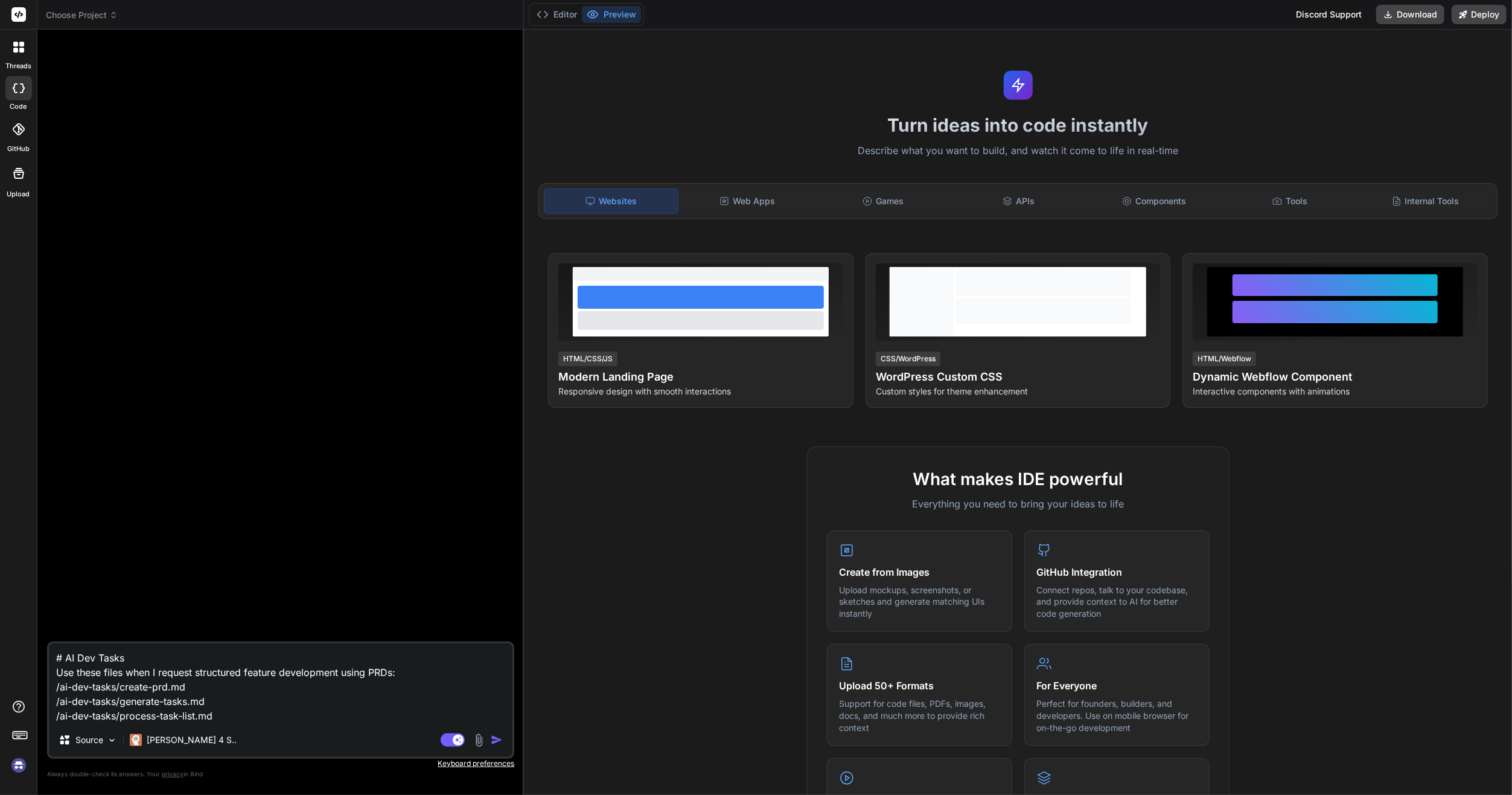
click at [83, 18] on span "Choose Project" at bounding box center [81, 15] width 72 height 12
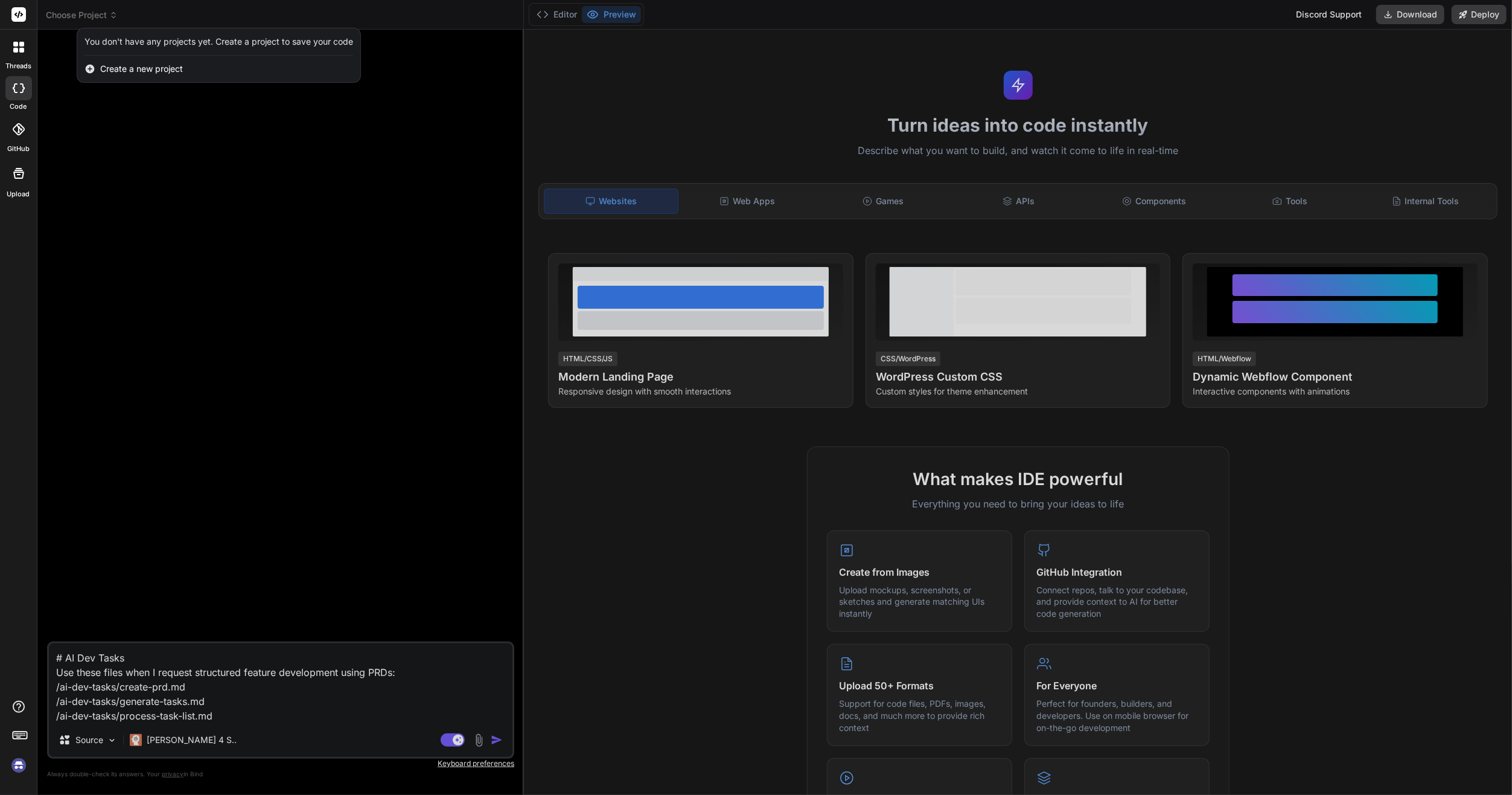
click at [140, 147] on div at bounding box center [756, 397] width 1512 height 795
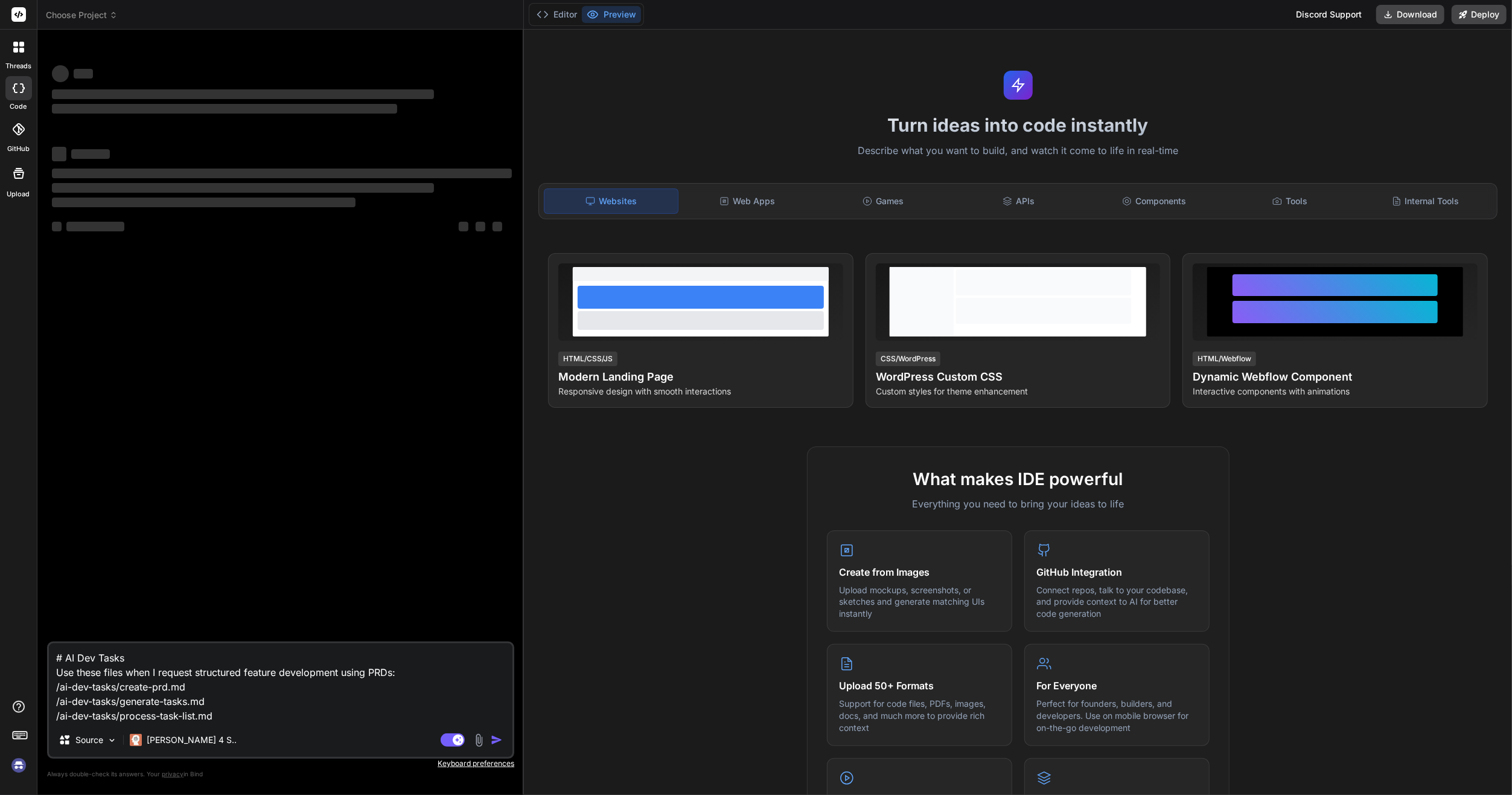
click at [105, 12] on span "Choose Project" at bounding box center [81, 15] width 72 height 12
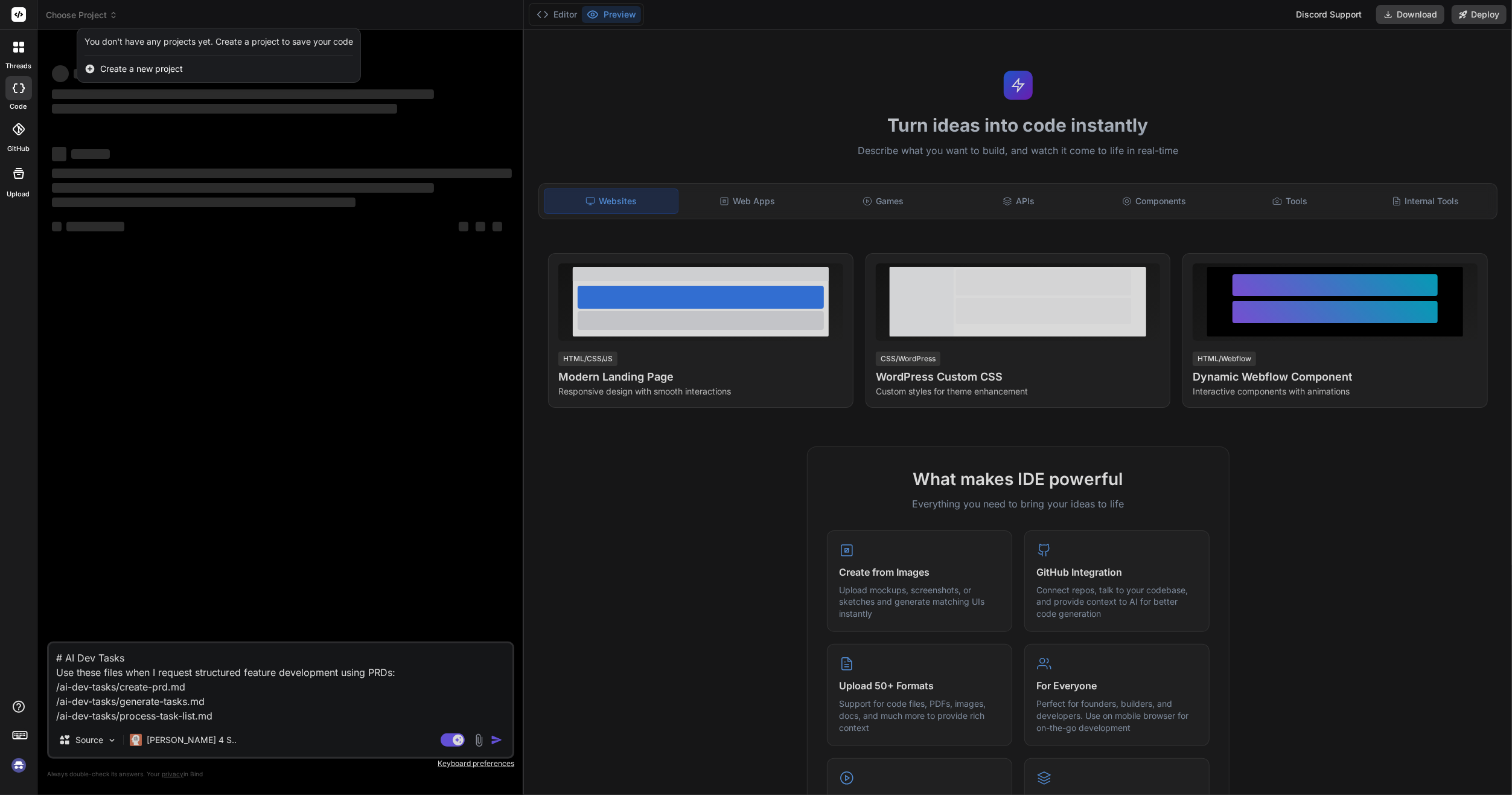
click at [103, 12] on div at bounding box center [756, 397] width 1512 height 795
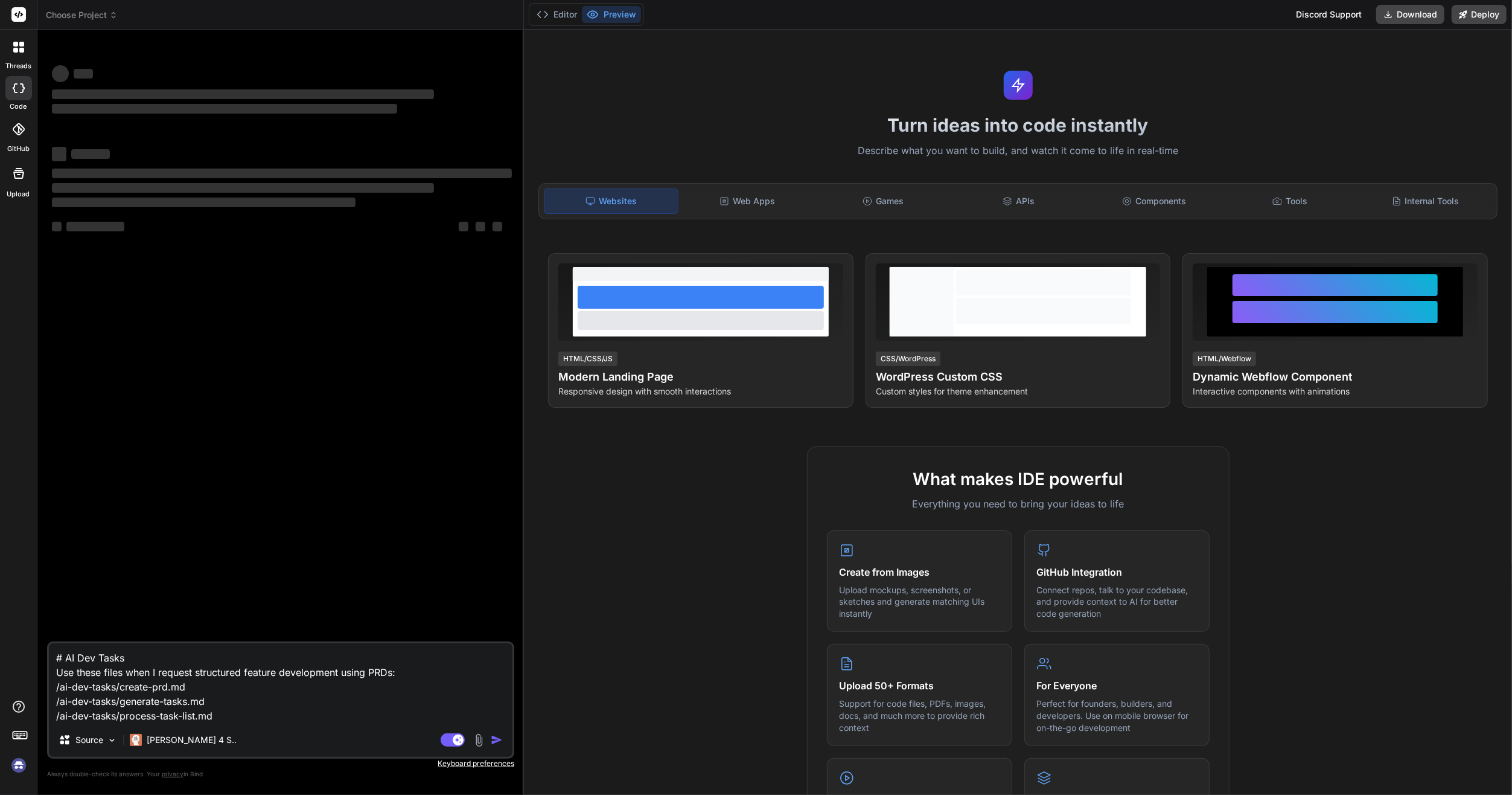
click at [22, 18] on rect at bounding box center [19, 14] width 14 height 14
click at [19, 53] on div at bounding box center [19, 47] width 25 height 25
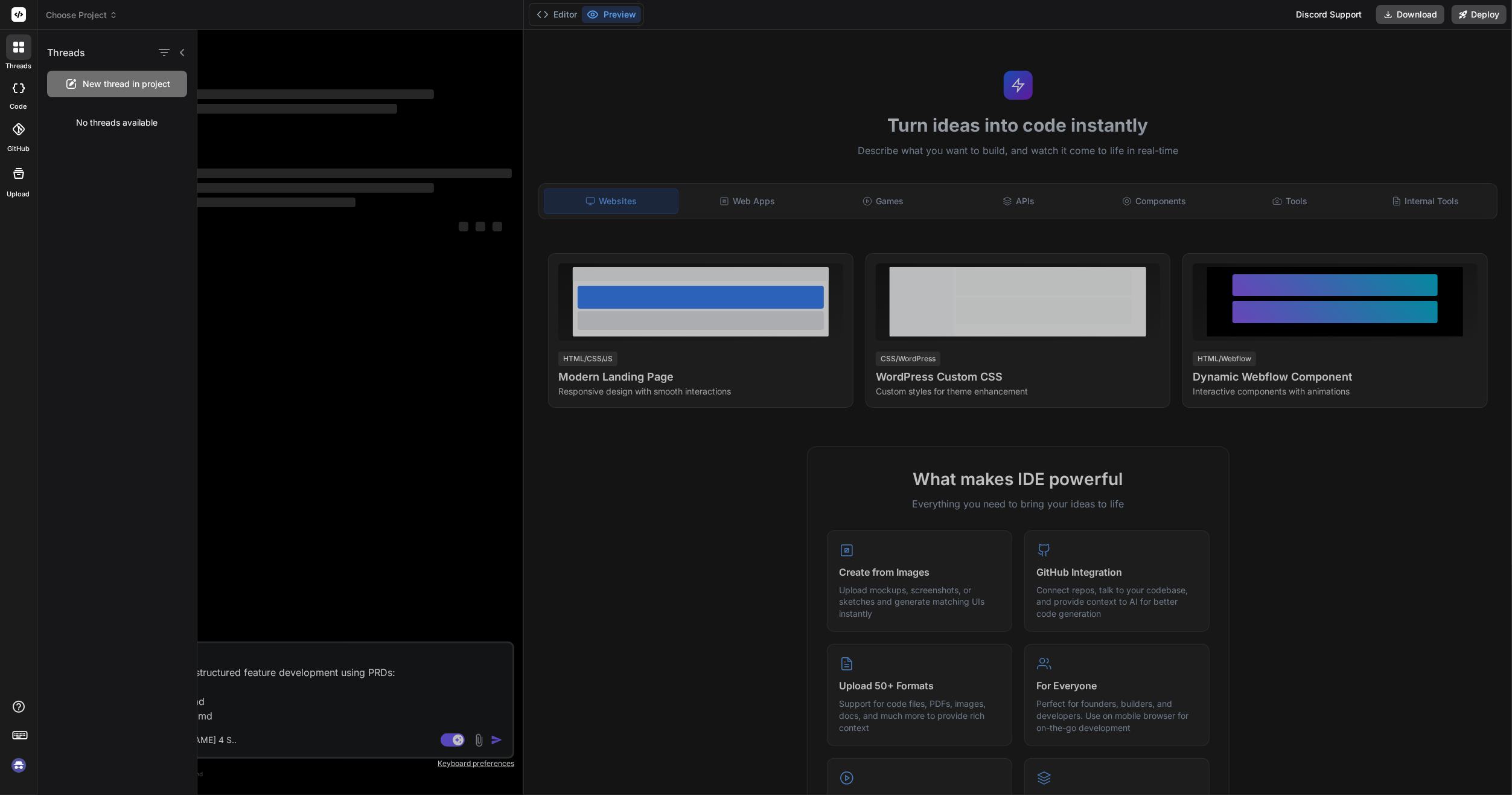
click at [809, 762] on div at bounding box center [854, 412] width 1314 height 765
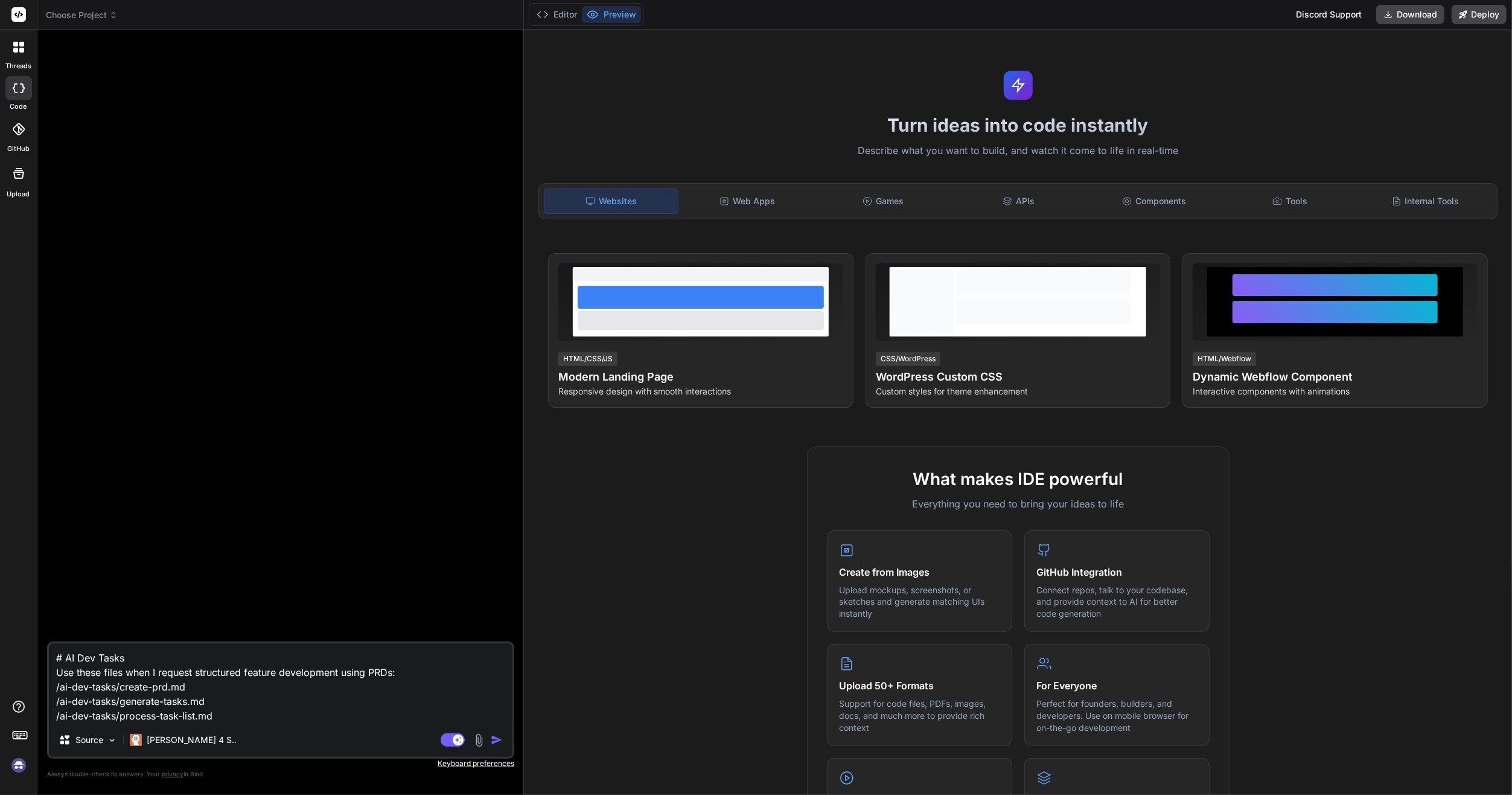
click at [97, 16] on span "Choose Project" at bounding box center [81, 15] width 72 height 12
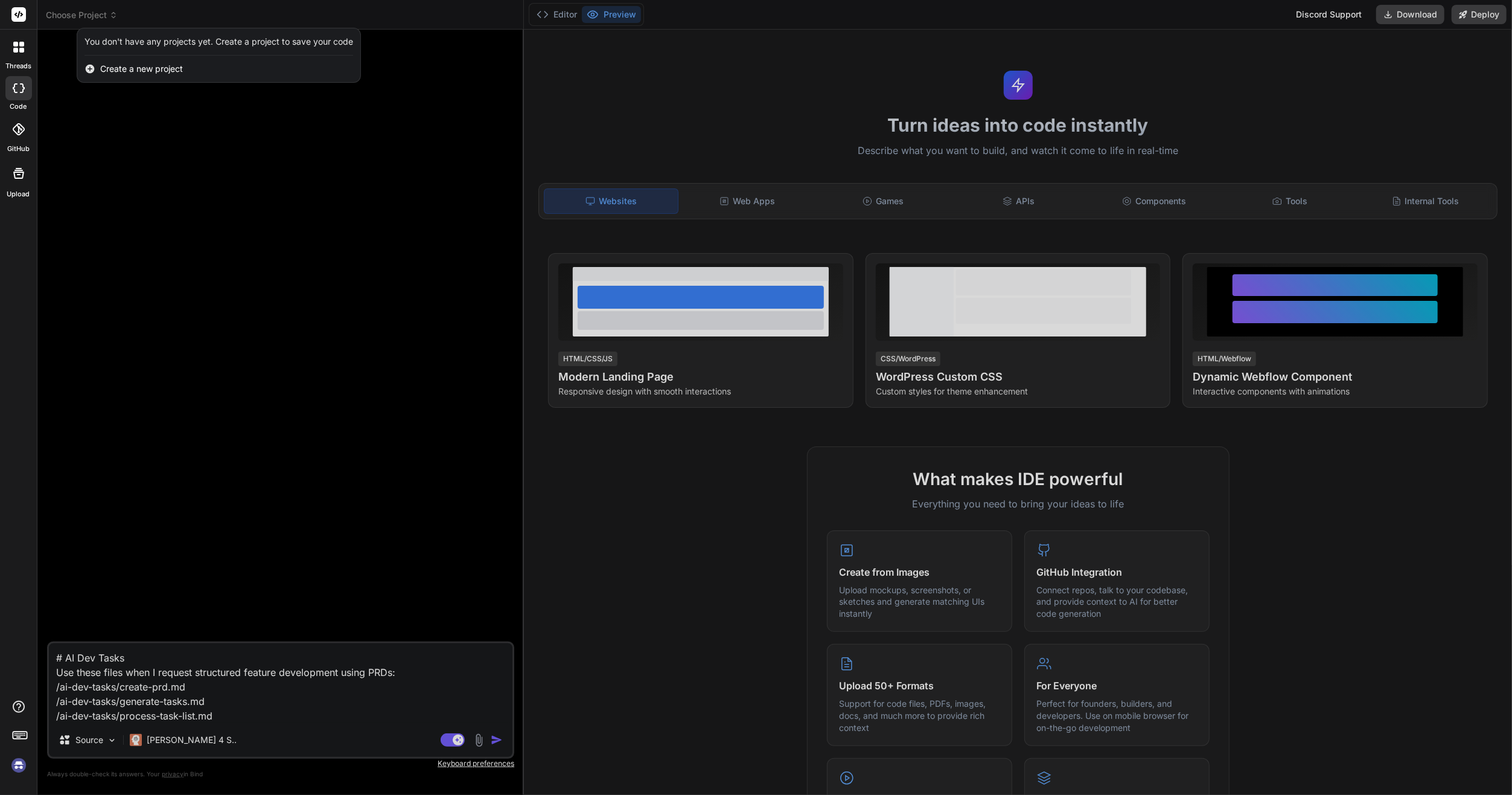
click at [91, 14] on div at bounding box center [756, 397] width 1512 height 795
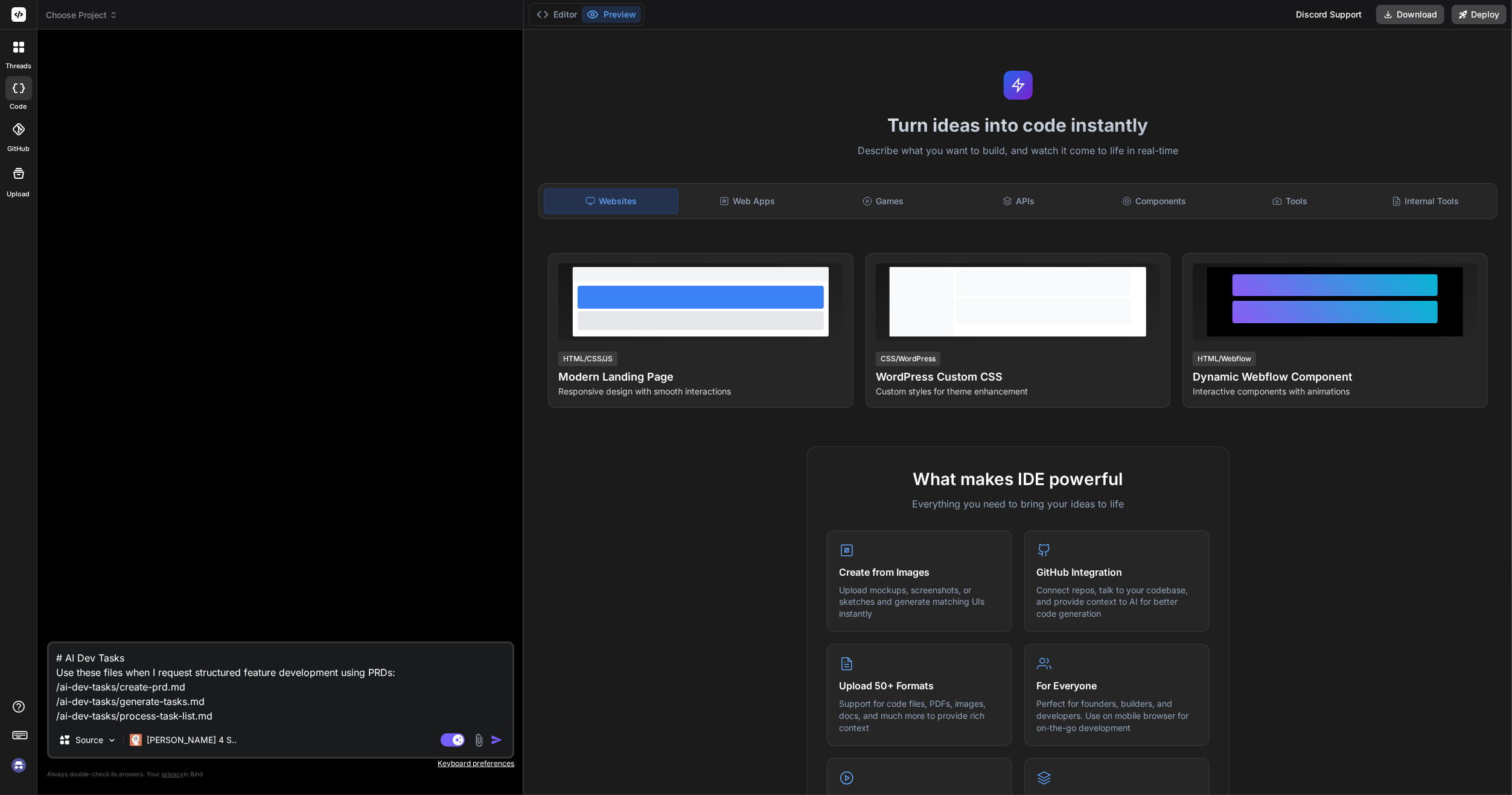
click at [79, 20] on span "Choose Project" at bounding box center [81, 15] width 72 height 12
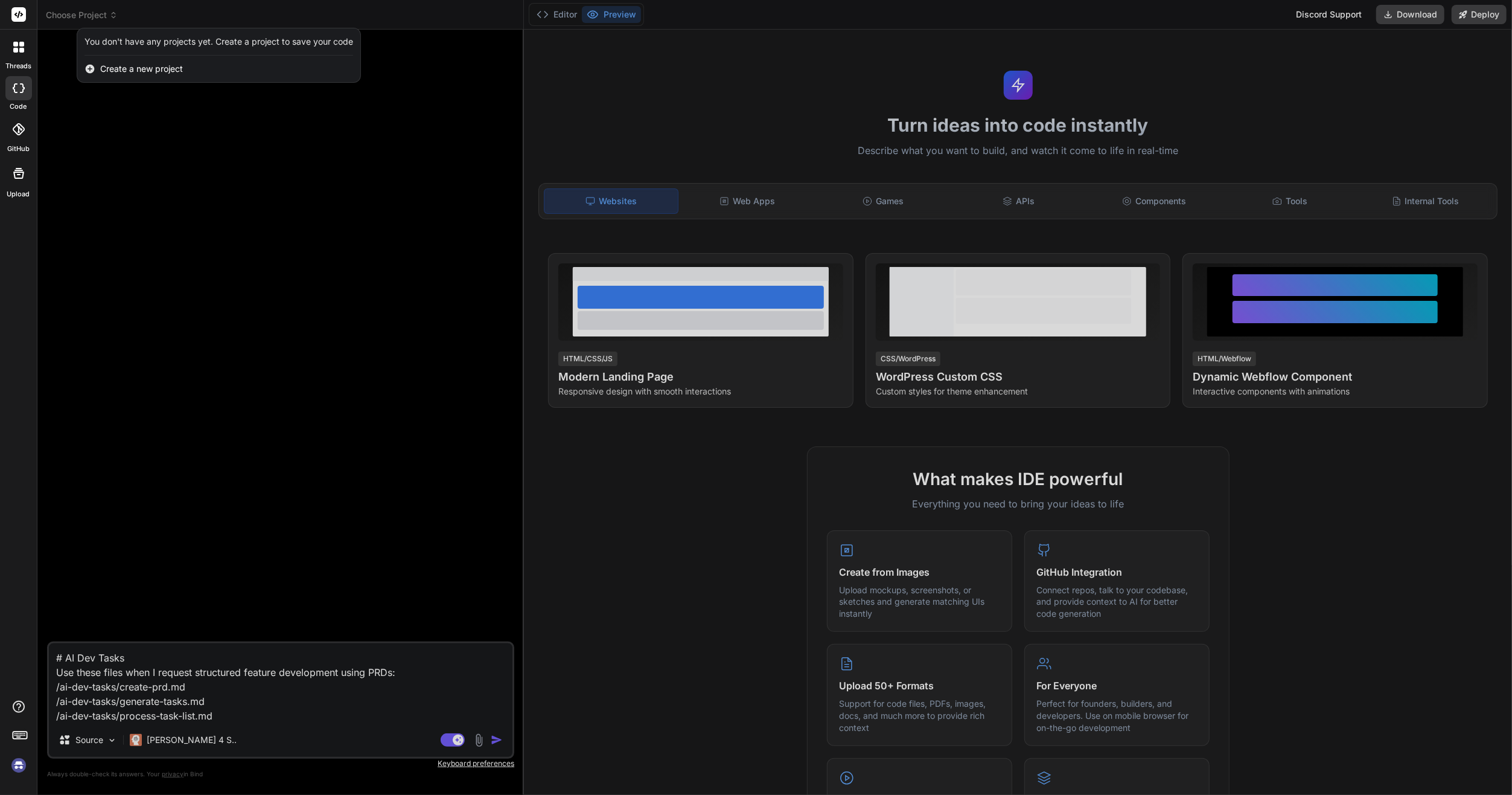
click at [79, 17] on div at bounding box center [756, 397] width 1512 height 795
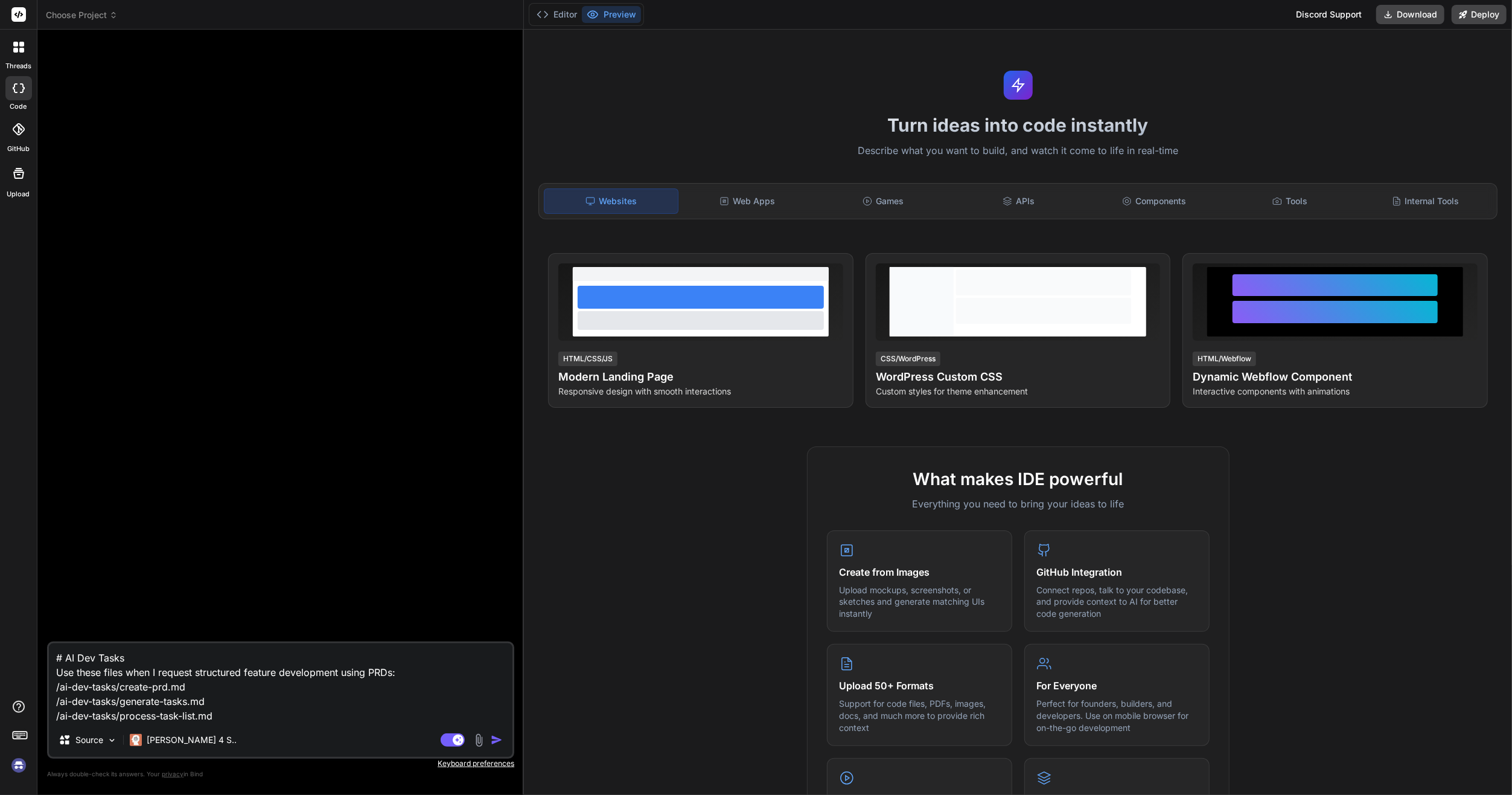
click at [543, 455] on div "What makes IDE powerful Everything you need to bring your ideas to life Create …" at bounding box center [1018, 795] width 974 height 698
click at [21, 775] on div "threads code GitHub Upload" at bounding box center [19, 397] width 38 height 795
click at [20, 767] on img at bounding box center [19, 765] width 20 height 20
click at [103, 9] on span "Choose Project" at bounding box center [81, 15] width 72 height 12
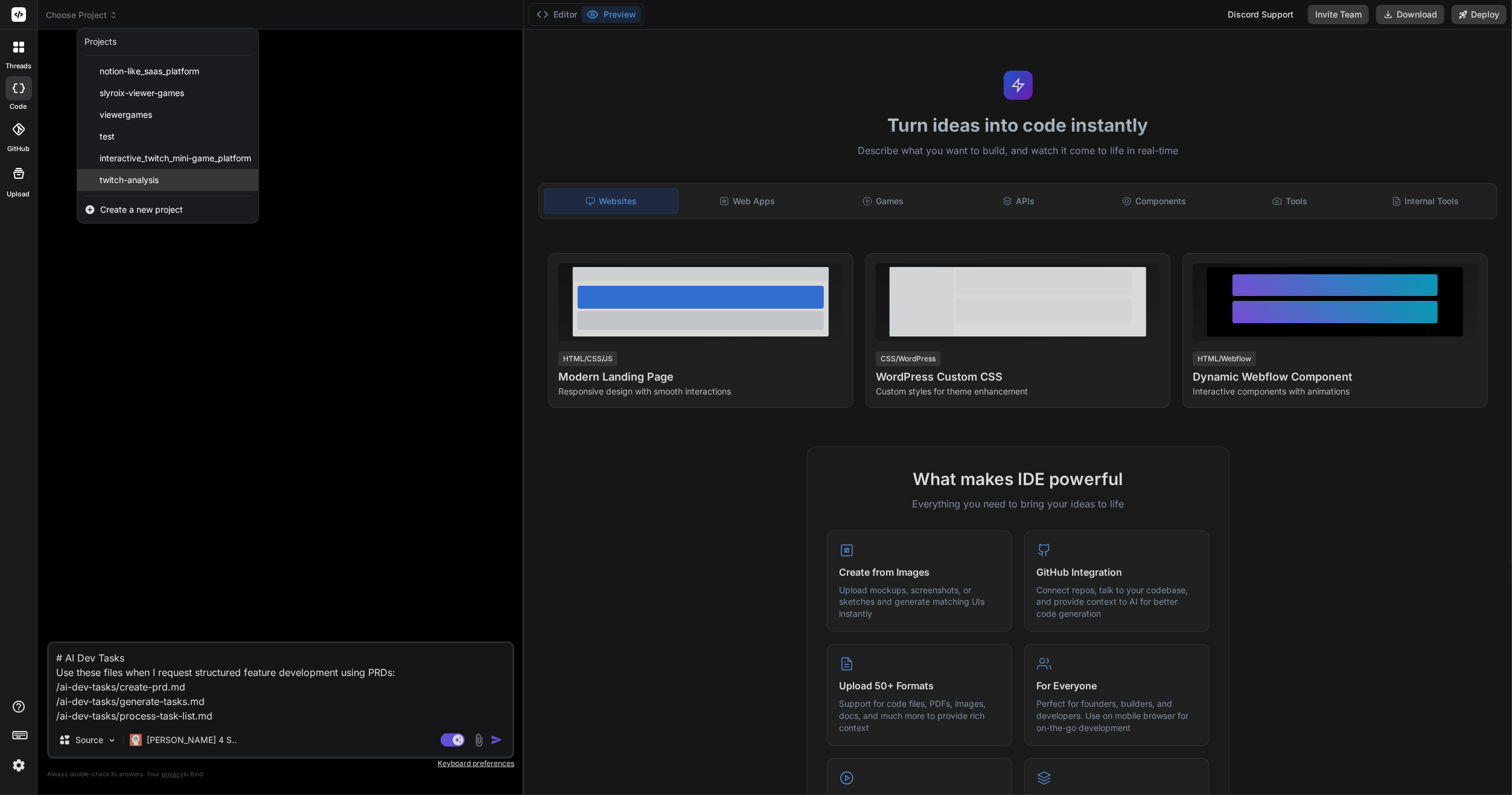
click at [134, 181] on span "twitch-analysis" at bounding box center [129, 179] width 59 height 12
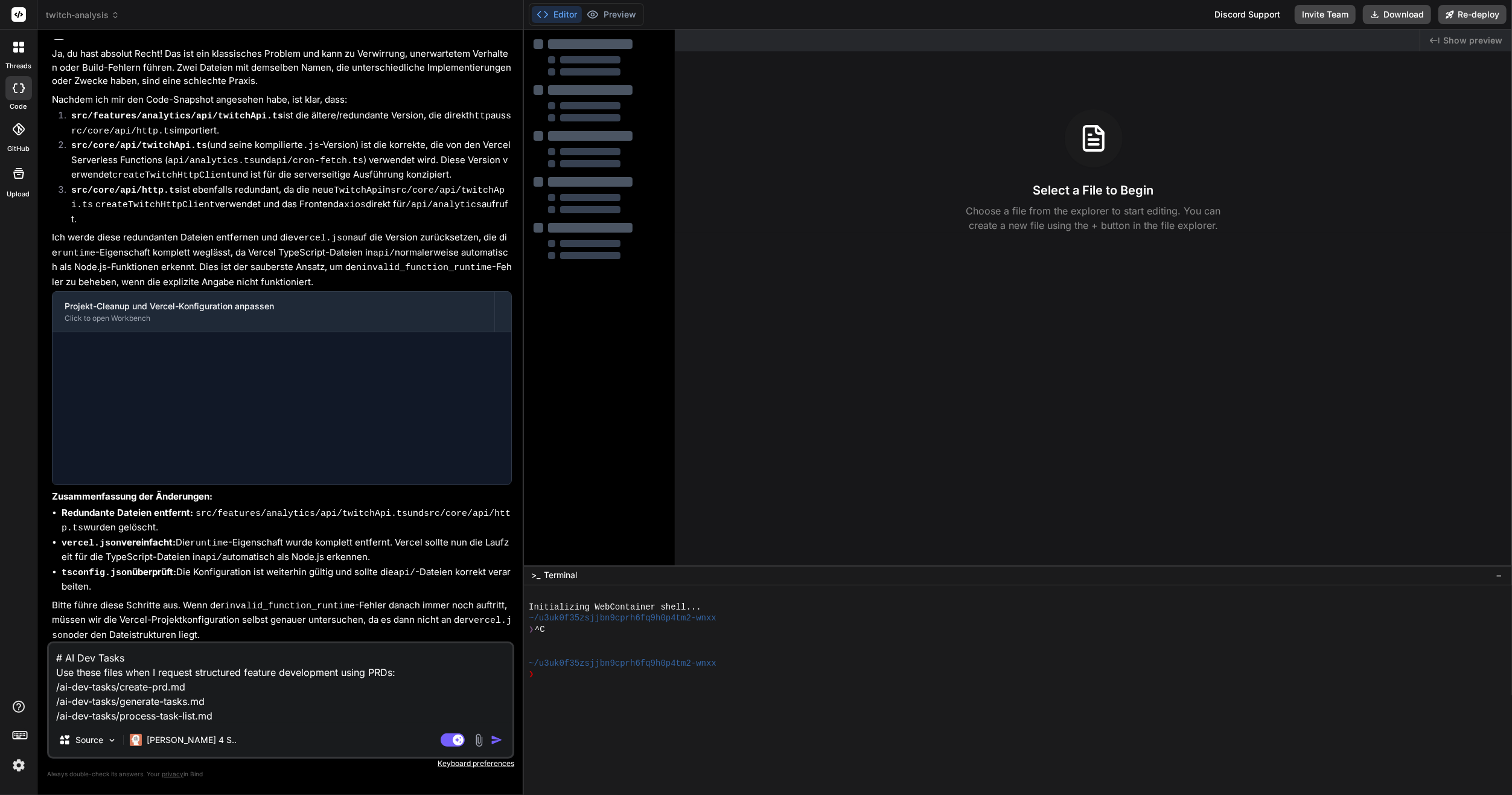
scroll to position [3141, 0]
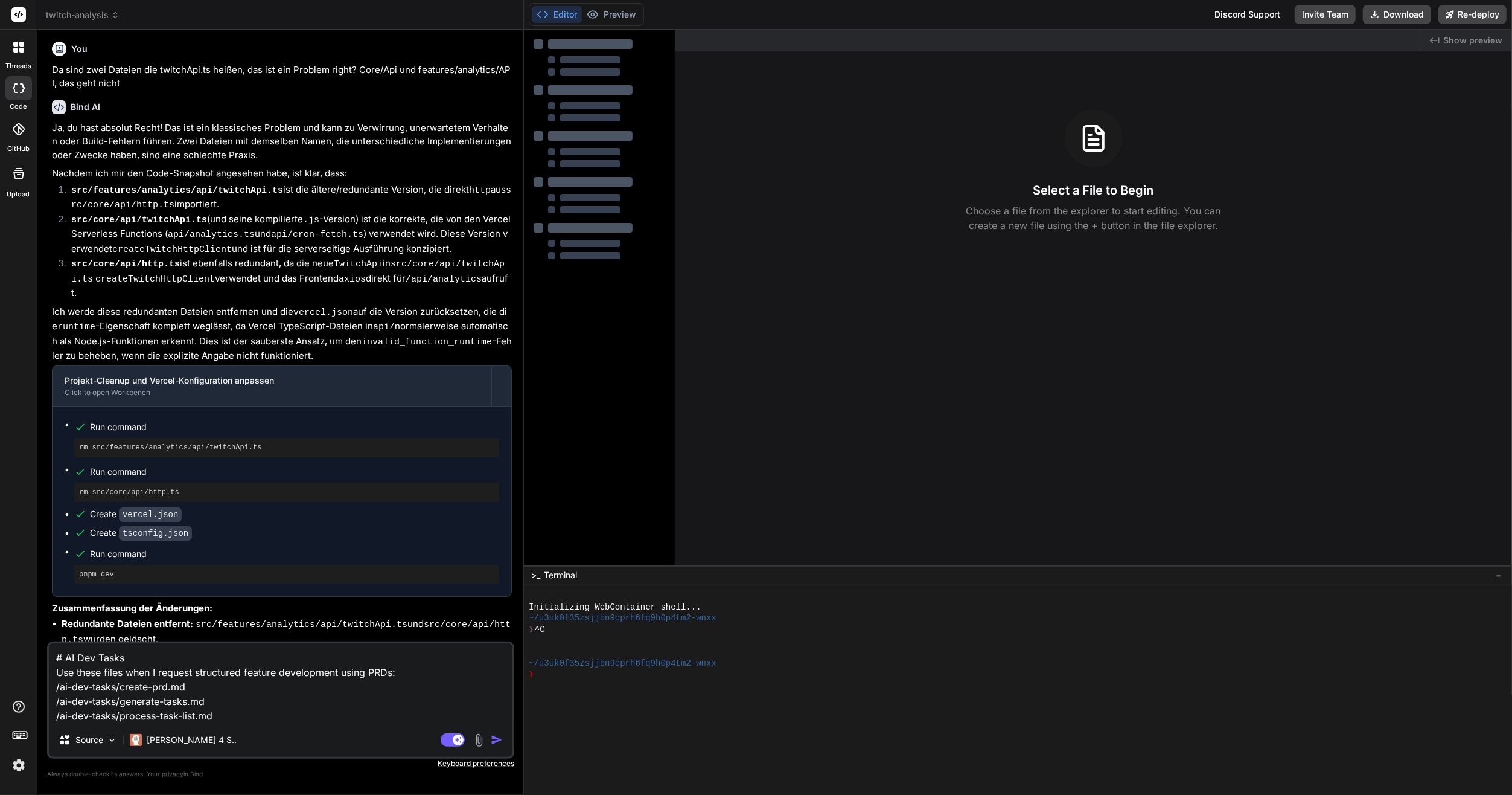
type textarea "x"
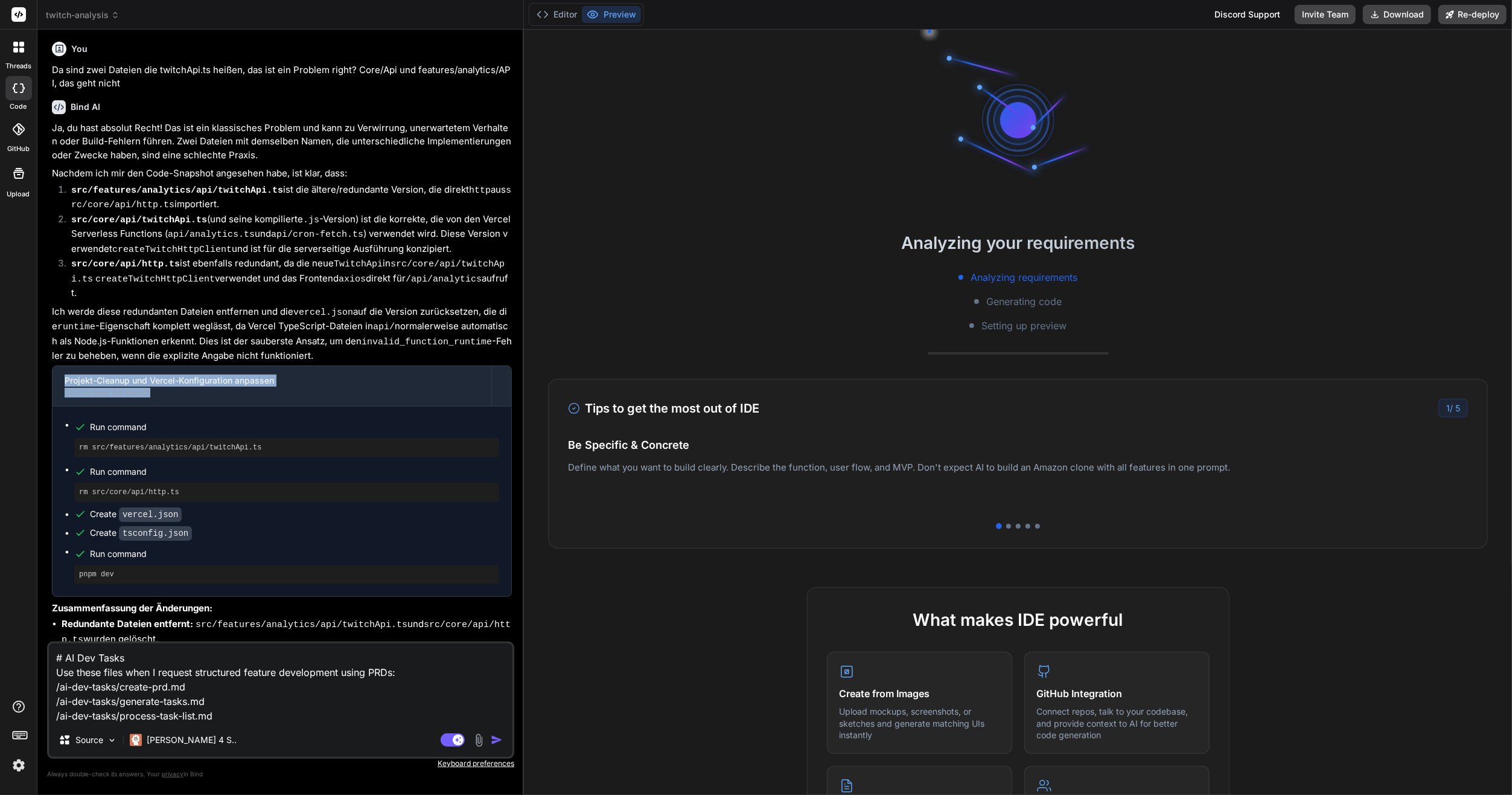
drag, startPoint x: 511, startPoint y: 333, endPoint x: 505, endPoint y: 325, distance: 10.0
click at [505, 325] on div "You { "$schema": "[URL][DOMAIN_NAME]", "version": 2, "functions": { "api/**/*.t…" at bounding box center [281, 340] width 464 height 602
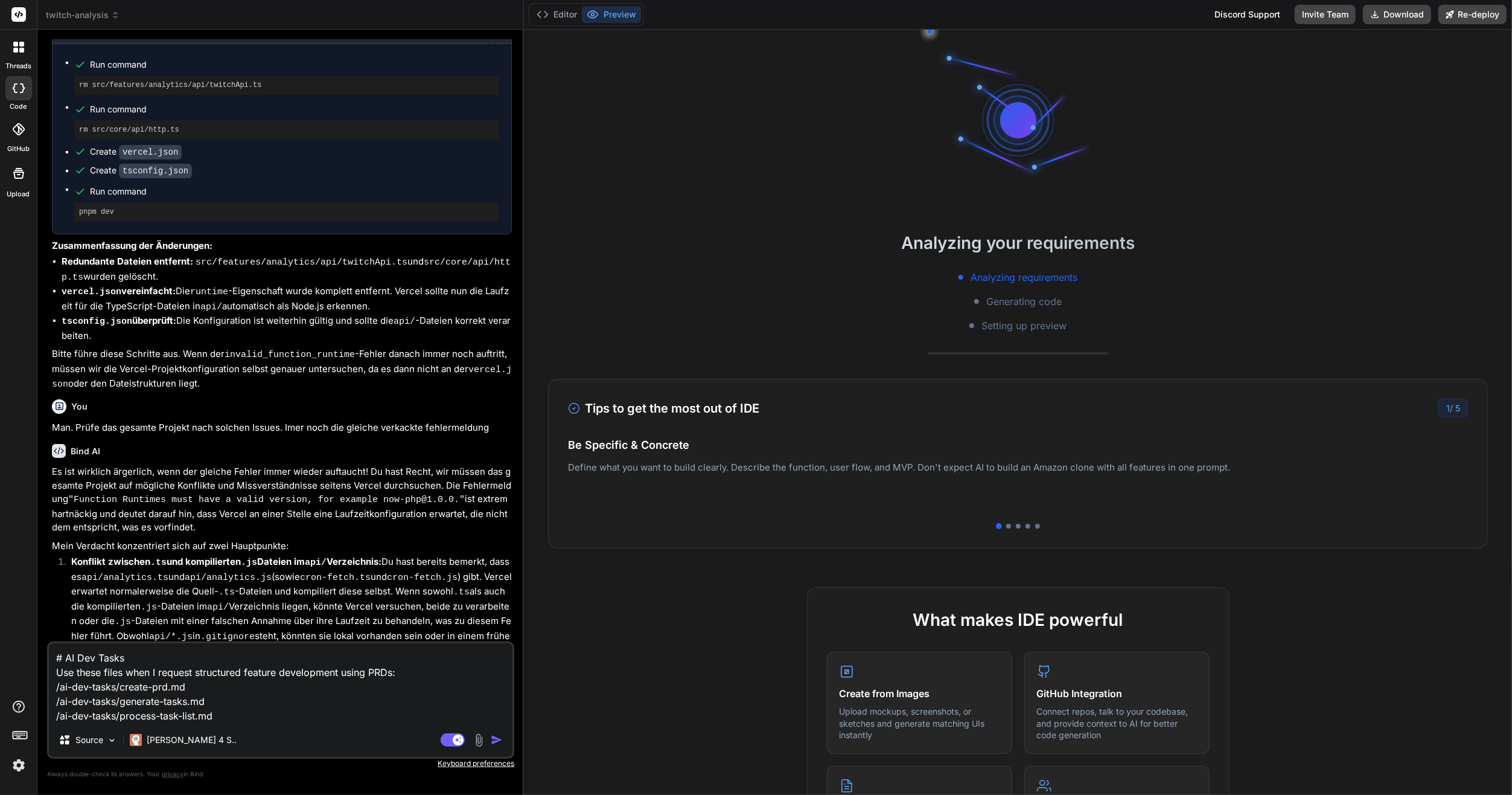
scroll to position [3963, 0]
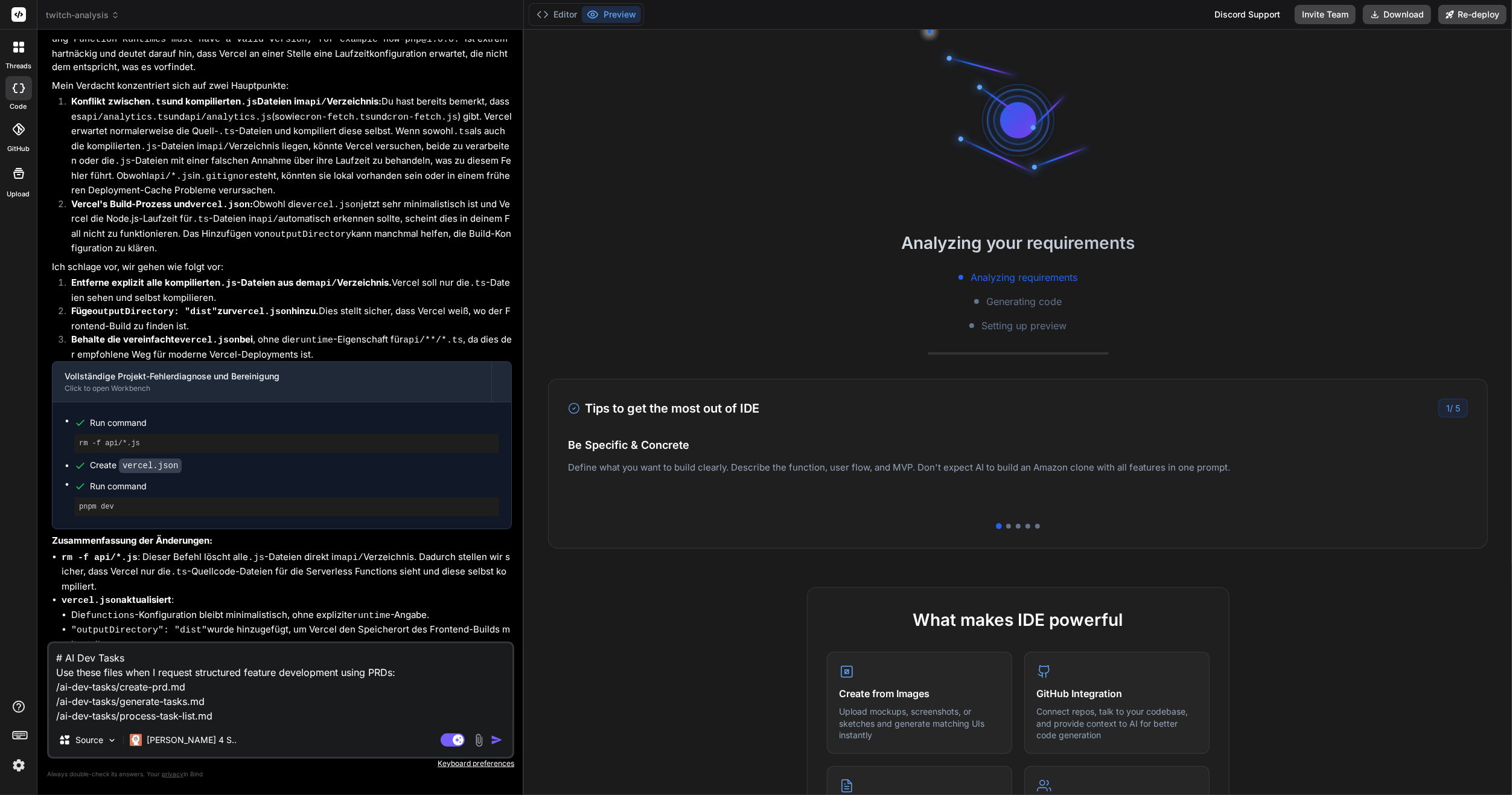
click at [295, 680] on textarea "# AI Dev Tasks Use these files when I request structured feature development us…" at bounding box center [281, 683] width 464 height 79
click at [295, 679] on textarea "# AI Dev Tasks Use these files when I request structured feature development us…" at bounding box center [281, 683] width 464 height 79
type textarea "x"
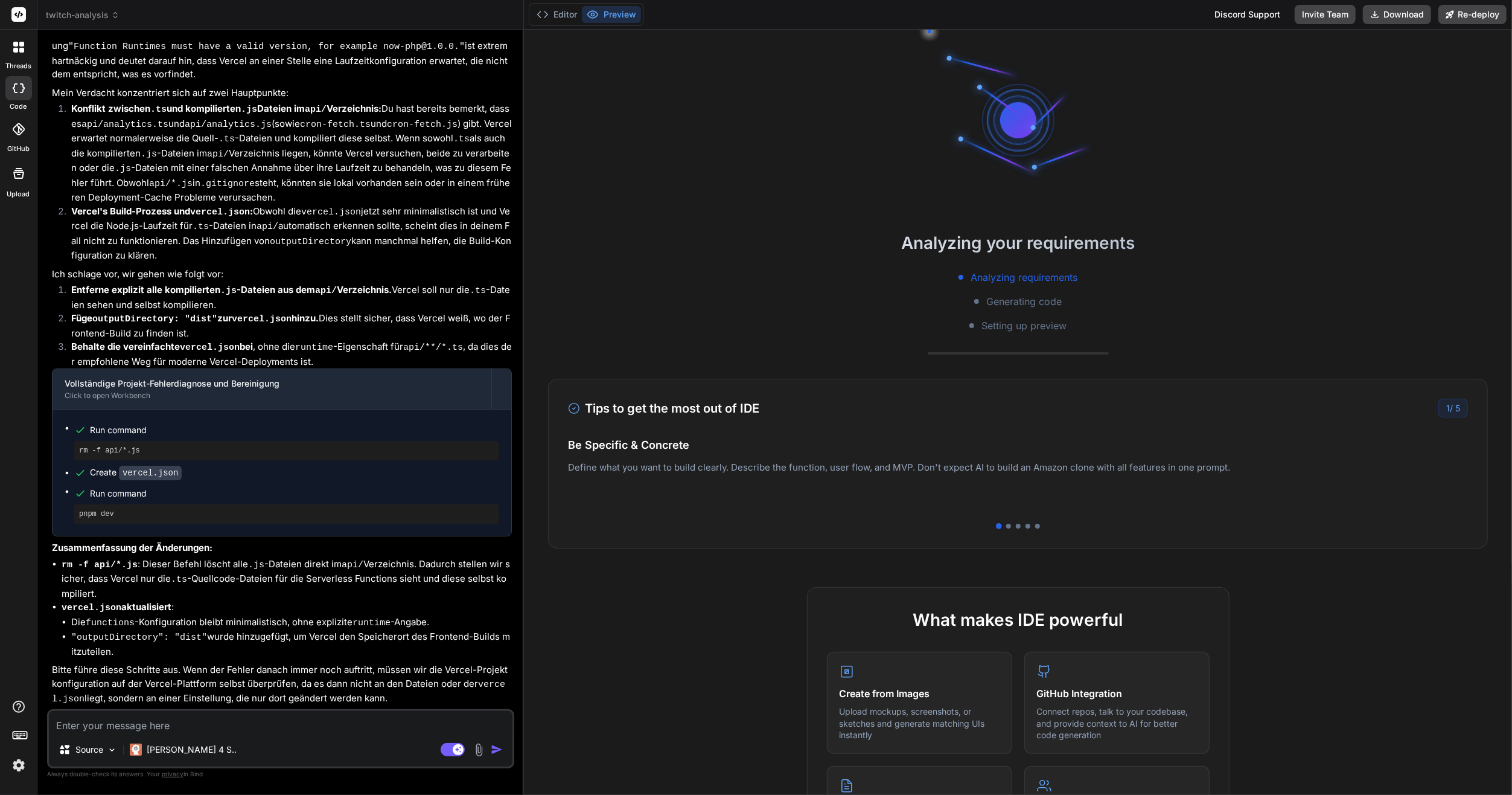
scroll to position [3896, 0]
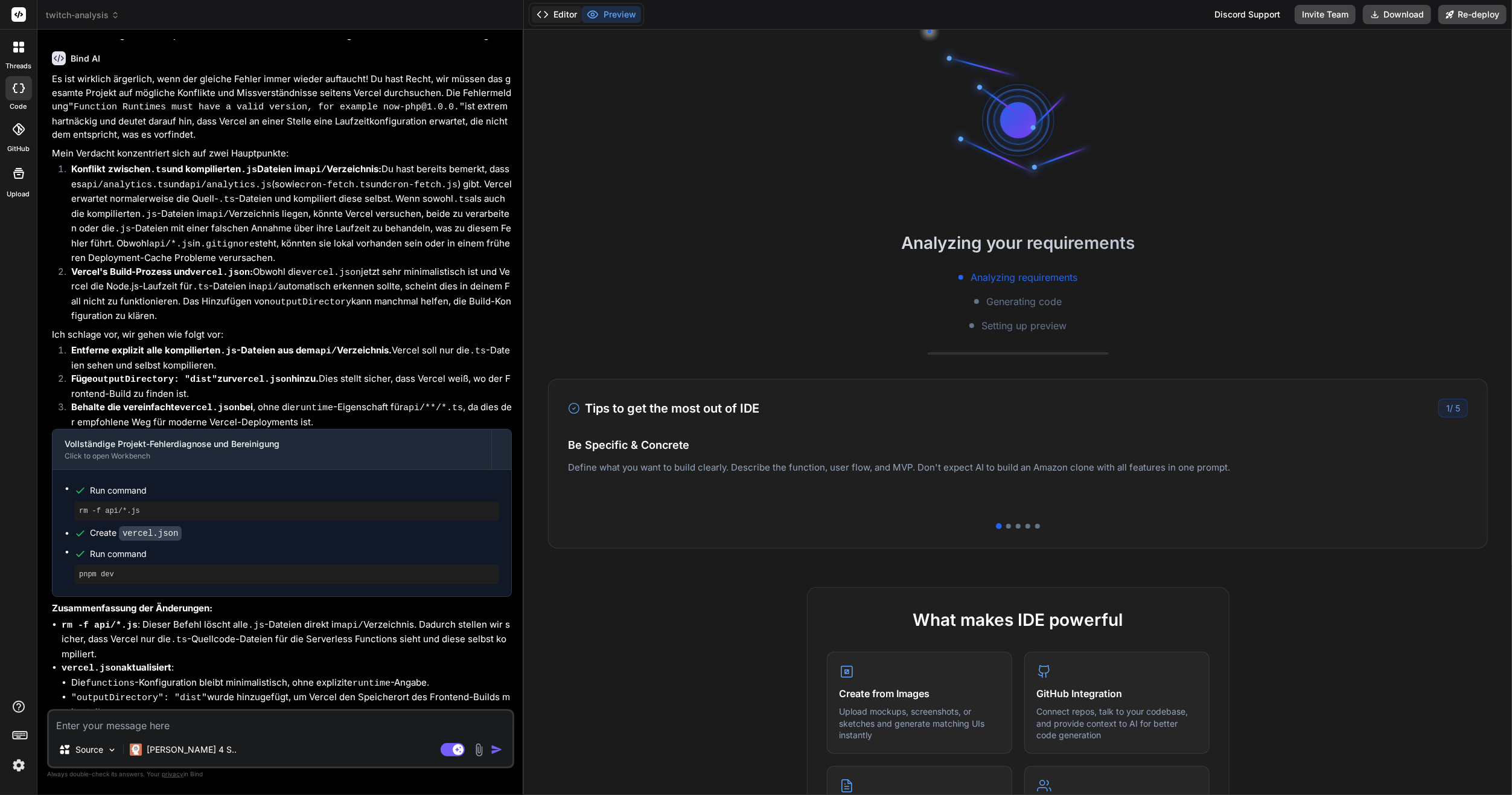
click at [581, 9] on div "Editor Preview" at bounding box center [586, 14] width 116 height 23
click at [573, 7] on button "Editor" at bounding box center [557, 15] width 50 height 17
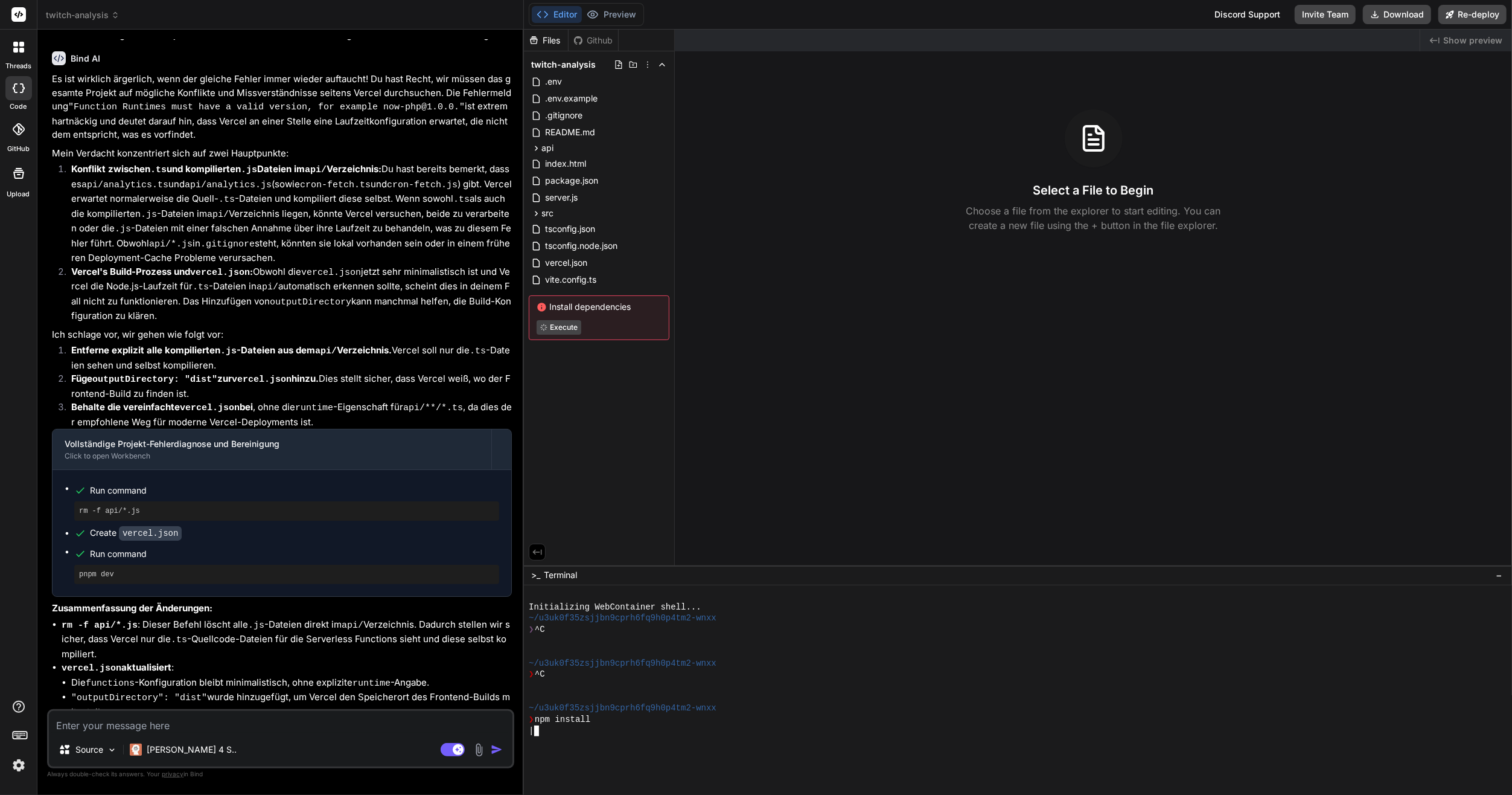
click at [831, 734] on div "|" at bounding box center [1013, 731] width 968 height 12
drag, startPoint x: 851, startPoint y: 694, endPoint x: 864, endPoint y: 716, distance: 25.6
click at [854, 701] on div at bounding box center [1013, 697] width 968 height 12
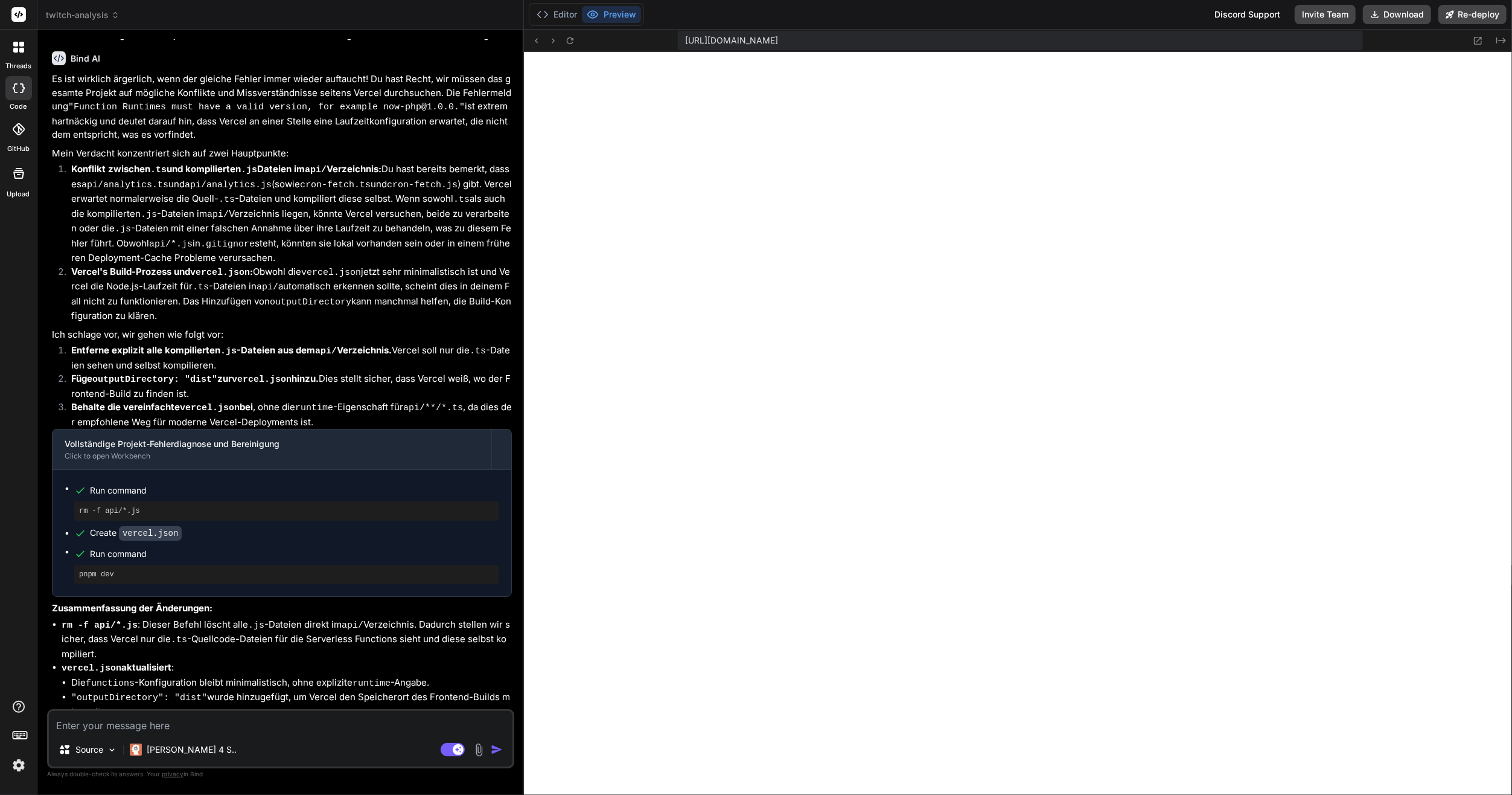
scroll to position [440, 0]
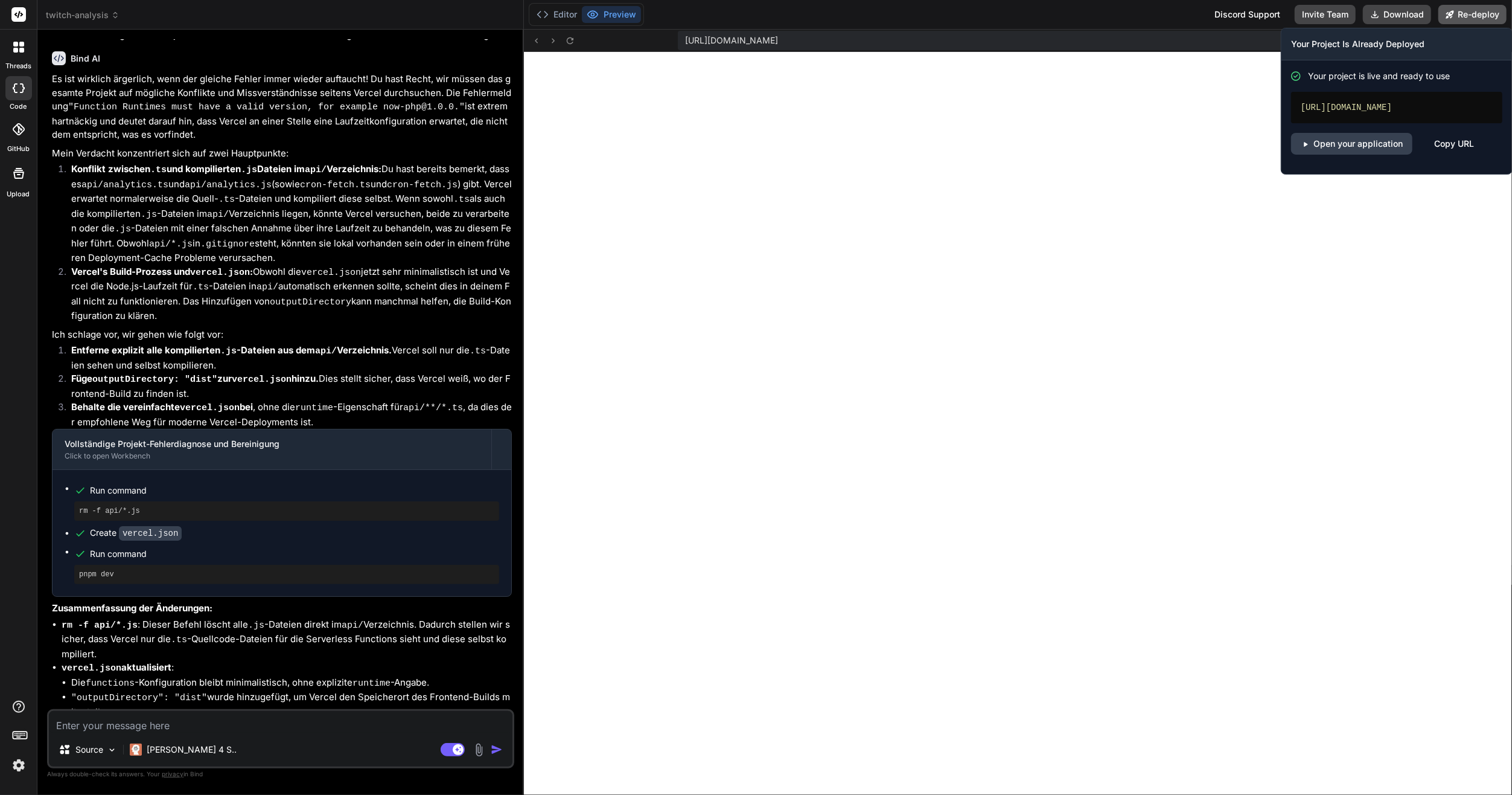
click at [1462, 9] on button "Re-deploy" at bounding box center [1472, 14] width 68 height 20
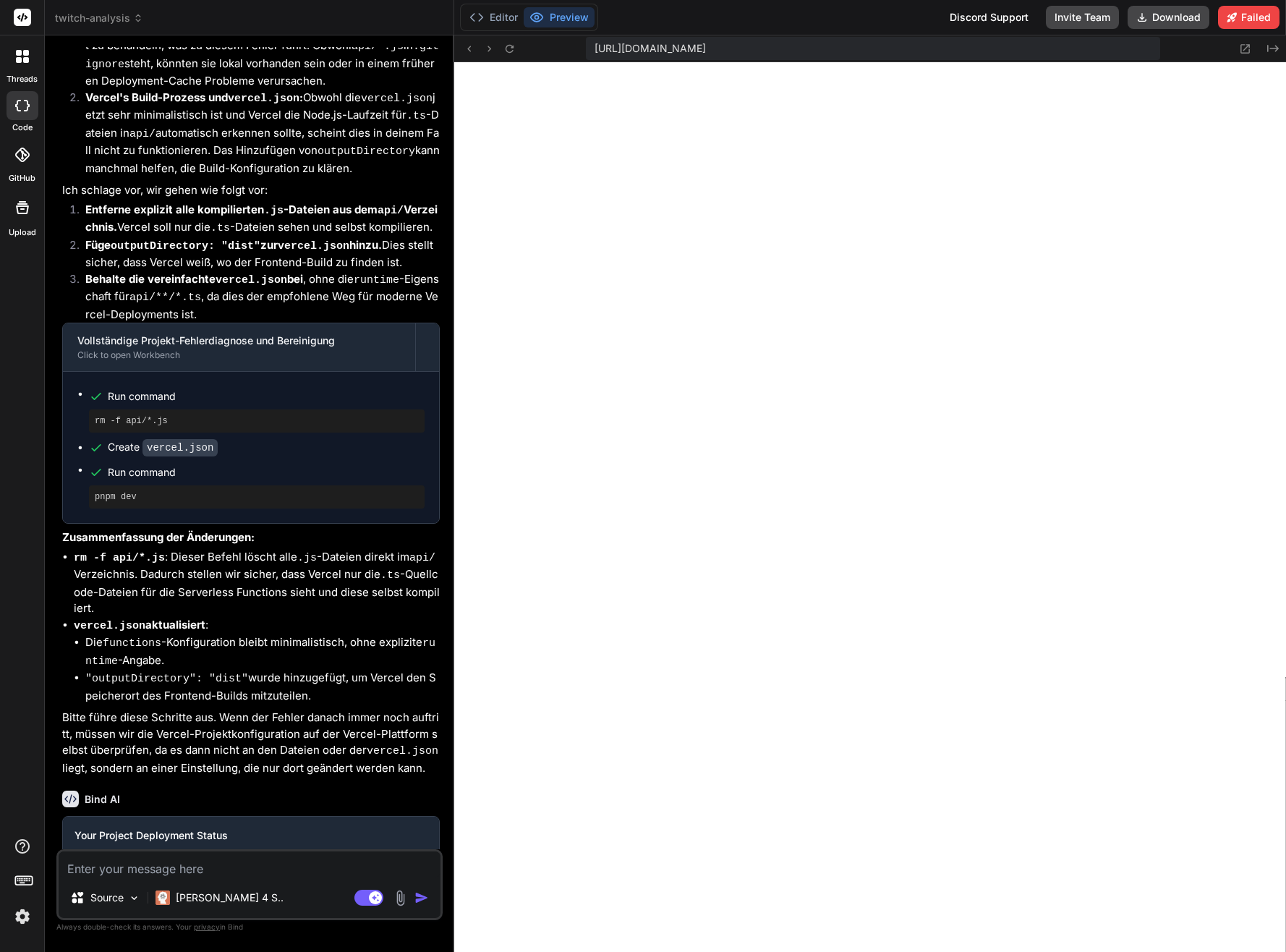
scroll to position [6301, 0]
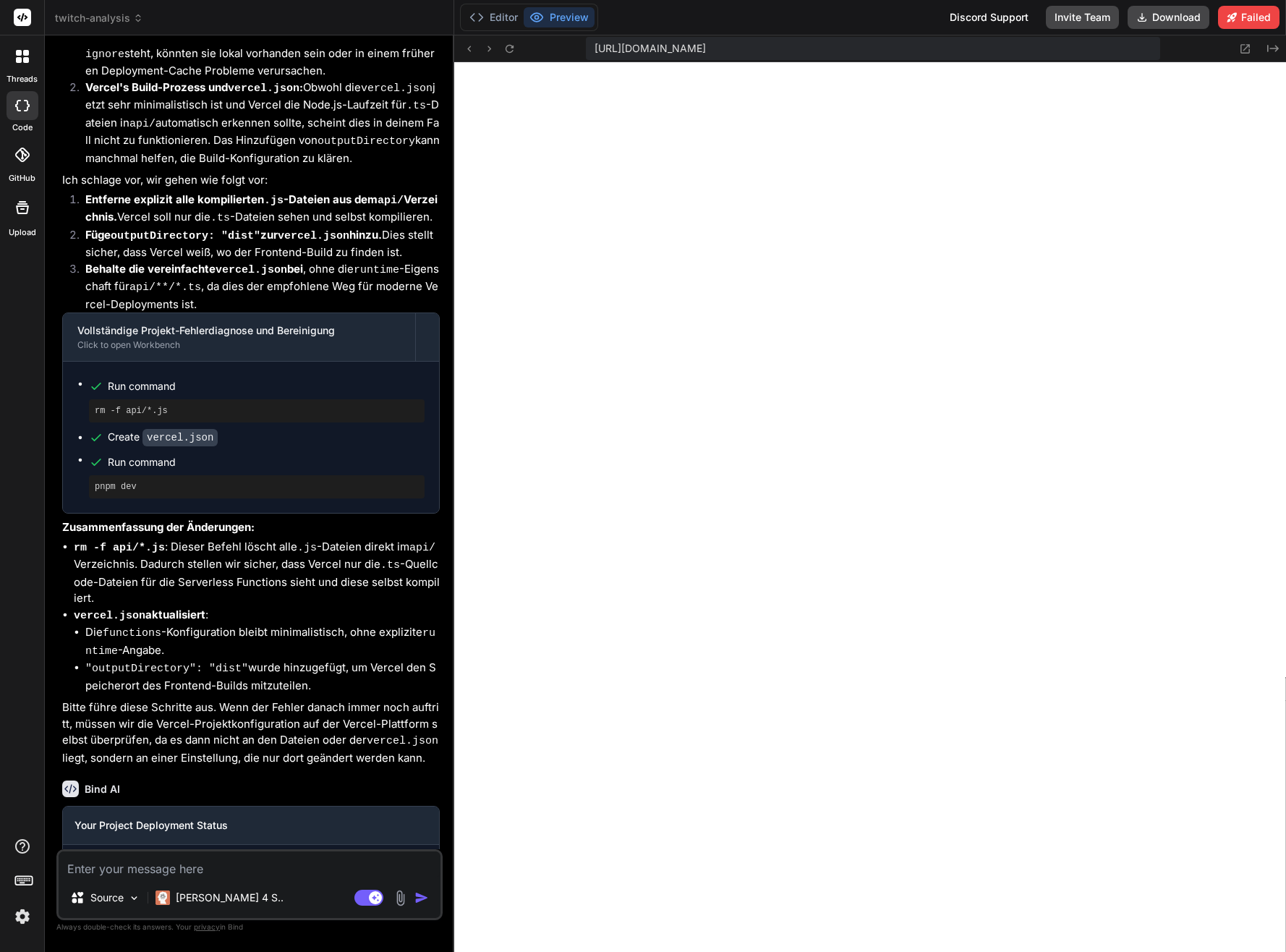
click at [202, 867] on textarea at bounding box center [249, 864] width 382 height 26
click at [375, 896] on icon at bounding box center [376, 896] width 8 height 8
type textarea "x"
click at [320, 871] on textarea at bounding box center [249, 864] width 382 height 26
click at [225, 855] on textarea at bounding box center [249, 864] width 382 height 26
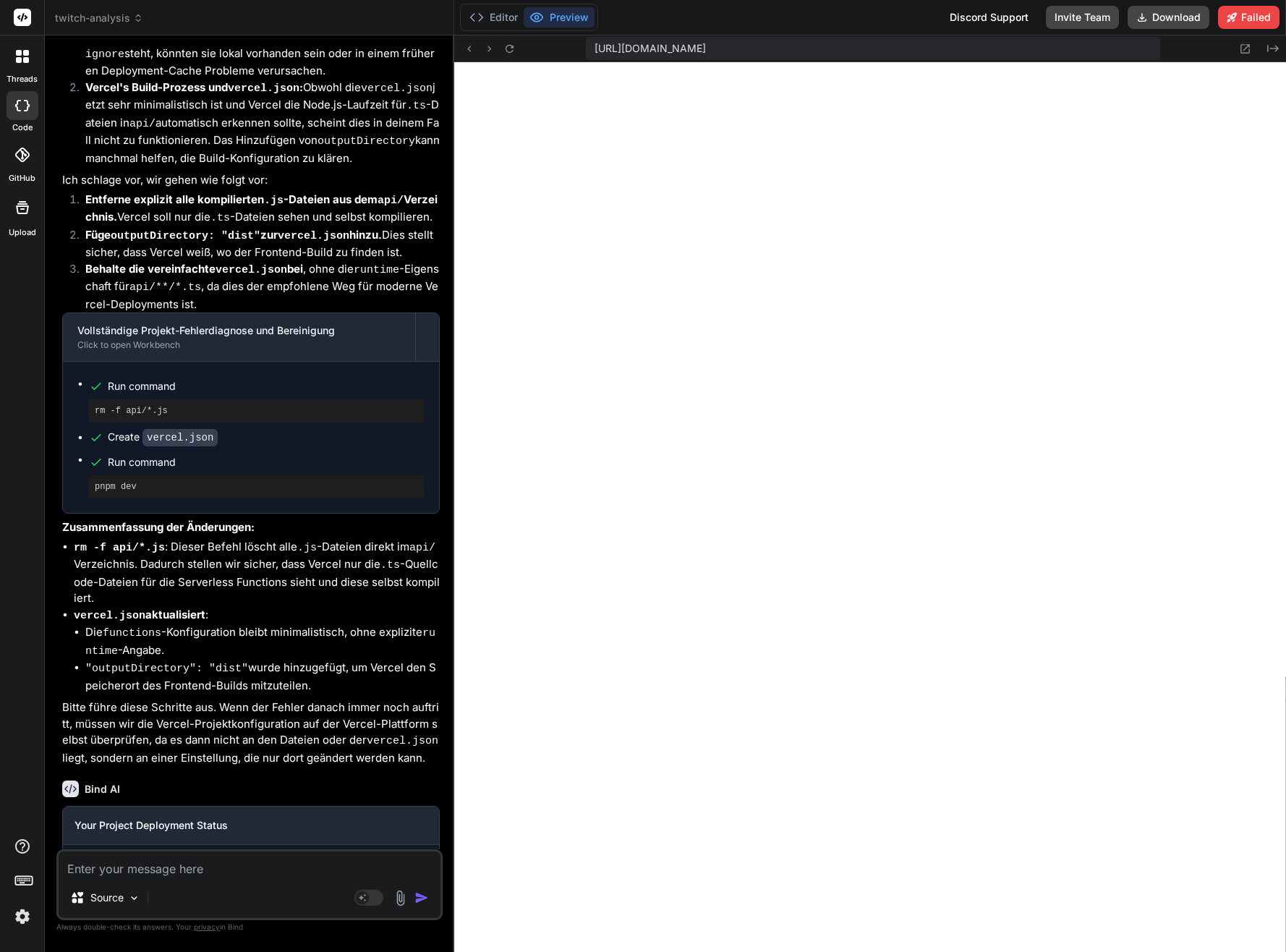
paste textarea "Fehler beim Laden der Daten vom Server."
type textarea "Fehler beim Laden der Daten vom Server."
type textarea "x"
click at [314, 865] on textarea "Fehler beim Laden der Daten vom Server." at bounding box center [249, 864] width 382 height 26
type textarea "Fehler beim Laden der Daten vom Server."
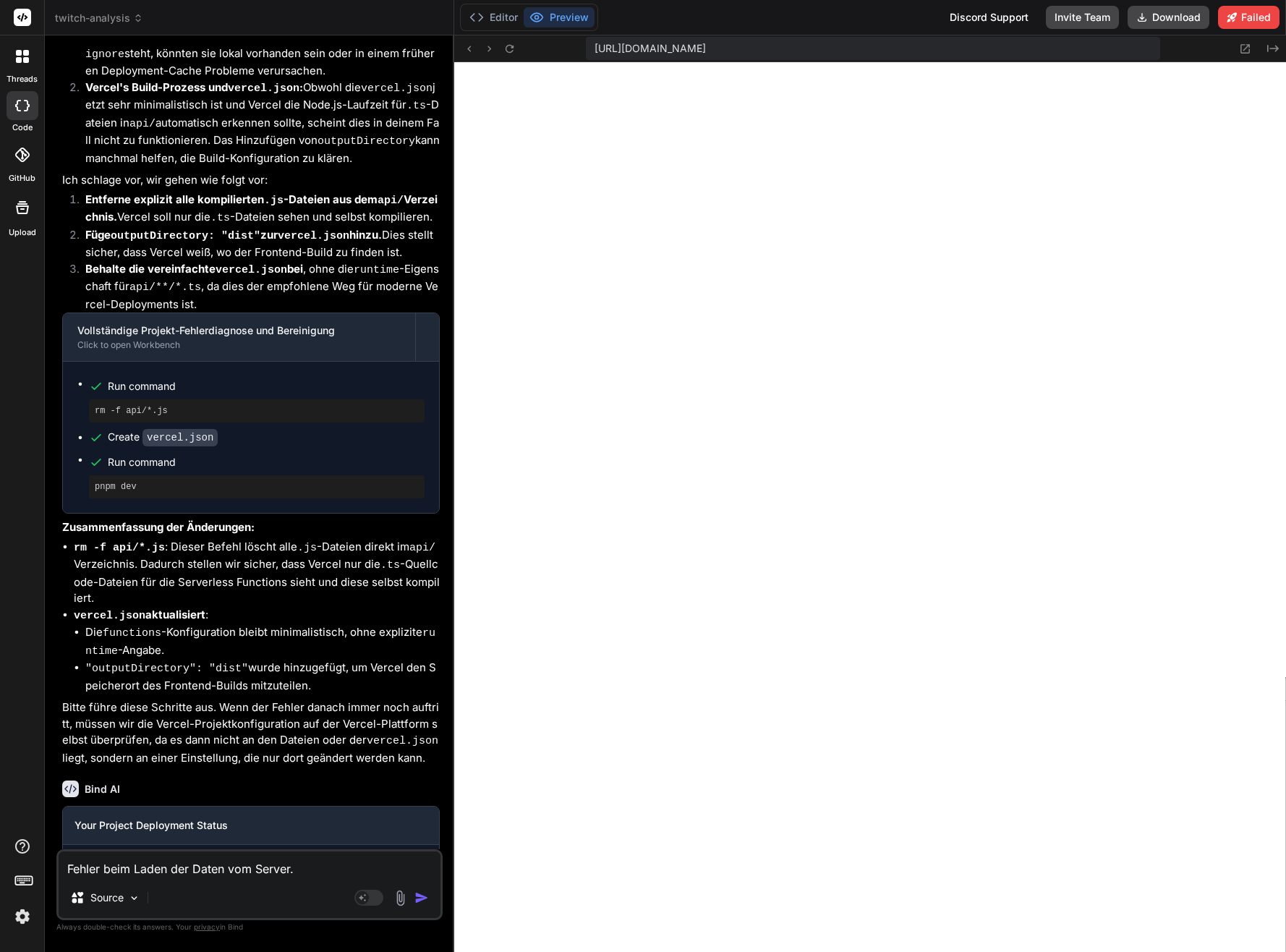
type textarea "x"
click at [309, 865] on textarea "Fehler beim Laden der Daten vom Server." at bounding box center [249, 864] width 382 height 26
click at [304, 872] on textarea "Fehler beim Laden der Daten vom Server." at bounding box center [249, 864] width 382 height 26
drag, startPoint x: 302, startPoint y: 870, endPoint x: 50, endPoint y: 855, distance: 252.4
click at [50, 855] on div "Bind AI Web Search Created with Pixso. Code Generator You { "$schema": "[URL][D…" at bounding box center [250, 493] width 410 height 915
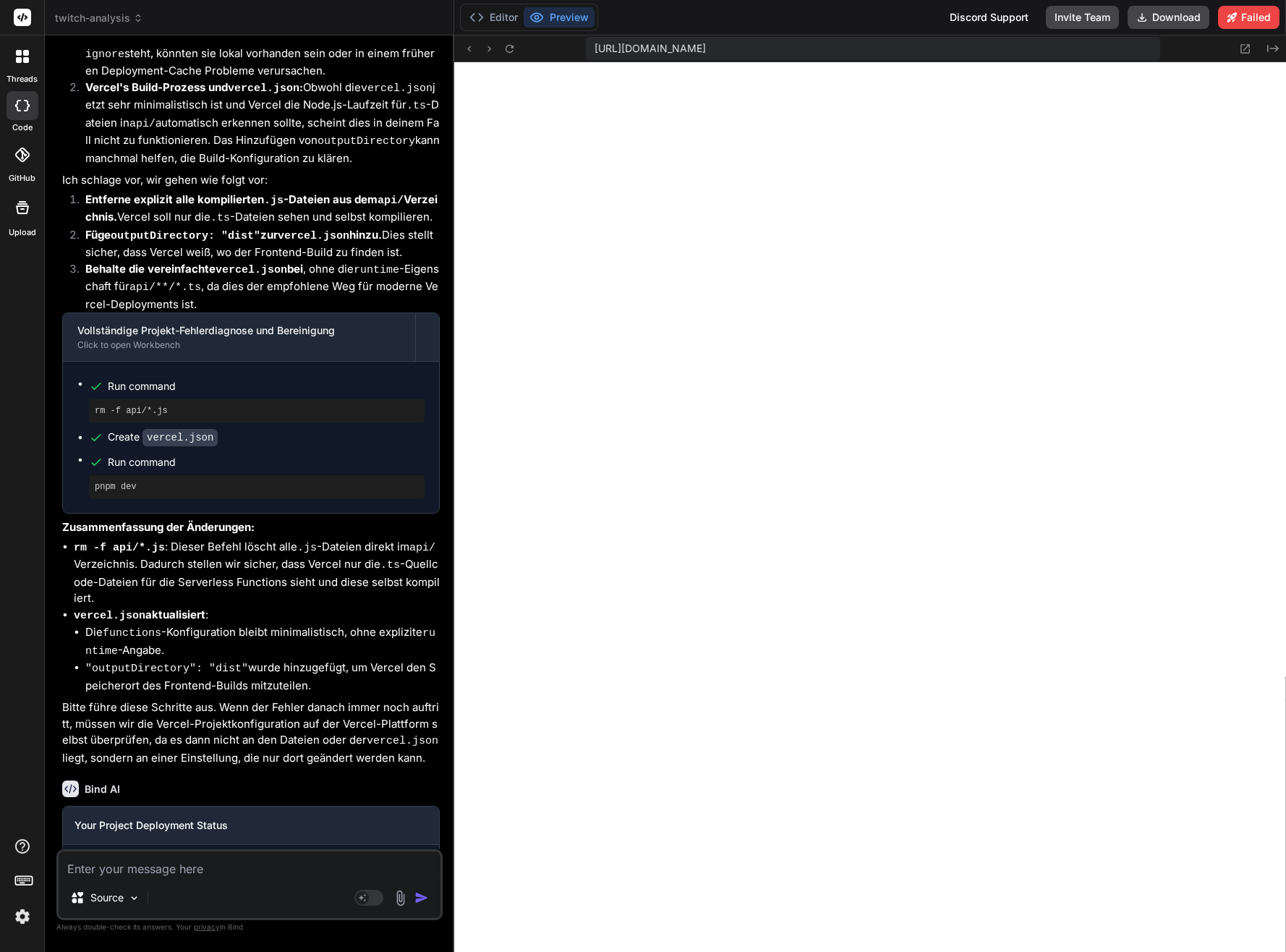
click at [499, 5] on div "Editor Preview" at bounding box center [529, 17] width 138 height 27
click at [526, 17] on button "Preview" at bounding box center [559, 18] width 71 height 21
click at [522, 17] on button "Editor" at bounding box center [494, 18] width 60 height 21
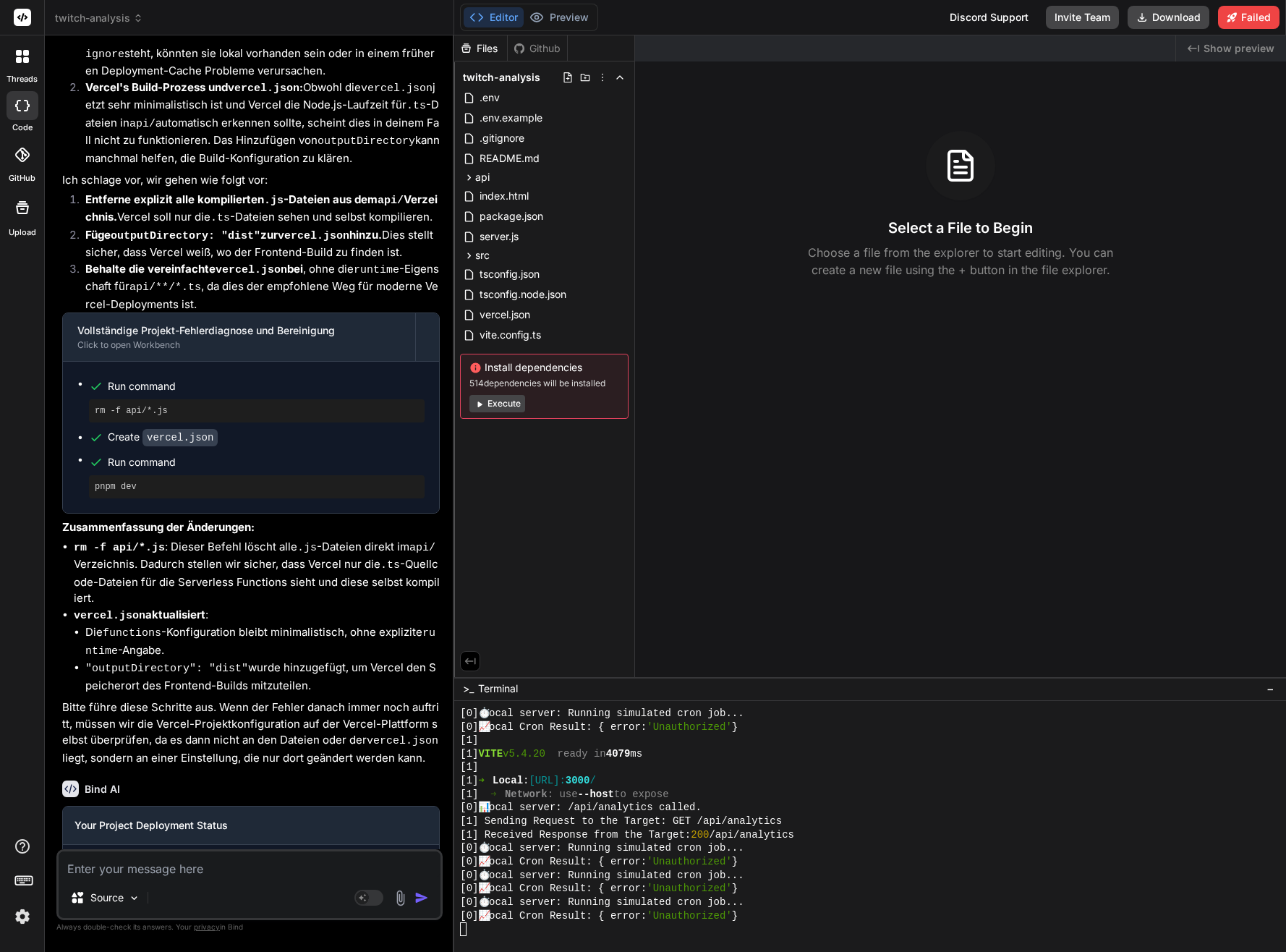
scroll to position [594, 0]
click at [491, 230] on span "server.js" at bounding box center [499, 236] width 42 height 17
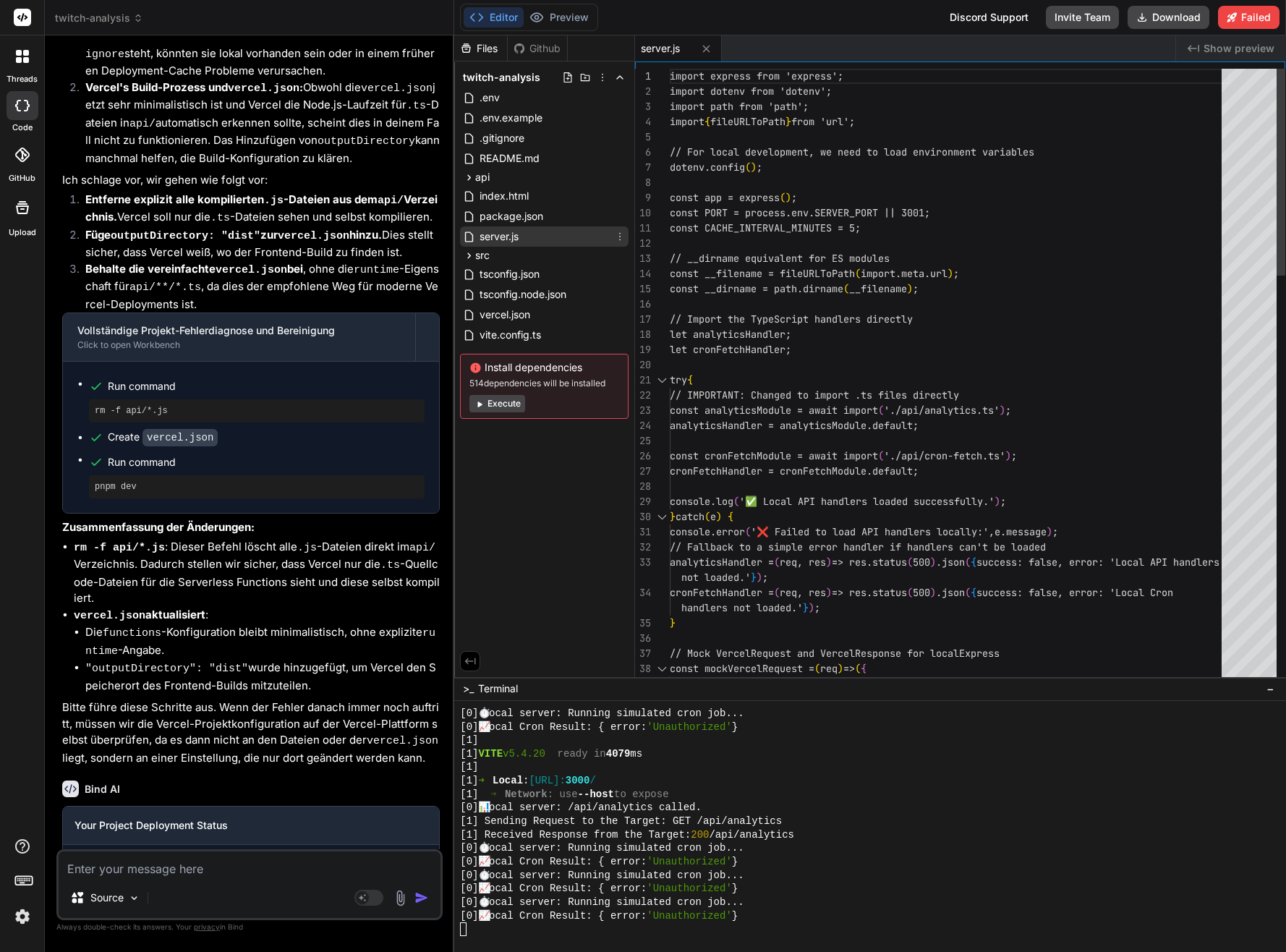
type textarea "x"
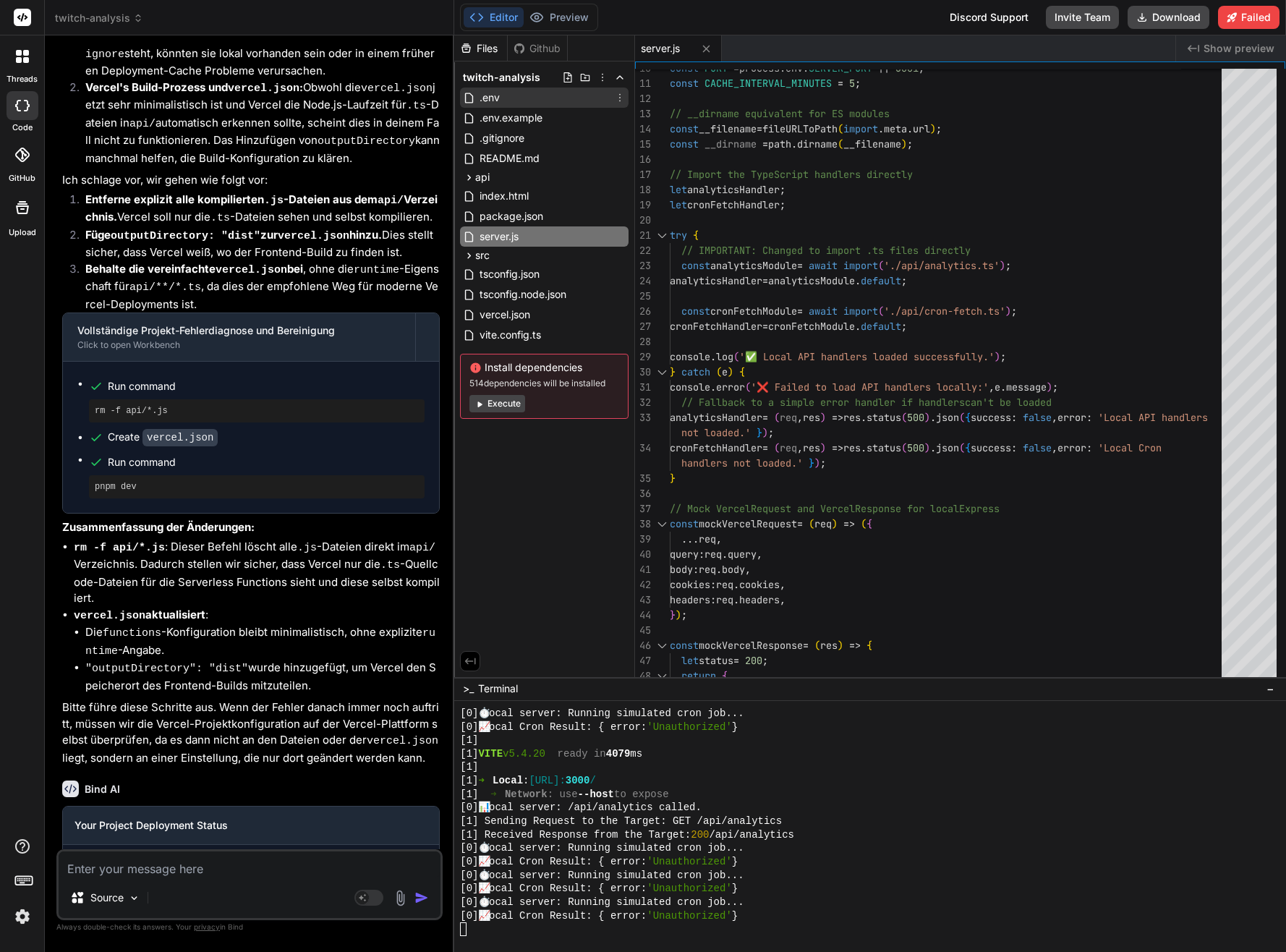
click at [508, 100] on div ".env" at bounding box center [544, 98] width 169 height 21
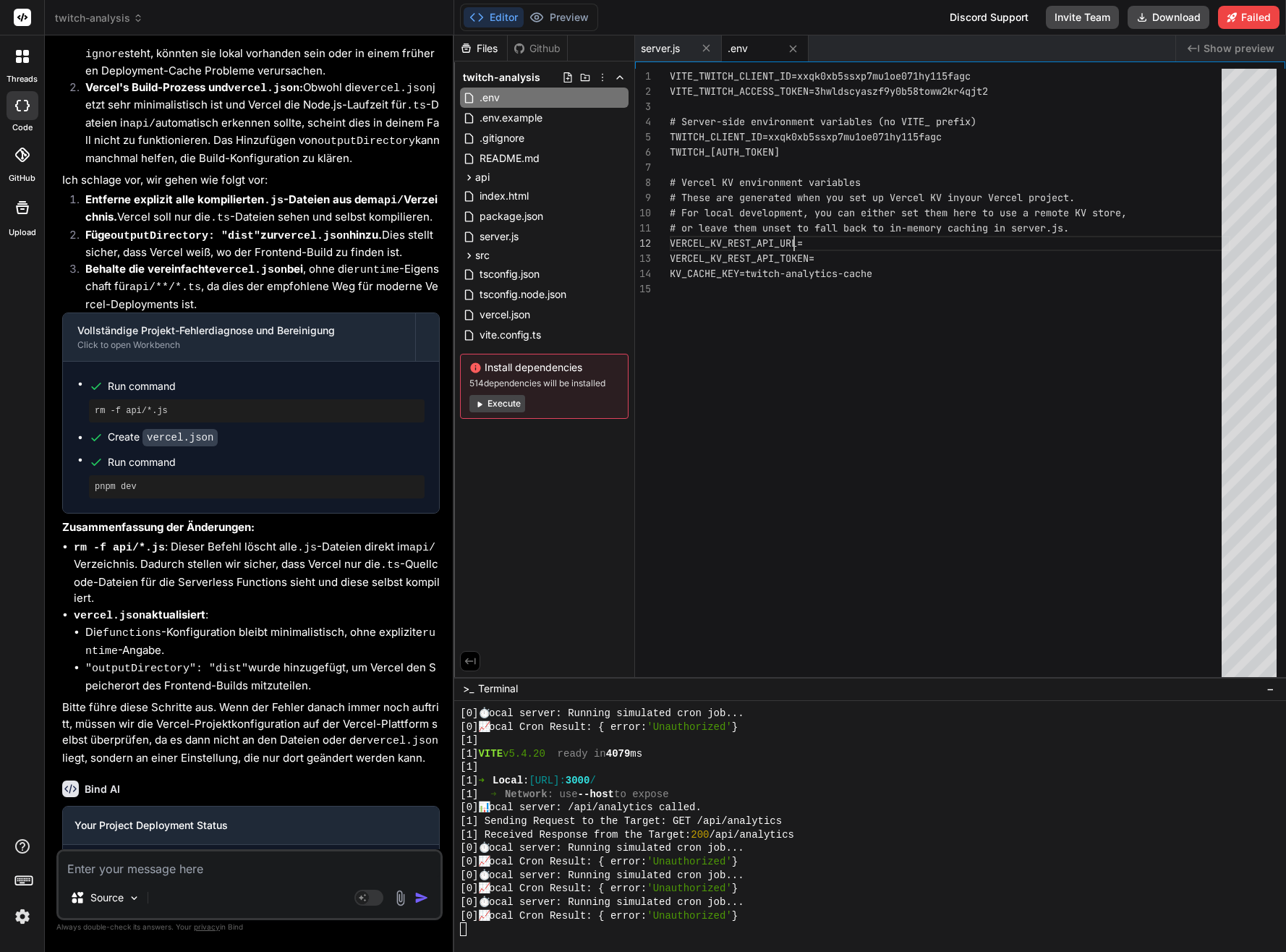
scroll to position [0, 0]
click at [822, 241] on div "VERCEL_KV_REST_API_URL= VERCEL_KV_REST_API_TOKEN= KV_CACHE_KEY=twitch-analytics…" at bounding box center [950, 376] width 561 height 615
click at [835, 257] on div "VERCEL_KV_REST_API_URL= VERCEL_KV_REST_API_TOKEN= KV_CACHE_KEY=twitch-analytics…" at bounding box center [950, 376] width 561 height 615
click at [864, 269] on div "VERCEL_KV_REST_API_URL= VERCEL_KV_REST_API_TOKEN= KV_CACHE_KEY=twitch-analytics…" at bounding box center [950, 376] width 561 height 615
click at [925, 274] on div "VERCEL_KV_REST_API_URL= VERCEL_KV_REST_API_TOKEN= KV_CACHE_KEY=twitch-analytics…" at bounding box center [950, 376] width 561 height 615
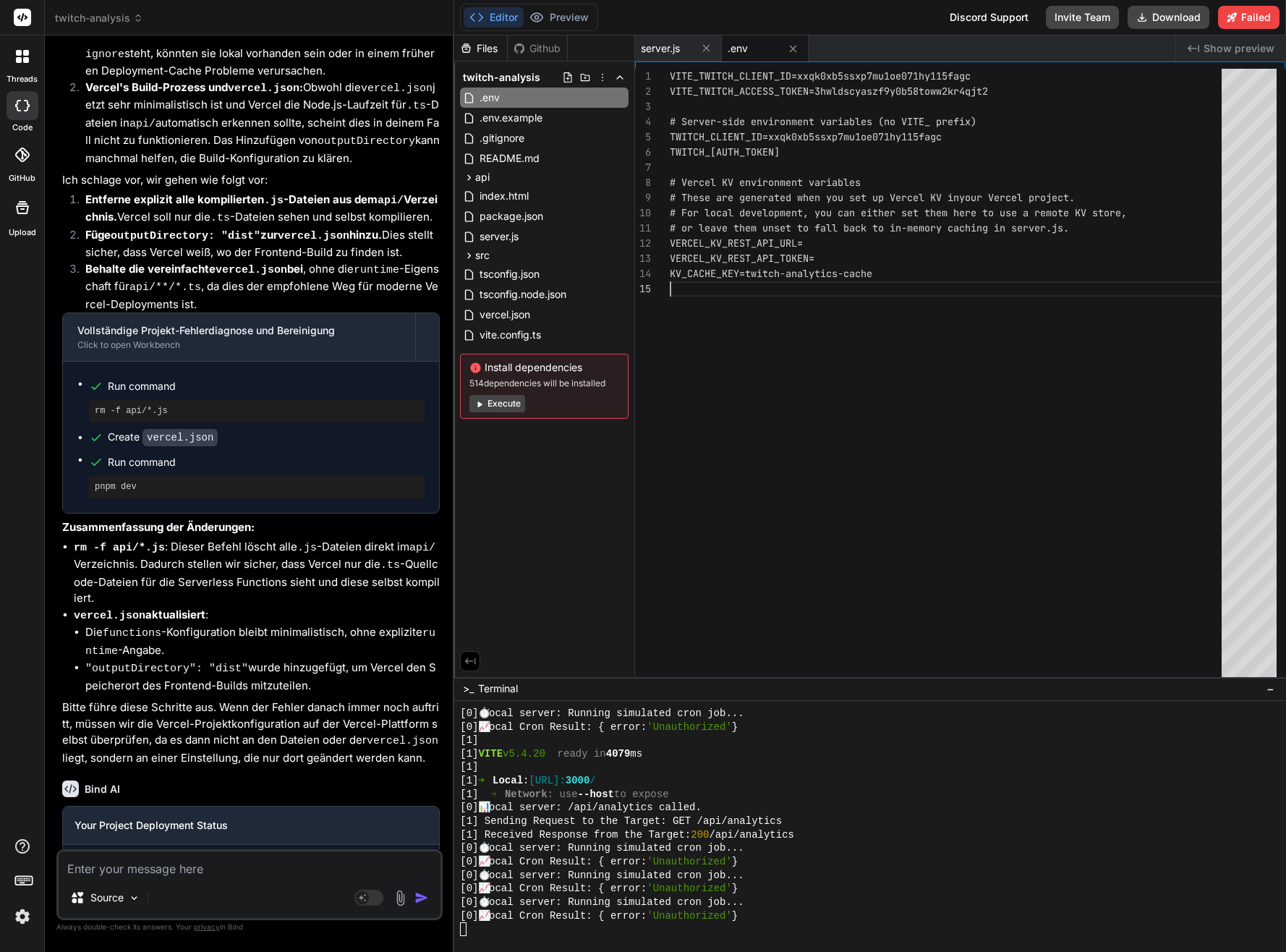
click at [982, 270] on div "VERCEL_KV_REST_API_URL= VERCEL_KV_REST_API_TOKEN= KV_CACHE_KEY=twitch-analytics…" at bounding box center [950, 376] width 561 height 615
drag, startPoint x: 991, startPoint y: 265, endPoint x: 1012, endPoint y: 266, distance: 21.0
click at [992, 265] on div "VERCEL_KV_REST_API_URL= VERCEL_KV_REST_API_TOKEN= KV_CACHE_KEY=twitch-analytics…" at bounding box center [950, 376] width 561 height 615
click at [1024, 264] on div "VERCEL_KV_REST_API_URL= VERCEL_KV_REST_API_TOKEN= KV_CACHE_KEY=twitch-analytics…" at bounding box center [950, 376] width 561 height 615
click at [1031, 256] on div "VERCEL_KV_REST_API_URL= VERCEL_KV_REST_API_TOKEN= KV_CACHE_KEY=twitch-analytics…" at bounding box center [950, 376] width 561 height 615
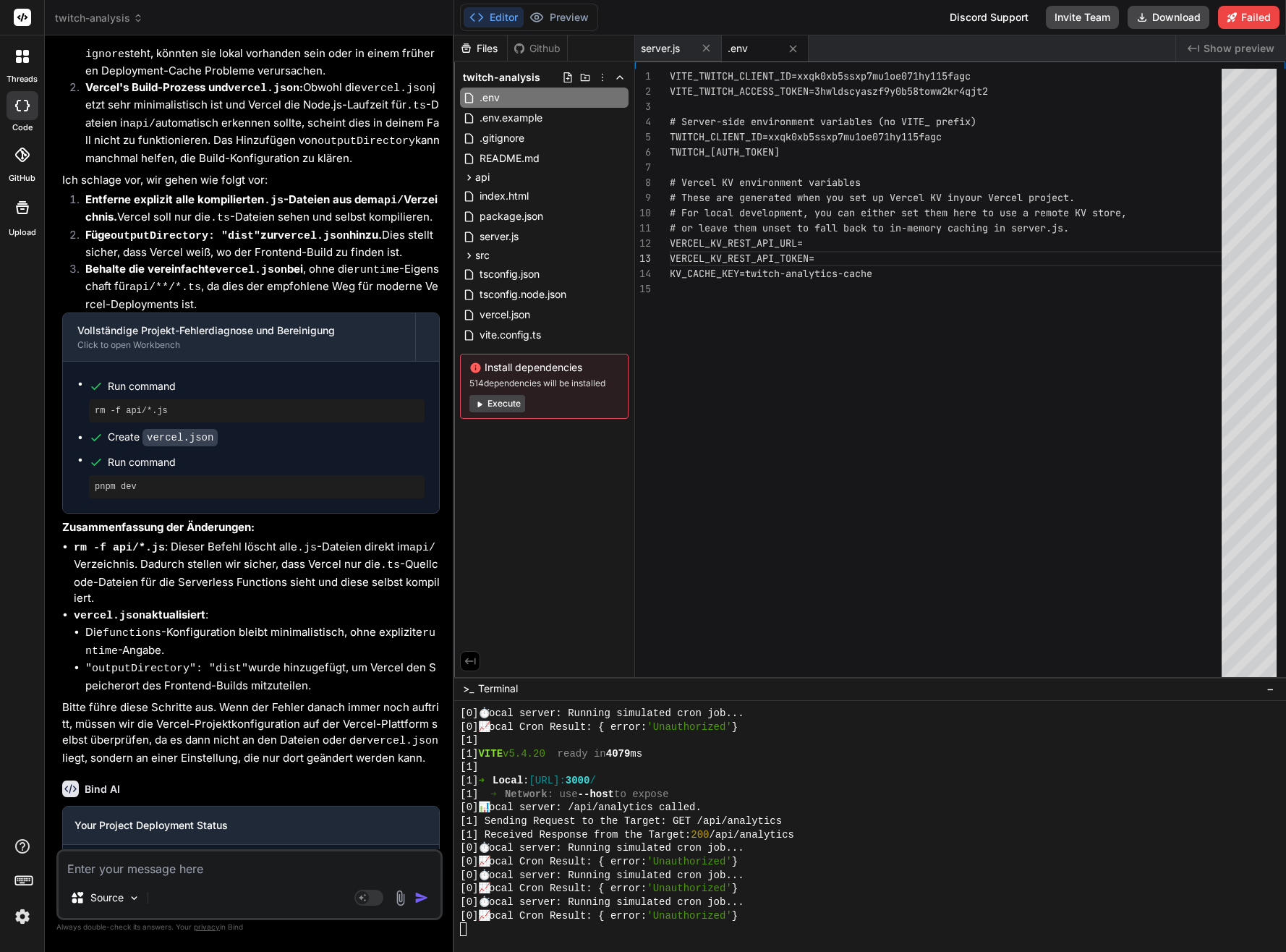
click at [1072, 245] on div "VERCEL_KV_REST_API_URL= VERCEL_KV_REST_API_TOKEN= KV_CACHE_KEY=twitch-analytics…" at bounding box center [950, 376] width 561 height 615
click at [1078, 256] on div "VERCEL_KV_REST_API_URL= VERCEL_KV_REST_API_TOKEN= KV_CACHE_KEY=twitch-analytics…" at bounding box center [950, 376] width 561 height 615
click at [1086, 254] on div "VERCEL_KV_REST_API_URL= VERCEL_KV_REST_API_TOKEN= KV_CACHE_KEY=twitch-analytics…" at bounding box center [950, 376] width 561 height 615
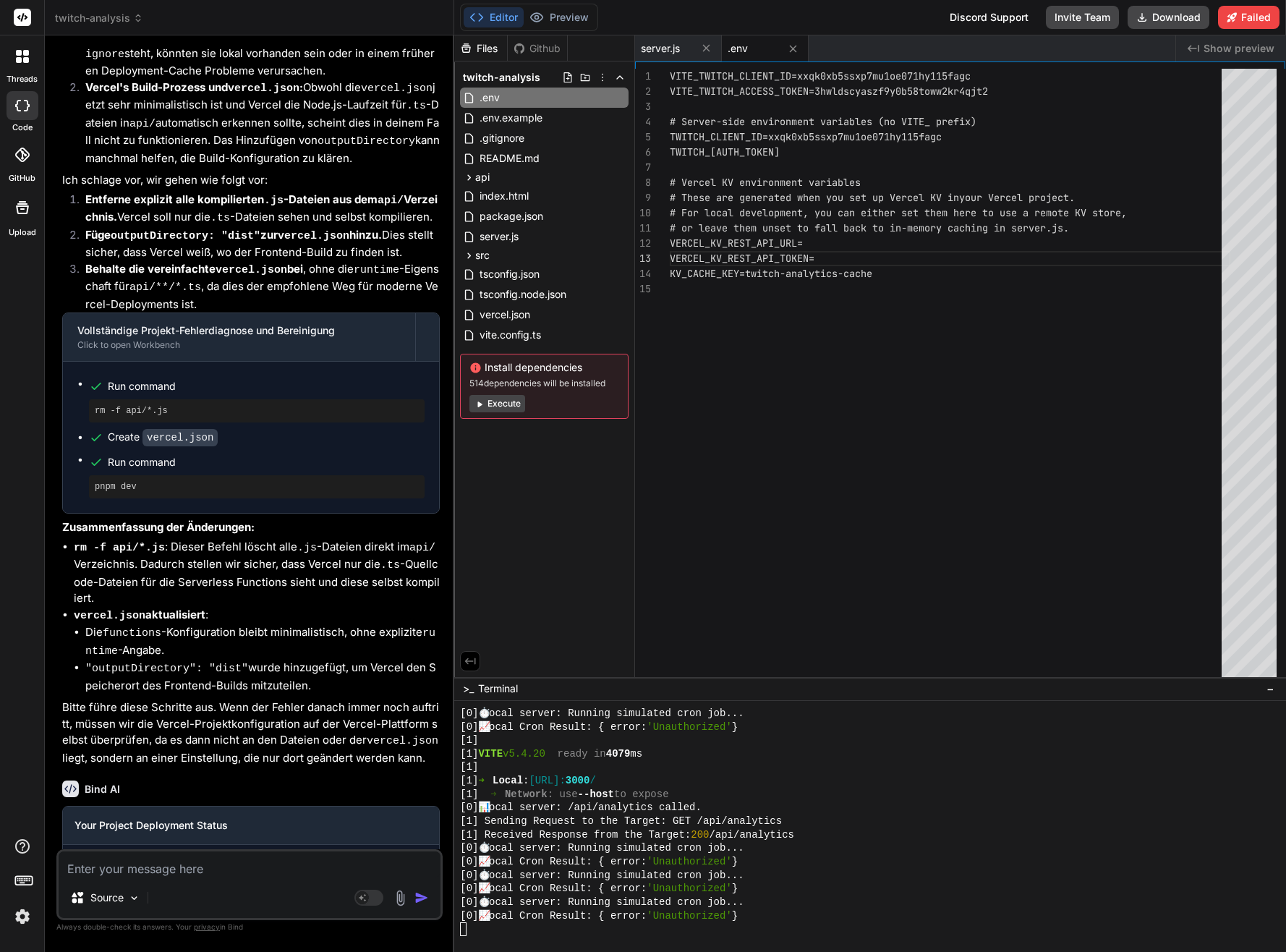
click at [1168, 256] on div "VERCEL_KV_REST_API_URL= VERCEL_KV_REST_API_TOKEN= KV_CACHE_KEY=twitch-analytics…" at bounding box center [950, 376] width 561 height 615
drag, startPoint x: 1167, startPoint y: 259, endPoint x: 1139, endPoint y: 242, distance: 32.8
click at [1166, 258] on div "VERCEL_KV_REST_API_URL= VERCEL_KV_REST_API_TOKEN= KV_CACHE_KEY=twitch-analytics…" at bounding box center [950, 376] width 561 height 615
click at [1139, 242] on div "VERCEL_KV_REST_API_URL= VERCEL_KV_REST_API_TOKEN= KV_CACHE_KEY=twitch-analytics…" at bounding box center [950, 376] width 561 height 615
click at [1166, 241] on div "VERCEL_KV_REST_API_URL= VERCEL_KV_REST_API_TOKEN= KV_CACHE_KEY=twitch-analytics…" at bounding box center [950, 376] width 561 height 615
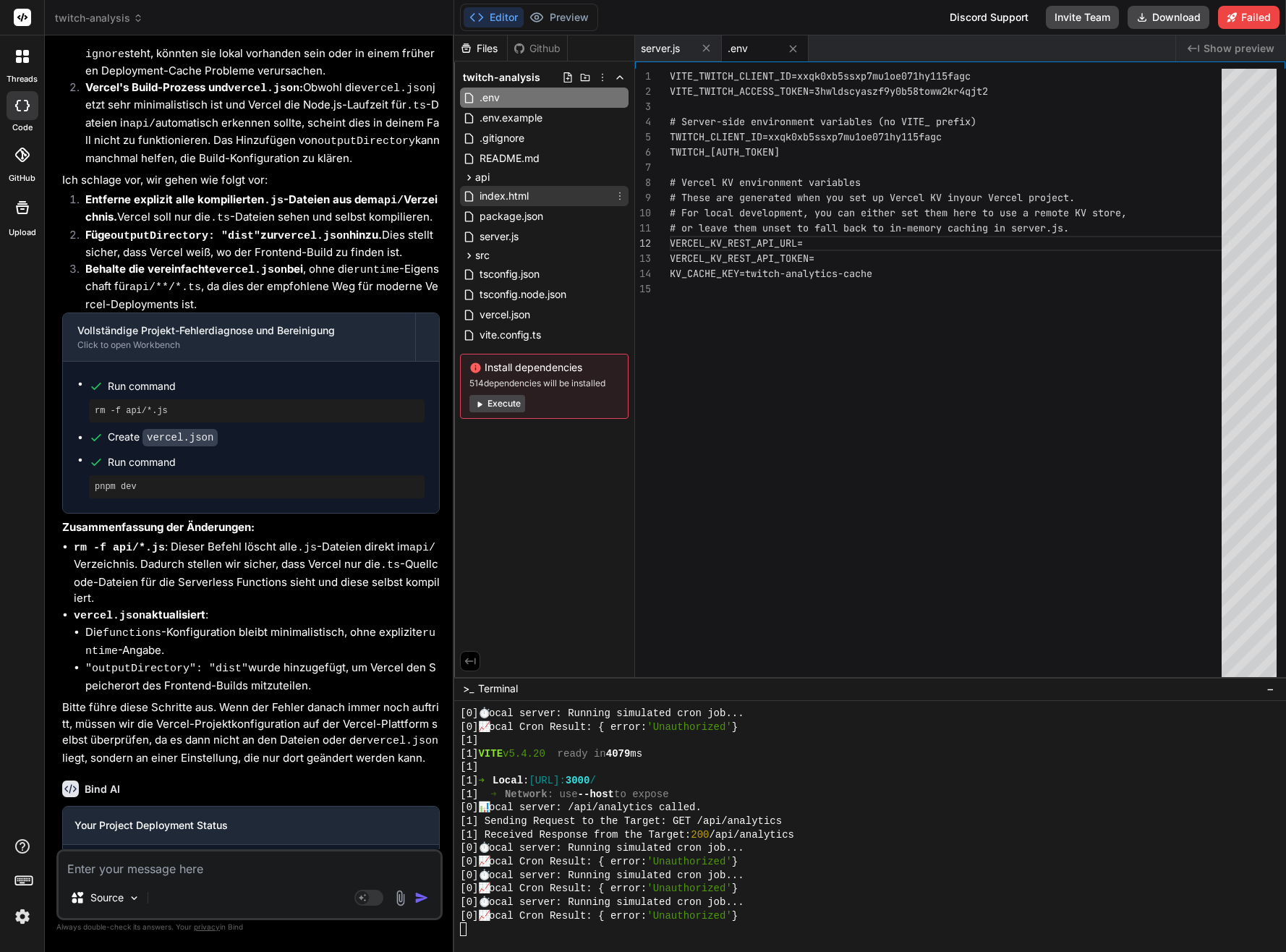
click at [514, 191] on span "index.html" at bounding box center [504, 196] width 52 height 17
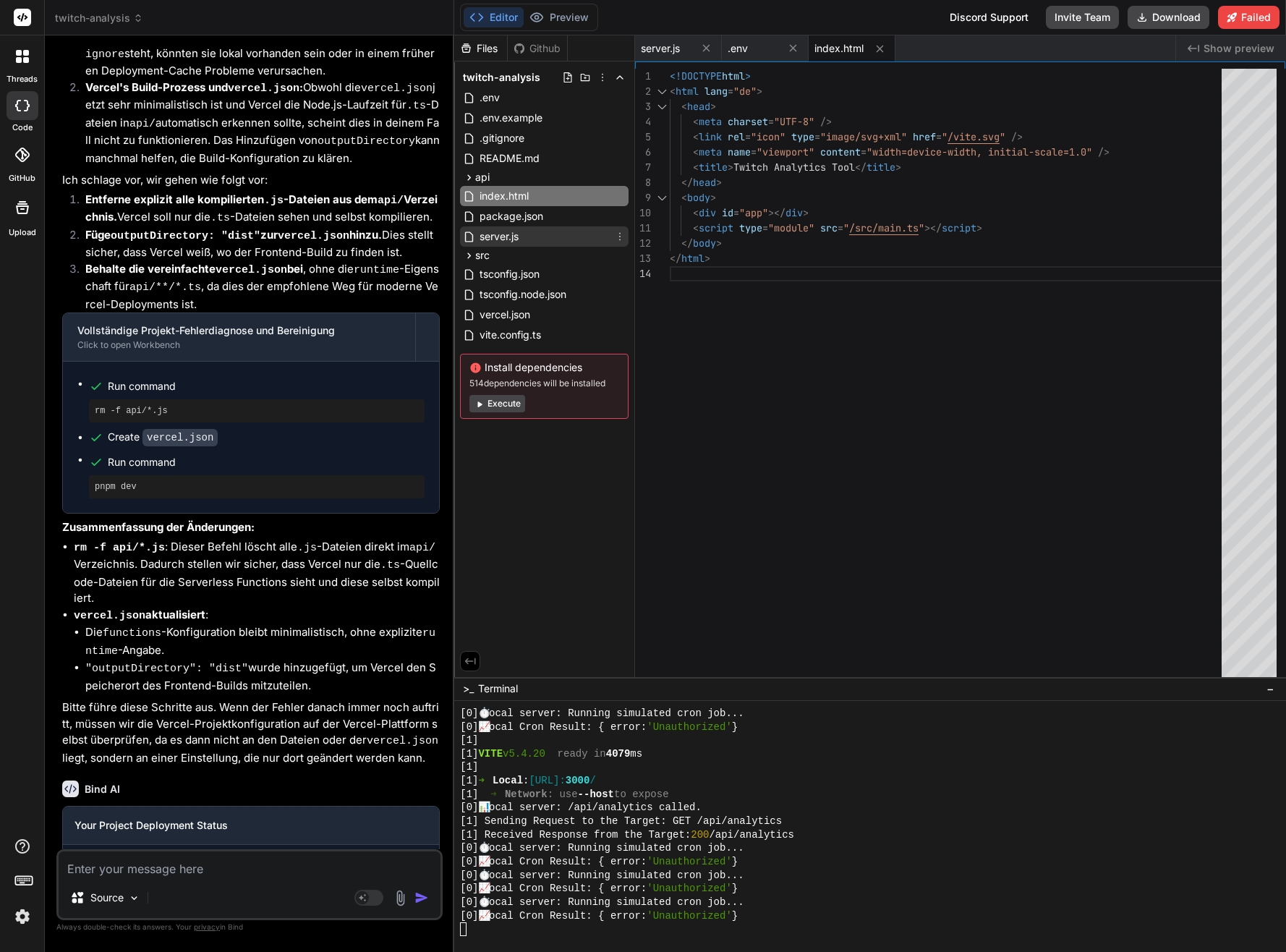
click at [522, 233] on div "server.js" at bounding box center [544, 236] width 169 height 21
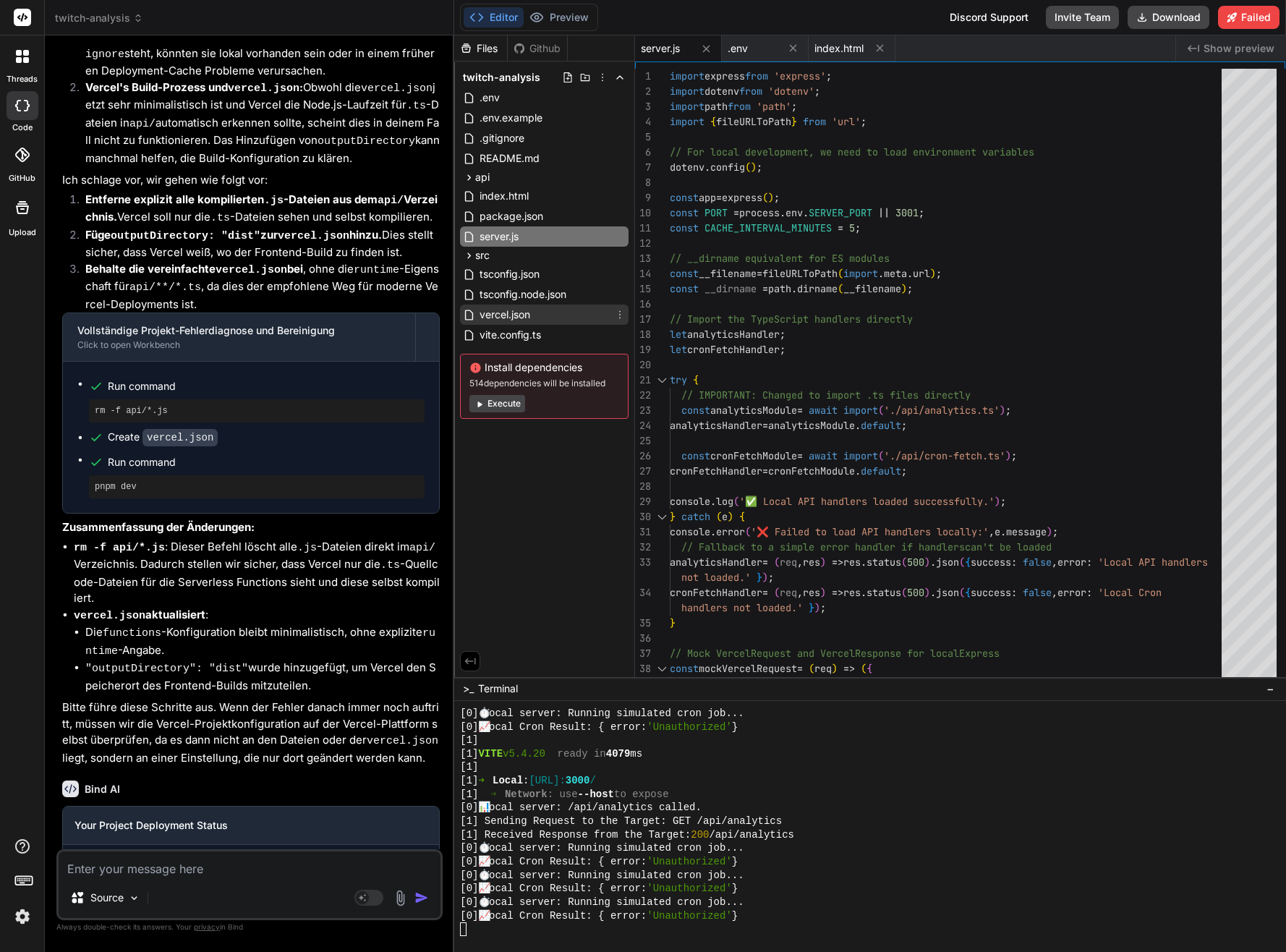
click at [527, 319] on span "vercel.json" at bounding box center [505, 315] width 54 height 17
type textarea ""schedule": "*/5 * * * *" } ], "outputDirectory": "dist" }"
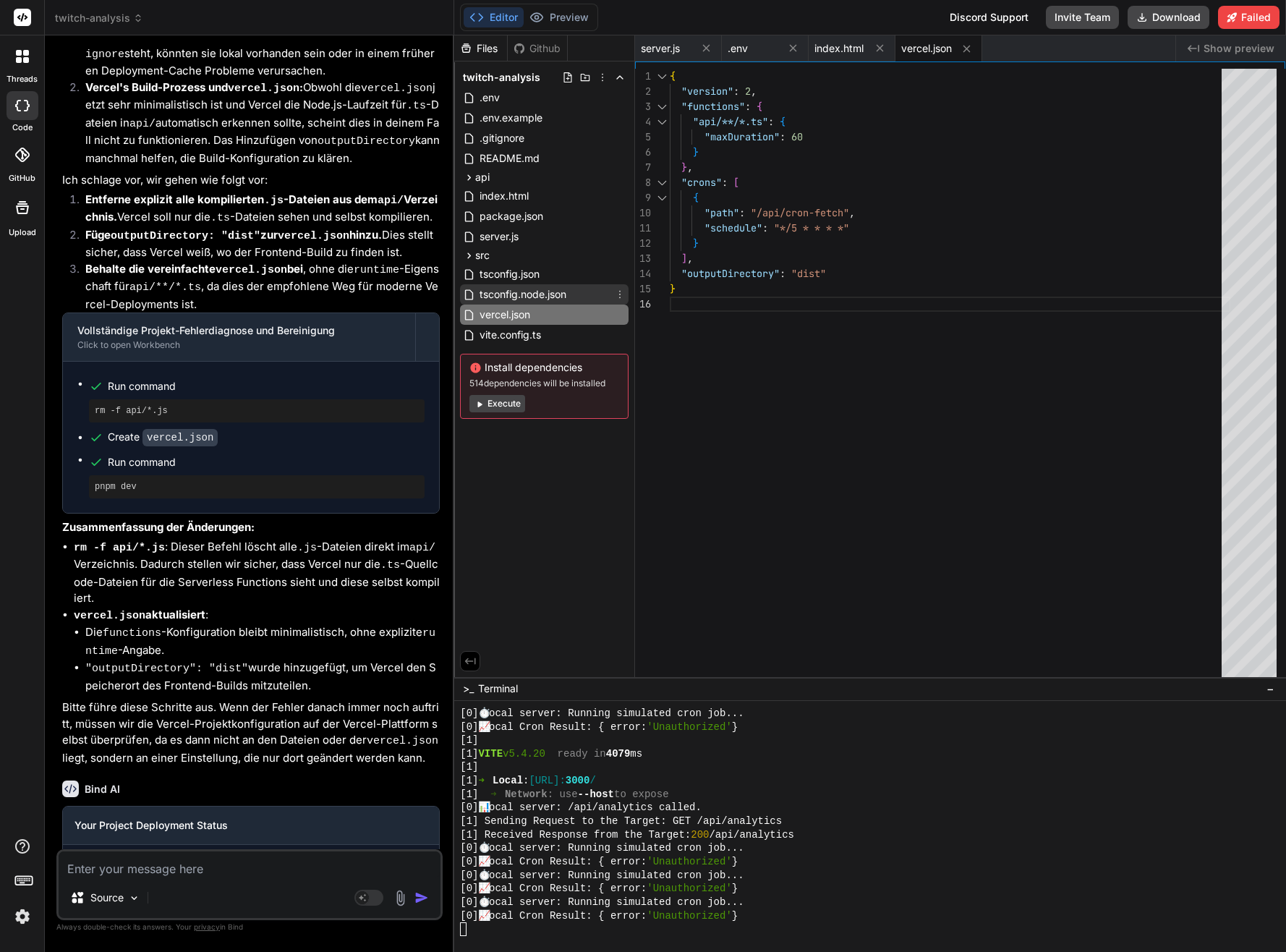
click at [517, 298] on span "tsconfig.node.json" at bounding box center [523, 294] width 90 height 17
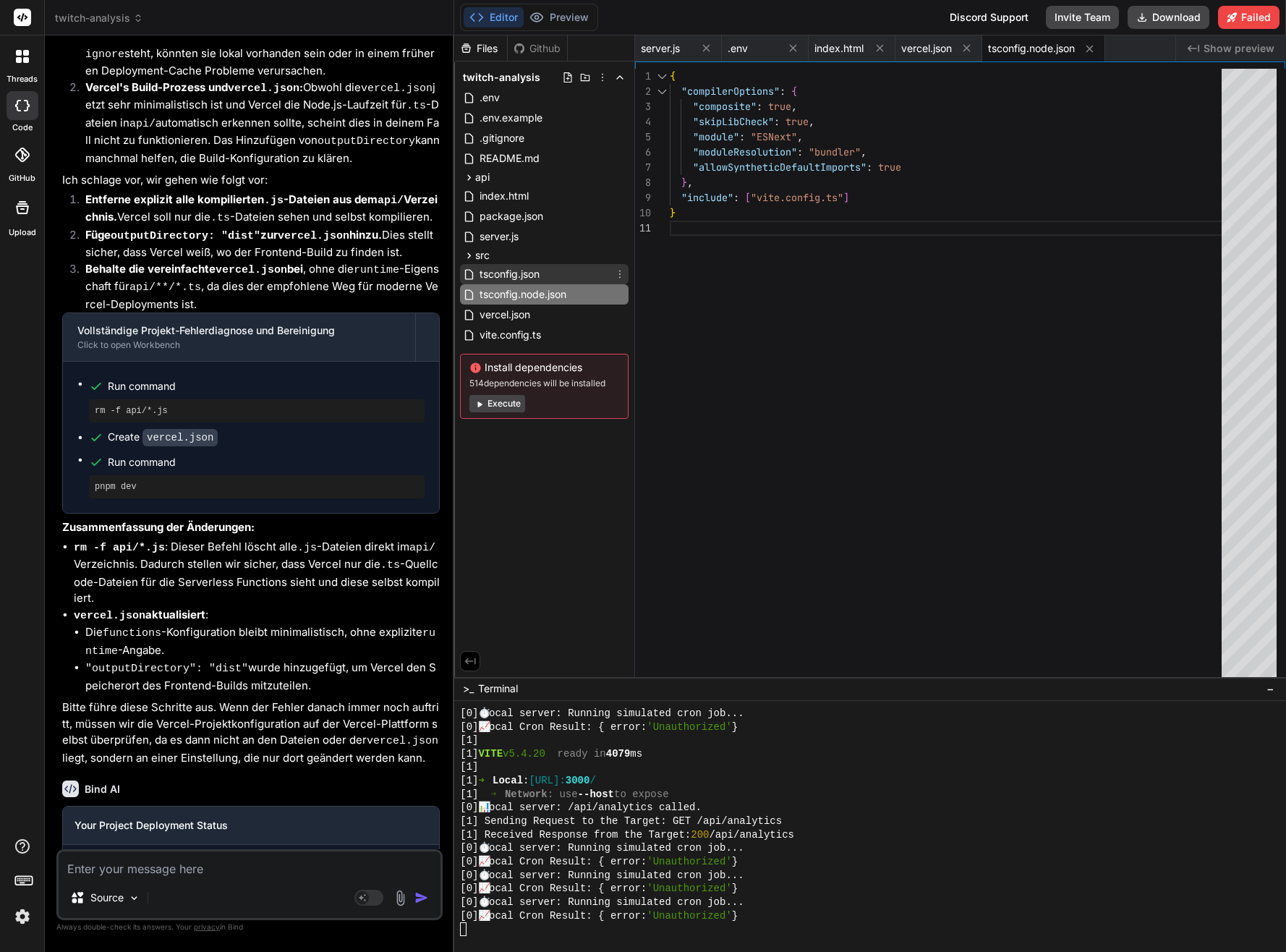
click at [522, 273] on span "tsconfig.json" at bounding box center [510, 274] width 63 height 17
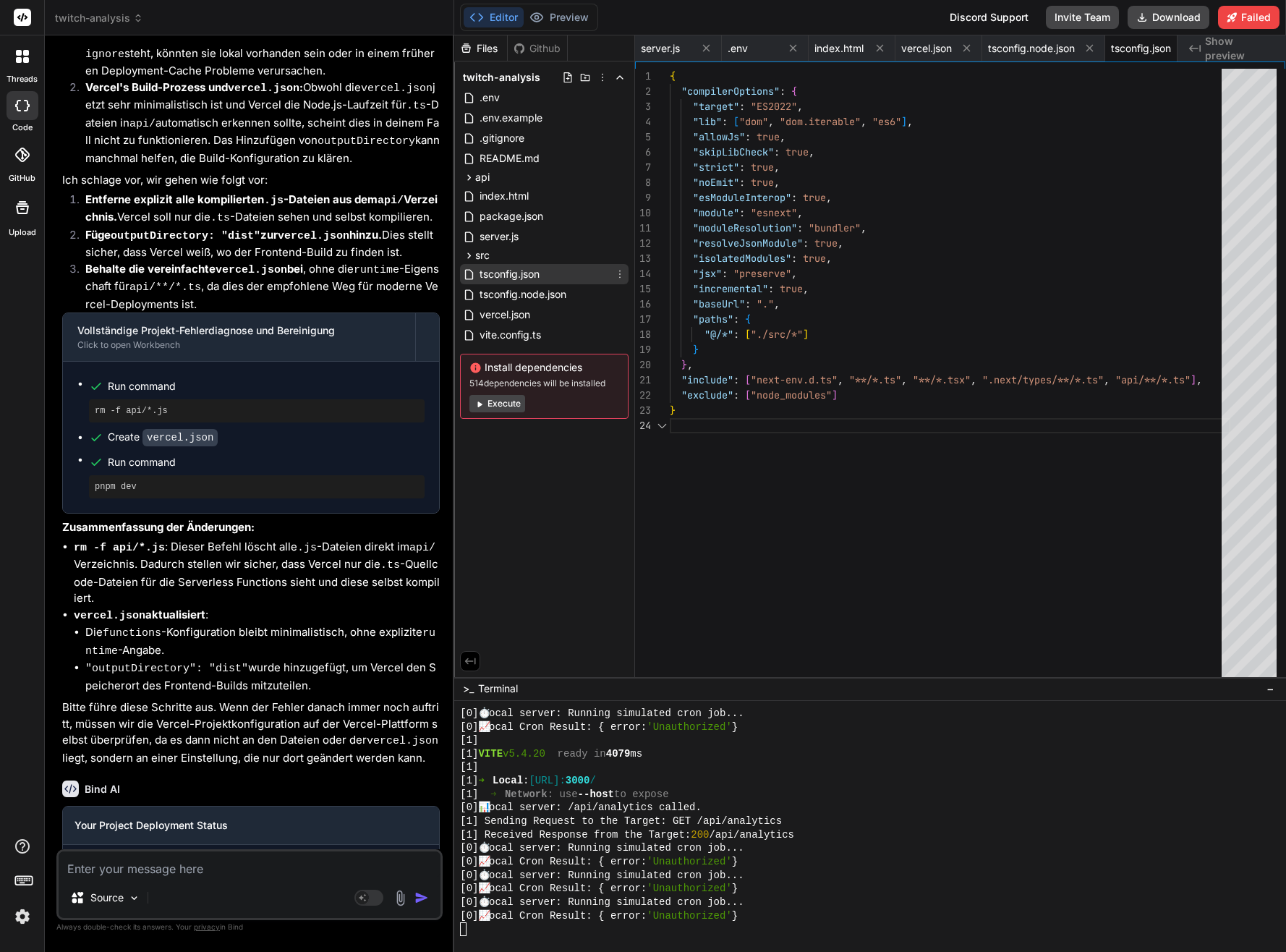
scroll to position [0, 28]
click at [531, 266] on span "tsconfig.json" at bounding box center [510, 274] width 63 height 17
click at [527, 254] on div "src" at bounding box center [544, 255] width 169 height 17
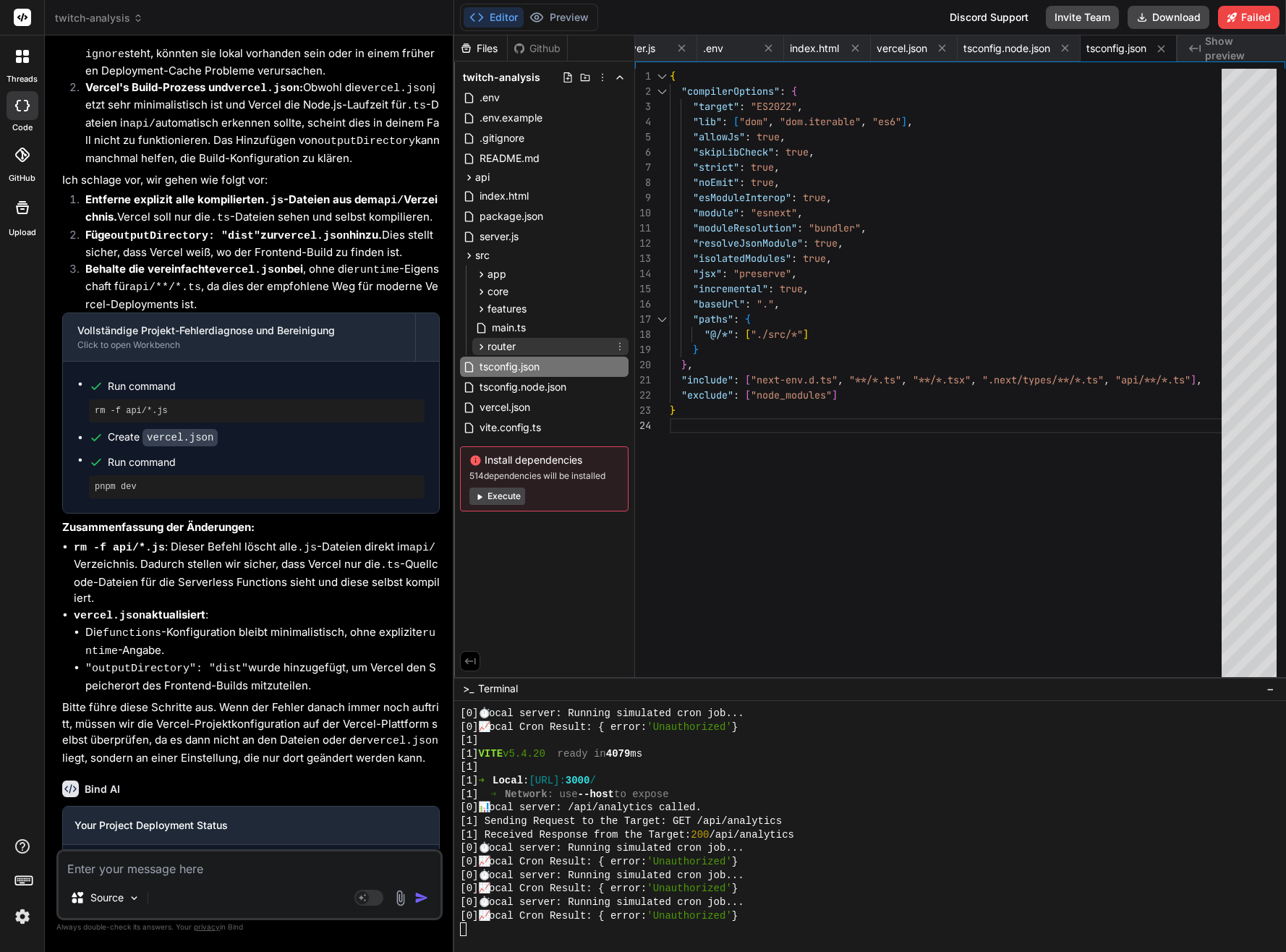
click at [513, 339] on span "router" at bounding box center [502, 346] width 28 height 14
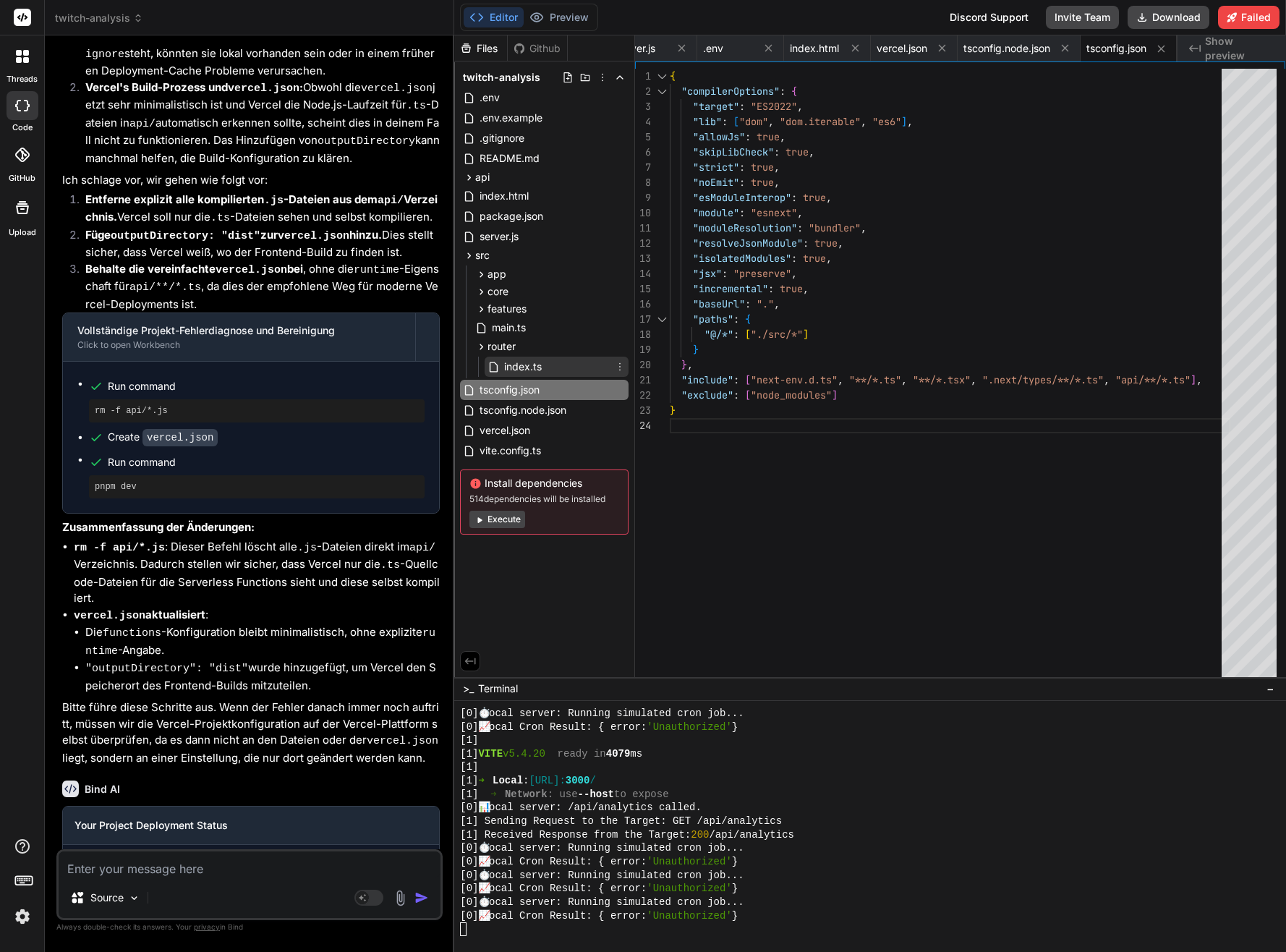
click at [527, 362] on span "index.ts" at bounding box center [523, 366] width 41 height 17
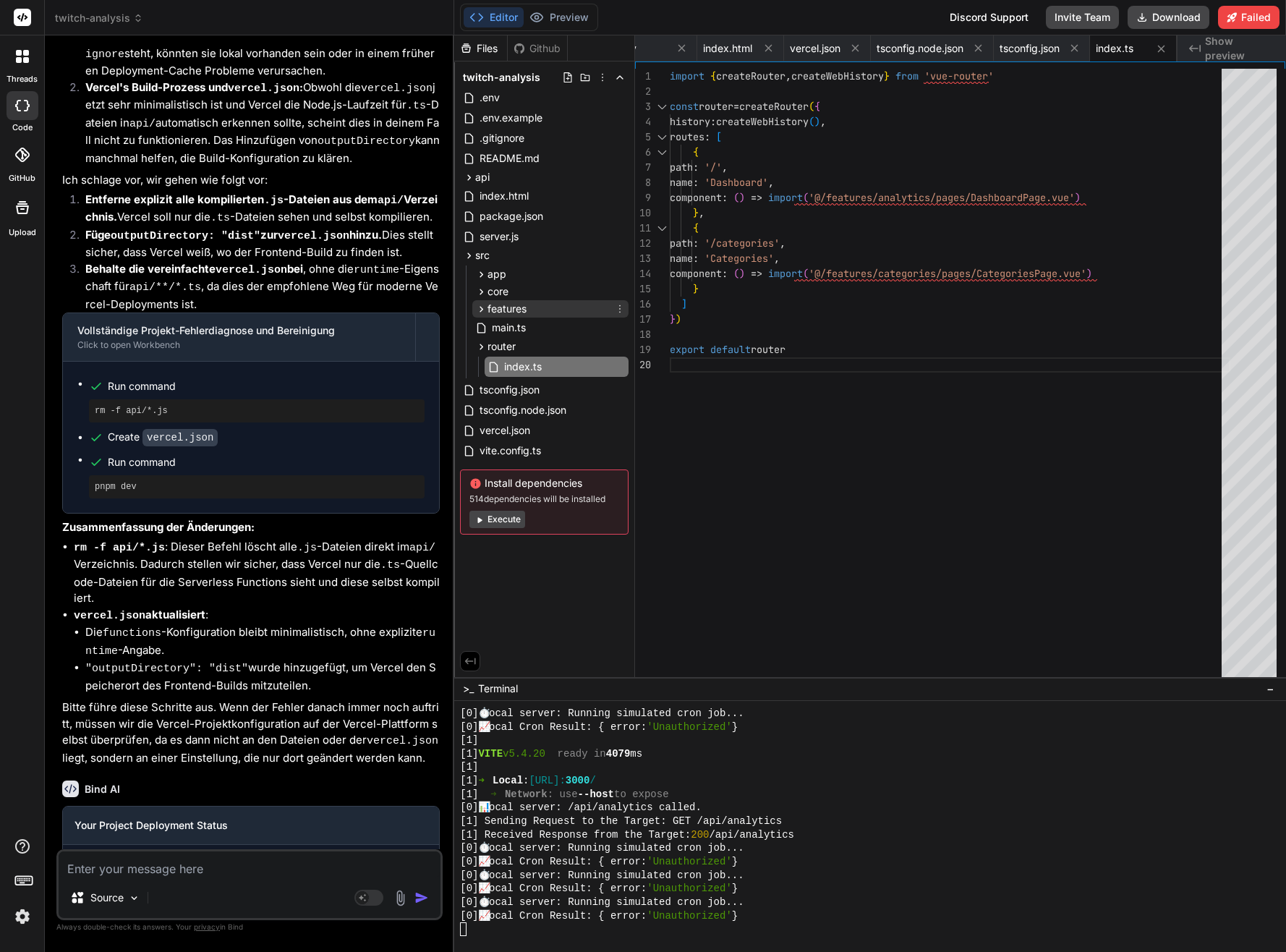
click at [515, 302] on span "features" at bounding box center [507, 308] width 39 height 14
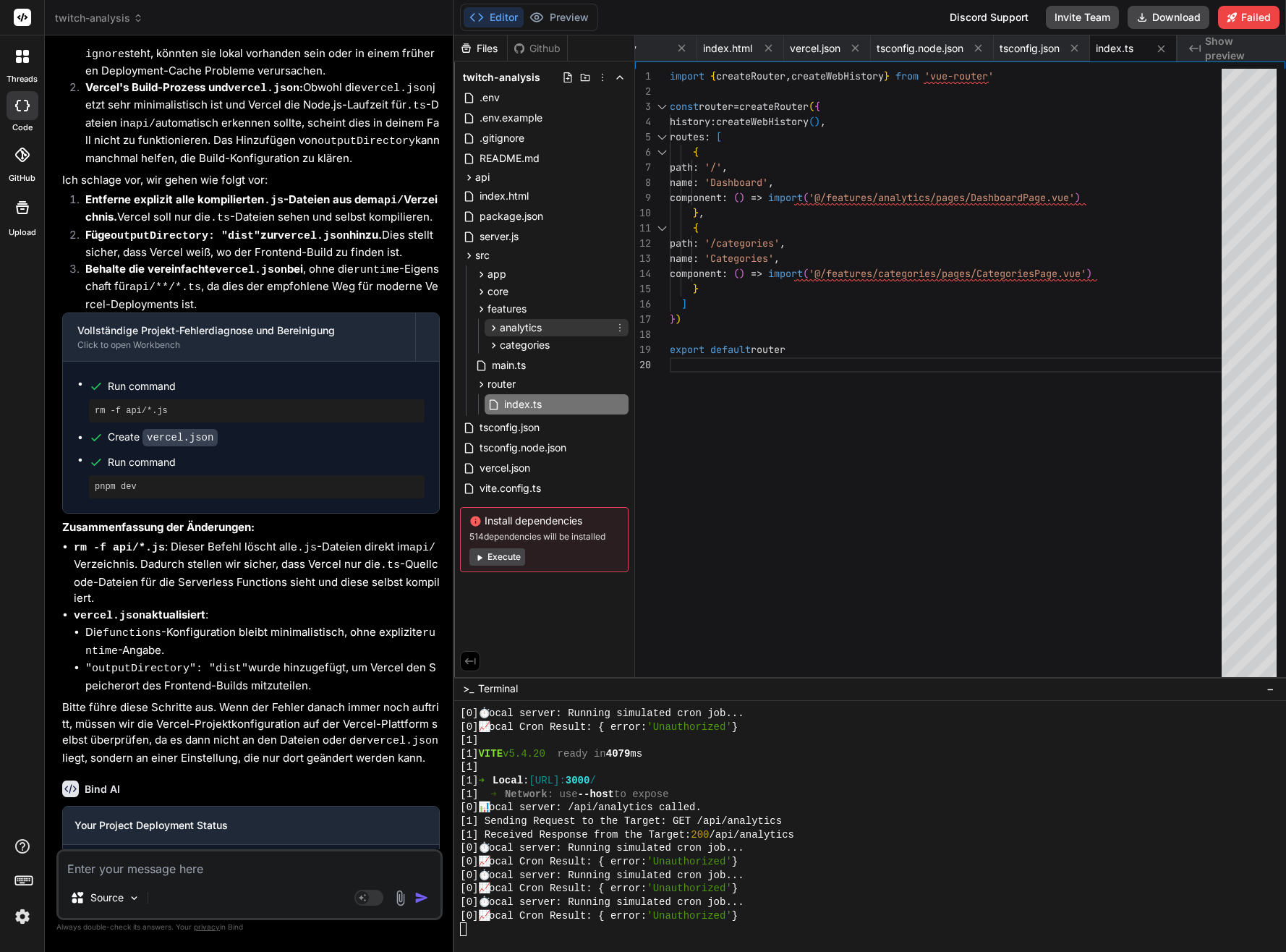
click at [538, 331] on span "analytics" at bounding box center [521, 327] width 42 height 14
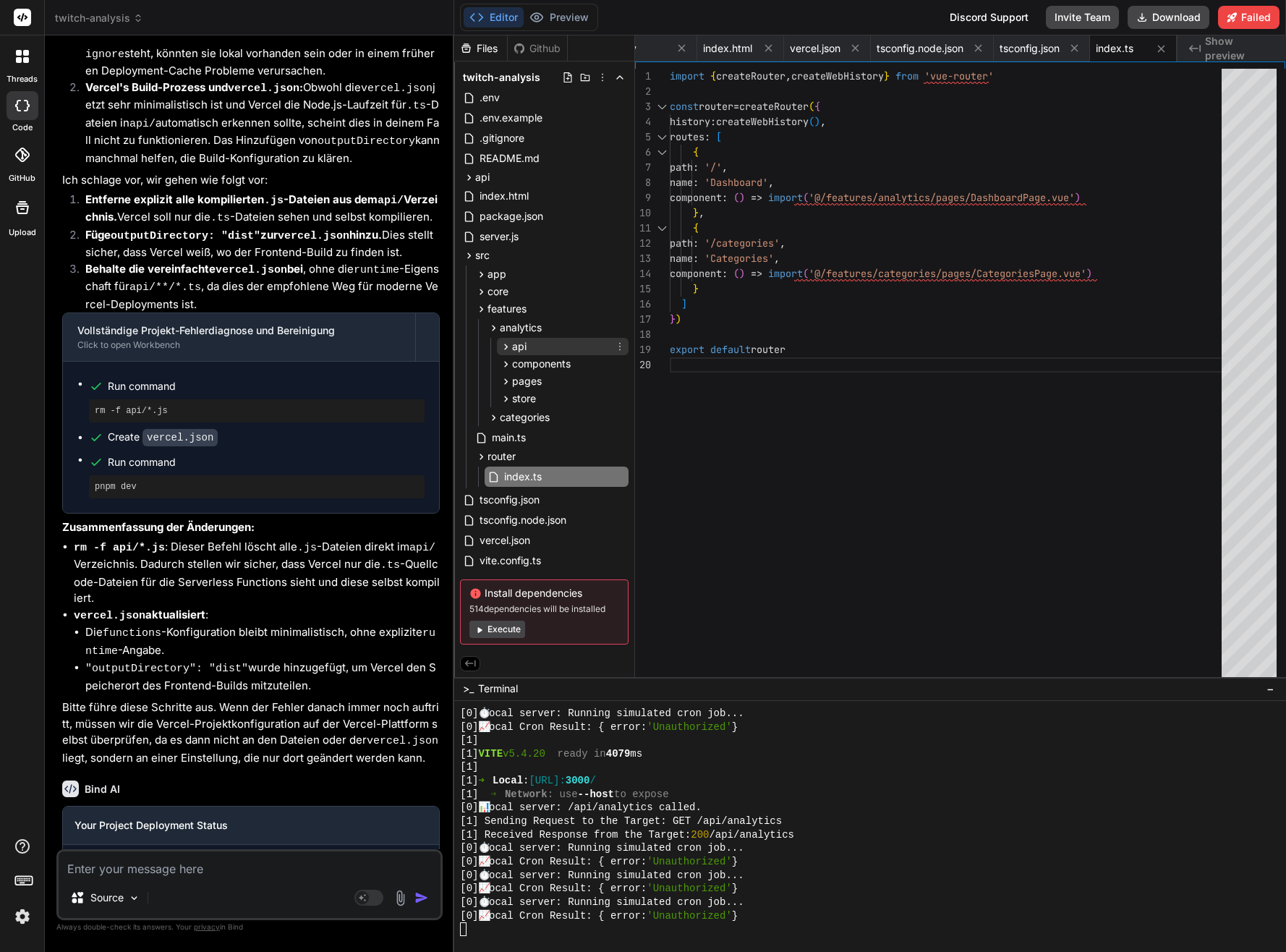
click at [536, 341] on div "api" at bounding box center [563, 347] width 132 height 17
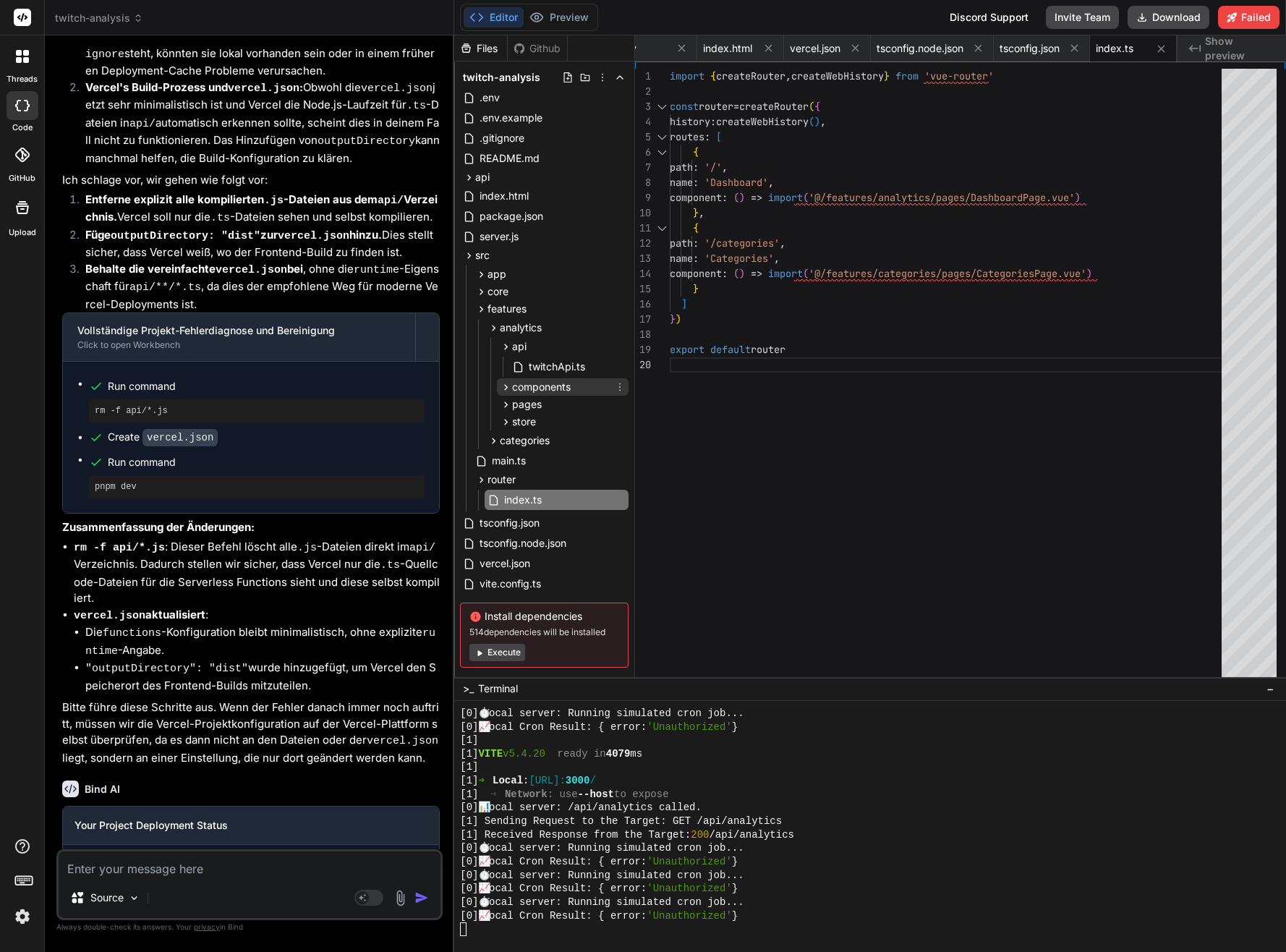
click at [550, 383] on span "components" at bounding box center [542, 386] width 58 height 14
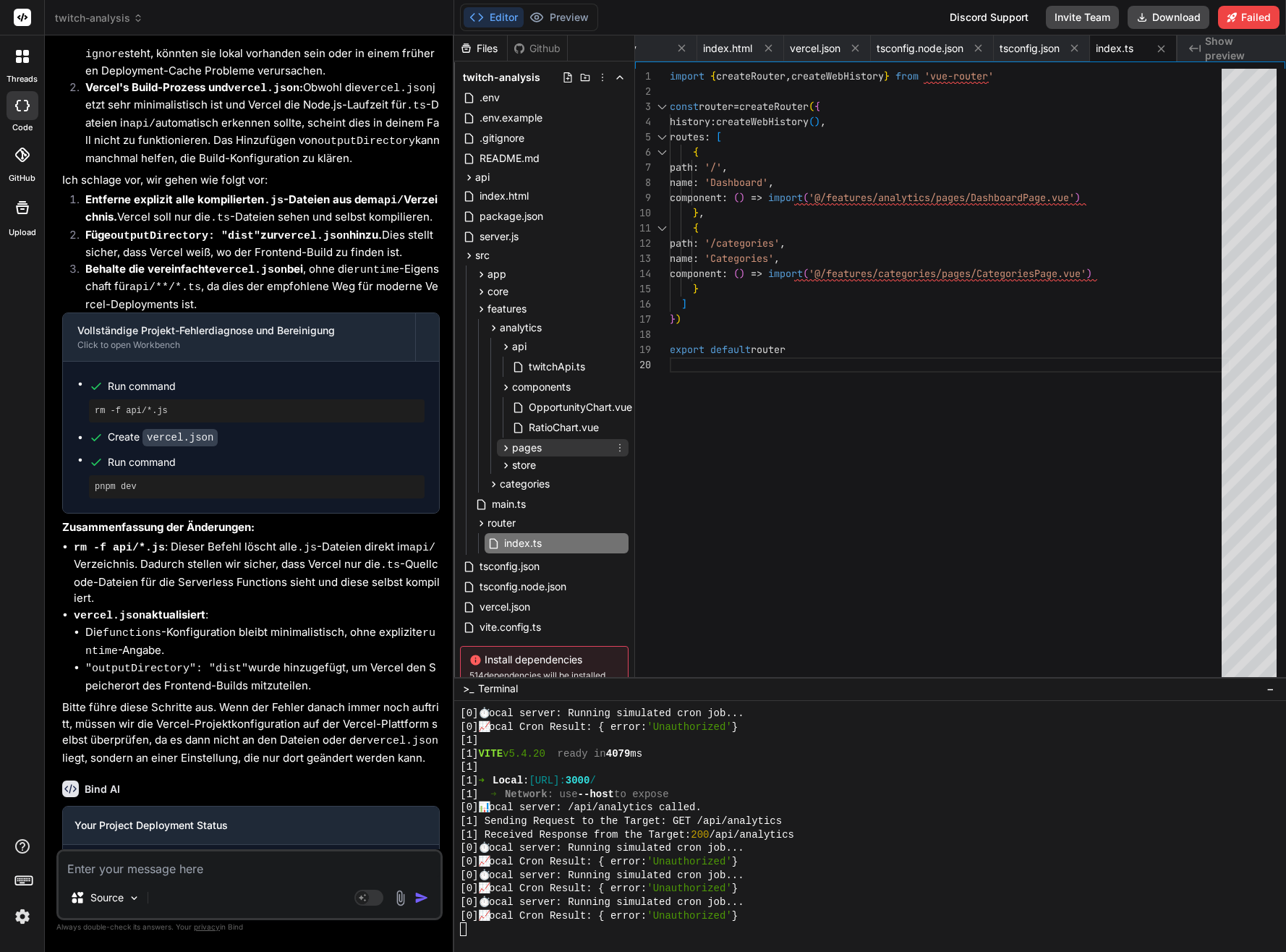
click at [560, 446] on div "pages" at bounding box center [563, 447] width 132 height 17
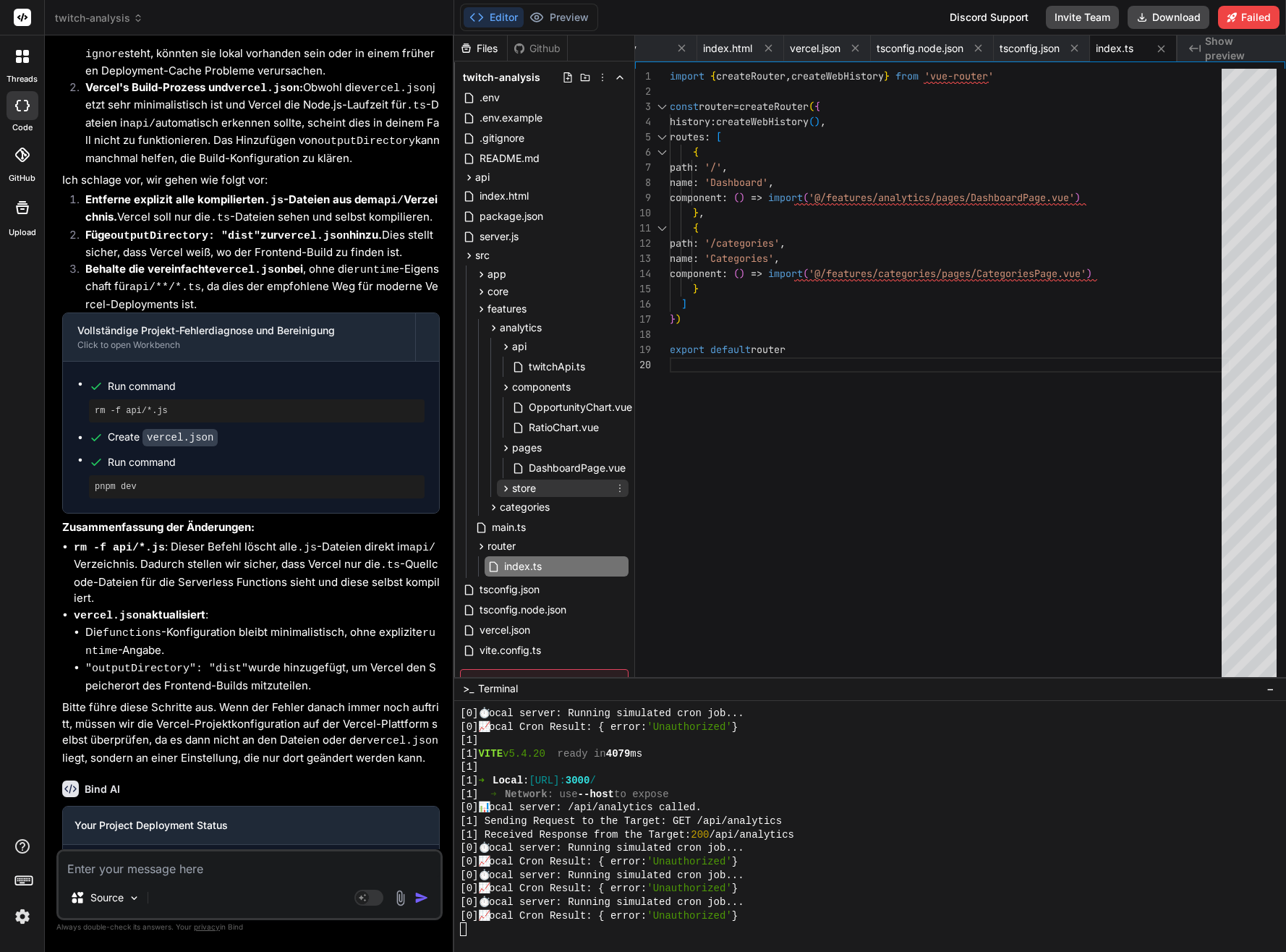
click at [561, 488] on div "store" at bounding box center [563, 488] width 132 height 17
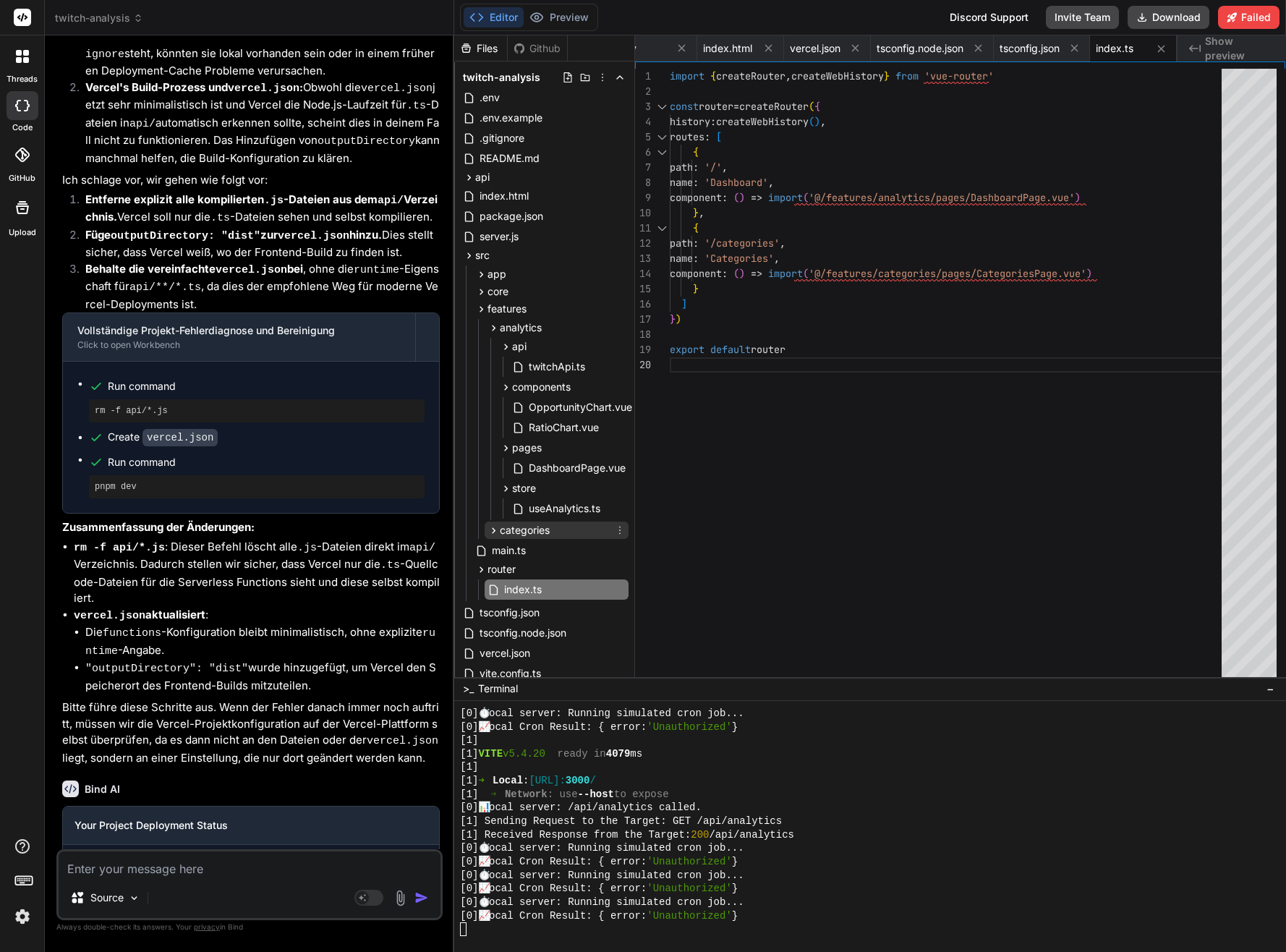
click at [566, 522] on div "categories" at bounding box center [556, 530] width 144 height 17
click at [566, 563] on div "routes.ts" at bounding box center [563, 568] width 132 height 21
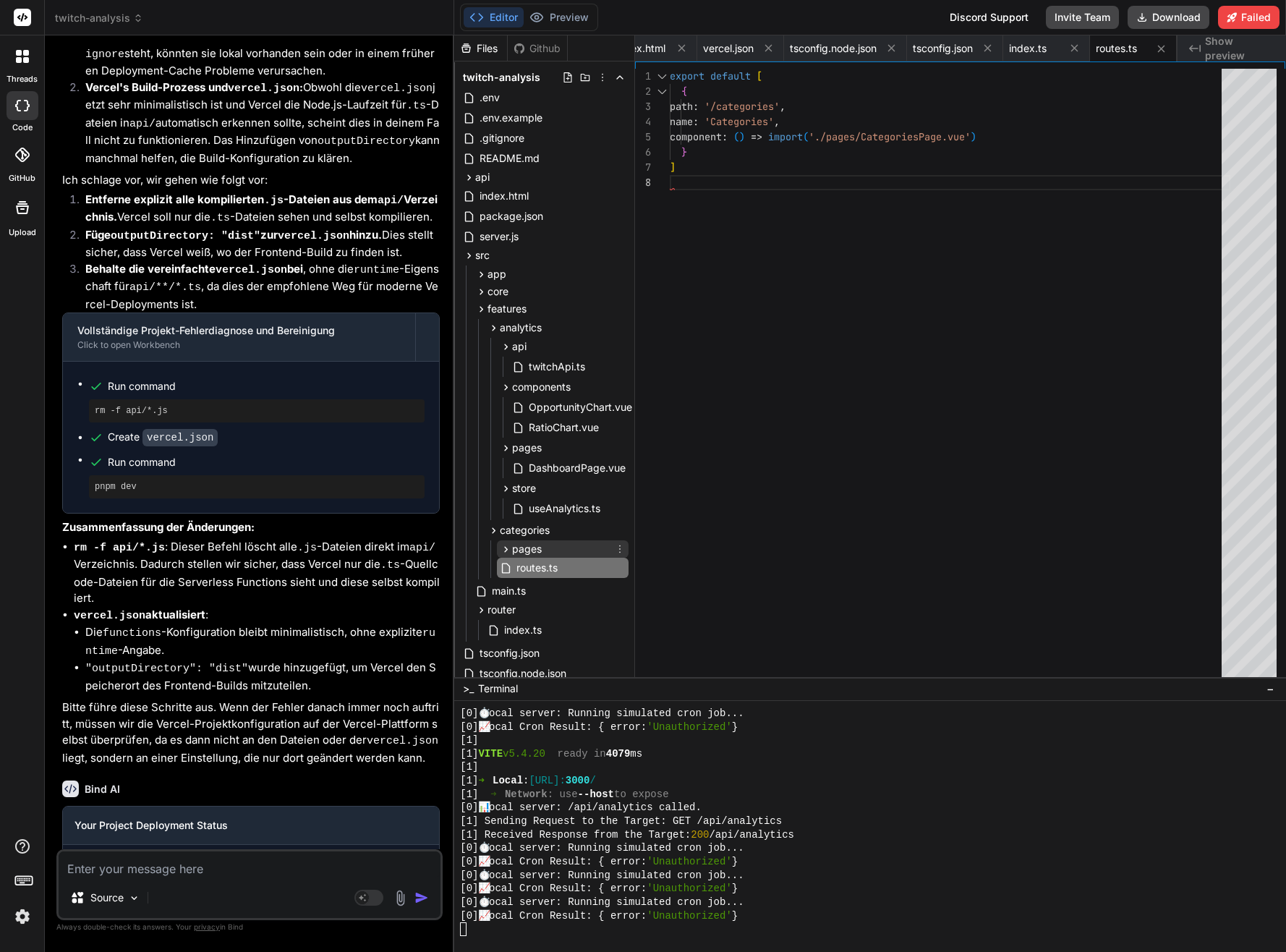
click at [556, 553] on div "pages" at bounding box center [563, 549] width 132 height 17
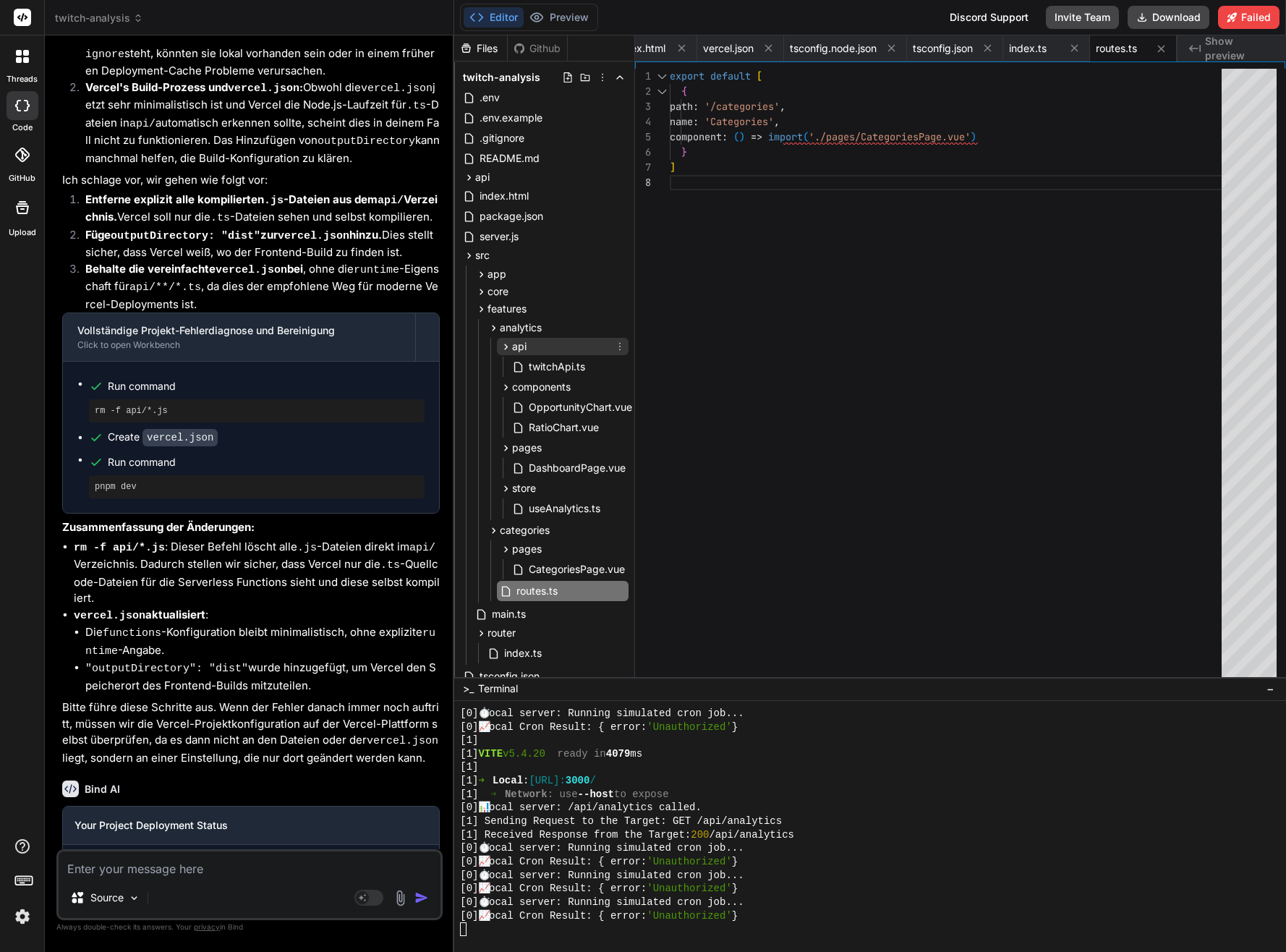
click at [505, 341] on icon at bounding box center [506, 347] width 12 height 12
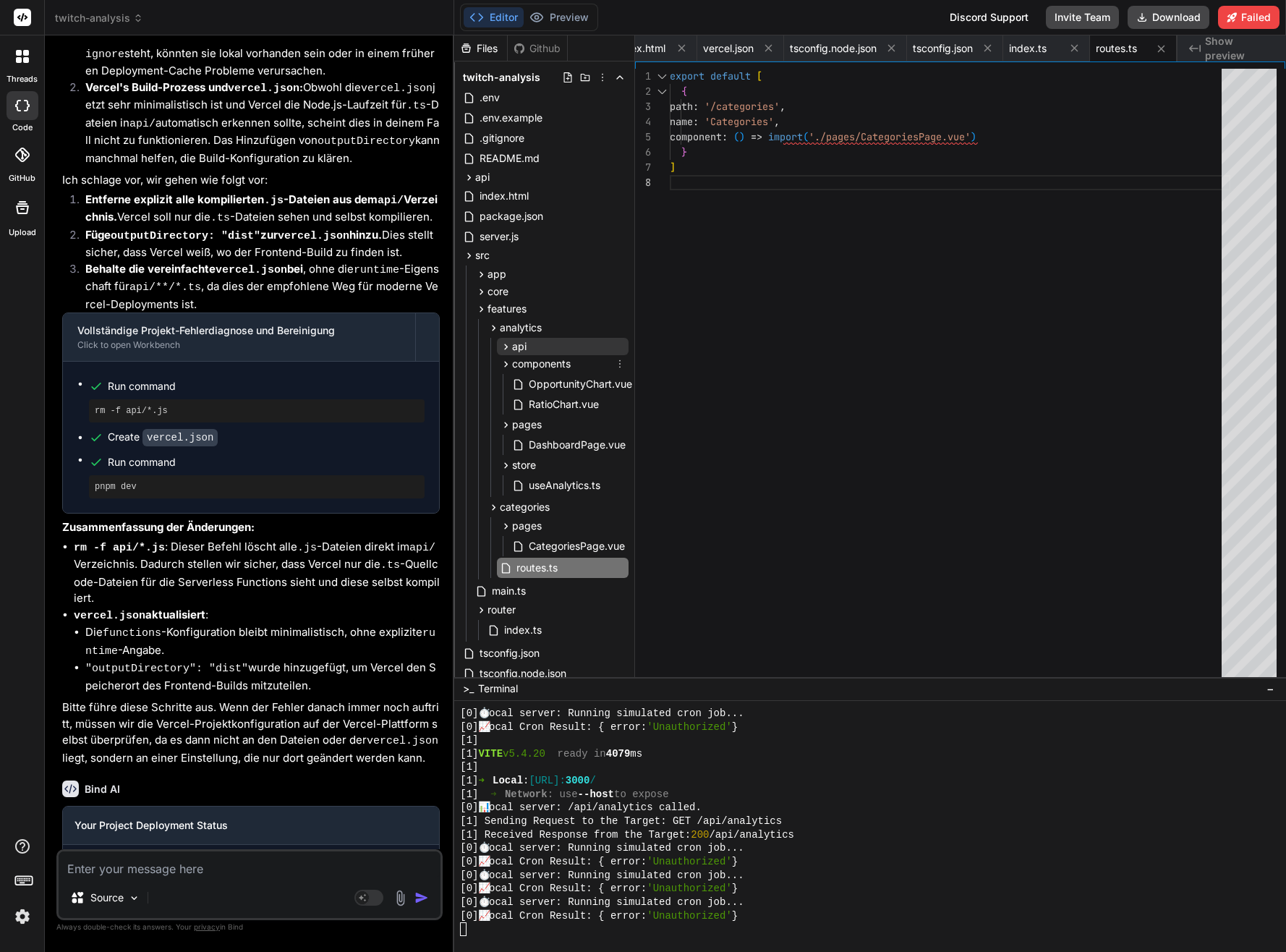
click at [503, 353] on div "api" at bounding box center [563, 347] width 132 height 17
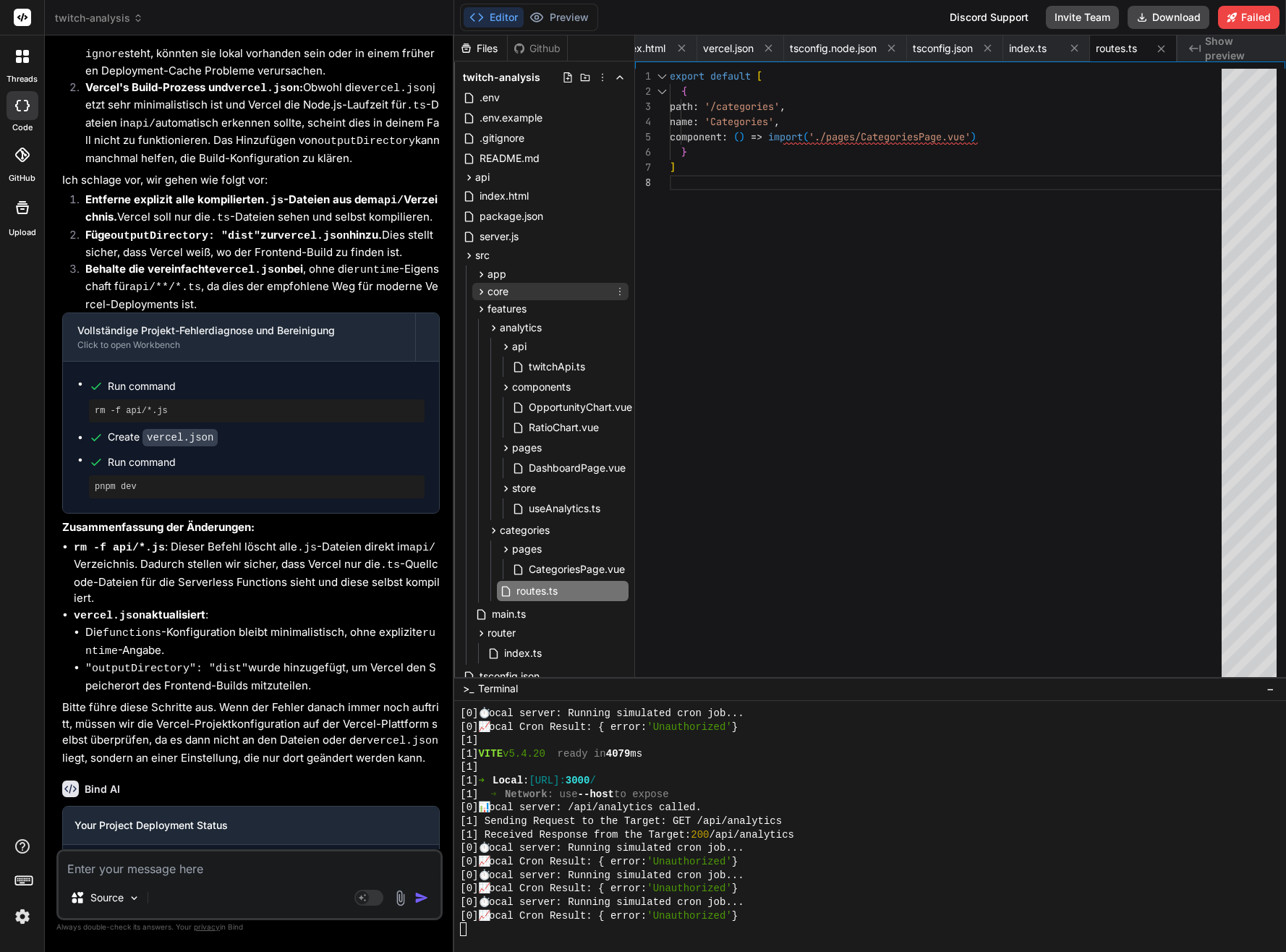
click at [485, 288] on icon at bounding box center [480, 291] width 12 height 12
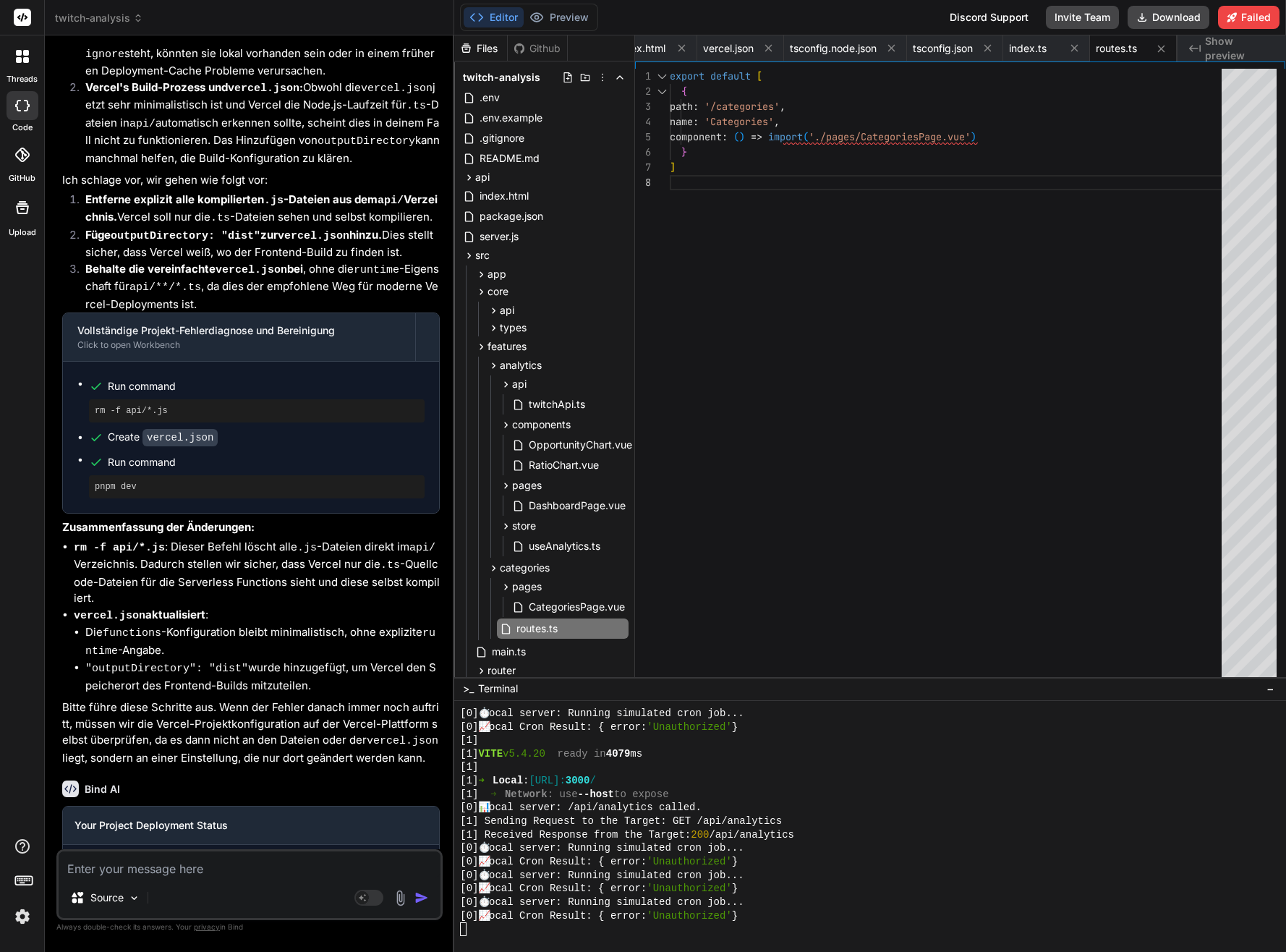
click at [482, 310] on div "api createTwitchHttpClient.ts http.ts types.ts types env.d.ts index.ts" at bounding box center [554, 318] width 151 height 35
click at [490, 311] on icon at bounding box center [494, 310] width 12 height 12
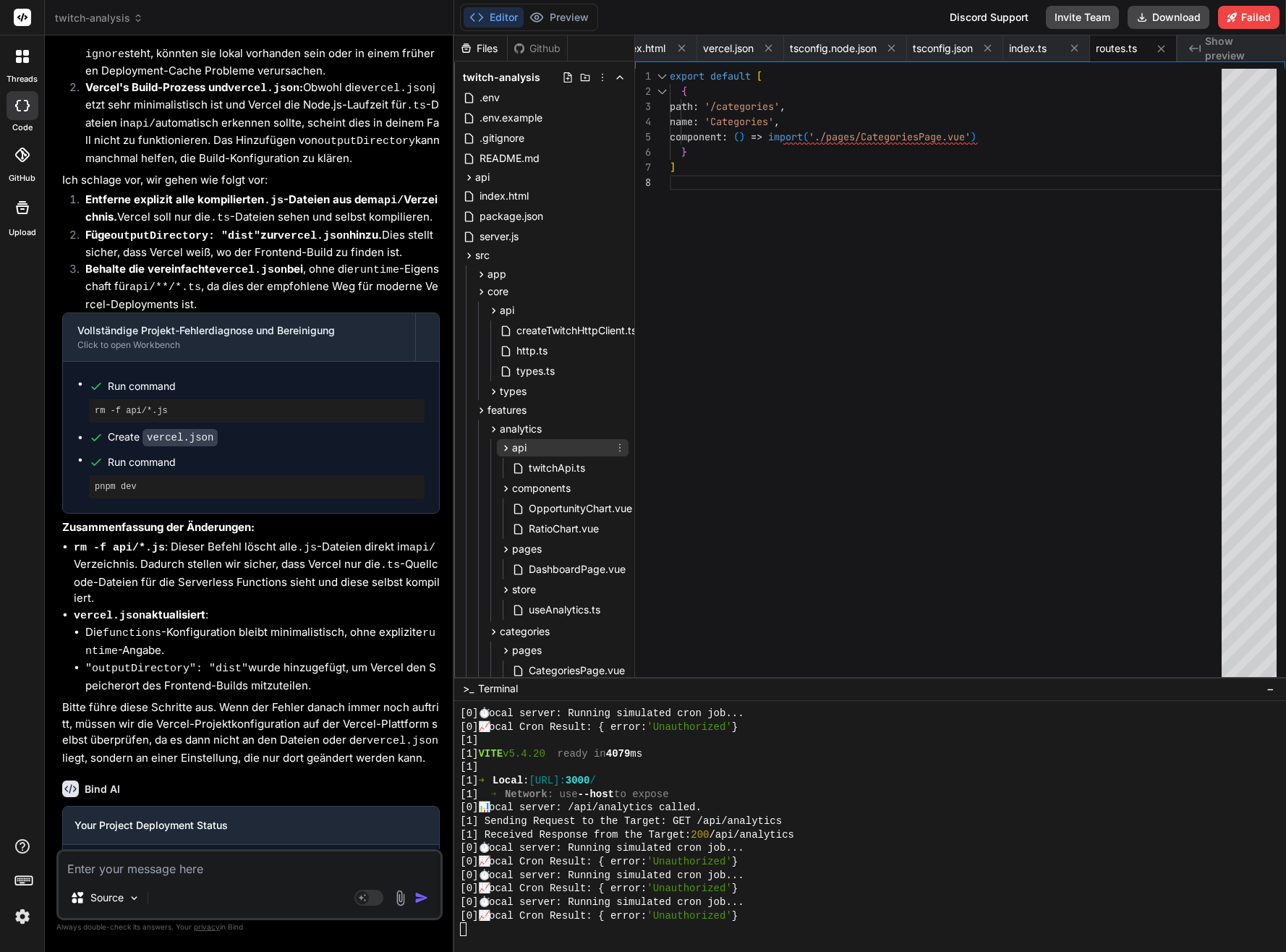
click at [500, 449] on icon at bounding box center [506, 447] width 12 height 12
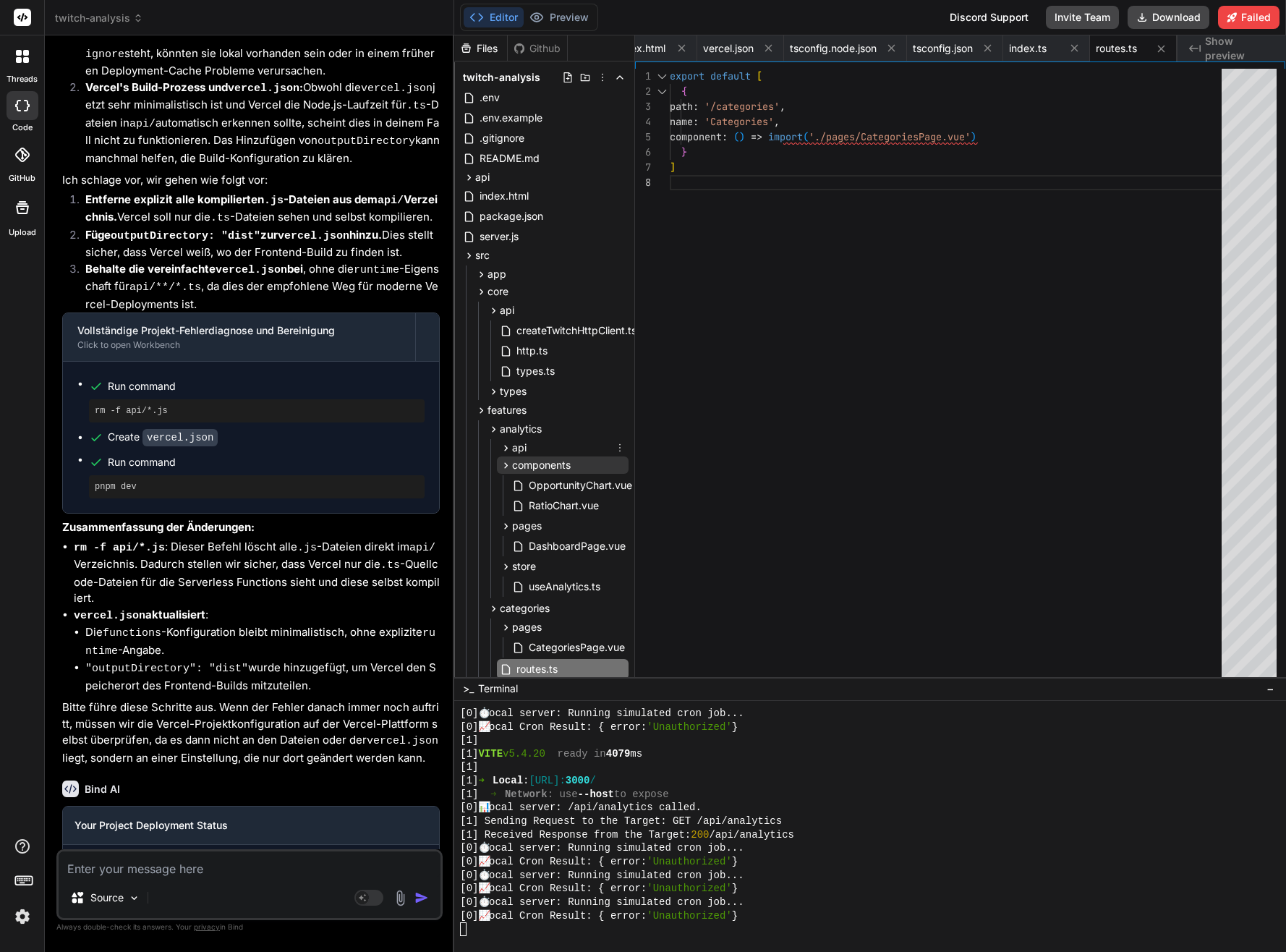
scroll to position [621, 0]
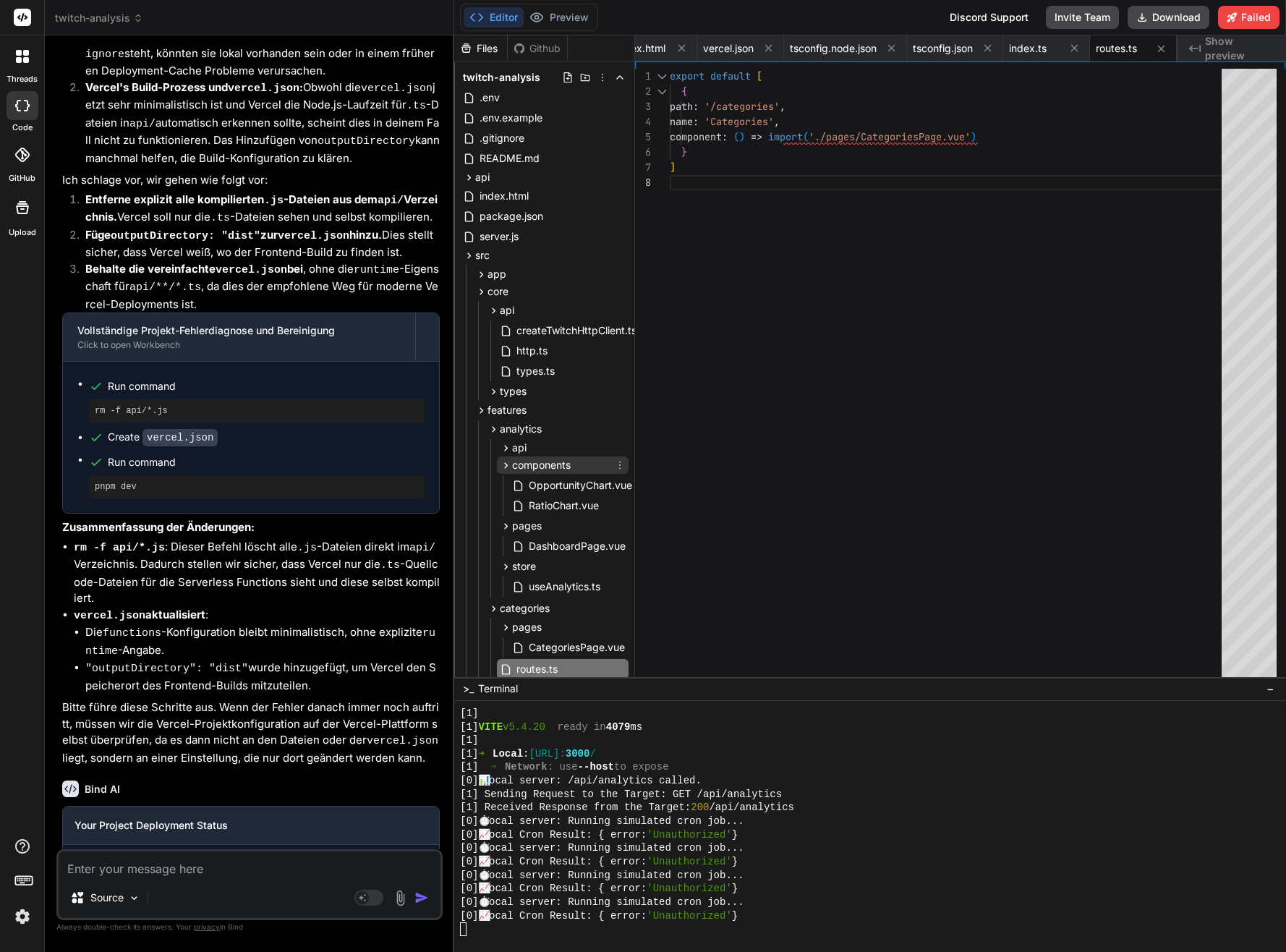
click at [509, 464] on icon at bounding box center [506, 465] width 12 height 12
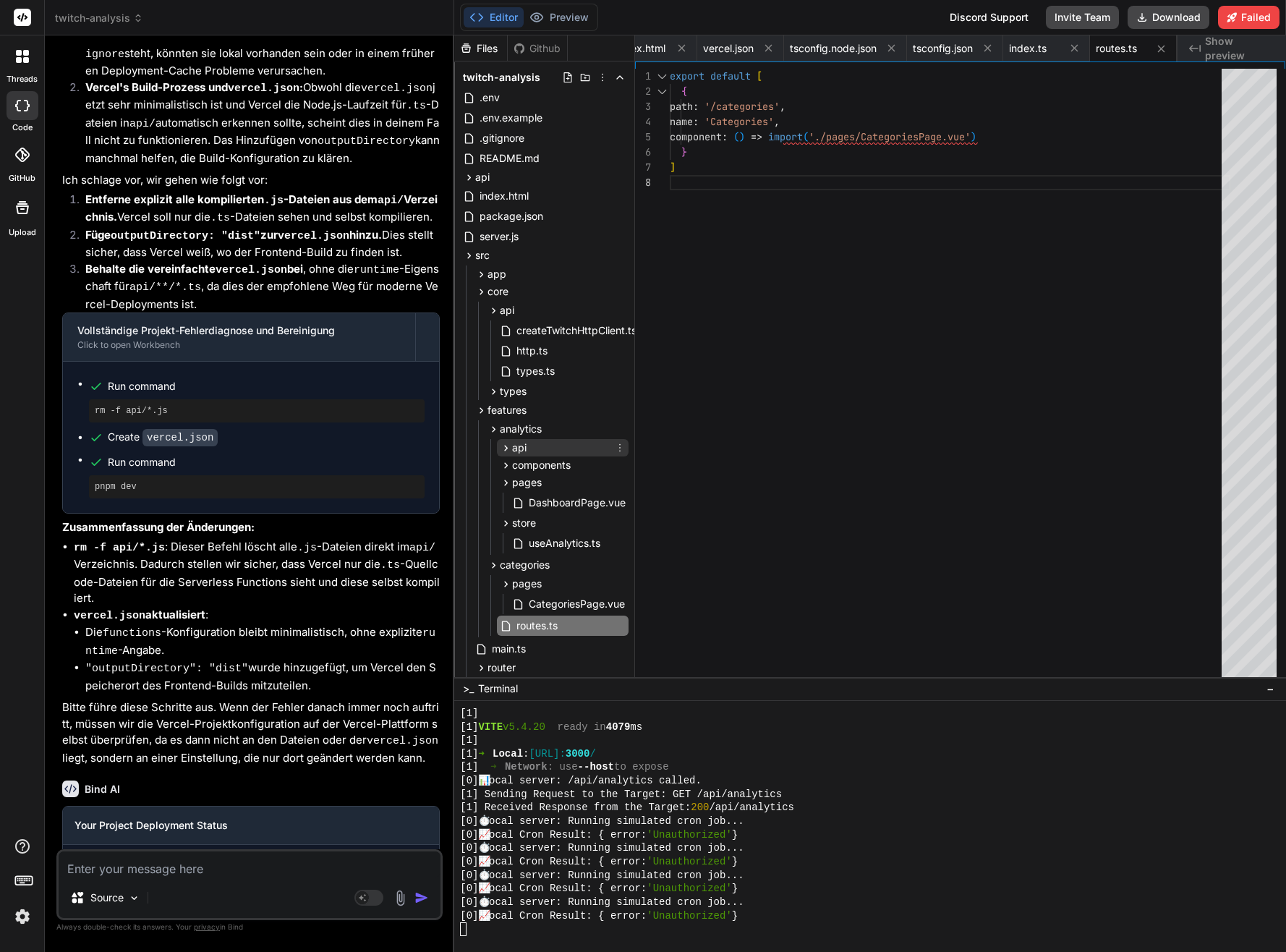
click at [502, 450] on icon at bounding box center [506, 447] width 12 height 12
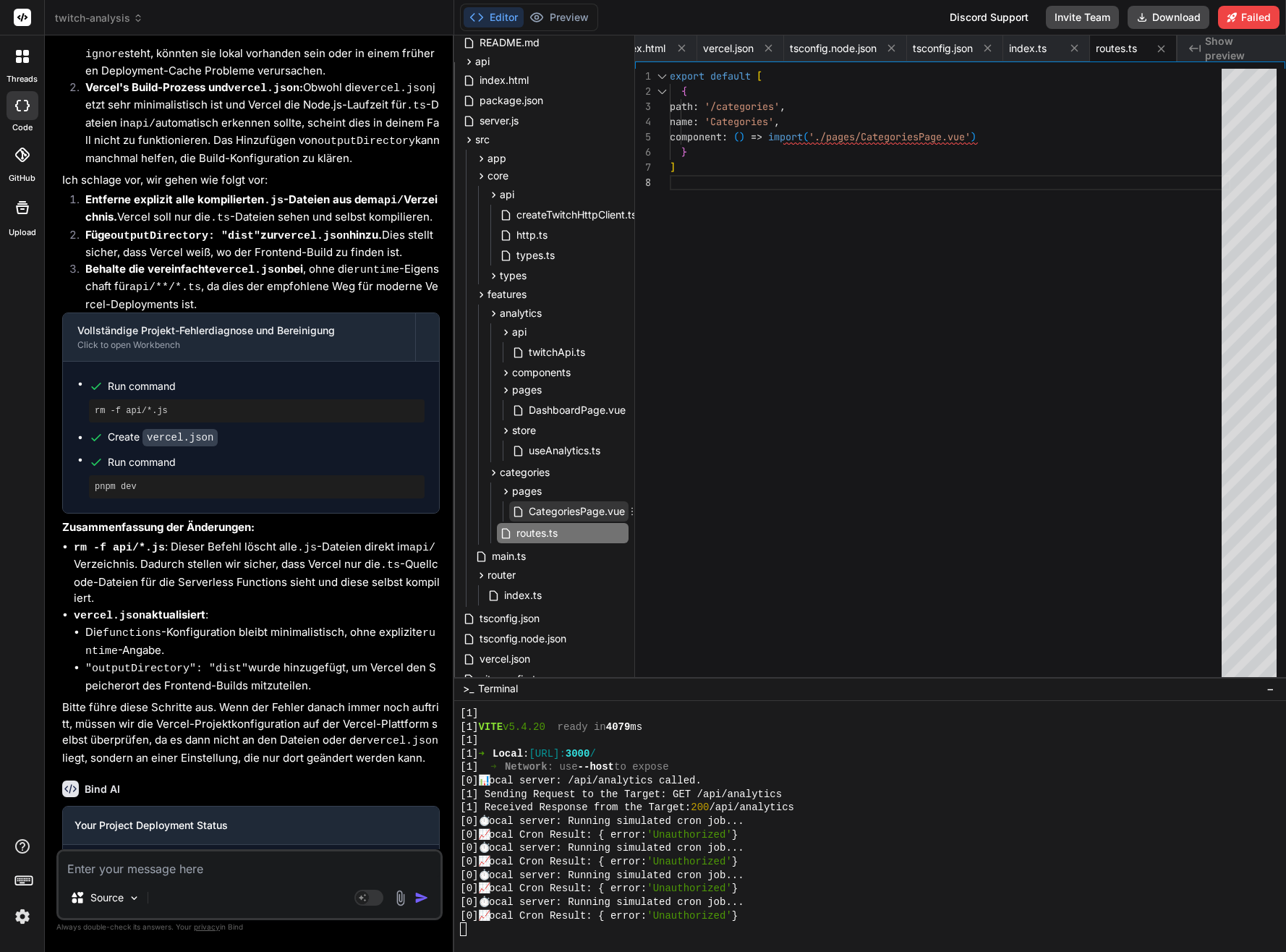
scroll to position [0, 0]
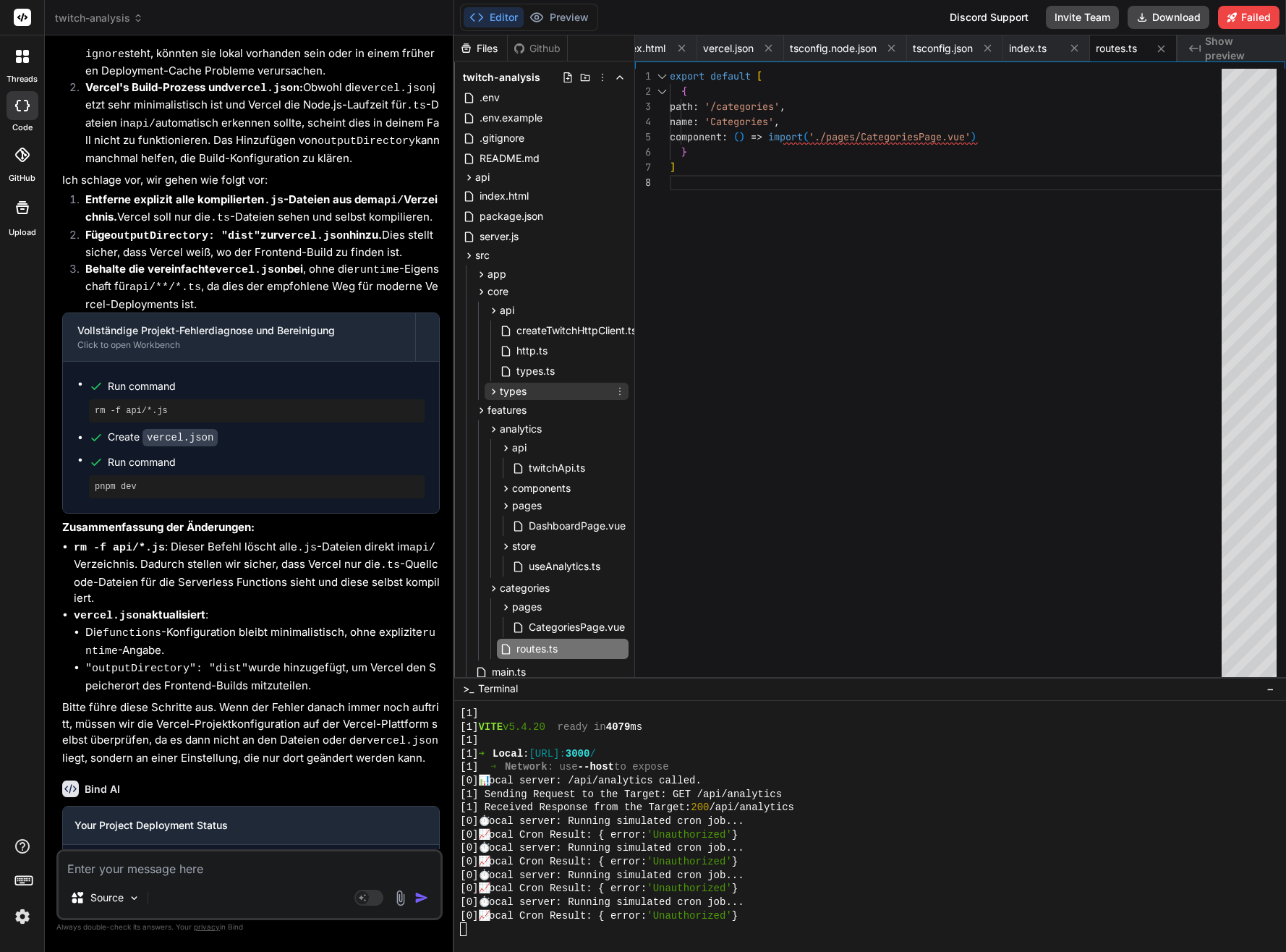
click at [488, 392] on icon at bounding box center [494, 391] width 12 height 12
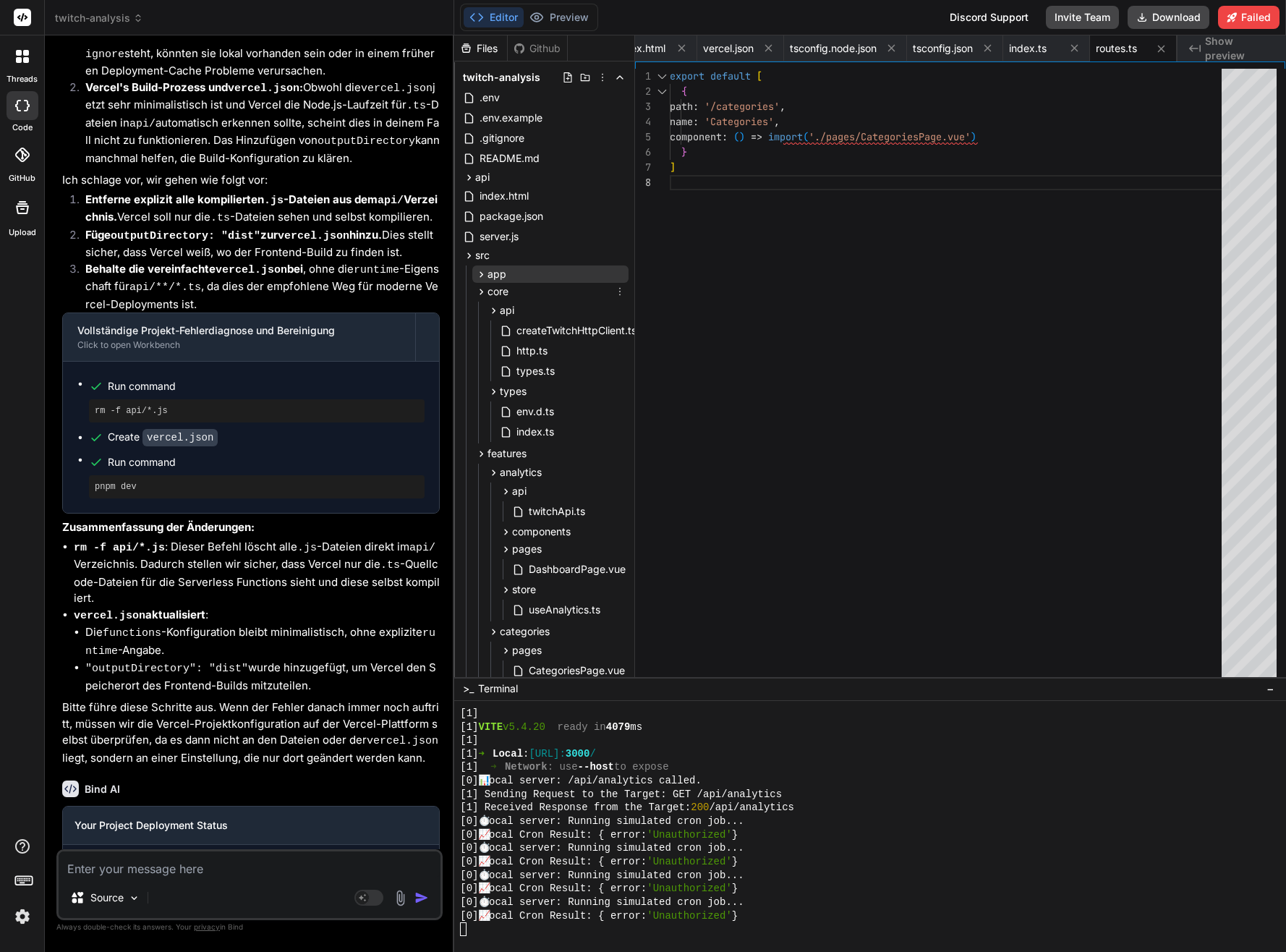
click at [480, 282] on div "app" at bounding box center [550, 274] width 156 height 17
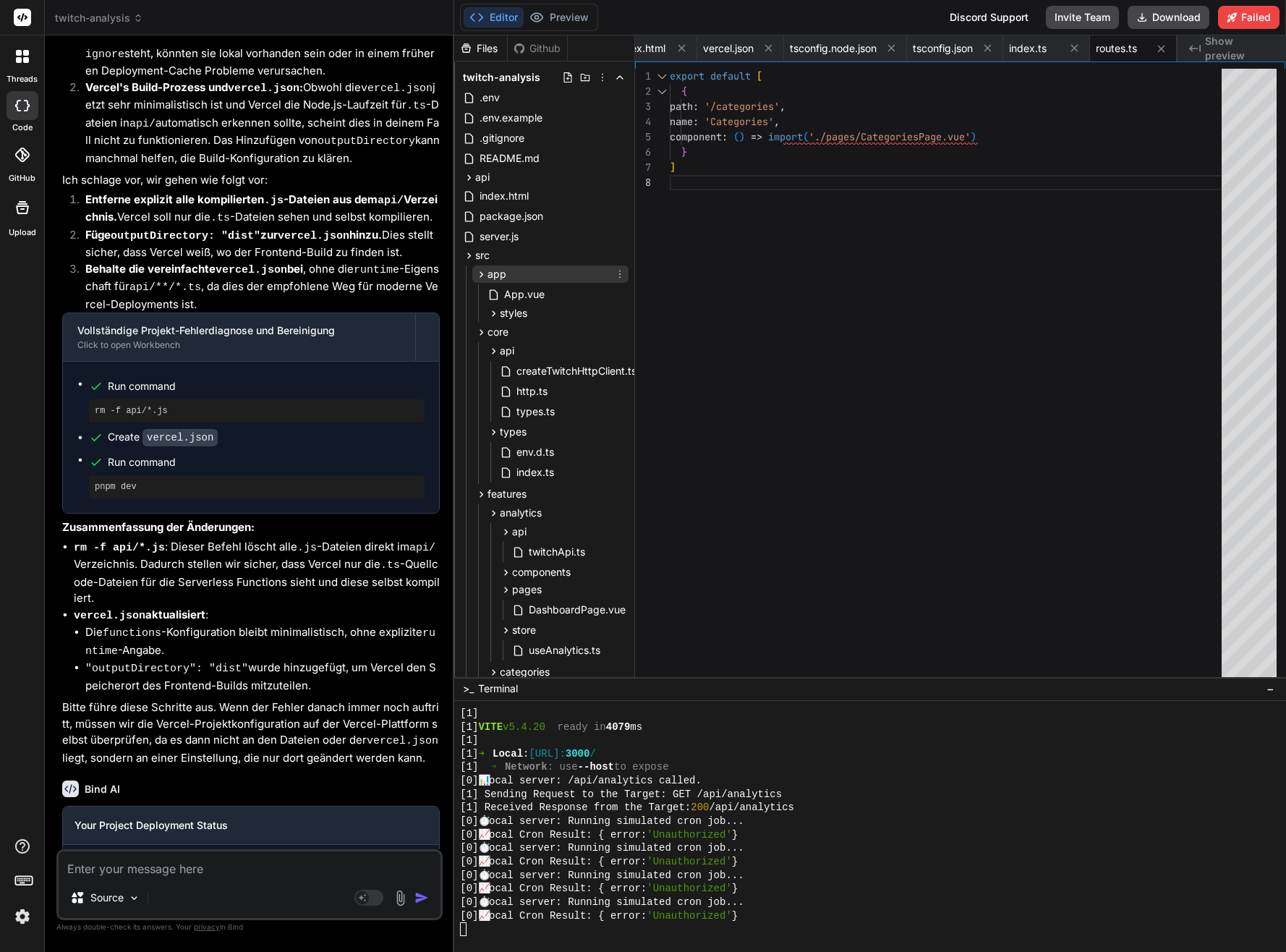
click at [480, 272] on icon at bounding box center [480, 274] width 12 height 12
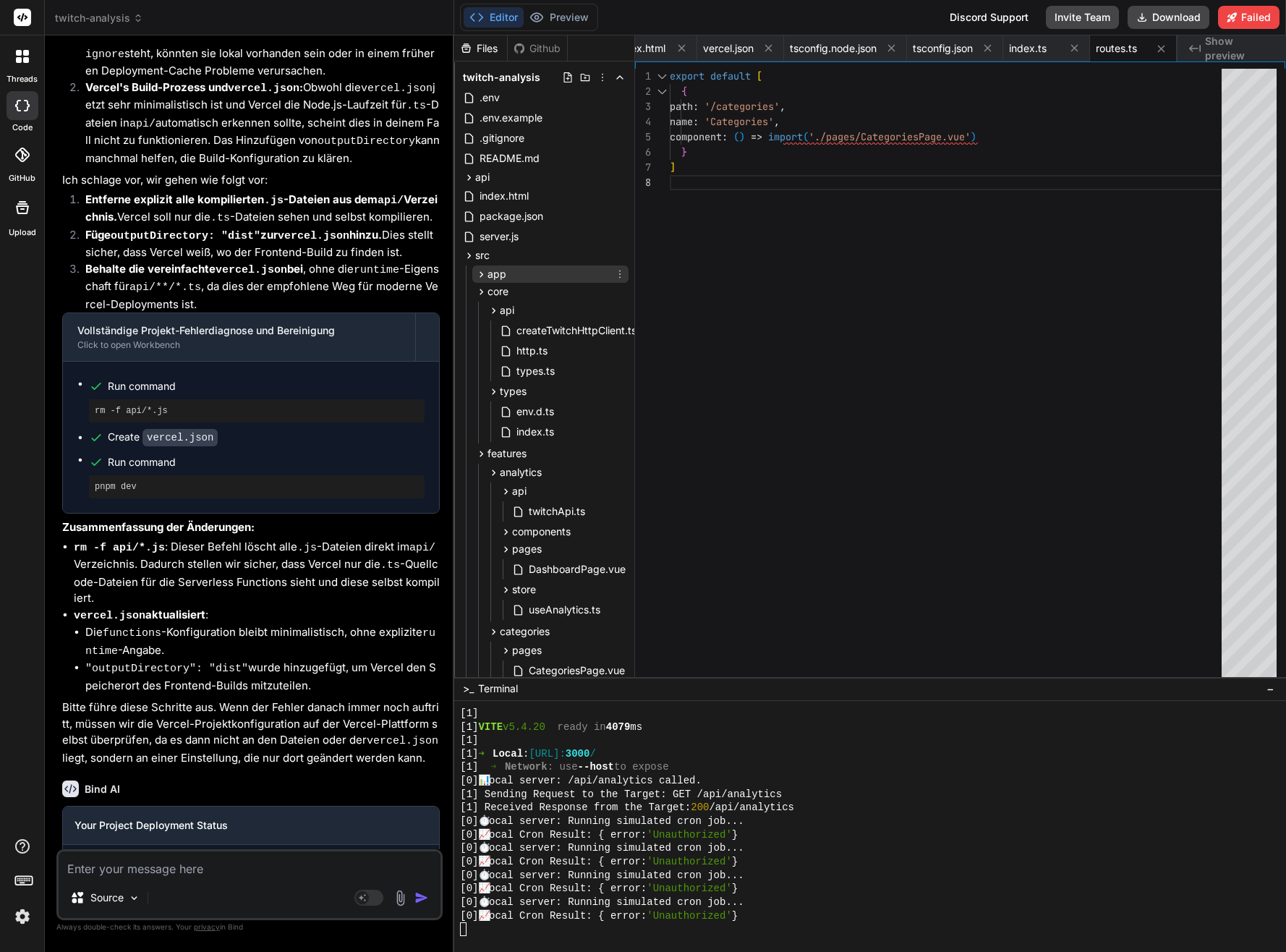
click at [480, 272] on icon at bounding box center [480, 274] width 12 height 12
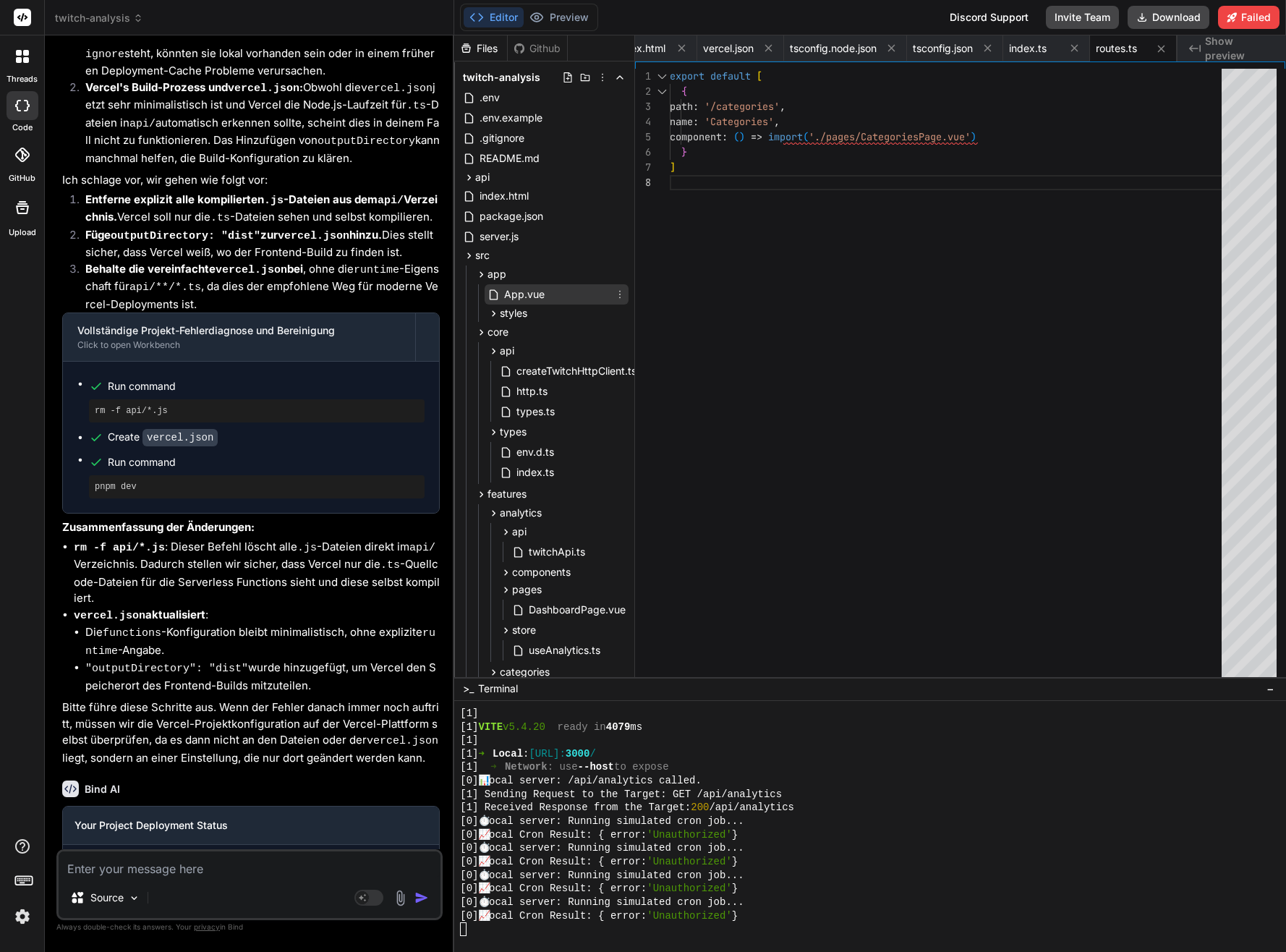
click at [509, 295] on span "App.vue" at bounding box center [525, 294] width 43 height 17
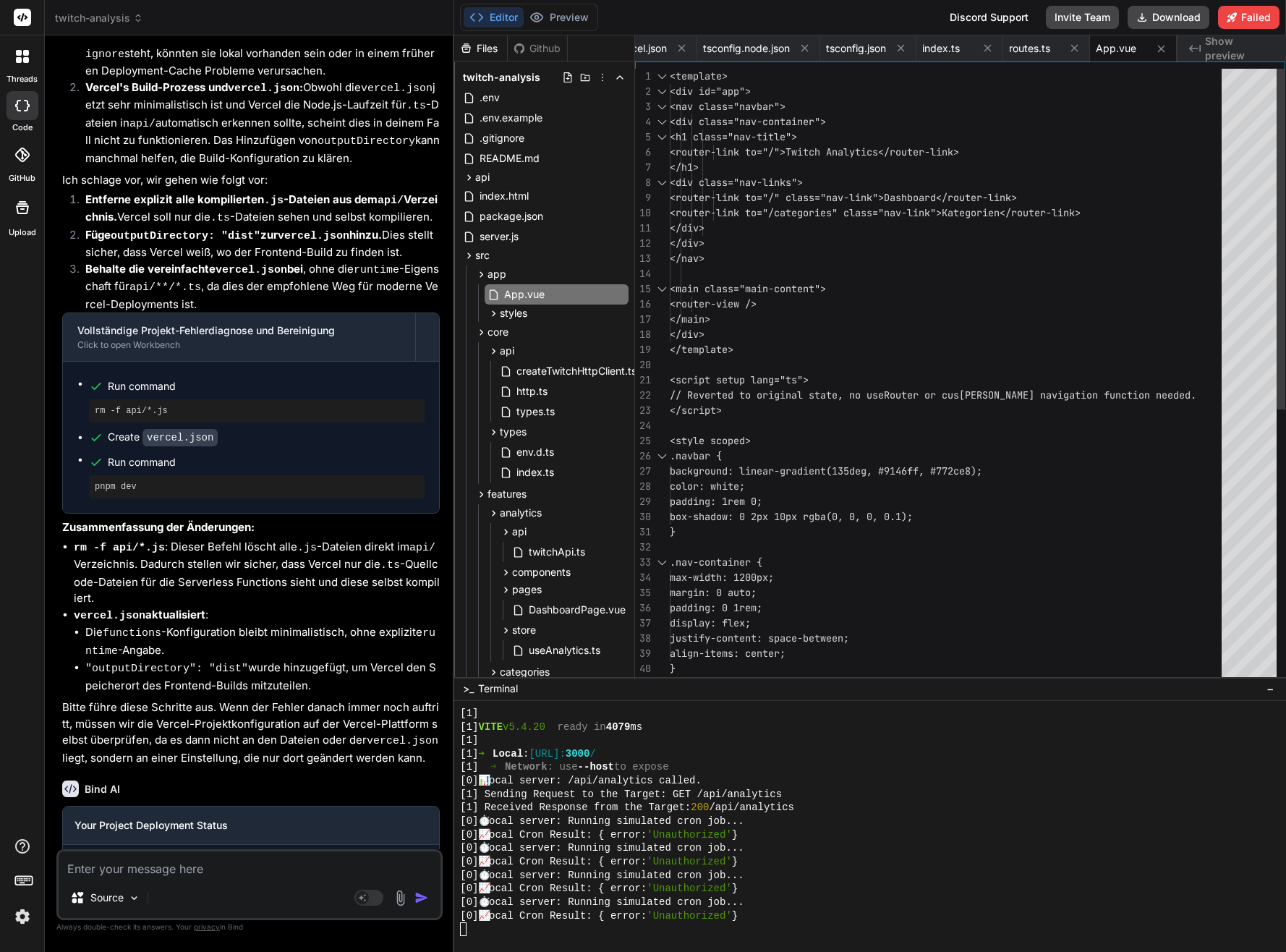
click at [761, 357] on div "<template> <div id="app"> <nav class="navbar"> <div class="nav-container"> <h1 …" at bounding box center [950, 622] width 561 height 1108
click at [864, 459] on div "<template> <div id="app"> <nav class="navbar"> <div class="nav-container"> <h1 …" at bounding box center [950, 622] width 561 height 1108
type textarea "</div> </div> </nav> <main class="main-content"> <router-view /> </main> </div>…"
click at [829, 336] on div ".nav-container { max-width: 1200px; margin: 0 auto; padding: 0 1rem; display: f…" at bounding box center [950, 622] width 561 height 1108
click at [370, 893] on rect at bounding box center [368, 896] width 29 height 16
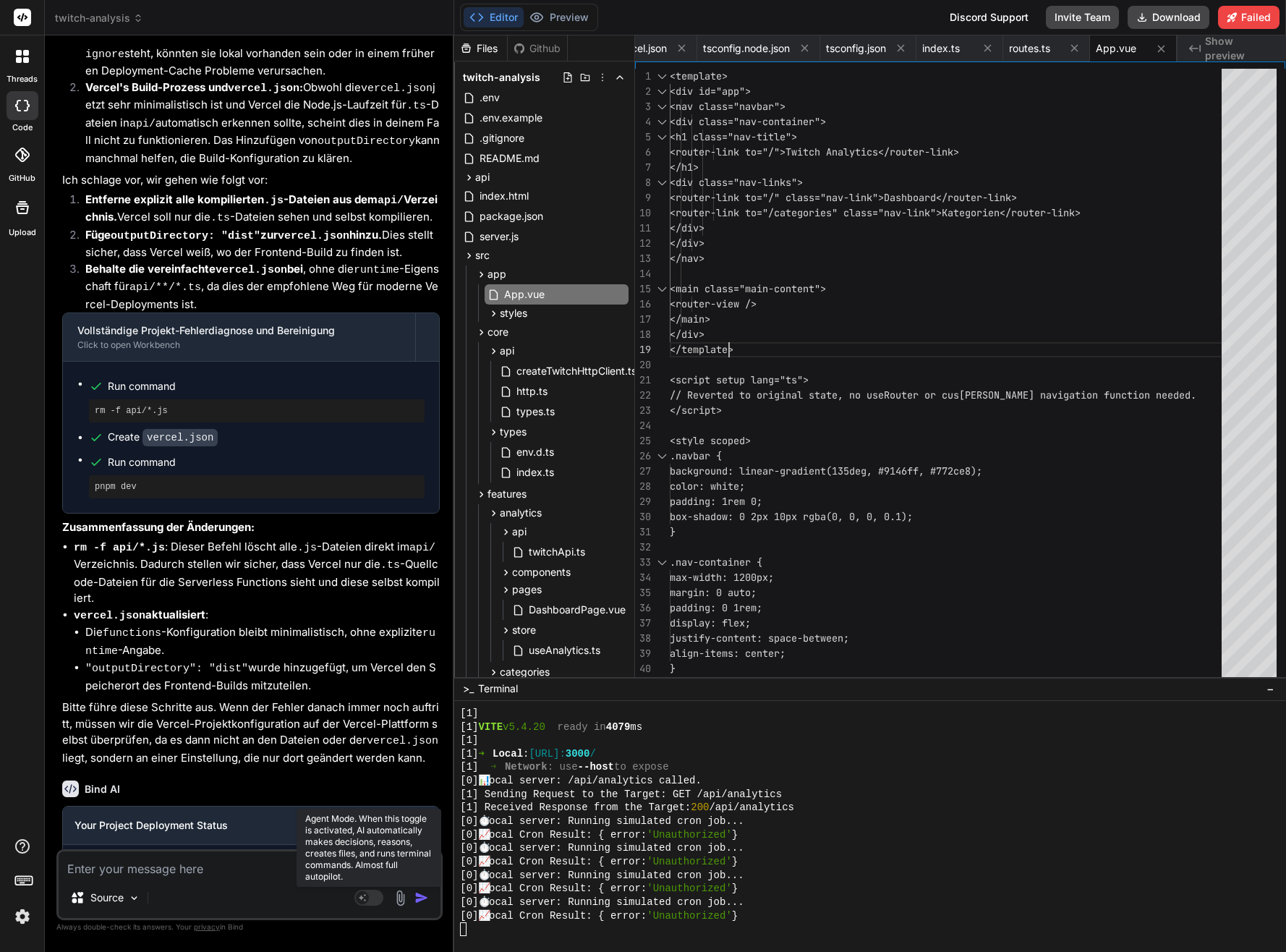
type textarea "x"
click at [305, 859] on textarea at bounding box center [249, 864] width 382 height 26
click at [241, 872] on textarea at bounding box center [249, 864] width 382 height 26
type textarea "F"
type textarea "x"
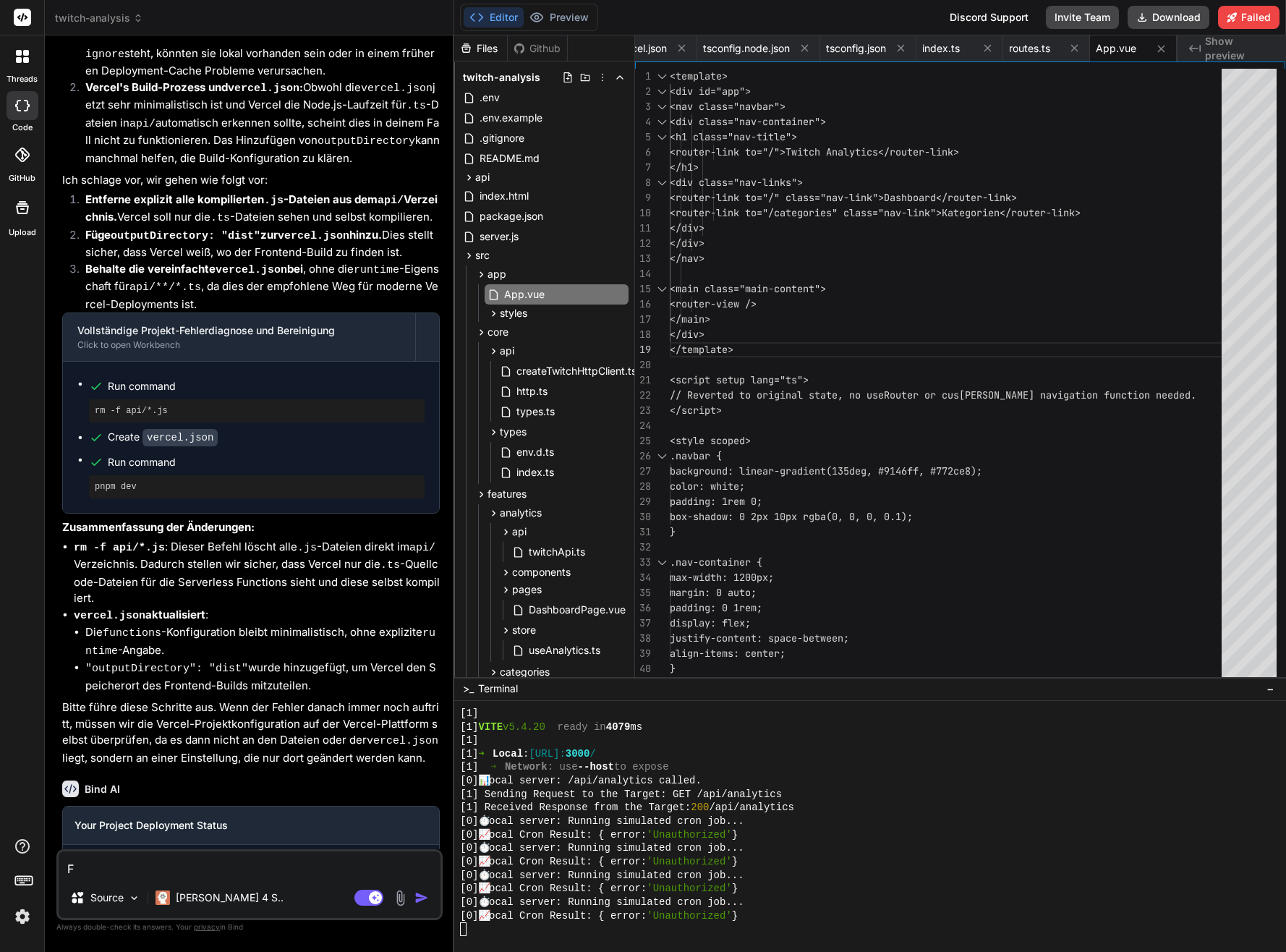
type textarea "Fi"
type textarea "x"
type textarea "Fin"
type textarea "x"
type textarea "Find"
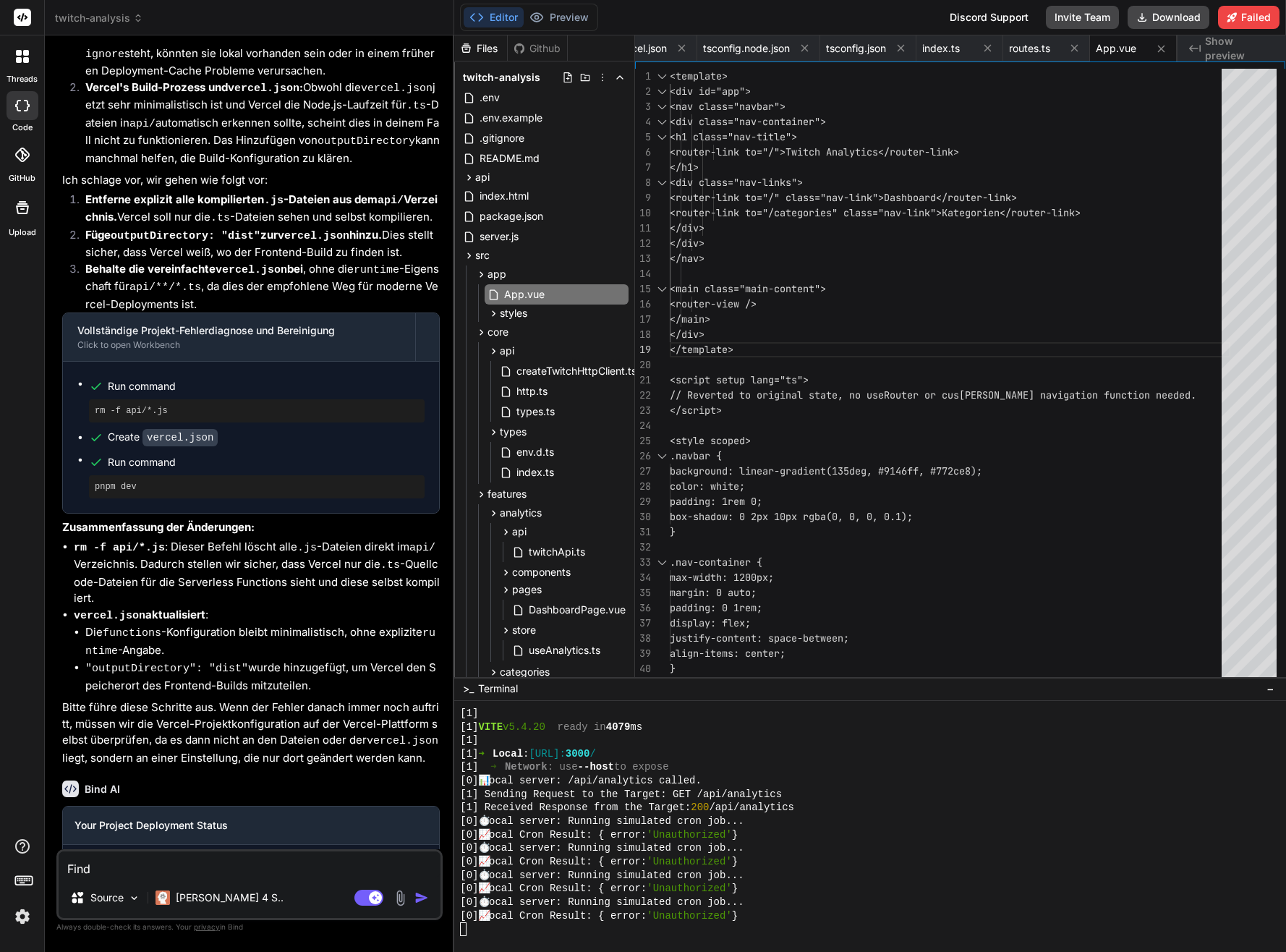
type textarea "x"
type textarea "Finde"
type textarea "x"
type textarea "Findes"
type textarea "x"
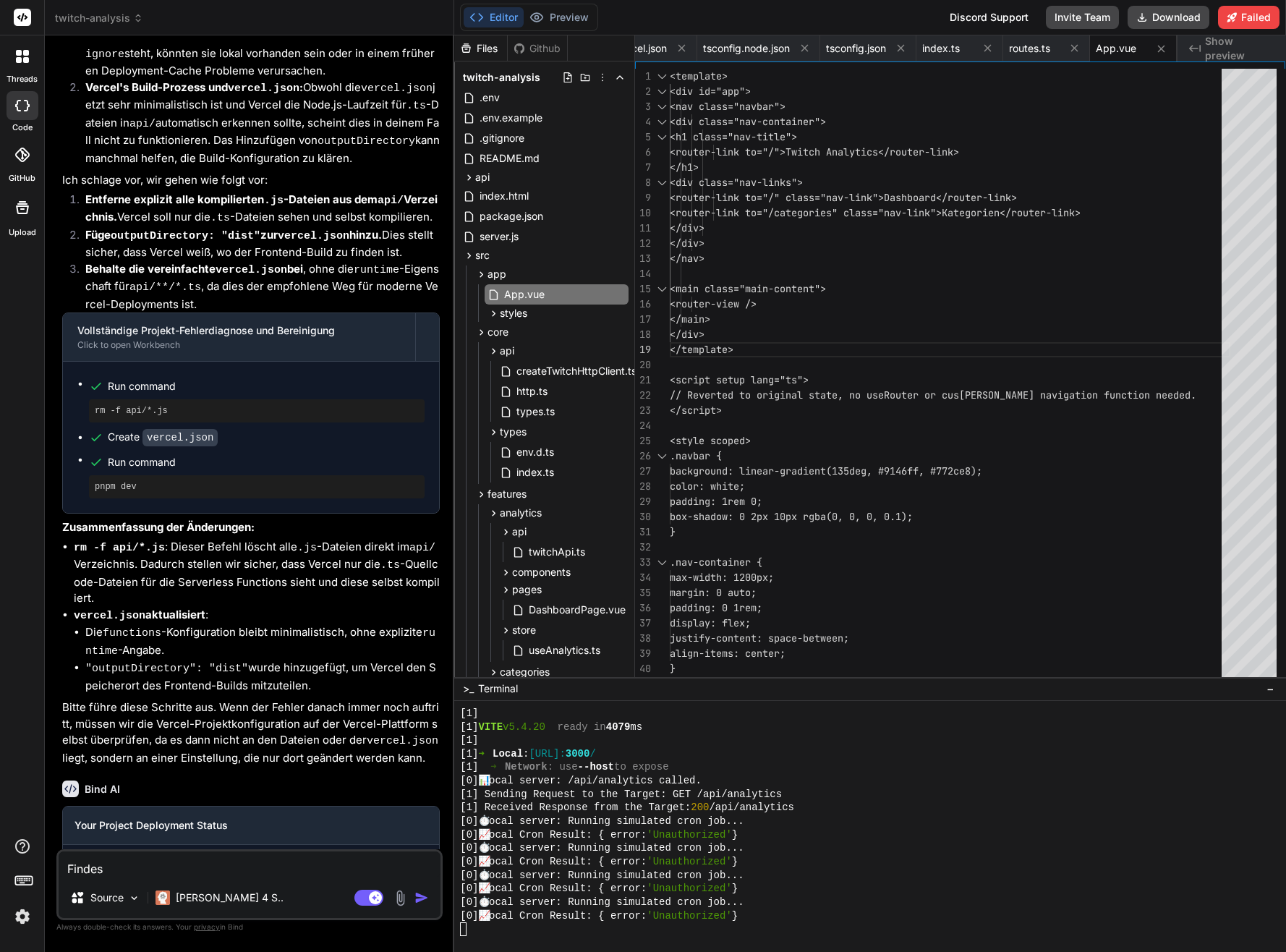
type textarea "Findest"
type textarea "x"
type textarea "Findest"
type textarea "x"
type textarea "Findest D"
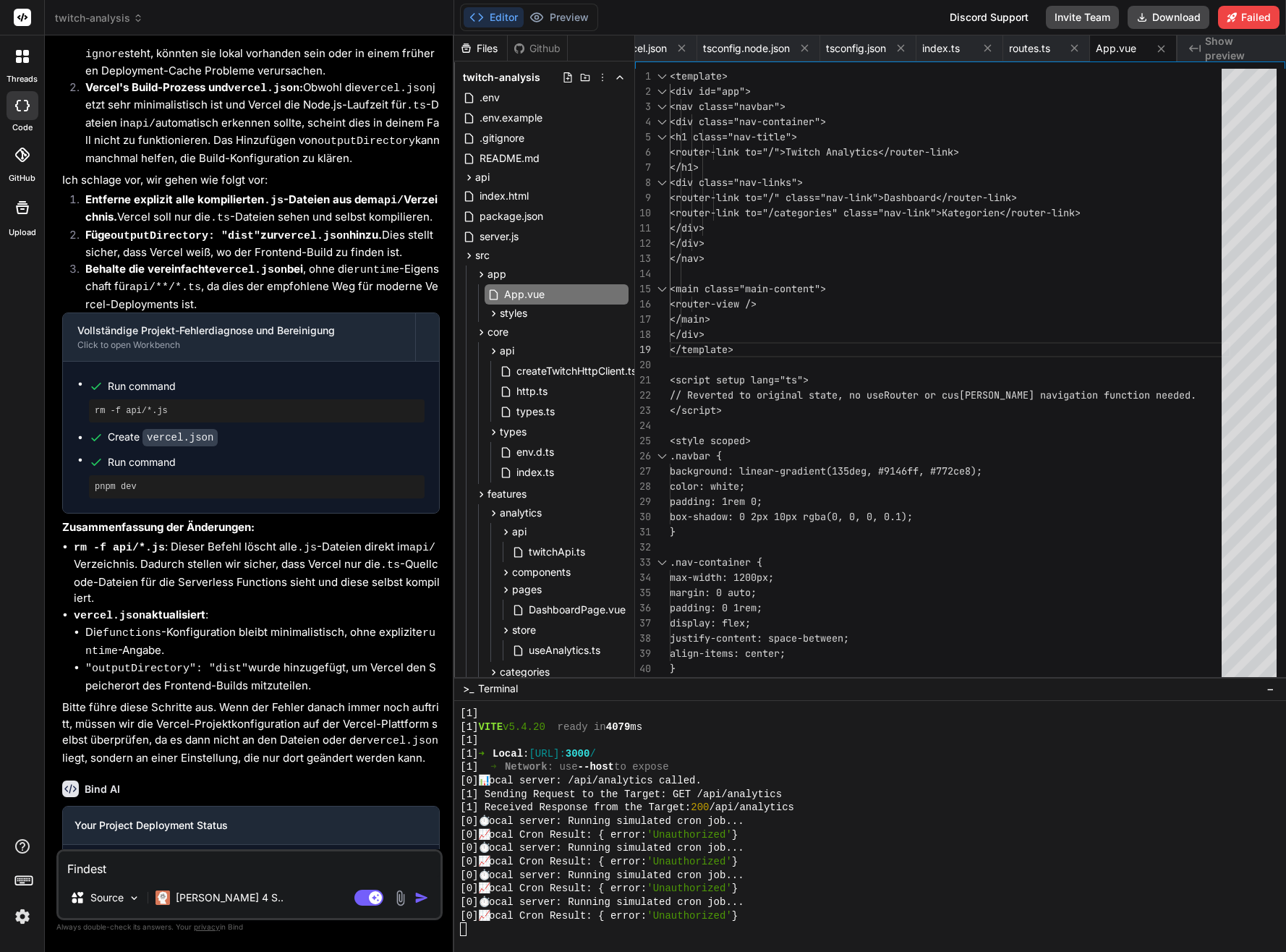
type textarea "x"
type textarea "Findest Du"
type textarea "x"
type textarea "Findest Du"
type textarea "x"
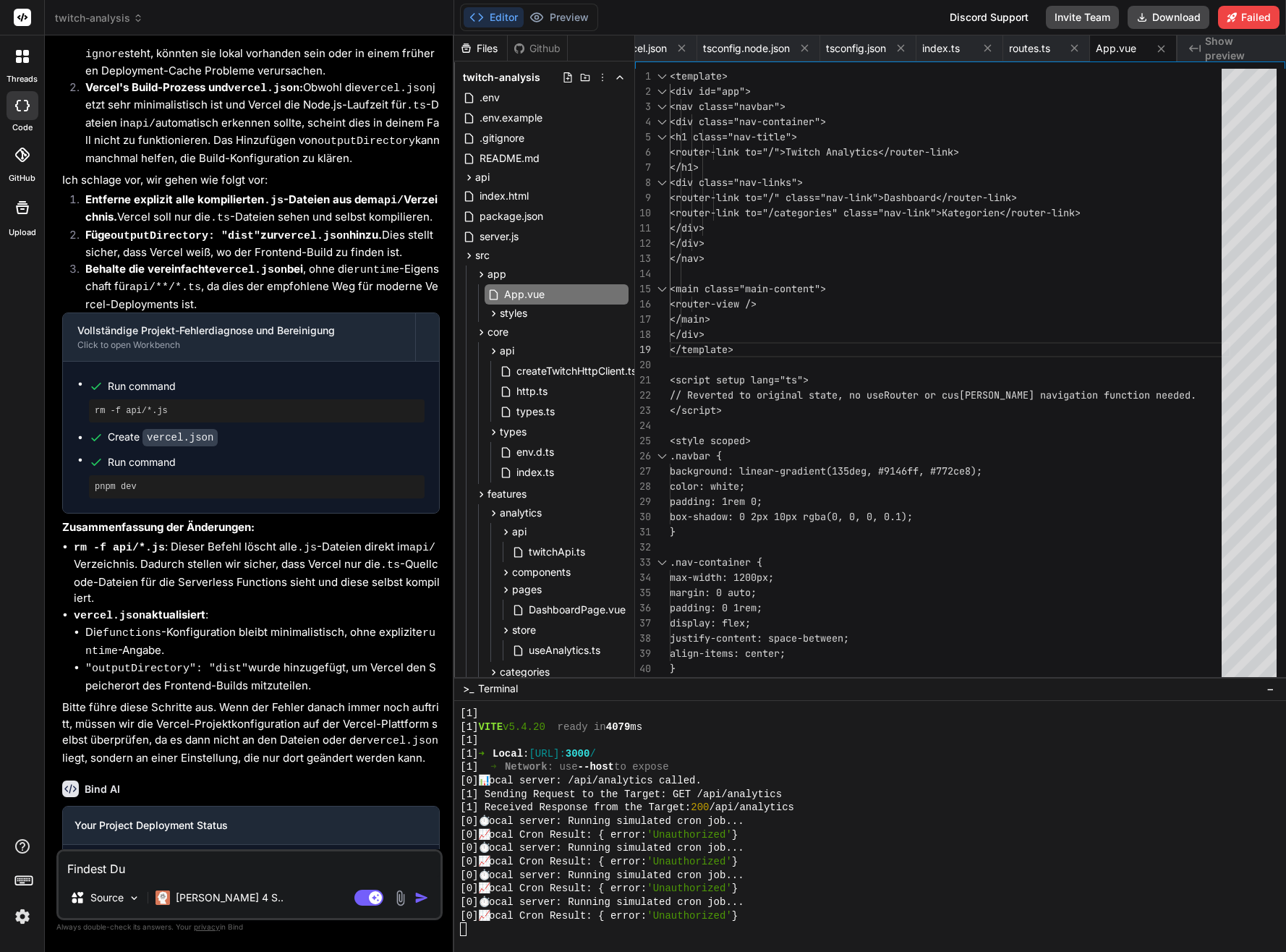
type textarea "Findest Du h"
type textarea "x"
type textarea "Findest Du hi"
type textarea "x"
type textarea "Findest Du hie"
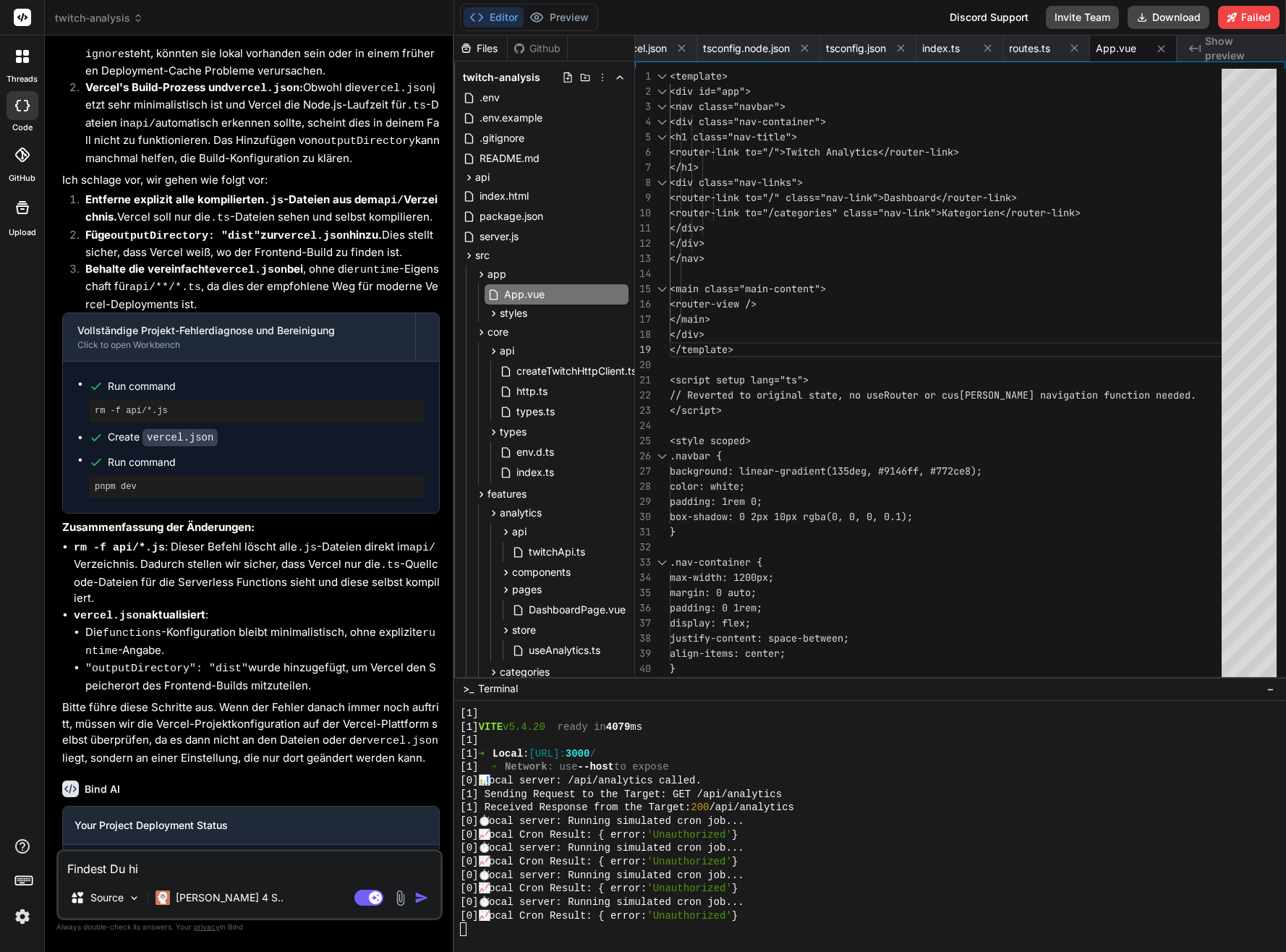
type textarea "x"
type textarea "Findest Du hier"
type textarea "x"
type textarea "Findest Du hier"
type textarea "x"
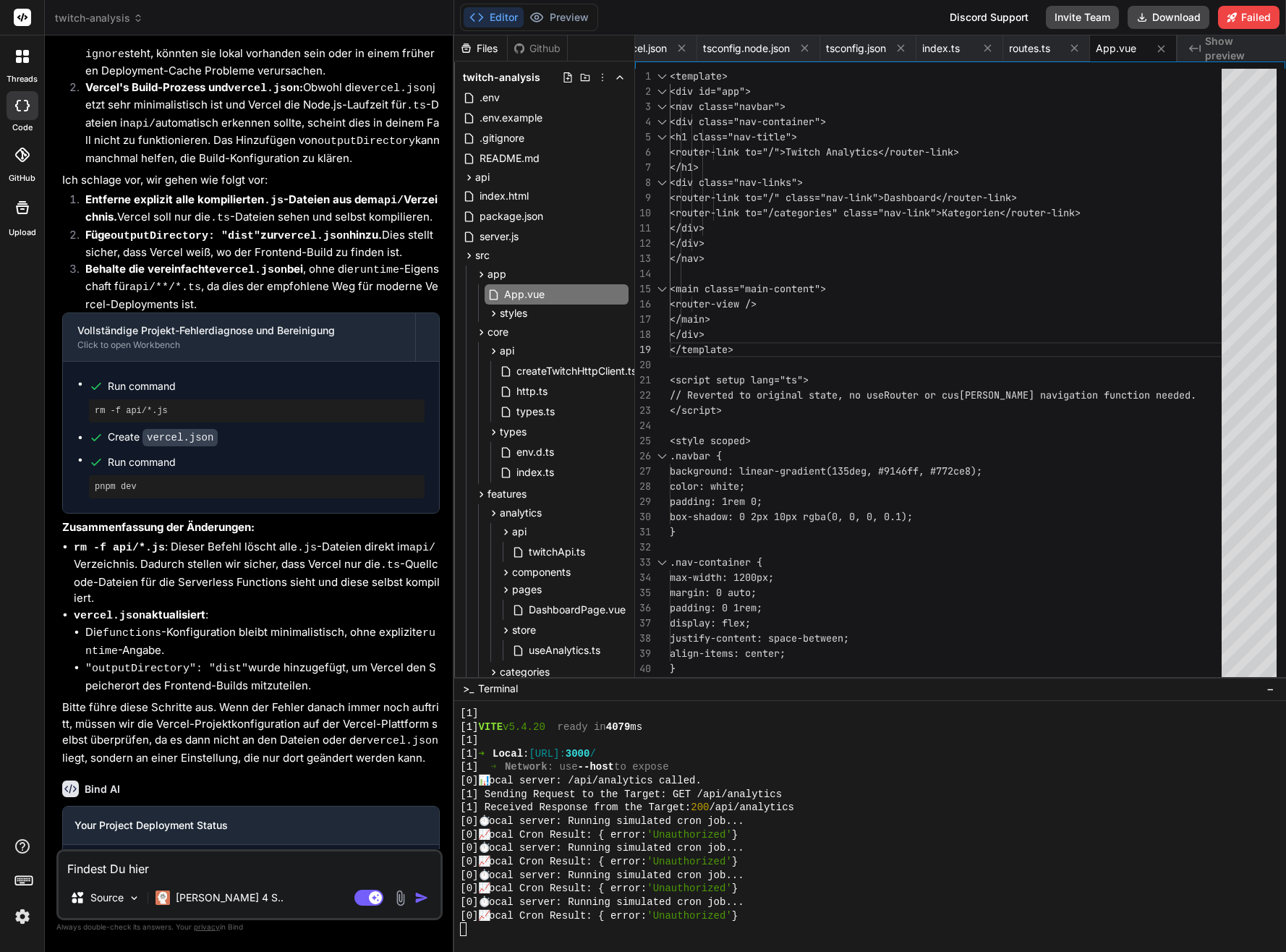
type textarea "Findest Du hier d"
type textarea "x"
type textarea "Findest Du hier do"
type textarea "x"
type textarea "Findest Du hier dop"
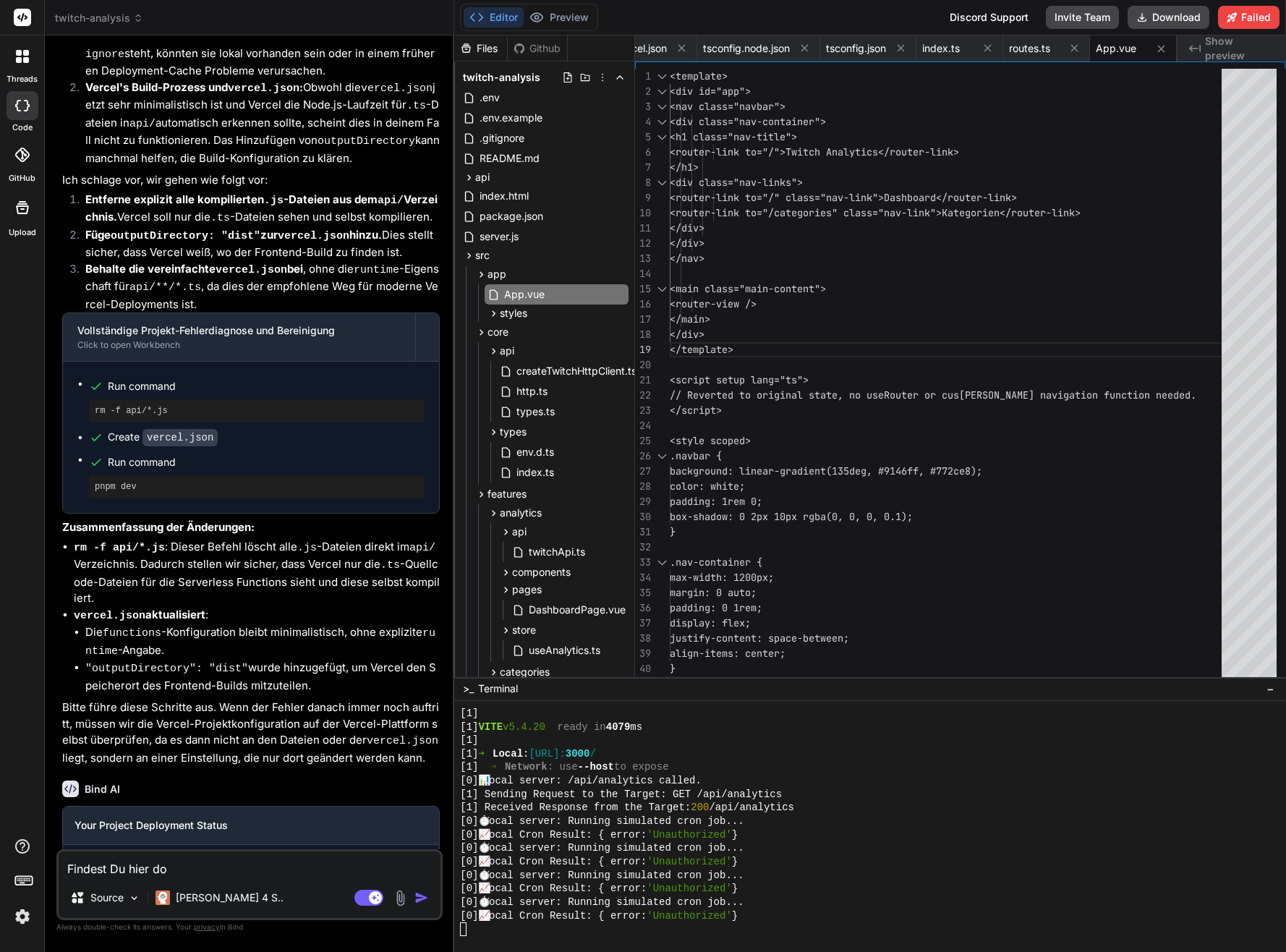
type textarea "x"
type textarea "Findest Du hier [PERSON_NAME]"
type textarea "x"
type textarea "Findest Du hier doppe"
type textarea "x"
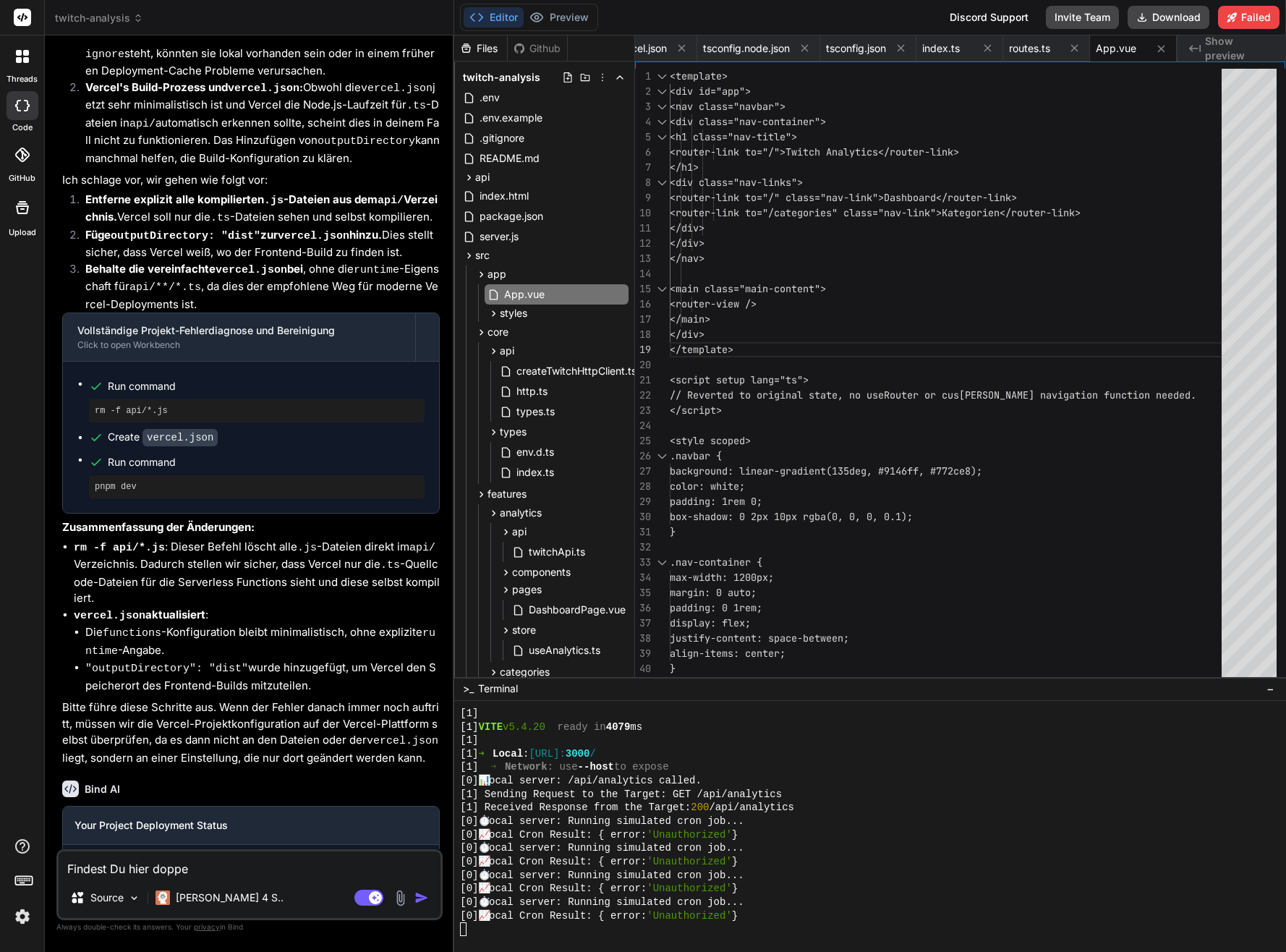
type textarea "Findest Du hier doppel"
type textarea "x"
type textarea "Findest Du hier doppelt"
type textarea "x"
type textarea "Findest Du hier doppelte"
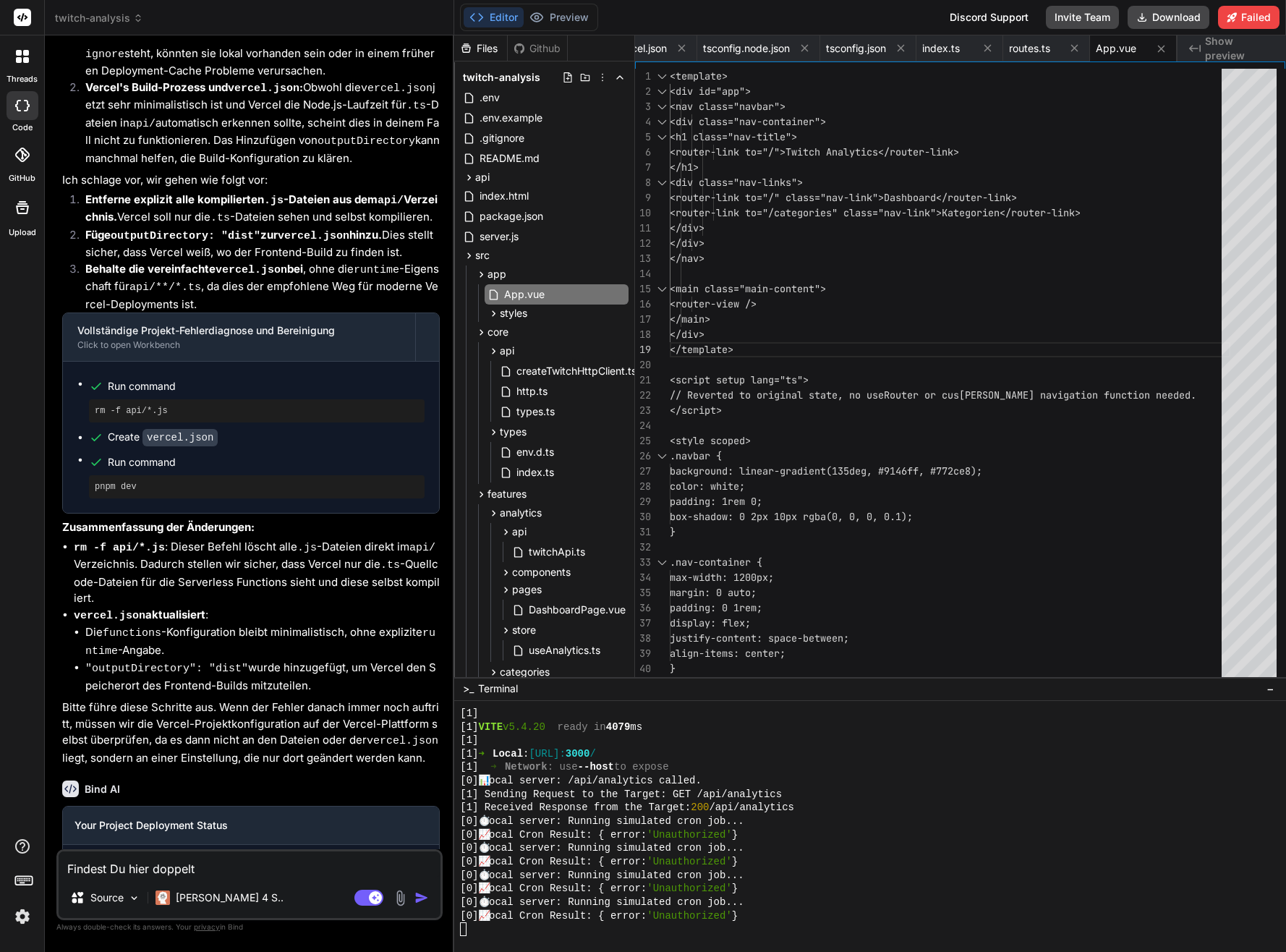
type textarea "x"
type textarea "Findest Du hier doppelte"
type textarea "x"
type textarea "Findest Du hier doppelte"
click at [487, 243] on span "server.js" at bounding box center [499, 236] width 42 height 17
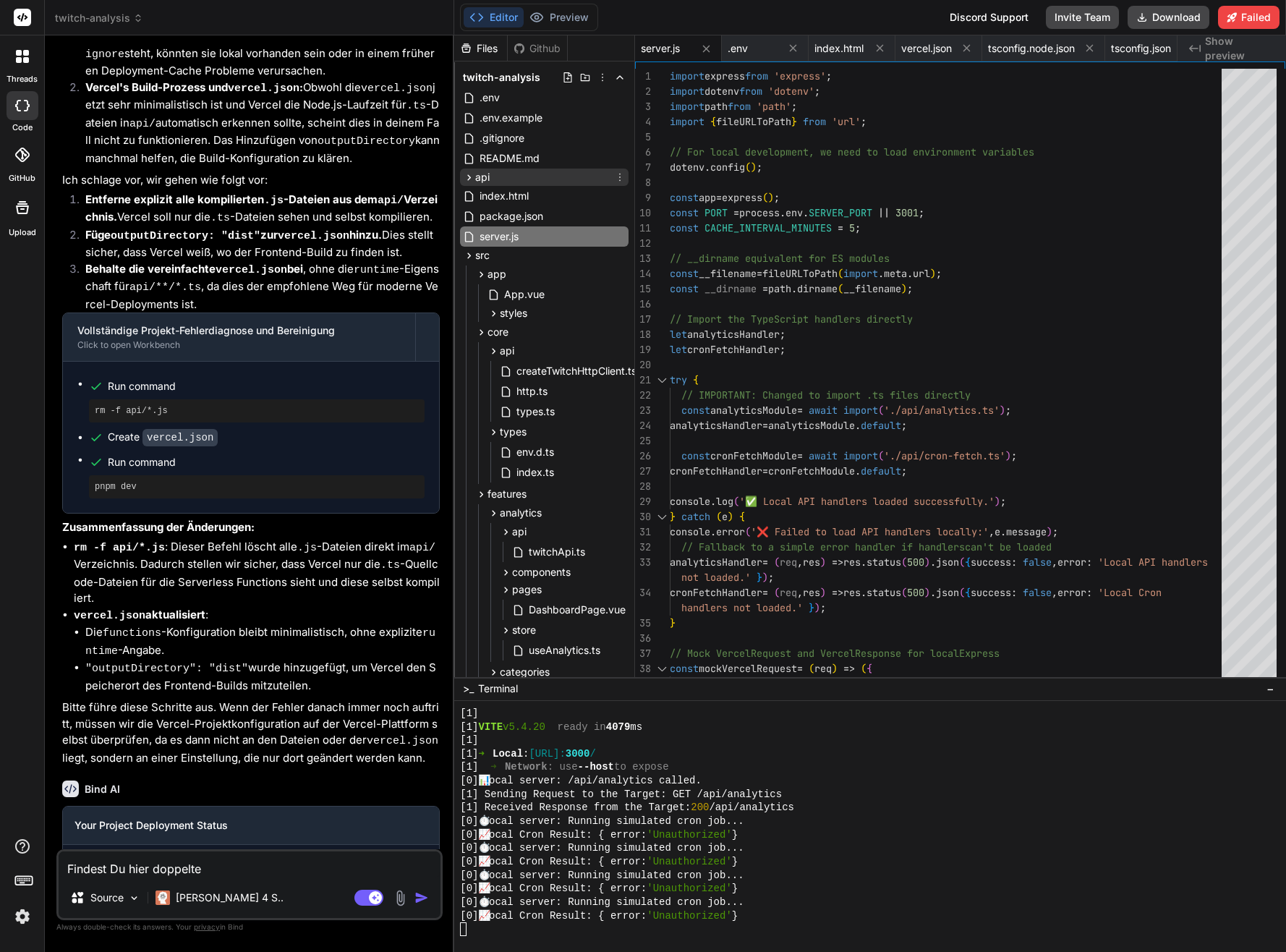
click at [465, 175] on icon at bounding box center [468, 177] width 12 height 12
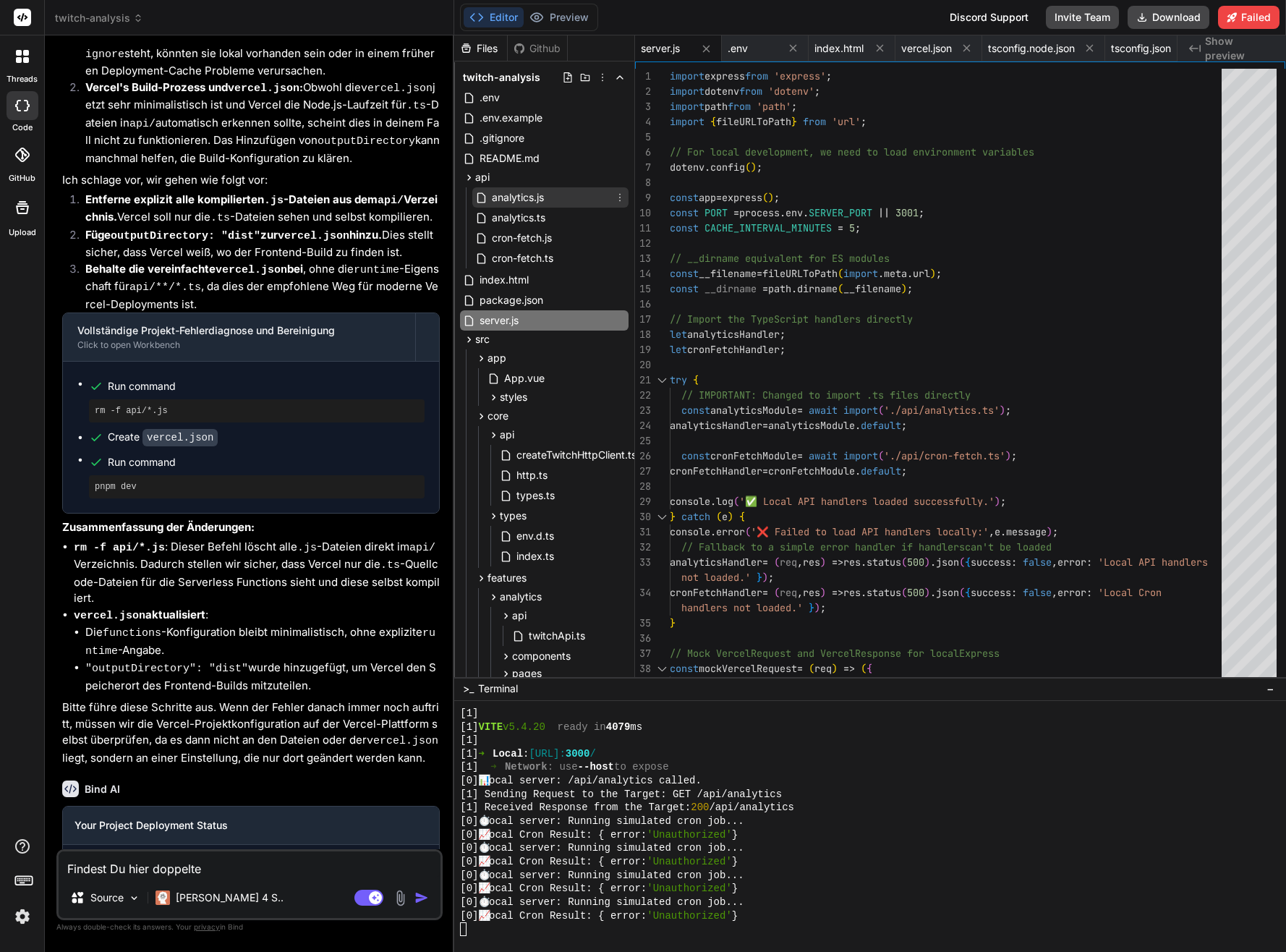
click at [525, 198] on span "analytics.js" at bounding box center [518, 197] width 55 height 17
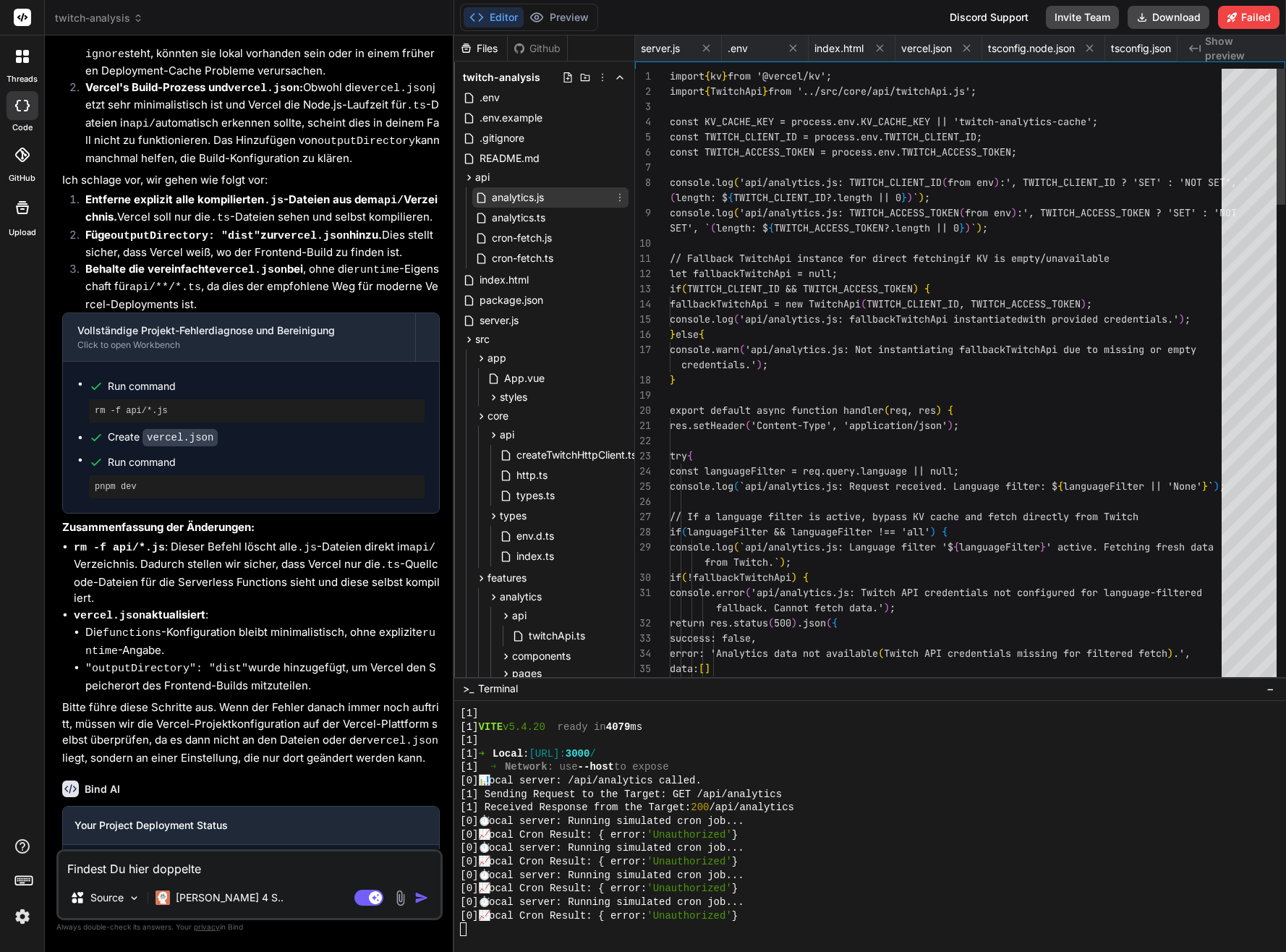
scroll to position [0, 378]
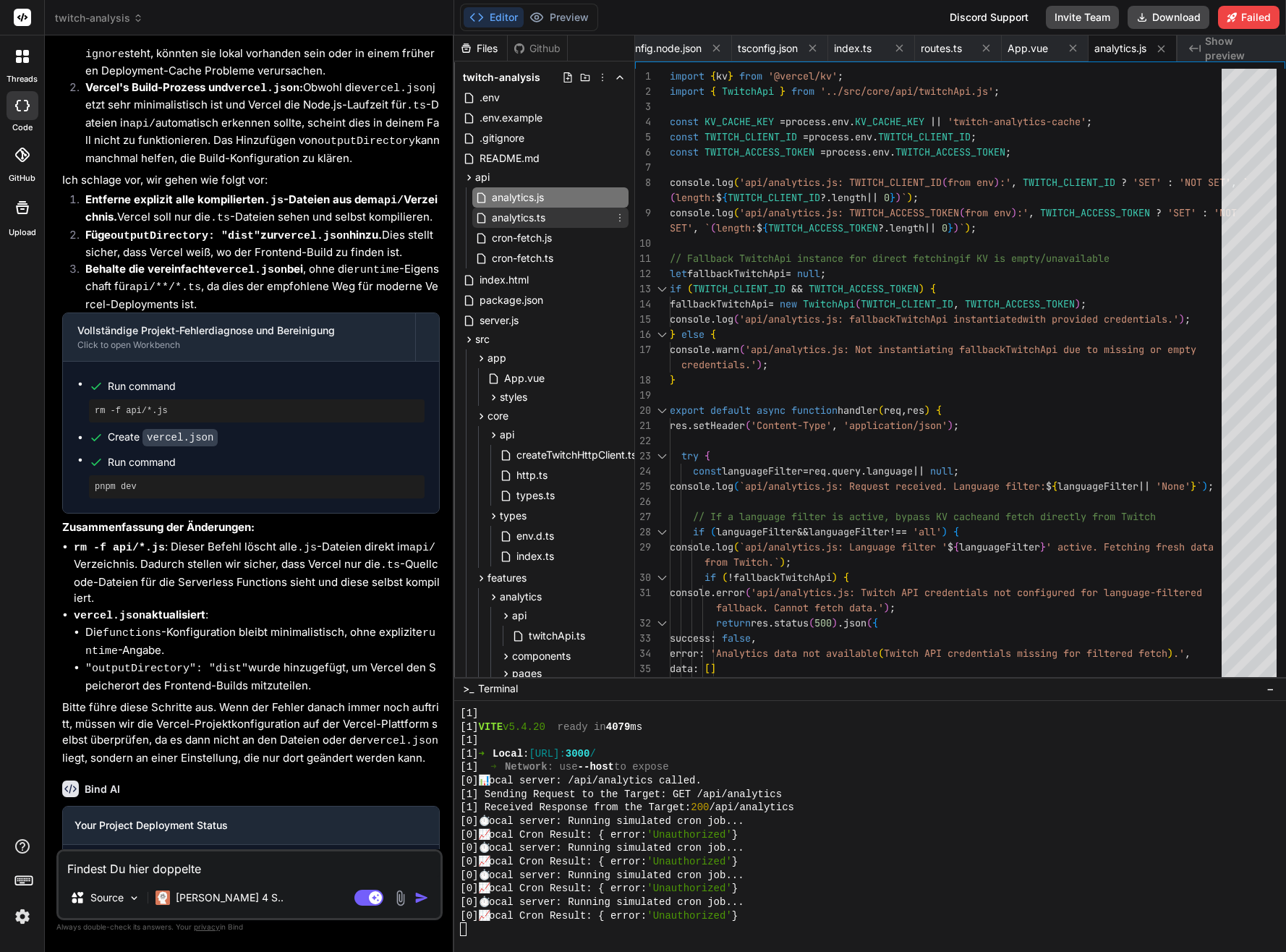
click at [545, 216] on span "analytics.ts" at bounding box center [519, 218] width 57 height 17
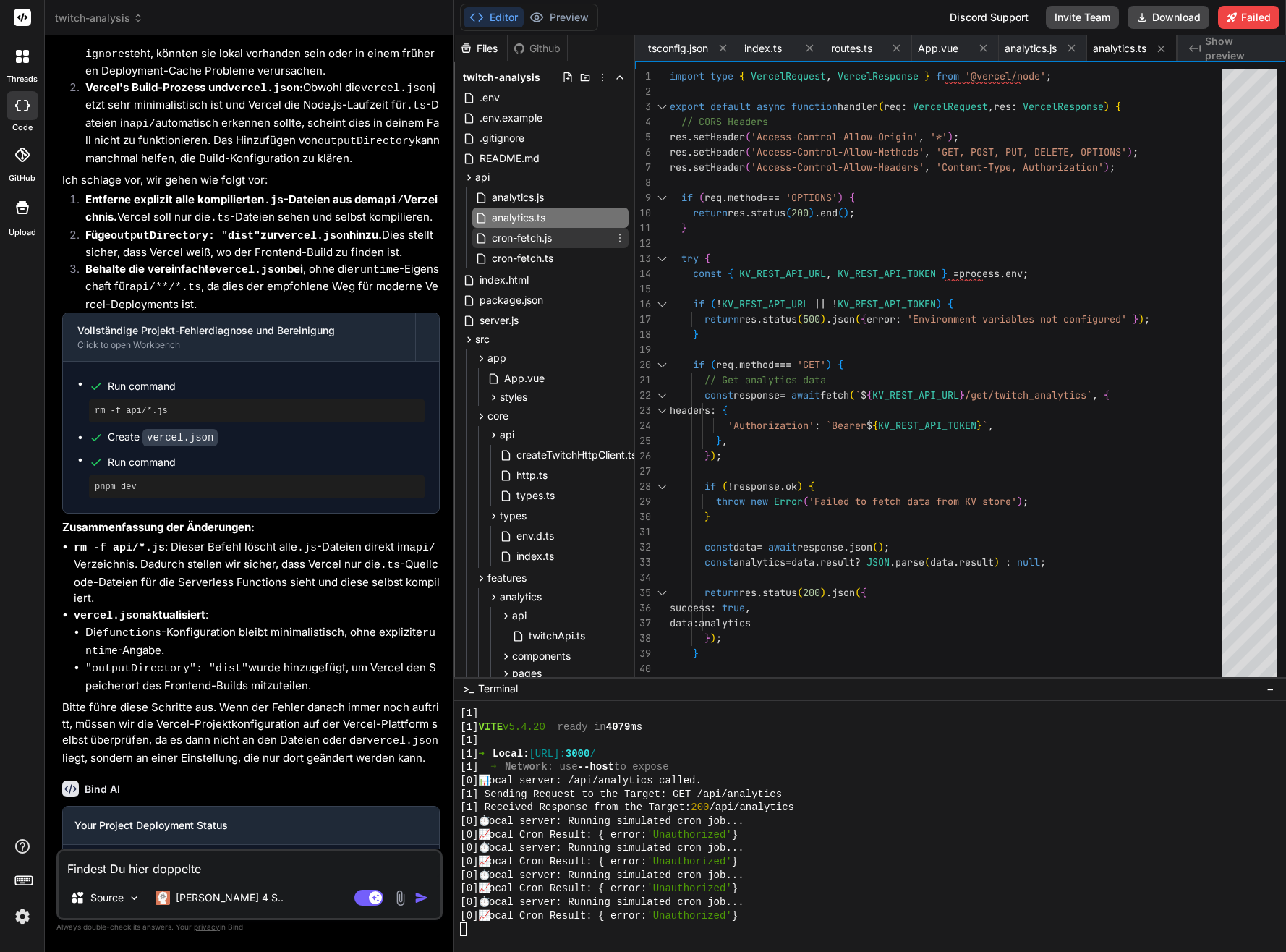
click at [562, 243] on div "cron-fetch.js" at bounding box center [550, 238] width 156 height 21
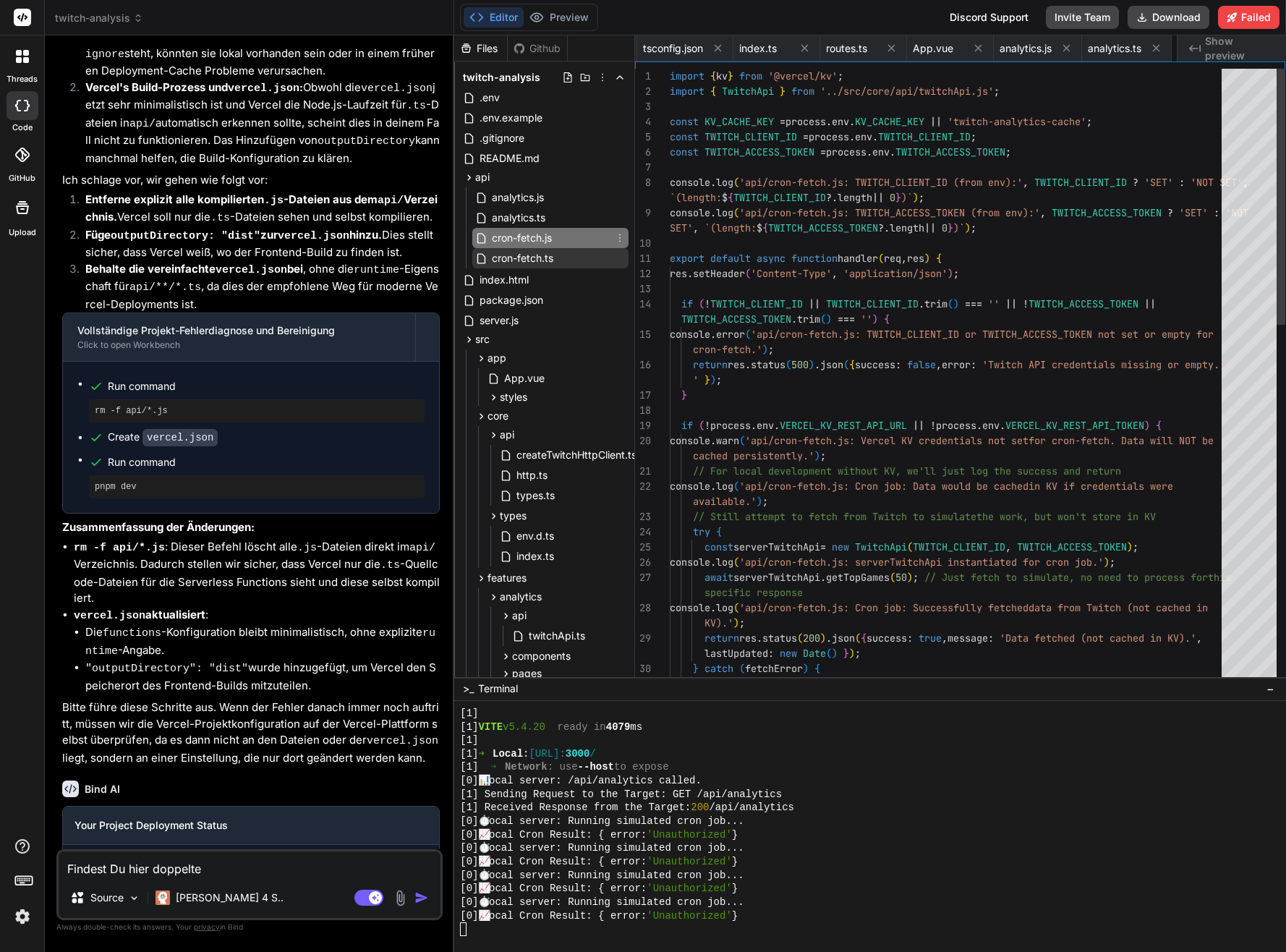
scroll to position [0, 565]
click at [544, 194] on span "analytics.js" at bounding box center [518, 197] width 55 height 17
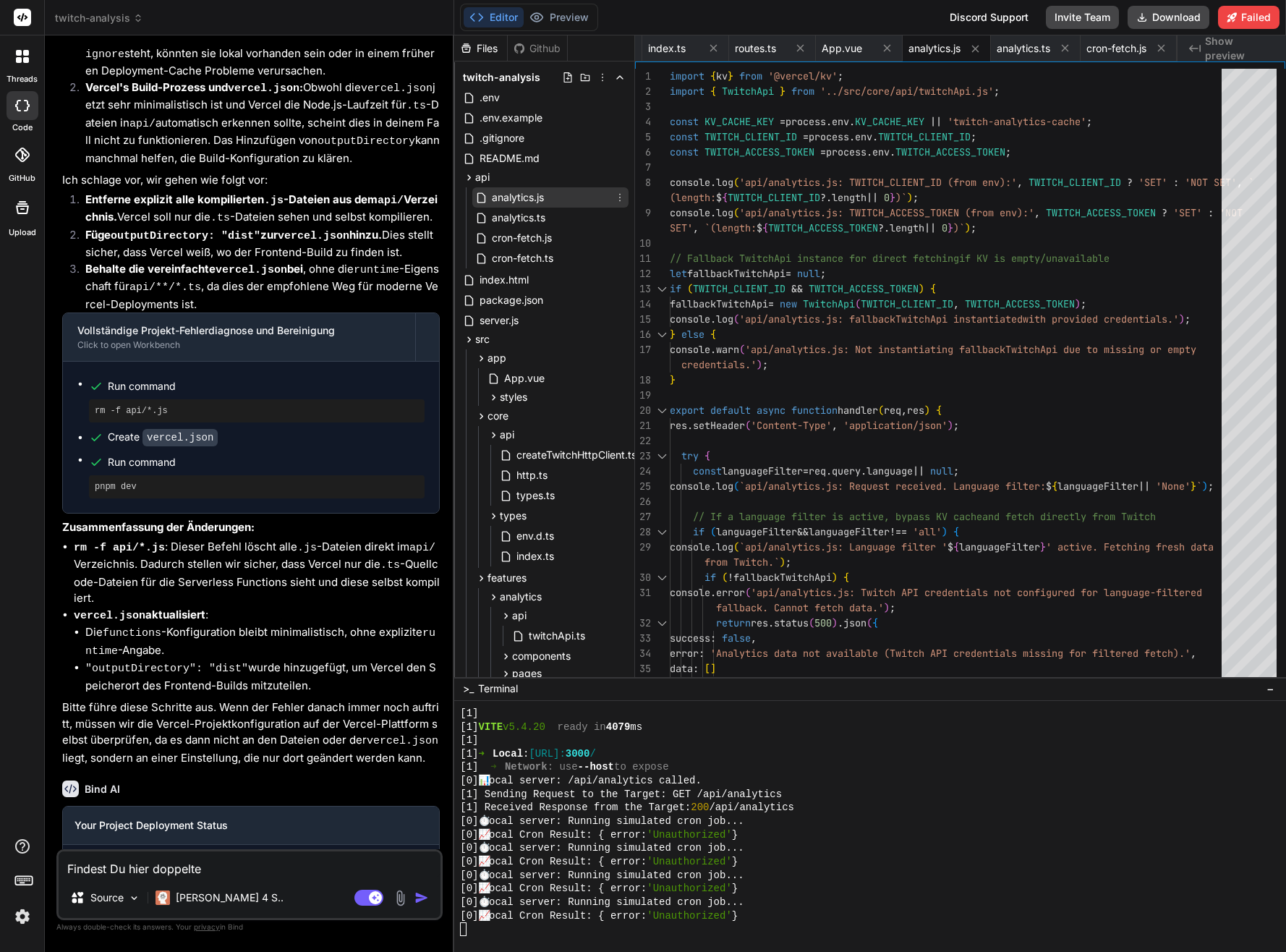
click at [619, 195] on icon at bounding box center [620, 197] width 11 height 11
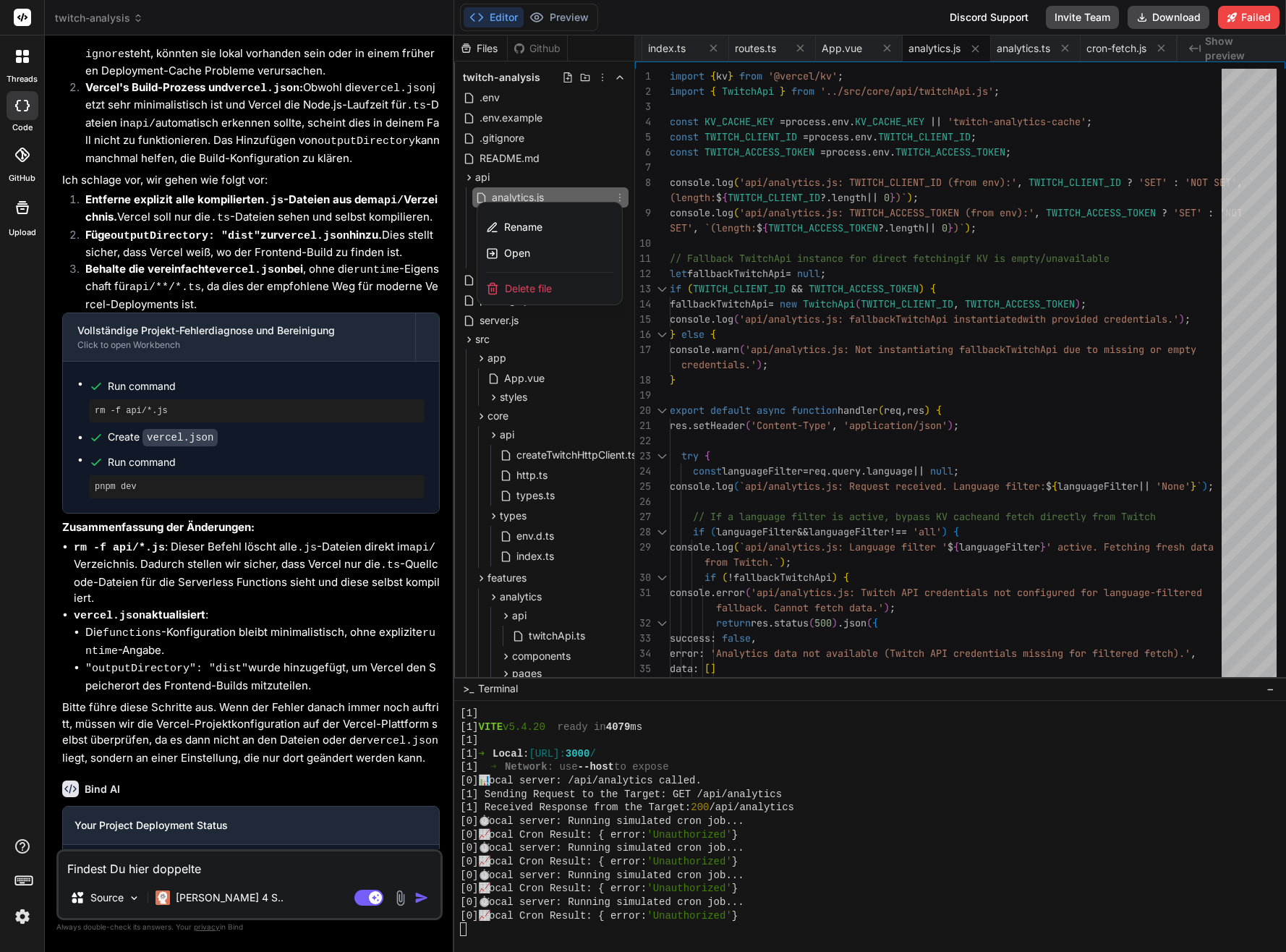
click at [531, 279] on div "Delete file" at bounding box center [550, 288] width 145 height 32
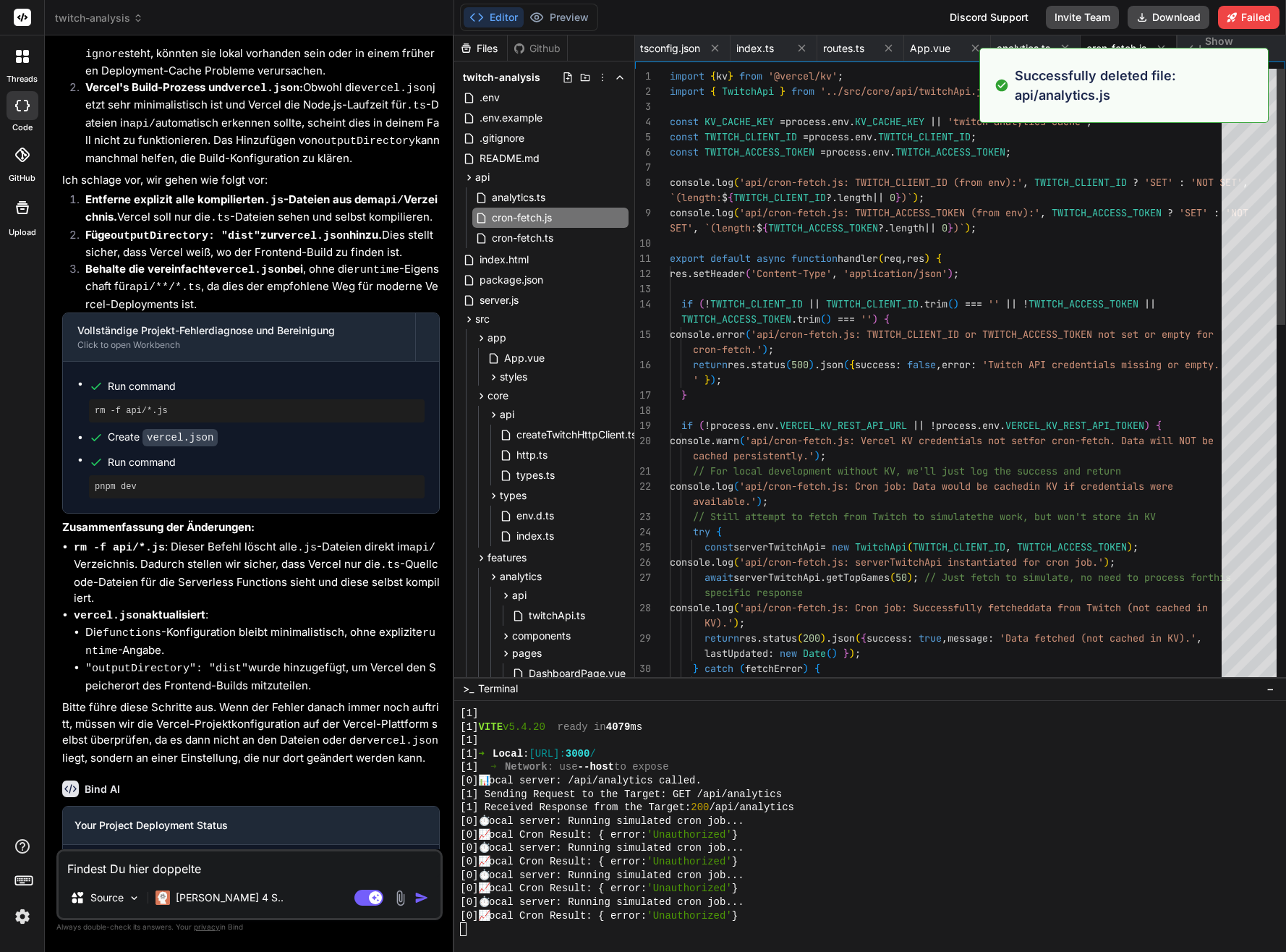
scroll to position [0, 476]
click at [556, 190] on div "analytics.ts" at bounding box center [550, 198] width 156 height 21
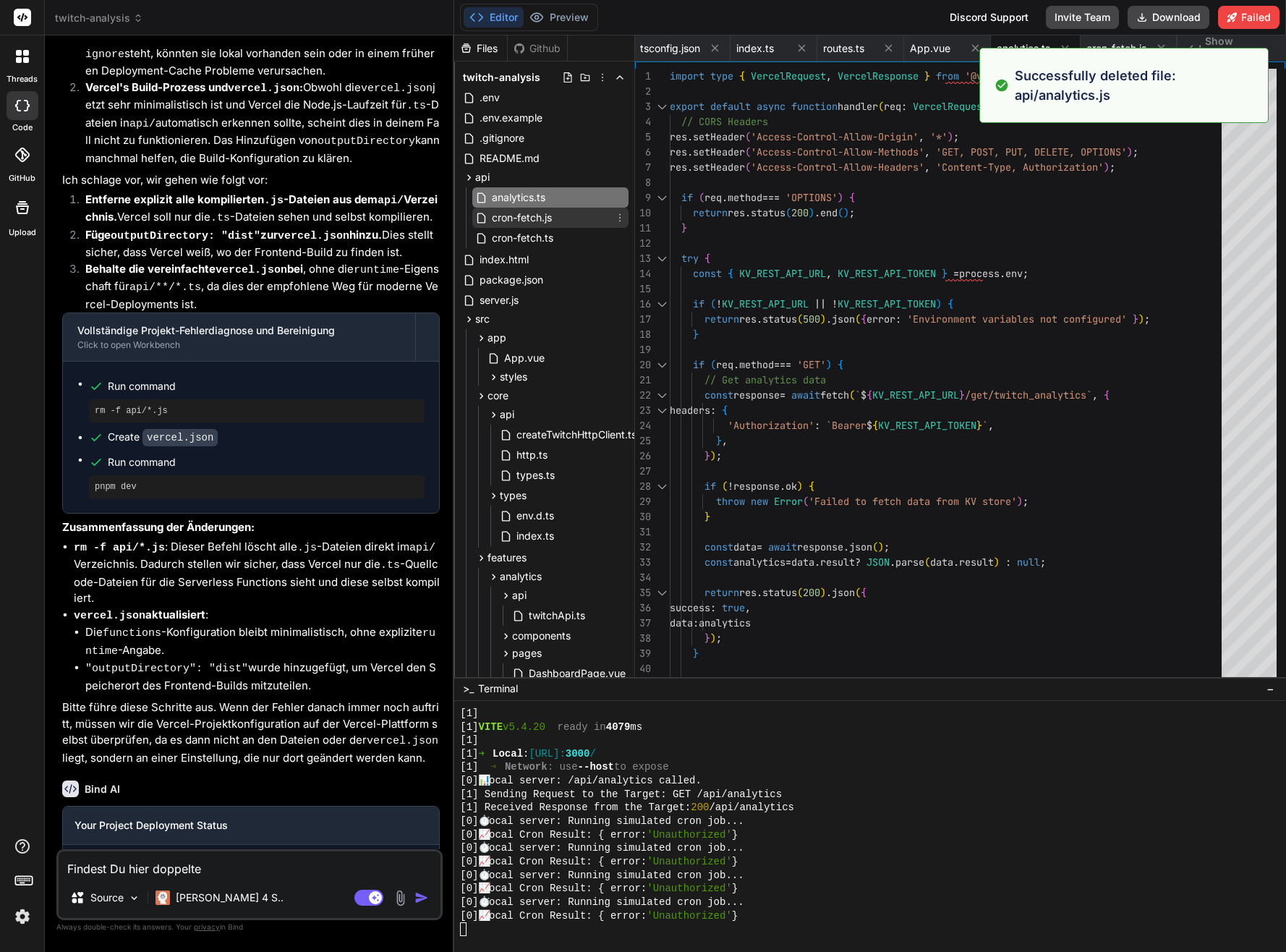
click at [550, 223] on span "cron-fetch.js" at bounding box center [522, 218] width 63 height 17
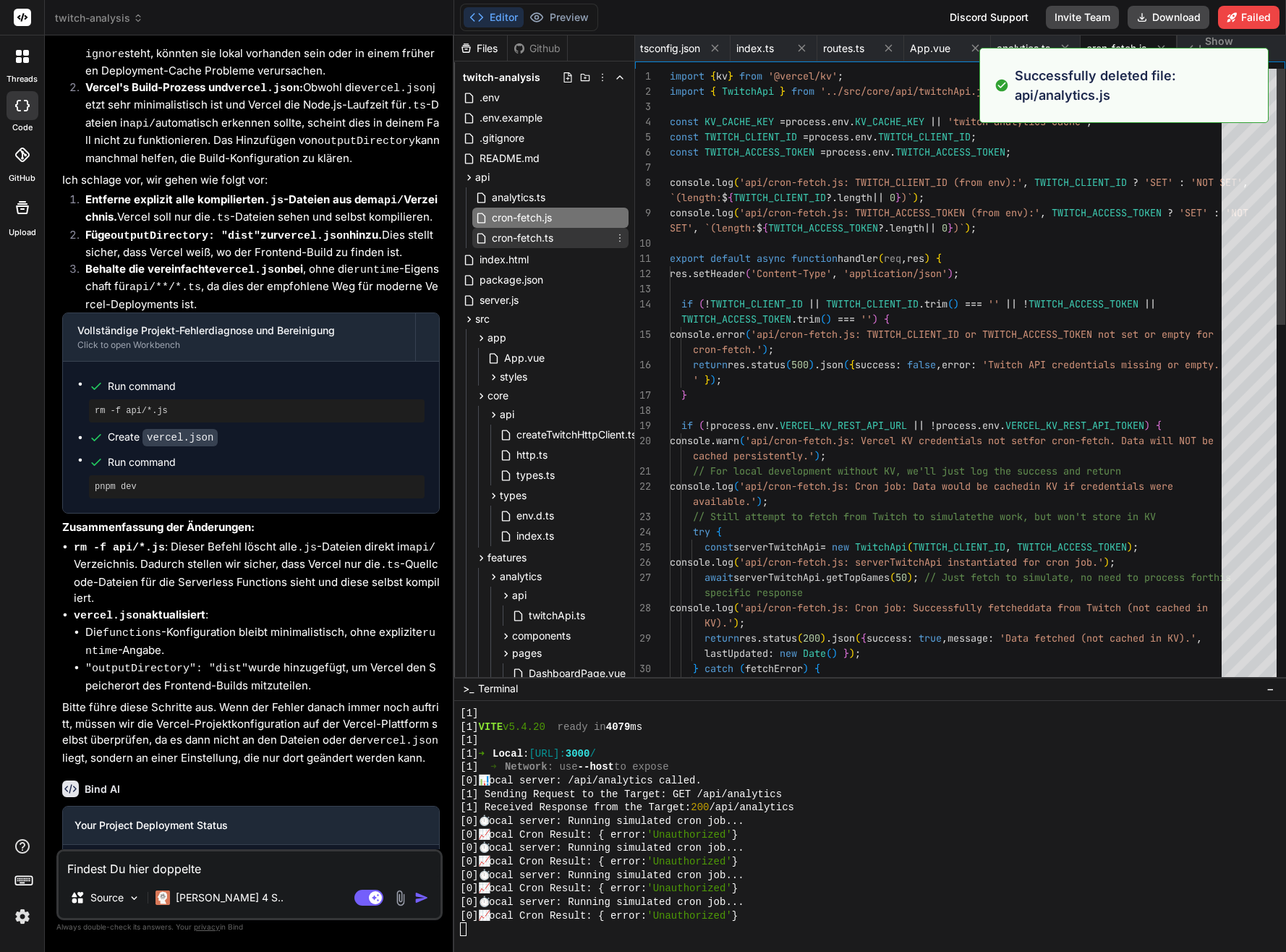
click at [551, 235] on span "cron-fetch.ts" at bounding box center [523, 237] width 64 height 17
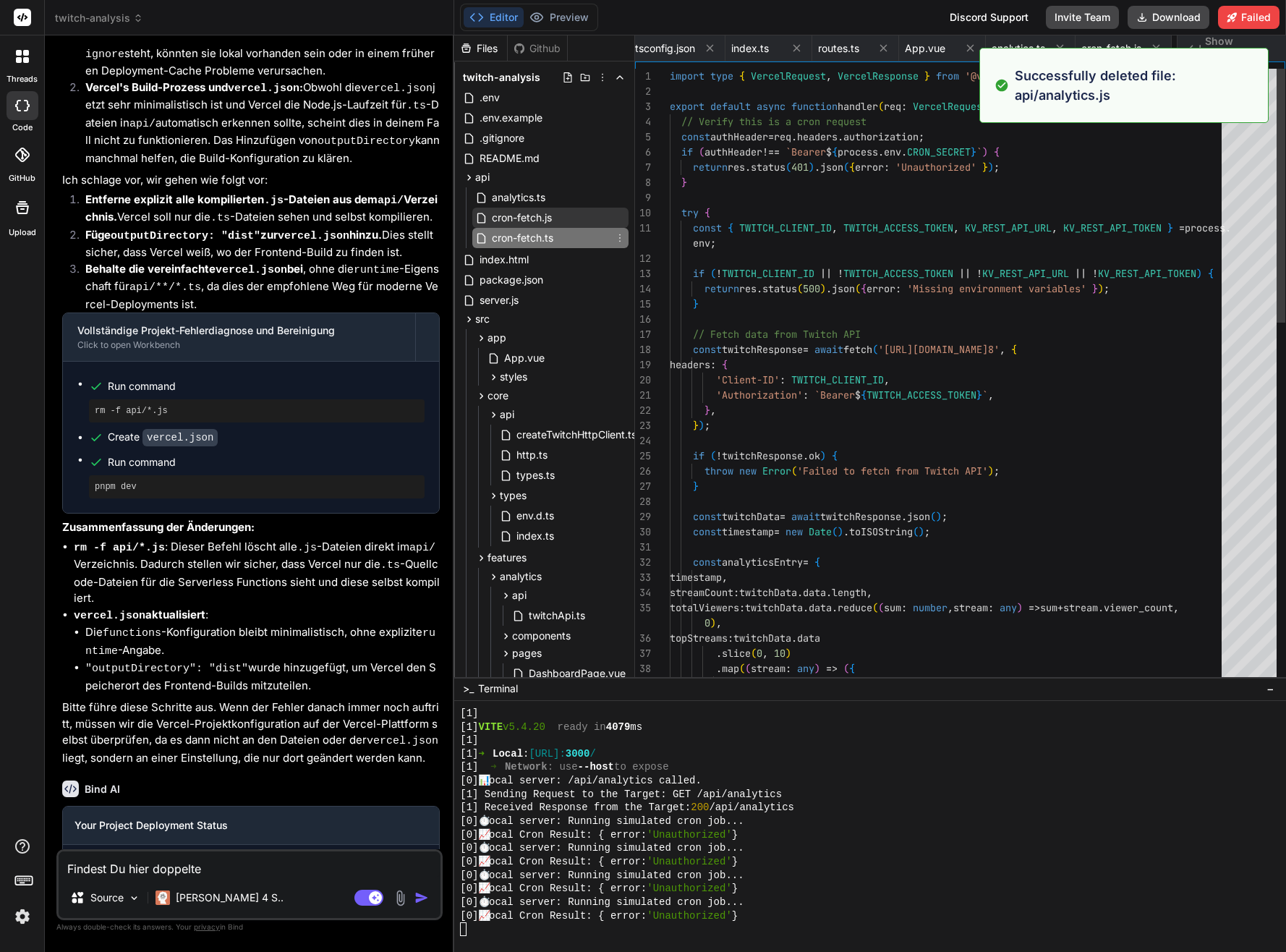
scroll to position [0, 574]
click at [562, 214] on div "cron-fetch.js" at bounding box center [550, 218] width 156 height 21
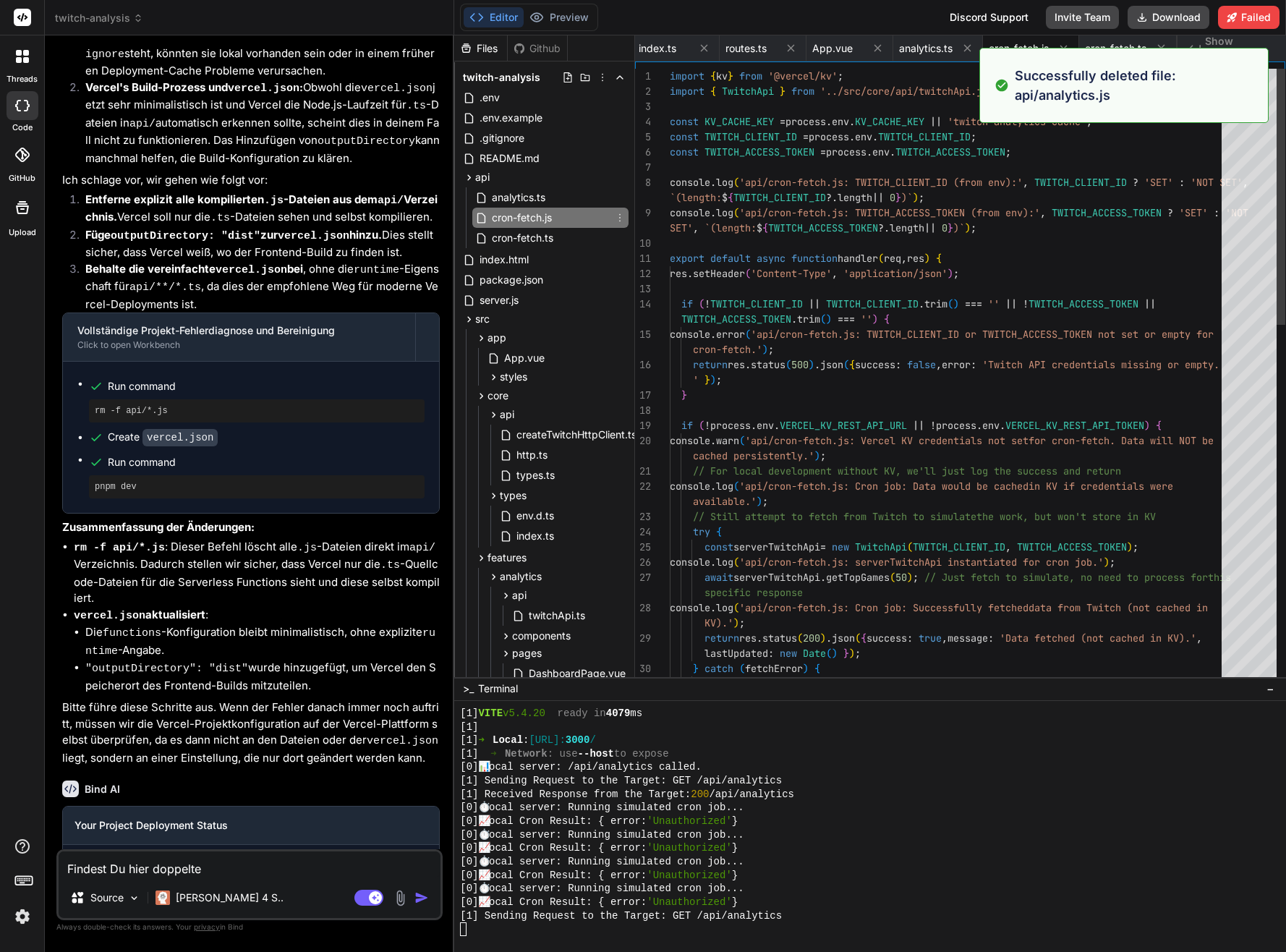
scroll to position [661, 0]
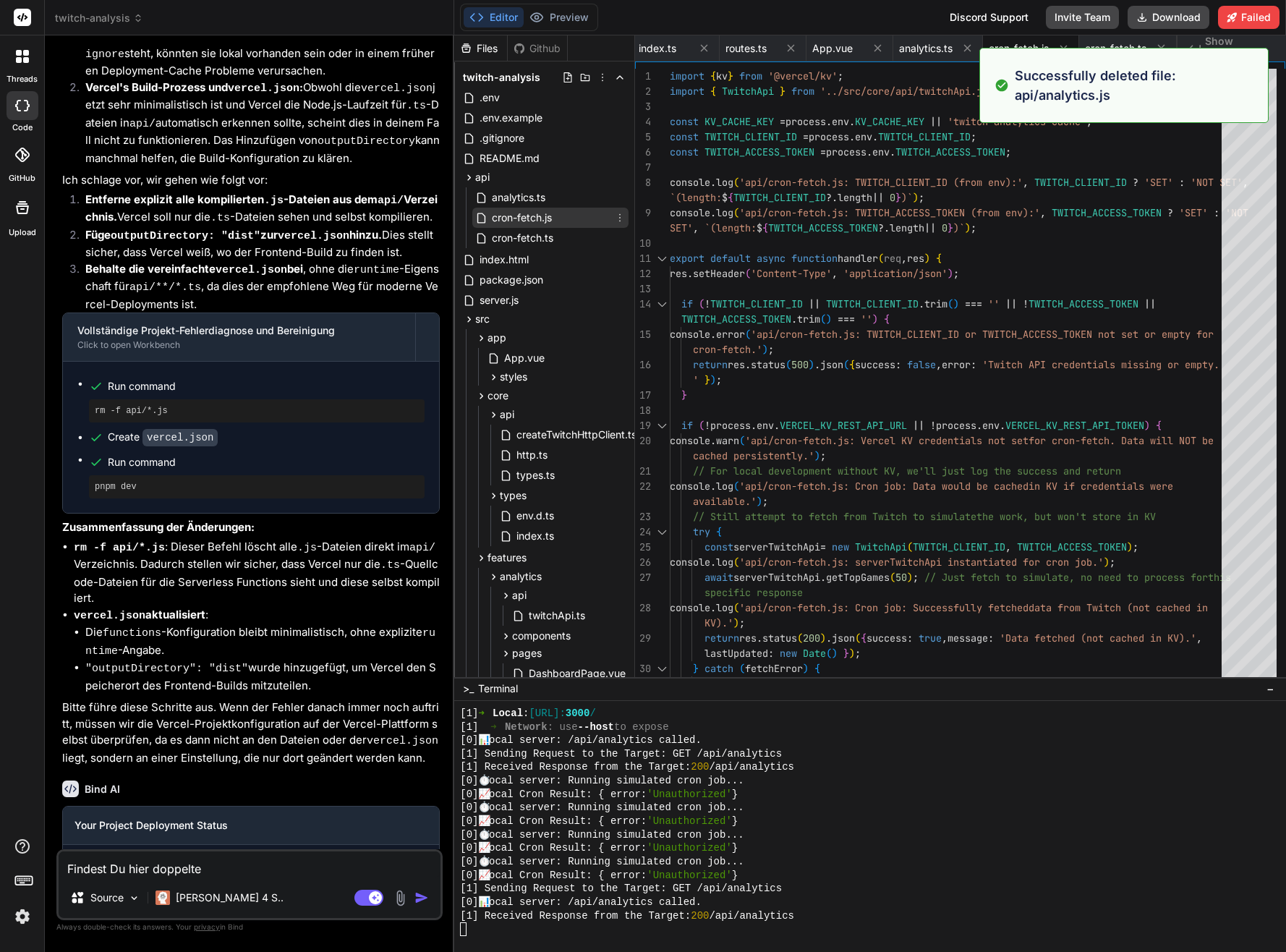
click at [614, 218] on icon at bounding box center [620, 218] width 11 height 11
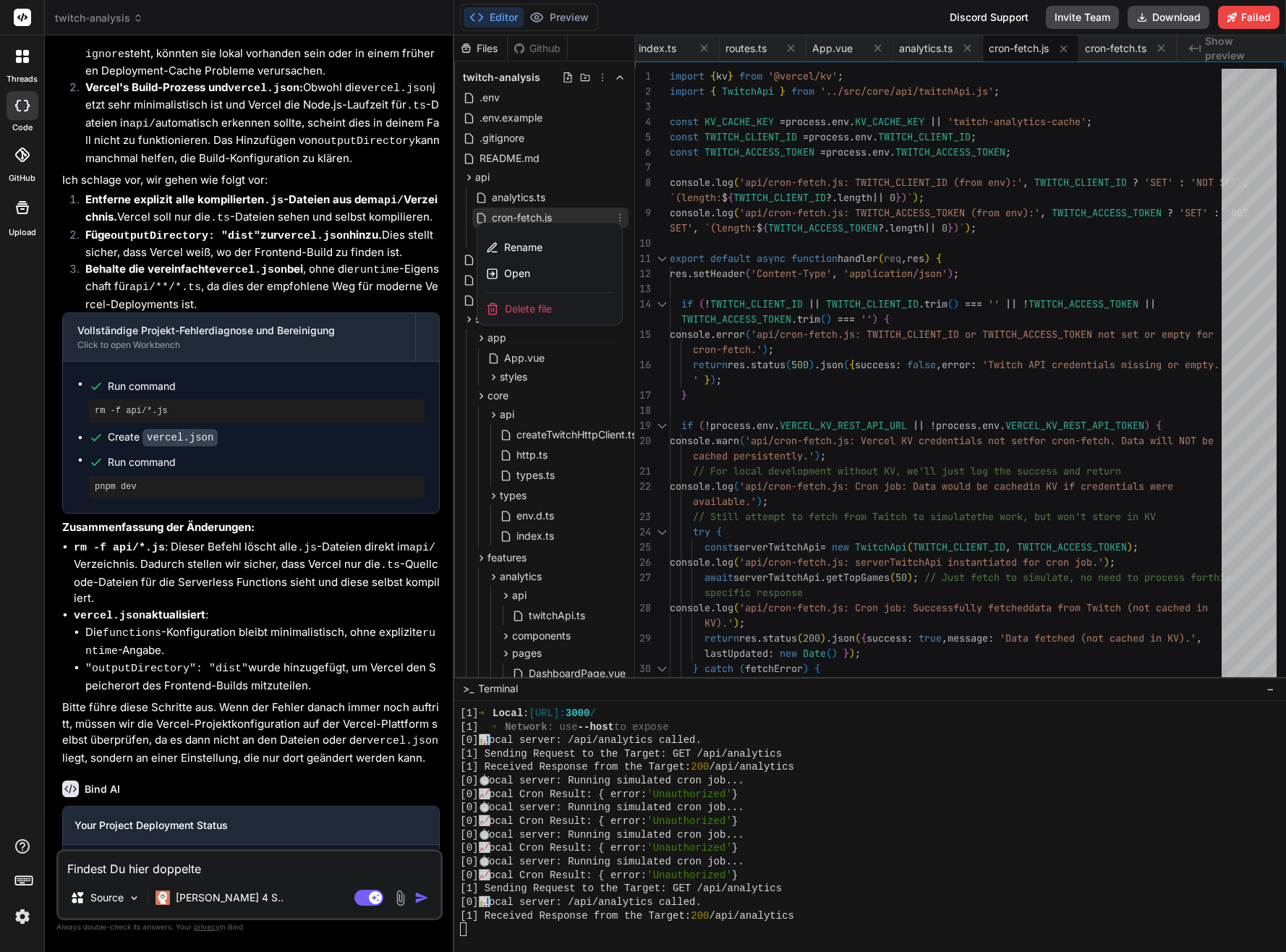
click at [536, 301] on span "Delete file" at bounding box center [529, 308] width 47 height 14
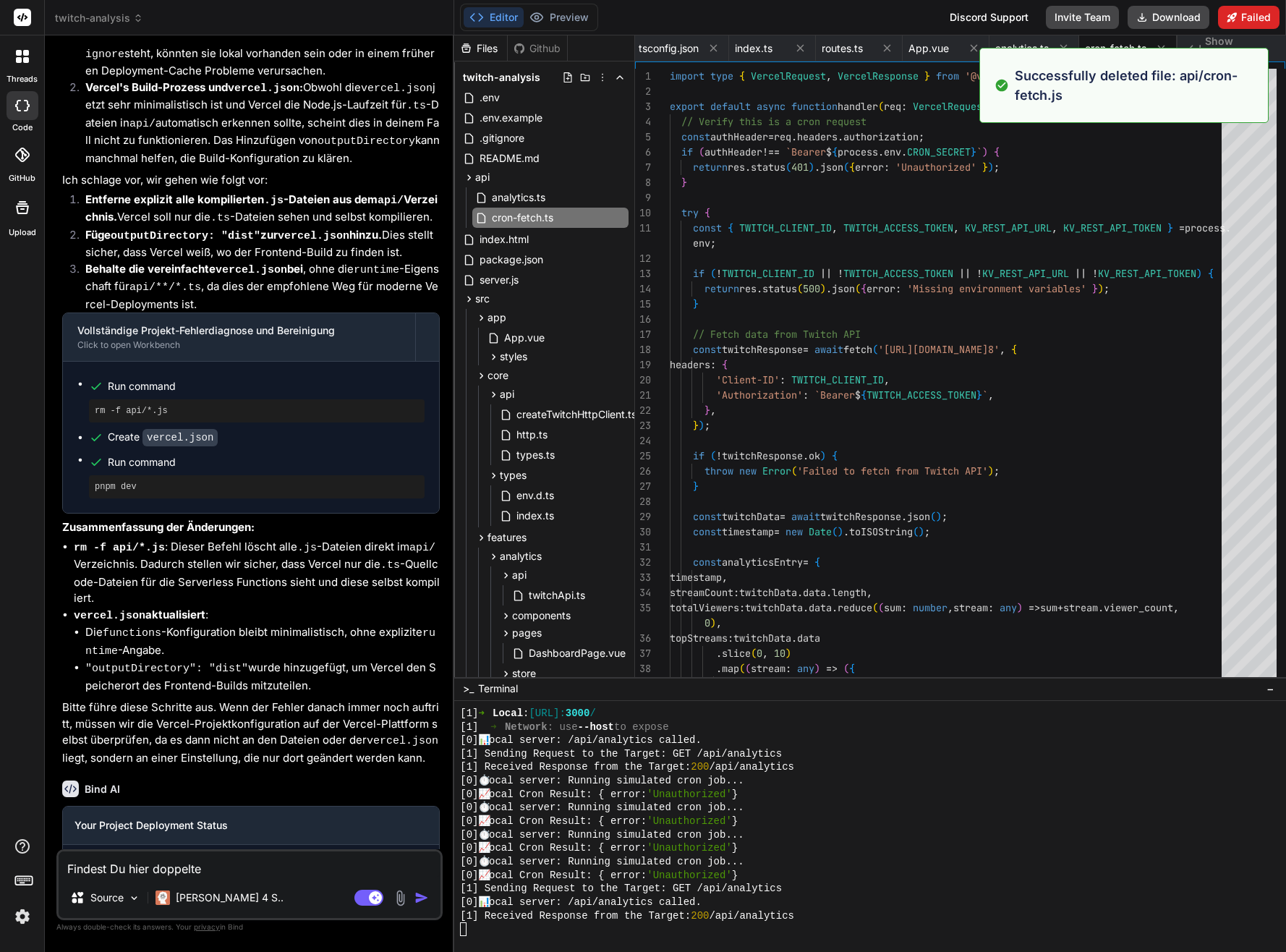
type textarea "console.error('Cron fetch error:', error); return res.status(500).json({ succes…"
click at [1266, 11] on button "Failed" at bounding box center [1248, 17] width 61 height 24
type textarea "x"
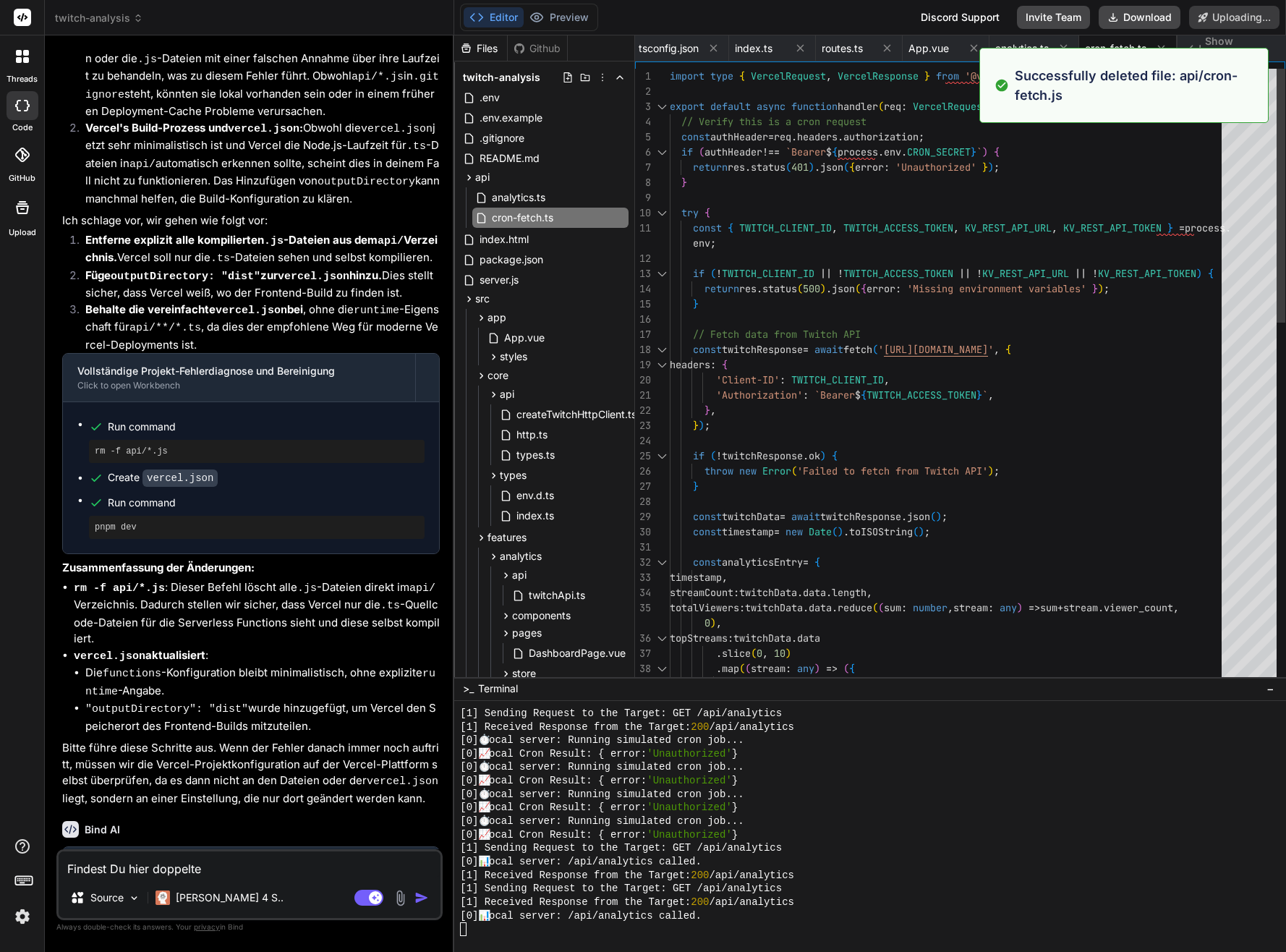
type textarea "import type { VercelRequest, VercelResponse } from '@vercel/node'; export defau…"
click at [909, 191] on div "const twitchData = await twitchResponse . json ( ) ; throw new Error ( 'Failed …" at bounding box center [950, 813] width 561 height 1488
click at [952, 184] on div "const twitchData = await twitchResponse . json ( ) ; throw new Error ( 'Failed …" at bounding box center [950, 813] width 561 height 1488
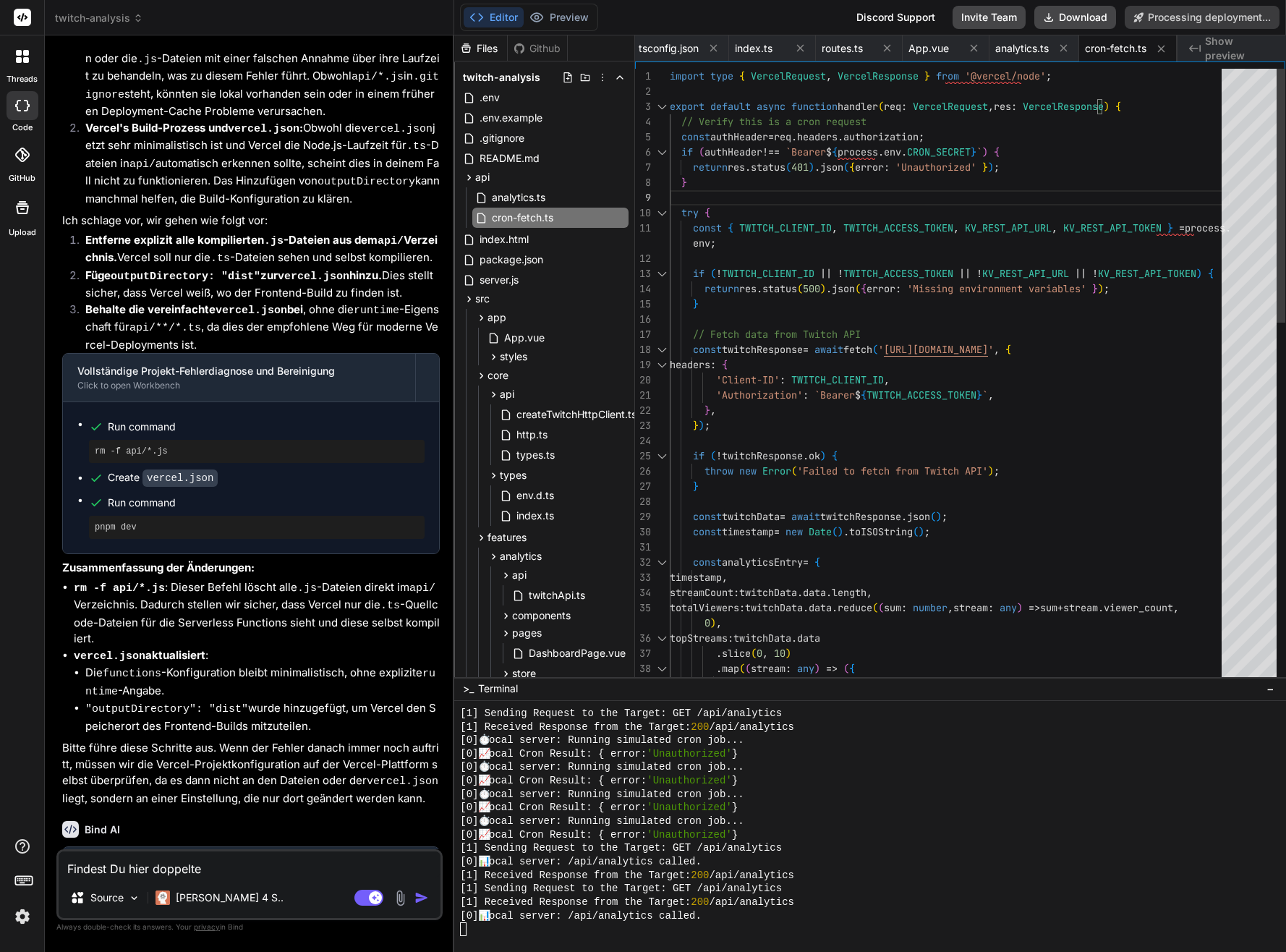
click at [929, 149] on div "const twitchData = await twitchResponse . json ( ) ; throw new Error ( 'Failed …" at bounding box center [950, 813] width 561 height 1488
click at [952, 148] on div "const twitchData = await twitchResponse . json ( ) ; throw new Error ( 'Failed …" at bounding box center [950, 813] width 561 height 1488
click at [971, 149] on div "const twitchData = await twitchResponse . json ( ) ; throw new Error ( 'Failed …" at bounding box center [950, 813] width 561 height 1488
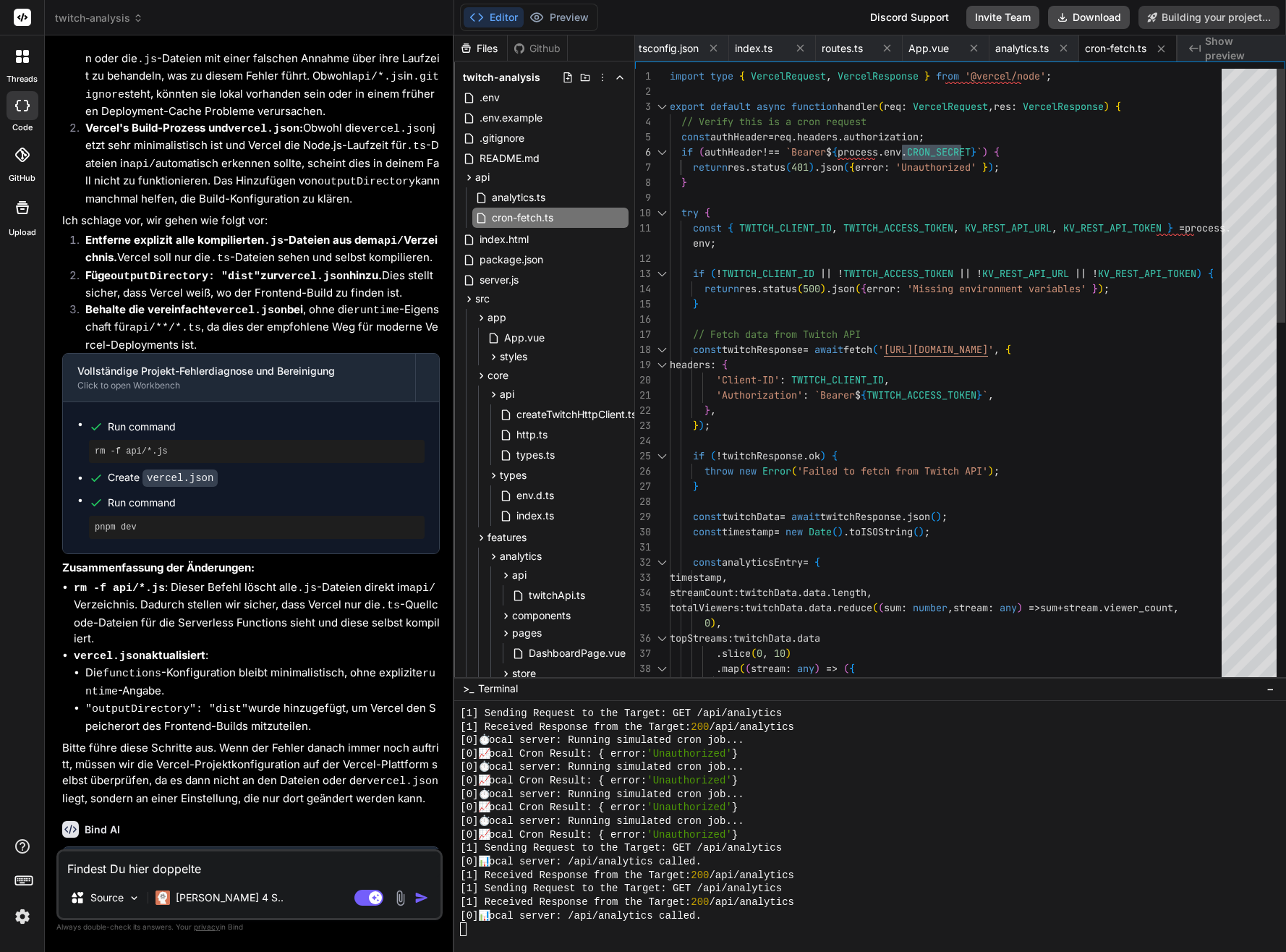
click at [997, 150] on div "const twitchData = await twitchResponse . json ( ) ; throw new Error ( 'Failed …" at bounding box center [950, 813] width 561 height 1488
click at [966, 151] on div "const twitchData = await twitchResponse . json ( ) ; throw new Error ( 'Failed …" at bounding box center [950, 813] width 561 height 1488
click at [1034, 195] on div "const twitchData = await twitchResponse . json ( ) ; throw new Error ( 'Failed …" at bounding box center [950, 813] width 561 height 1488
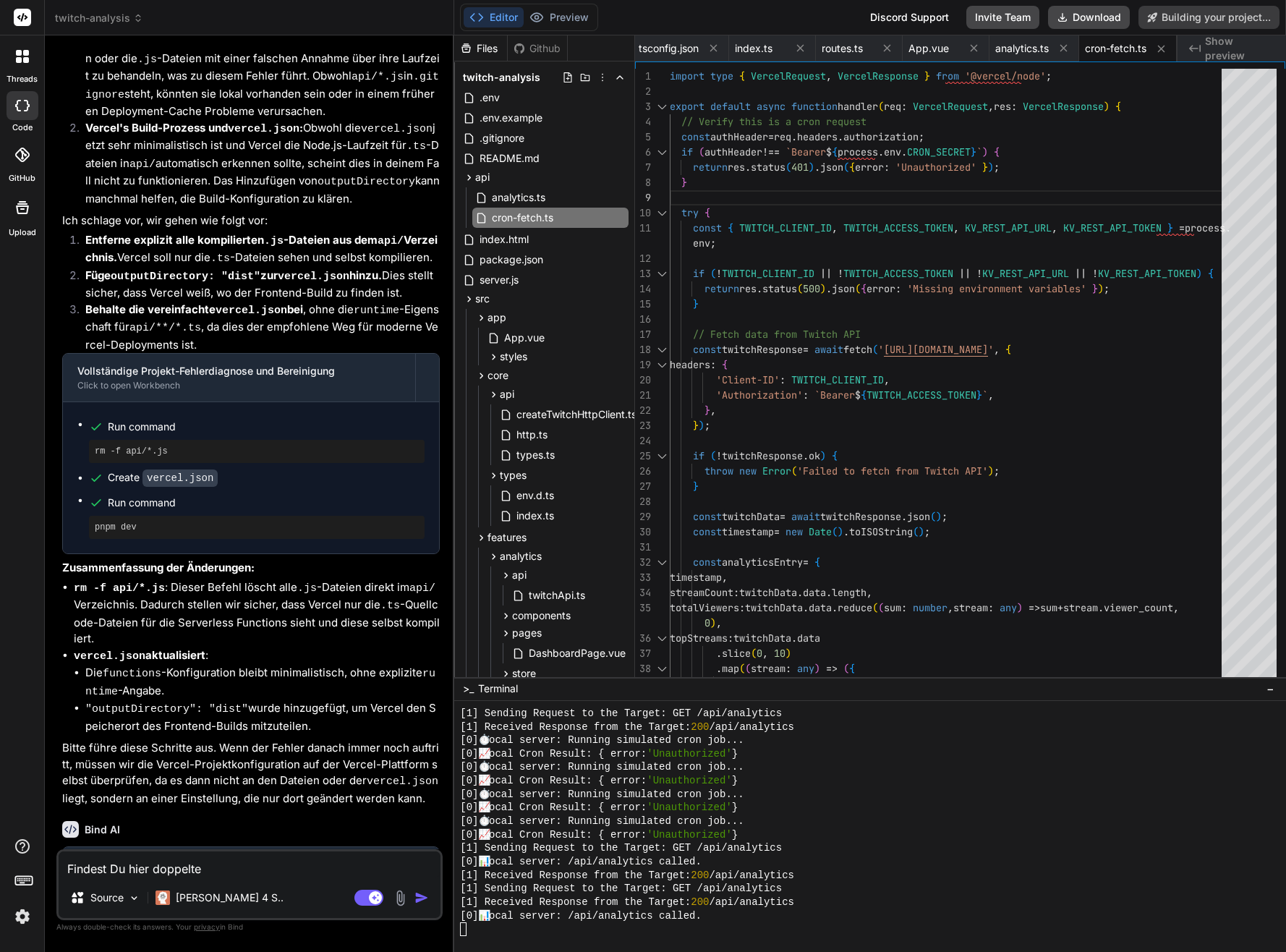
type textarea "x"
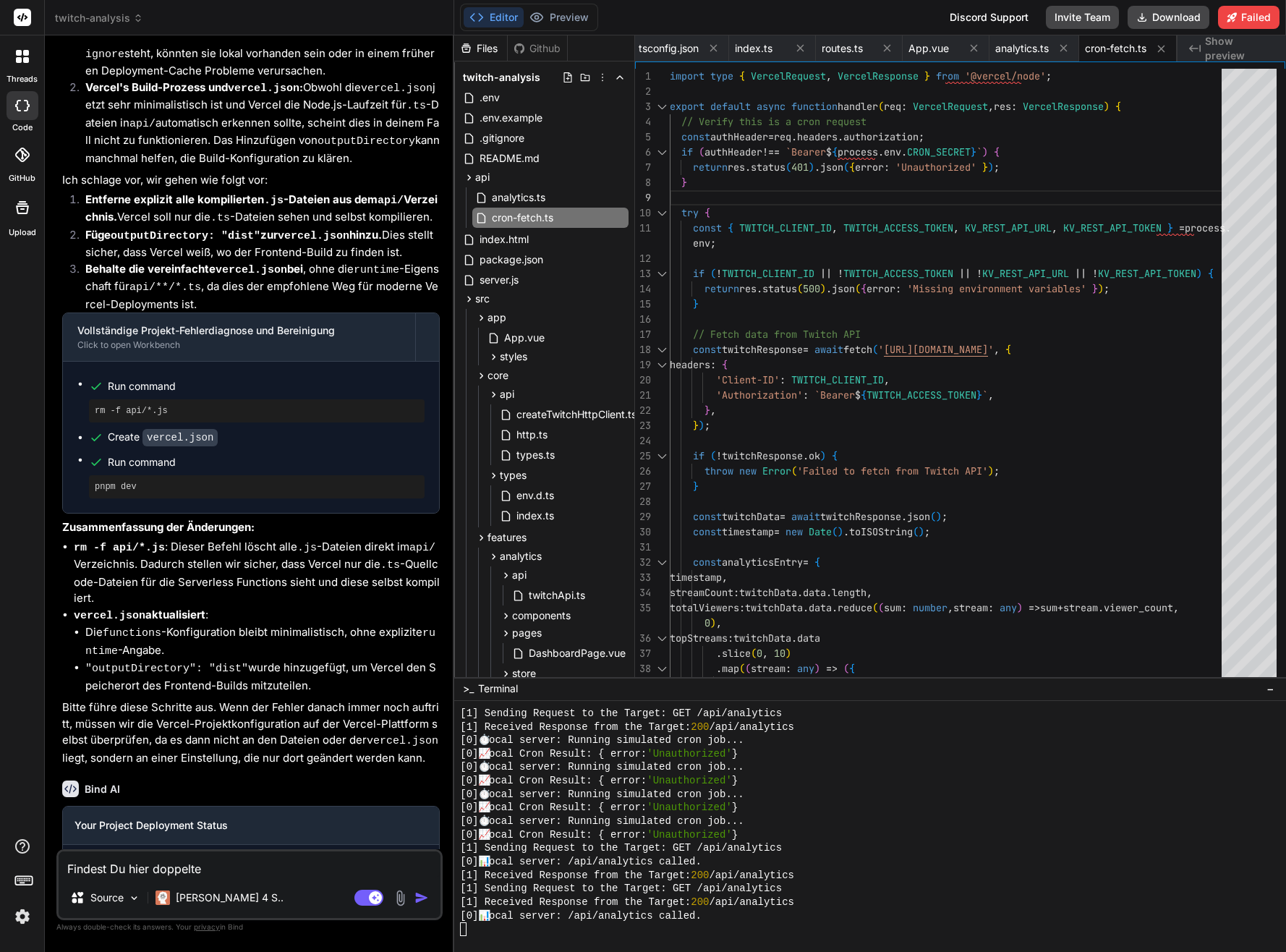
click at [909, 772] on div "[0] ⏱️ Local server: Running simulated cron job..." at bounding box center [864, 766] width 808 height 14
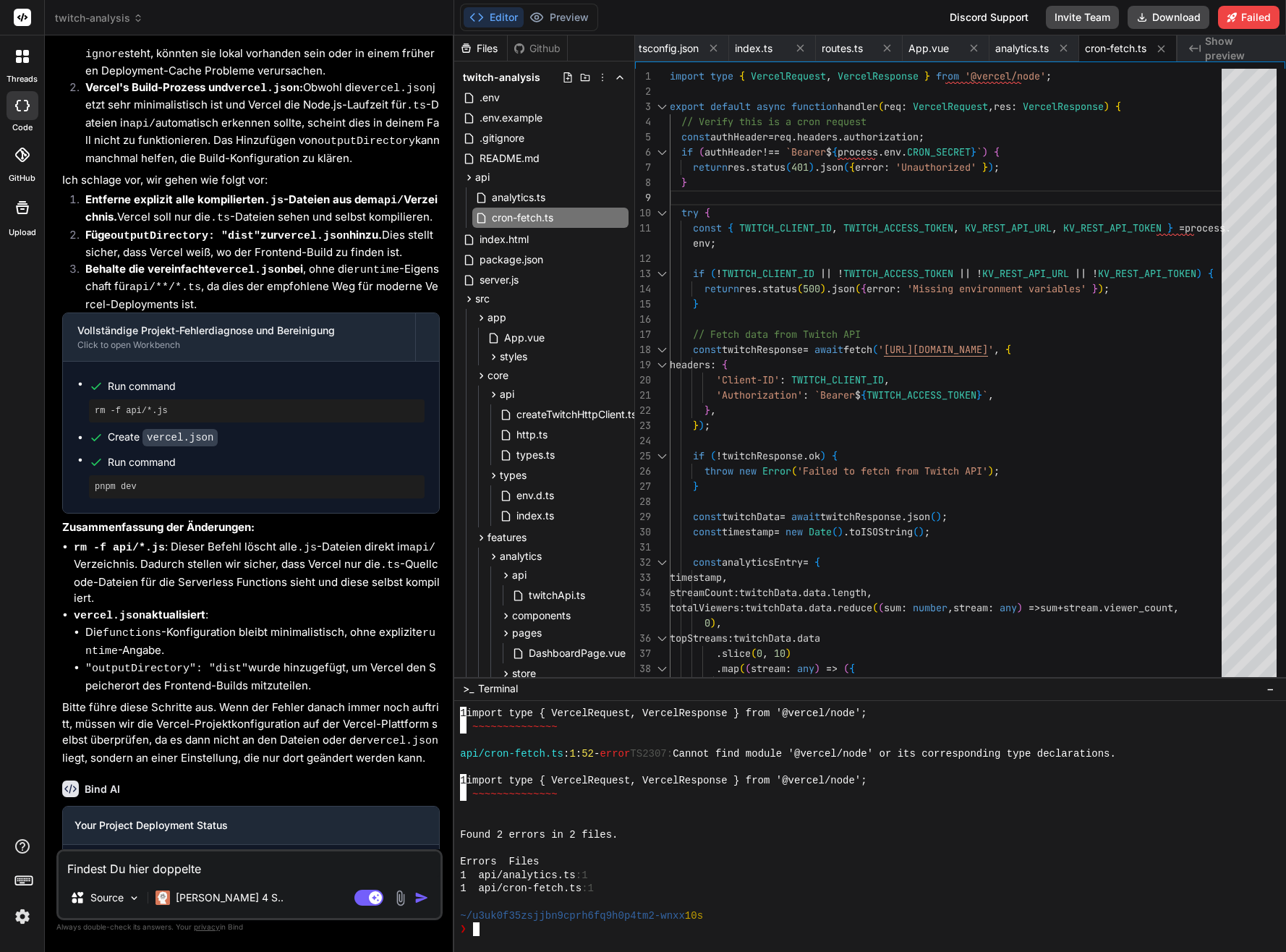
scroll to position [1120, 0]
drag, startPoint x: 788, startPoint y: 780, endPoint x: 849, endPoint y: 778, distance: 61.0
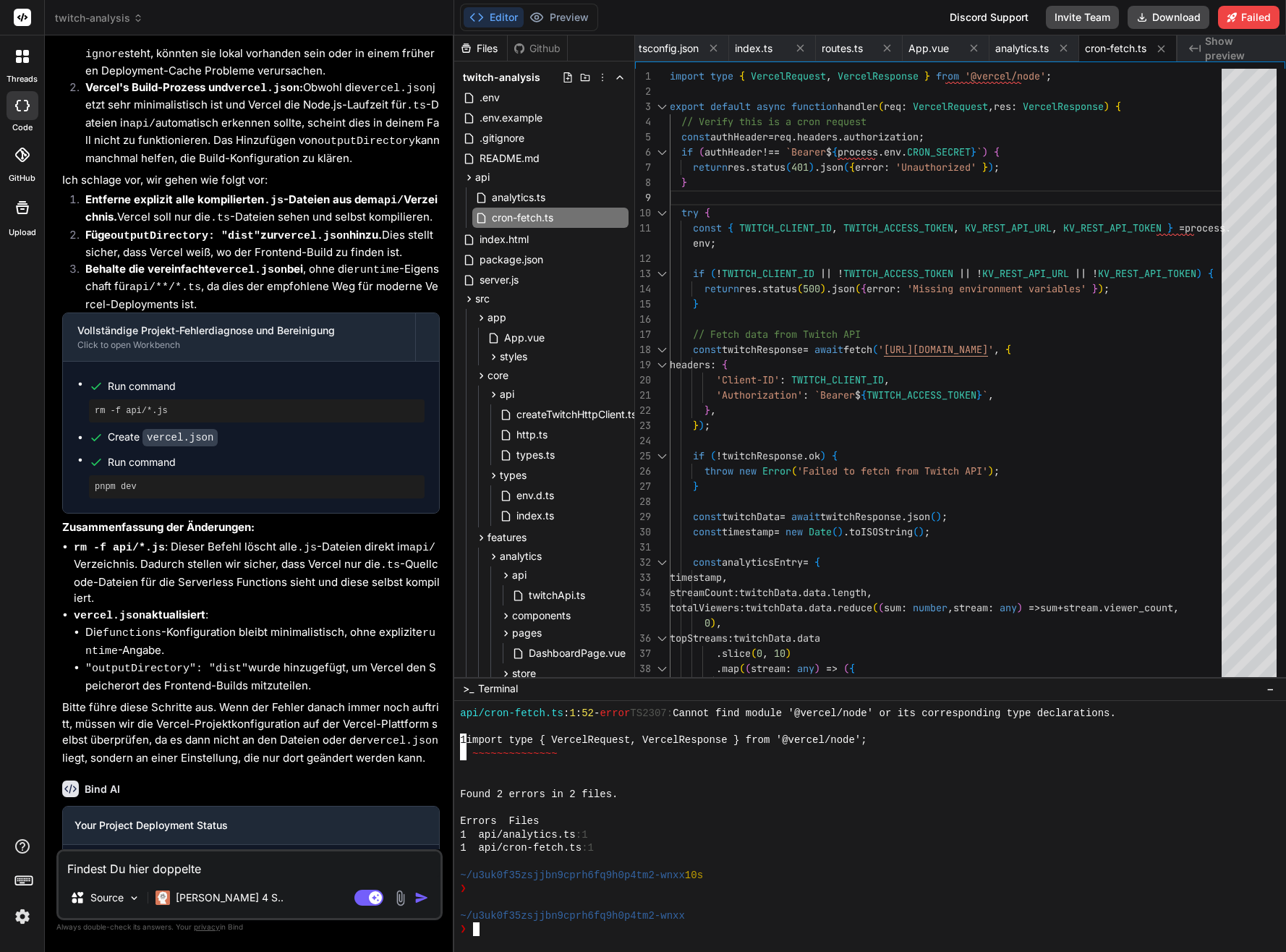
scroll to position [1160, 0]
click at [819, 802] on div at bounding box center [864, 807] width 808 height 14
drag, startPoint x: 788, startPoint y: 739, endPoint x: 859, endPoint y: 736, distance: 71.1
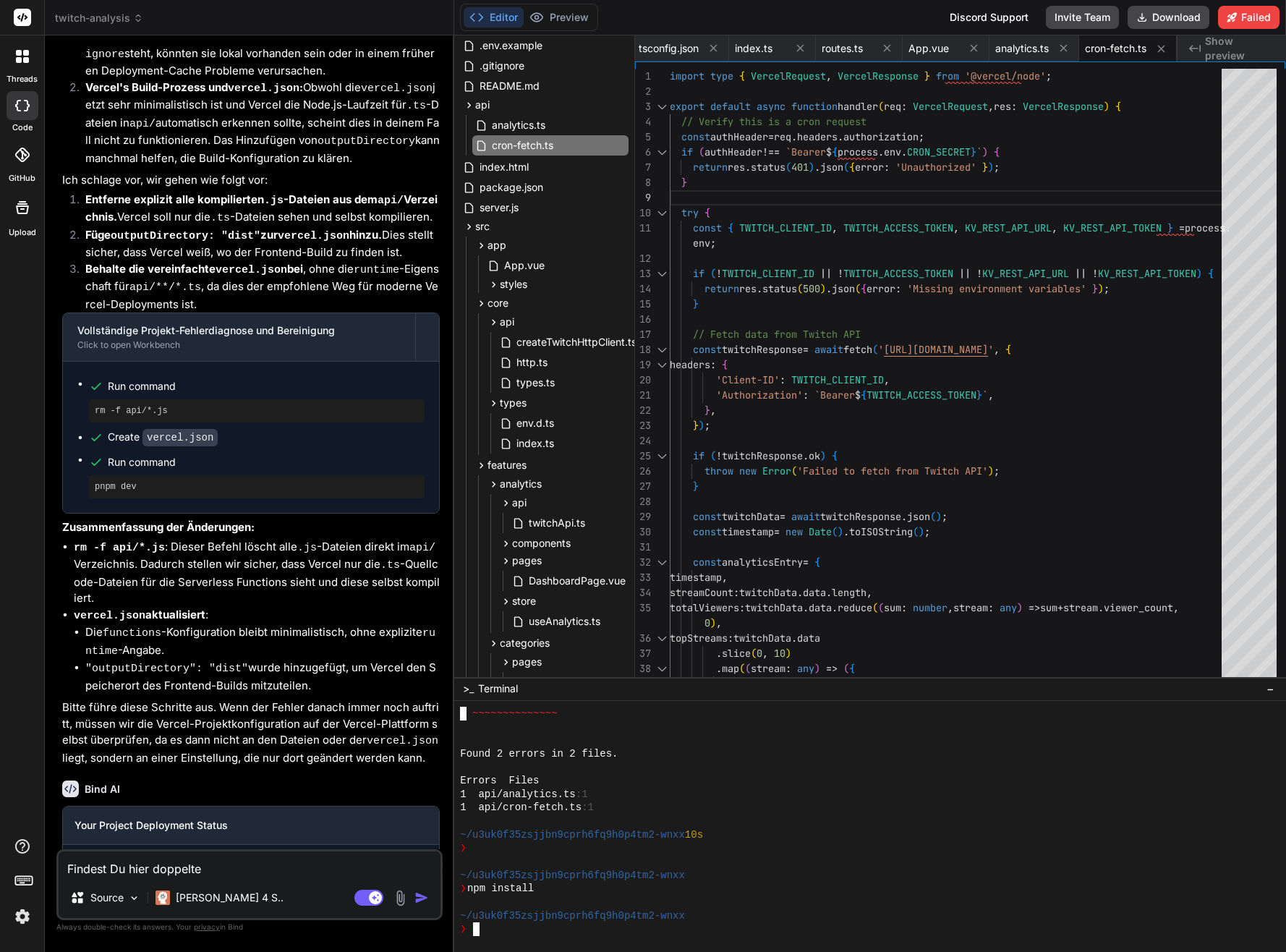
scroll to position [1129, 0]
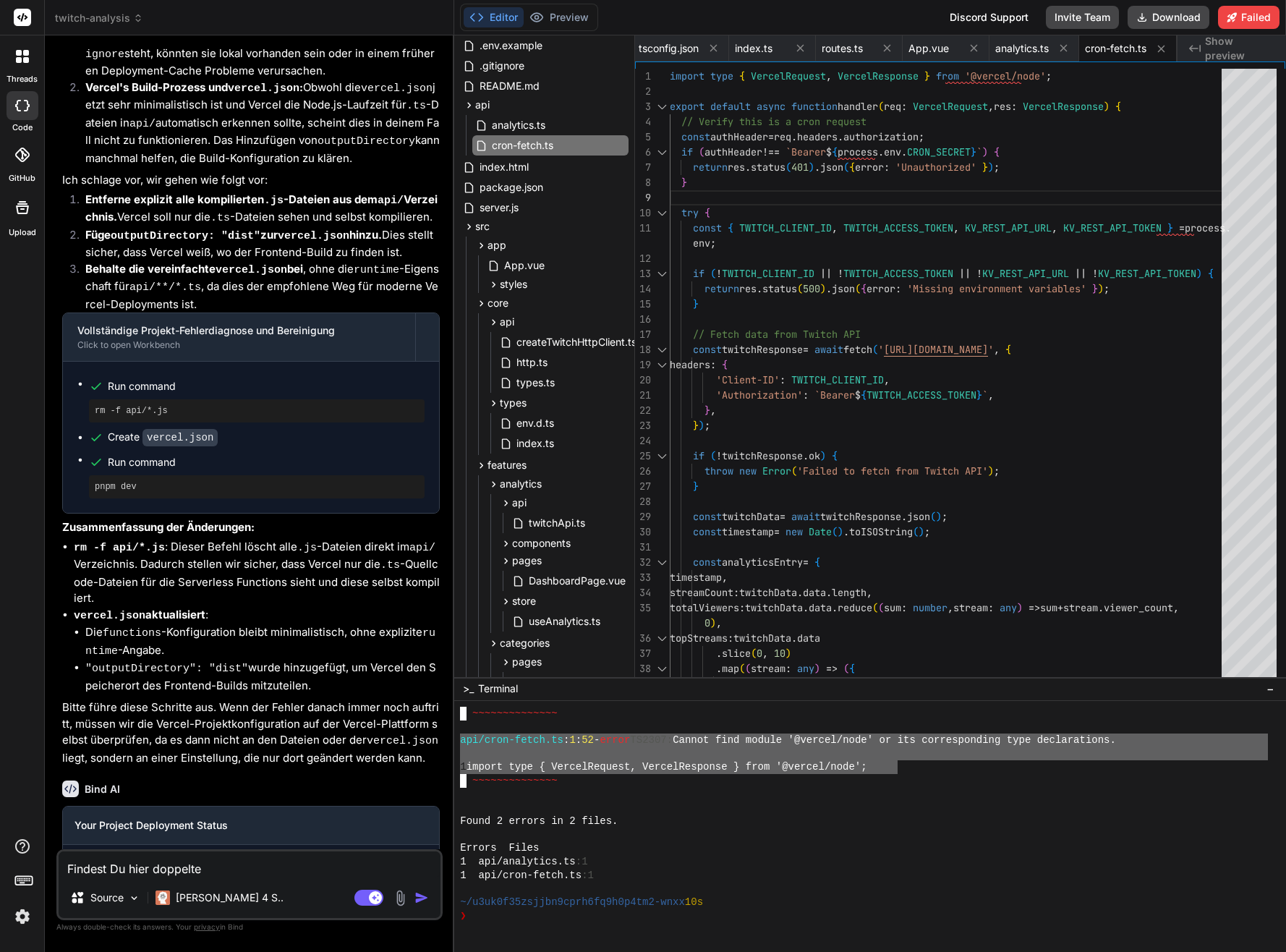
drag, startPoint x: 873, startPoint y: 767, endPoint x: 454, endPoint y: 743, distance: 419.7
click at [454, 743] on div ";;;;;;;;;;;;;;;;;;;;;;;;;;;;;;;; ssssssssssssssssssssssssssssssss ~~~~~~~~~~~~~…" at bounding box center [870, 826] width 832 height 250
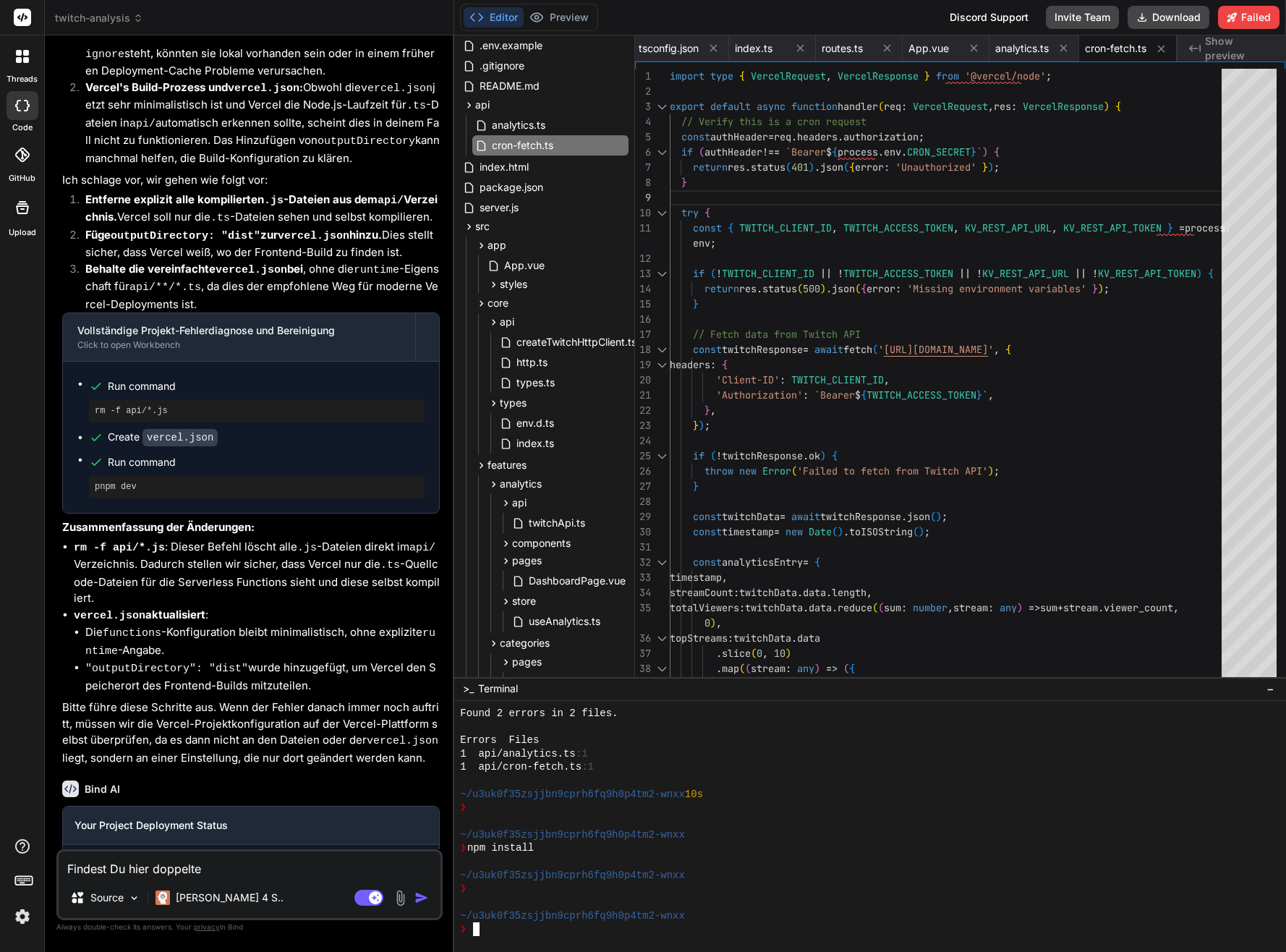
click at [294, 879] on div "Findest Du hier doppelte Source [PERSON_NAME] 4 S.. Agent Mode. When this toggl…" at bounding box center [250, 883] width 386 height 71
click at [307, 862] on textarea "Findest Du hier doppelte" at bounding box center [249, 864] width 382 height 26
paste textarea "Fehler beim Laden der Daten vom Server."
type textarea "Findest Du hier doppelte Fehler beim Laden der Daten vom Server."
type textarea "x"
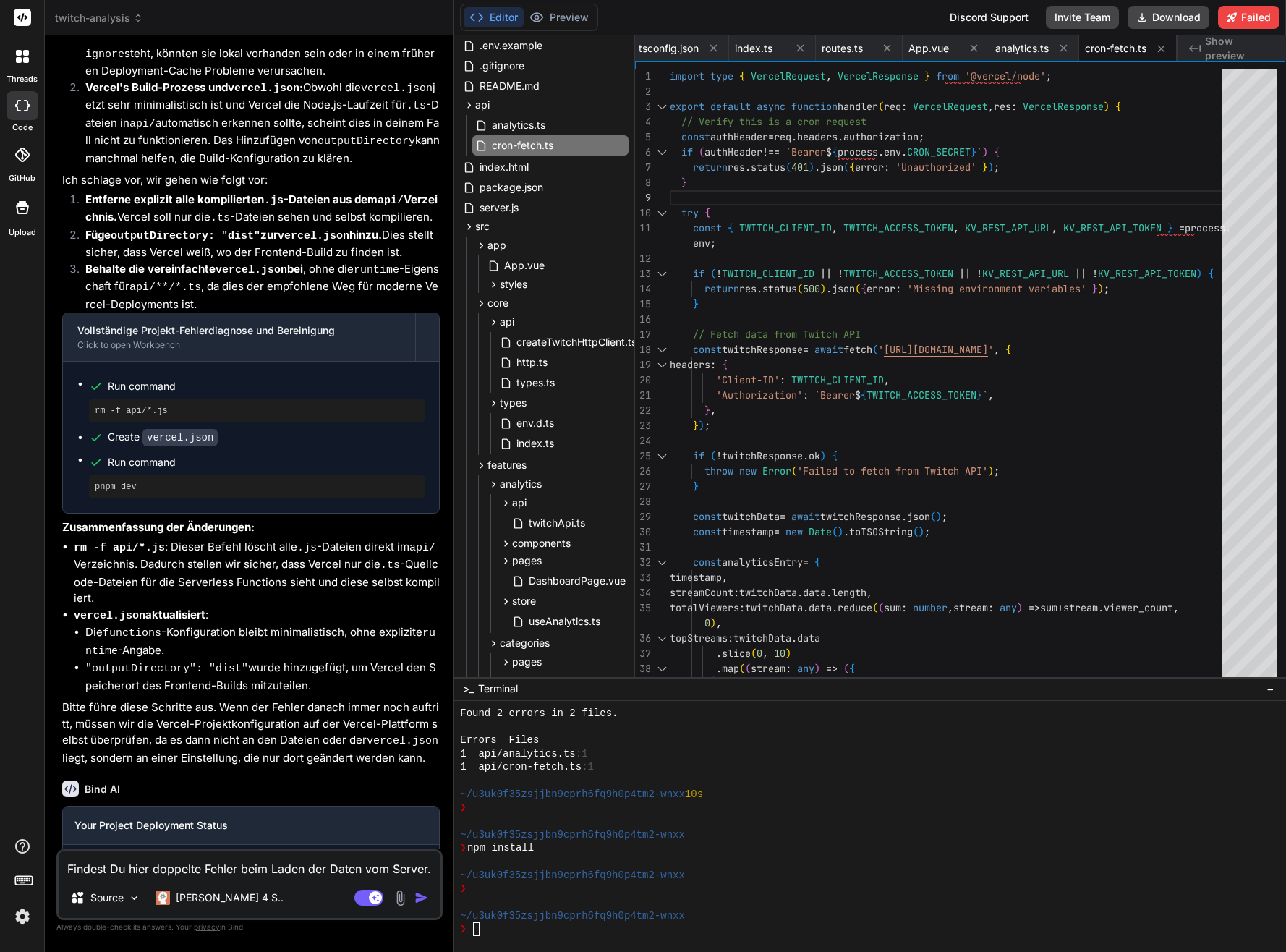
paste textarea
type textarea "Fehler beim Laden der Daten vom Server."
type textarea "x"
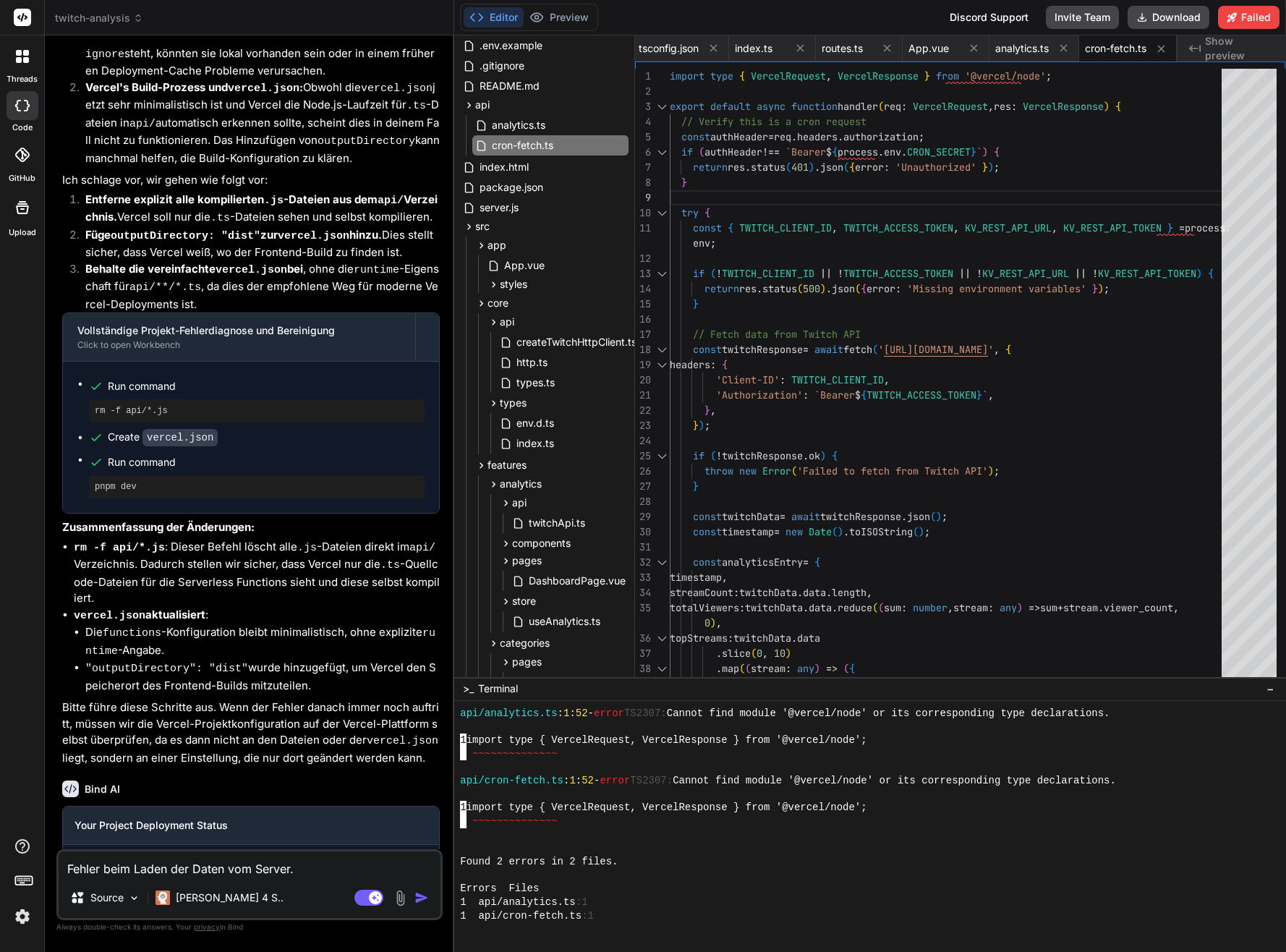
type textarea "Fehler beim Laden der Daten vom Server."
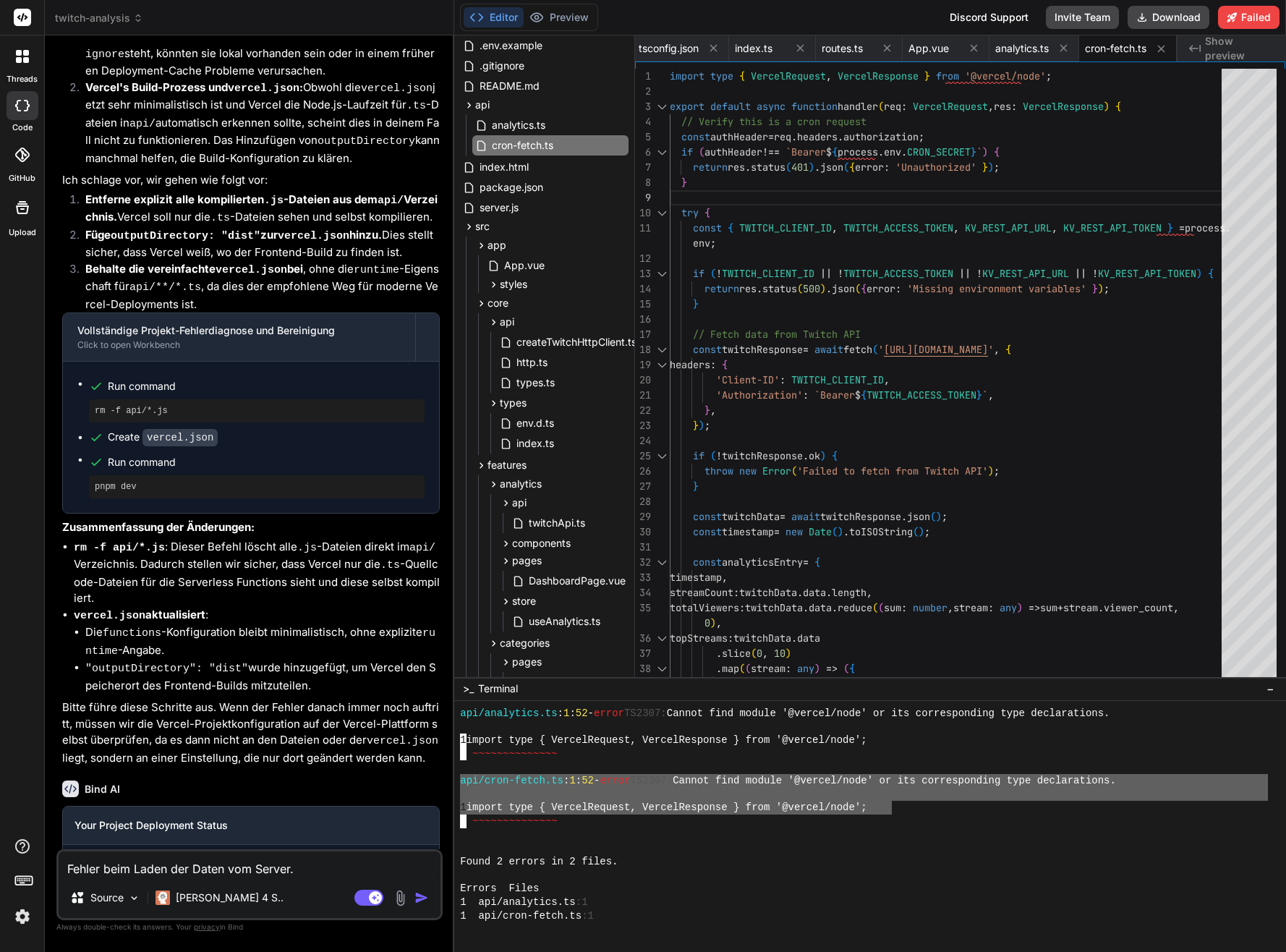
drag, startPoint x: 889, startPoint y: 805, endPoint x: 450, endPoint y: 781, distance: 439.7
click at [441, 783] on div "twitch-analysis Created with Pixso. Bind AI Web Search Created with Pixso. Code…" at bounding box center [666, 476] width 1242 height 952
type textarea "api/cron-fetch.ts:1:52 - error TS2307: Cannot find module '@vercel/node' or its…"
click at [268, 872] on textarea "Fehler beim Laden der Daten vom Server." at bounding box center [249, 864] width 382 height 26
paste textarea "api/cron-fetch.ts:1:52 - error TS2307: Cannot find module '@vercel/node' or its…"
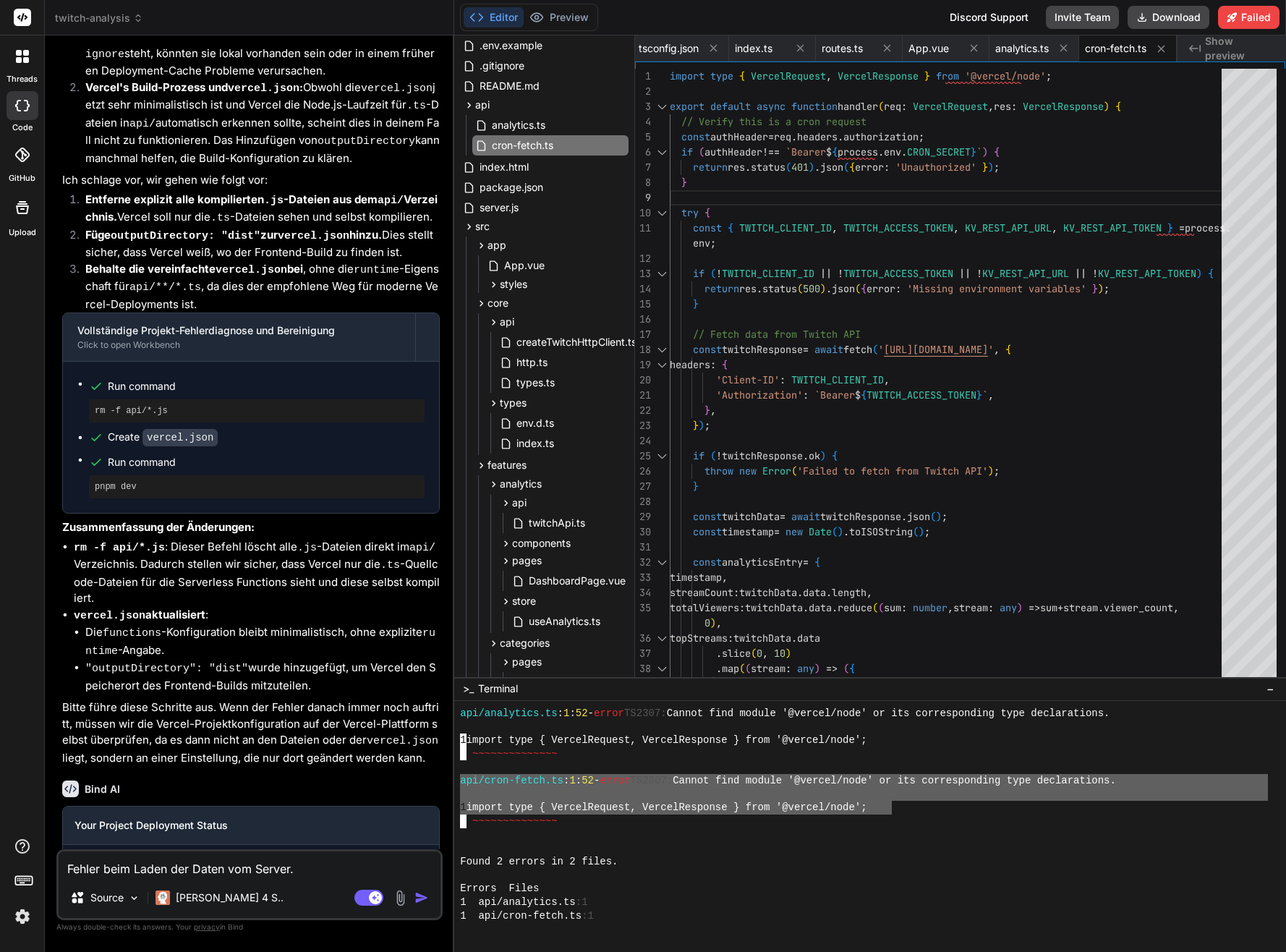
type textarea "api/cron-fetch.ts:1:52 - error TS2307: Cannot find module '@vercel/node' or its…"
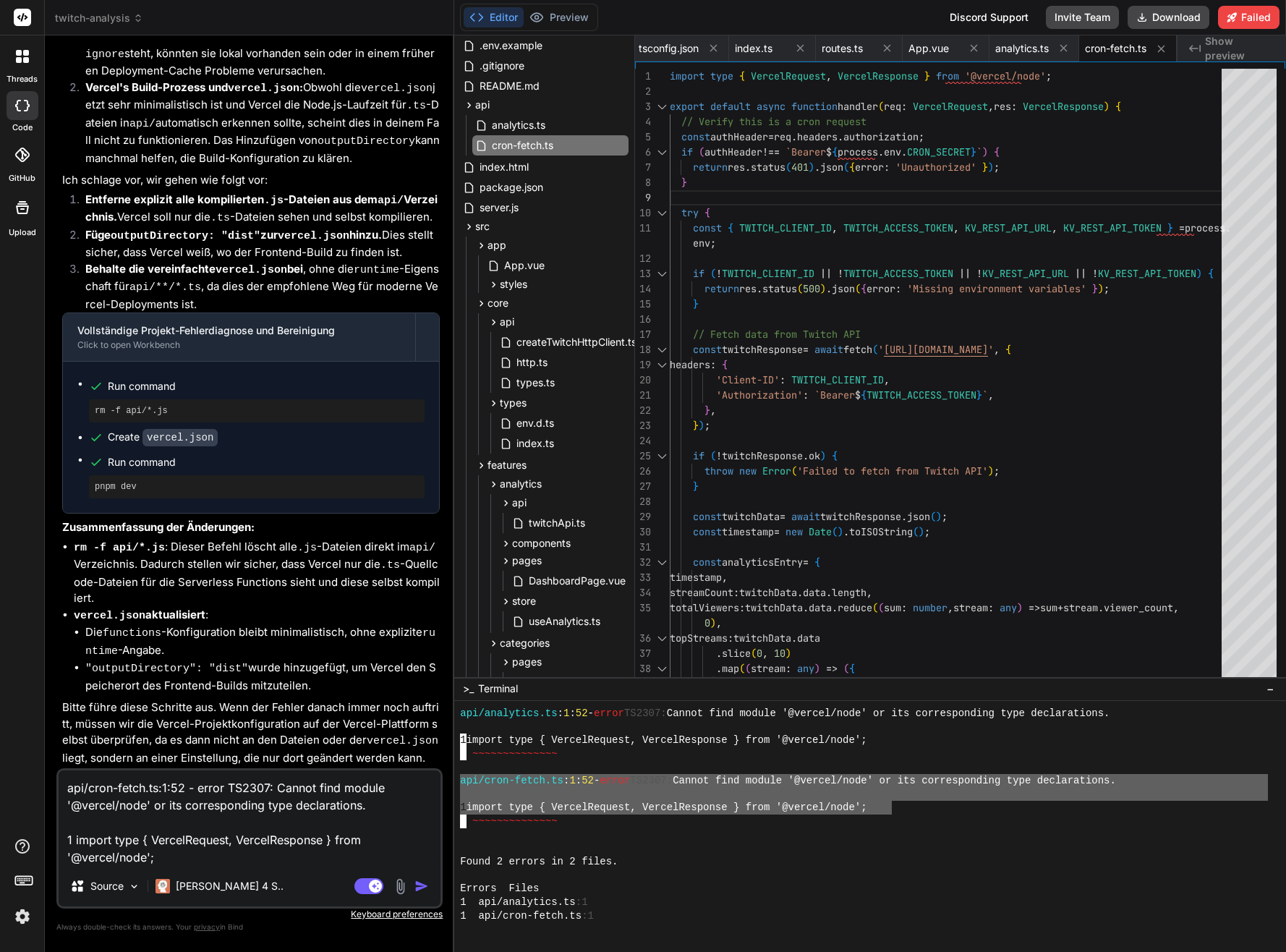
type textarea "x"
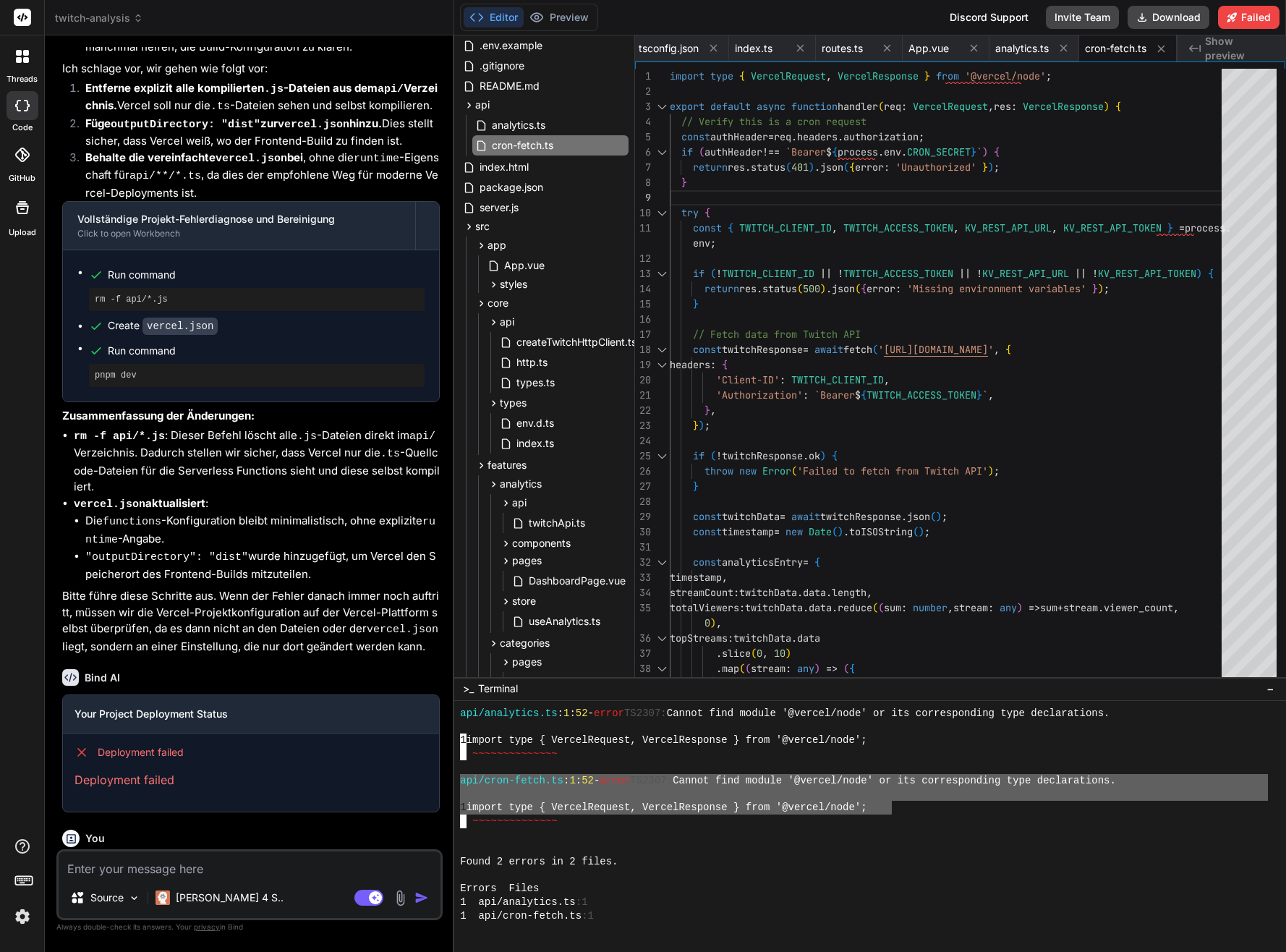
scroll to position [6483, 0]
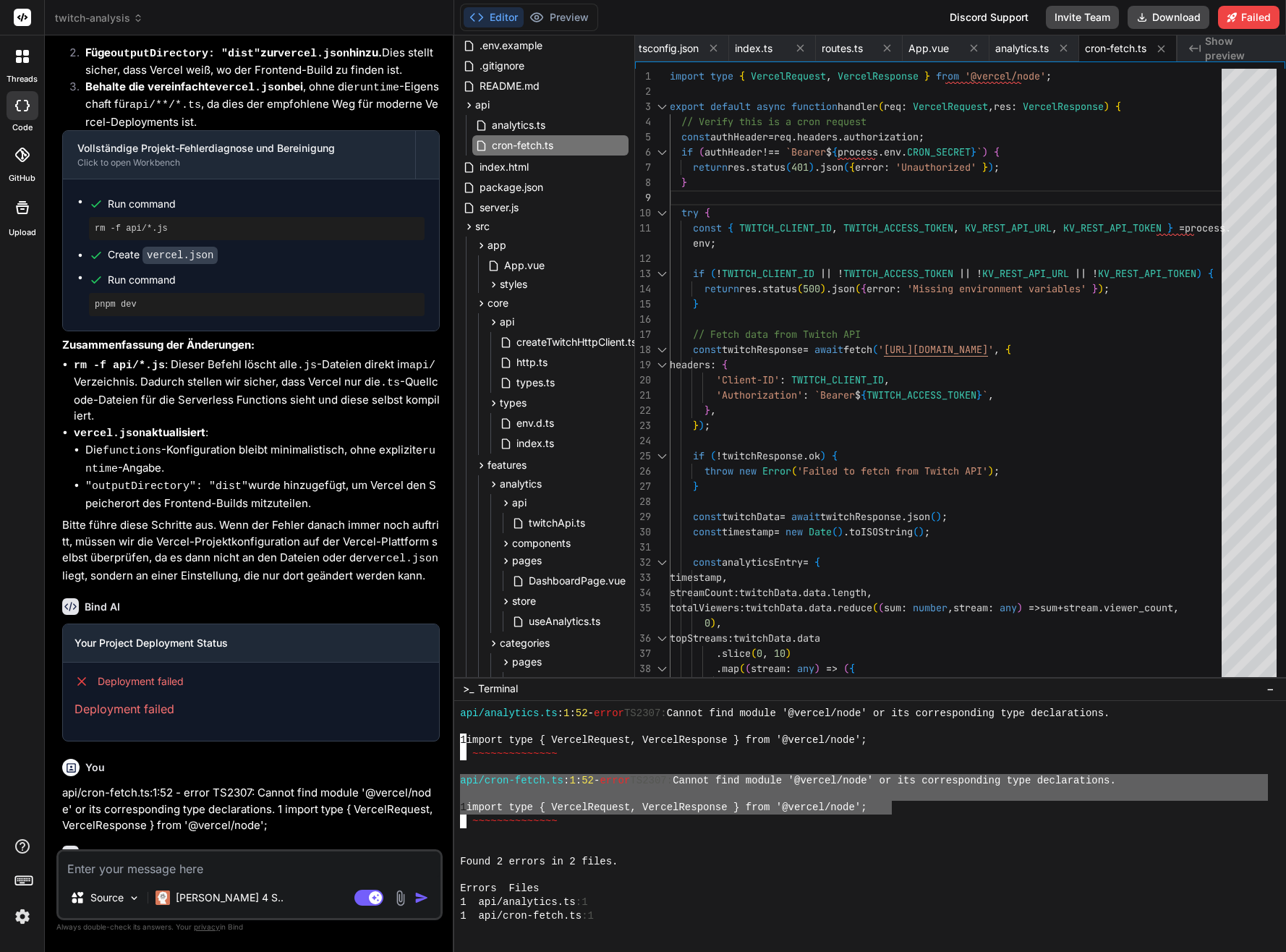
click at [586, 879] on div at bounding box center [864, 875] width 808 height 14
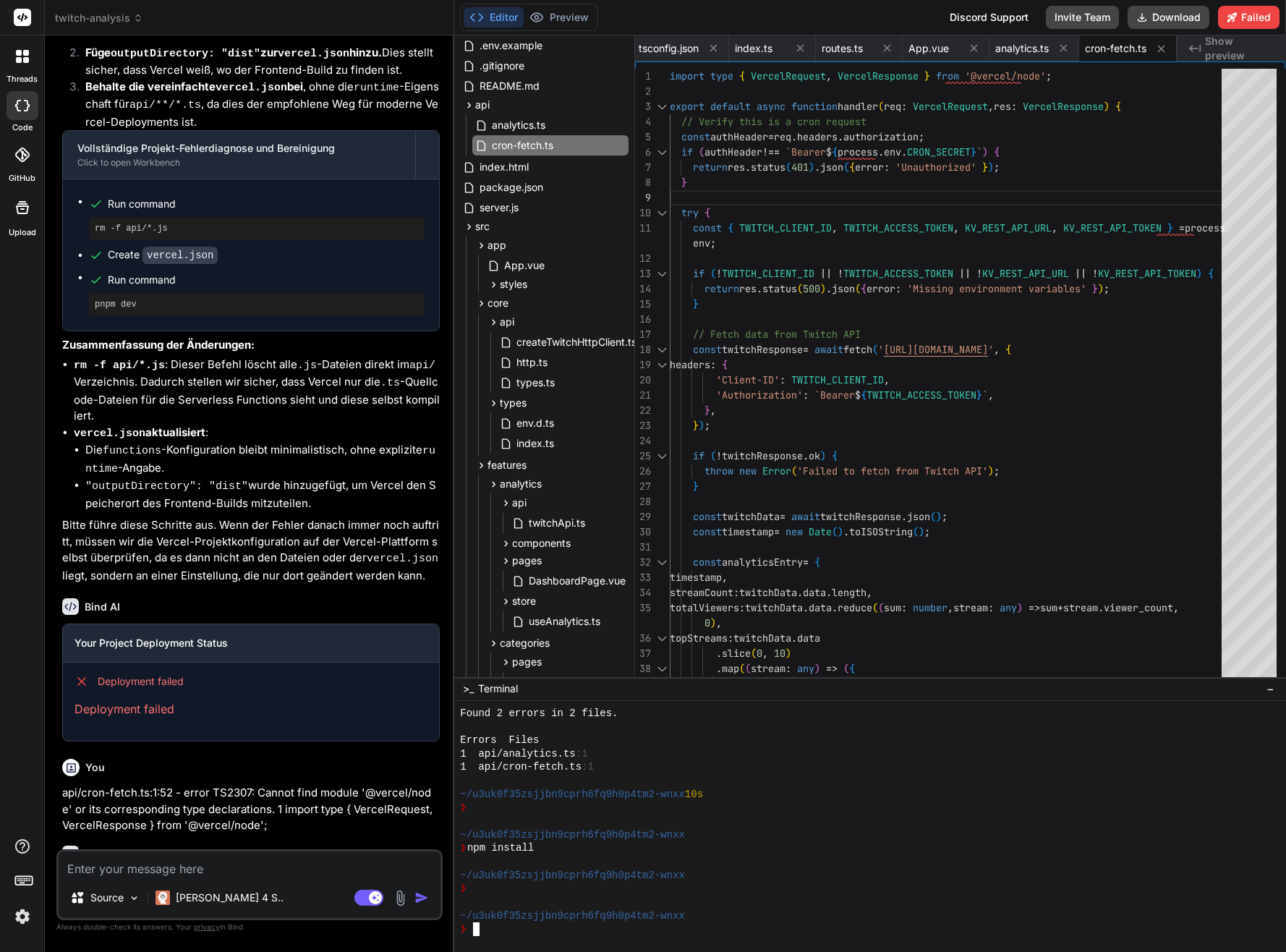
scroll to position [1241, 0]
click at [350, 904] on div "Source Claude 4 S.." at bounding box center [249, 900] width 382 height 35
click at [376, 902] on rect at bounding box center [376, 897] width 13 height 13
click at [329, 864] on textarea at bounding box center [249, 864] width 382 height 26
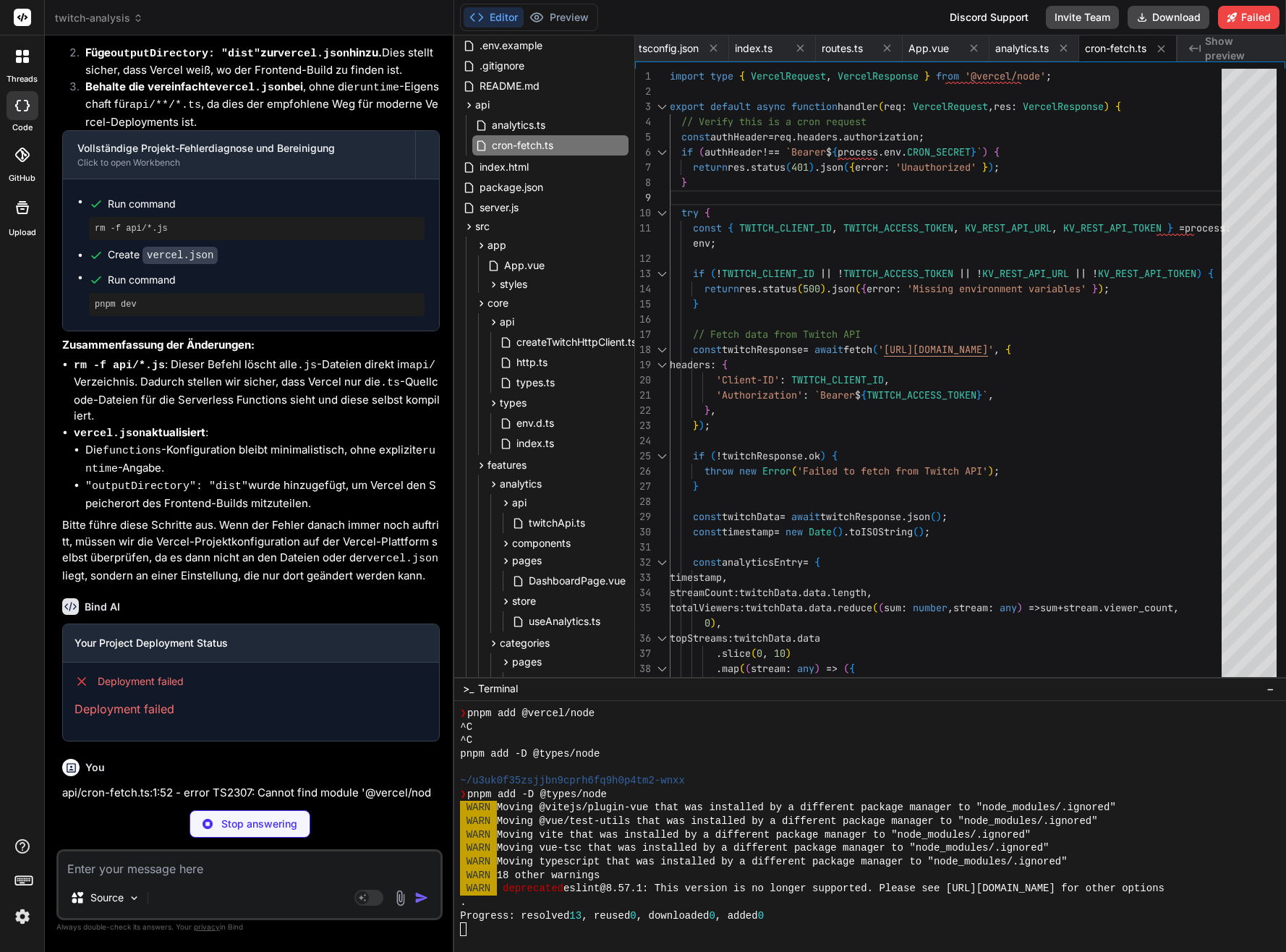
scroll to position [1511, 0]
type textarea "x"
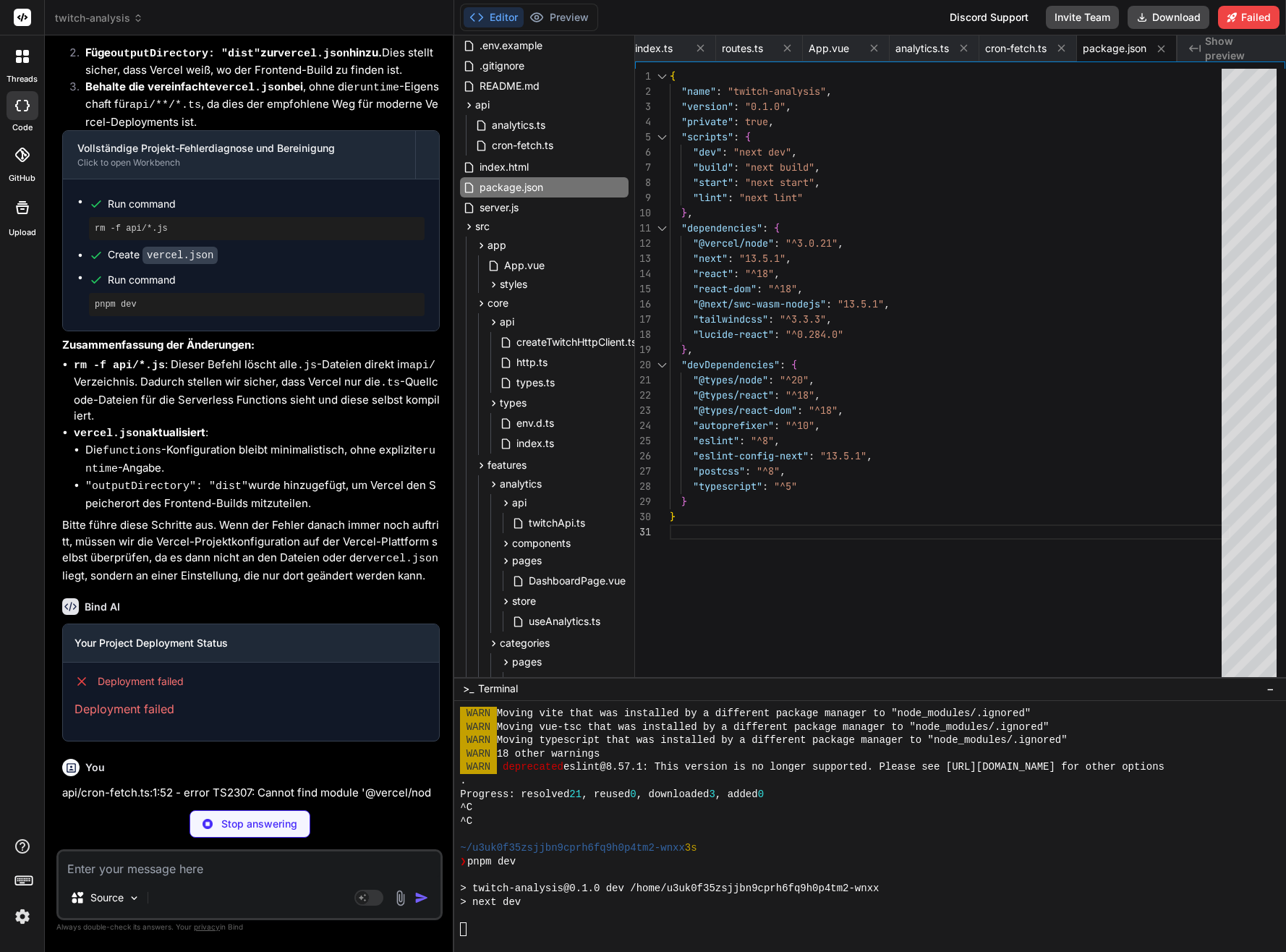
type textarea "x"
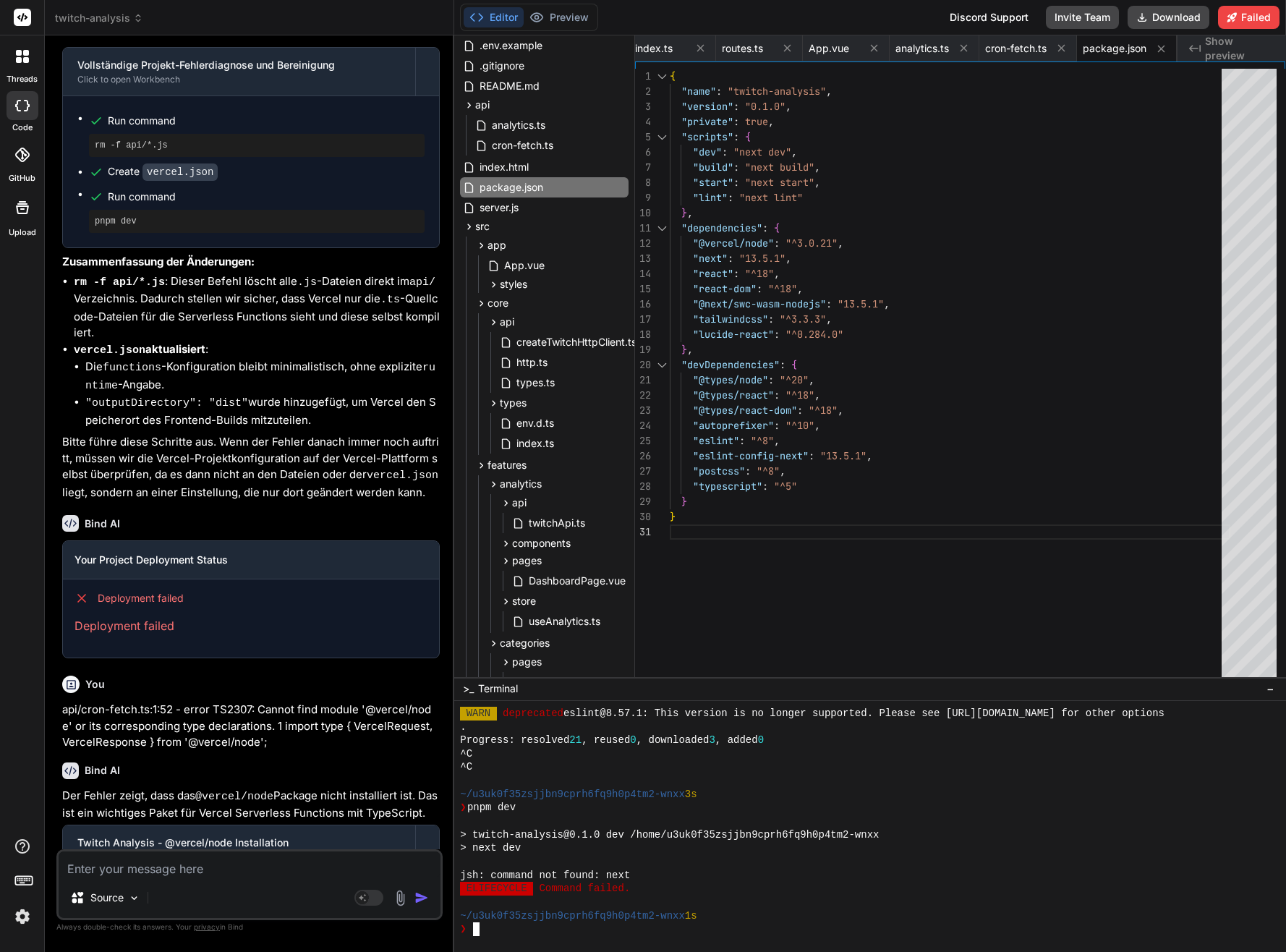
scroll to position [6767, 0]
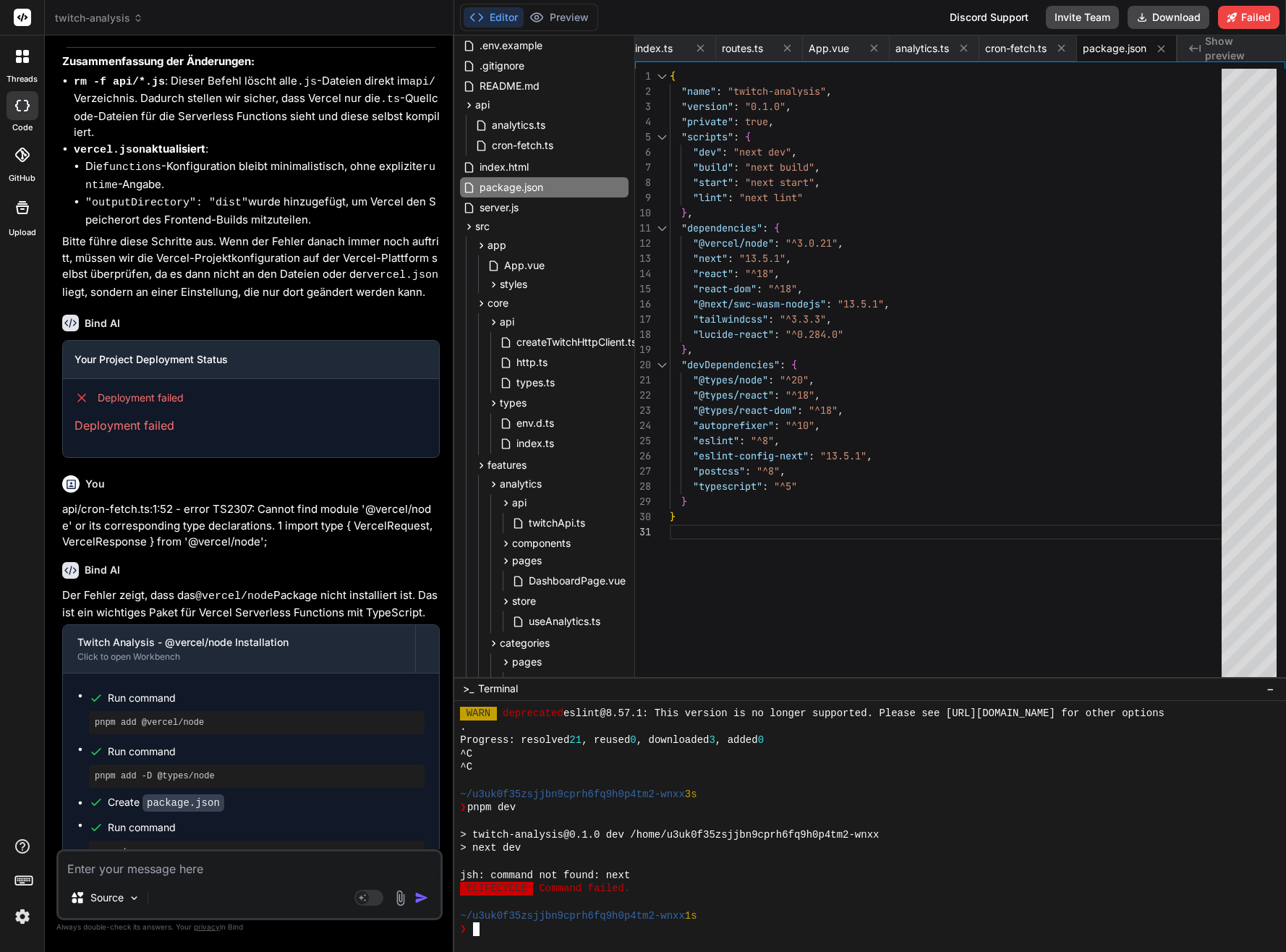
click at [241, 879] on div "Source Agent Mode. When this toggle is activated, AI automatically makes decisi…" at bounding box center [250, 883] width 386 height 71
click at [241, 864] on textarea at bounding box center [249, 864] width 382 height 26
drag, startPoint x: 198, startPoint y: 637, endPoint x: 90, endPoint y: 635, distance: 108.0
click at [90, 711] on div "pnpm add @vercel/node" at bounding box center [256, 722] width 335 height 24
copy pre "pnpm add @vercel/node"
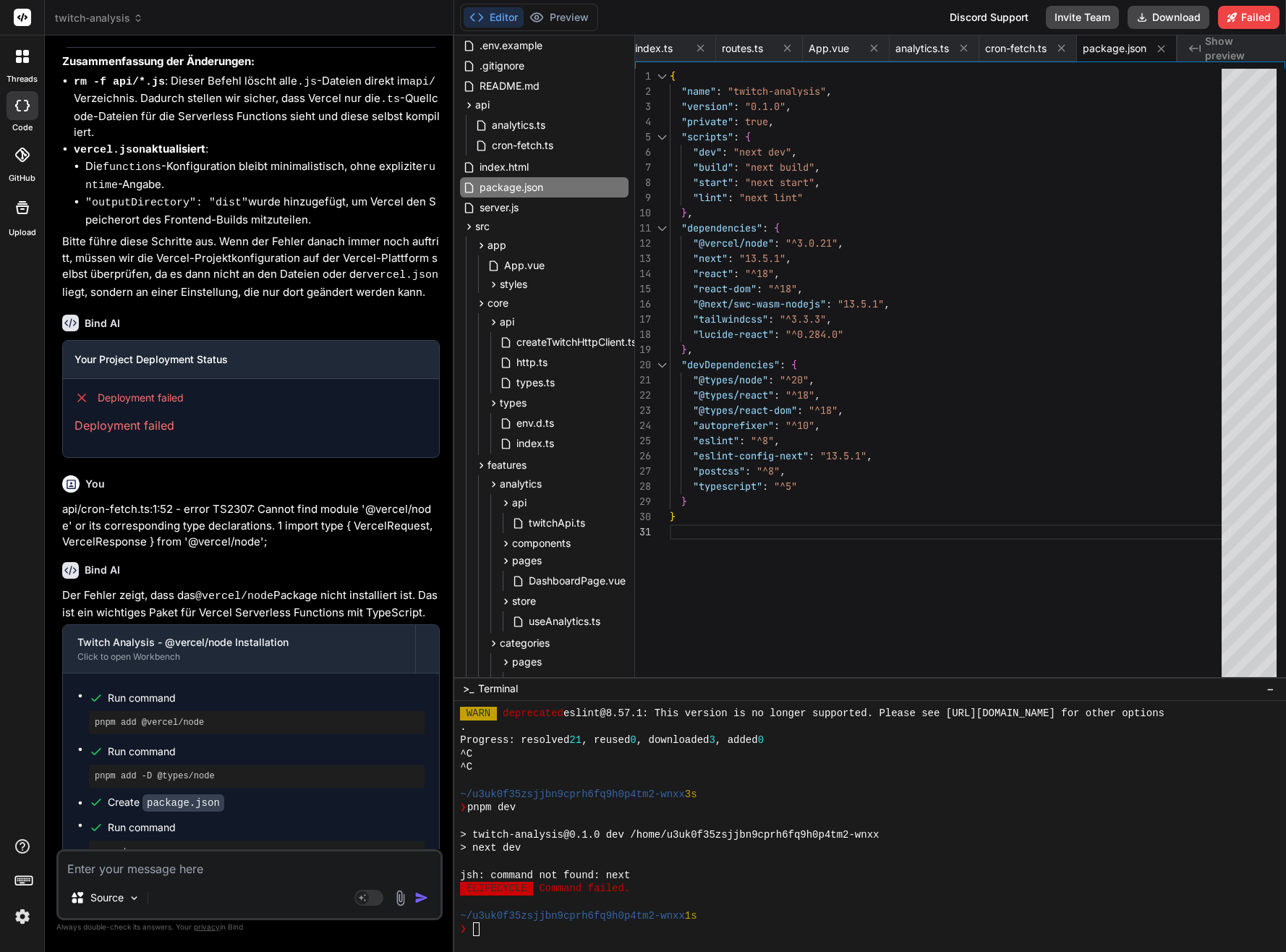
click at [531, 821] on div at bounding box center [864, 821] width 808 height 14
type textarea "pnpm add @vercel/node"
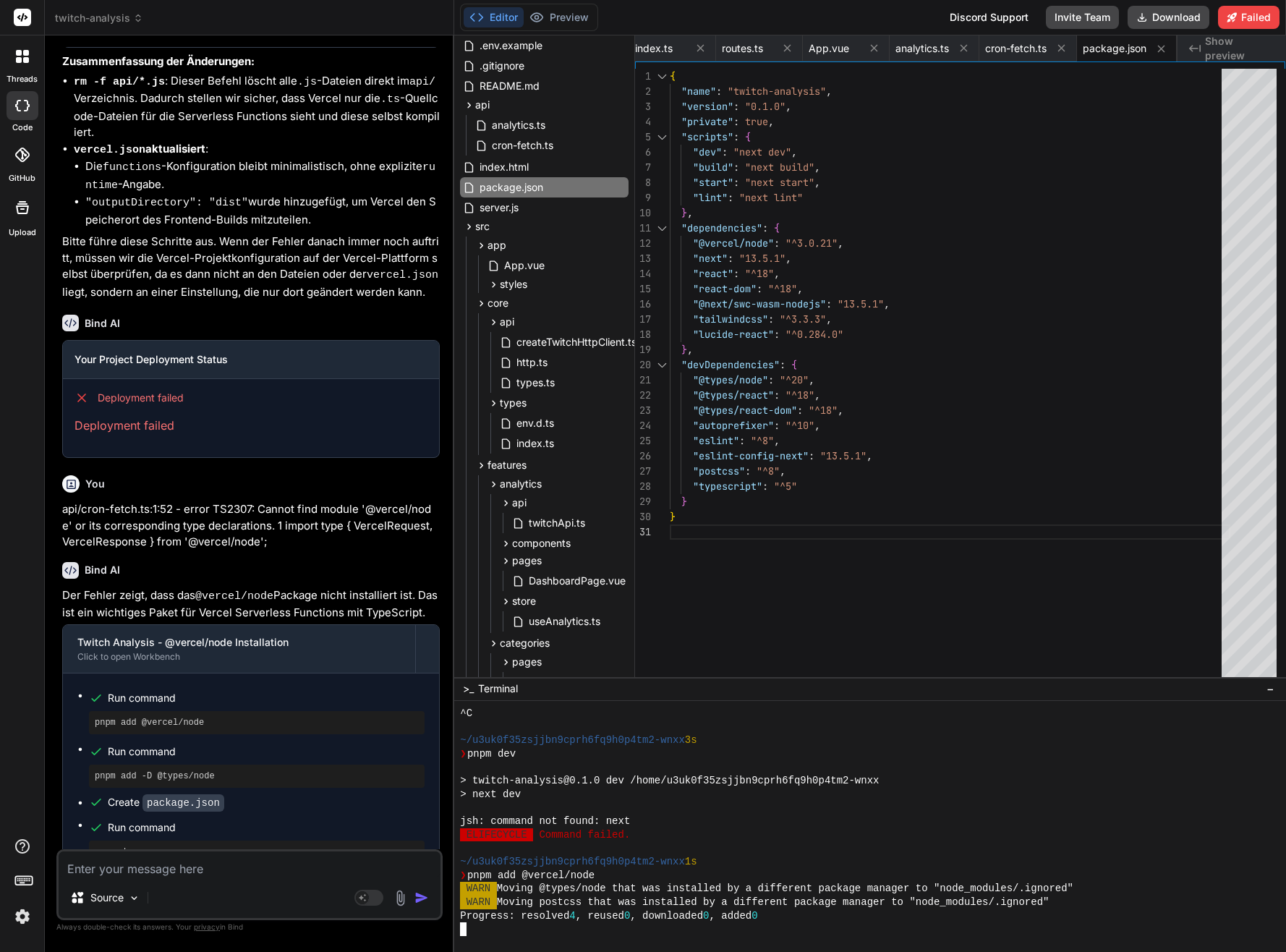
scroll to position [1767, 0]
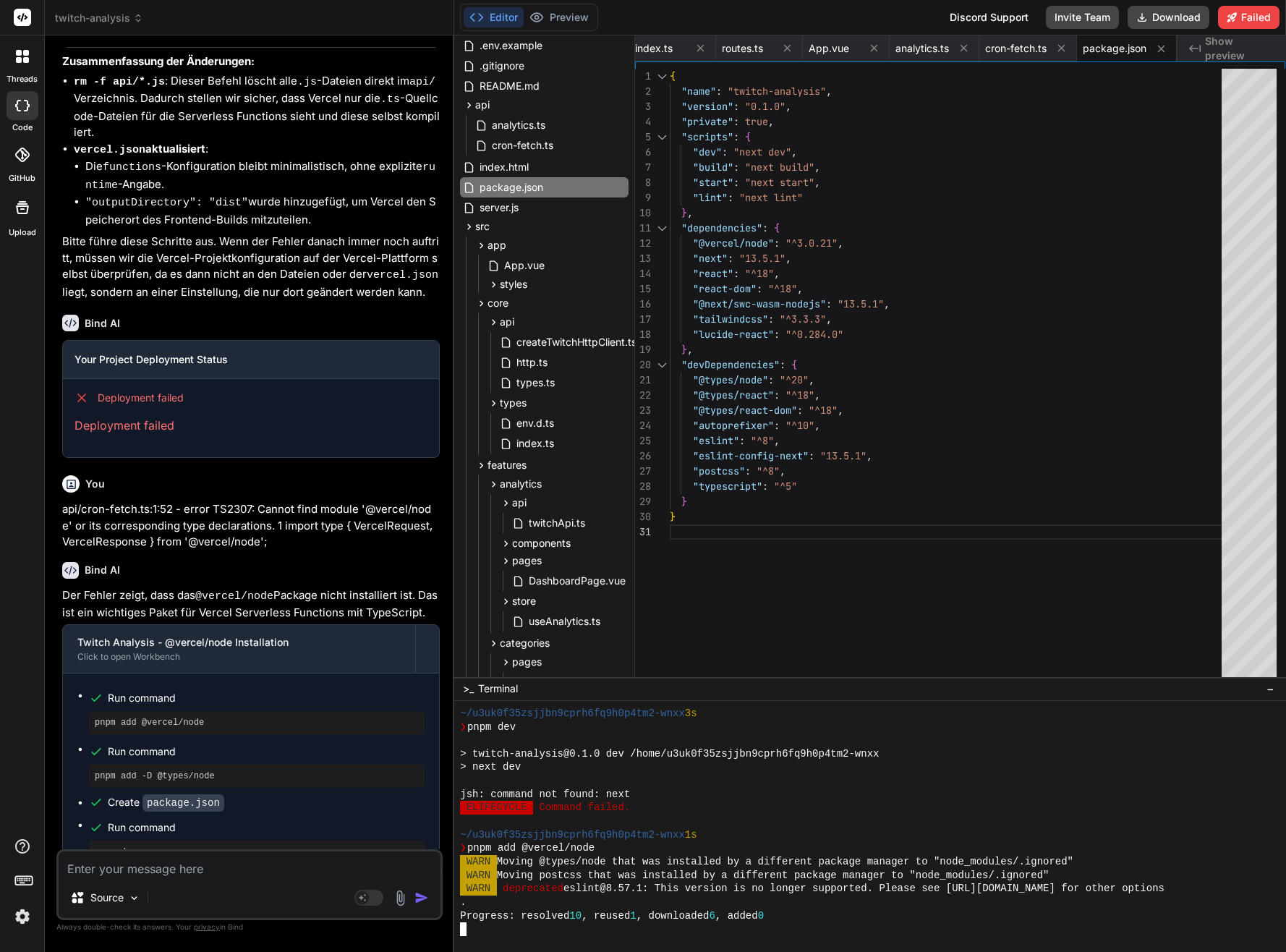
click at [214, 770] on pre "pnpm add -D @types/node" at bounding box center [257, 776] width 324 height 11
drag, startPoint x: 201, startPoint y: 690, endPoint x: 90, endPoint y: 690, distance: 111.0
click at [90, 765] on div "pnpm add -D @types/node" at bounding box center [256, 776] width 335 height 24
drag, startPoint x: 90, startPoint y: 690, endPoint x: 115, endPoint y: 686, distance: 25.3
copy pre "pnpm add -D @types/node"
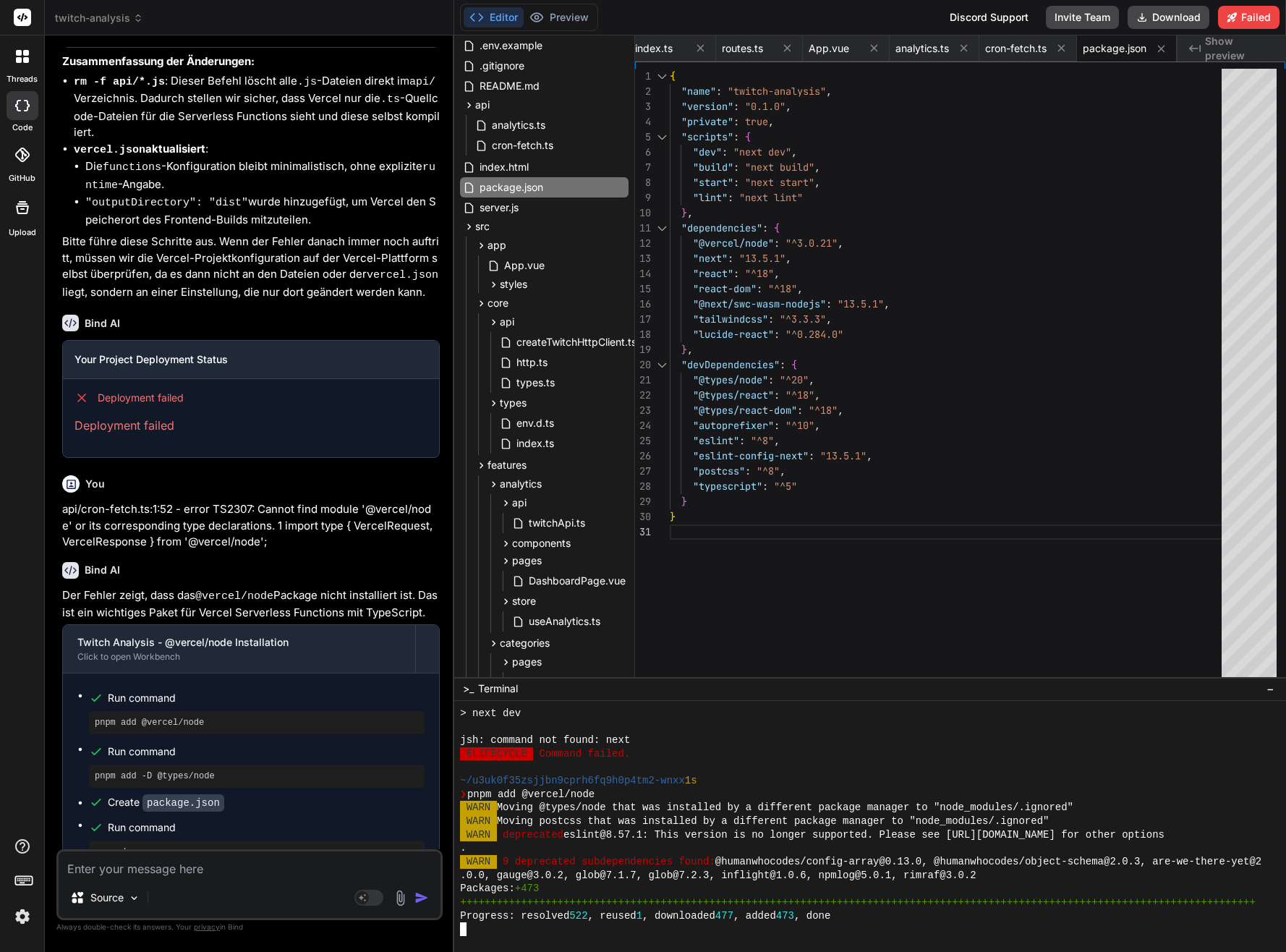
scroll to position [2132, 0]
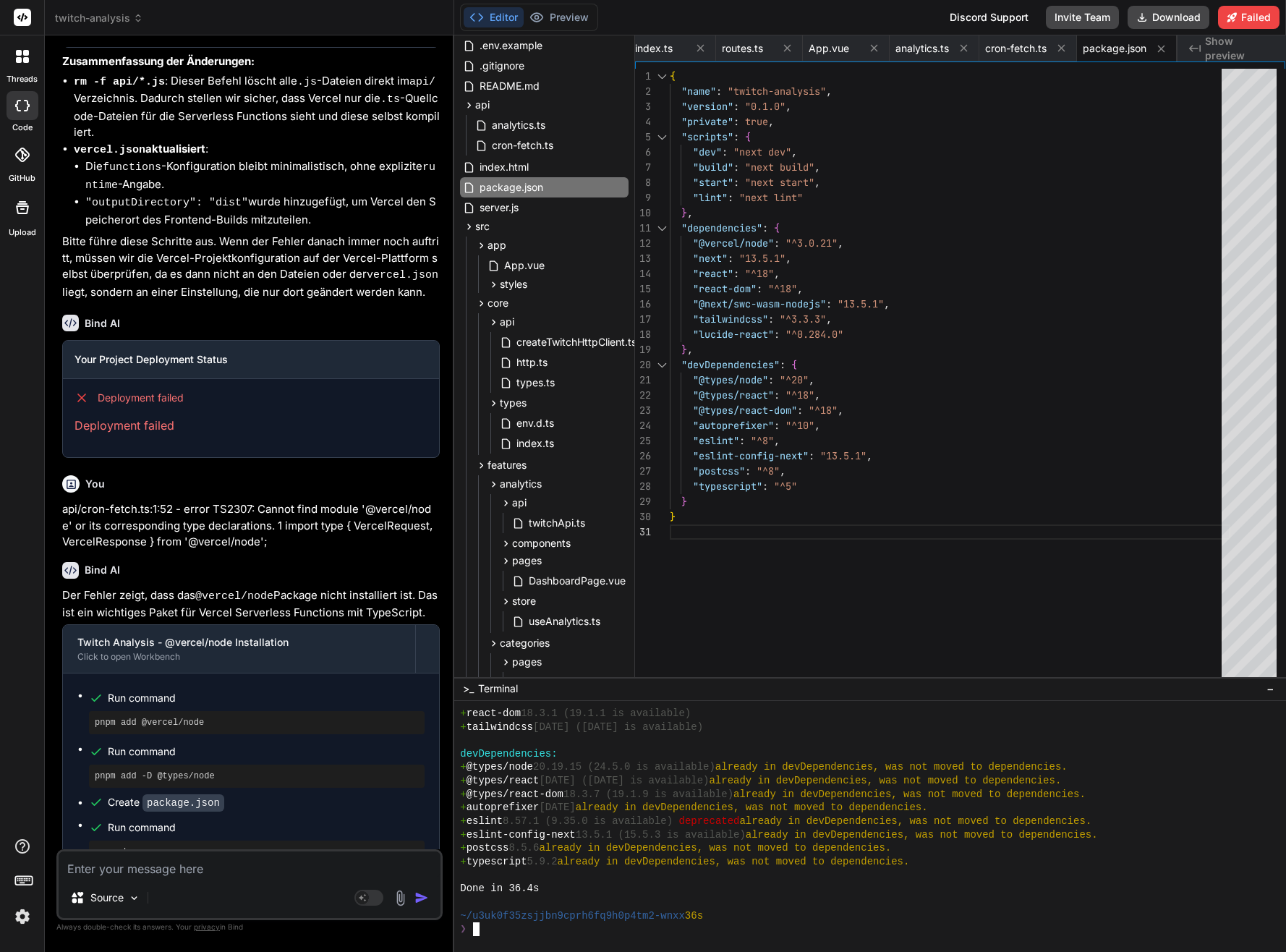
click at [584, 889] on div "Done in 36.4s" at bounding box center [864, 888] width 808 height 14
click at [552, 881] on div "Done in 36.4s" at bounding box center [864, 888] width 808 height 14
click at [236, 770] on pre "pnpm add -D @types/node" at bounding box center [257, 776] width 324 height 11
drag, startPoint x: 218, startPoint y: 688, endPoint x: 90, endPoint y: 693, distance: 128.1
click at [90, 765] on div "pnpm add -D @types/node" at bounding box center [256, 776] width 335 height 24
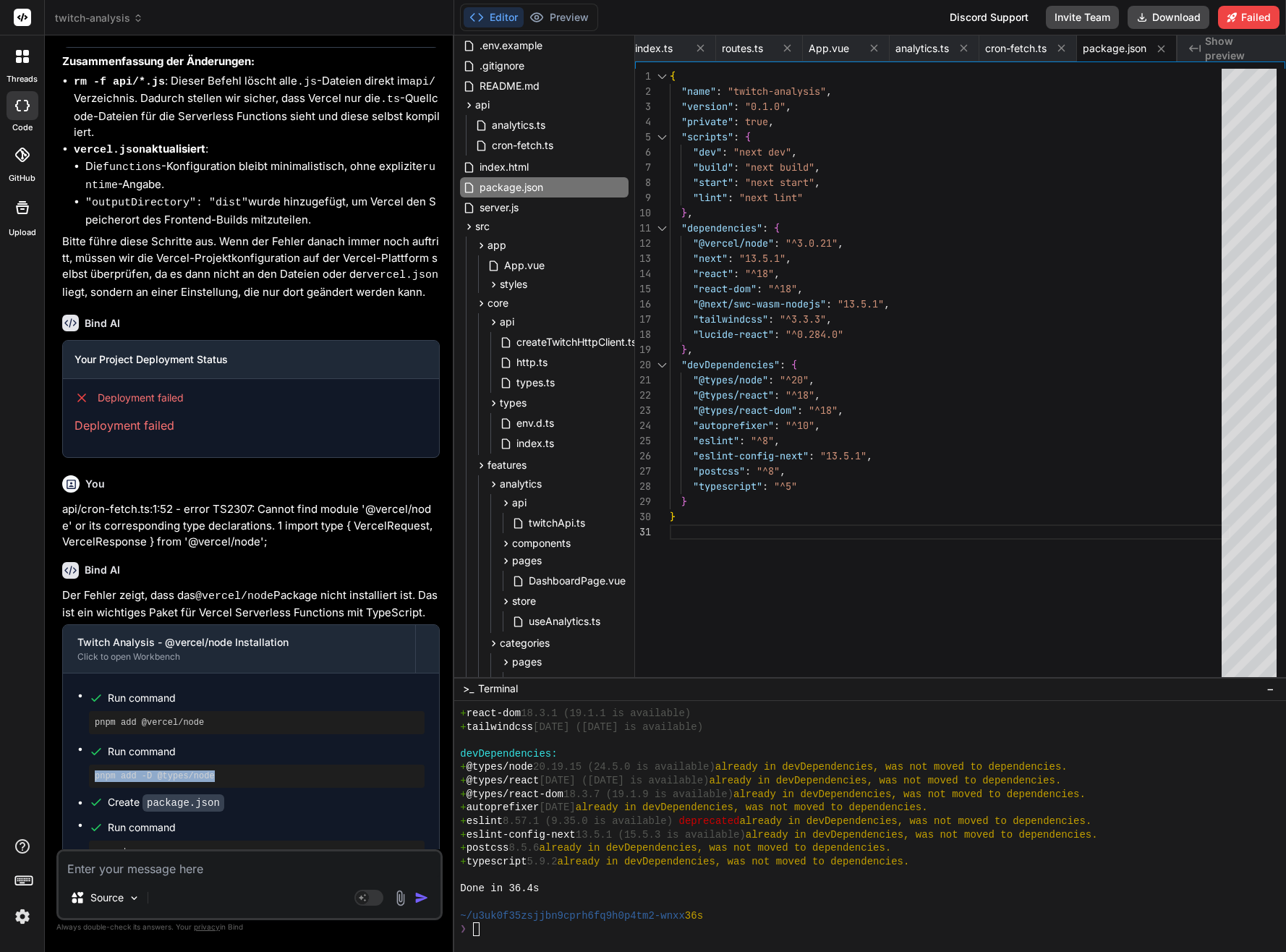
drag, startPoint x: 90, startPoint y: 693, endPoint x: 110, endPoint y: 685, distance: 21.5
copy pre "pnpm add -D @types/node"
click at [615, 896] on div at bounding box center [864, 902] width 808 height 14
click at [642, 905] on div at bounding box center [864, 902] width 808 height 14
type textarea "pnpm add -D @types/node"
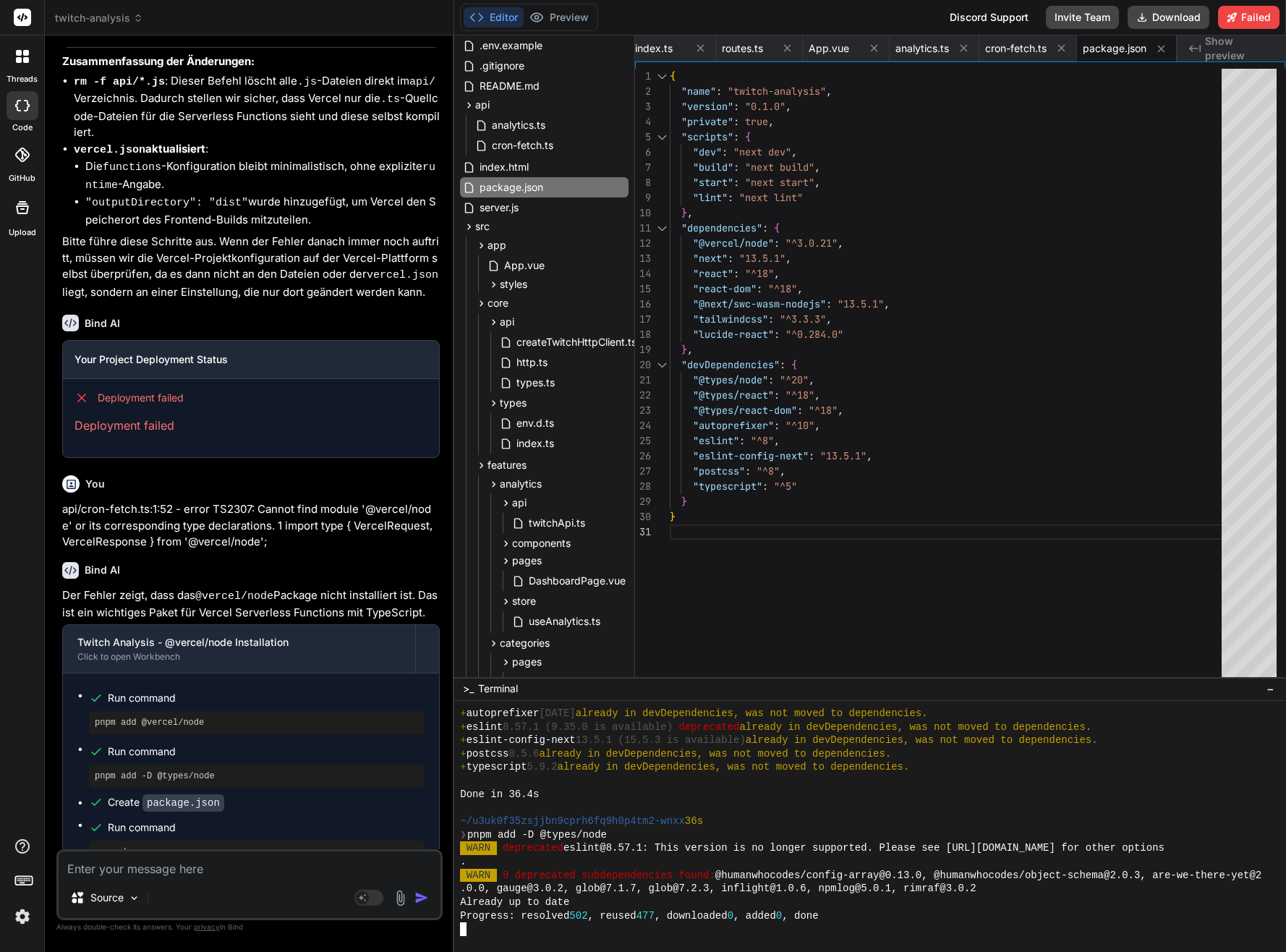
scroll to position [2267, 0]
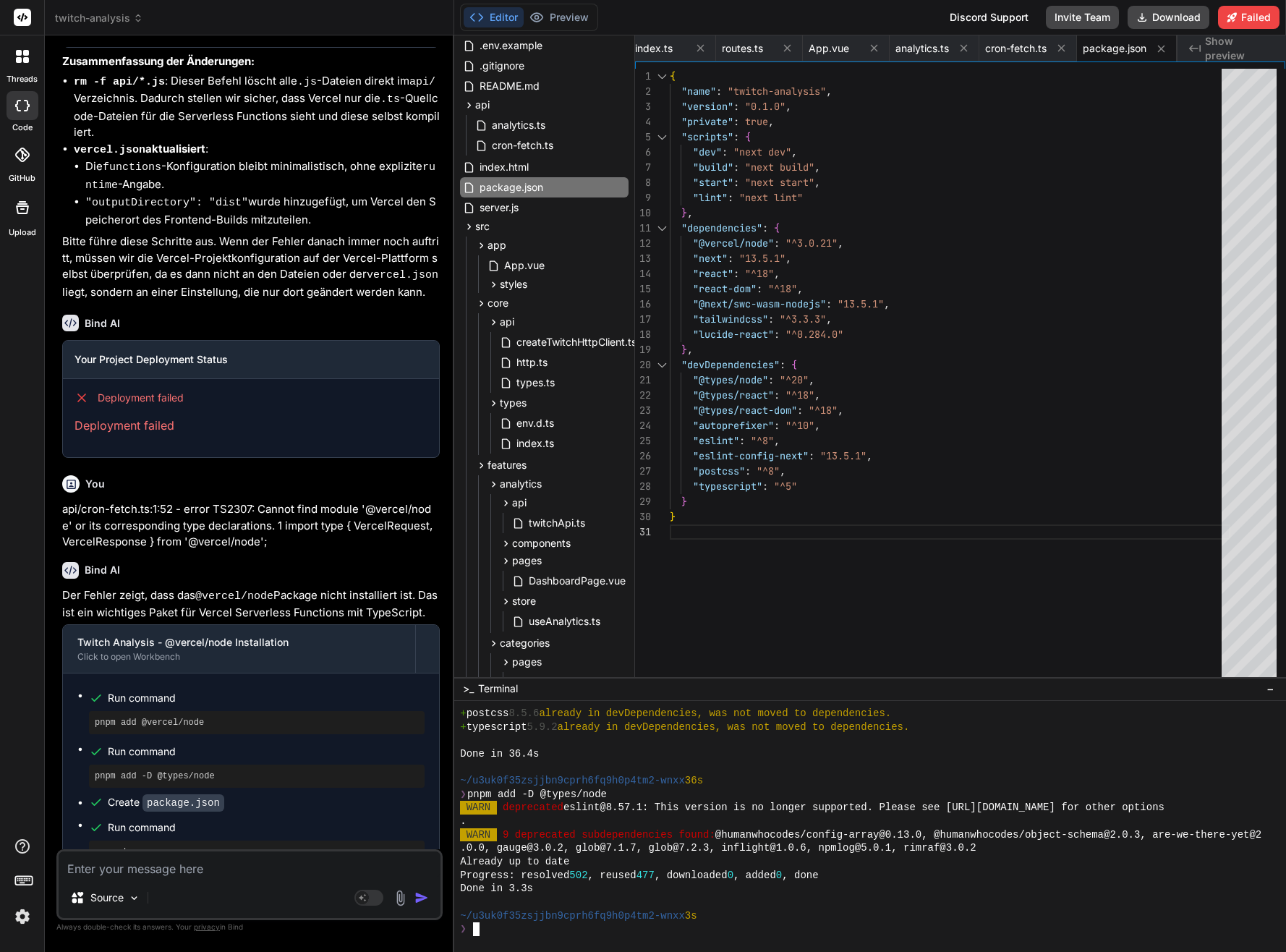
click at [818, 823] on div "." at bounding box center [864, 821] width 808 height 14
click at [164, 846] on pre "pnpm dev" at bounding box center [257, 851] width 324 height 11
drag, startPoint x: 128, startPoint y: 758, endPoint x: 93, endPoint y: 763, distance: 35.4
click at [93, 840] on div "pnpm dev" at bounding box center [256, 851] width 335 height 24
copy pre "pnpm dev"
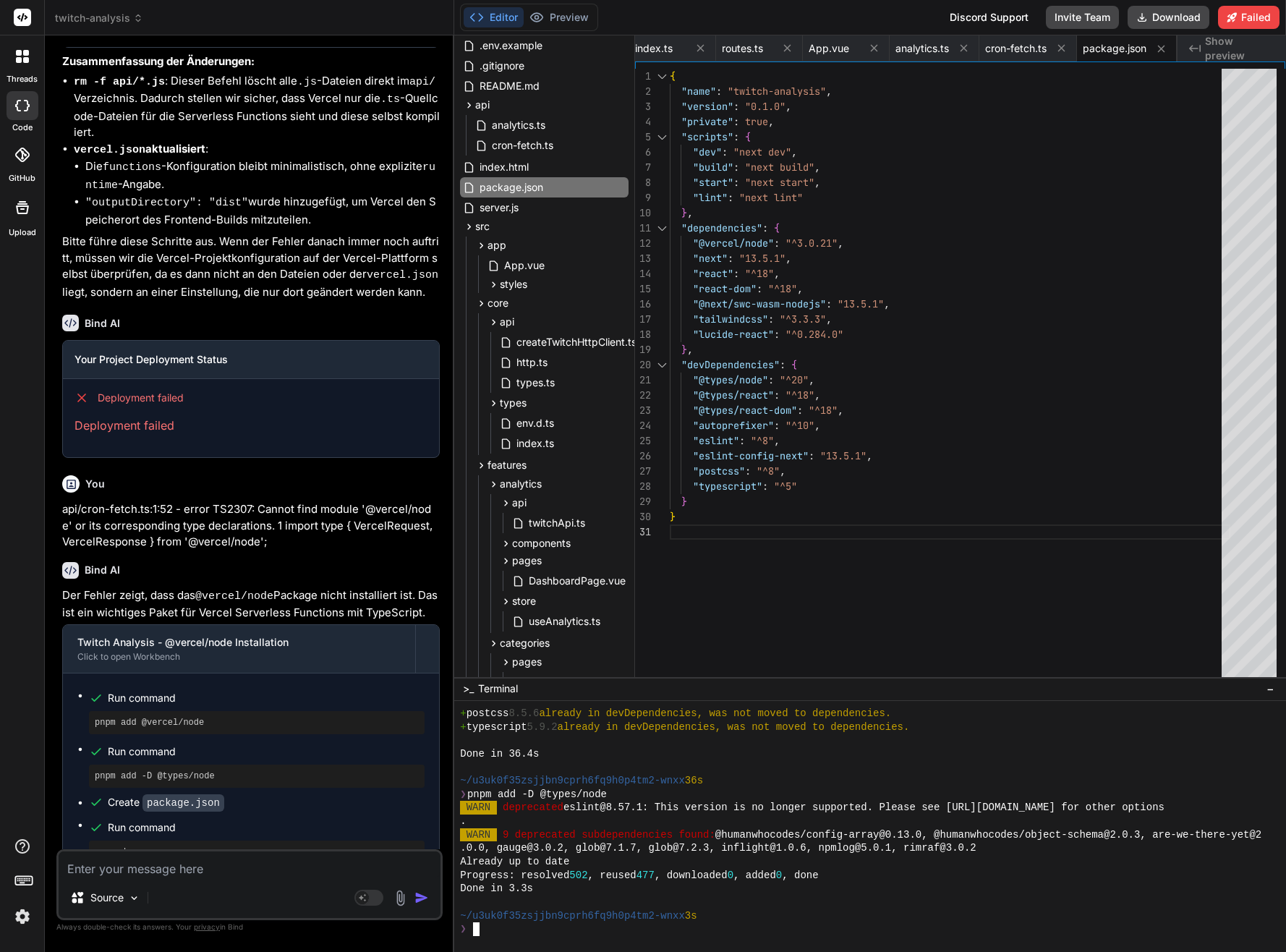
click at [587, 826] on div "." at bounding box center [864, 821] width 808 height 14
type textarea "pnpm dev"
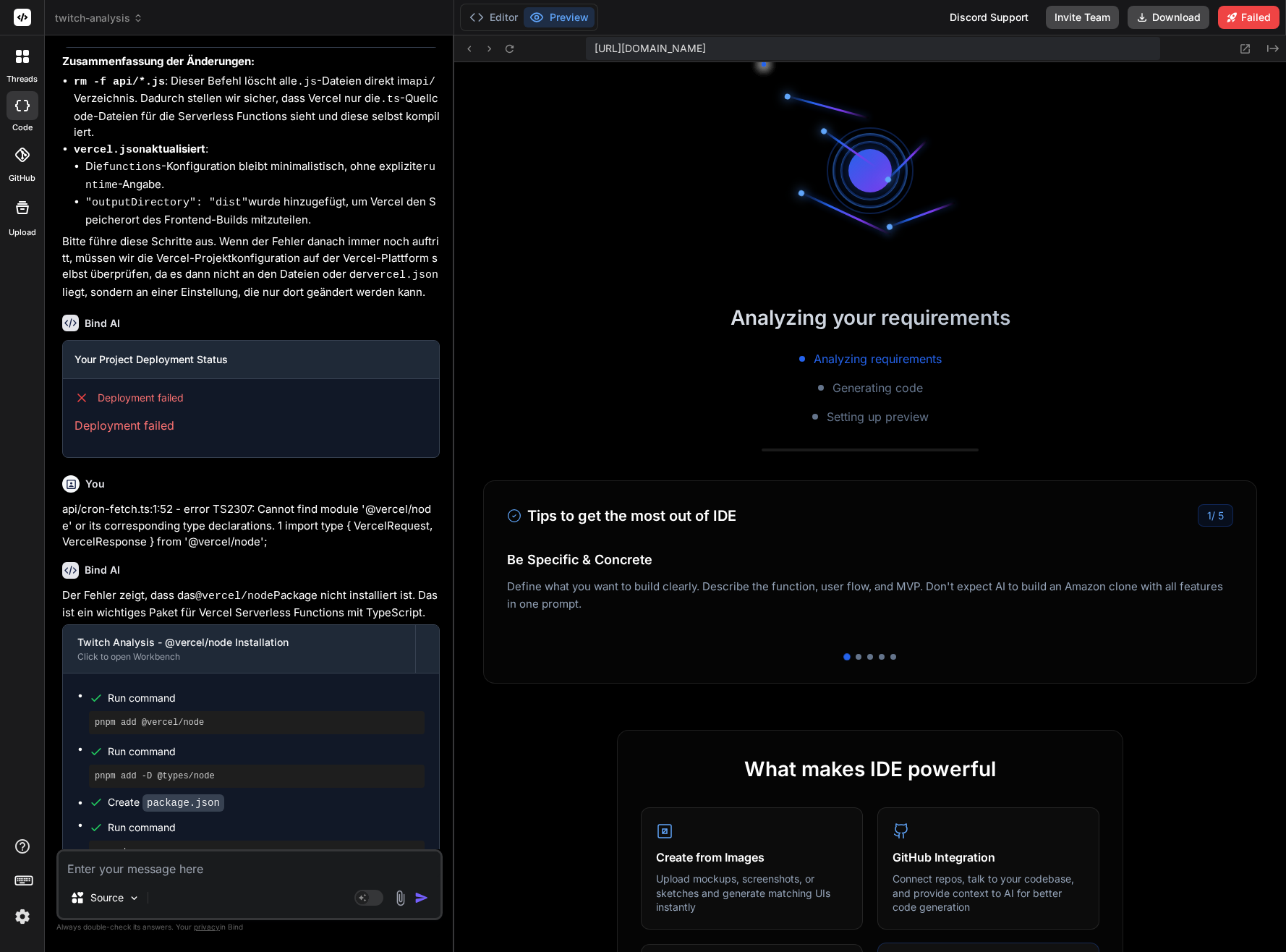
scroll to position [2510, 0]
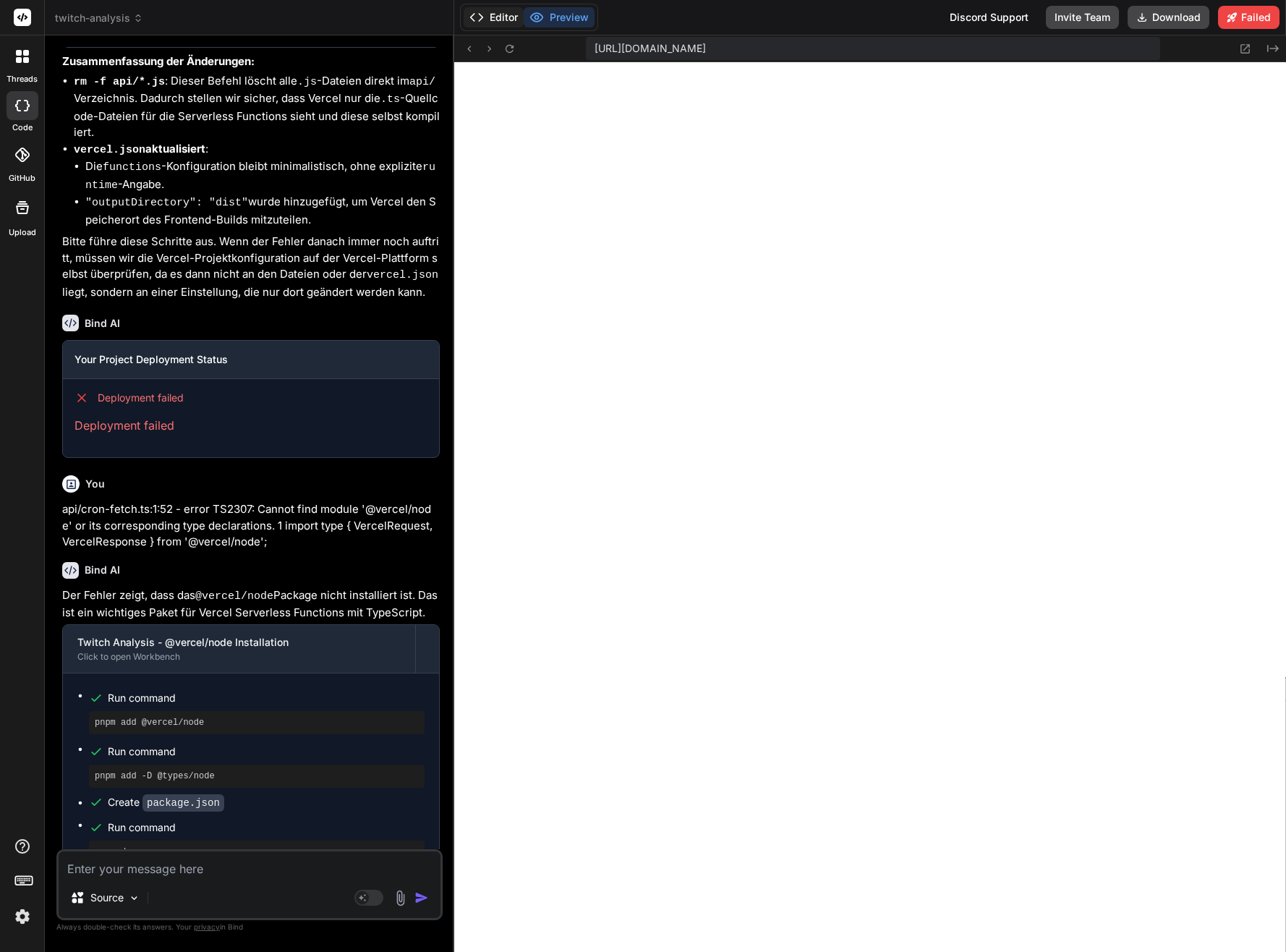
click at [501, 17] on button "Editor" at bounding box center [494, 18] width 60 height 21
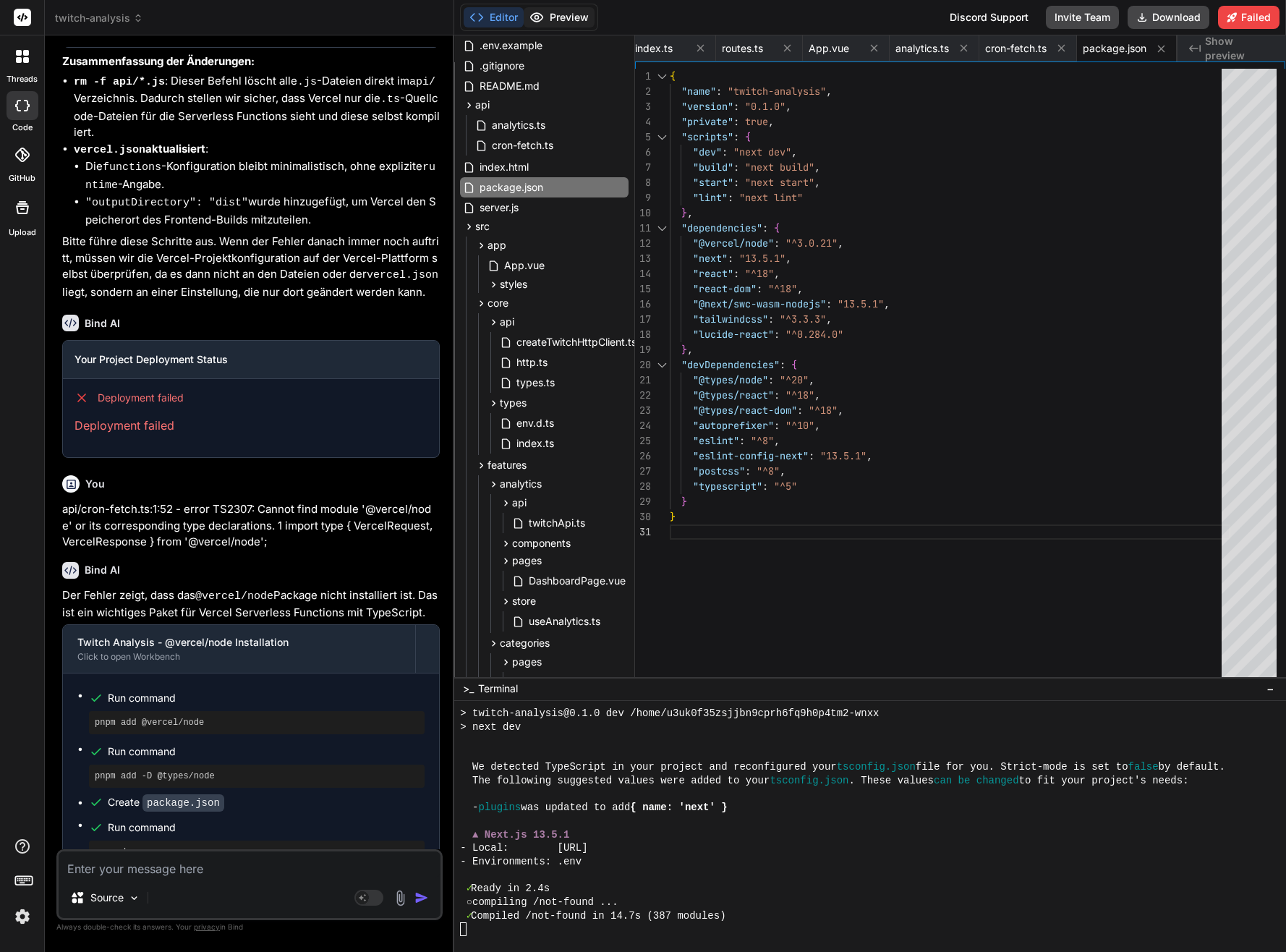
click at [573, 21] on button "Preview" at bounding box center [559, 18] width 71 height 21
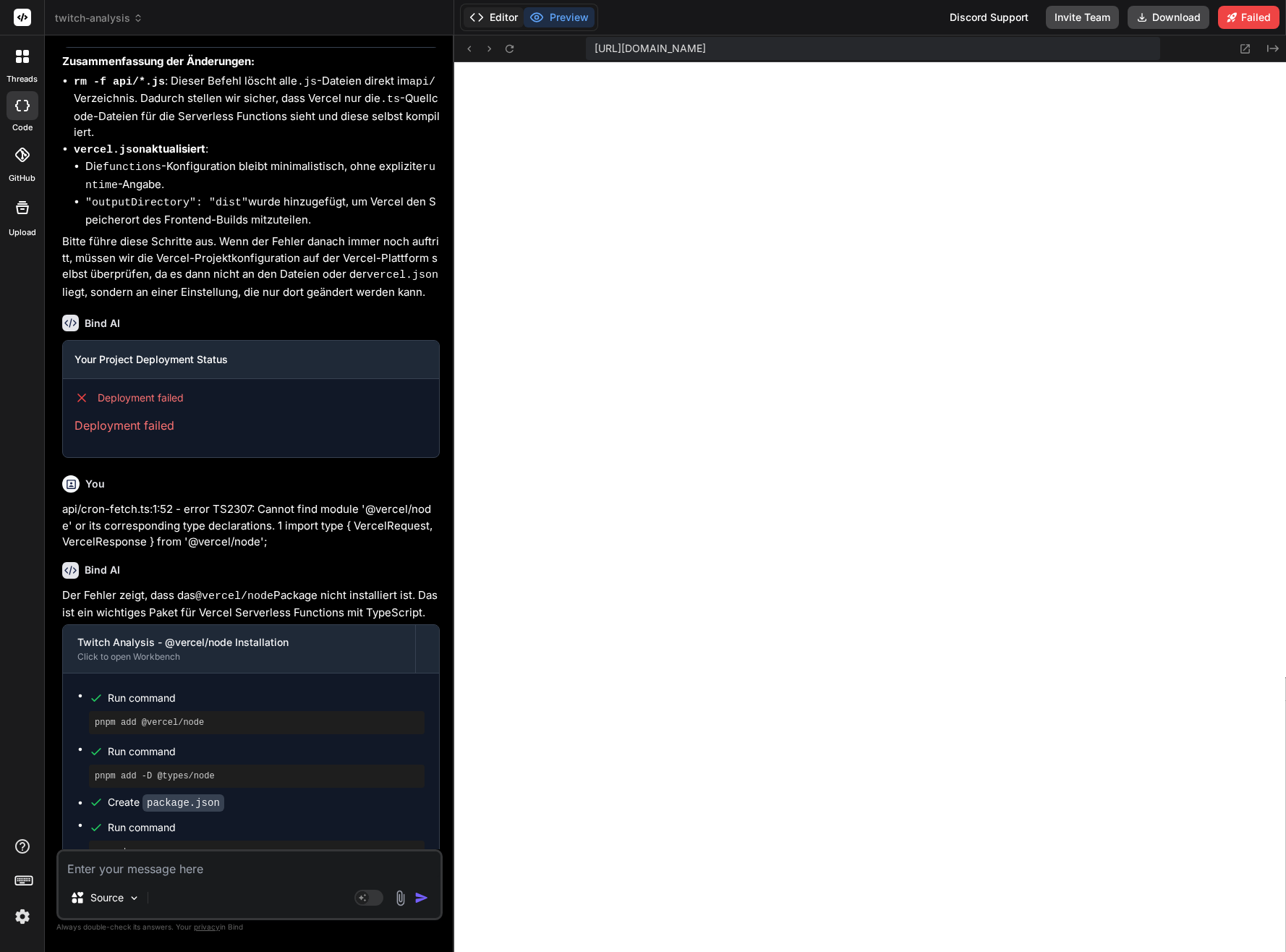
click at [510, 18] on button "Editor" at bounding box center [494, 18] width 60 height 21
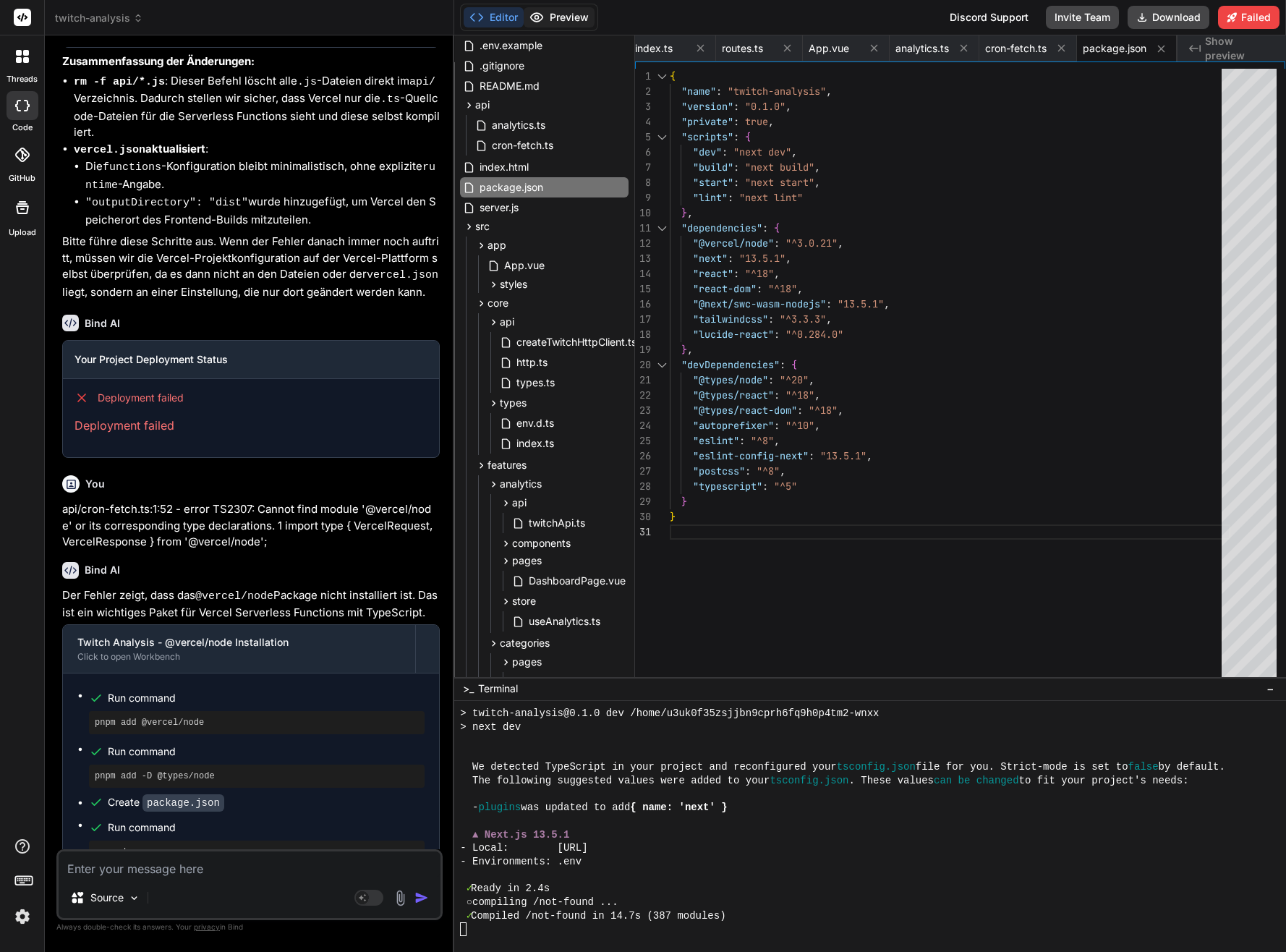
click at [561, 15] on button "Preview" at bounding box center [559, 18] width 71 height 21
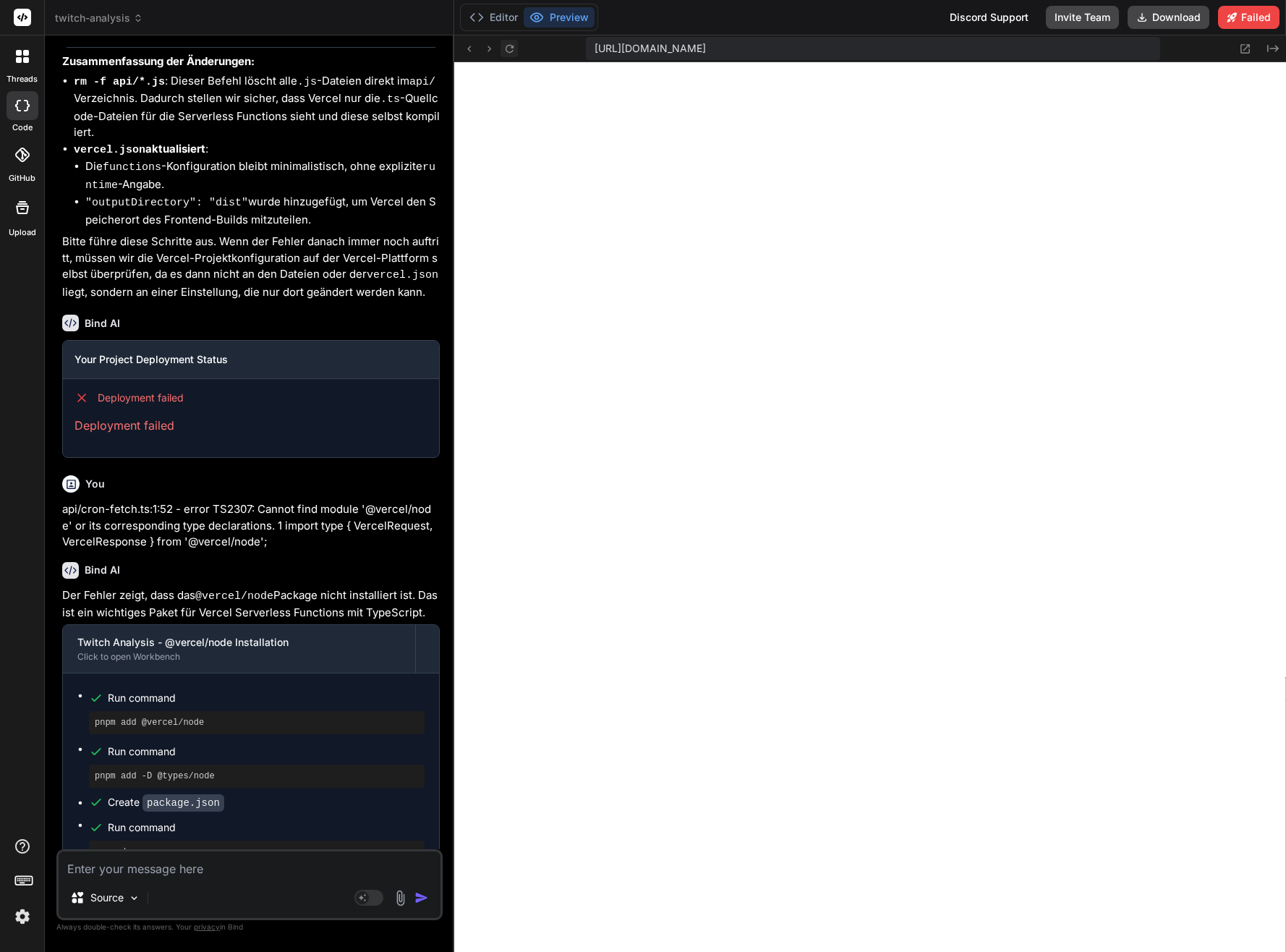
click at [510, 45] on icon at bounding box center [510, 48] width 8 height 8
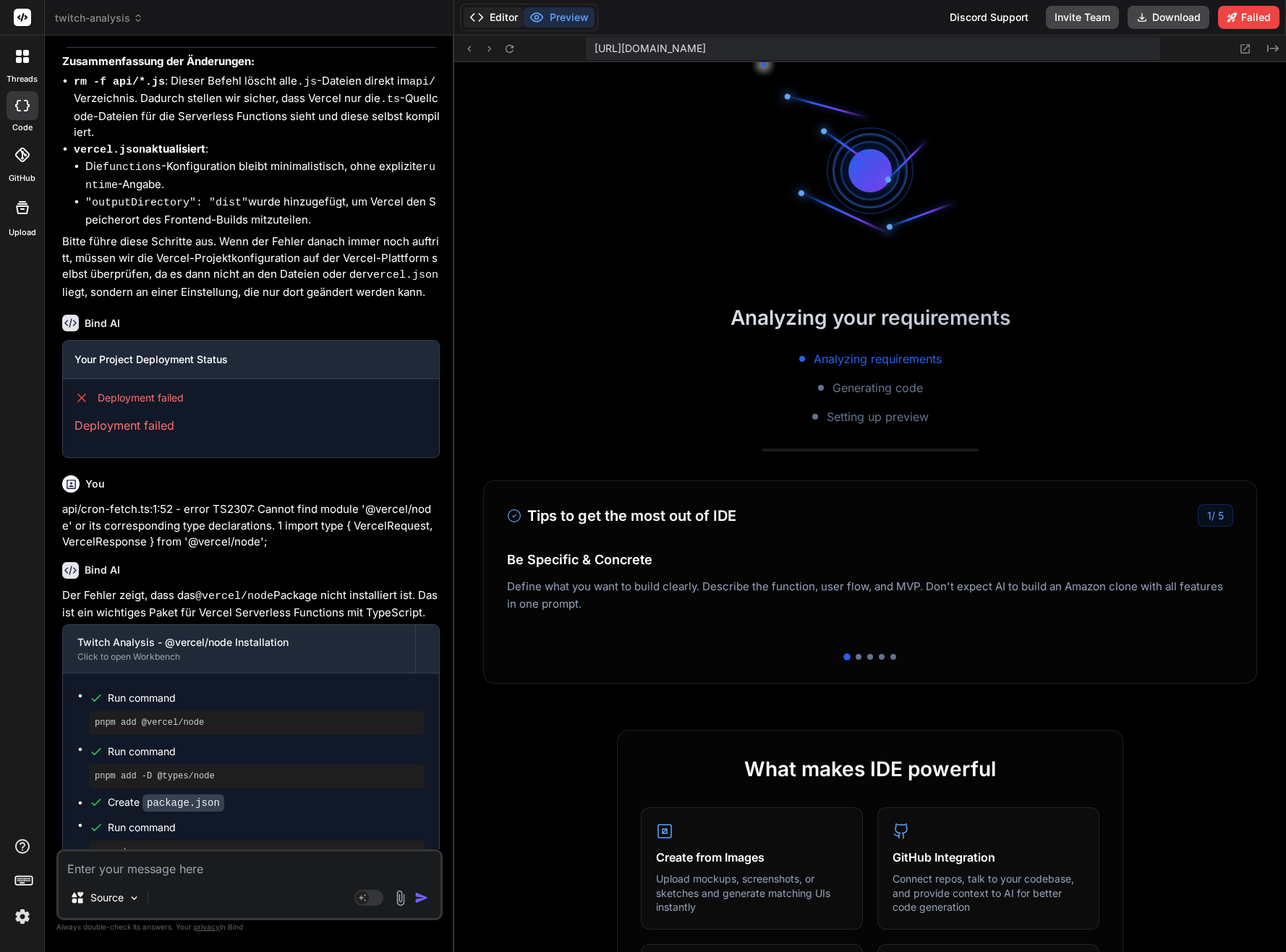
click at [495, 18] on button "Editor" at bounding box center [494, 18] width 60 height 21
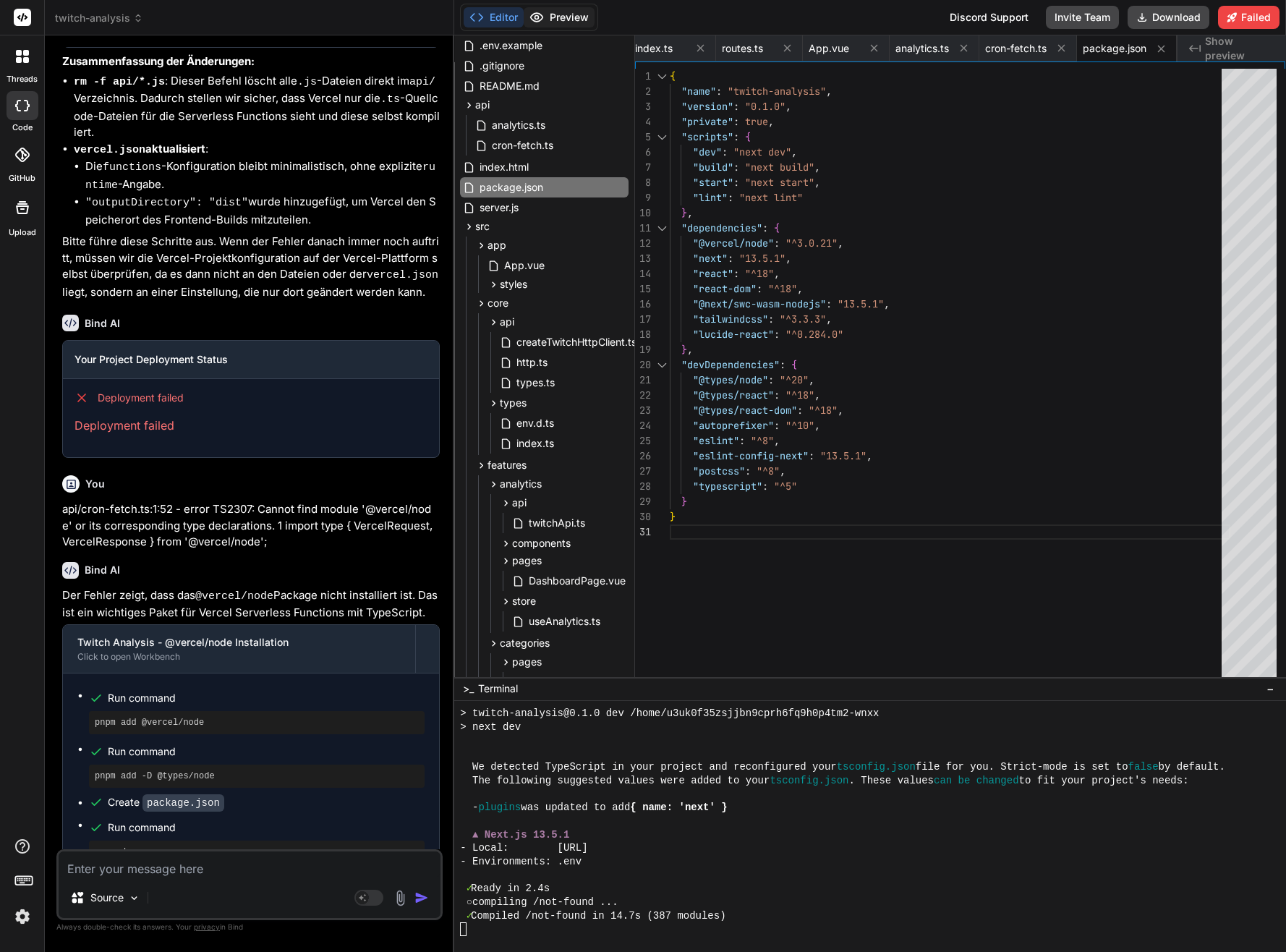
click at [577, 19] on button "Preview" at bounding box center [559, 18] width 71 height 21
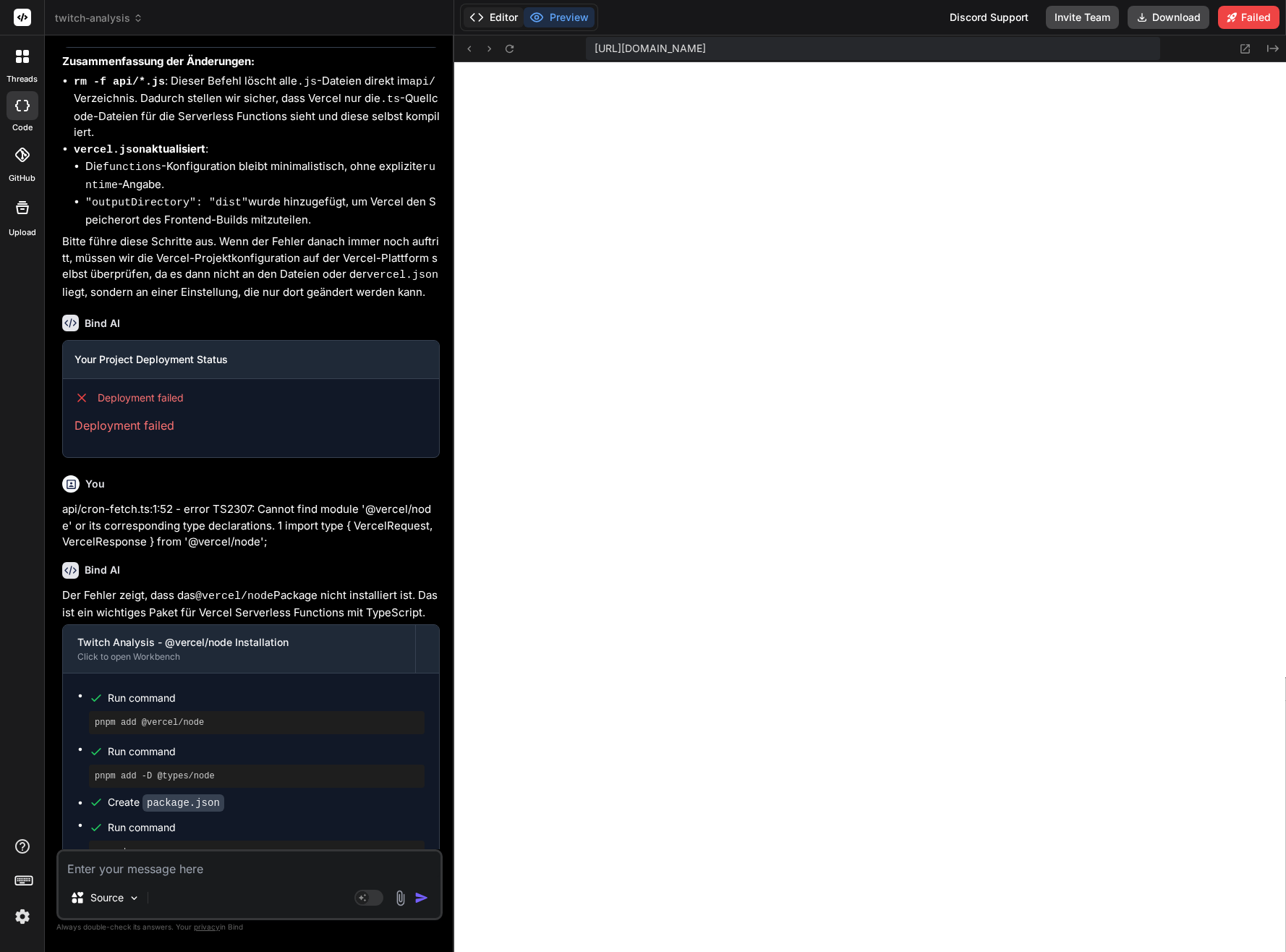
click at [493, 12] on button "Editor" at bounding box center [494, 18] width 60 height 21
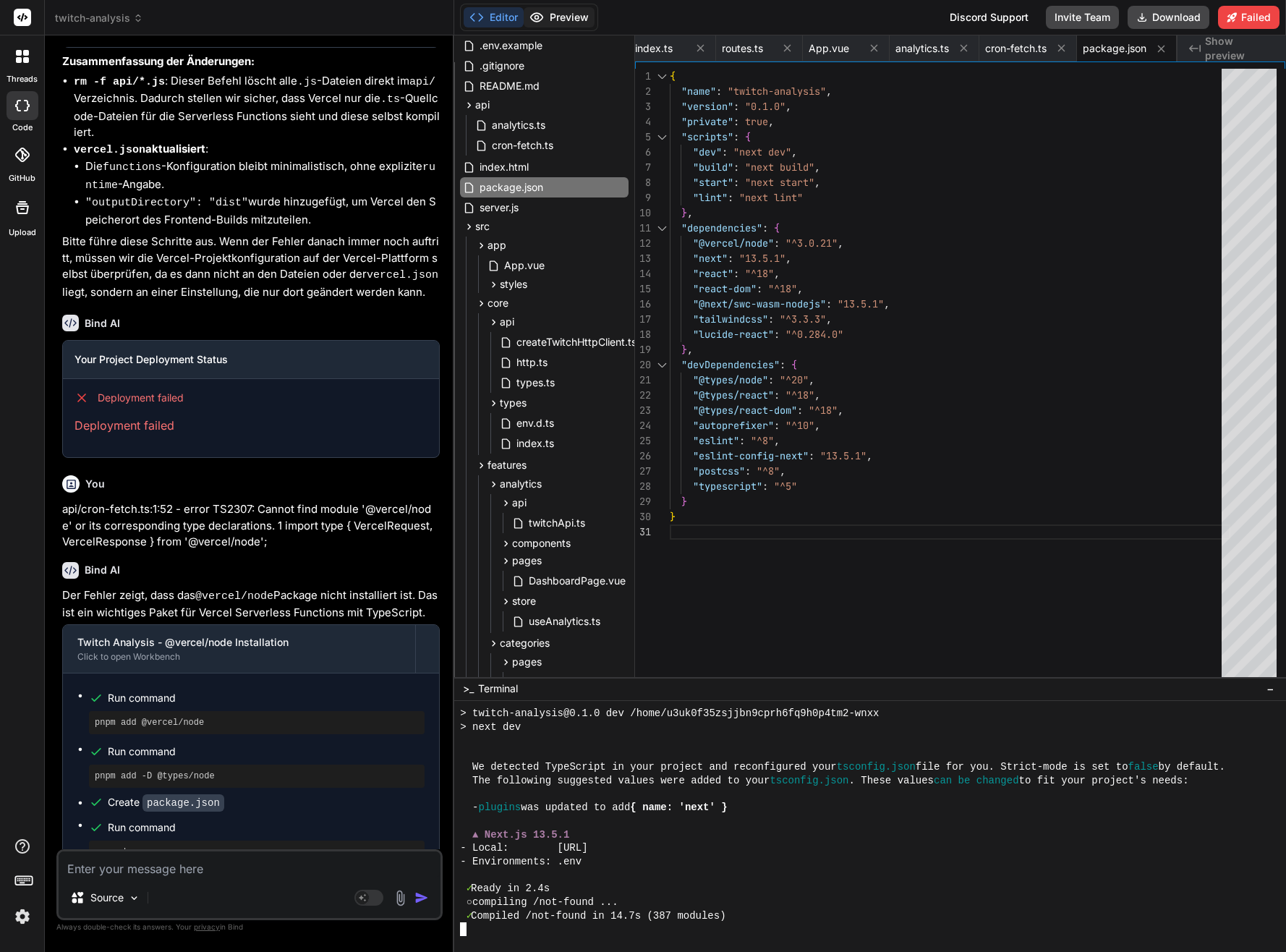
click at [576, 17] on button "Preview" at bounding box center [559, 18] width 71 height 21
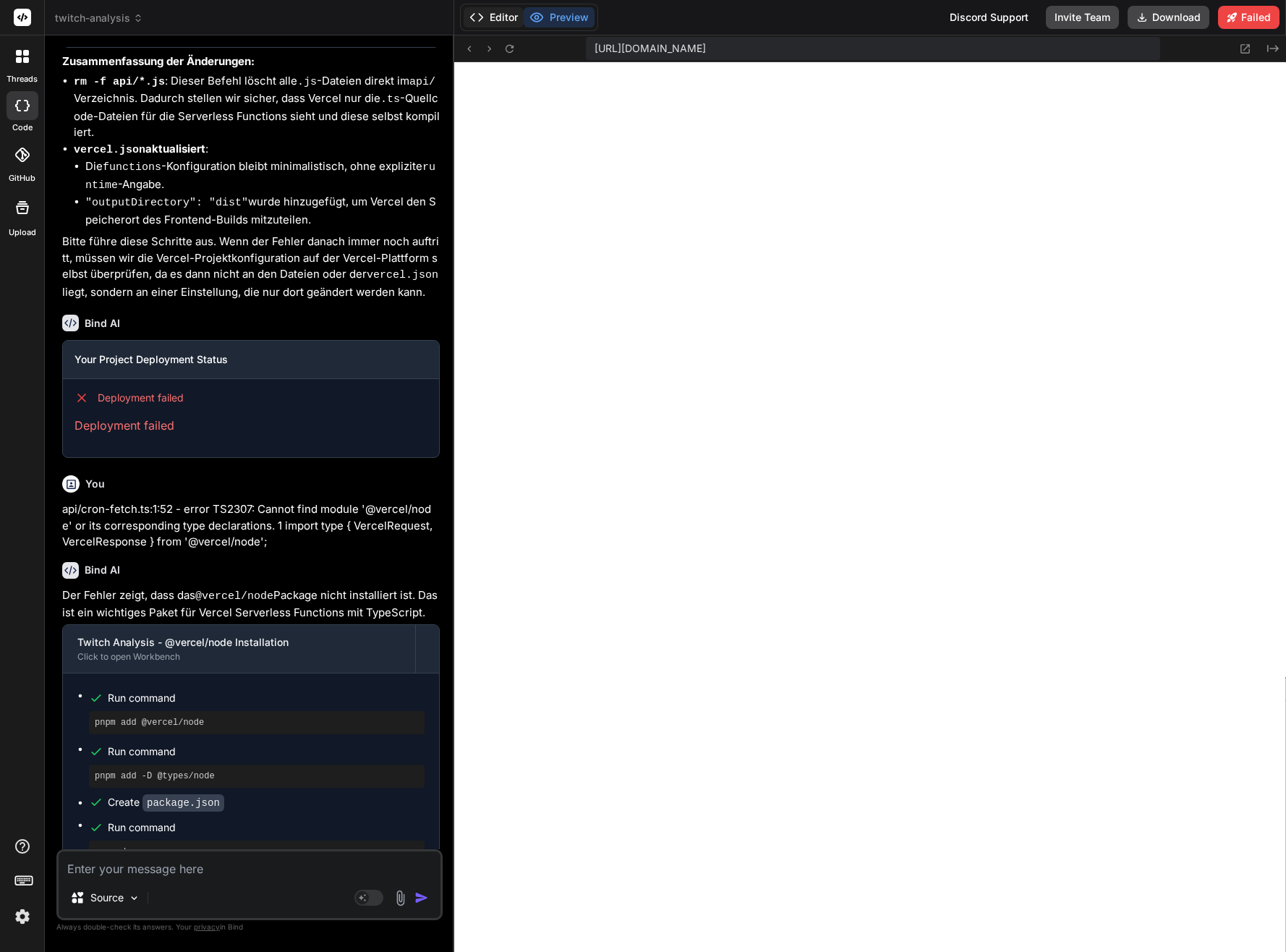
click at [503, 16] on button "Editor" at bounding box center [494, 18] width 60 height 21
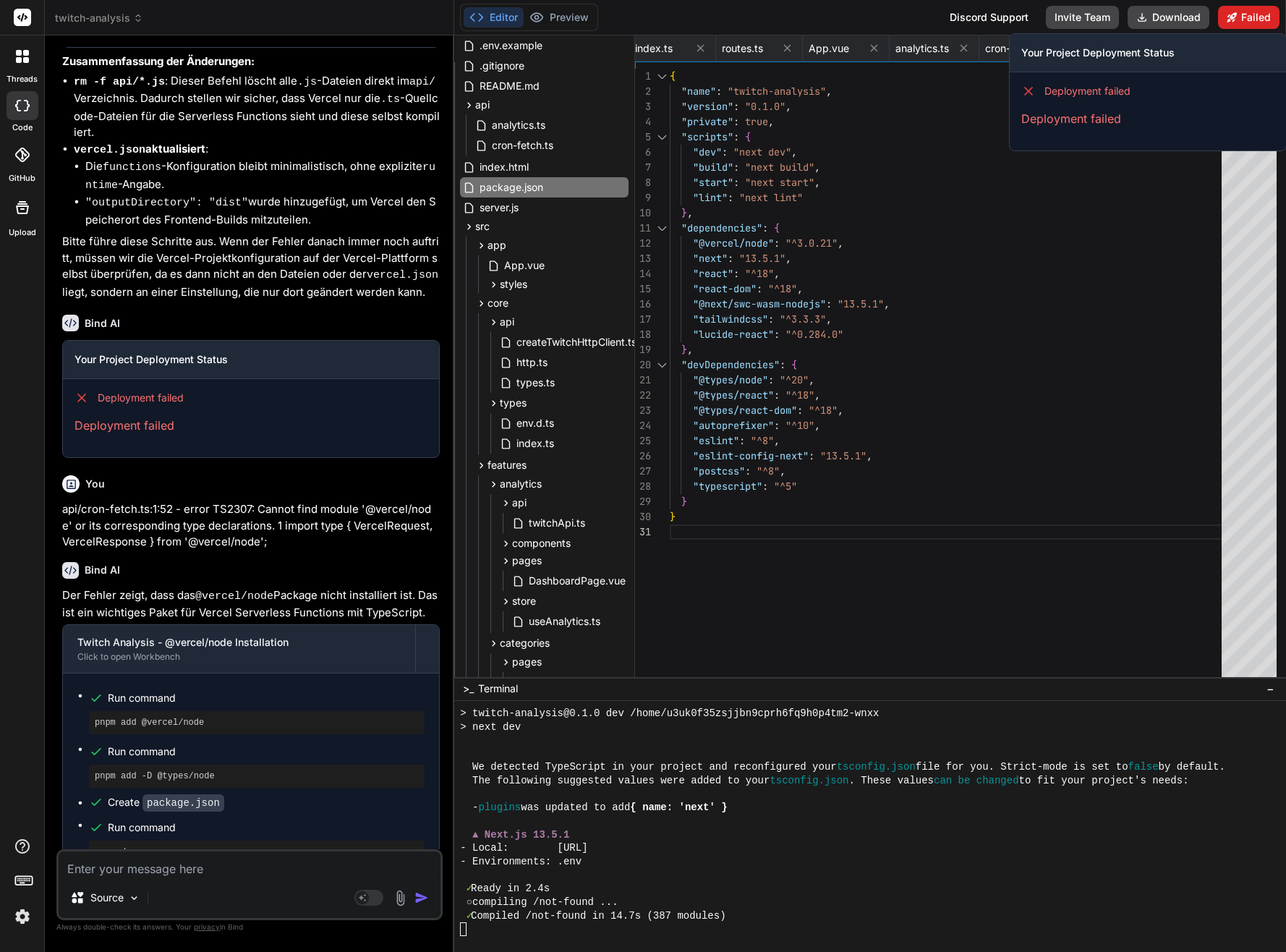
click at [1246, 14] on button "Failed" at bounding box center [1248, 17] width 61 height 24
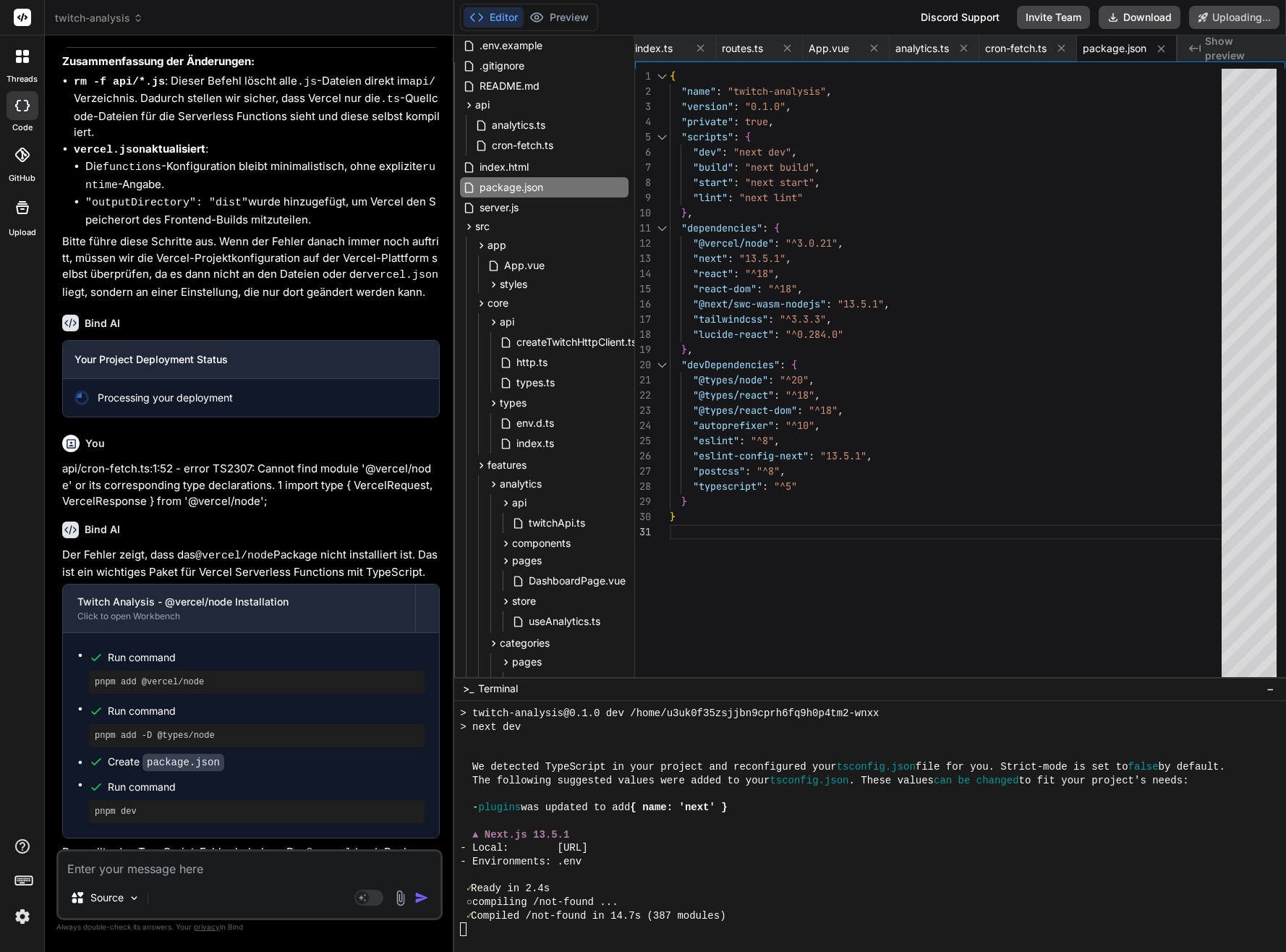
scroll to position [6726, 0]
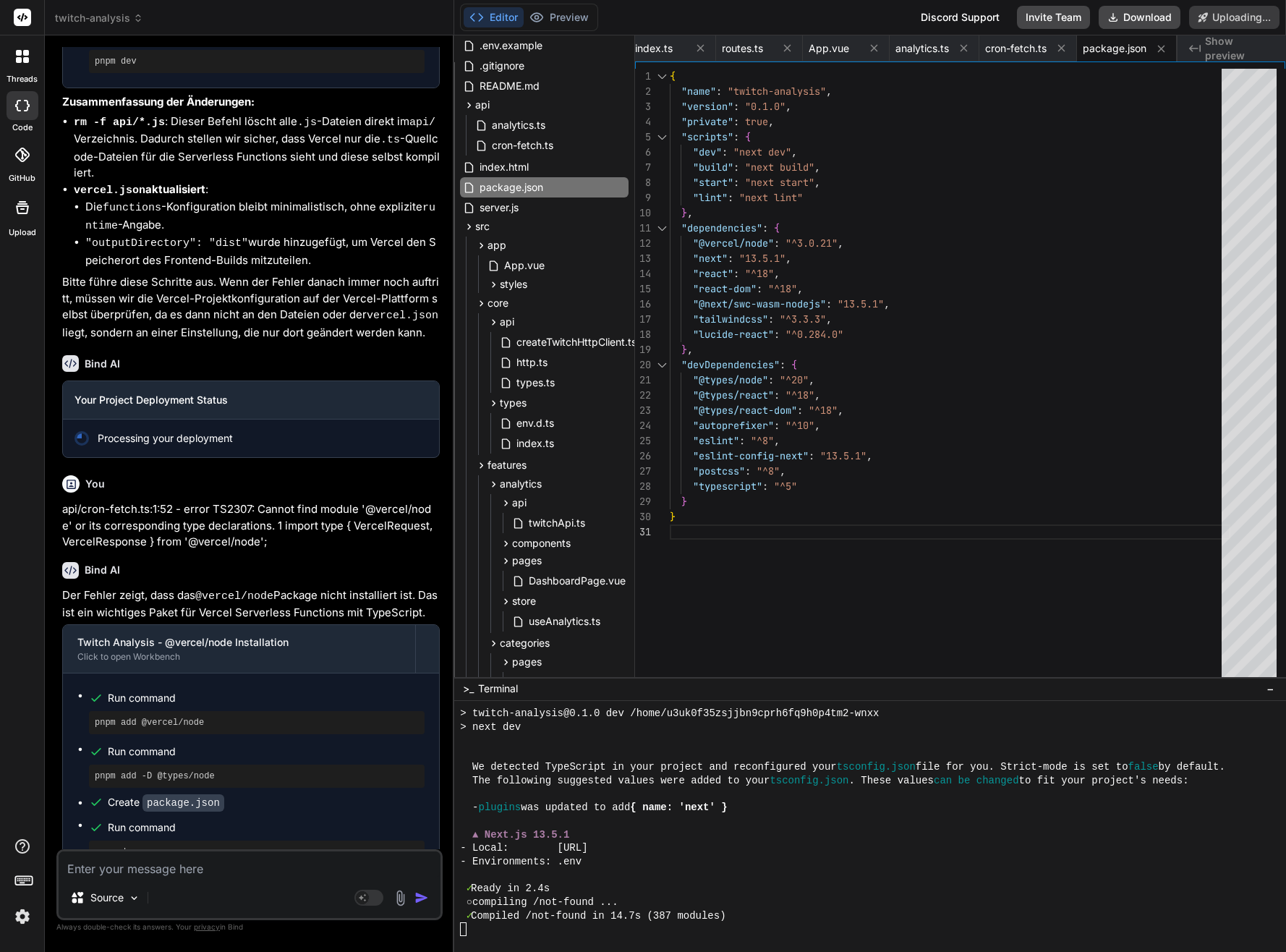
type textarea "x"
type textarea ""@types/node": "^20", "@types/react": "^18", "@types/react-dom": "^18", "autopr…"
click at [903, 367] on div ""typescript" : "^5" } "eslint-config-next" : "13.5.1" , "postcss" : "^8" , "aut…" at bounding box center [950, 376] width 561 height 615
type textarea "x"
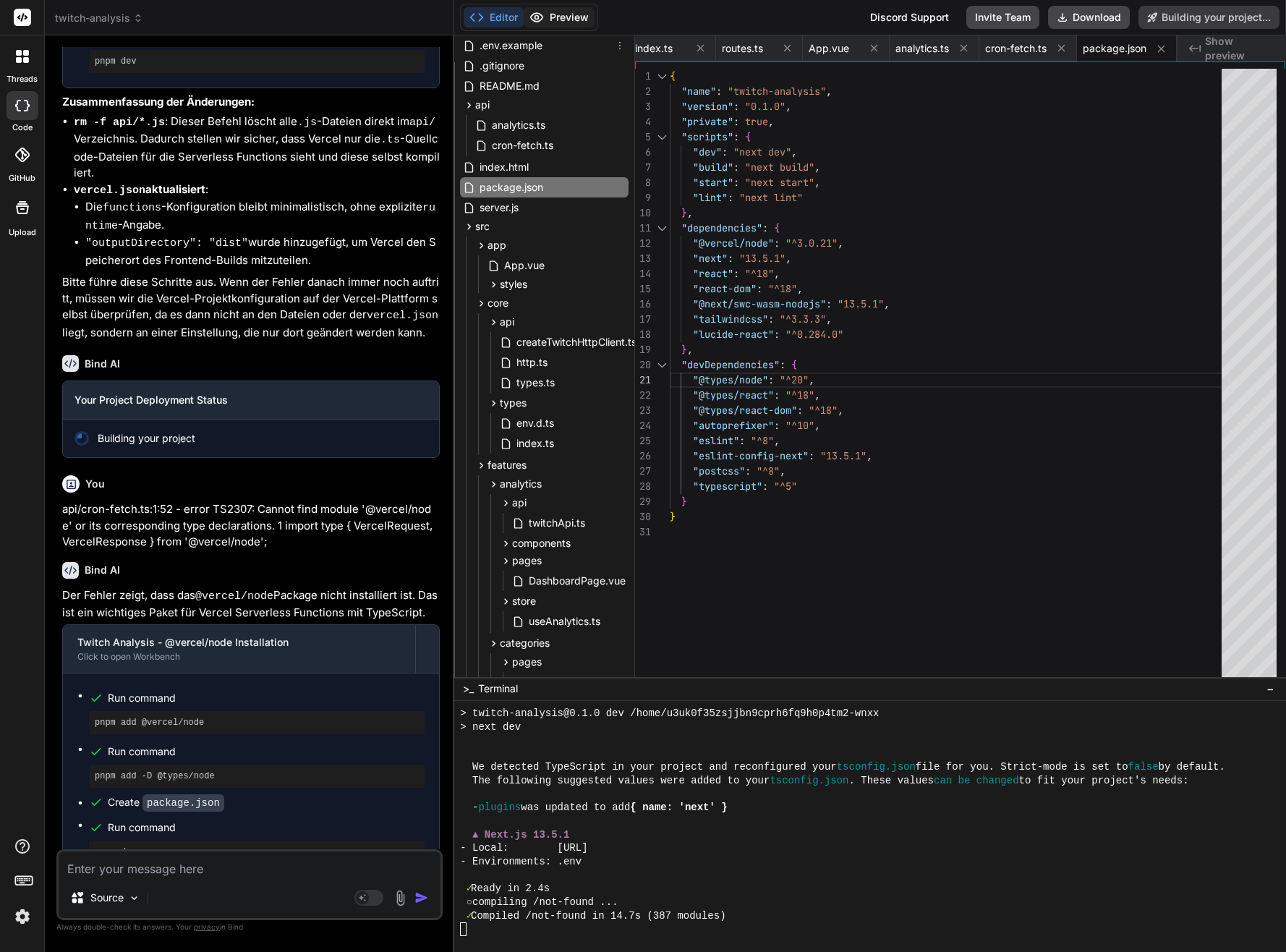
scroll to position [6767, 0]
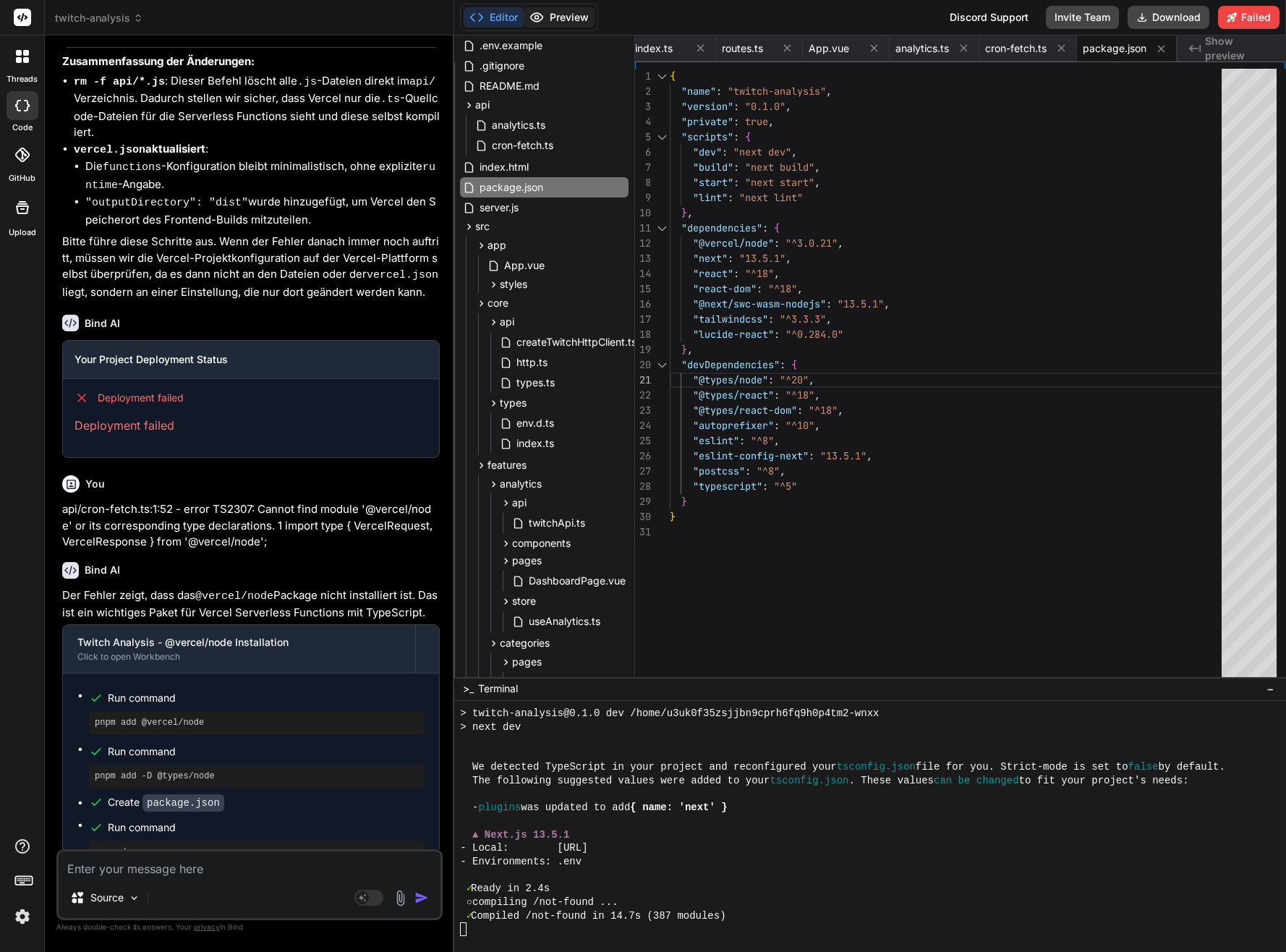
click at [579, 21] on button "Preview" at bounding box center [559, 18] width 71 height 21
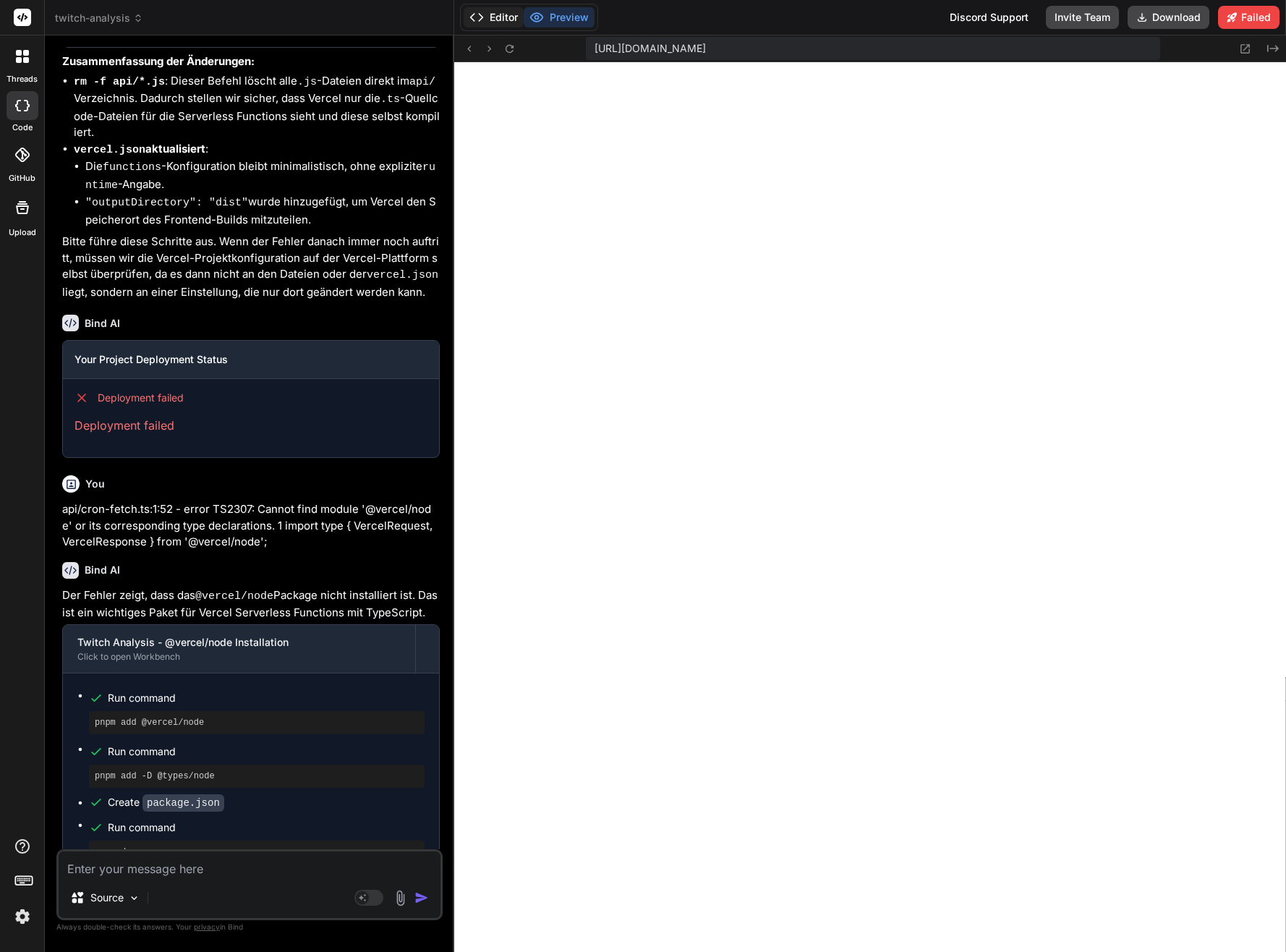
click at [500, 16] on button "Editor" at bounding box center [494, 18] width 60 height 21
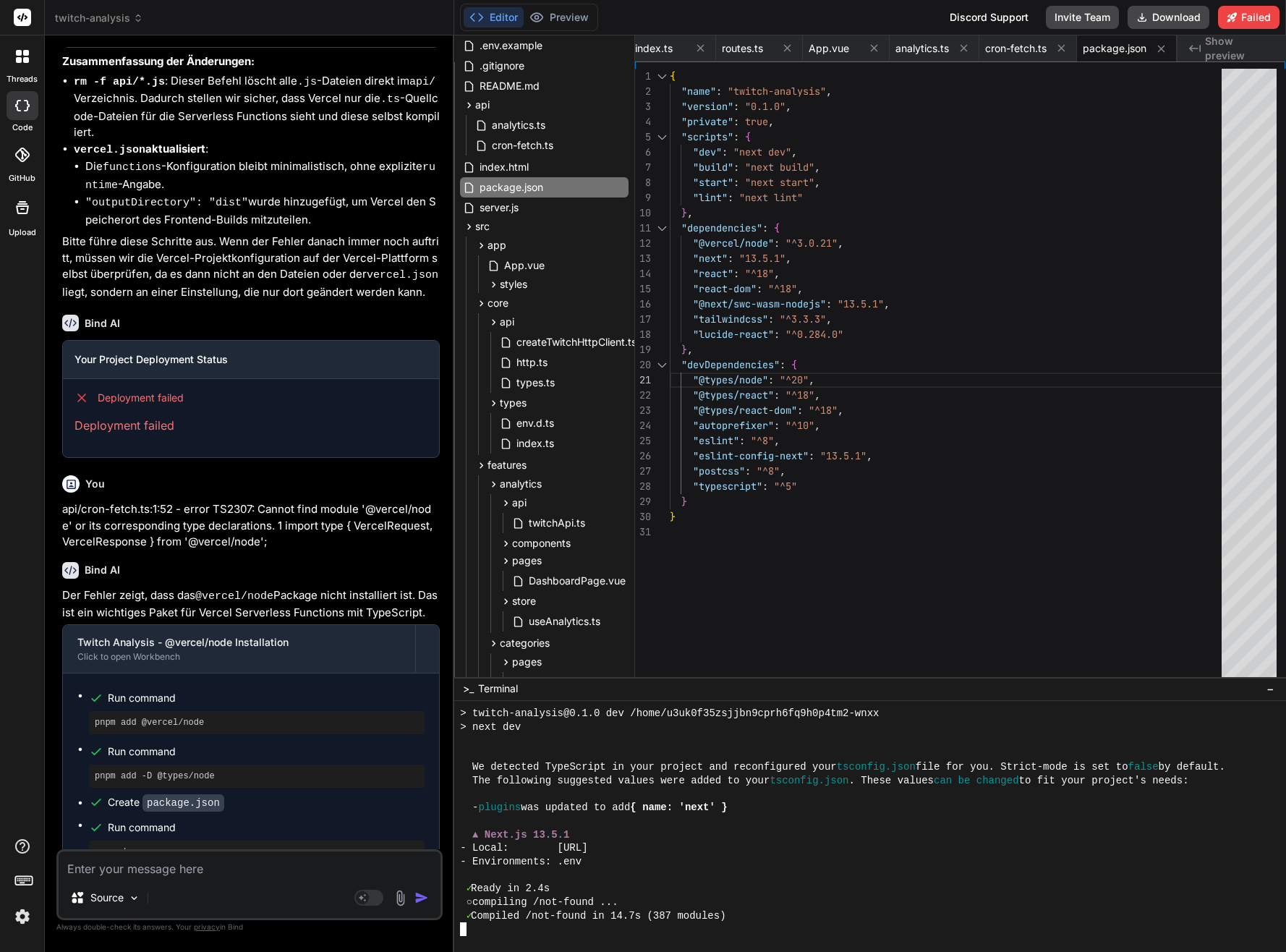
click at [879, 791] on div at bounding box center [864, 794] width 808 height 14
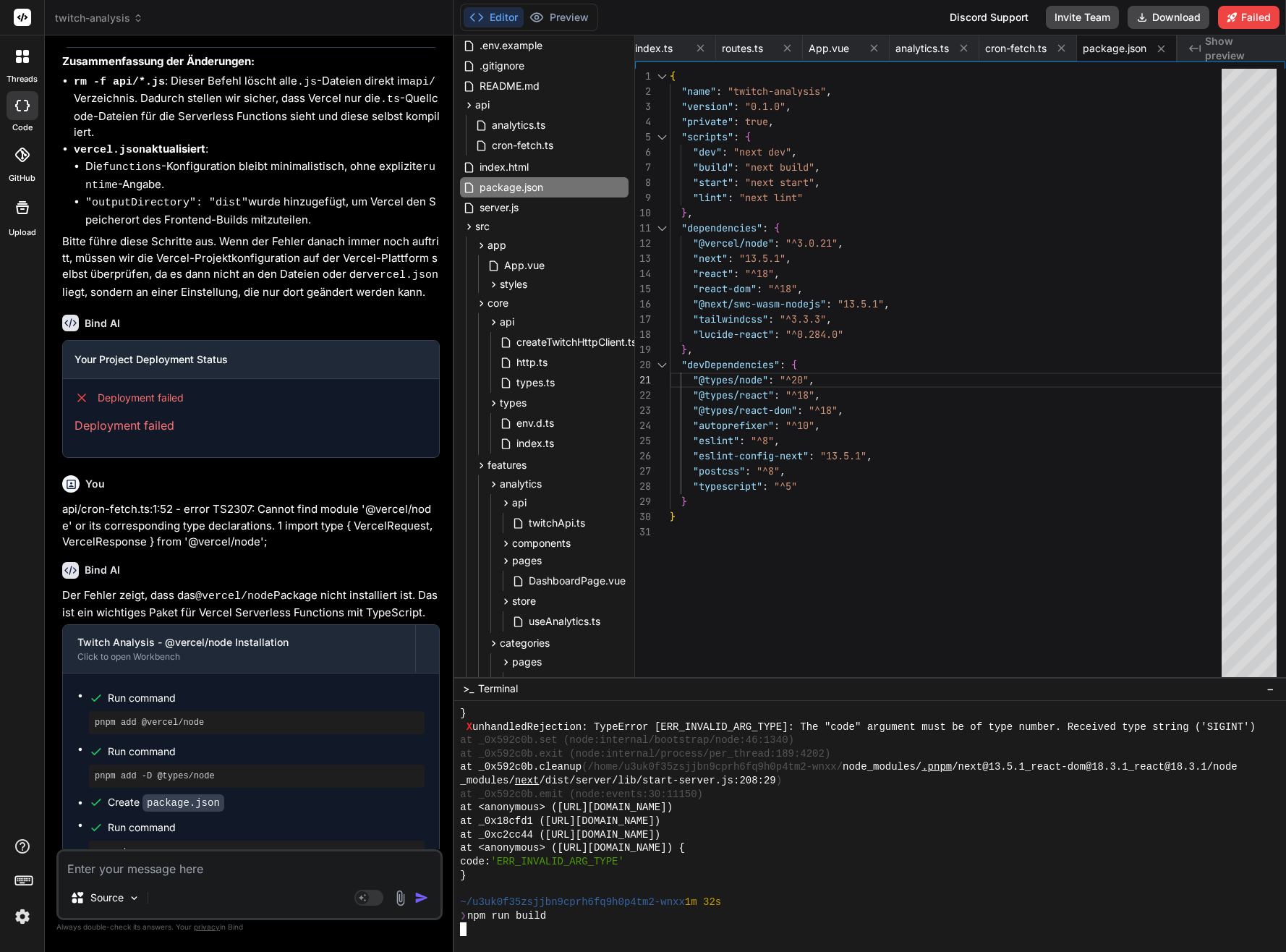
scroll to position [3928, 0]
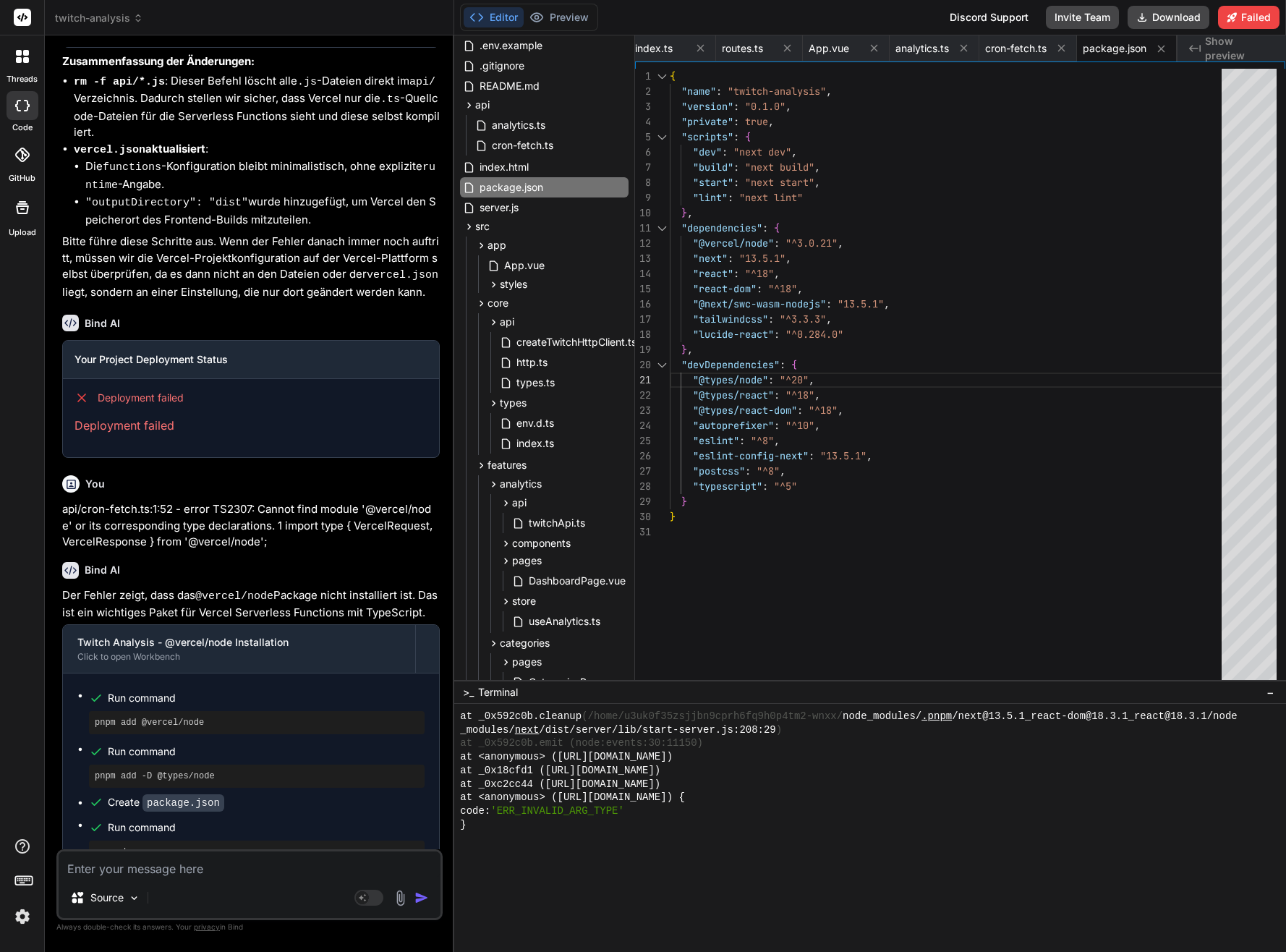
drag, startPoint x: 669, startPoint y: 676, endPoint x: 701, endPoint y: 680, distance: 32.2
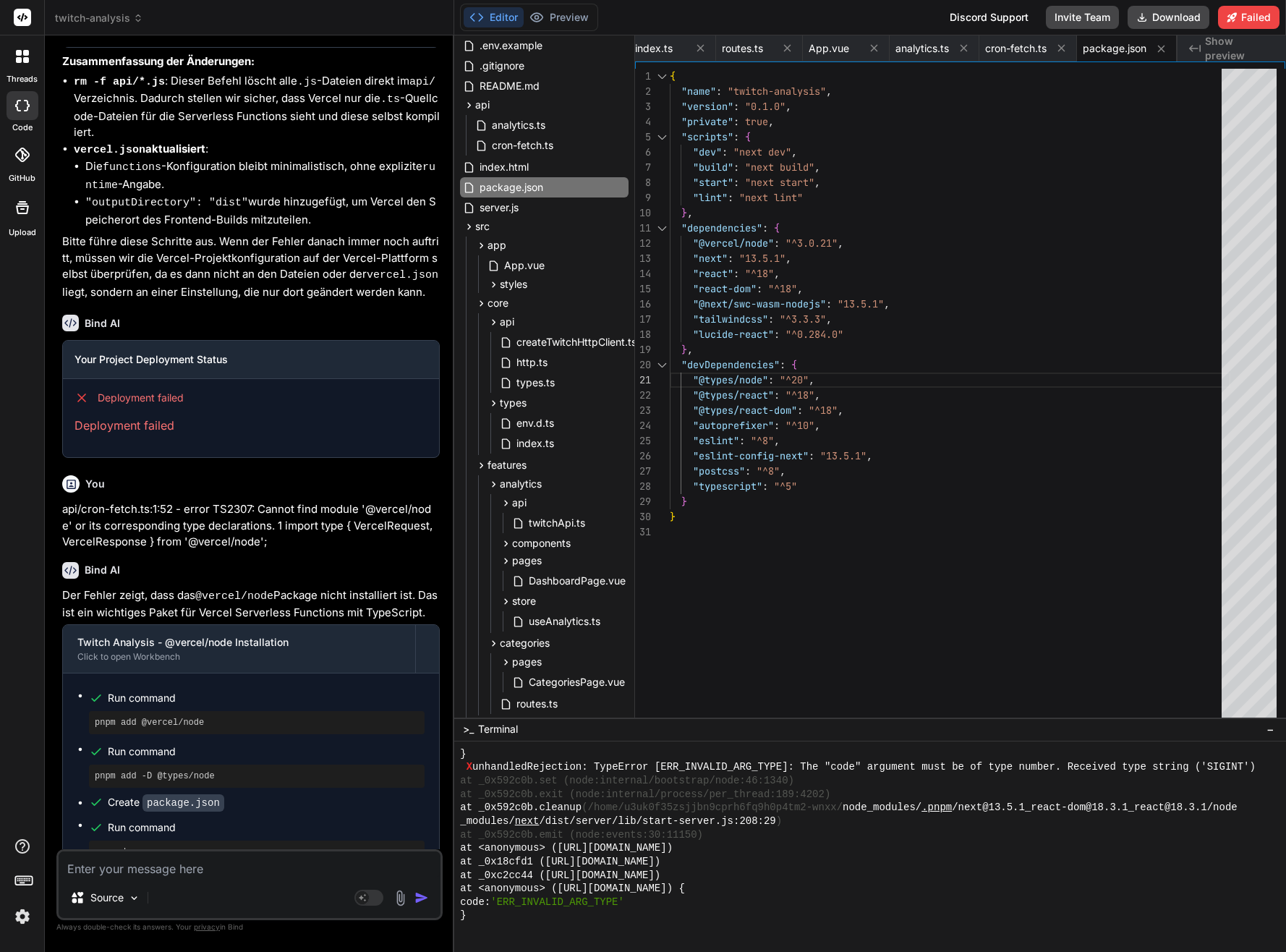
scroll to position [3860, 0]
drag, startPoint x: 639, startPoint y: 680, endPoint x: 643, endPoint y: 707, distance: 27.3
click at [639, 762] on div "}" at bounding box center [864, 757] width 808 height 14
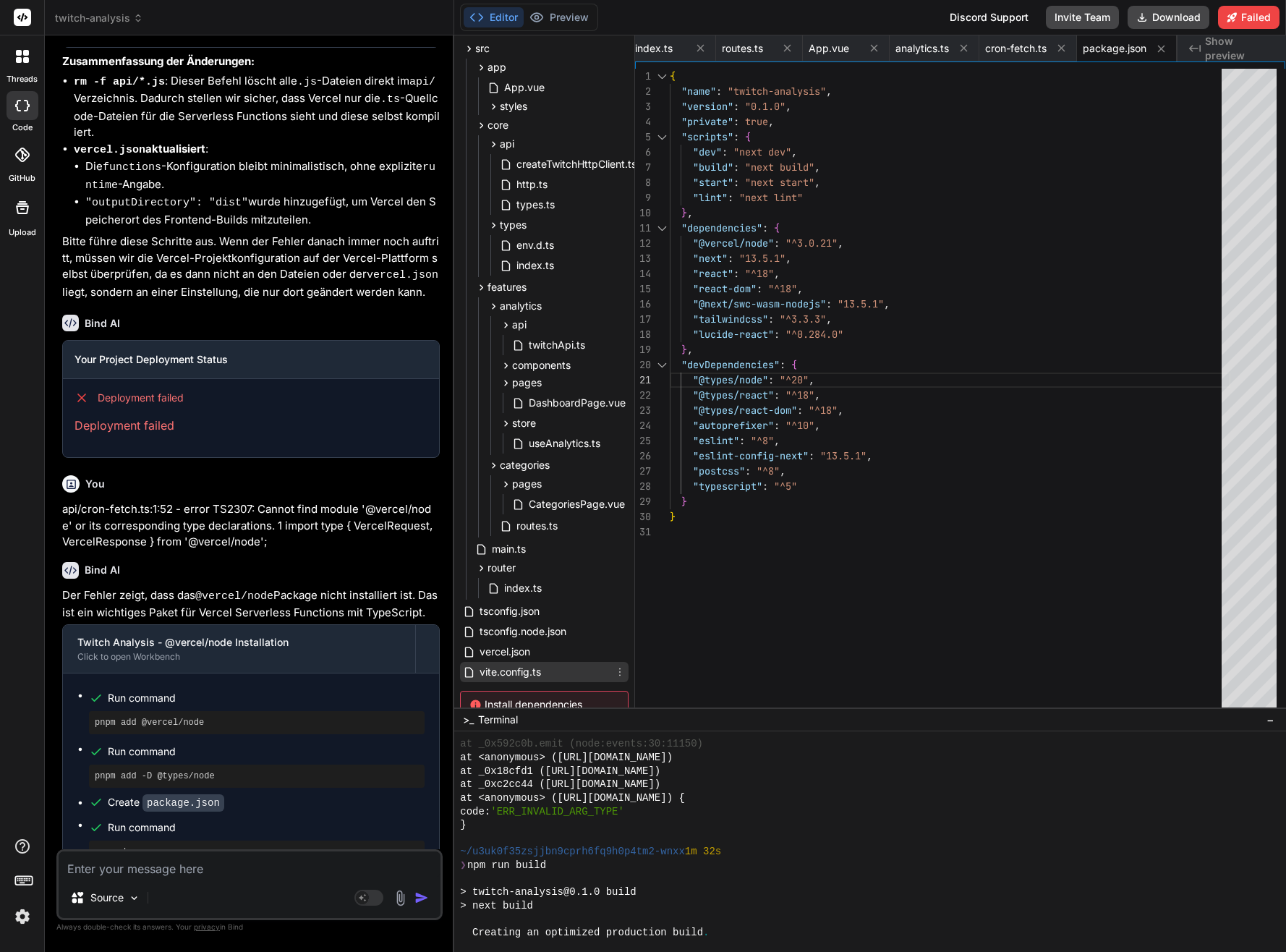
scroll to position [331, 0]
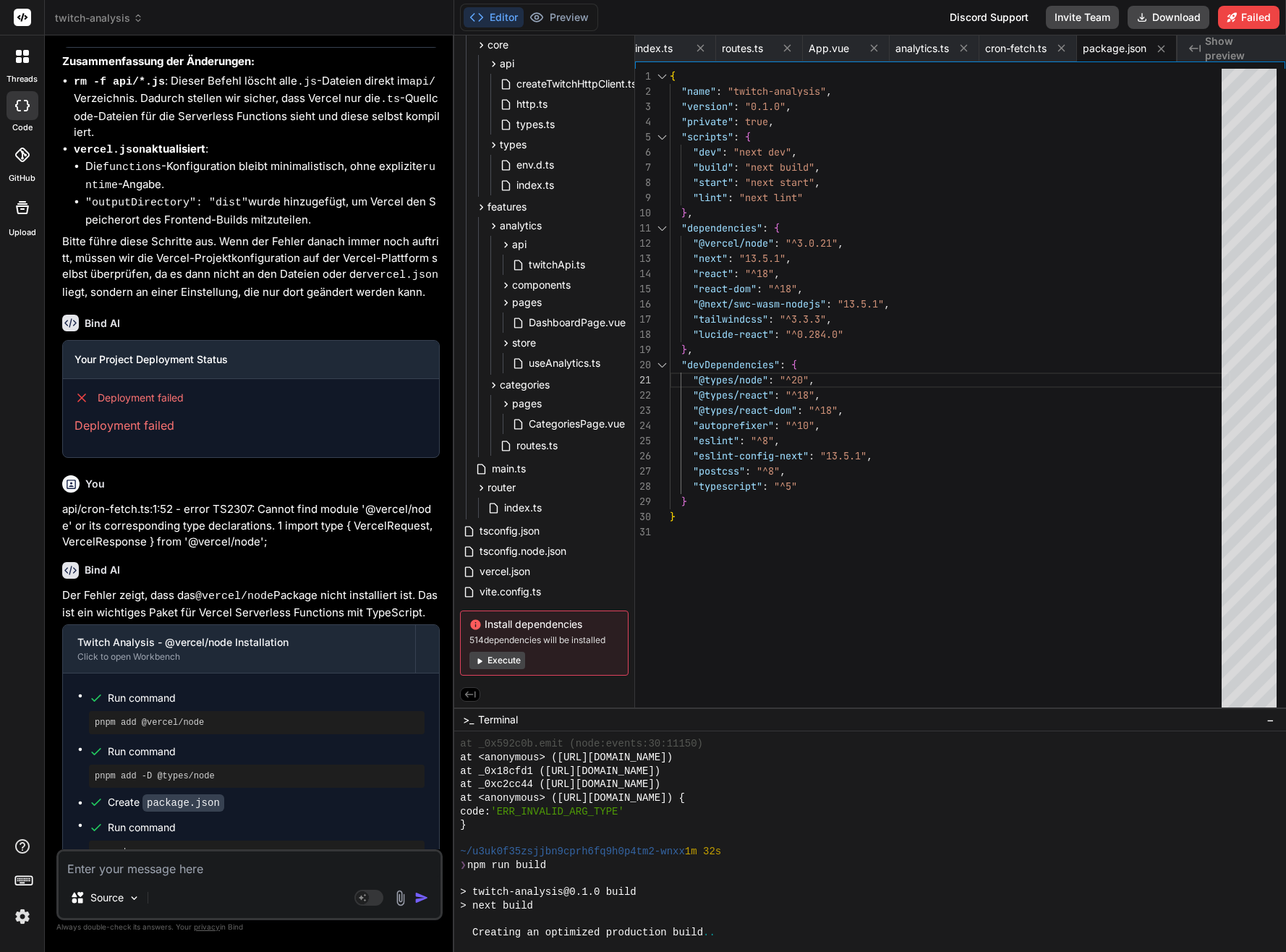
click at [472, 693] on icon at bounding box center [470, 694] width 13 height 13
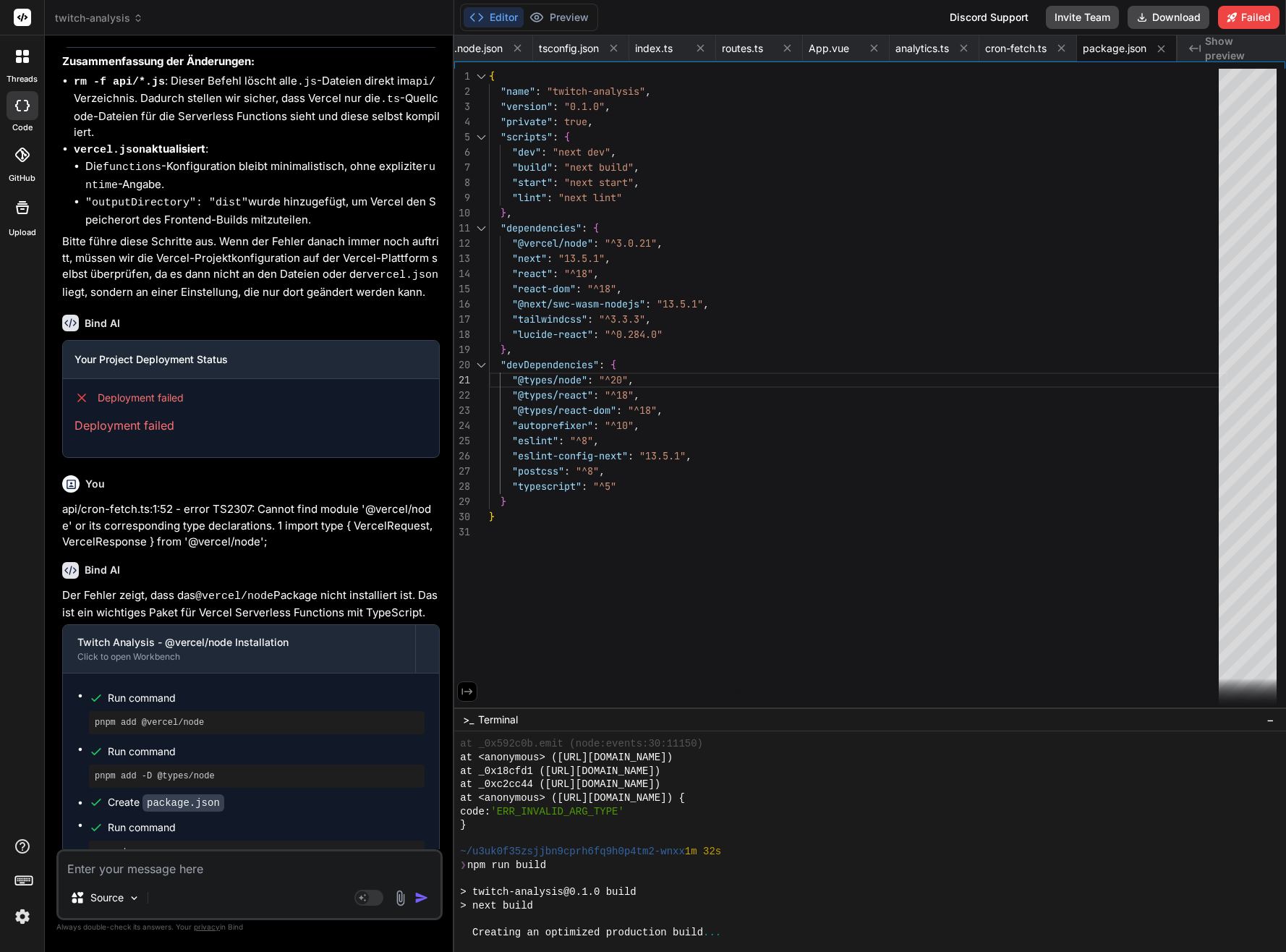
click at [469, 692] on icon at bounding box center [467, 691] width 13 height 13
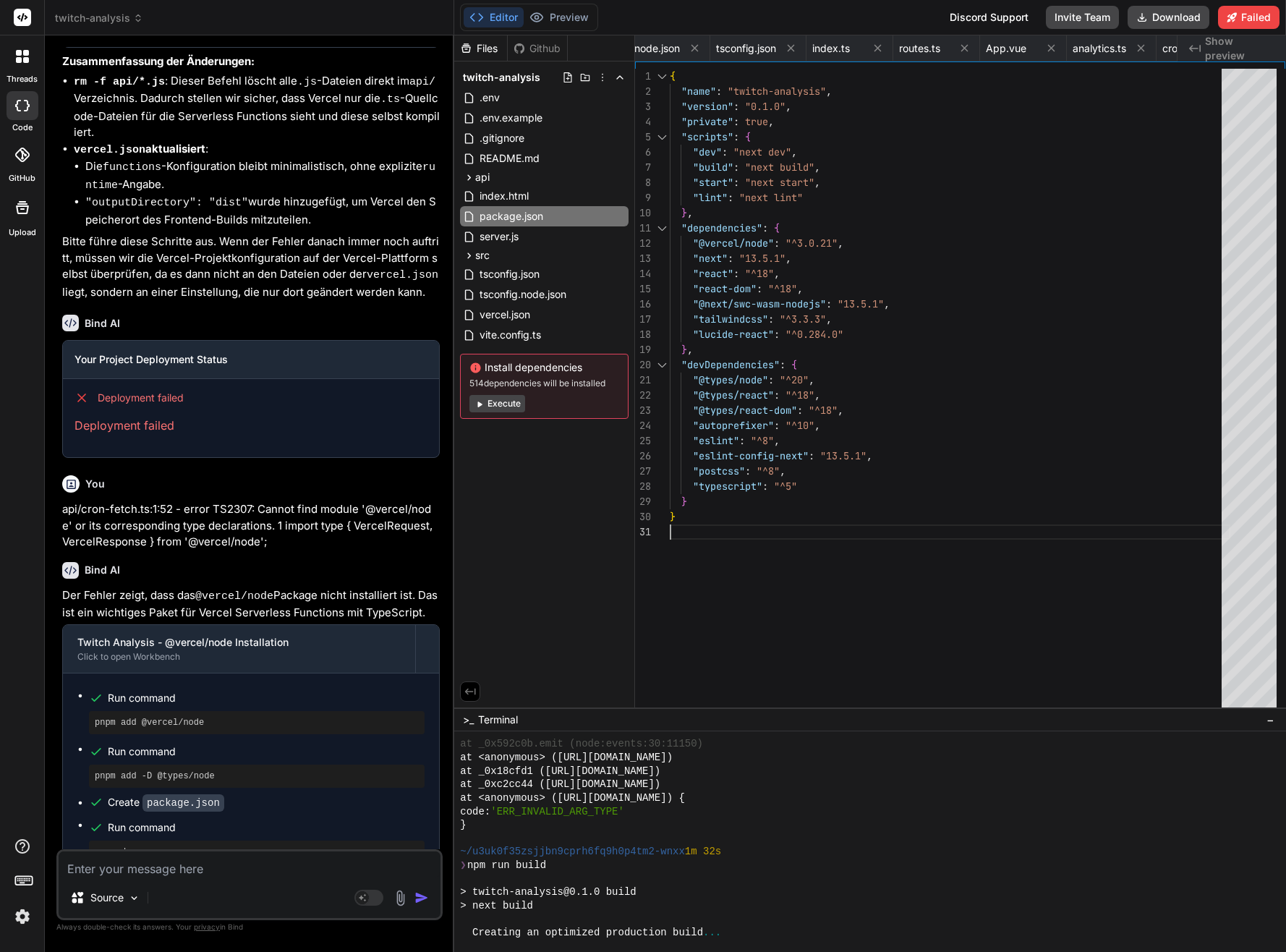
click at [746, 612] on div "{ "name" : "twitch-analysis" , "version" : "0.1.0" , "private" : true , "script…" at bounding box center [950, 422] width 561 height 706
click at [745, 565] on div "{ "name" : "twitch-analysis" , "version" : "0.1.0" , "private" : true , "script…" at bounding box center [950, 422] width 561 height 706
click at [741, 526] on div "{ "name" : "twitch-analysis" , "version" : "0.1.0" , "private" : true , "script…" at bounding box center [950, 422] width 561 height 706
type textarea ""@types/node": "^20", "@types/react": "^18", "@types/react-dom": "^18", "autopr…"
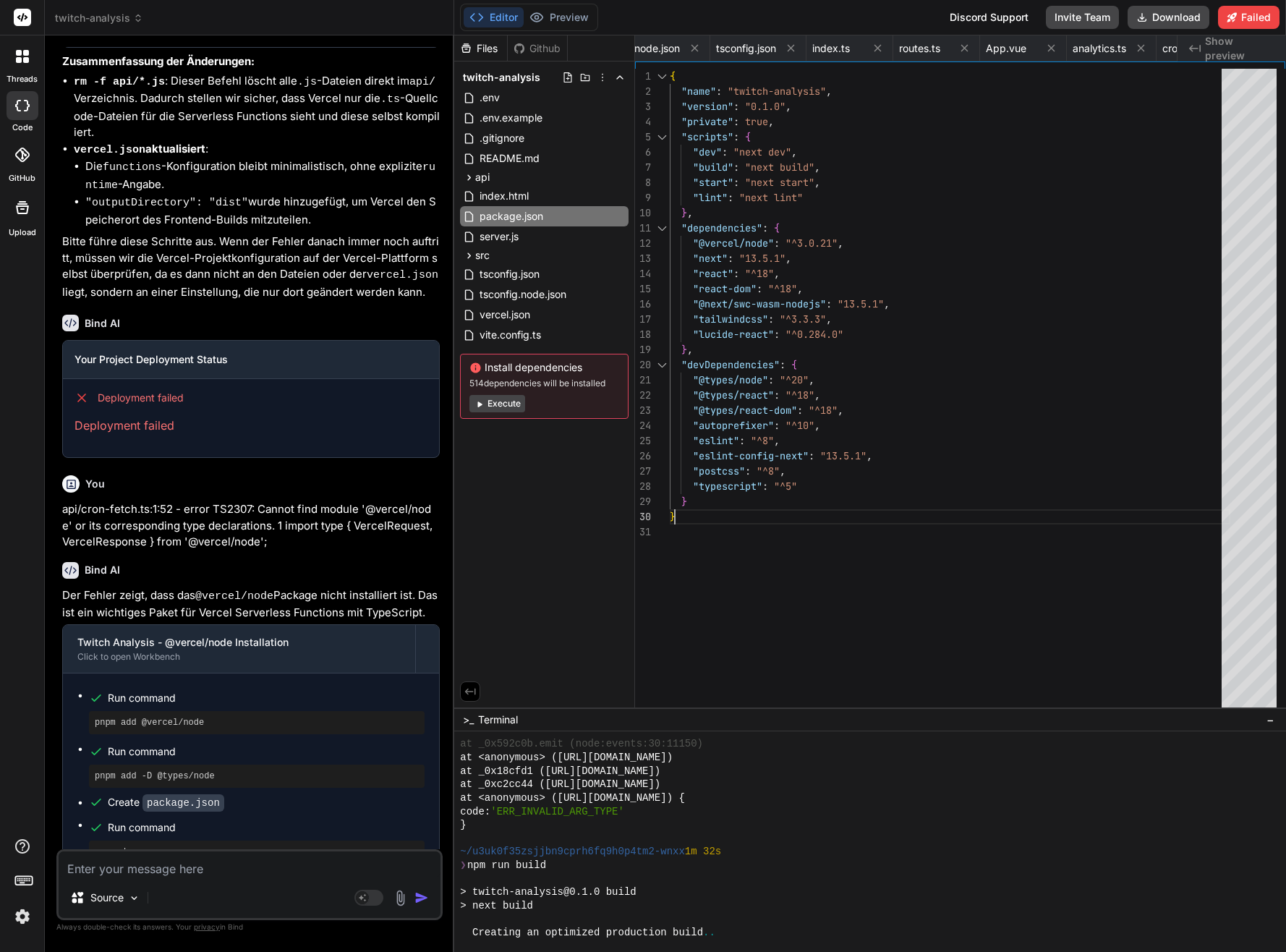
click at [691, 515] on div "{ "name" : "twitch-analysis" , "version" : "0.1.0" , "private" : true , "script…" at bounding box center [950, 422] width 561 height 706
click at [692, 497] on div "{ "name" : "twitch-analysis" , "version" : "0.1.0" , "private" : true , "script…" at bounding box center [950, 422] width 561 height 706
drag, startPoint x: 685, startPoint y: 499, endPoint x: 678, endPoint y: 500, distance: 7.1
click at [678, 500] on div "{ "name" : "twitch-analysis" , "version" : "0.1.0" , "private" : true , "script…" at bounding box center [950, 422] width 561 height 706
click at [707, 488] on div "{ "name" : "twitch-analysis" , "version" : "0.1.0" , "private" : true , "script…" at bounding box center [950, 422] width 561 height 706
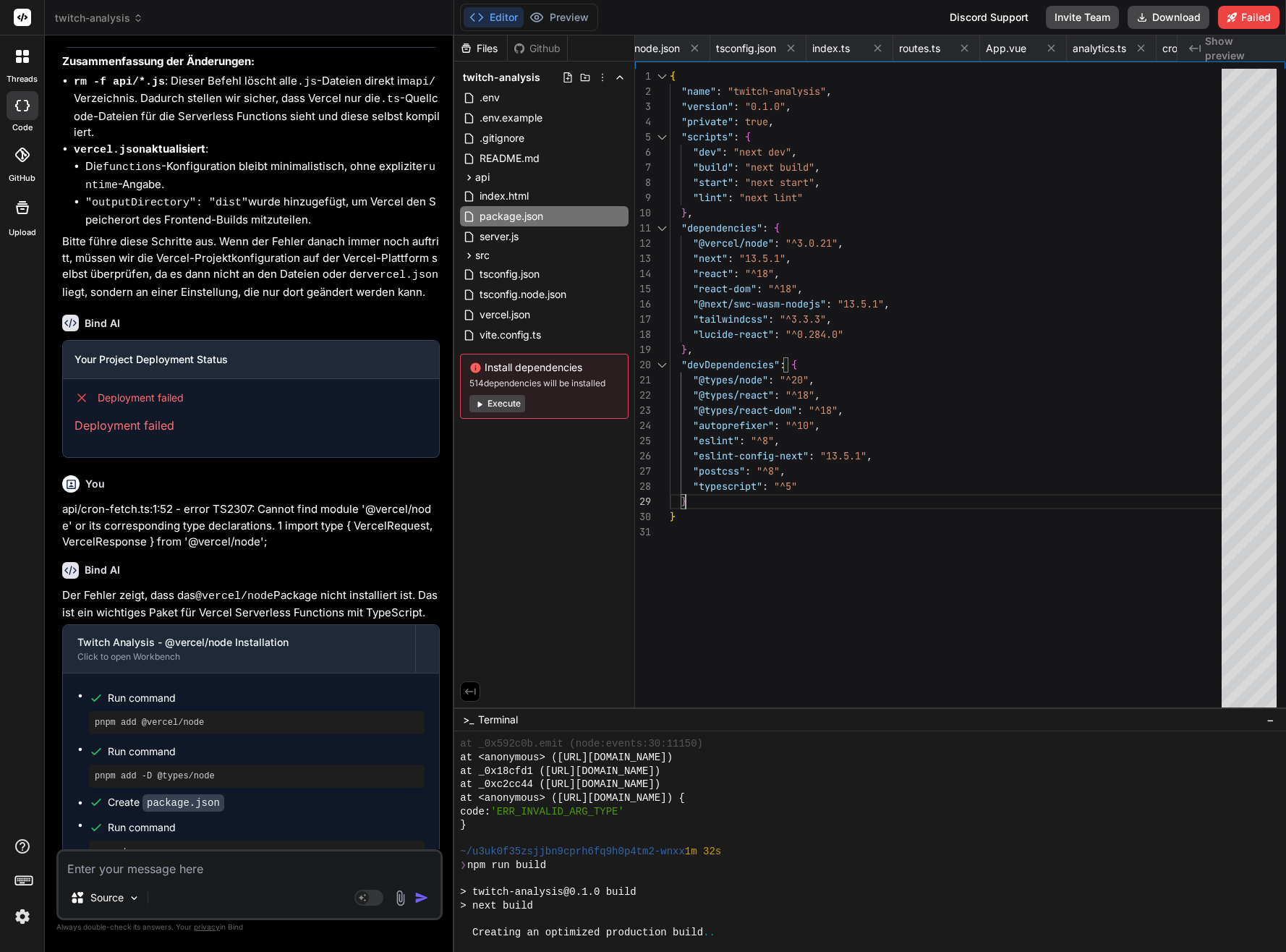
click at [695, 488] on div "{ "name" : "twitch-analysis" , "version" : "0.1.0" , "private" : true , "script…" at bounding box center [950, 422] width 561 height 706
click at [708, 480] on div "{ "name" : "twitch-analysis" , "version" : "0.1.0" , "private" : true , "script…" at bounding box center [950, 422] width 561 height 706
click at [719, 493] on div "{ "name" : "twitch-analysis" , "version" : "0.1.0" , "private" : true , "script…" at bounding box center [950, 422] width 561 height 706
click at [731, 484] on div "{ "name" : "twitch-analysis" , "version" : "0.1.0" , "private" : true , "script…" at bounding box center [950, 422] width 561 height 706
click at [731, 498] on div "{ "name" : "twitch-analysis" , "version" : "0.1.0" , "private" : true , "script…" at bounding box center [950, 422] width 561 height 706
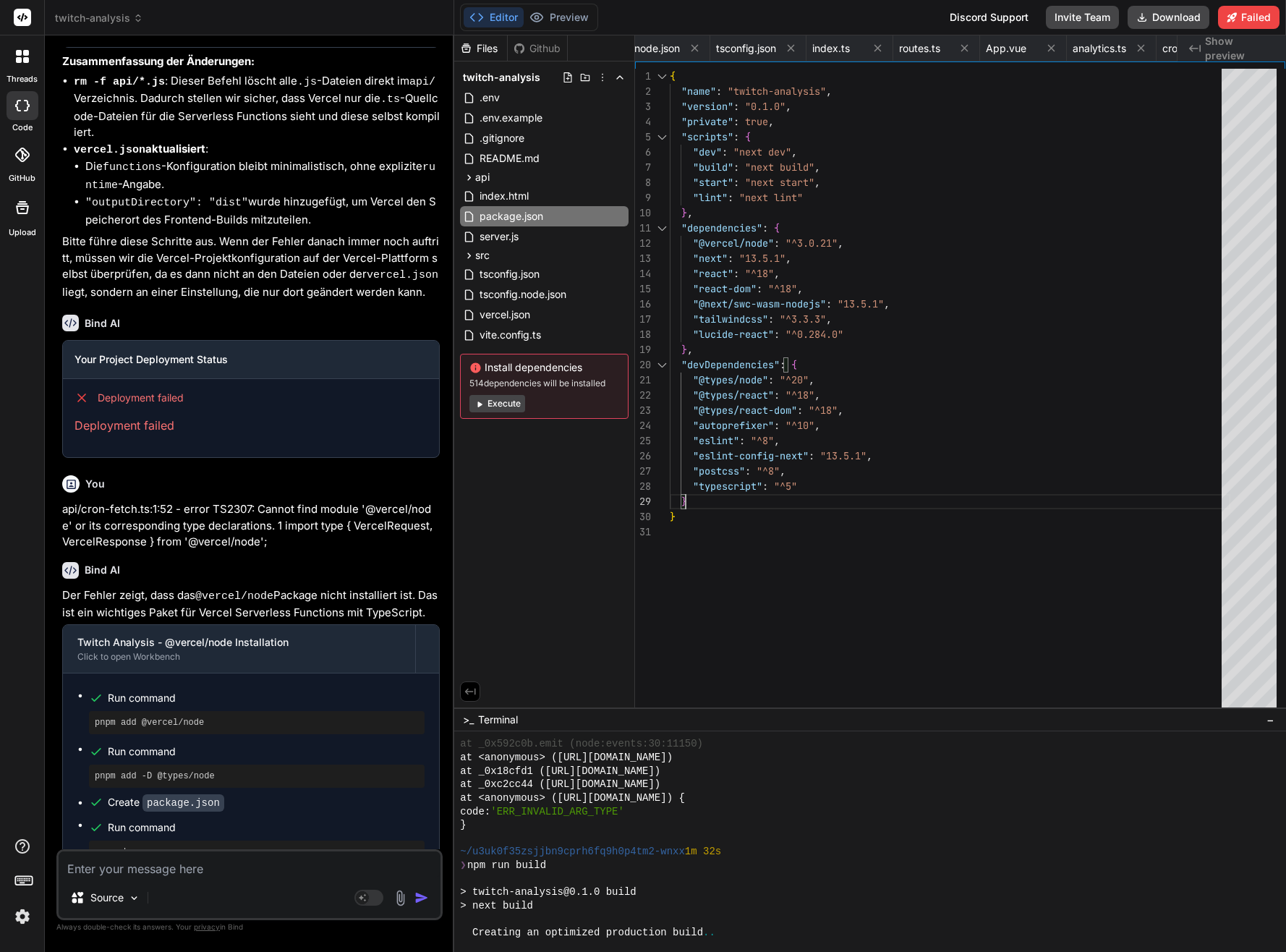
click at [735, 483] on div "{ "name" : "twitch-analysis" , "version" : "0.1.0" , "private" : true , "script…" at bounding box center [950, 422] width 561 height 706
click at [736, 491] on div "{ "name" : "twitch-analysis" , "version" : "0.1.0" , "private" : true , "script…" at bounding box center [950, 422] width 561 height 706
click at [733, 498] on div "{ "name" : "twitch-analysis" , "version" : "0.1.0" , "private" : true , "script…" at bounding box center [950, 422] width 561 height 706
click at [722, 514] on div "{ "name" : "twitch-analysis" , "version" : "0.1.0" , "private" : true , "script…" at bounding box center [950, 422] width 561 height 706
type textarea ""@types/node": "^20", "@types/react": "^18", "@types/react-dom": "^18", "autopr…"
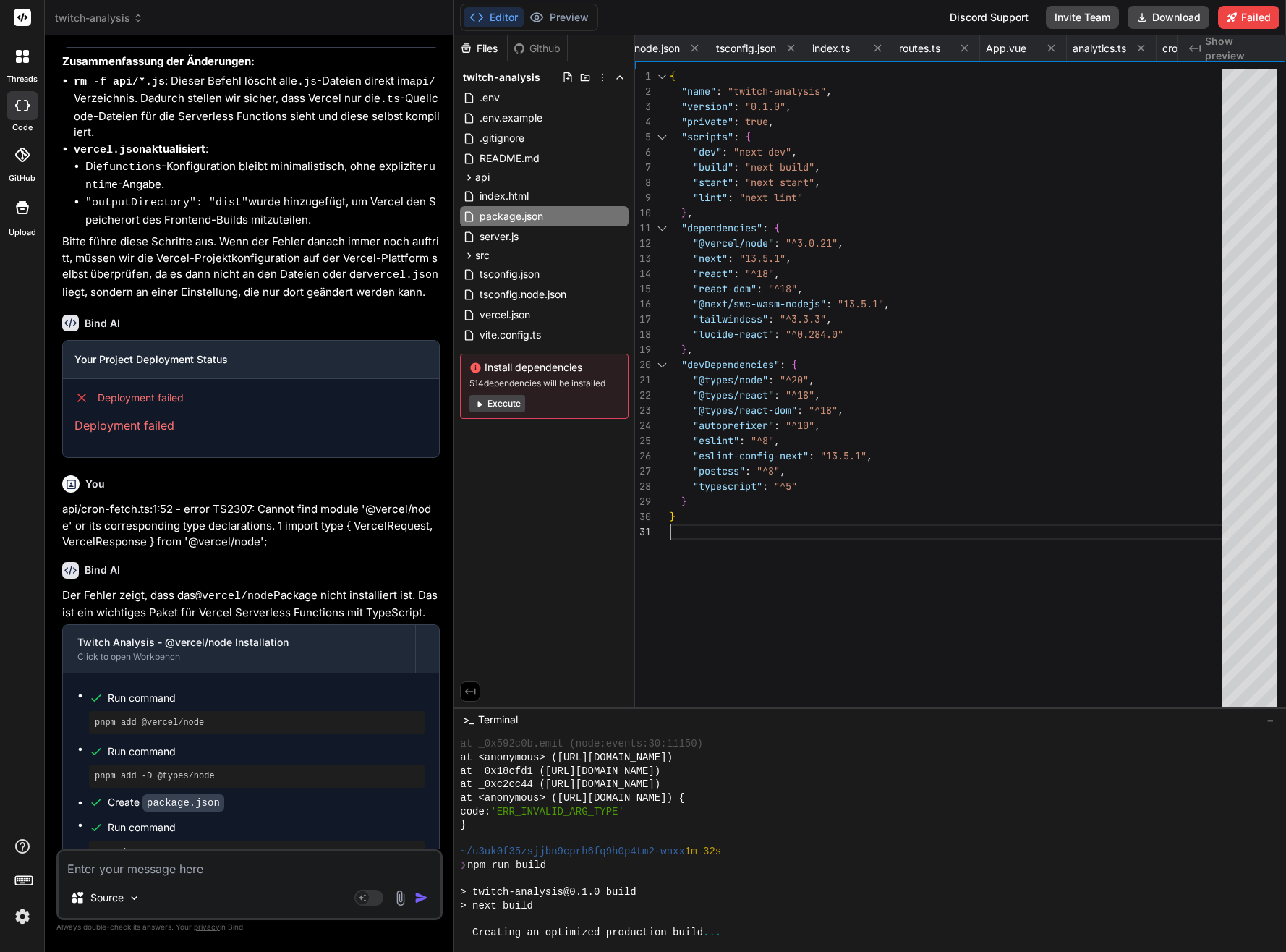
drag, startPoint x: 717, startPoint y: 566, endPoint x: 717, endPoint y: 585, distance: 19.0
click at [717, 585] on div "{ "name" : "twitch-analysis" , "version" : "0.1.0" , "private" : true , "script…" at bounding box center [950, 422] width 561 height 706
click at [758, 933] on div "Creating an optimized production build ..." at bounding box center [864, 932] width 808 height 14
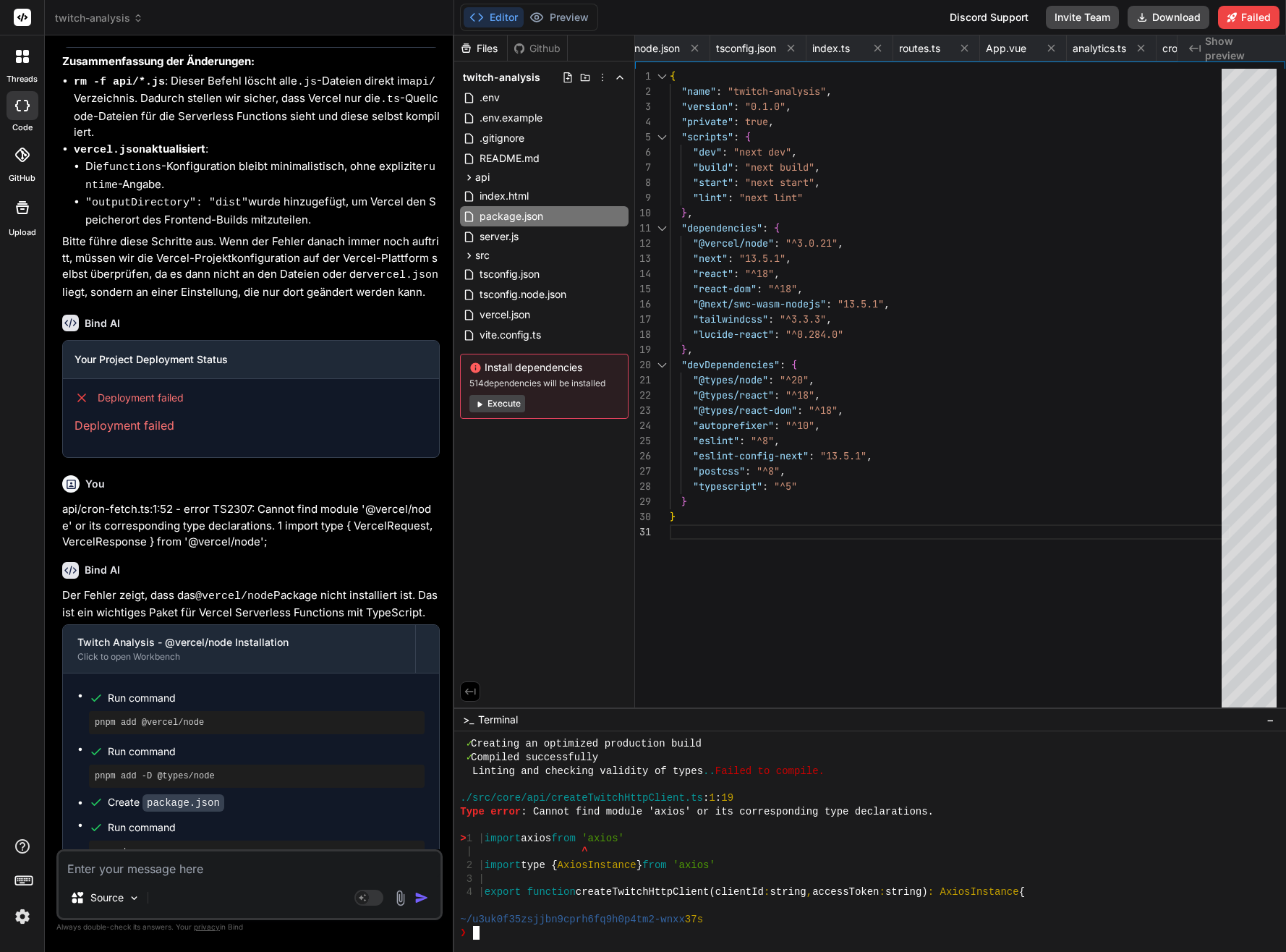
scroll to position [4144, 0]
click at [607, 908] on div at bounding box center [864, 905] width 808 height 14
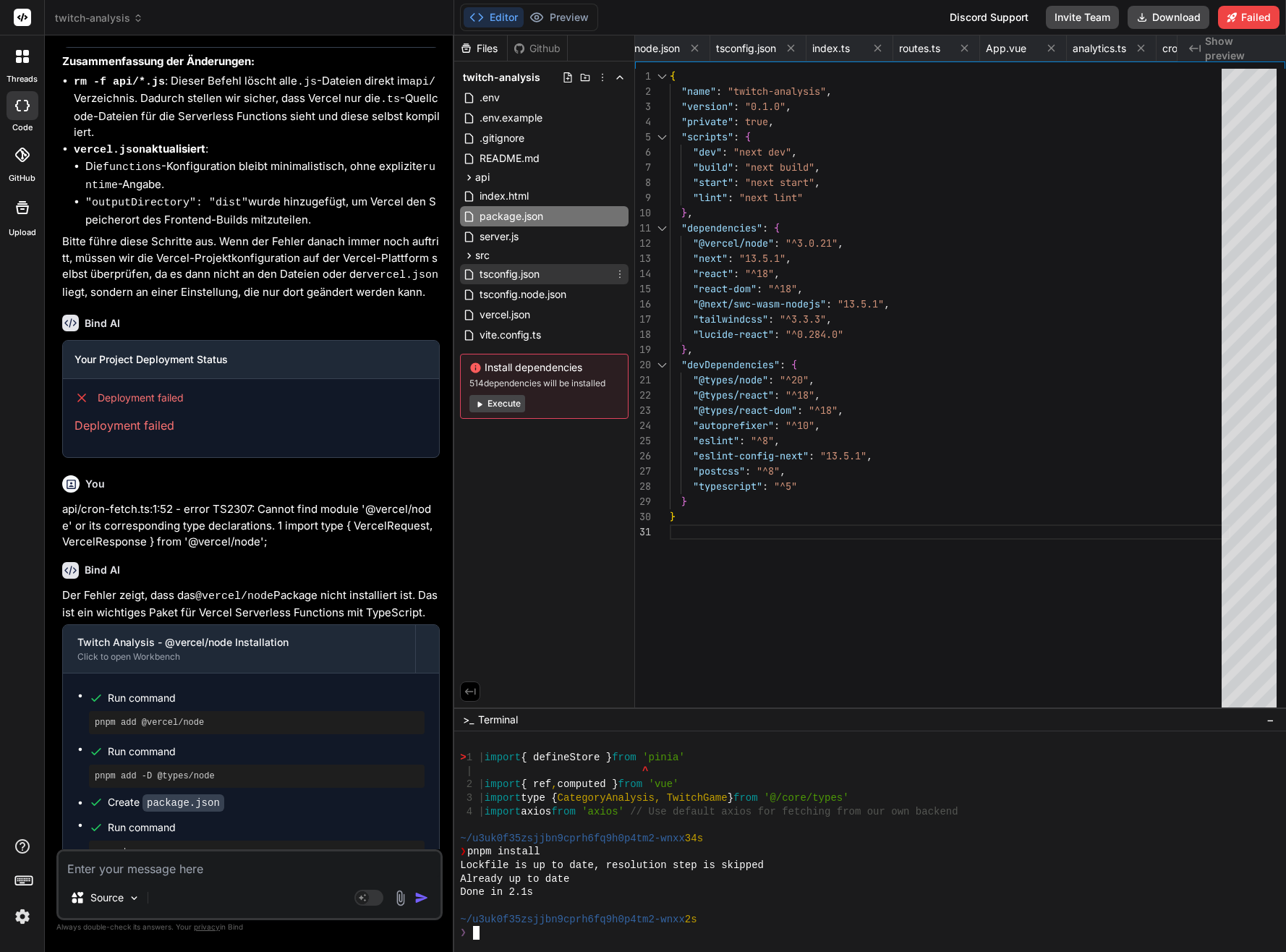
scroll to position [4684, 0]
click at [522, 216] on span "package.json" at bounding box center [512, 216] width 67 height 17
type textarea ""dependencies": { "@vercel/node": "^3.0.21", "next": "13.5.1", "react": "^18", …"
click at [773, 266] on div "{ "name" : "twitch-analysis" , "version" : "0.1.0" , "private" : true , "script…" at bounding box center [950, 422] width 561 height 706
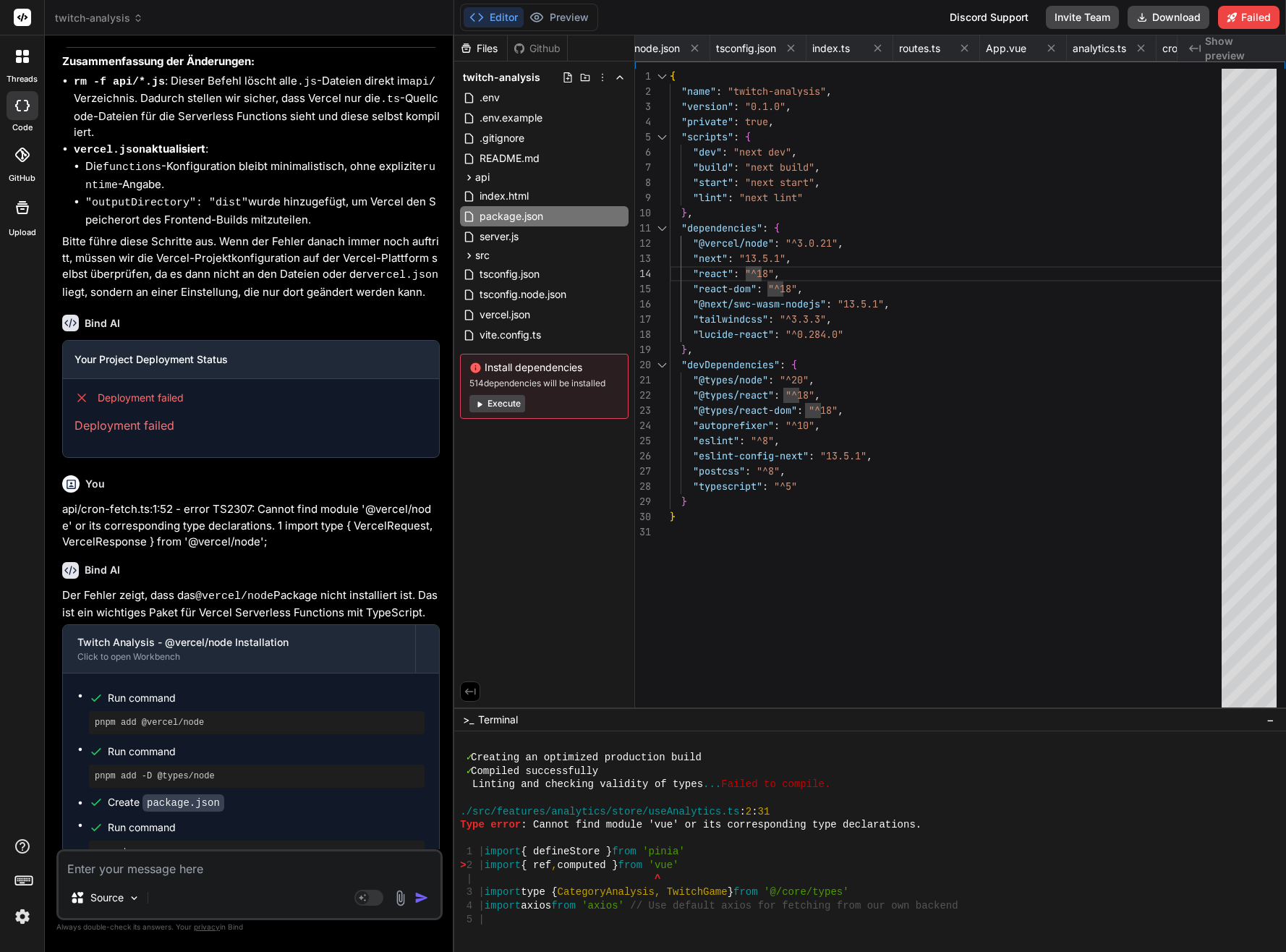
scroll to position [5155, 0]
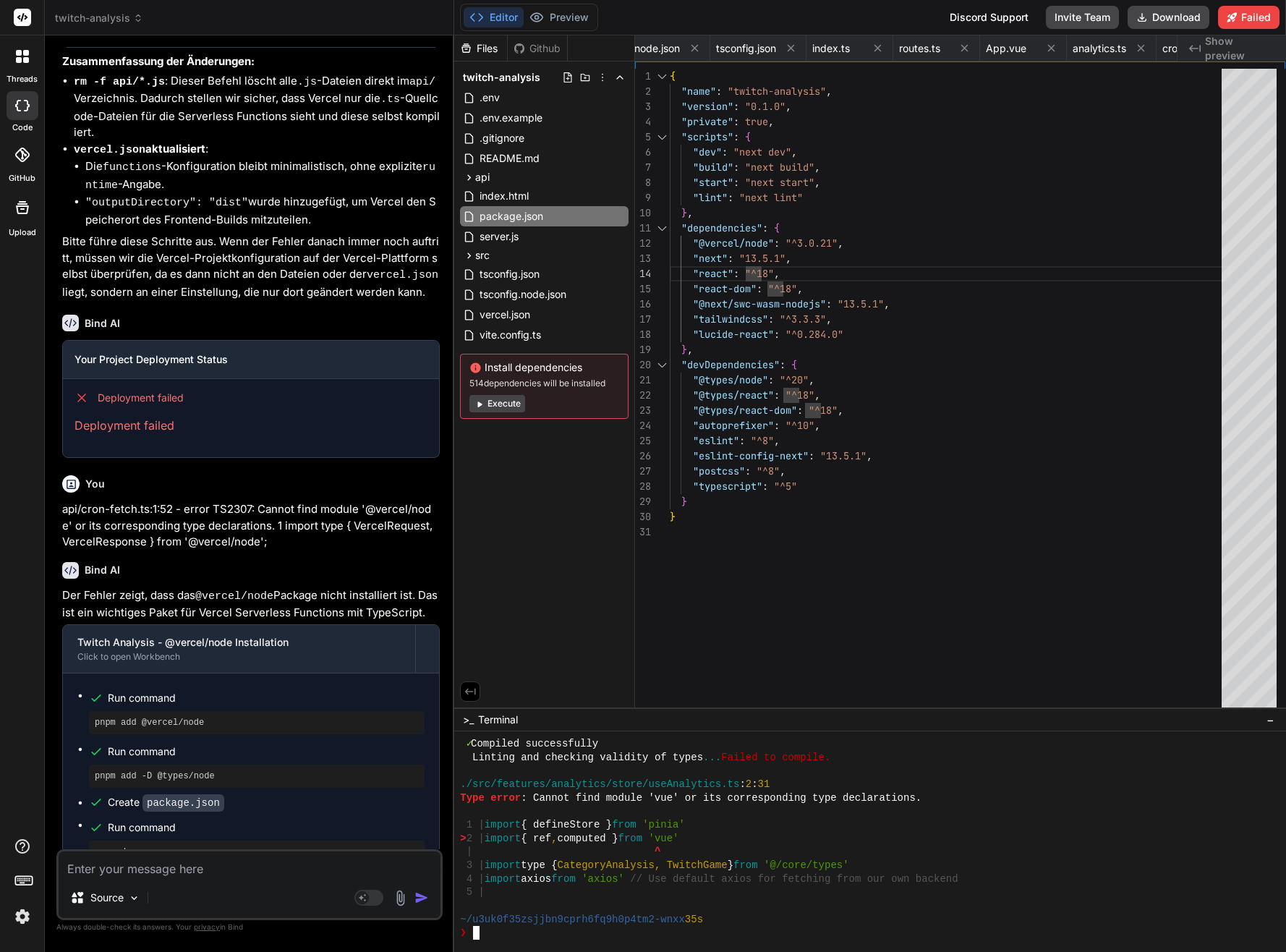
click at [673, 815] on div at bounding box center [864, 812] width 808 height 14
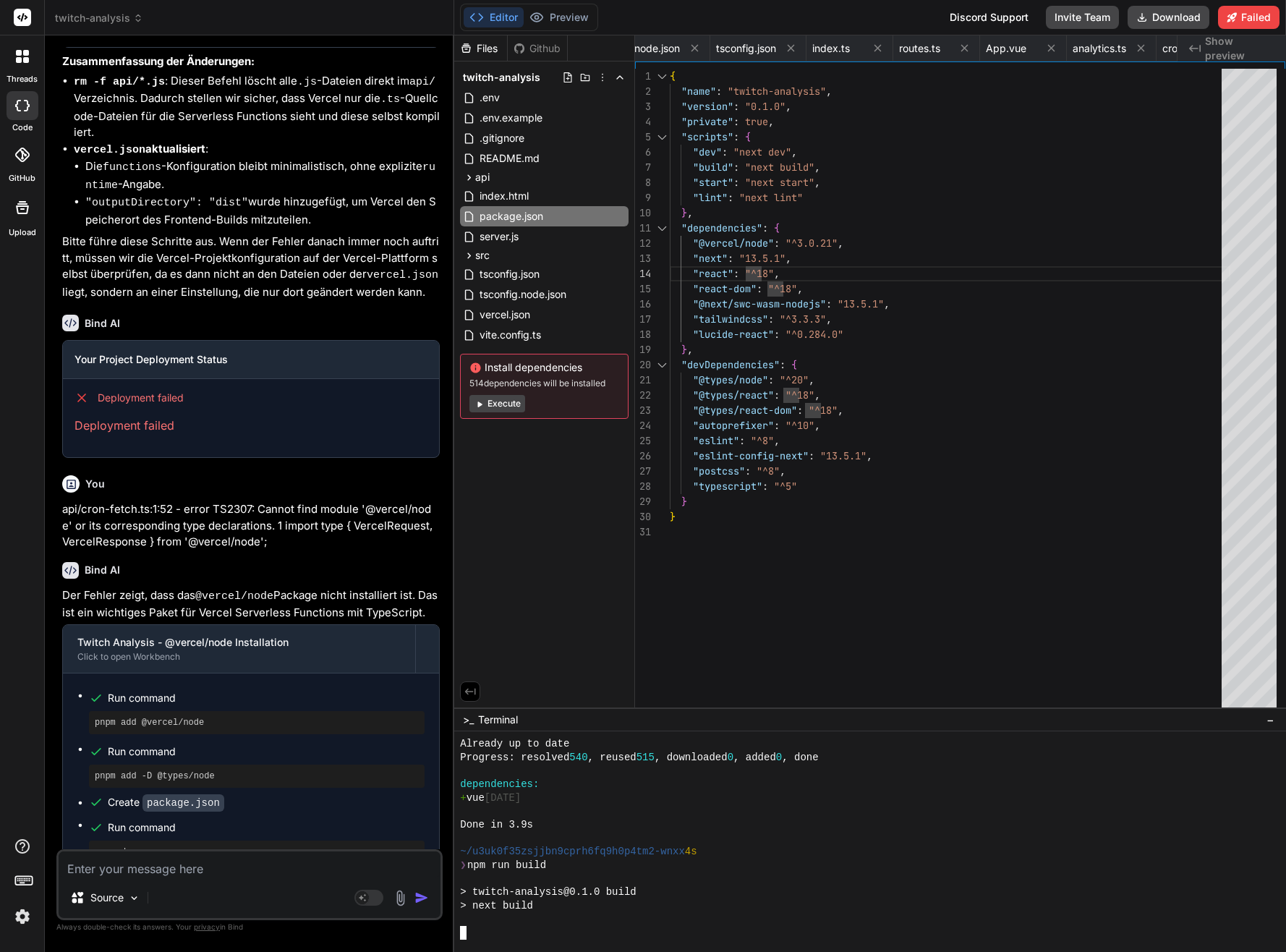
scroll to position [5413, 0]
click at [822, 528] on div "{ "name" : "twitch-analysis" , "version" : "0.1.0" , "private" : true , "script…" at bounding box center [950, 422] width 561 height 706
click at [517, 202] on span "index.html" at bounding box center [504, 196] width 52 height 17
type textarea "<script type="module" src="/src/main.ts"></script> </body> </html>"
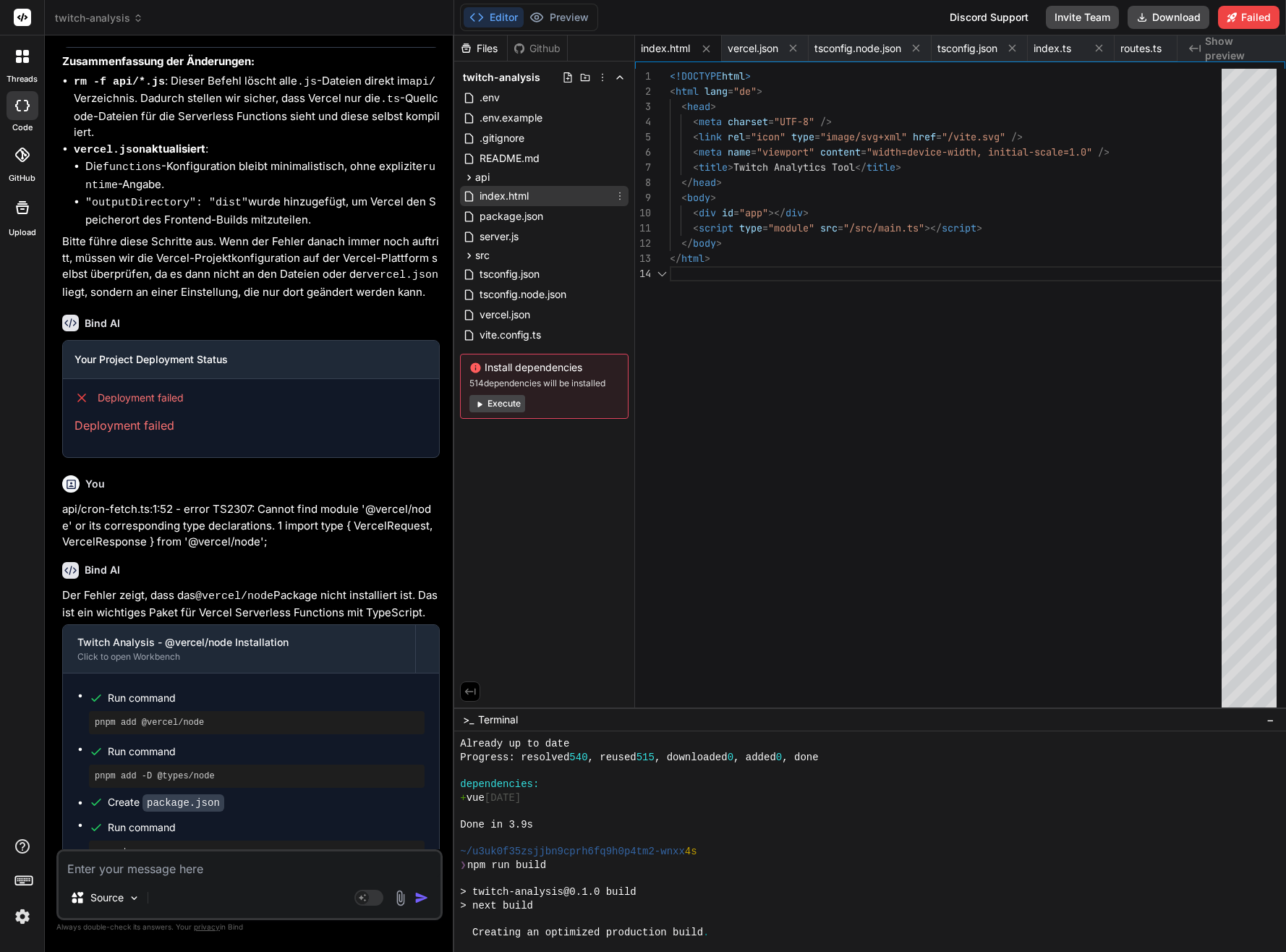
click at [517, 202] on span "index.html" at bounding box center [504, 196] width 52 height 17
click at [515, 213] on span "package.json" at bounding box center [512, 216] width 67 height 17
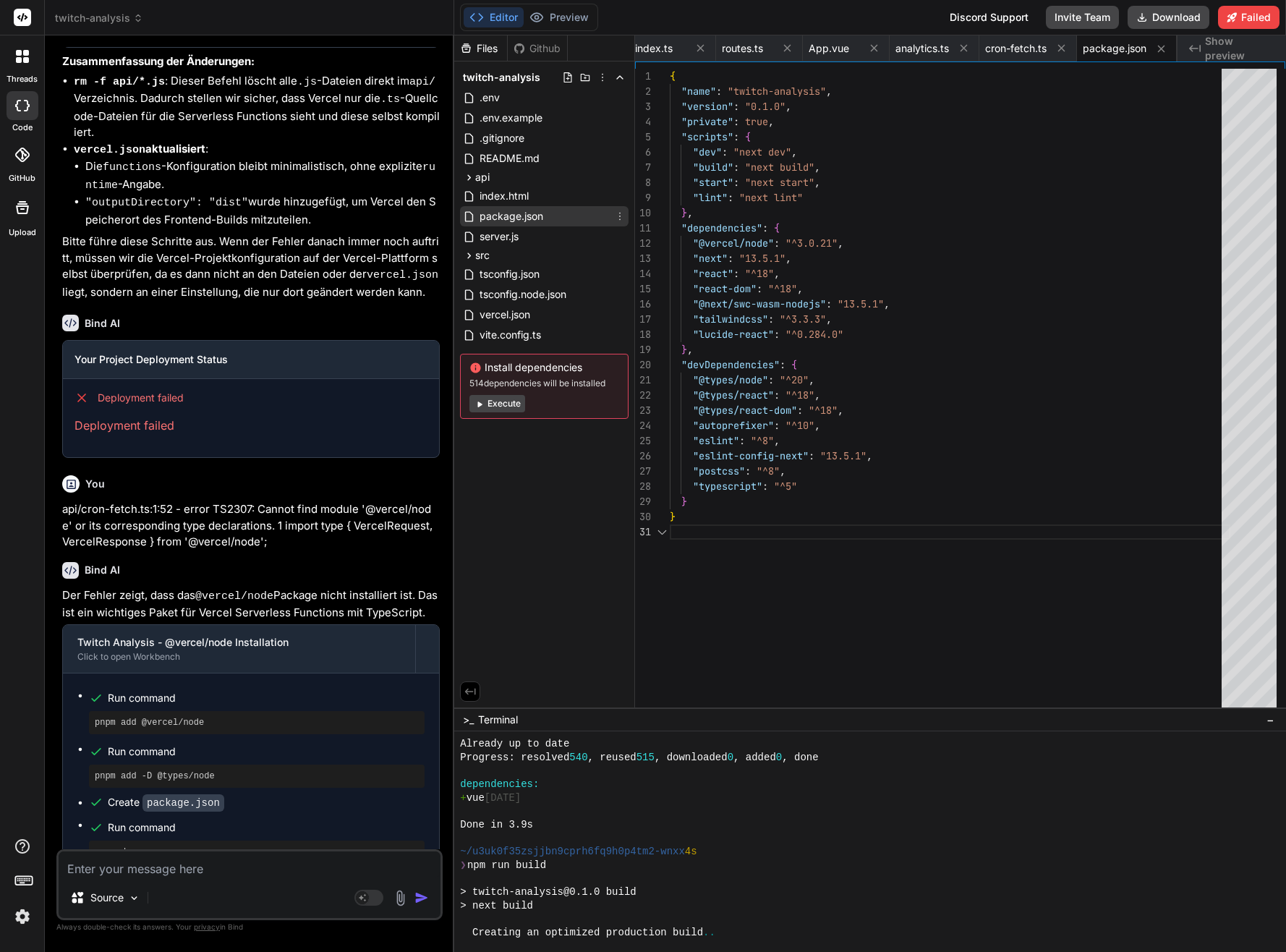
click at [515, 213] on span "package.json" at bounding box center [512, 216] width 67 height 17
click at [1158, 49] on icon at bounding box center [1161, 48] width 12 height 12
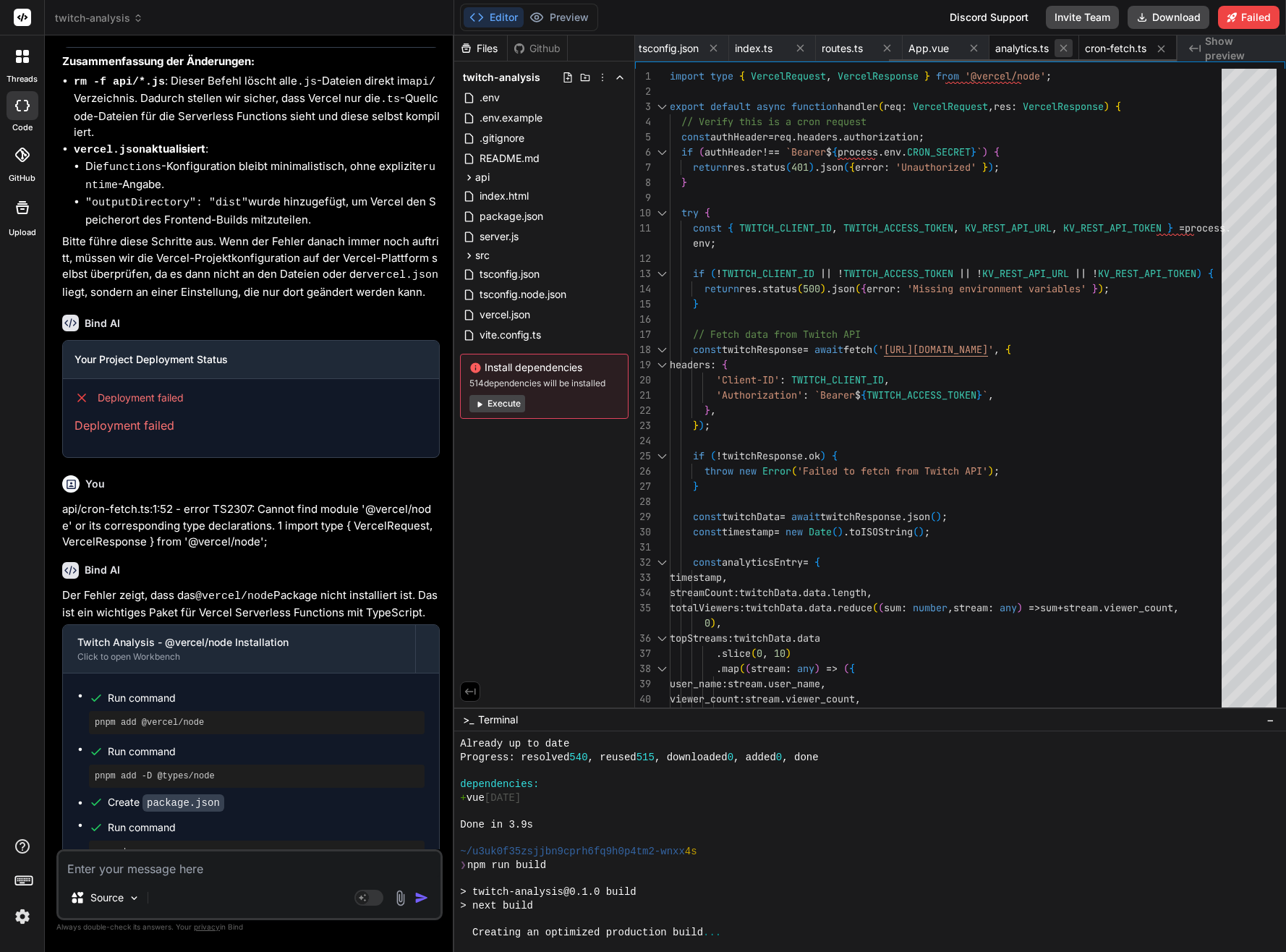
click at [1061, 47] on icon at bounding box center [1064, 48] width 12 height 12
click at [979, 49] on icon at bounding box center [978, 49] width 8 height 8
click at [982, 49] on icon at bounding box center [976, 48] width 12 height 12
click at [1065, 47] on icon at bounding box center [1065, 49] width 8 height 8
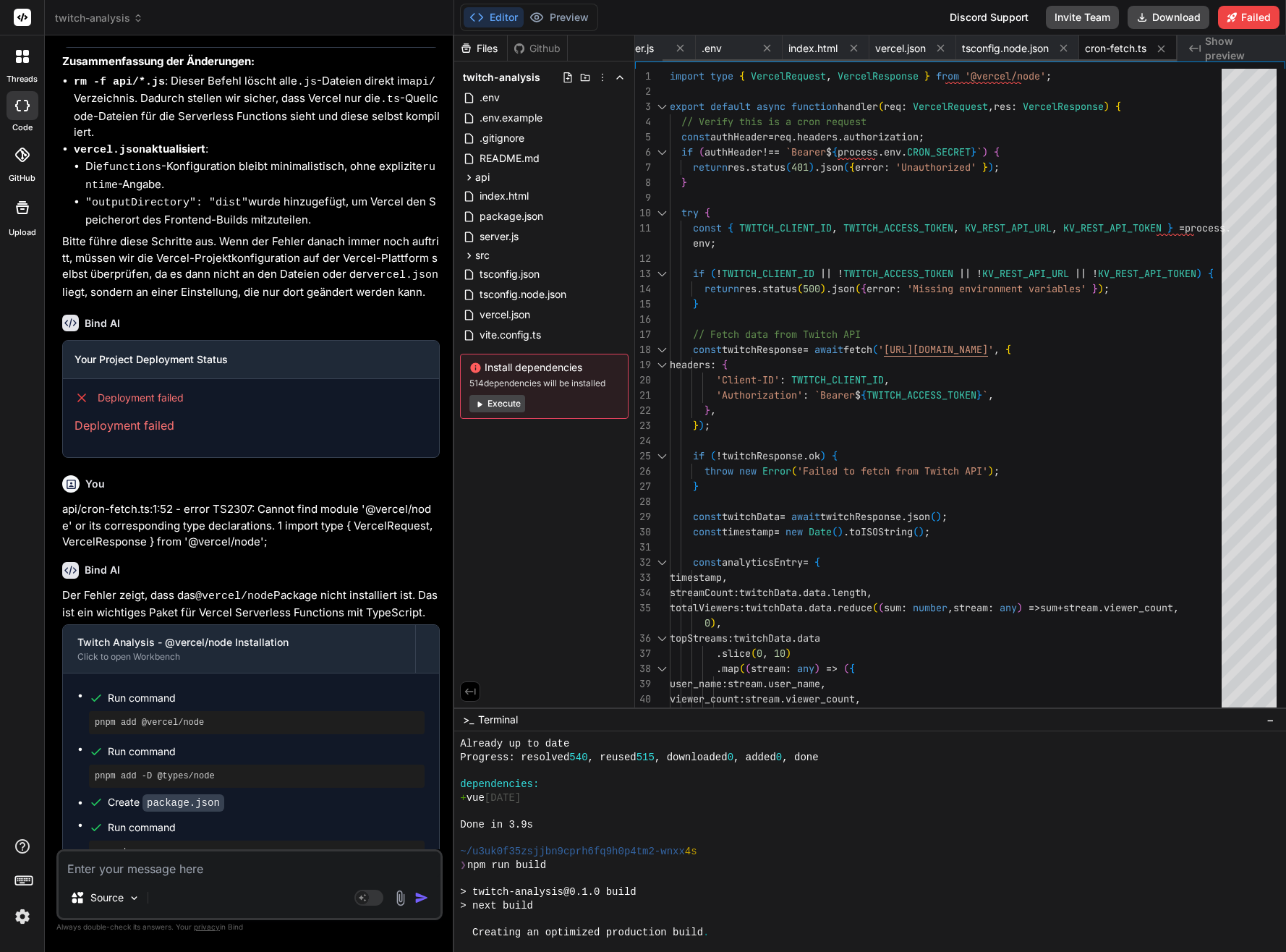
scroll to position [0, 29]
click at [771, 51] on icon at bounding box center [767, 48] width 12 height 12
click at [790, 49] on icon at bounding box center [792, 48] width 12 height 12
click at [796, 48] on icon at bounding box center [792, 48] width 12 height 12
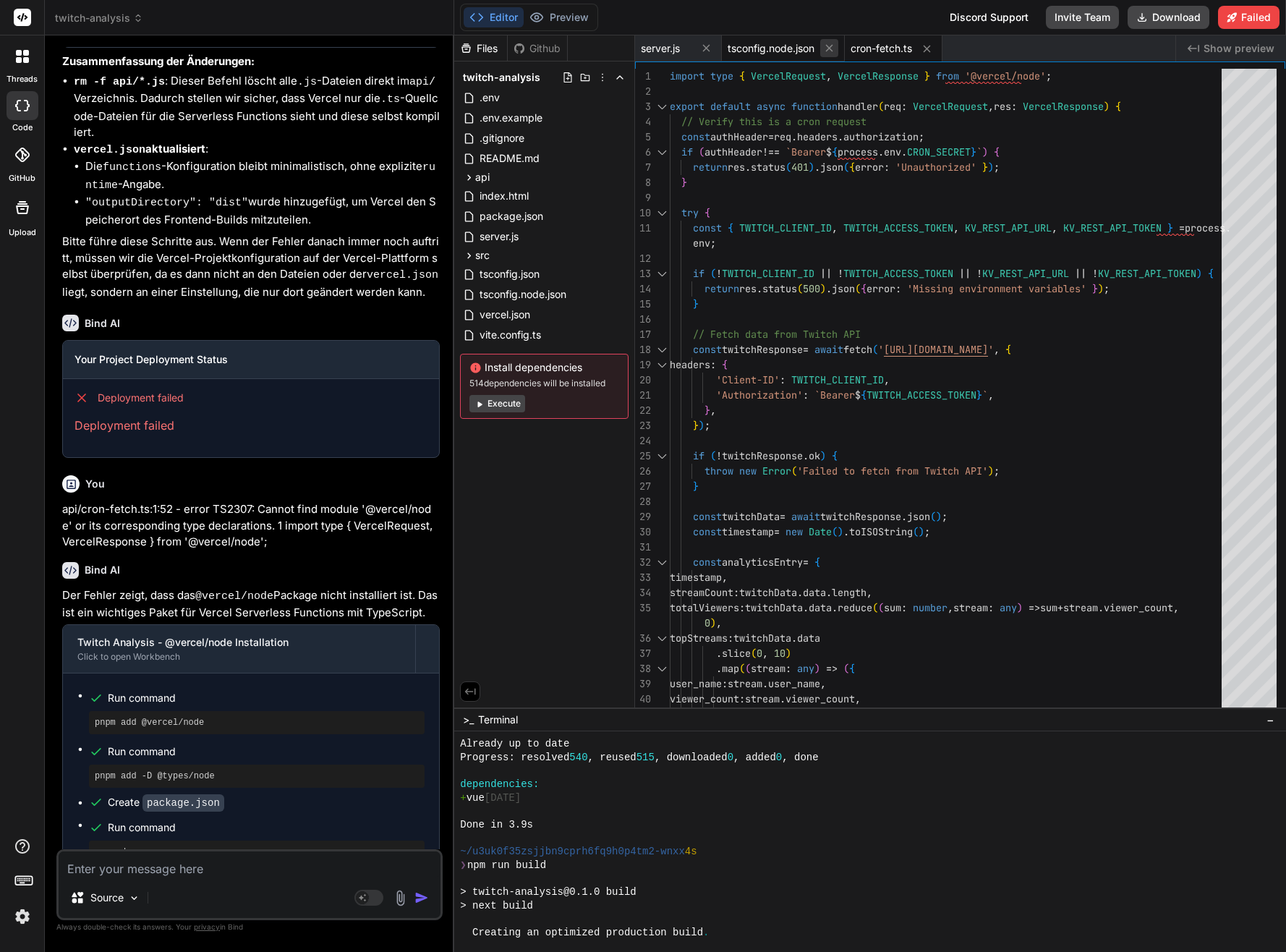
click at [836, 52] on icon at bounding box center [829, 48] width 12 height 12
click at [808, 48] on icon at bounding box center [804, 48] width 12 height 12
type textarea "}); process.on('SIGINT', () => { console.log('SIGINT received, shutting down gr…"
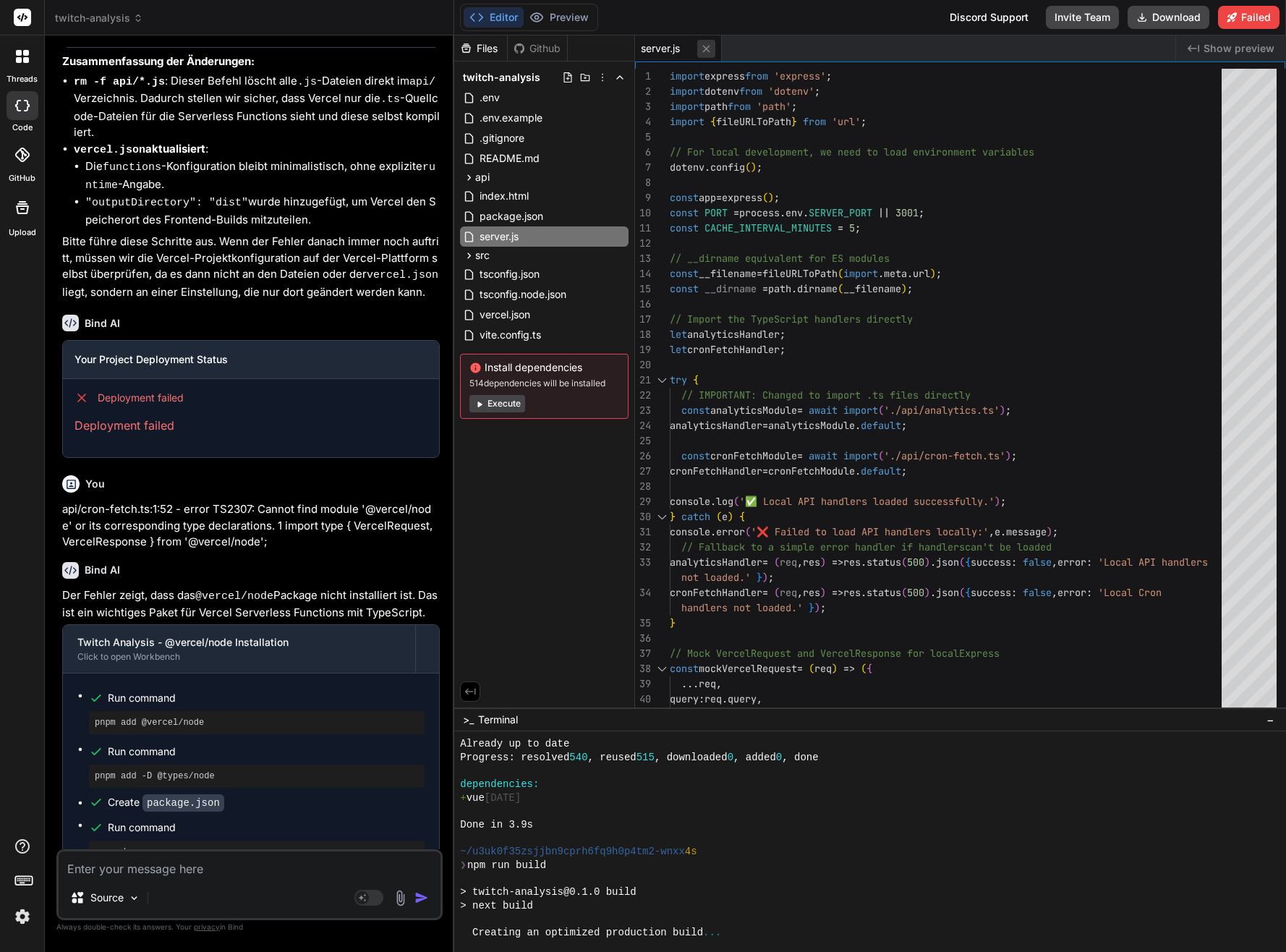
click at [709, 47] on icon at bounding box center [706, 48] width 12 height 12
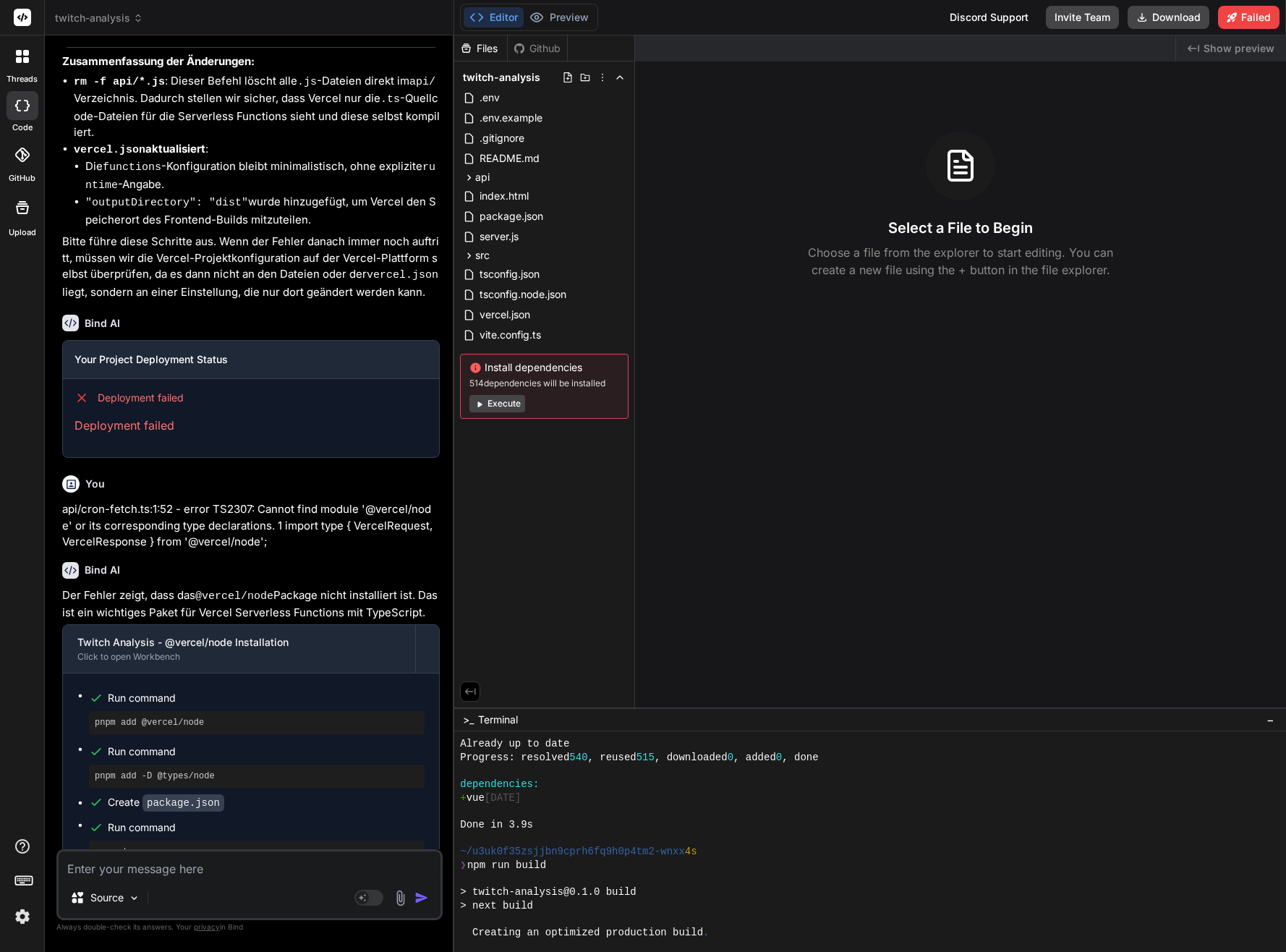
click at [725, 786] on div "dependencies:" at bounding box center [864, 783] width 808 height 14
click at [558, 553] on div "Files Github twitch-analysis .env .env.example .gitignore README.md api analyti…" at bounding box center [545, 371] width 181 height 671
click at [497, 257] on div "src" at bounding box center [544, 255] width 169 height 17
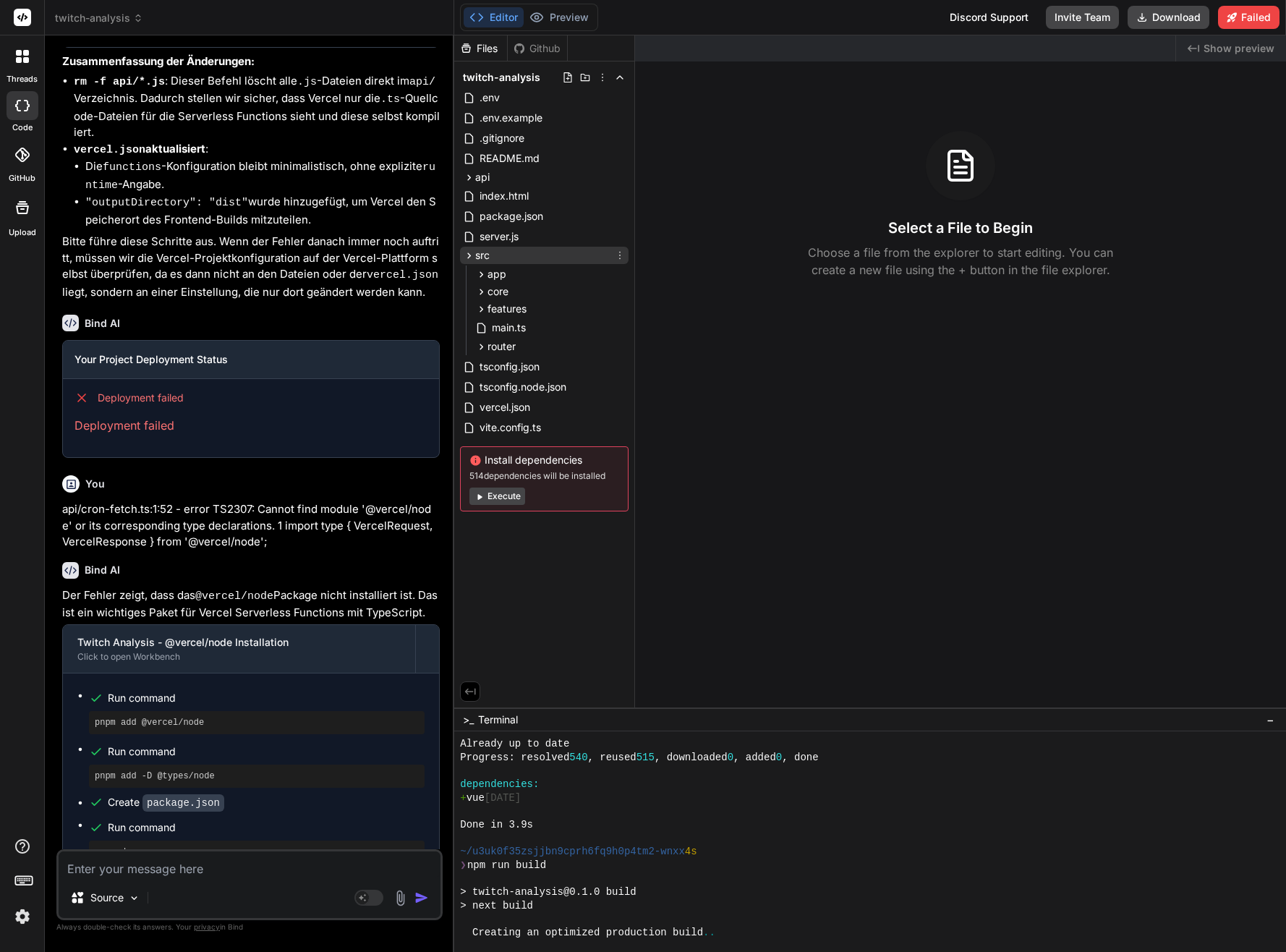
click at [499, 257] on div "src" at bounding box center [544, 255] width 169 height 17
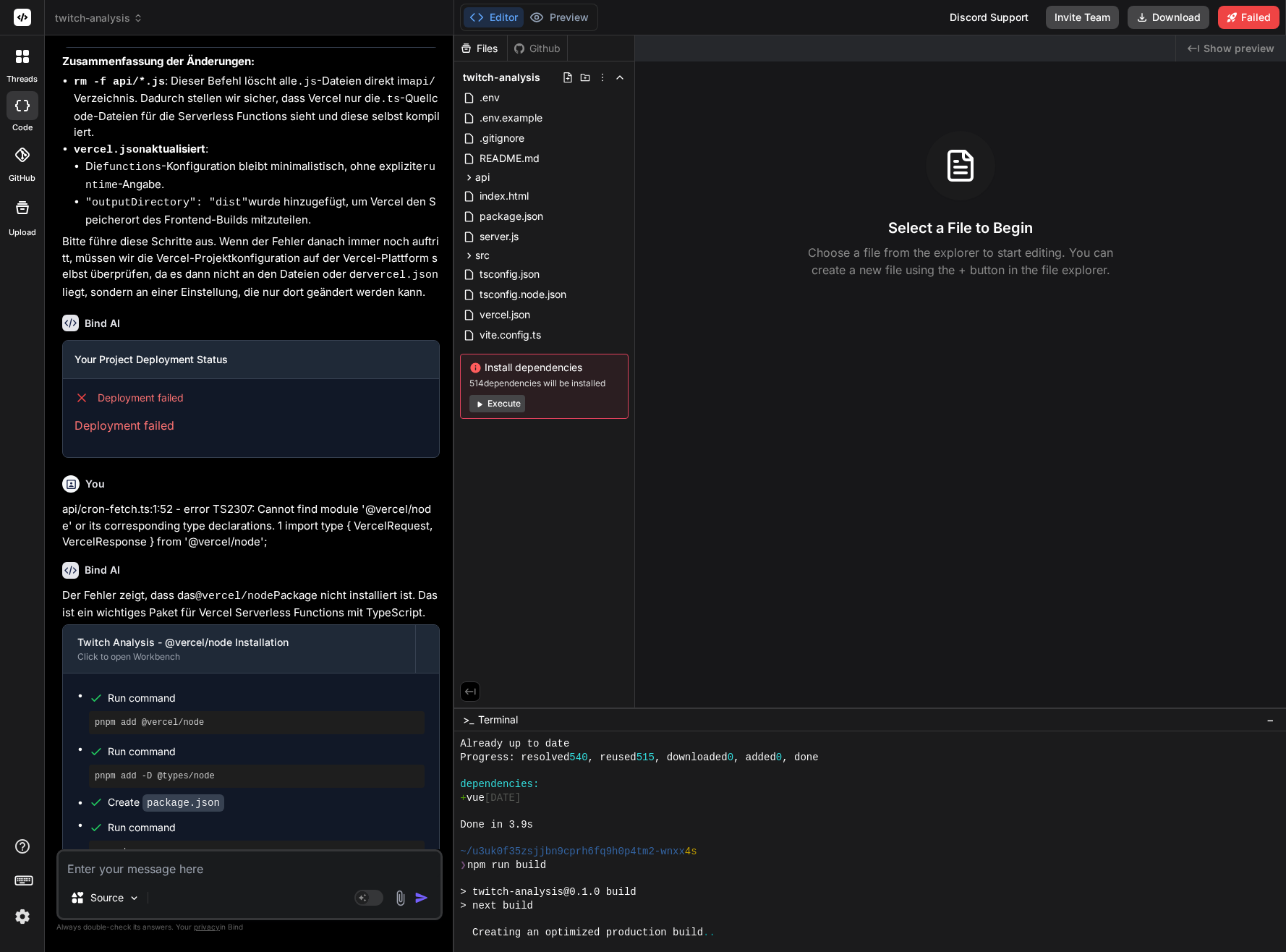
click at [652, 818] on div "Done in 3.9s" at bounding box center [864, 824] width 808 height 14
click at [487, 154] on span "README.md" at bounding box center [510, 158] width 63 height 17
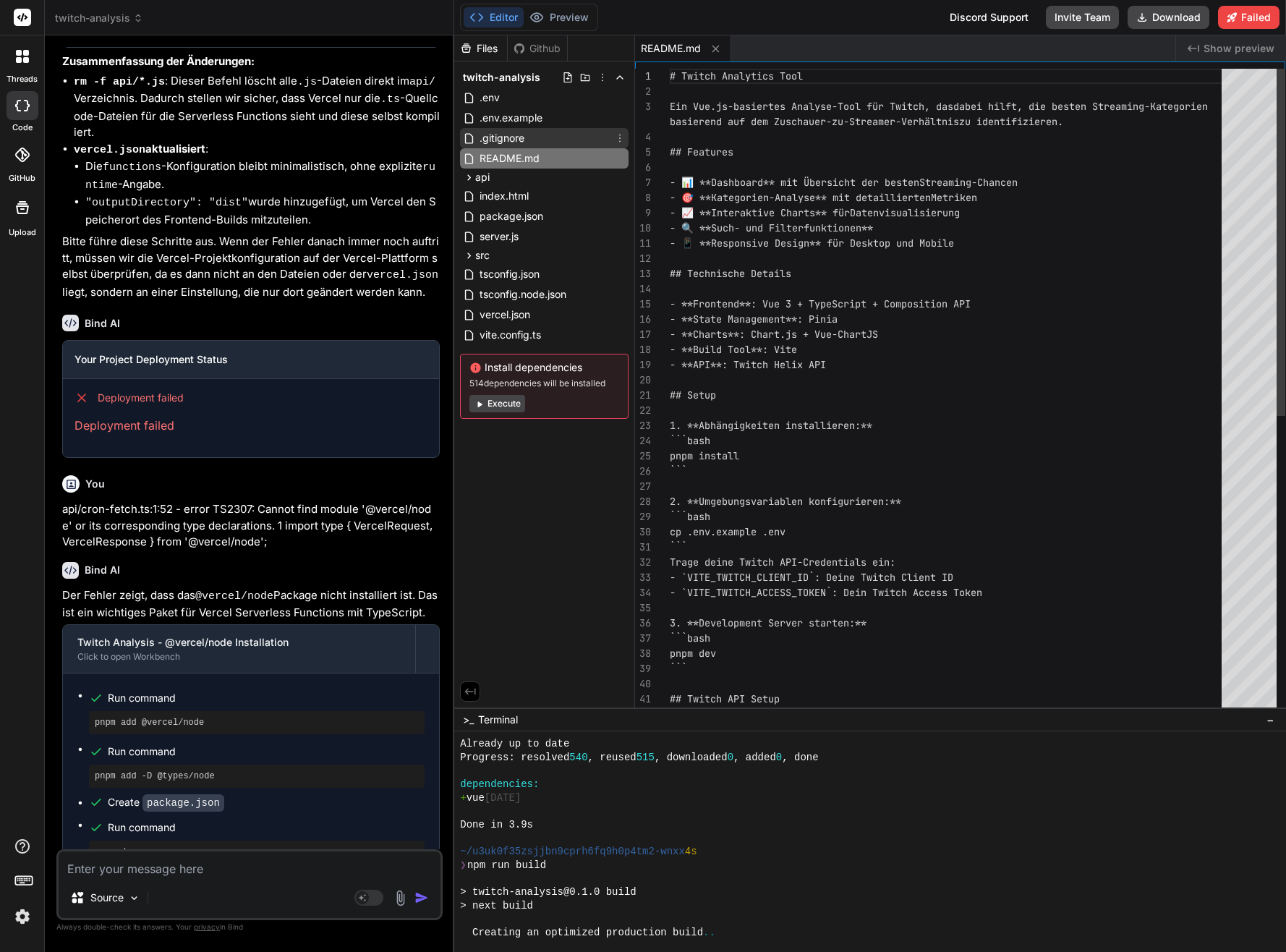
click at [496, 136] on span ".gitignore" at bounding box center [502, 137] width 48 height 17
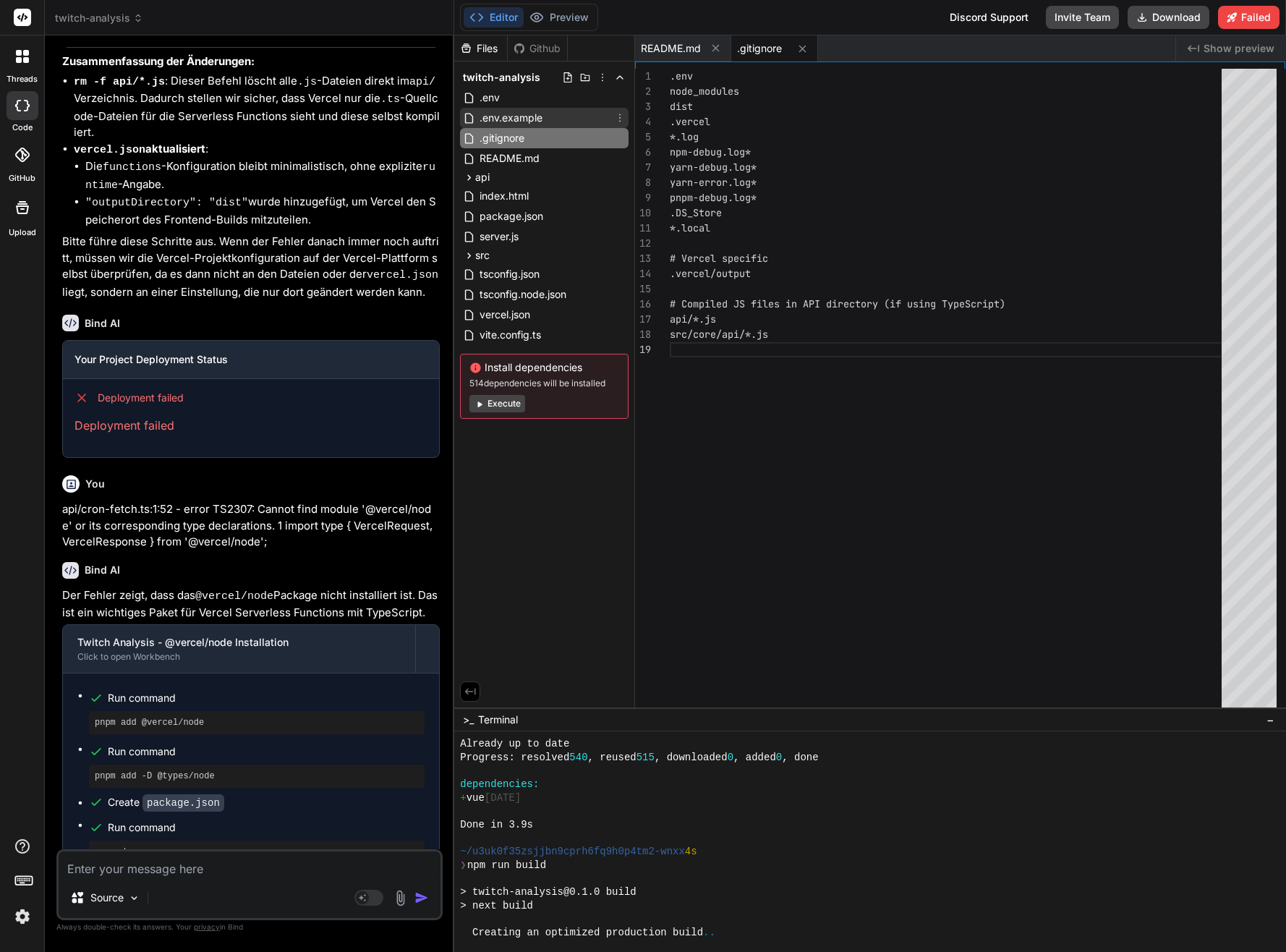
click at [505, 115] on span ".env.example" at bounding box center [512, 118] width 66 height 17
type textarea "# or leave them unset to fall back to in-memory caching in server.js. VERCEL_KV…"
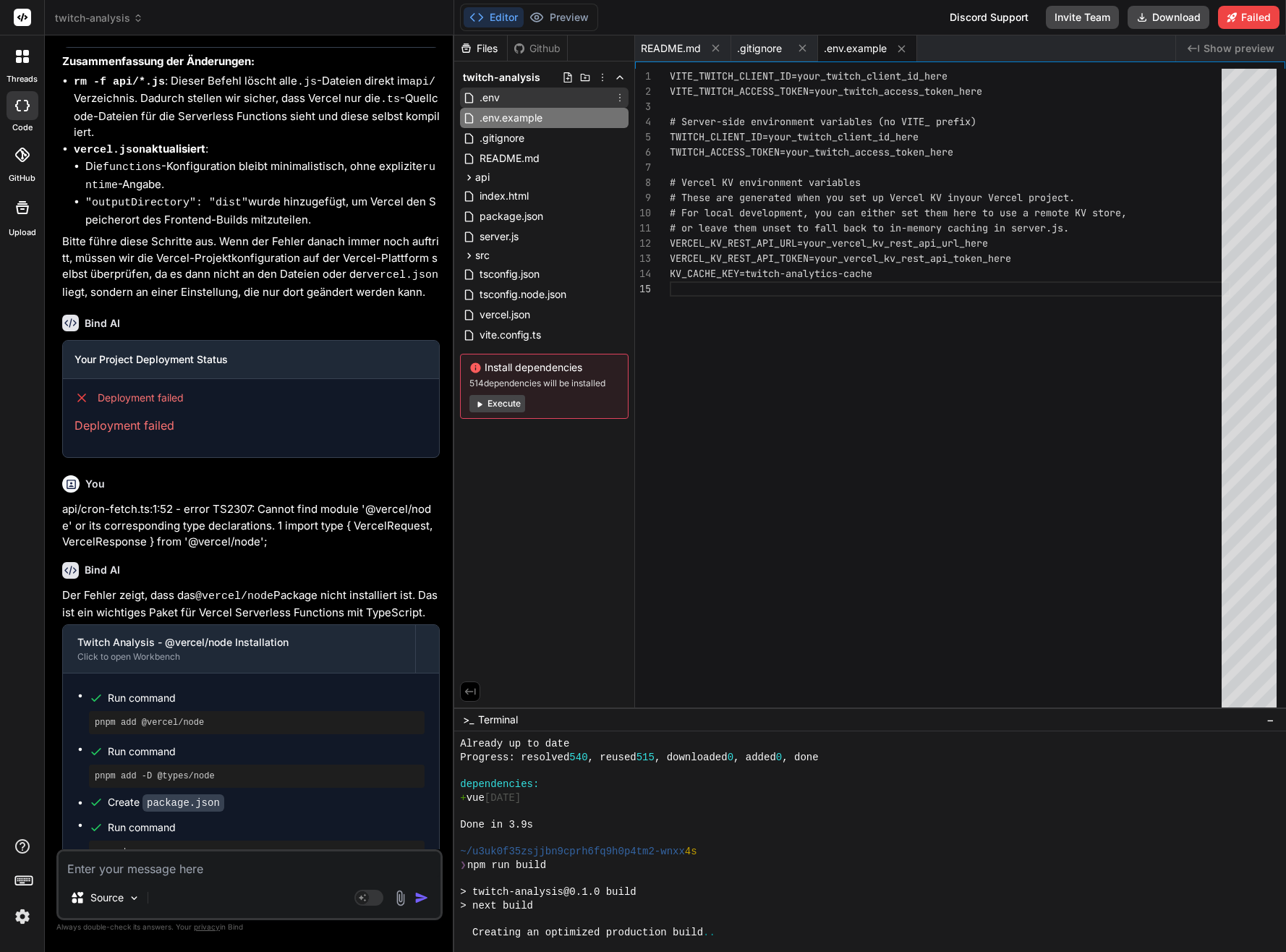
click at [485, 102] on span ".env" at bounding box center [490, 97] width 24 height 17
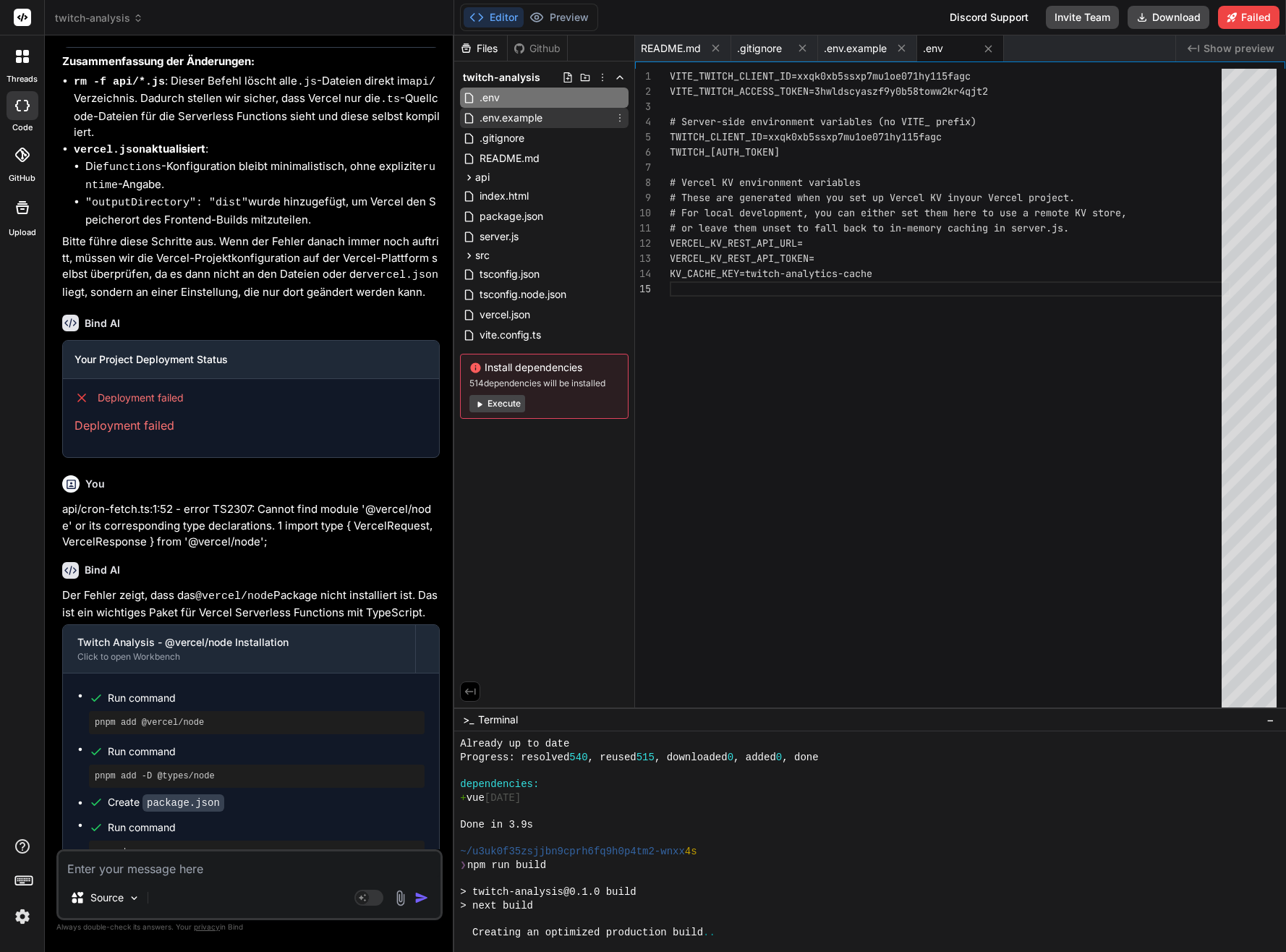
click at [490, 120] on span ".env.example" at bounding box center [512, 118] width 66 height 17
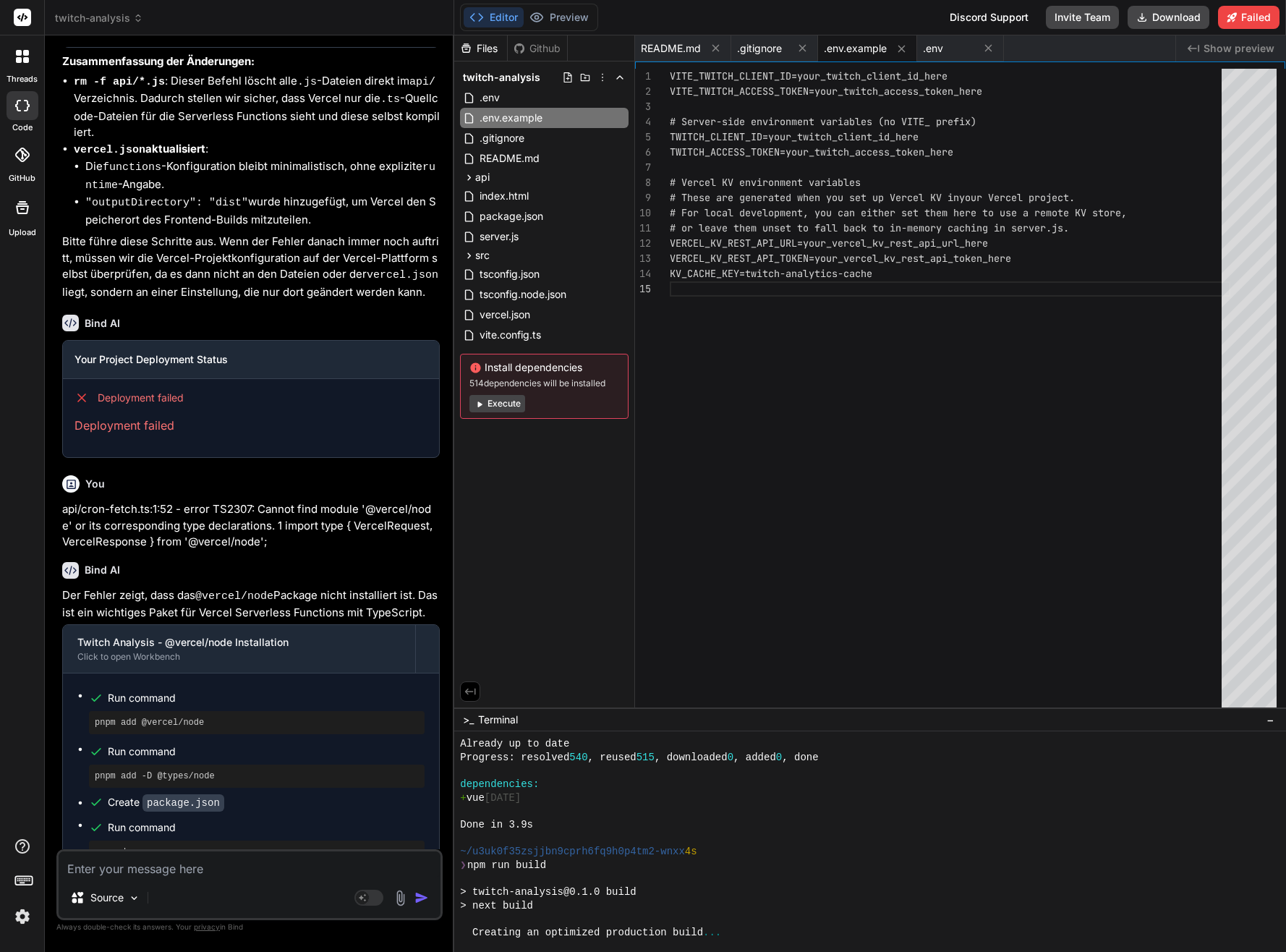
click at [641, 820] on div "Done in 3.9s" at bounding box center [864, 824] width 808 height 14
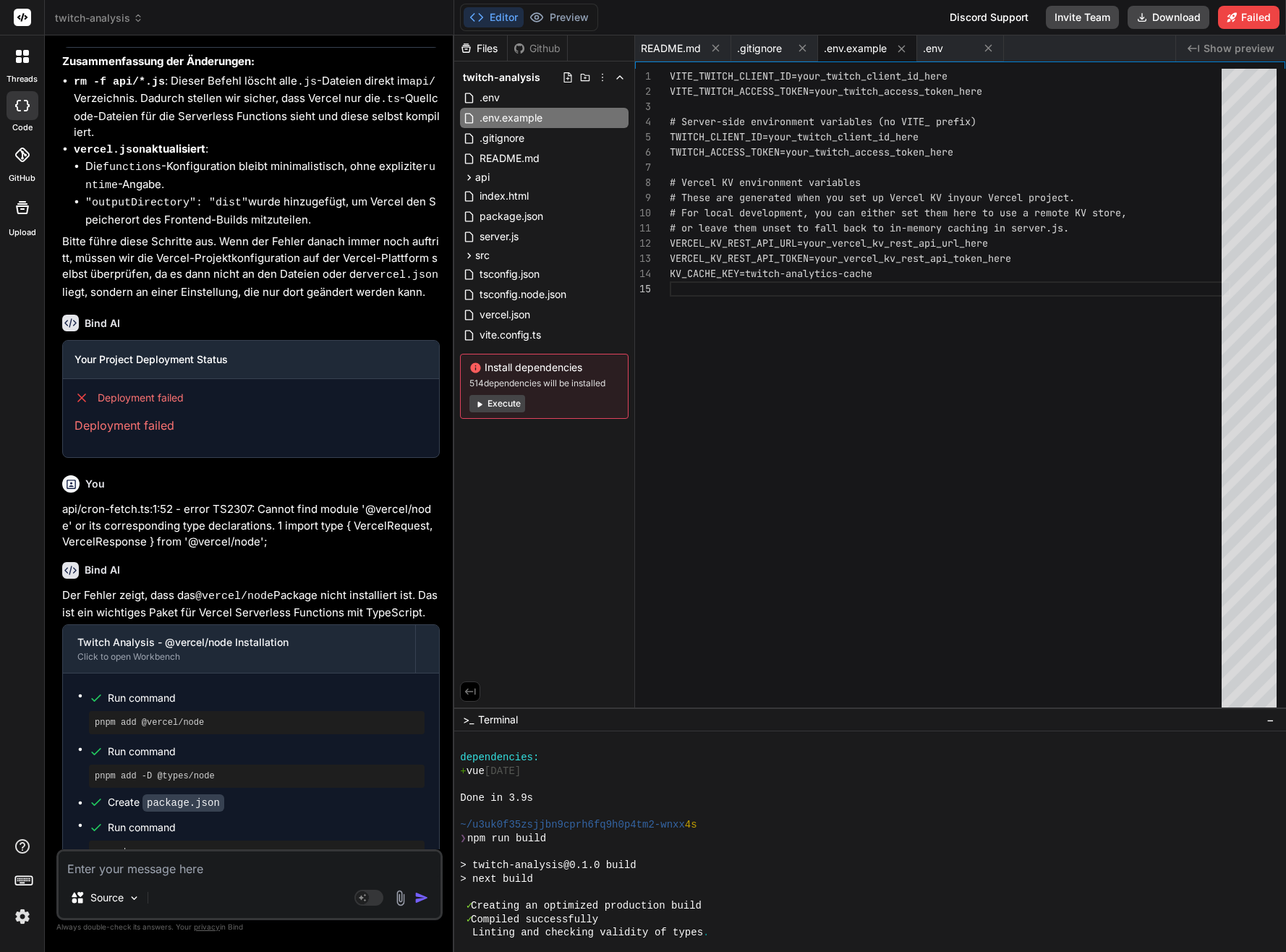
scroll to position [5439, 0]
click at [824, 871] on div "> twitch-analysis@0.1.0 build" at bounding box center [864, 864] width 808 height 14
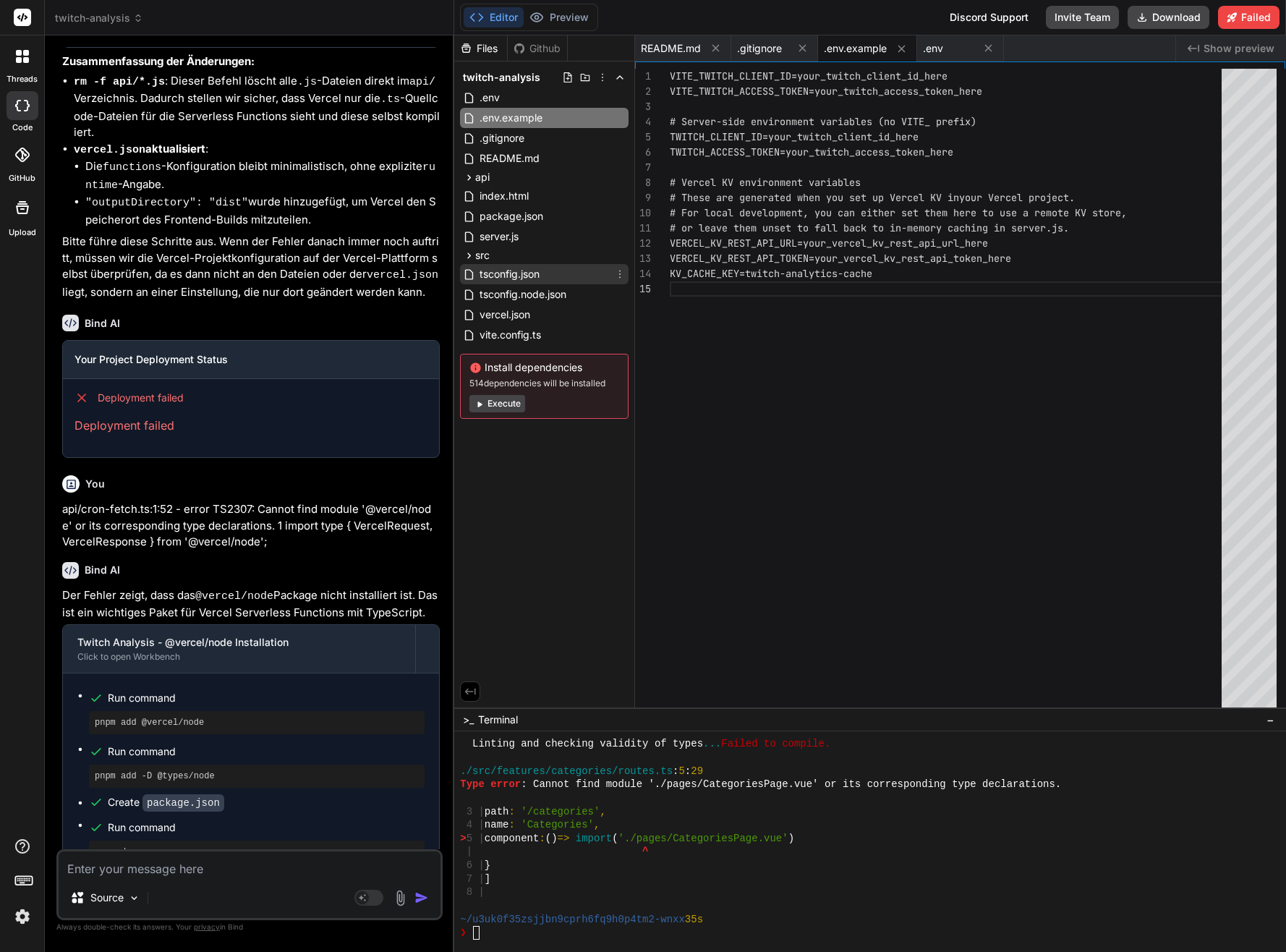
scroll to position [5628, 0]
click at [790, 800] on div at bounding box center [864, 798] width 808 height 14
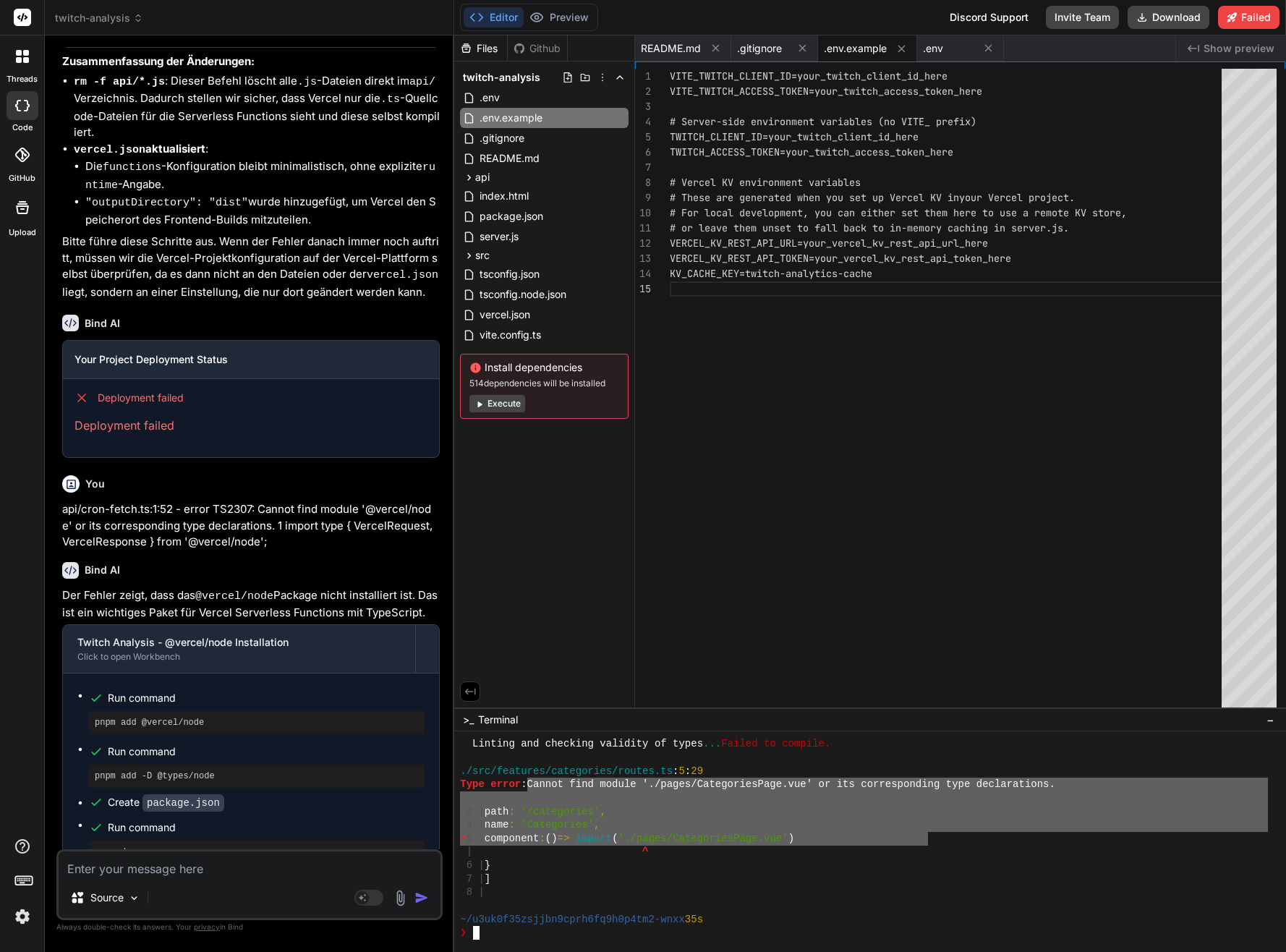
drag, startPoint x: 528, startPoint y: 785, endPoint x: 925, endPoint y: 842, distance: 401.1
drag, startPoint x: 634, startPoint y: 889, endPoint x: 589, endPoint y: 896, distance: 45.5
click at [629, 889] on div "8 |" at bounding box center [864, 892] width 808 height 14
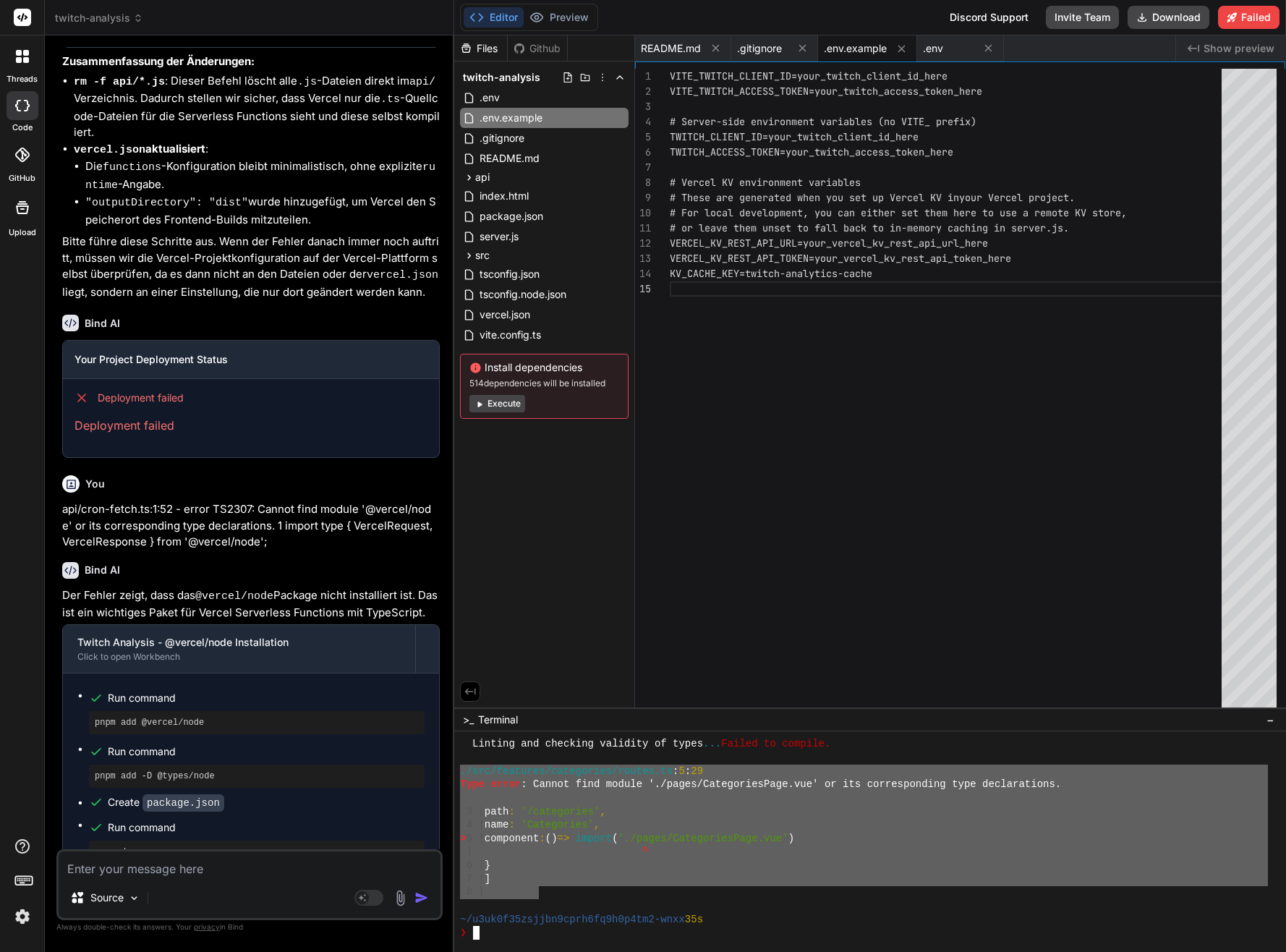
drag, startPoint x: 541, startPoint y: 886, endPoint x: 413, endPoint y: 776, distance: 168.8
click at [413, 776] on div "twitch-analysis Created with Pixso. Bind AI Web Search Created with Pixso. Code…" at bounding box center [666, 476] width 1242 height 952
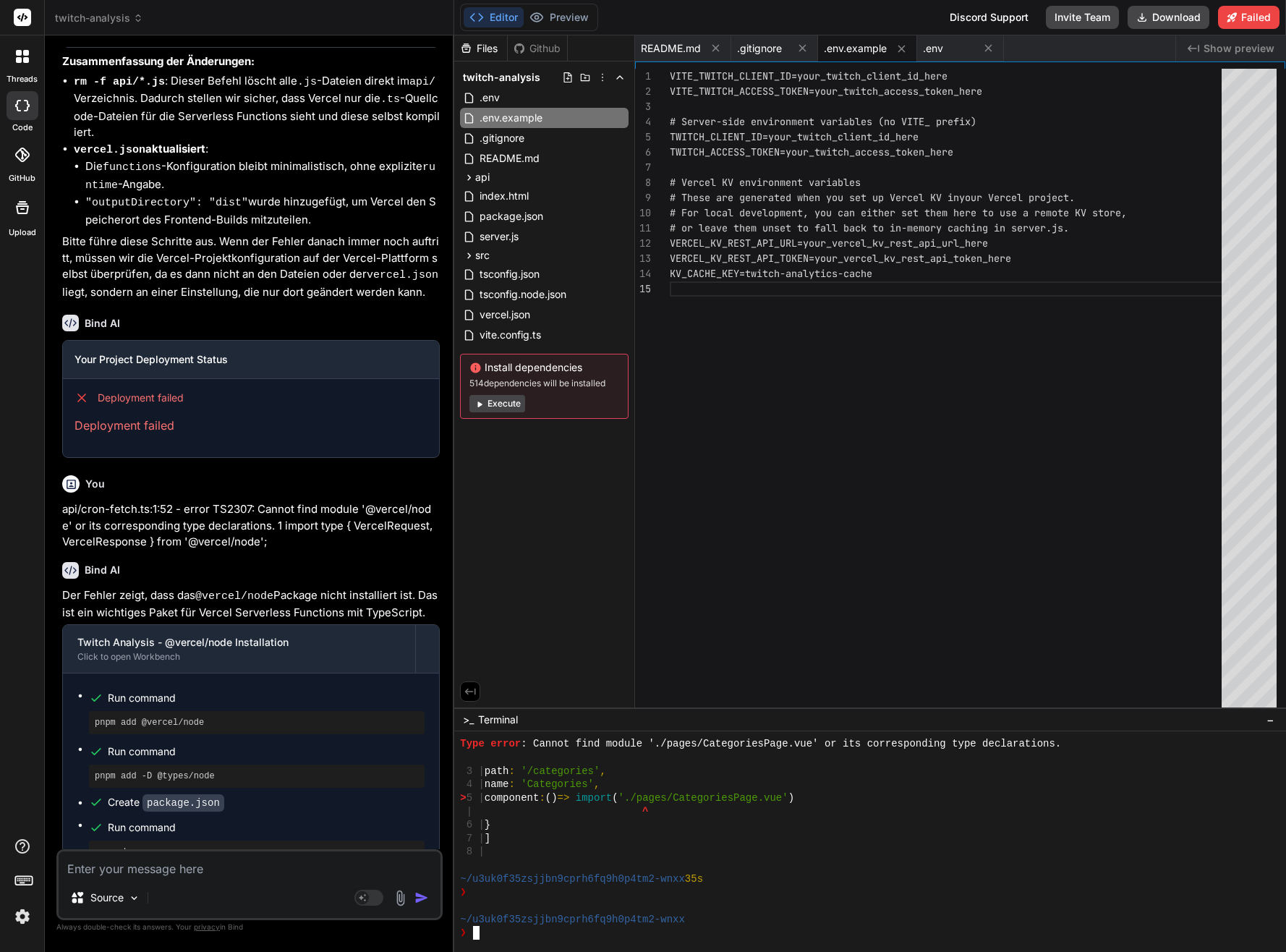
click at [290, 864] on textarea at bounding box center [249, 864] width 382 height 26
paste textarea "pnpm dev"
type textarea "pnpm dev"
type textarea "x"
type textarea "pnpm dev"
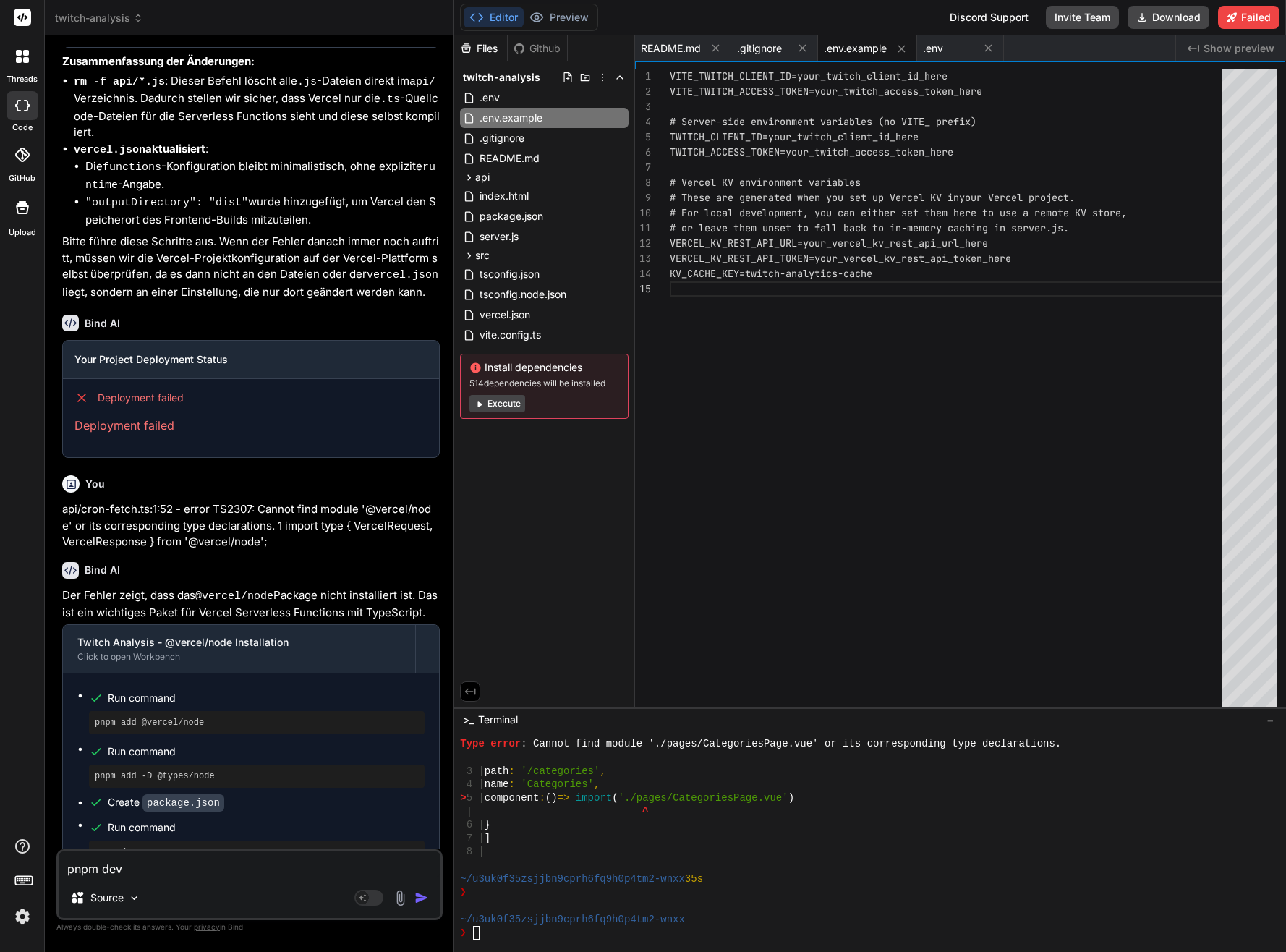
click at [523, 847] on div "8 |" at bounding box center [864, 851] width 808 height 14
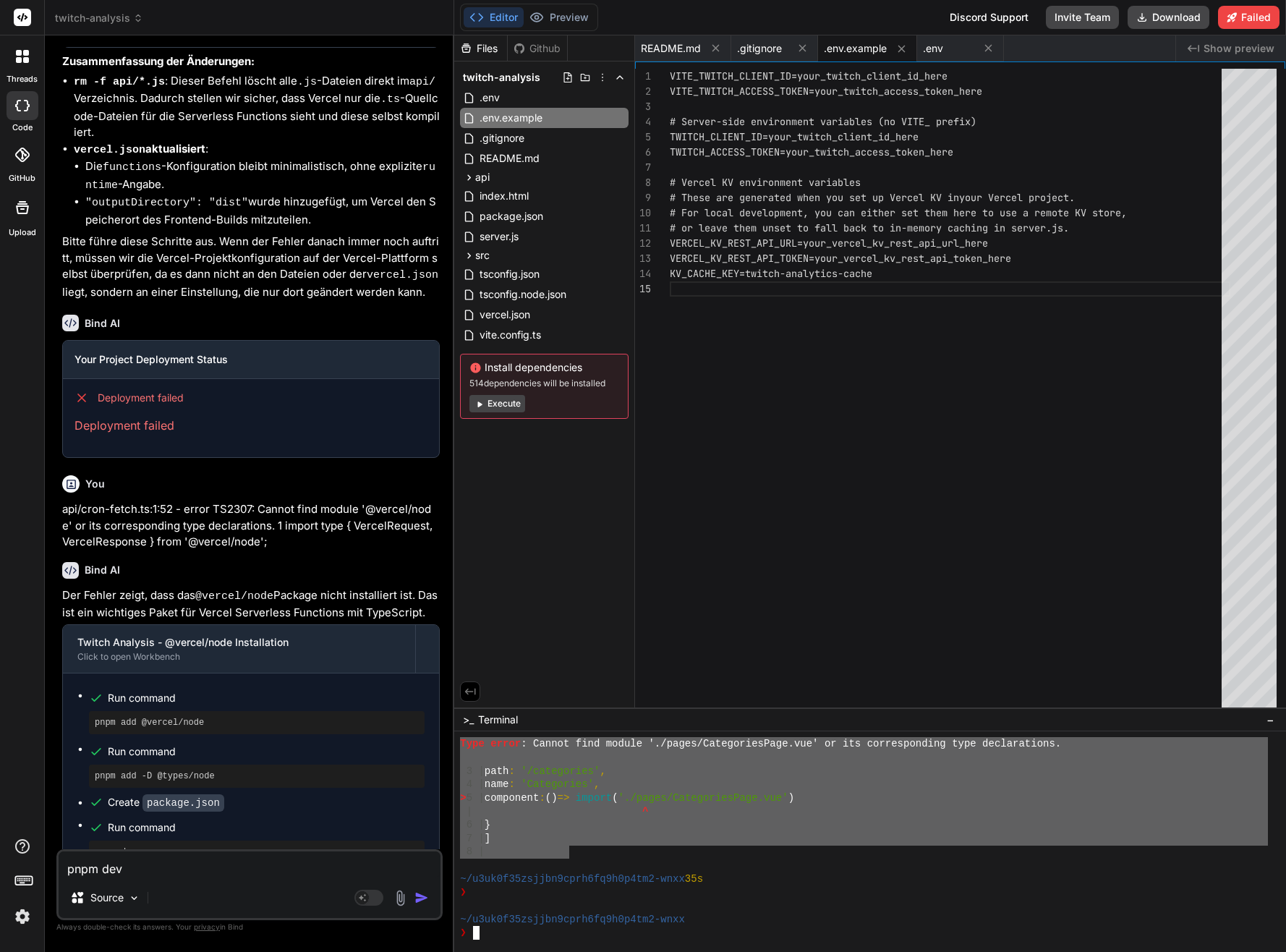
drag, startPoint x: 460, startPoint y: 743, endPoint x: 542, endPoint y: 831, distance: 120.3
type textarea "Type error: Cannot find module './pages/CategoriesPage.vue' or its correspondin…"
click at [248, 873] on textarea "pnpm dev" at bounding box center [249, 864] width 382 height 26
paste textarea "Type error: Cannot find module './pages/CategoriesPage.vue' or its correspondin…"
type textarea "Type error: Cannot find module './pages/CategoriesPage.vue' or its correspondin…"
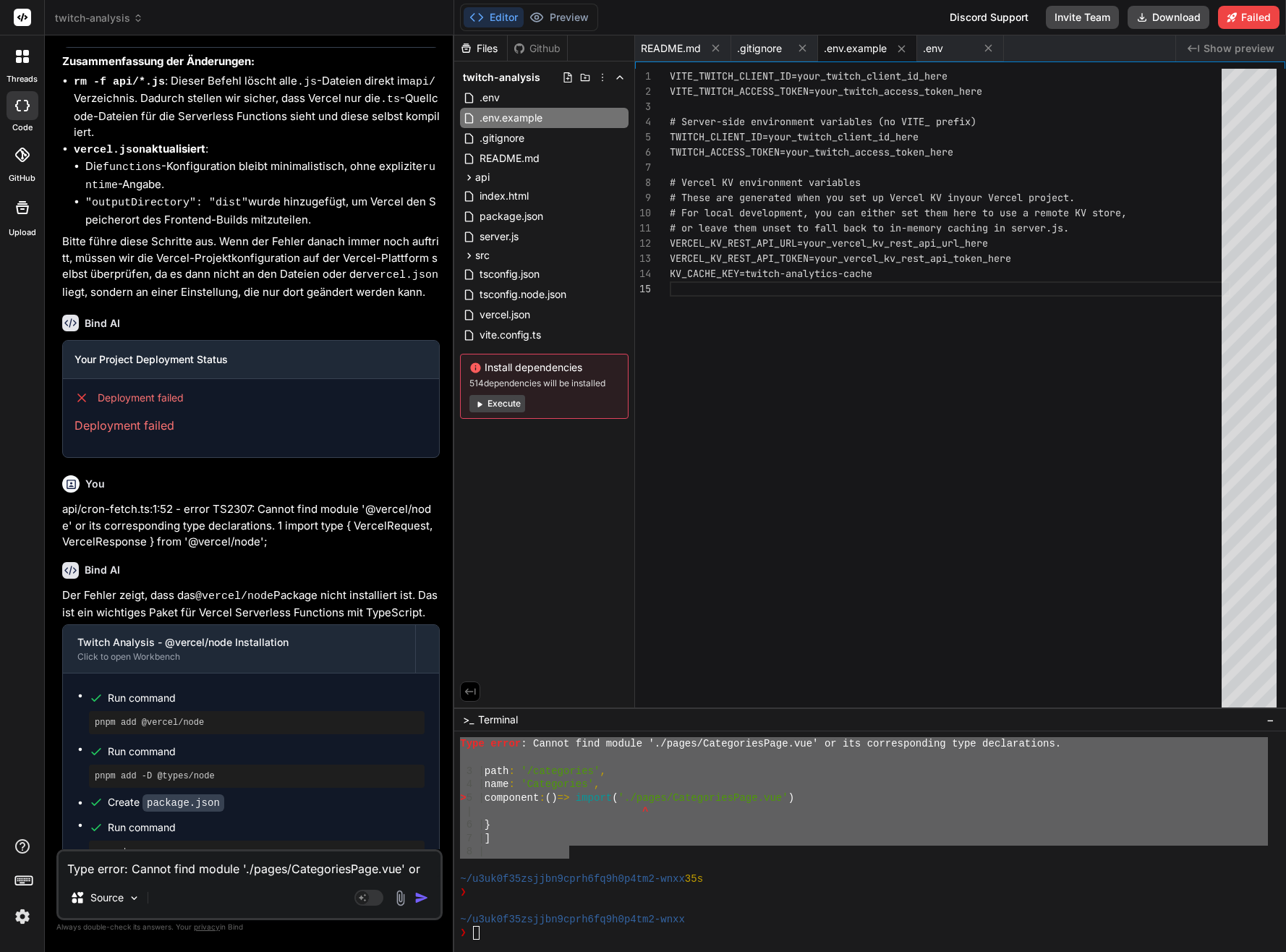
scroll to position [1, 0]
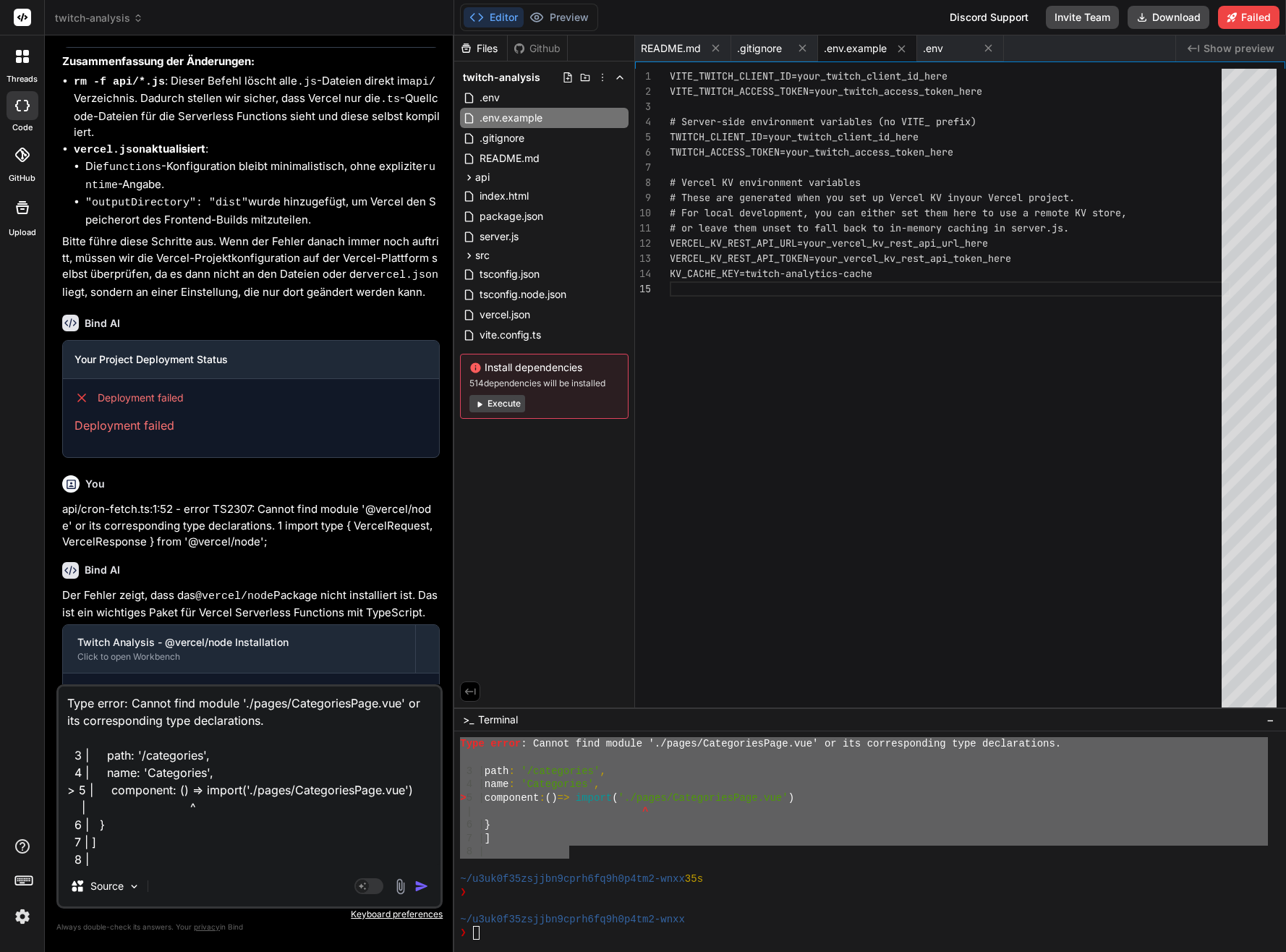
type textarea "x"
type textarea "Type error: Cannot find module './pages/CategoriesPage.vue' or its correspondin…"
type textarea "x"
type textarea "Type error: Cannot find module './pages/CategoriesPage.vue' or its correspondin…"
type textarea "x"
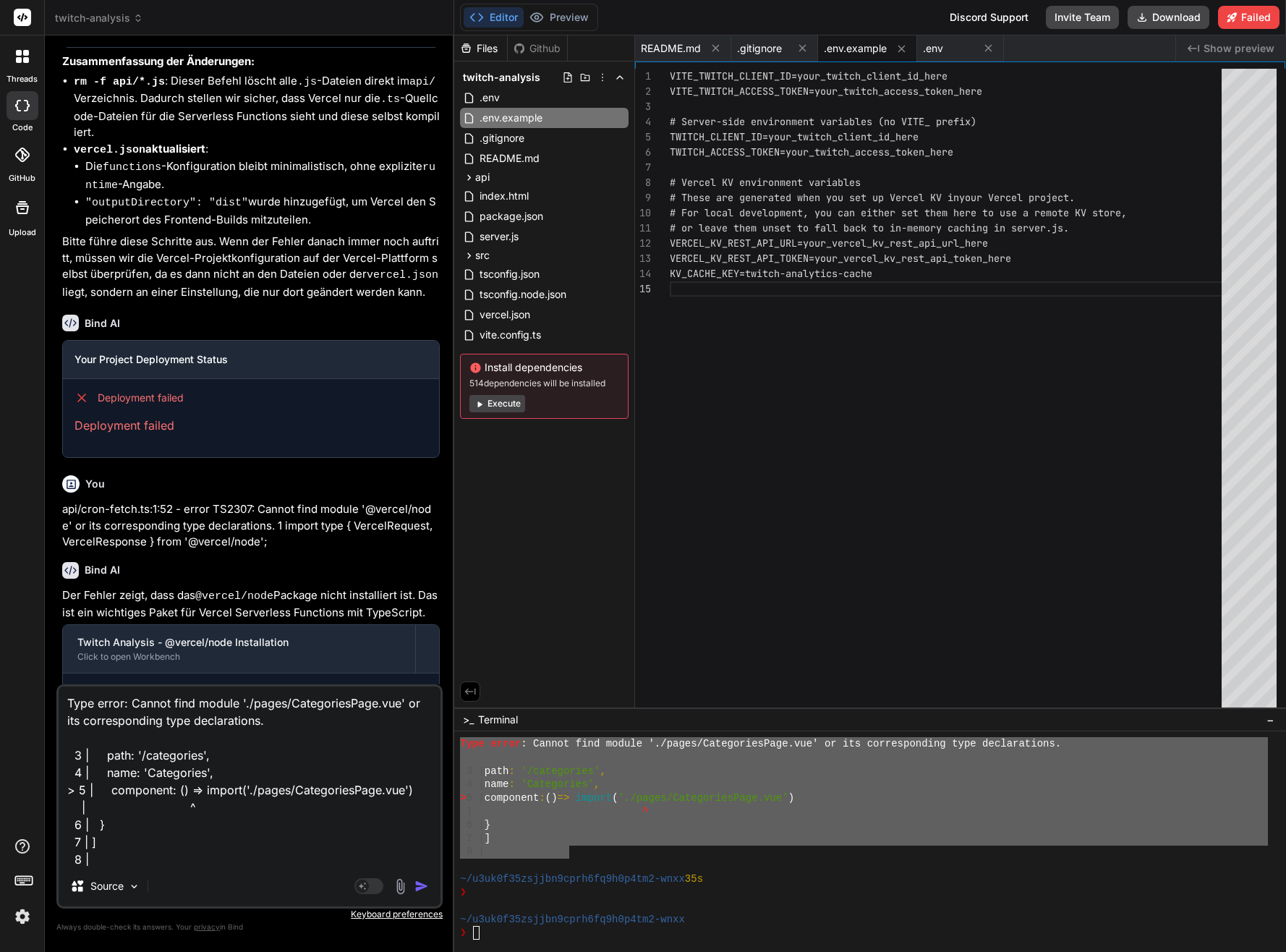
scroll to position [36, 0]
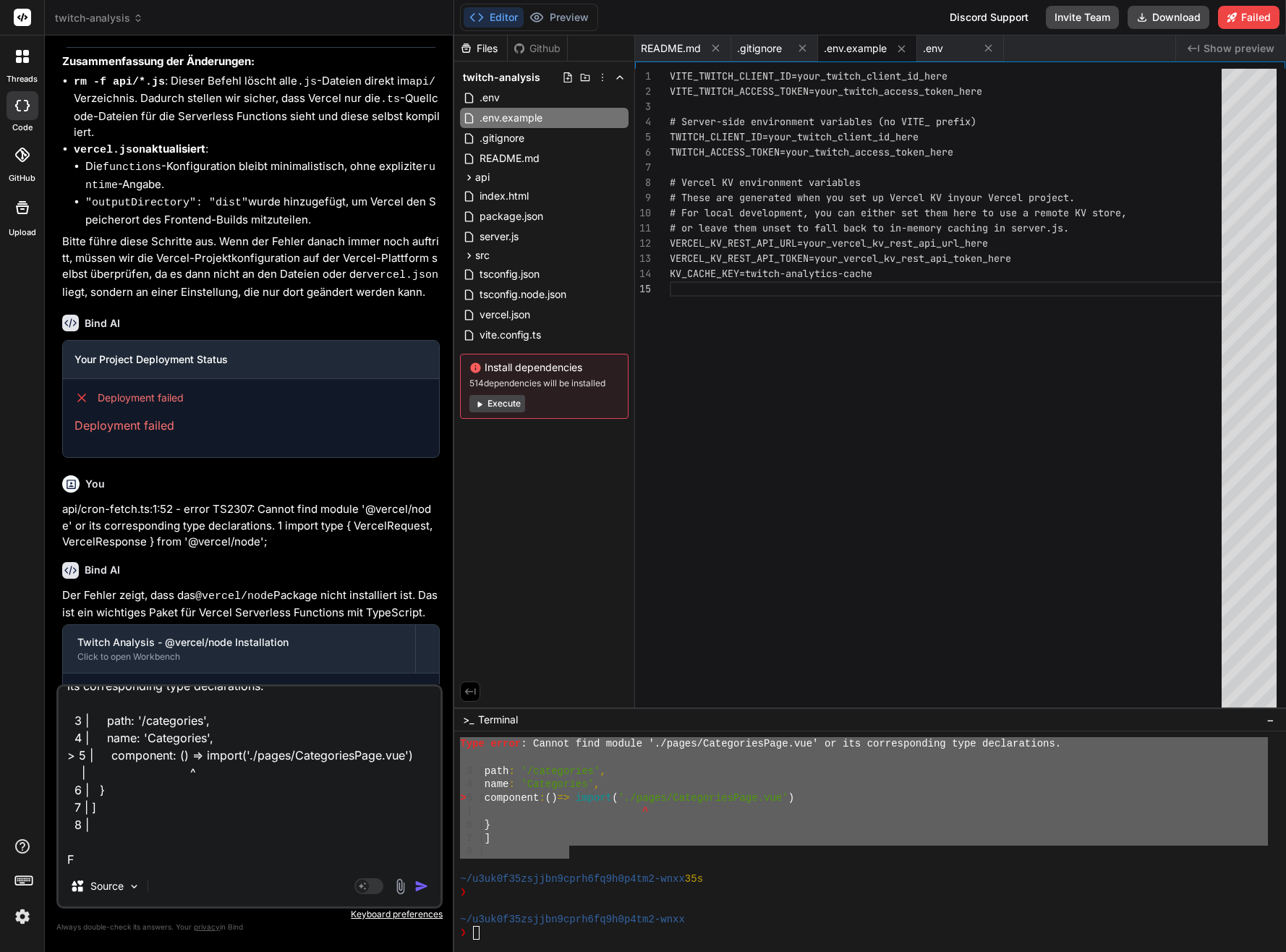
type textarea "Type error: Cannot find module './pages/CategoriesPage.vue' or its correspondin…"
type textarea "x"
type textarea "Type error: Cannot find module './pages/CategoriesPage.vue' or its correspondin…"
type textarea "x"
type textarea "Type error: Cannot find module './pages/CategoriesPage.vue' or its correspondin…"
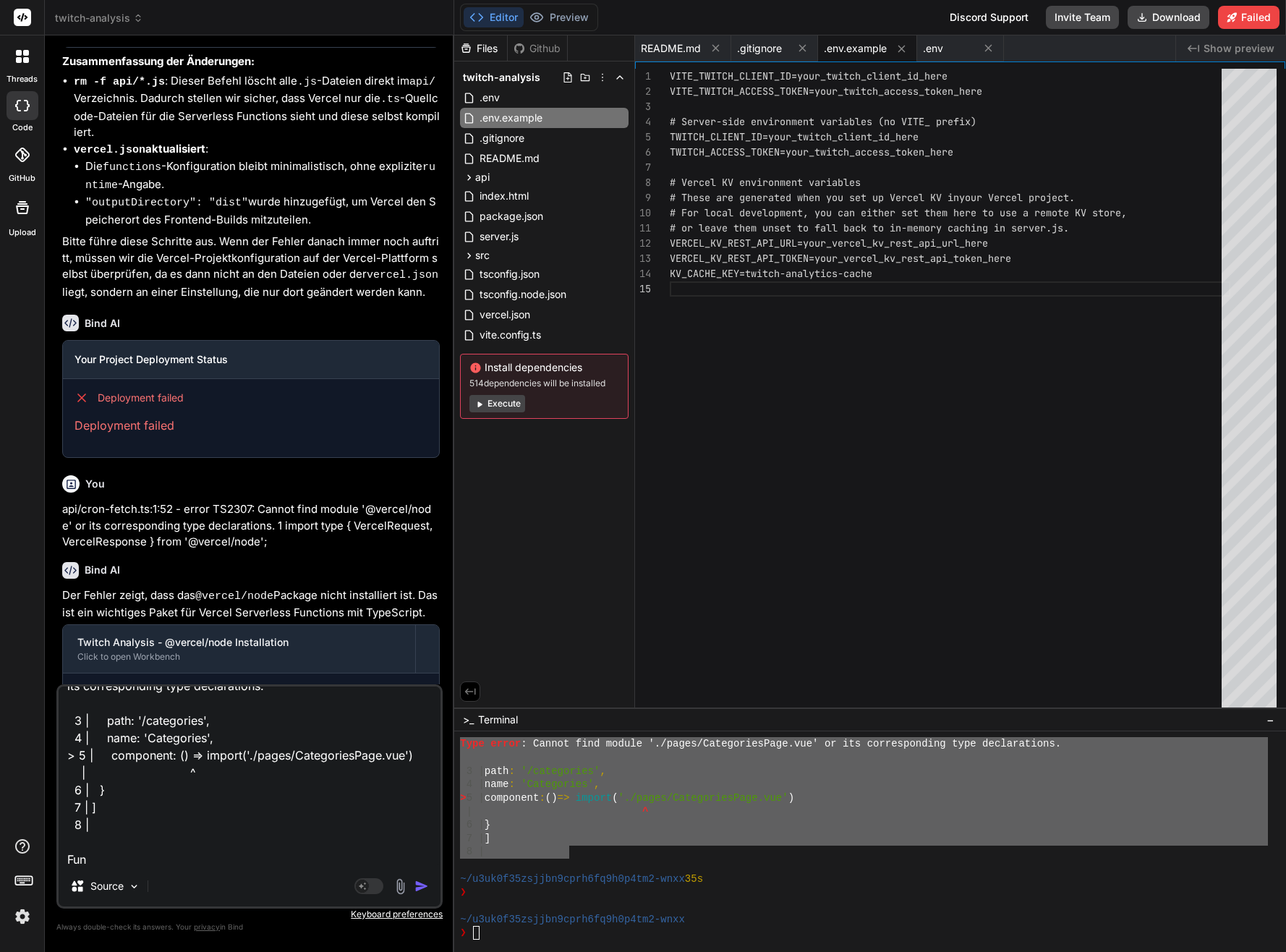
type textarea "x"
type textarea "Type error: Cannot find module './pages/CategoriesPage.vue' or its correspondin…"
type textarea "x"
type textarea "Type error: Cannot find module './pages/CategoriesPage.vue' or its correspondin…"
type textarea "x"
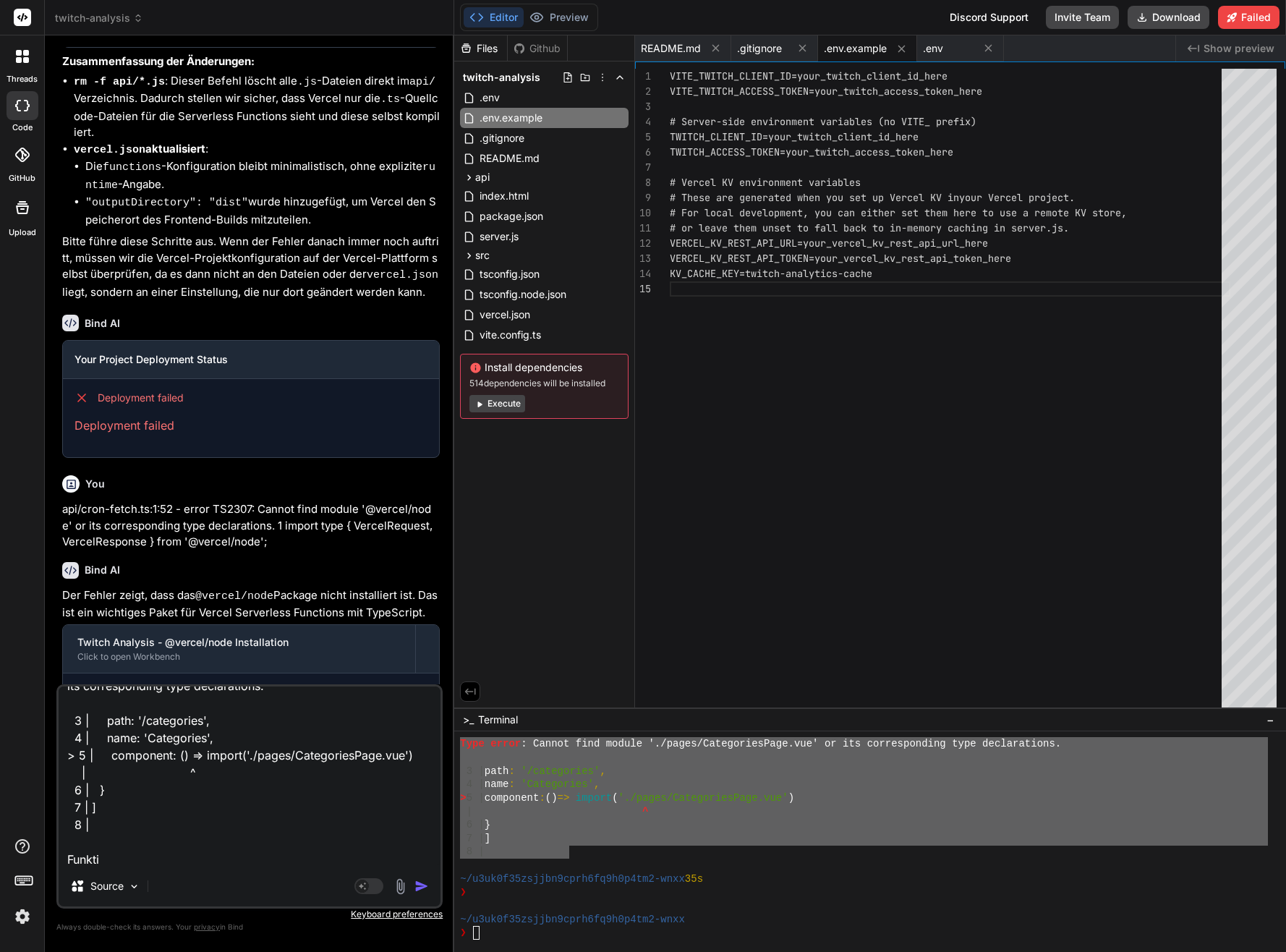
type textarea "Type error: Cannot find module './pages/CategoriesPage.vue' or its correspondin…"
type textarea "x"
type textarea "Type error: Cannot find module './pages/CategoriesPage.vue' or its correspondin…"
type textarea "x"
type textarea "Type error: Cannot find module './pages/CategoriesPage.vue' or its correspondin…"
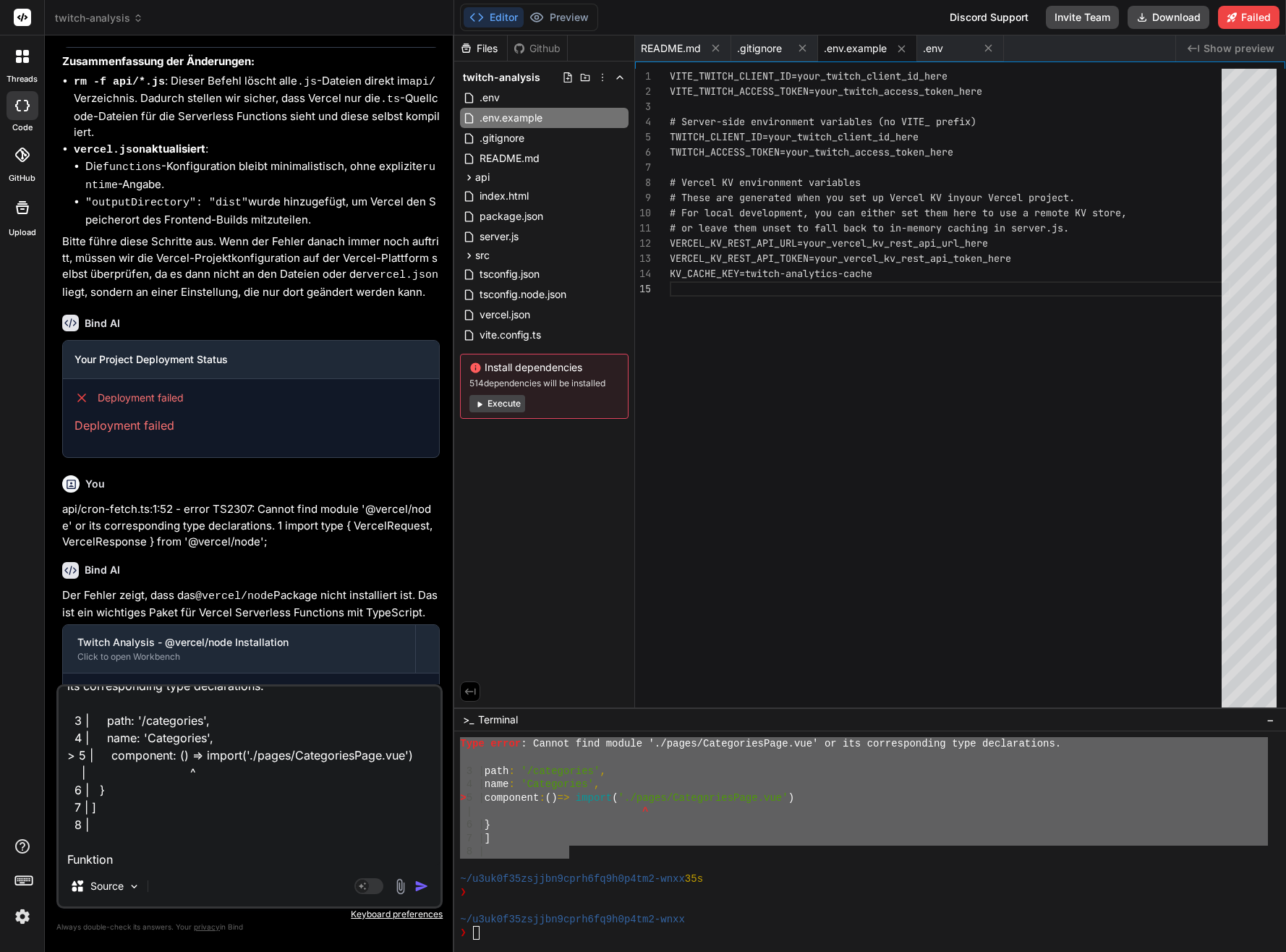
type textarea "x"
type textarea "Type error: Cannot find module './pages/CategoriesPage.vue' or its correspondin…"
type textarea "x"
type textarea "Type error: Cannot find module './pages/CategoriesPage.vue' or its correspondin…"
type textarea "x"
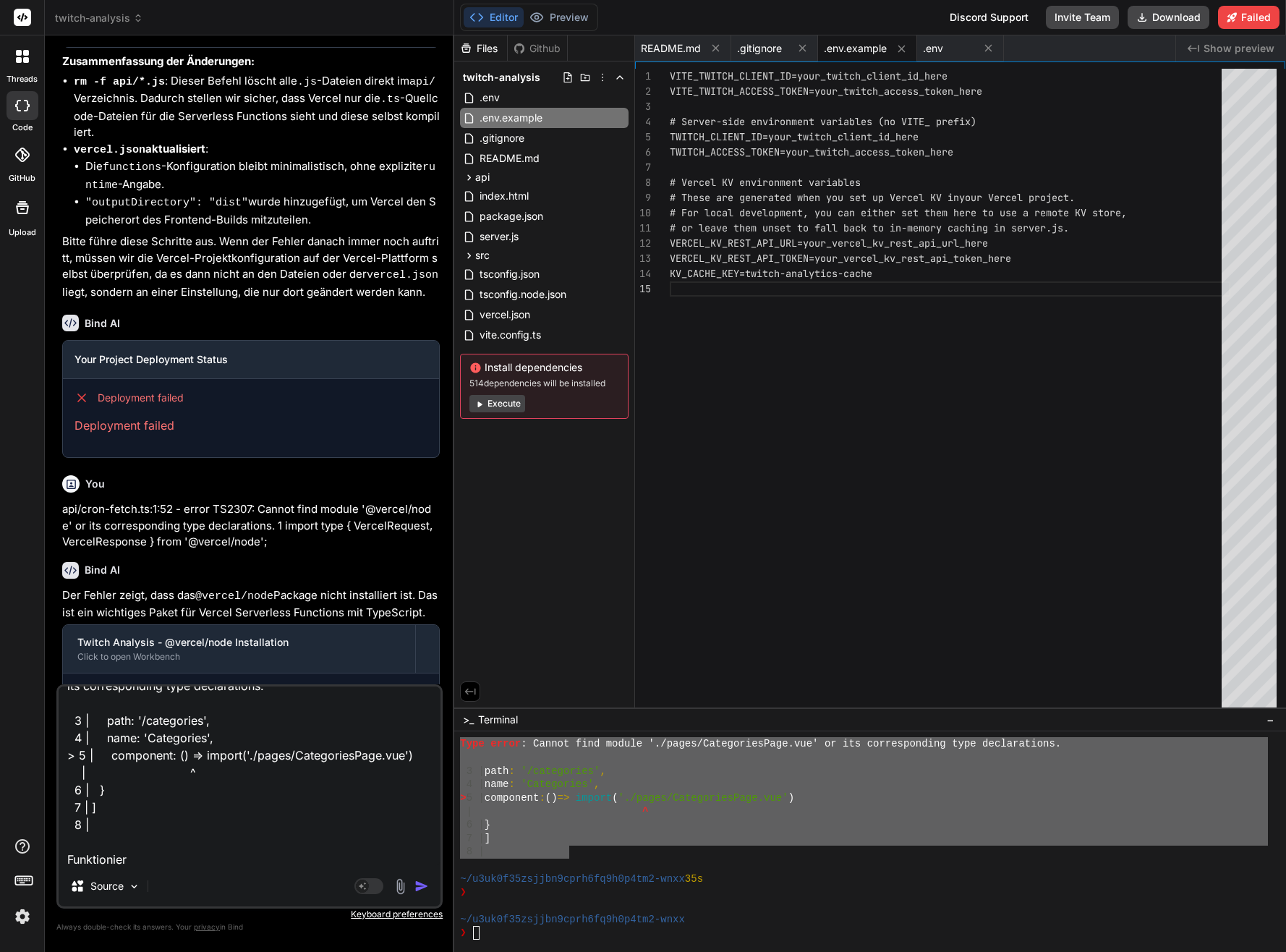
type textarea "Type error: Cannot find module './pages/CategoriesPage.vue' or its correspondin…"
type textarea "x"
type textarea "Type error: Cannot find module './pages/CategoriesPage.vue' or its correspondin…"
type textarea "x"
type textarea "Type error: Cannot find module './pages/CategoriesPage.vue' or its correspondin…"
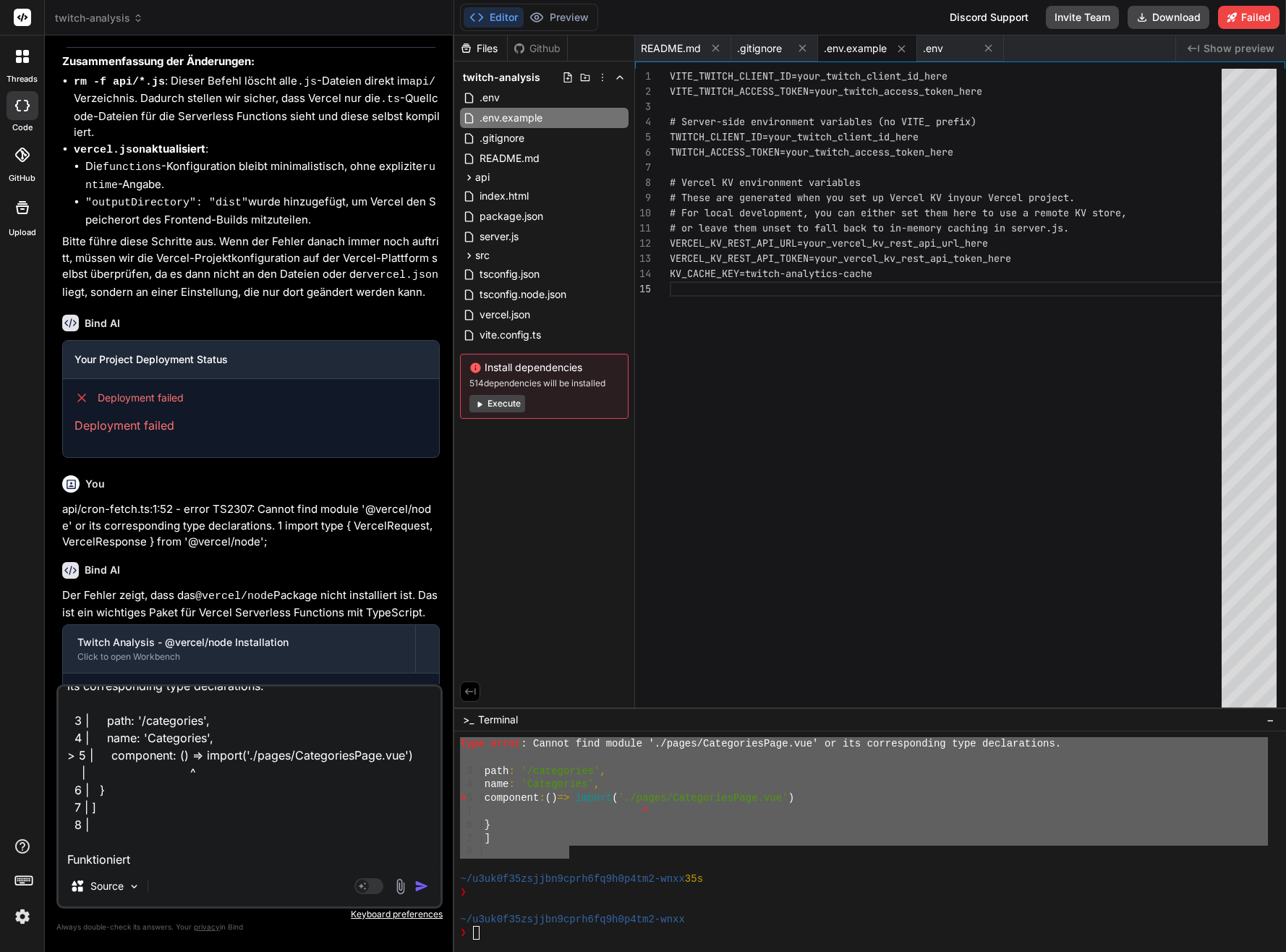
type textarea "x"
type textarea "Type error: Cannot find module './pages/CategoriesPage.vue' or its correspondin…"
type textarea "x"
type textarea "Type error: Cannot find module './pages/CategoriesPage.vue' or its correspondin…"
type textarea "x"
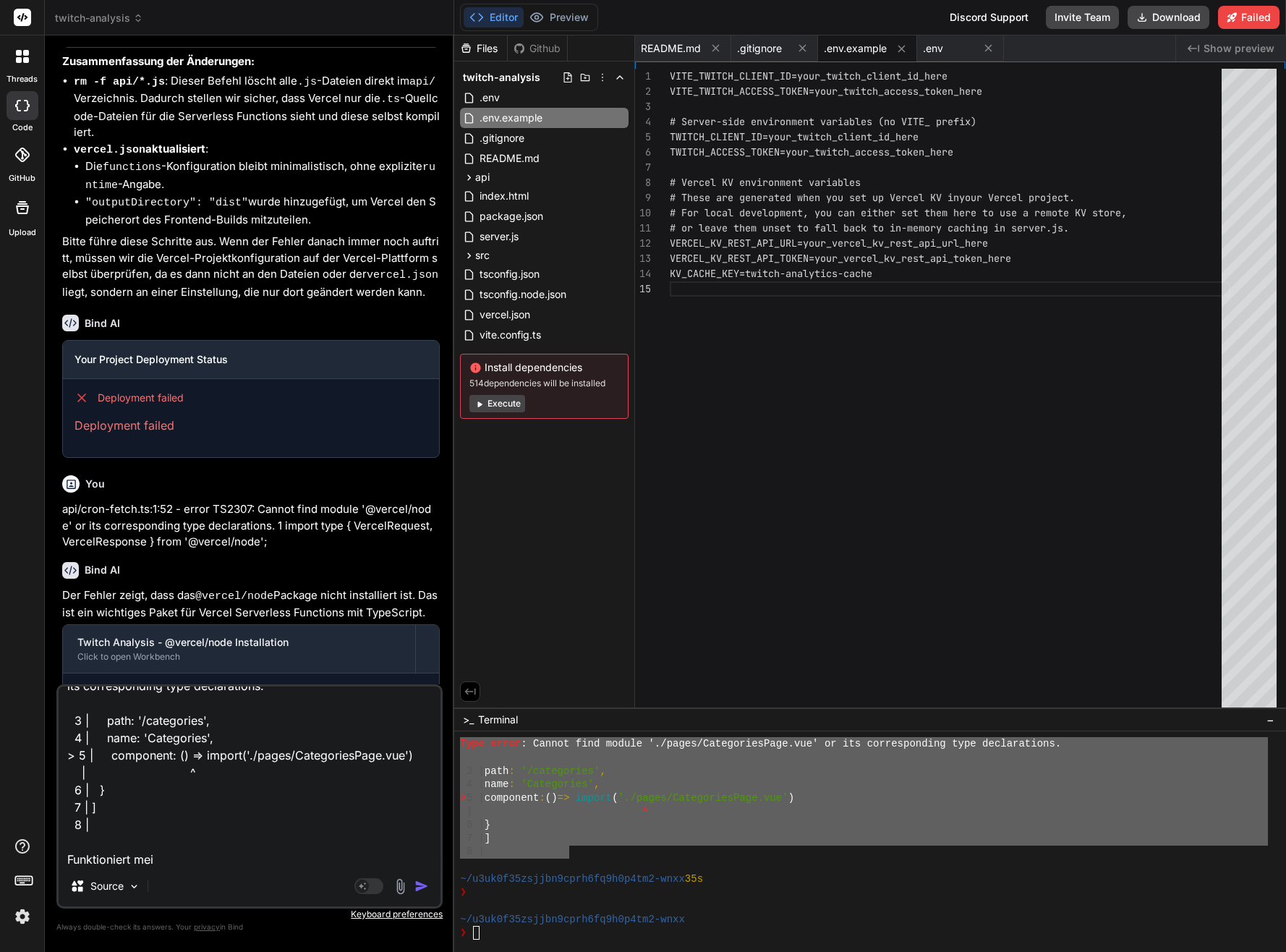
type textarea "Type error: Cannot find module './pages/CategoriesPage.vue' or its correspondin…"
type textarea "x"
type textarea "Type error: Cannot find module './pages/CategoriesPage.vue' or its correspondin…"
type textarea "x"
type textarea "Type error: Cannot find module './pages/CategoriesPage.vue' or its correspondin…"
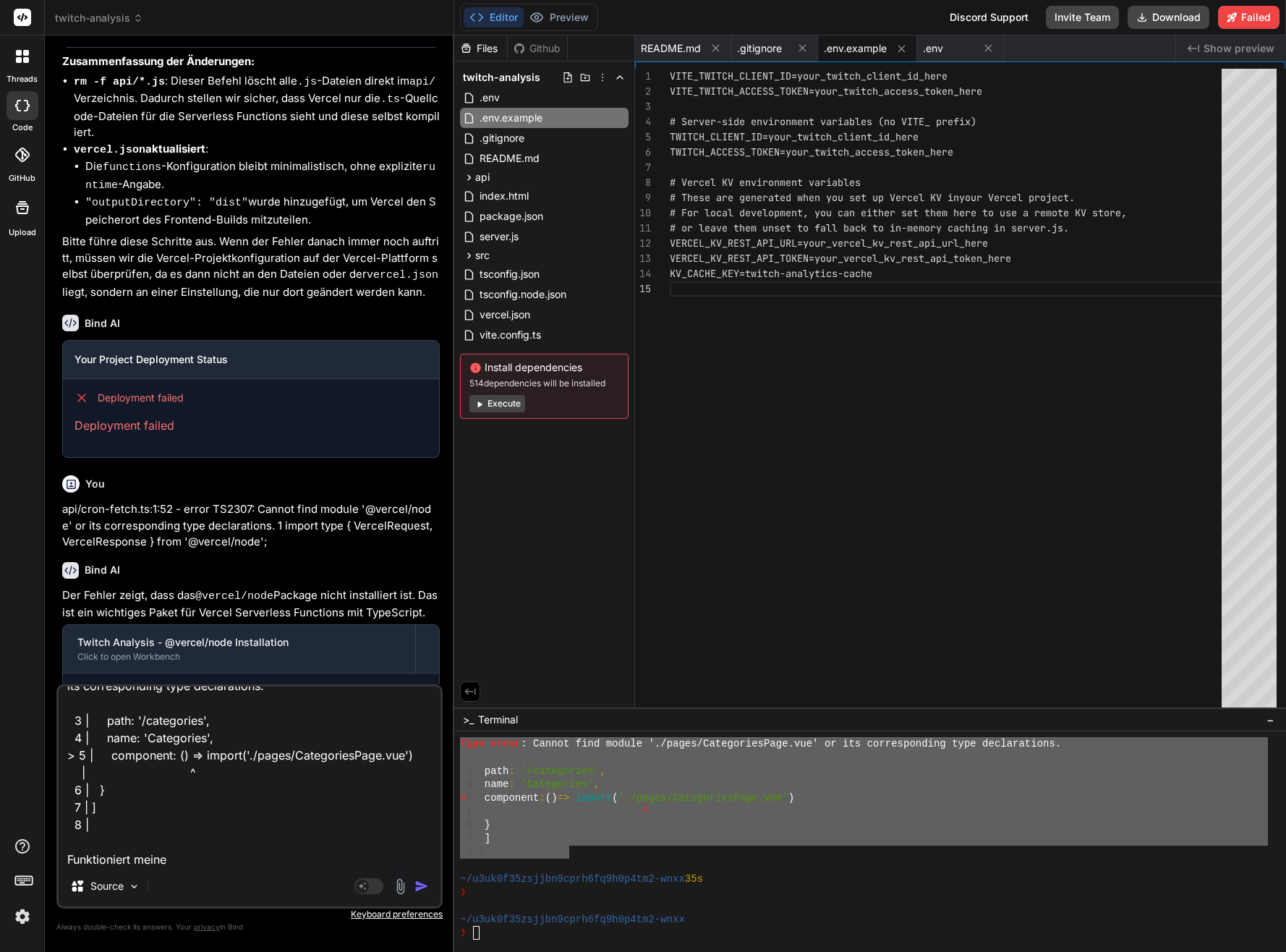
type textarea "x"
type textarea "Type error: Cannot find module './pages/CategoriesPage.vue' or its correspondin…"
type textarea "x"
type textarea "Type error: Cannot find module './pages/CategoriesPage.vue' or its correspondin…"
type textarea "x"
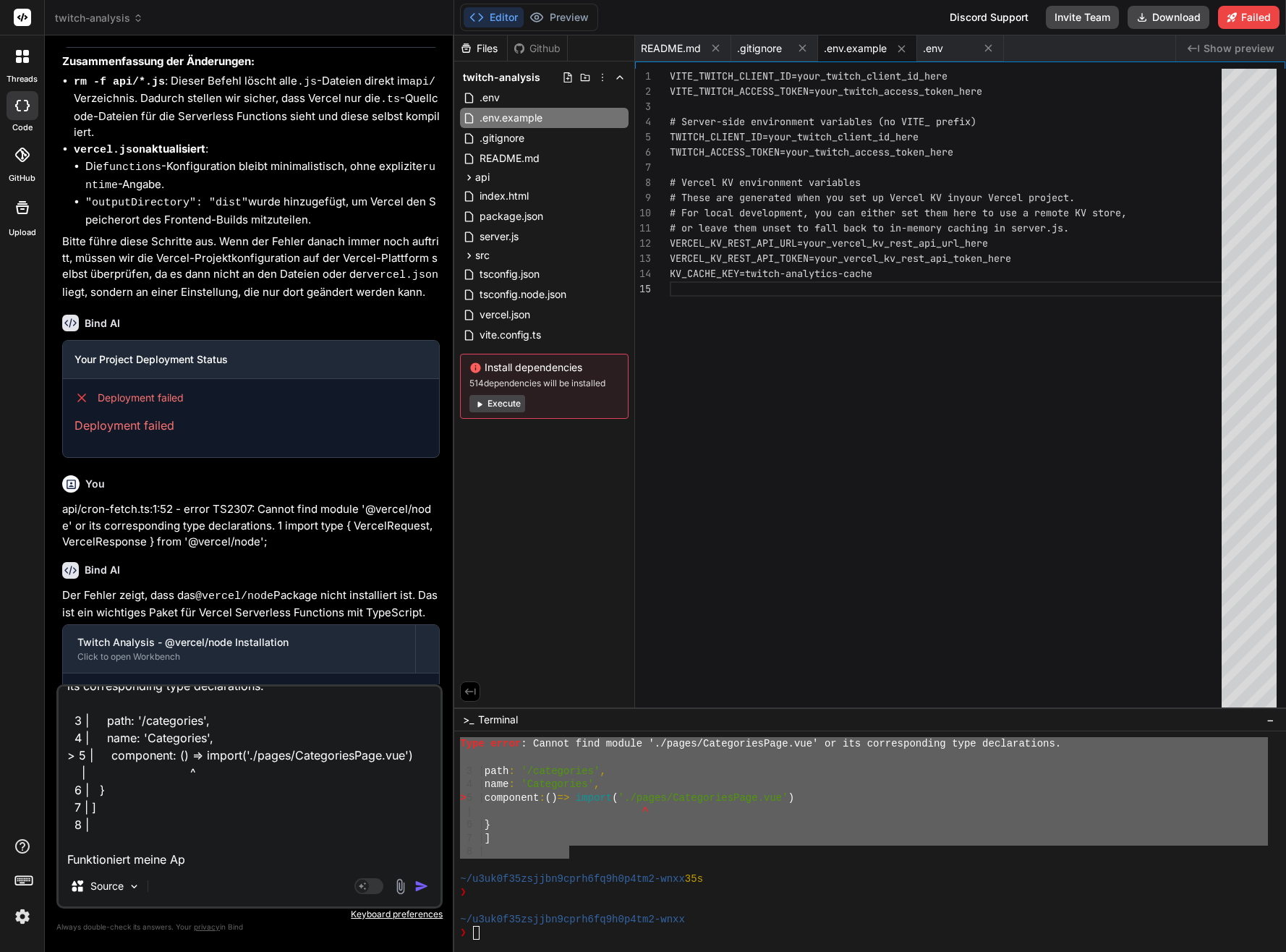
type textarea "Type error: Cannot find module './pages/CategoriesPage.vue' or its correspondin…"
type textarea "x"
type textarea "Type error: Cannot find module './pages/CategoriesPage.vue' or its correspondin…"
type textarea "x"
type textarea "Type error: Cannot find module './pages/CategoriesPage.vue' or its correspondin…"
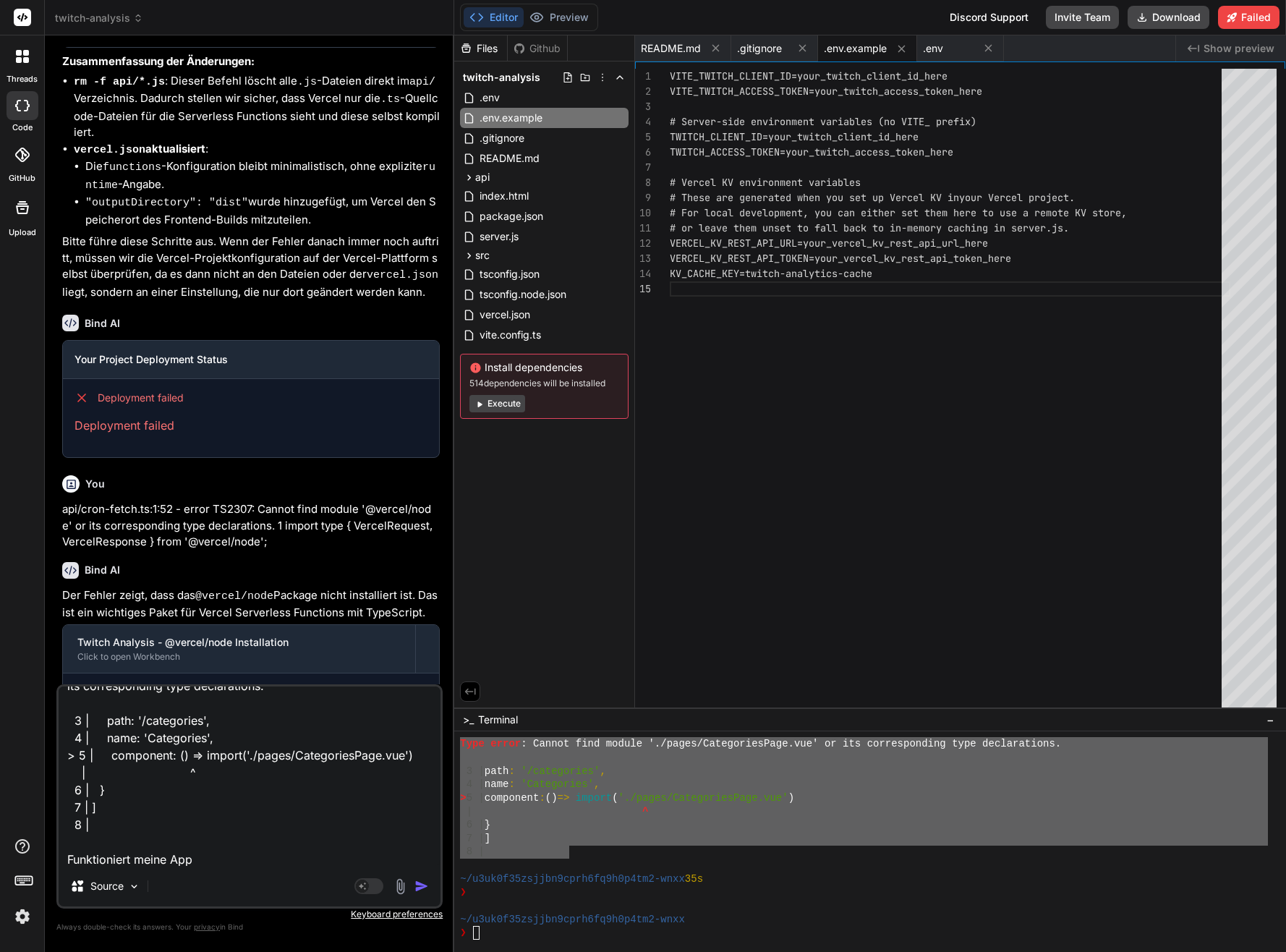
type textarea "x"
type textarea "Type error: Cannot find module './pages/CategoriesPage.vue' or its correspondin…"
type textarea "x"
type textarea "Type error: Cannot find module './pages/CategoriesPage.vue' or its correspondin…"
type textarea "x"
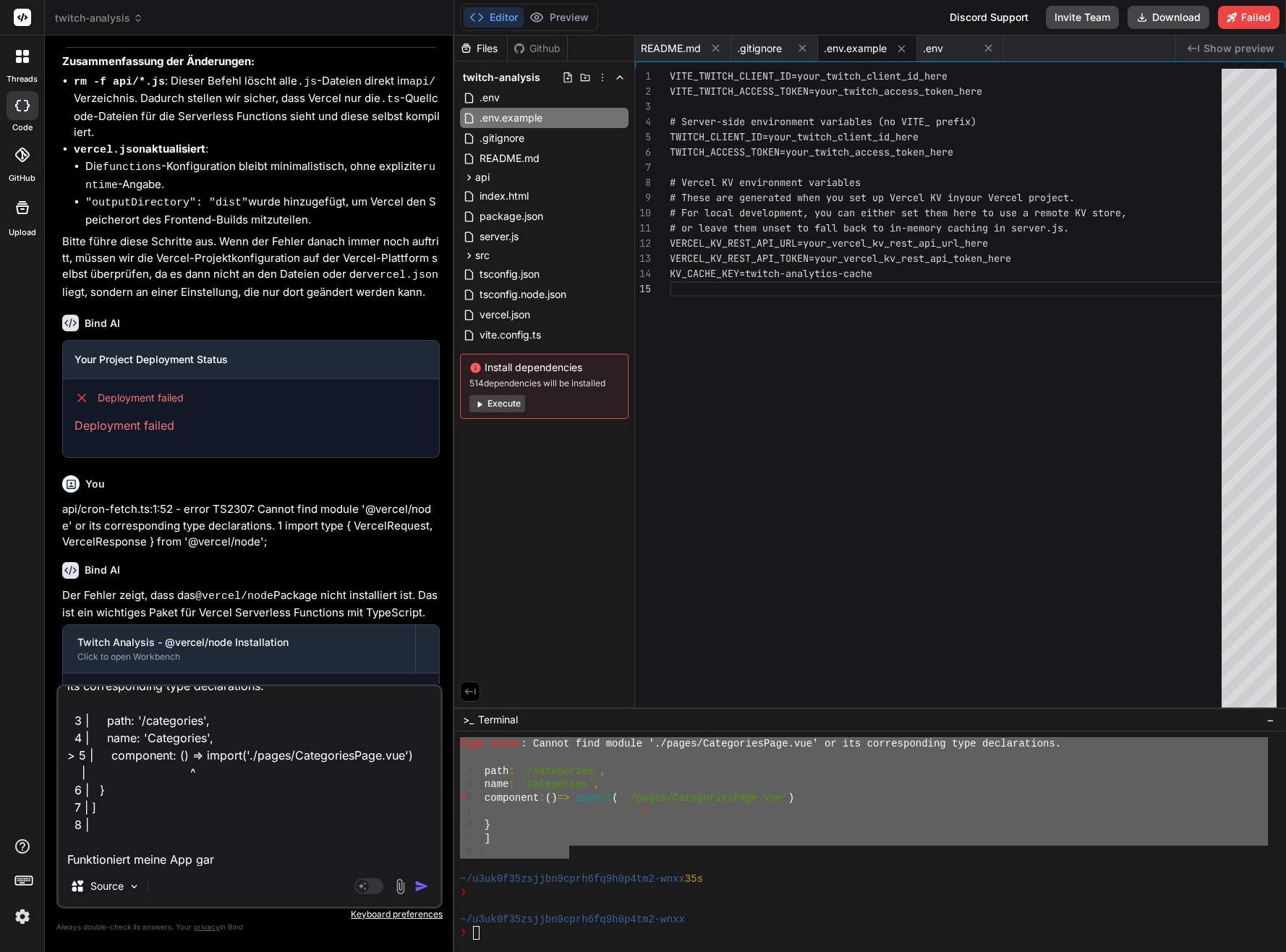
type textarea "Type error: Cannot find module './pages/CategoriesPage.vue' or its correspondin…"
type textarea "x"
type textarea "Type error: Cannot find module './pages/CategoriesPage.vue' or its correspondin…"
type textarea "x"
type textarea "Type error: Cannot find module './pages/CategoriesPage.vue' or its correspondin…"
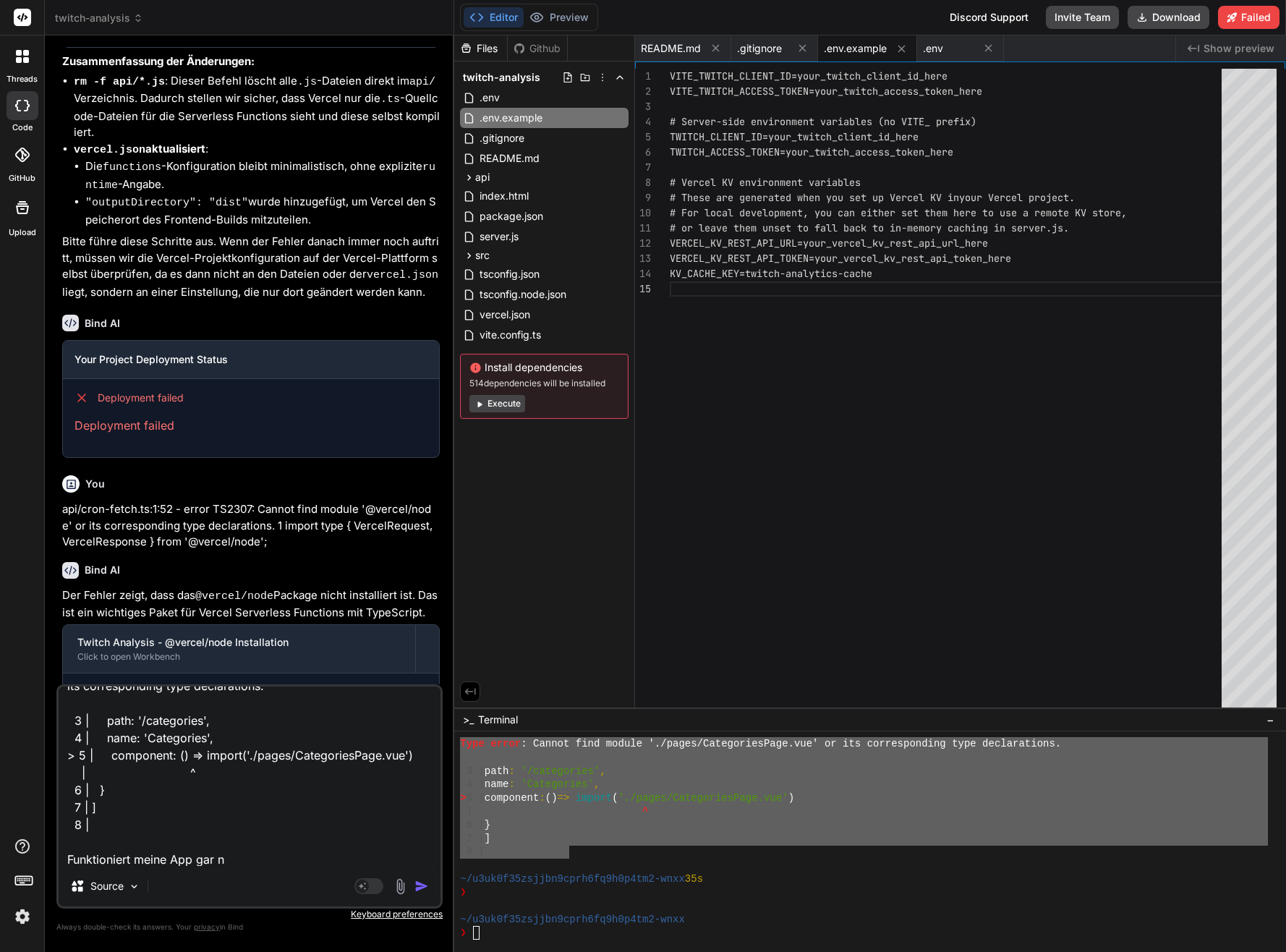
type textarea "x"
type textarea "Type error: Cannot find module './pages/CategoriesPage.vue' or its correspondin…"
type textarea "x"
type textarea "Type error: Cannot find module './pages/CategoriesPage.vue' or its correspondin…"
type textarea "x"
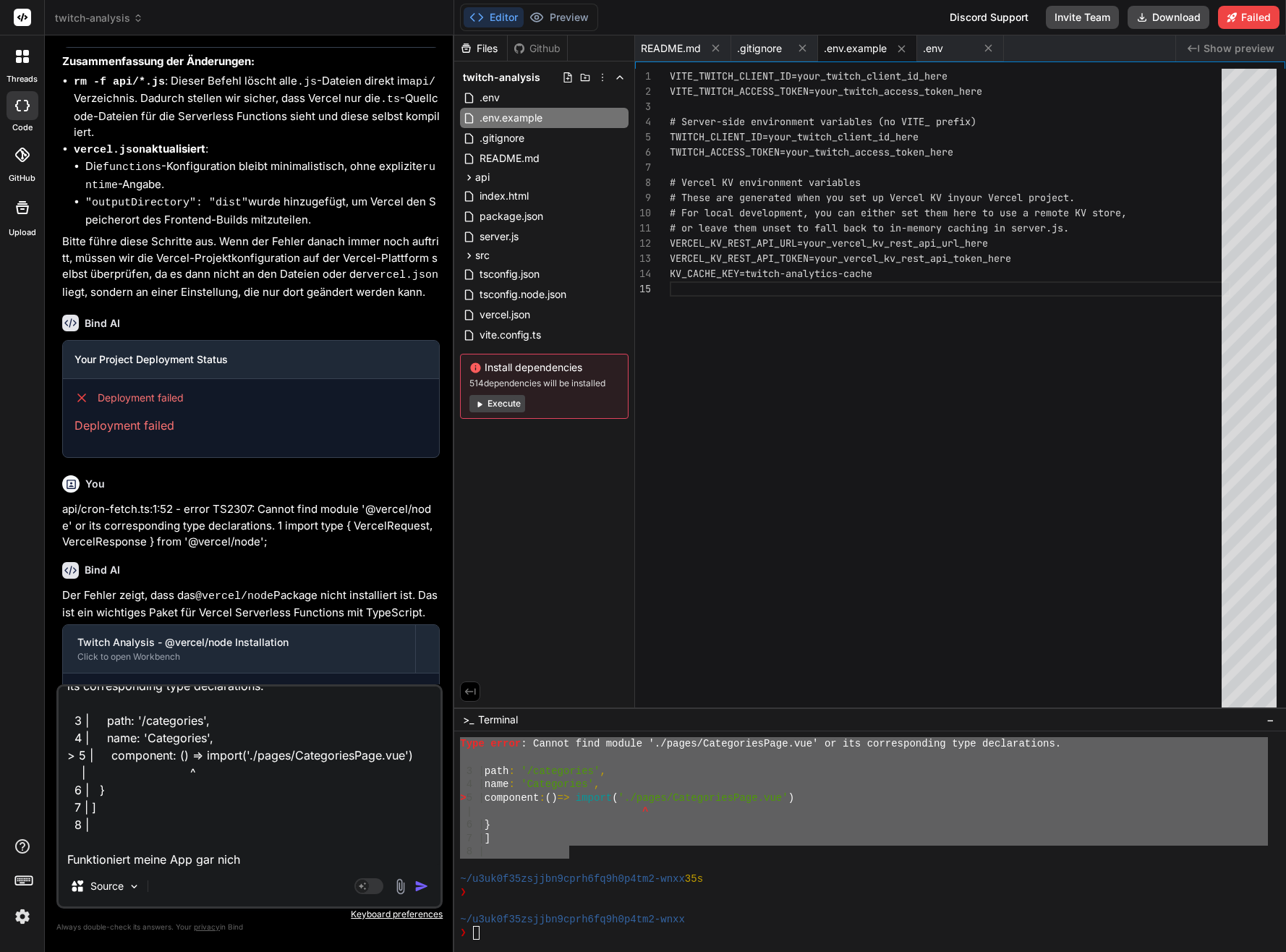
type textarea "Type error: Cannot find module './pages/CategoriesPage.vue' or its correspondin…"
type textarea "x"
type textarea "Type error: Cannot find module './pages/CategoriesPage.vue' or its correspondin…"
type textarea "x"
type textarea "Type error: Cannot find module './pages/CategoriesPage.vue' or its correspondin…"
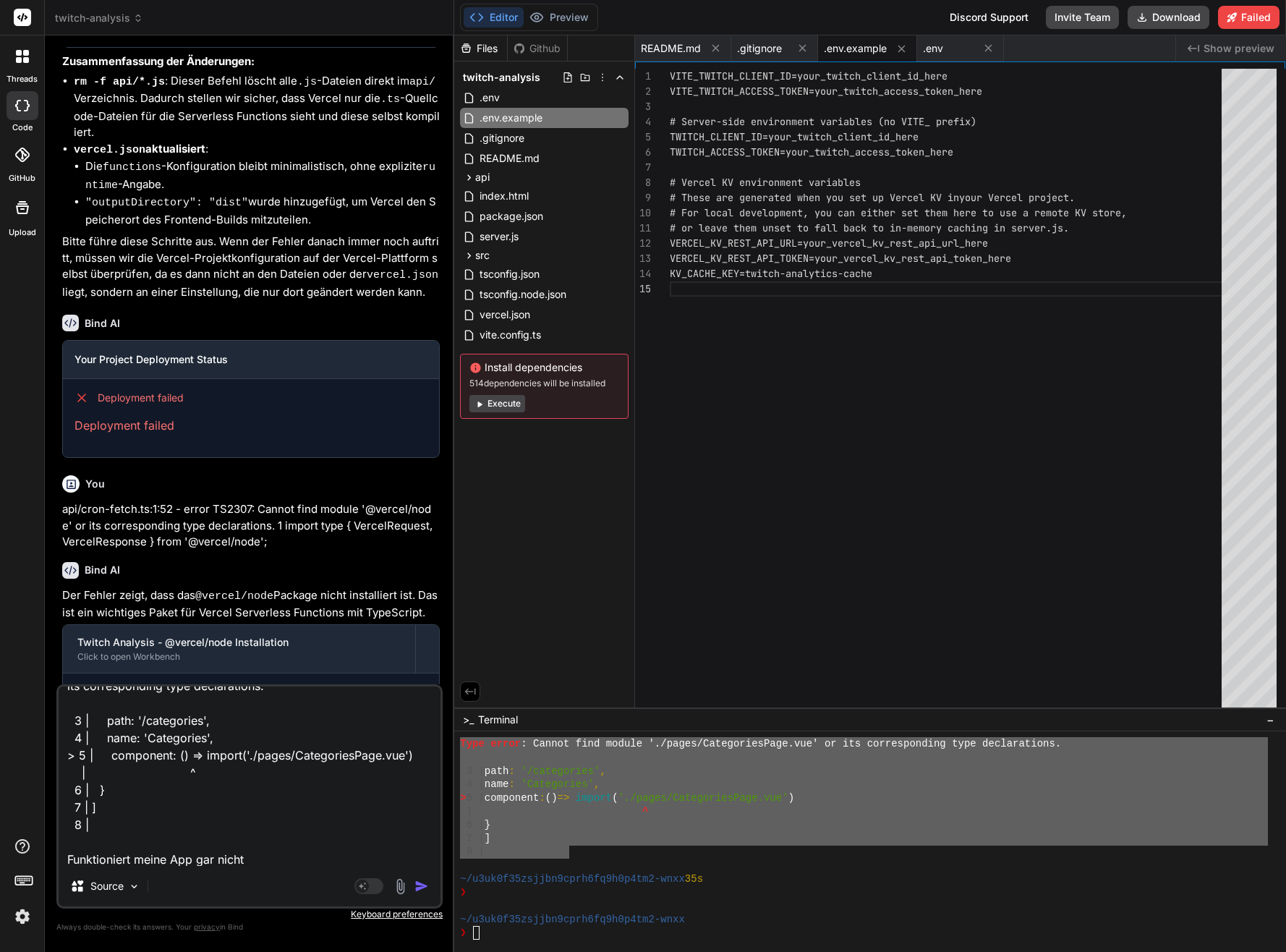
type textarea "x"
type textarea "Type error: Cannot find module './pages/CategoriesPage.vue' or its correspondin…"
type textarea "x"
type textarea "Type error: Cannot find module './pages/CategoriesPage.vue' or its correspondin…"
type textarea "x"
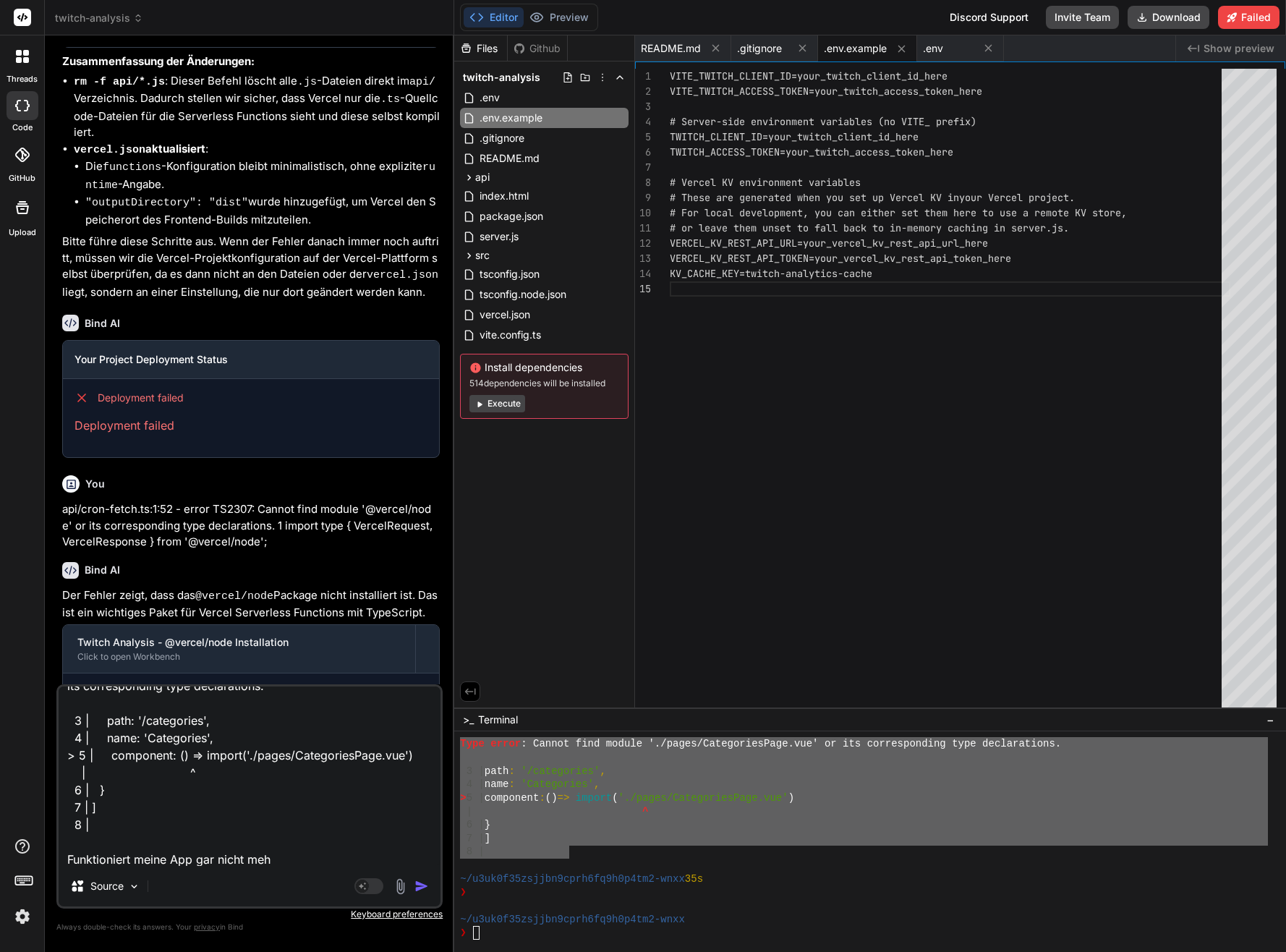
type textarea "Type error: Cannot find module './pages/CategoriesPage.vue' or its correspondin…"
type textarea "x"
type textarea "Type error: Cannot find module './pages/CategoriesPage.vue' or its correspondin…"
type textarea "x"
type textarea "Type error: Cannot find module './pages/CategoriesPage.vue' or its correspondin…"
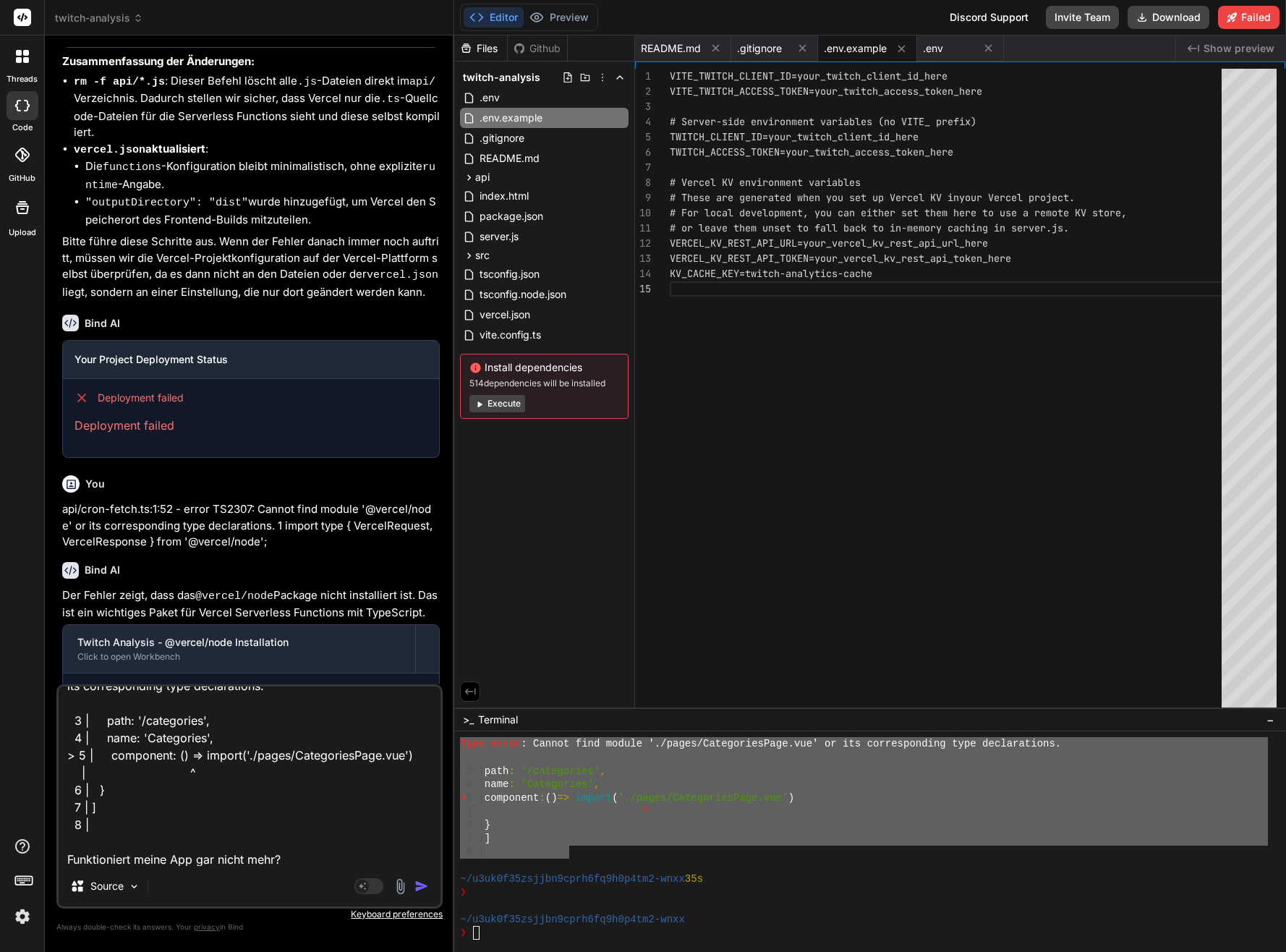
type textarea "x"
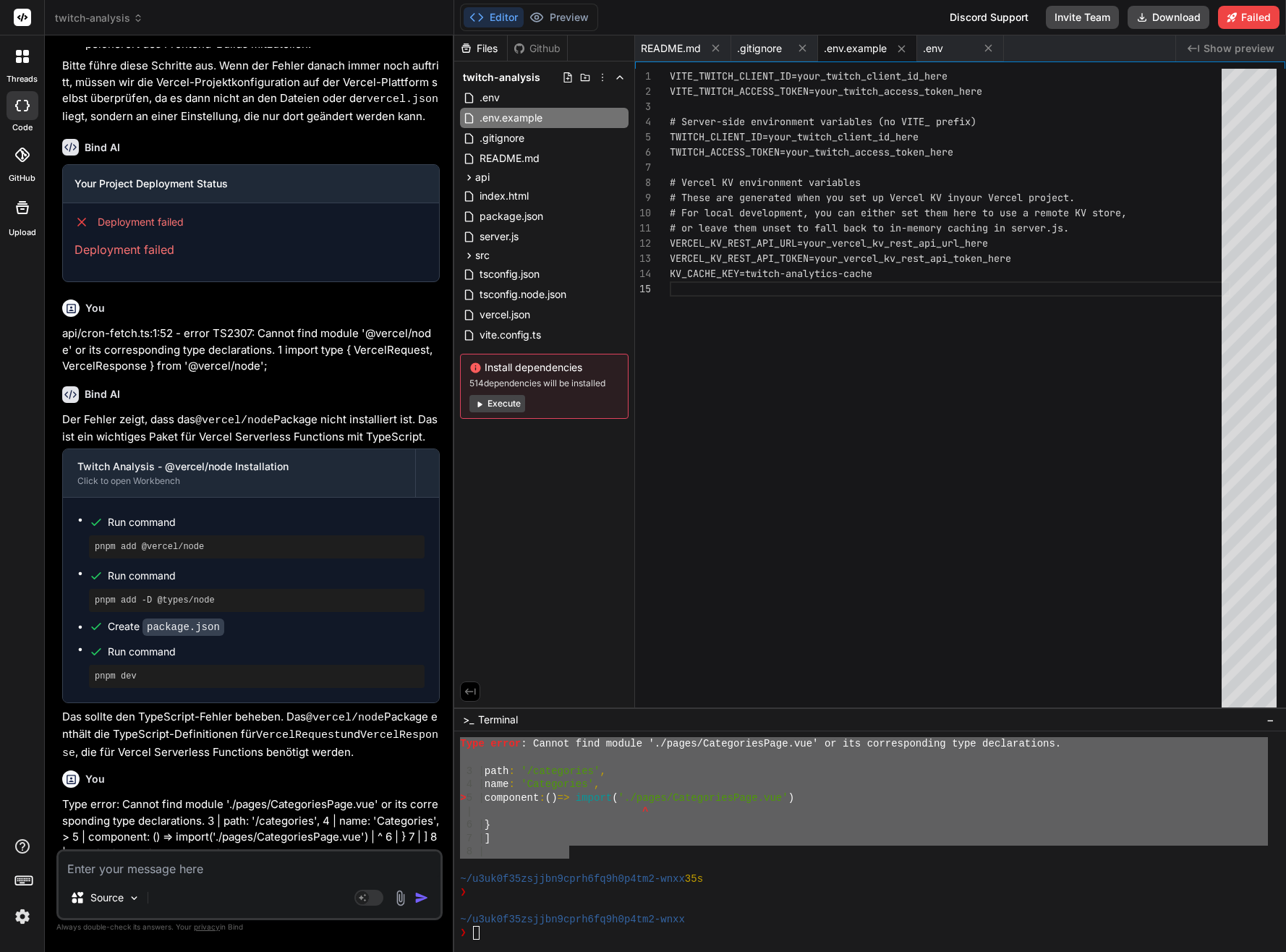
scroll to position [6964, 0]
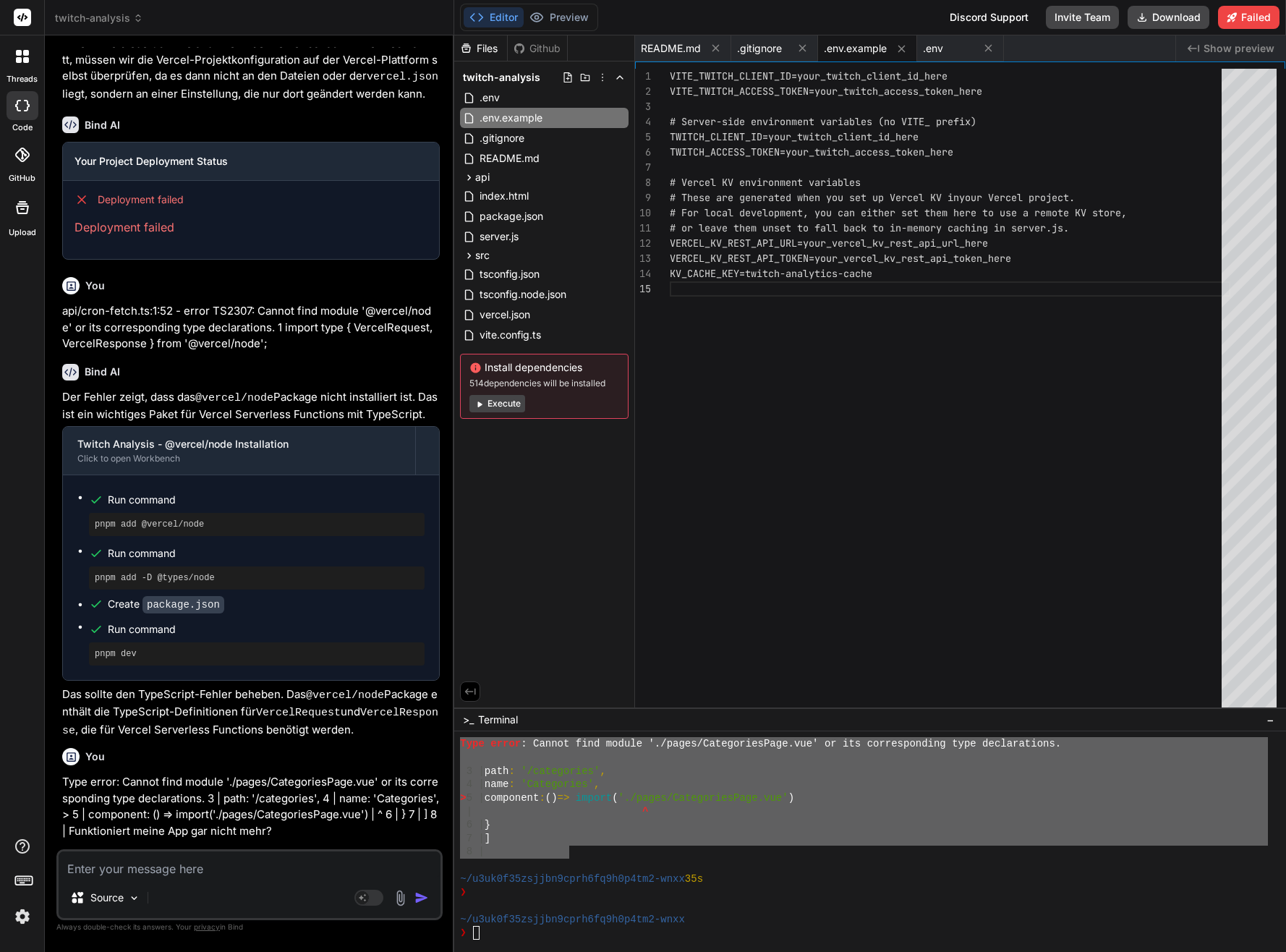
click at [303, 839] on div "Bind AI ‌ ‌ ‌ ‌" at bounding box center [251, 890] width 378 height 102
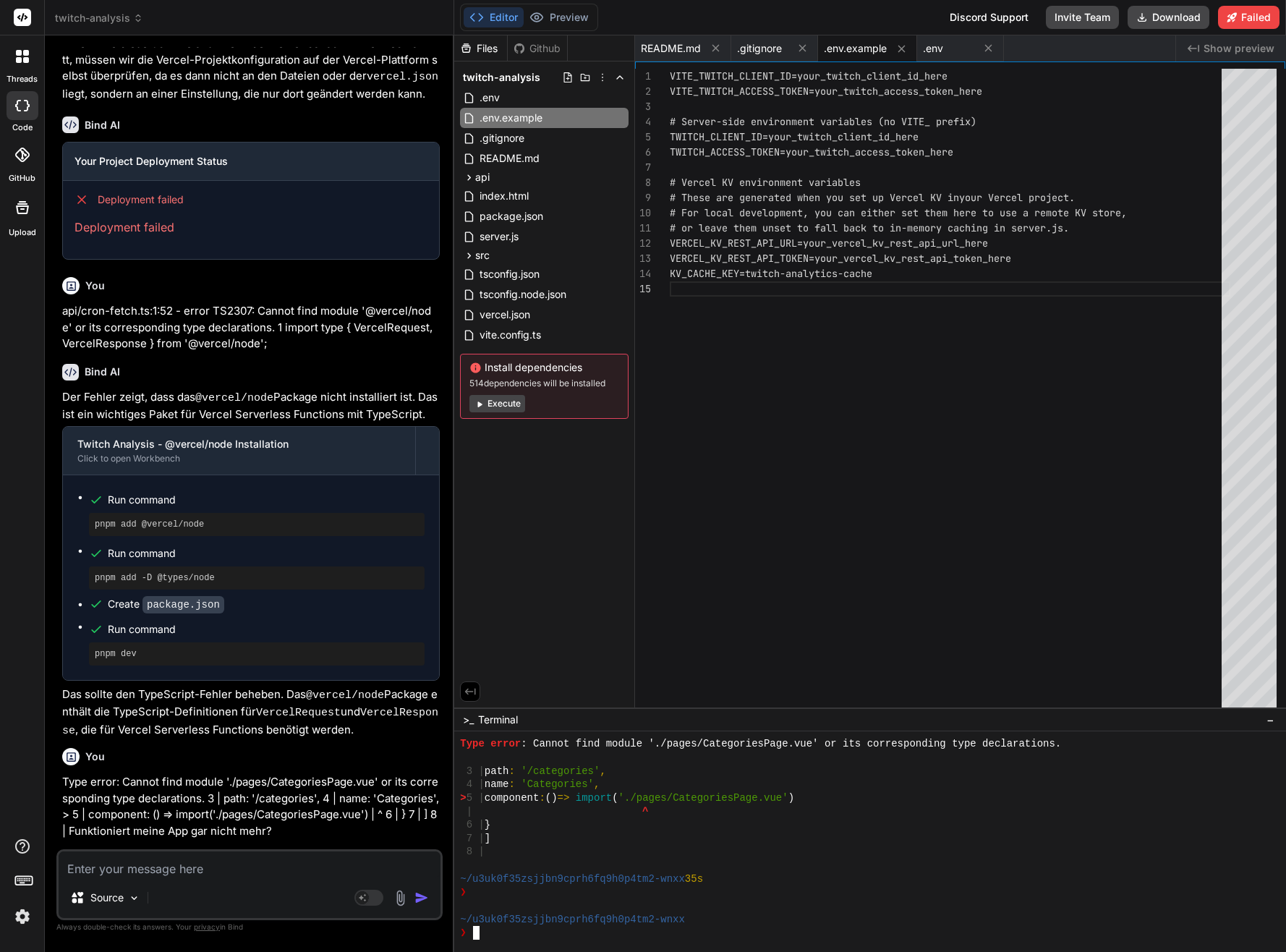
scroll to position [5669, 0]
click at [986, 918] on div "~/u3uk0f35zsjjbn9cprh6fq9h0p4tm2-wnxx" at bounding box center [864, 919] width 808 height 14
type textarea "x"
type textarea "declare module '*.vue' { import type { DefineComponent } from 'vue' const compo…"
type textarea "x"
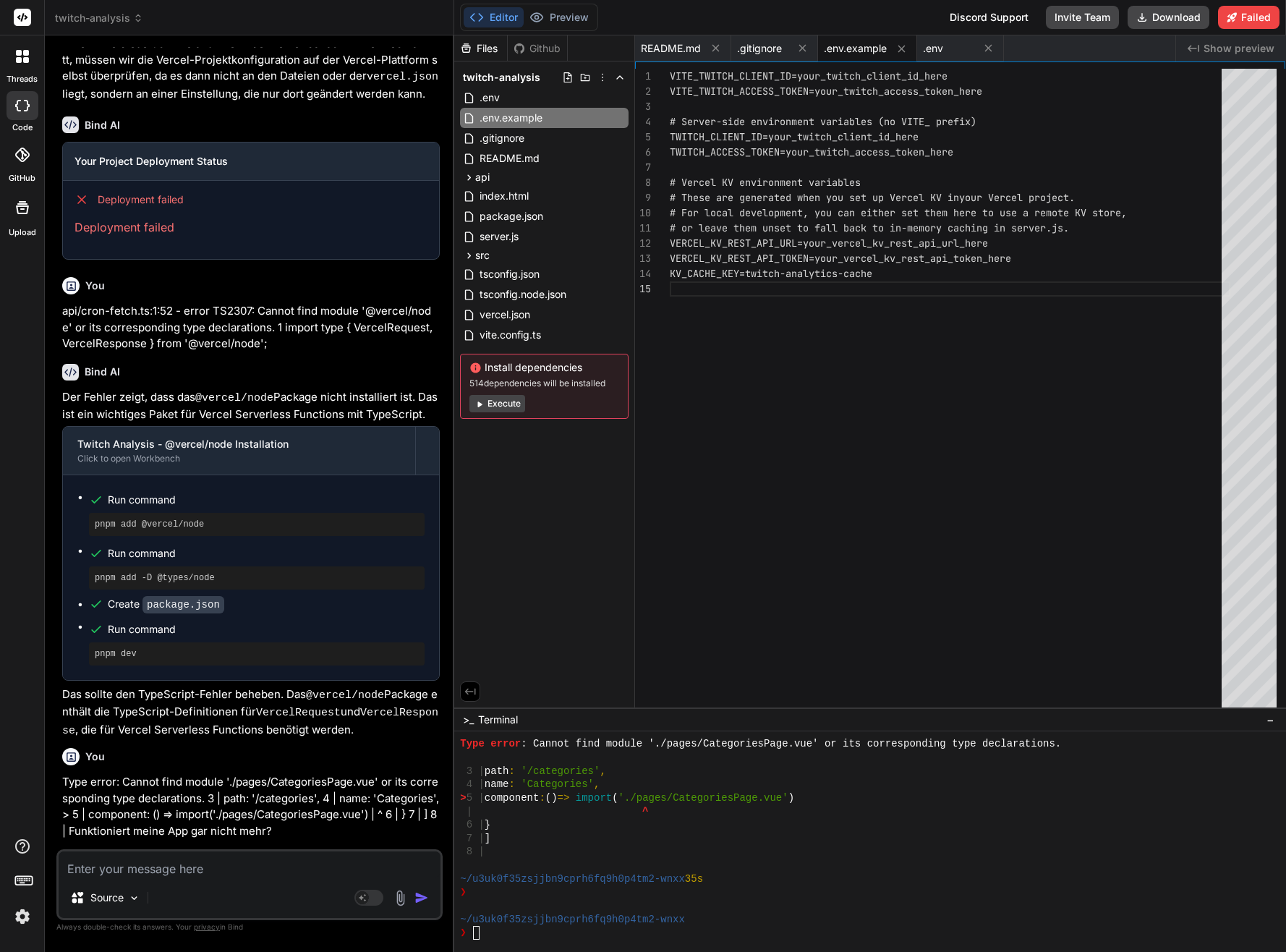
type textarea ""shims-vue.d.ts"], "references": [{ "path": "./tsconfig.node.json" }], "exclude…"
type textarea "x"
type textarea ""concurrently": "^8.2.1", "ts-node": "^10.9.1" } }"
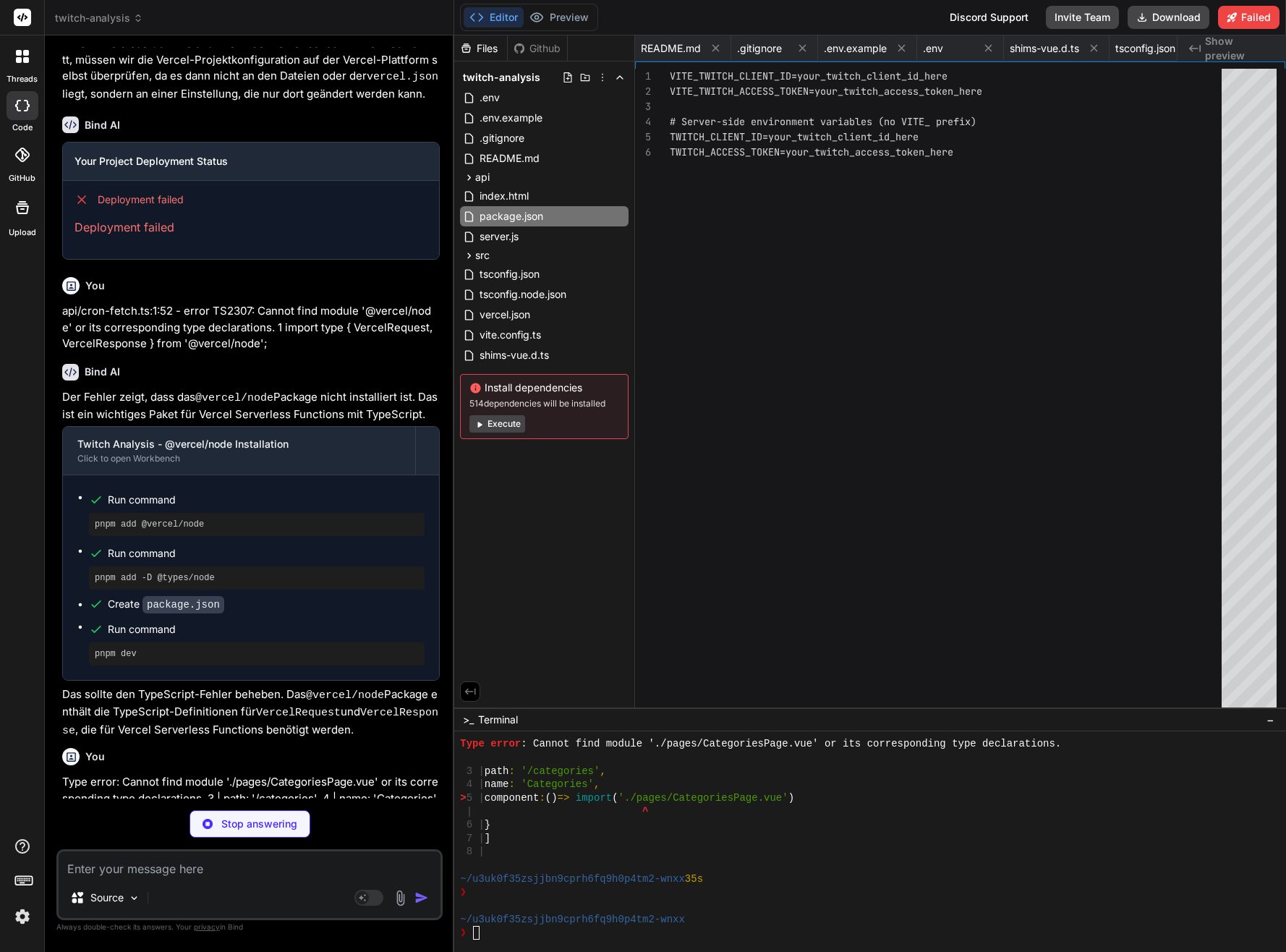
type textarea "x"
type textarea "}); });"
type textarea "x"
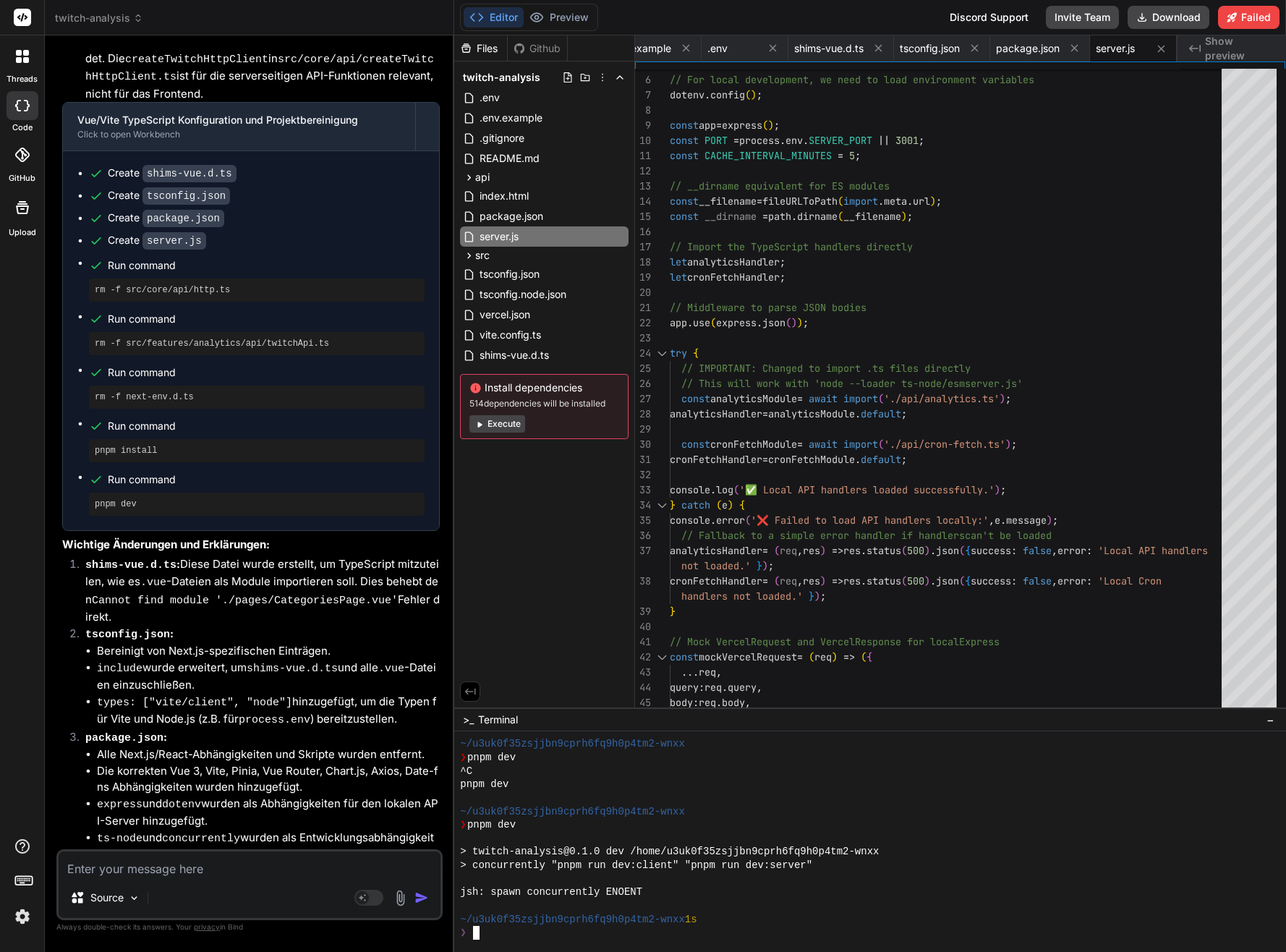
scroll to position [8747, 0]
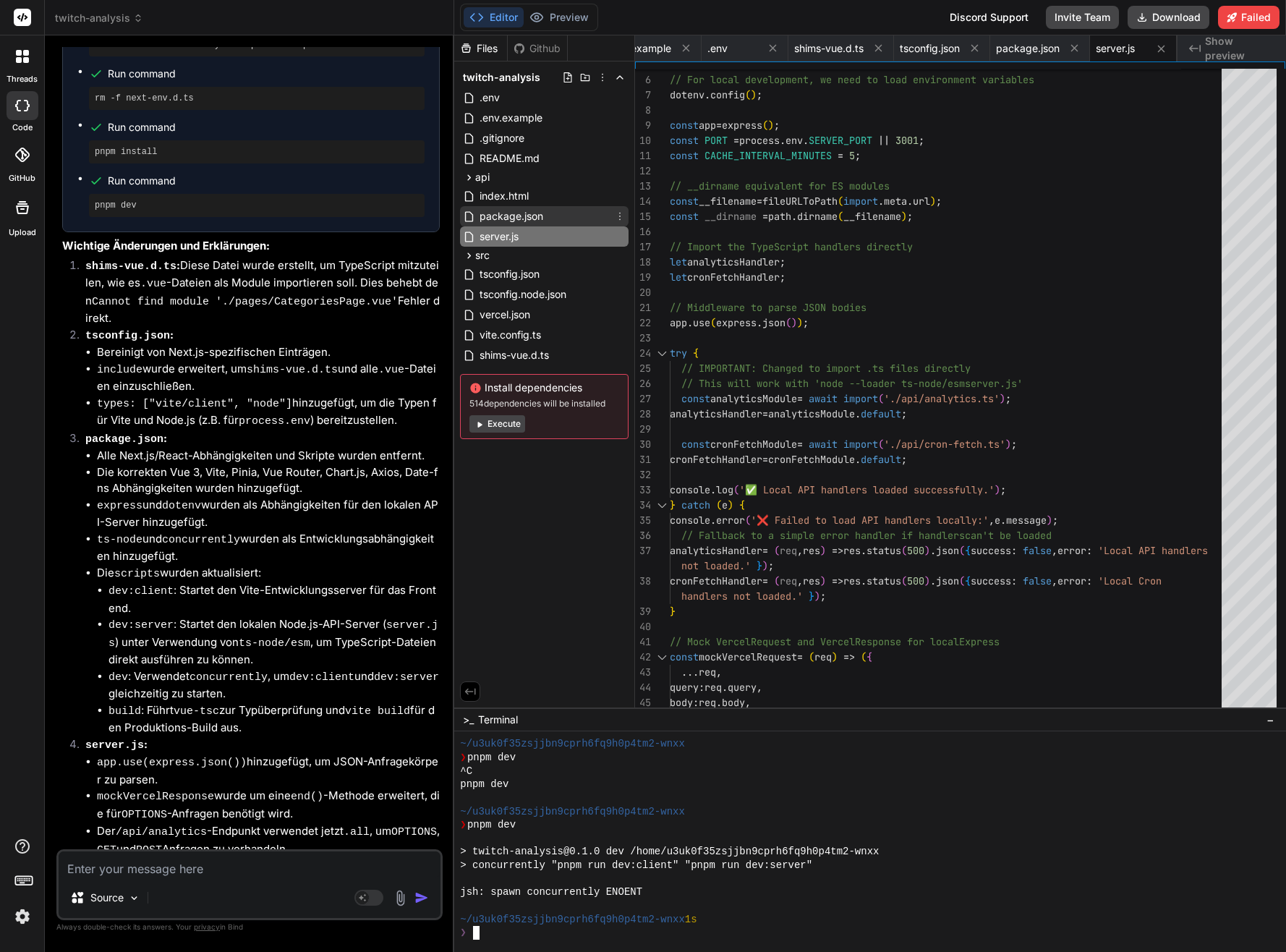
click at [513, 219] on span "package.json" at bounding box center [512, 216] width 67 height 17
type textarea ""concurrently": "^8.2.1", "ts-node": "^10.9.1" } }"
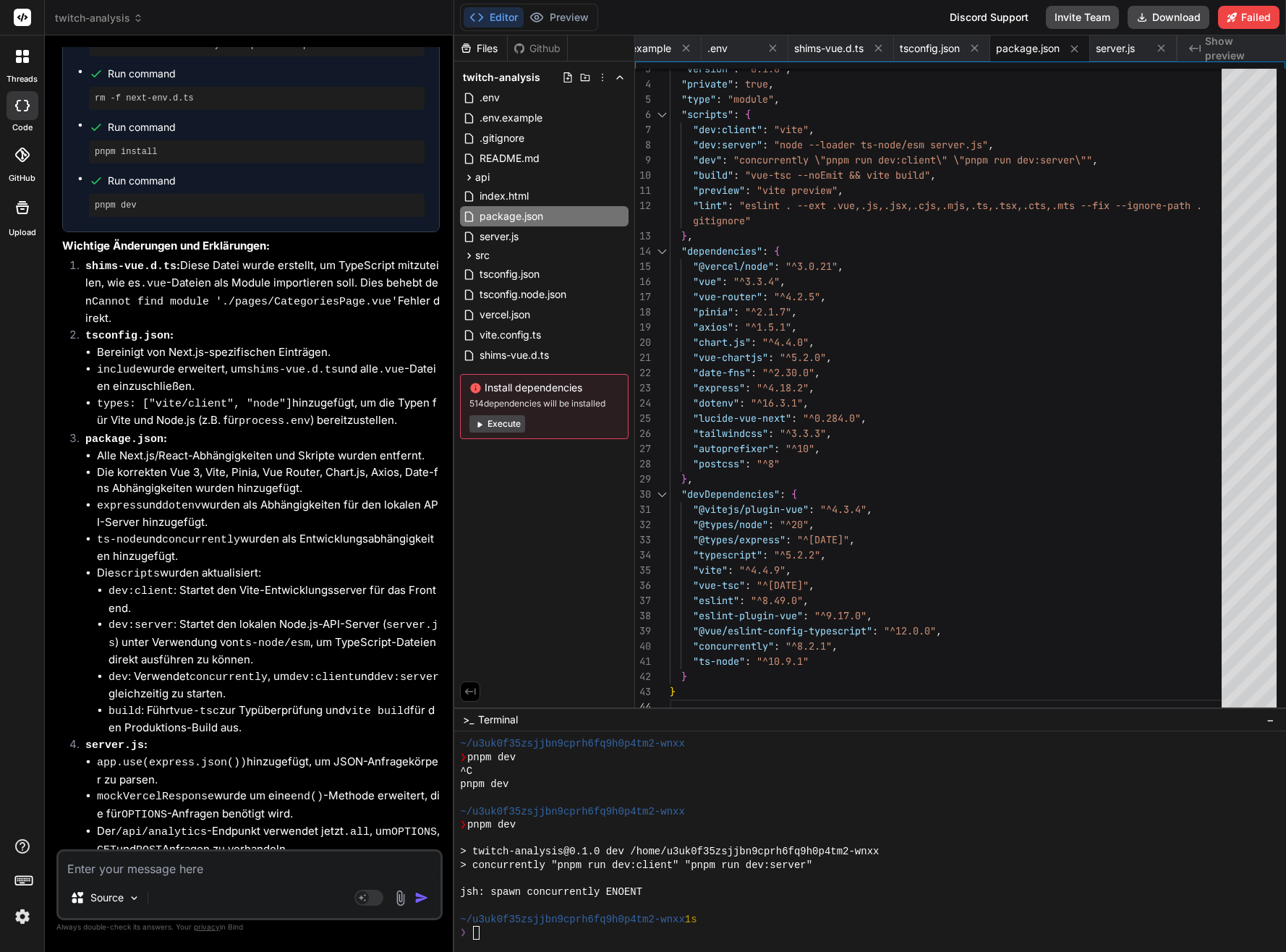
click at [796, 799] on div at bounding box center [864, 798] width 808 height 14
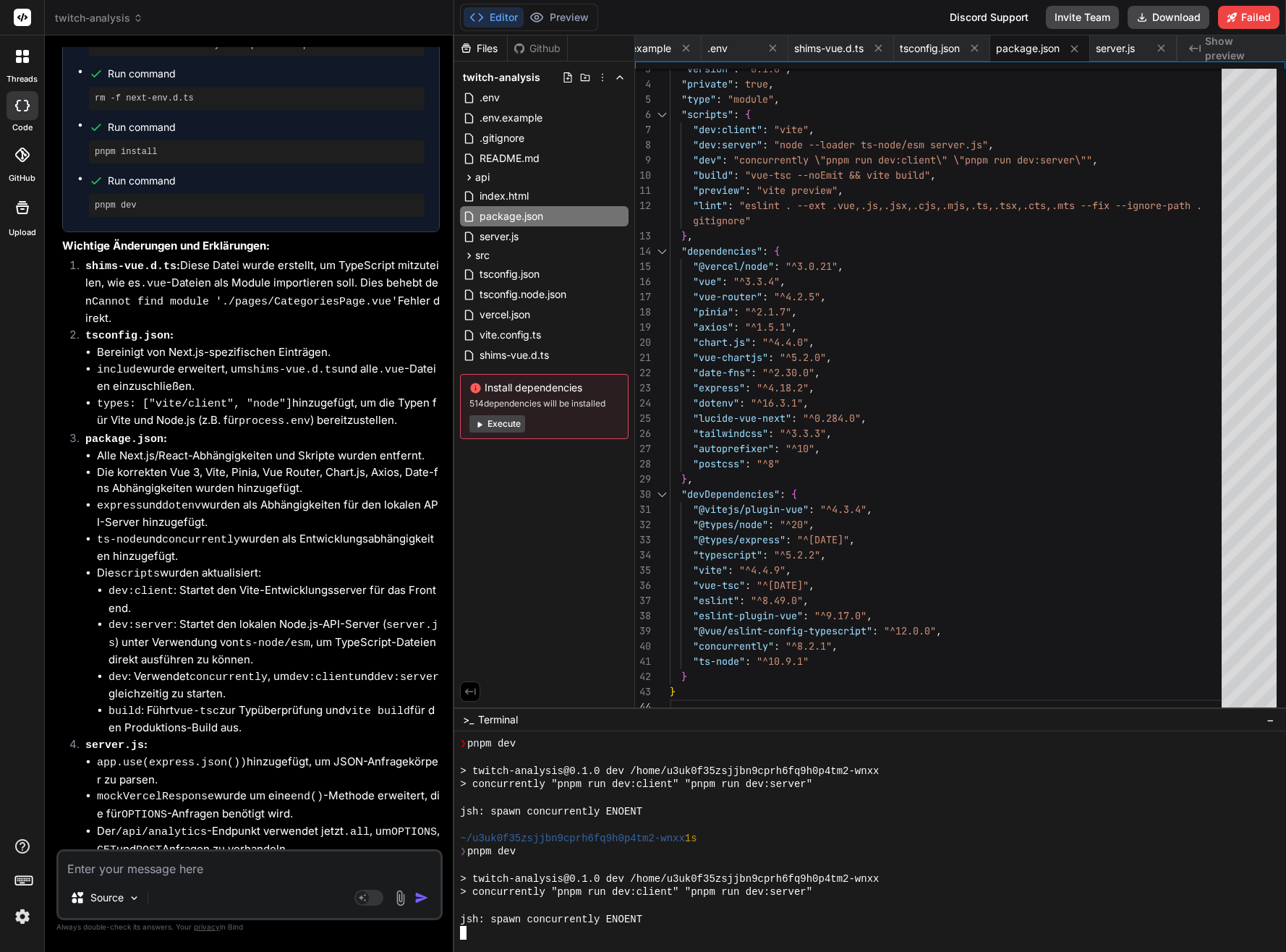
scroll to position [6317, 0]
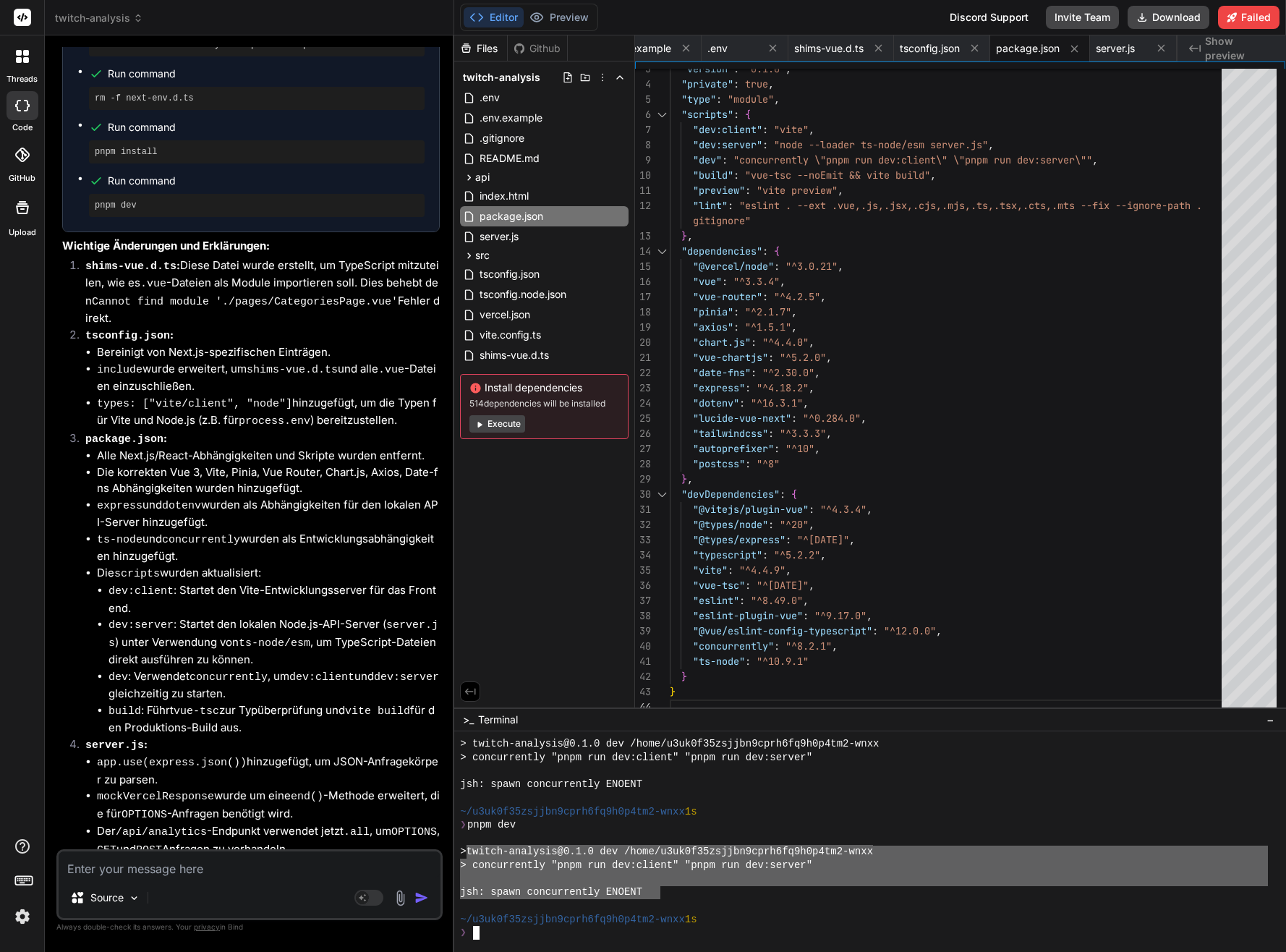
drag, startPoint x: 659, startPoint y: 889, endPoint x: 479, endPoint y: 871, distance: 180.9
click at [468, 856] on div "> twitch-analysis@0.1.0 dev /home/u3uk0f35zsjjbn9cprh6fq9h0p4tm2-wnxx > concurr…" at bounding box center [864, 837] width 808 height 202
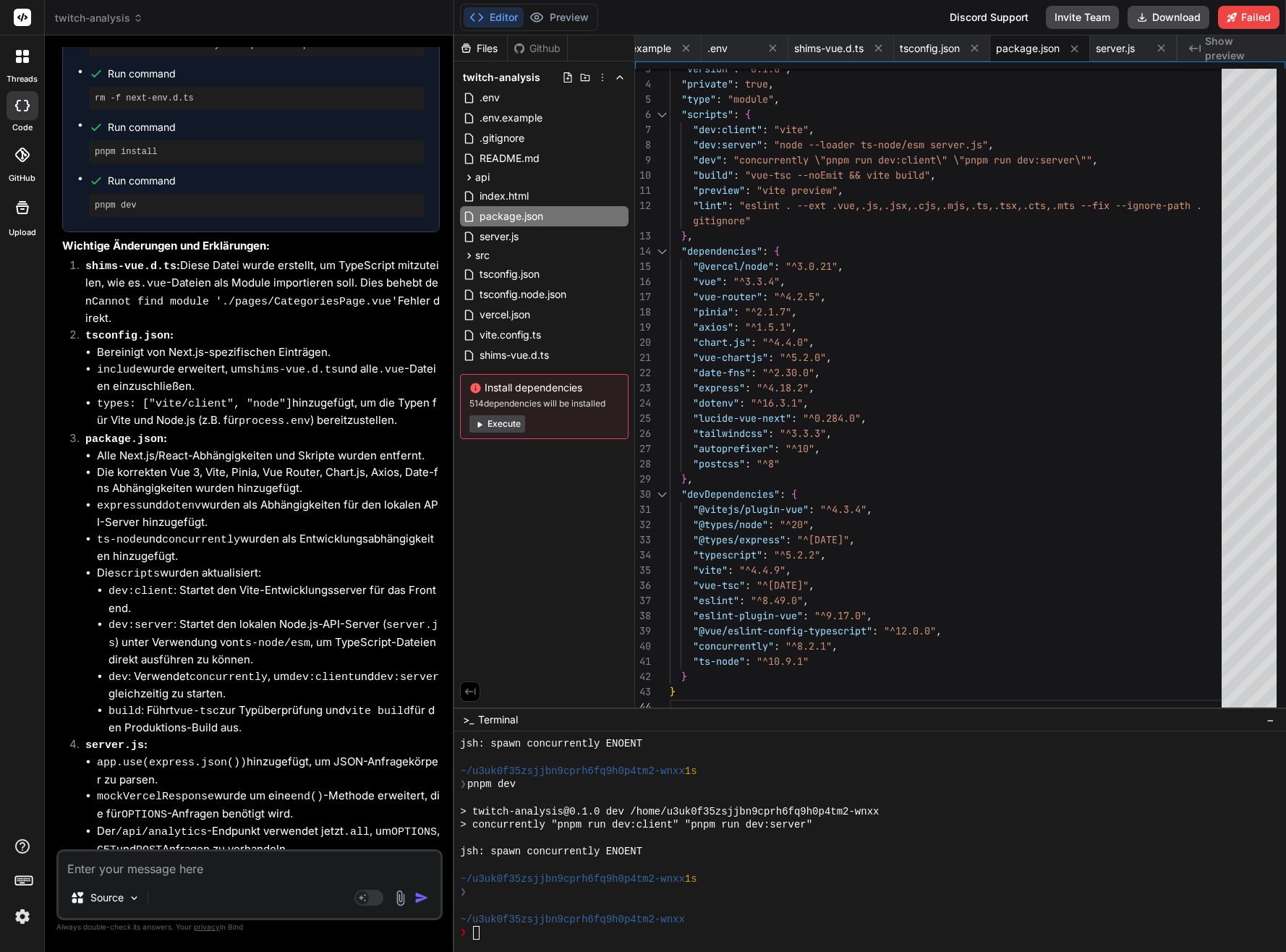
click at [322, 863] on textarea at bounding box center [249, 864] width 382 height 26
paste textarea "Type error: Cannot find module './pages/CategoriesPage.vue' or its correspondin…"
type textarea "Type error: Cannot find module './pages/CategoriesPage.vue' or its correspondin…"
type textarea "x"
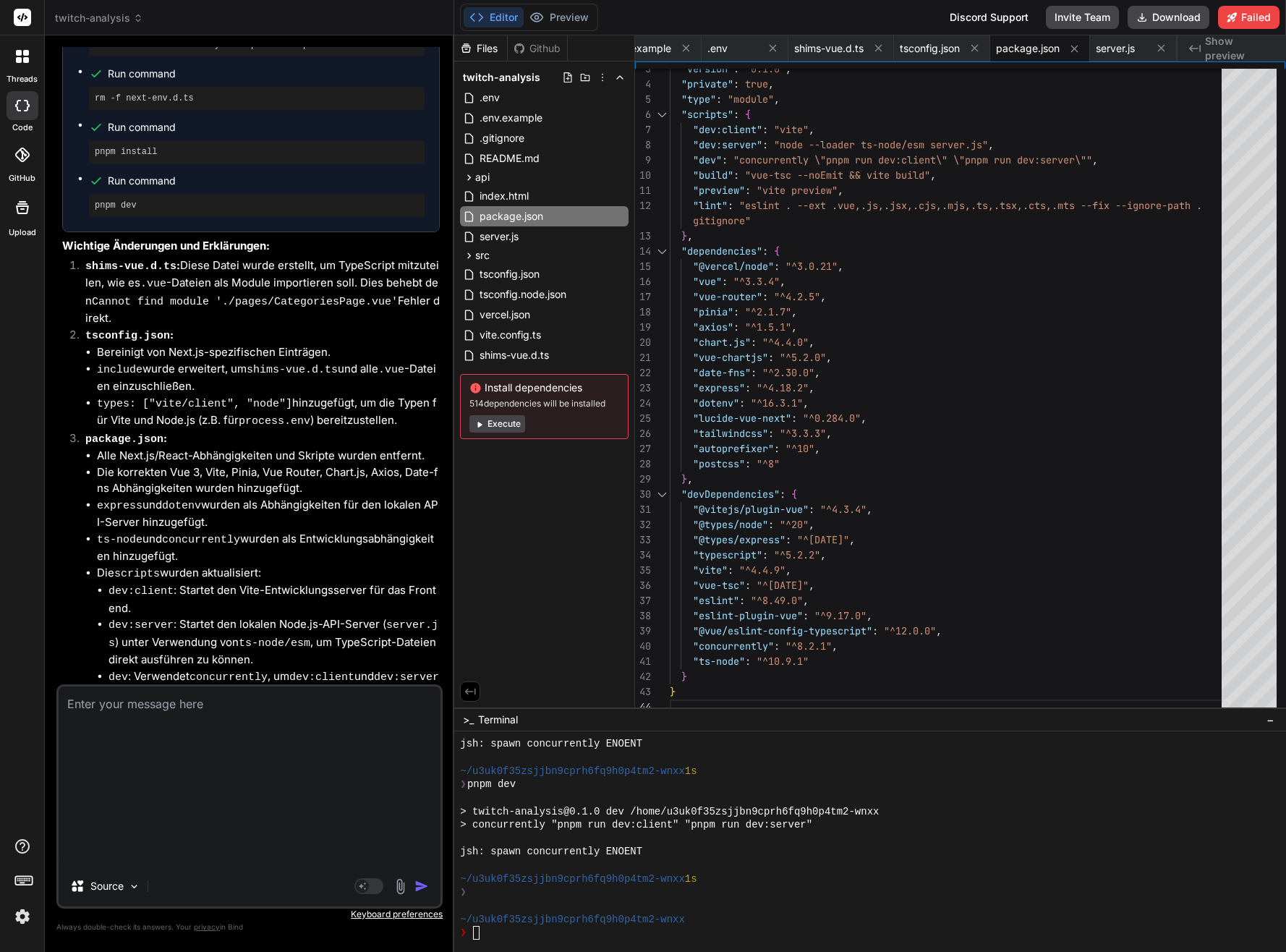
scroll to position [0, 0]
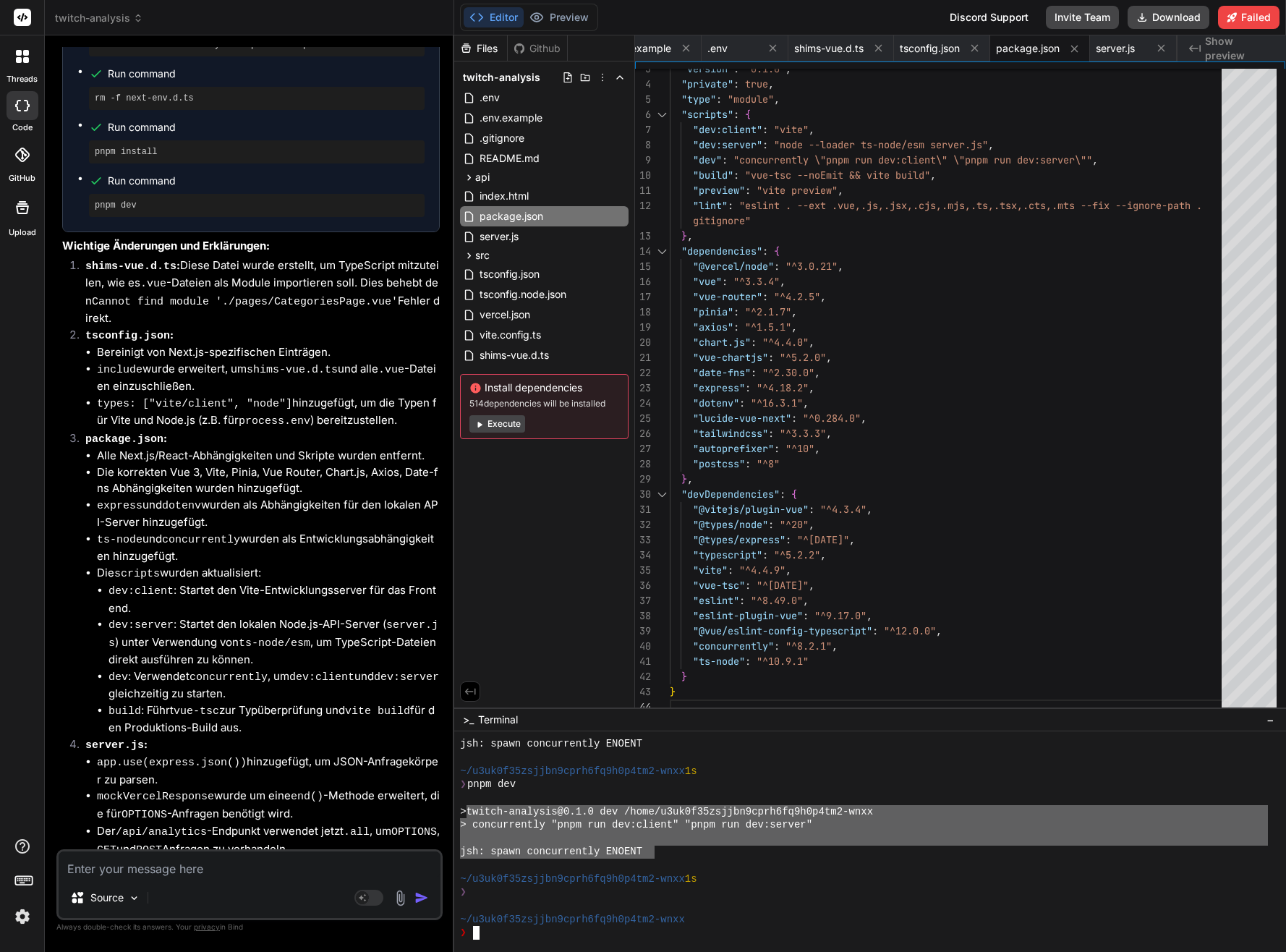
drag, startPoint x: 654, startPoint y: 856, endPoint x: 475, endPoint y: 818, distance: 183.0
click at [465, 816] on div "jsh: spawn concurrently ENOENT ~/u3uk0f35zsjjbn9cprh6fq9h0p4tm2-wnxx 1s ❯ pnpm …" at bounding box center [864, 837] width 808 height 202
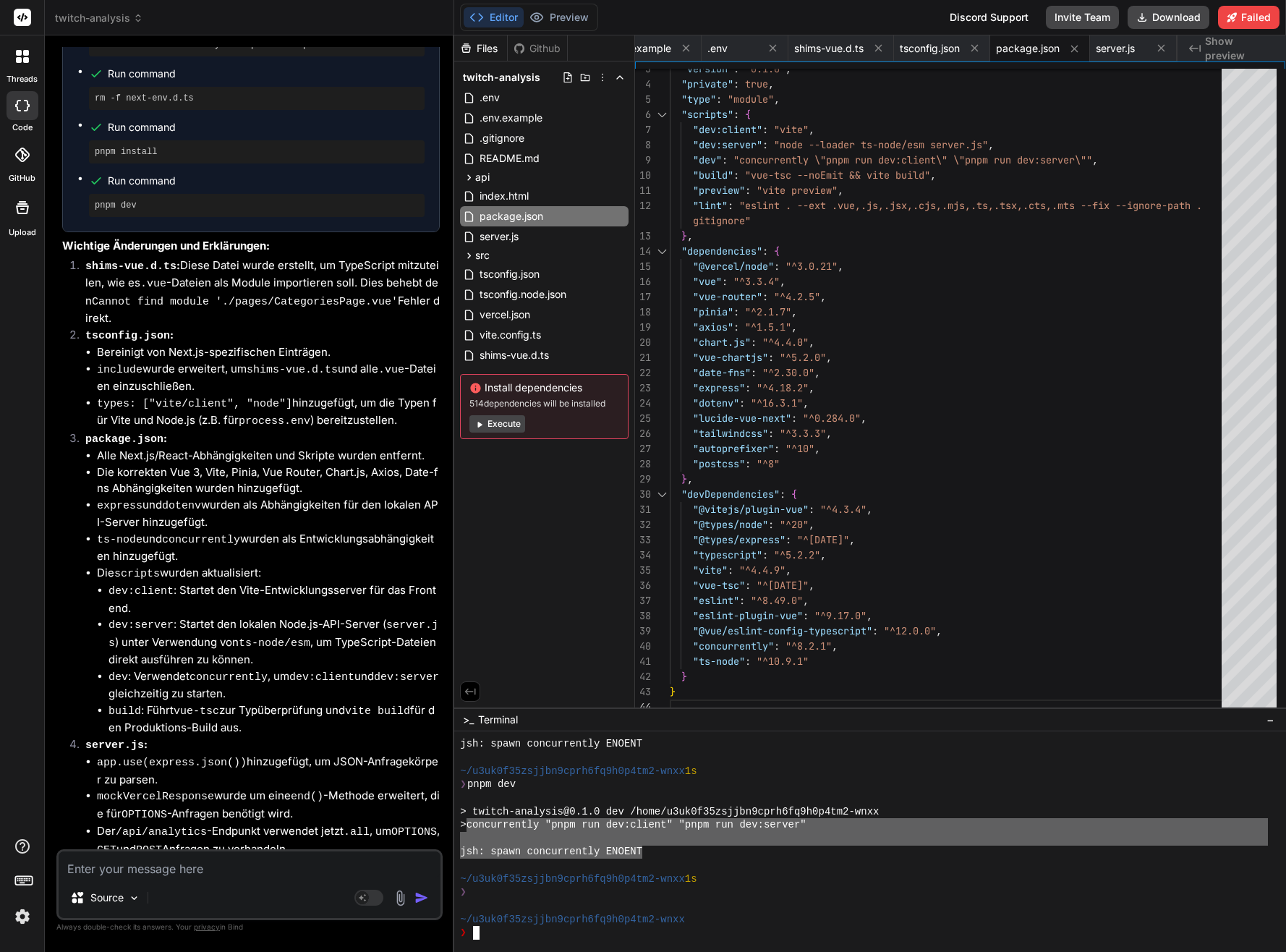
drag, startPoint x: 469, startPoint y: 825, endPoint x: 643, endPoint y: 856, distance: 176.7
click at [341, 862] on textarea at bounding box center [249, 864] width 382 height 26
paste textarea "concurrently "pnpm run dev:client" "pnpm run dev:server" jsh: spawn concurrentl…"
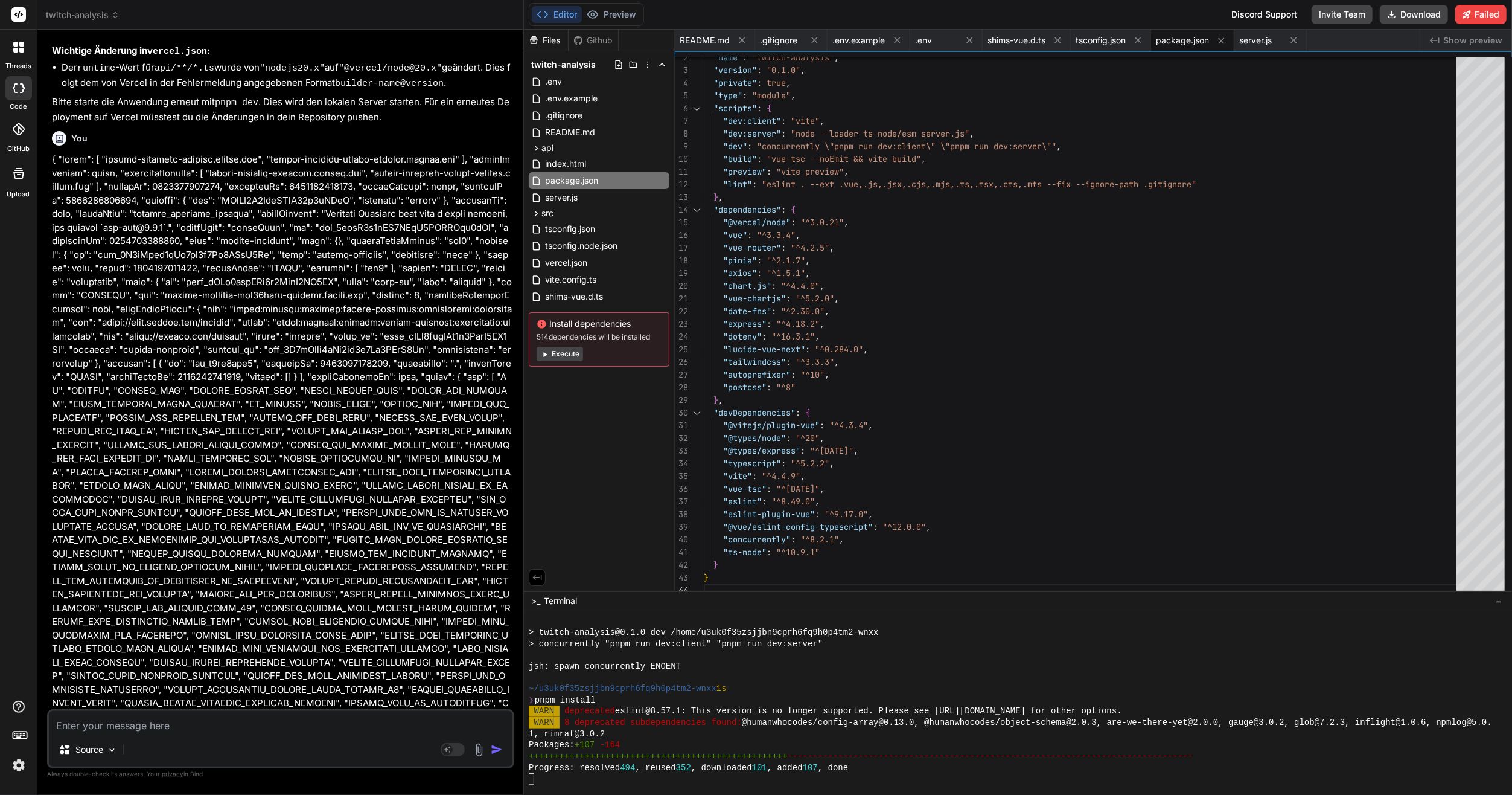
scroll to position [5793, 0]
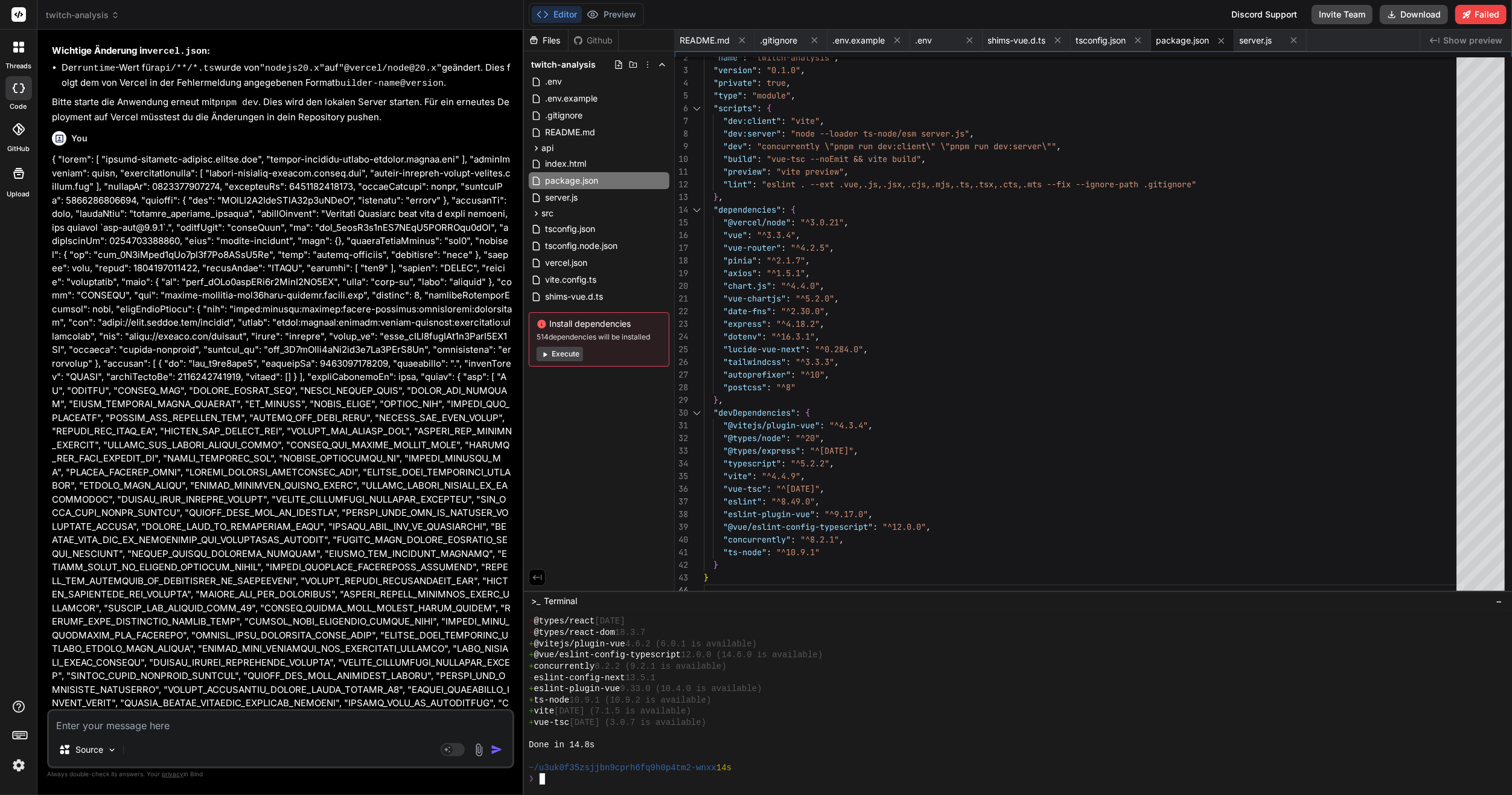
click at [795, 701] on div "+ ts-node 10.9.1 (10.9.2 is available)" at bounding box center [1013, 700] width 968 height 12
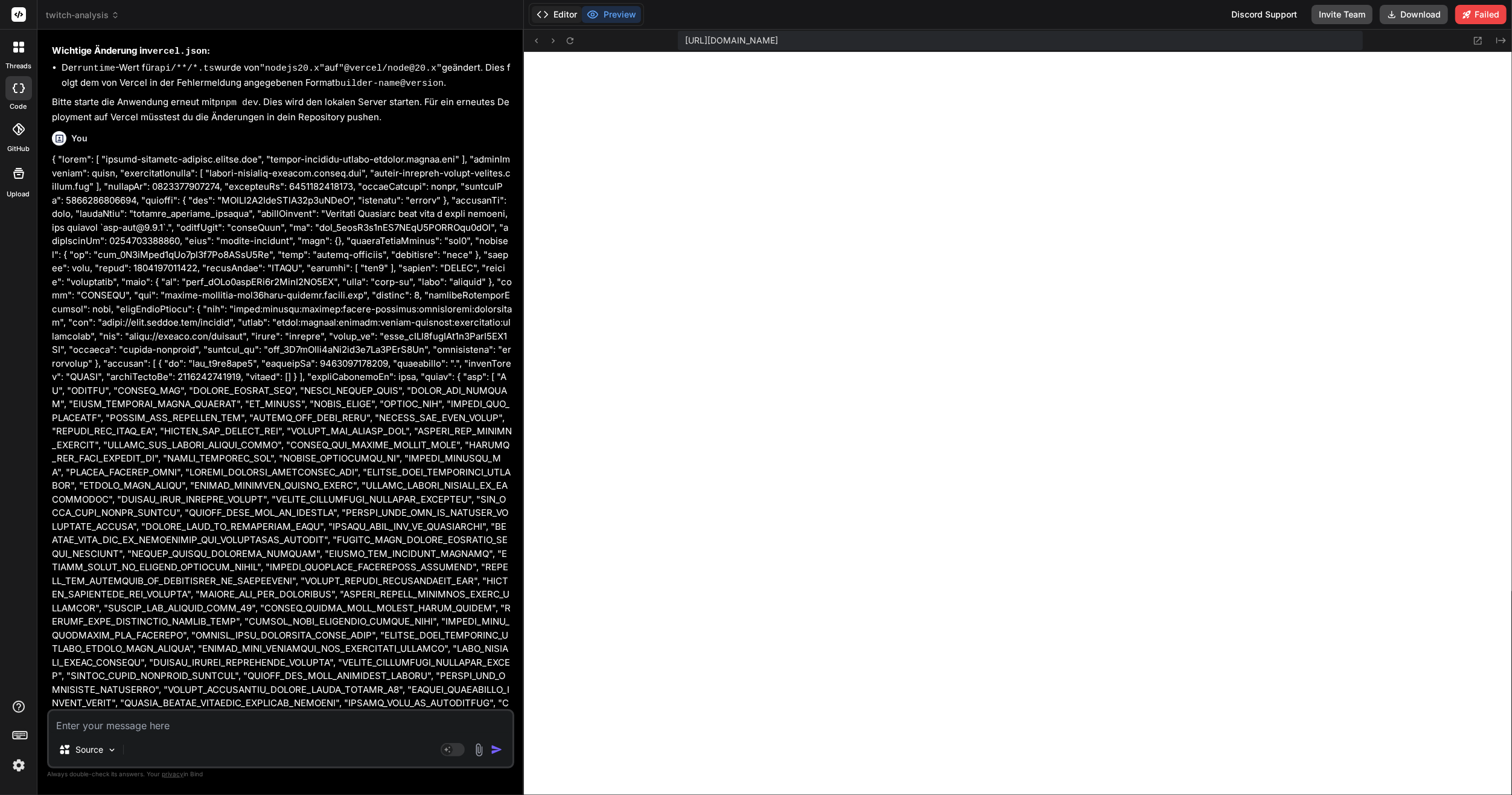
scroll to position [6097, 0]
click at [556, 9] on button "Editor" at bounding box center [557, 15] width 50 height 17
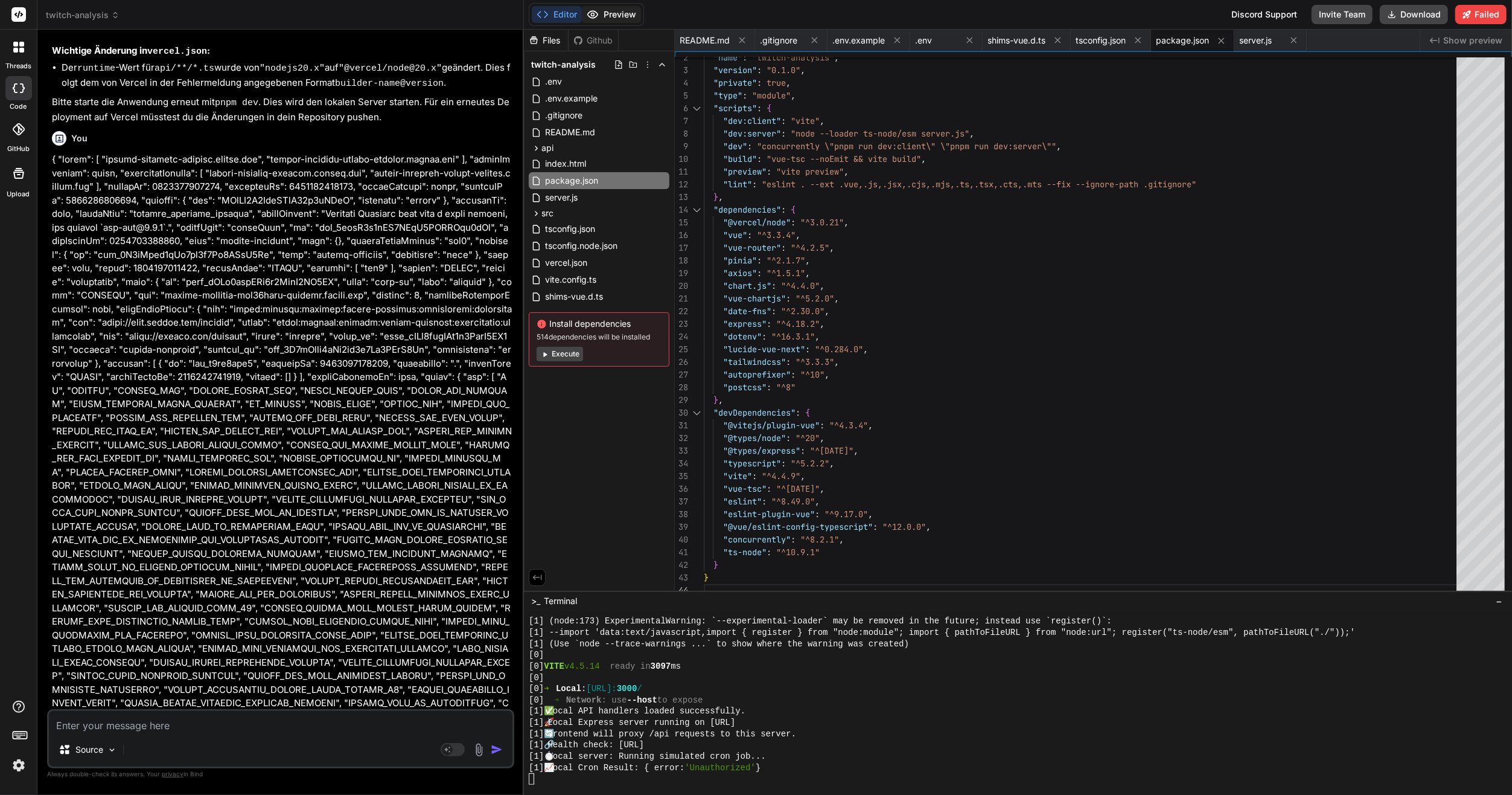
click at [605, 14] on button "Preview" at bounding box center [611, 15] width 59 height 17
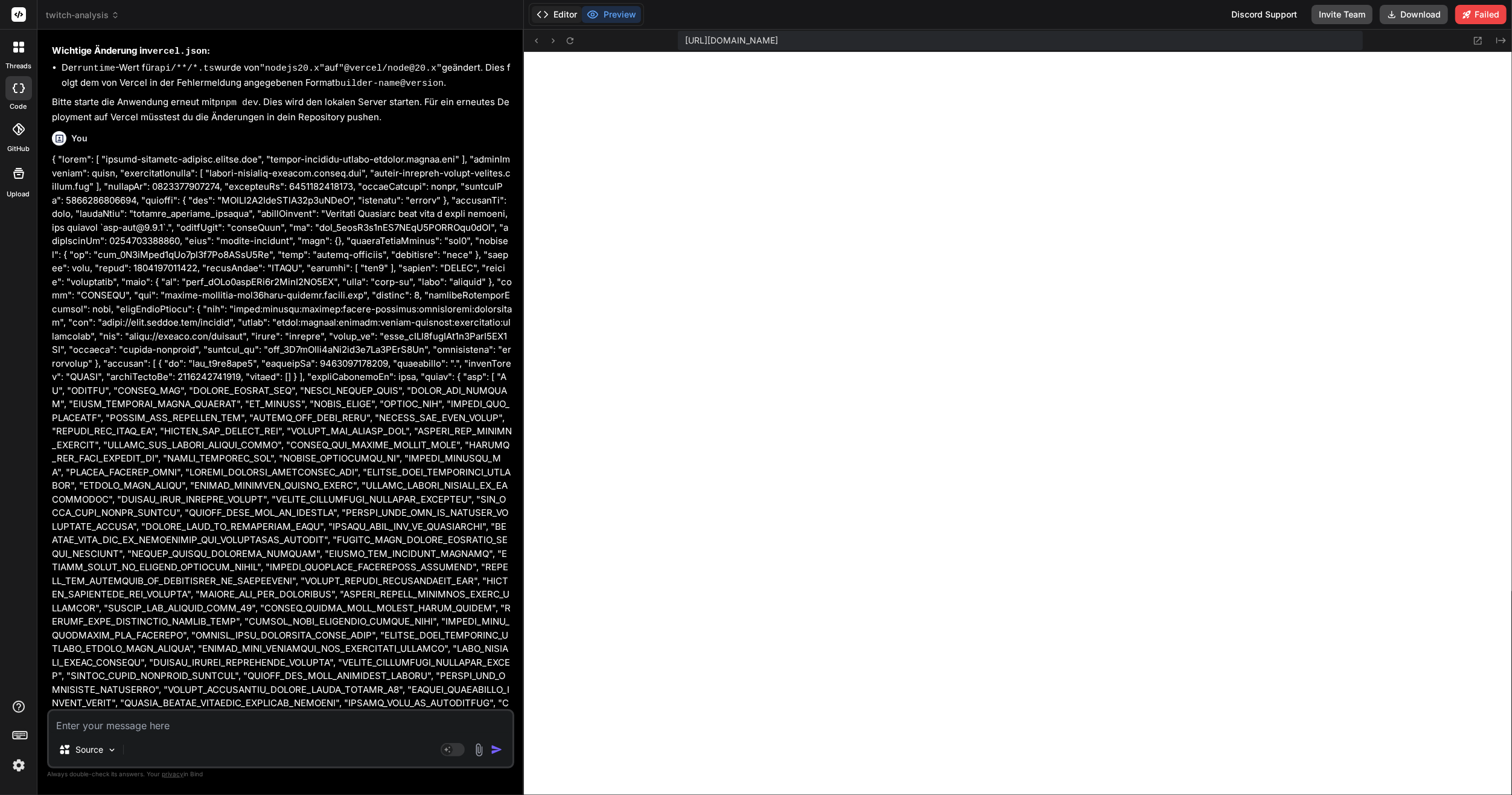
click at [560, 13] on button "Editor" at bounding box center [557, 15] width 50 height 17
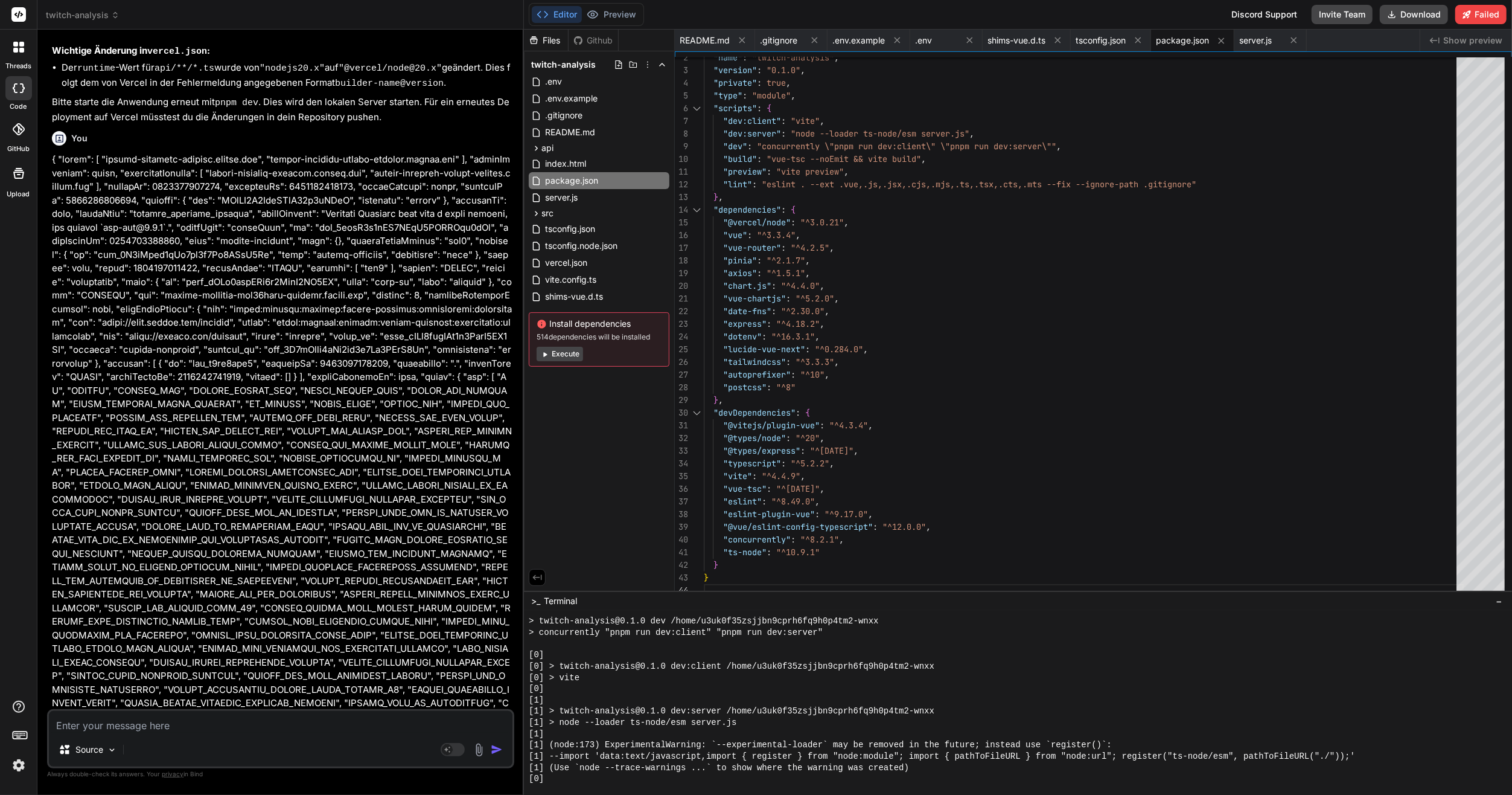
scroll to position [6098, 0]
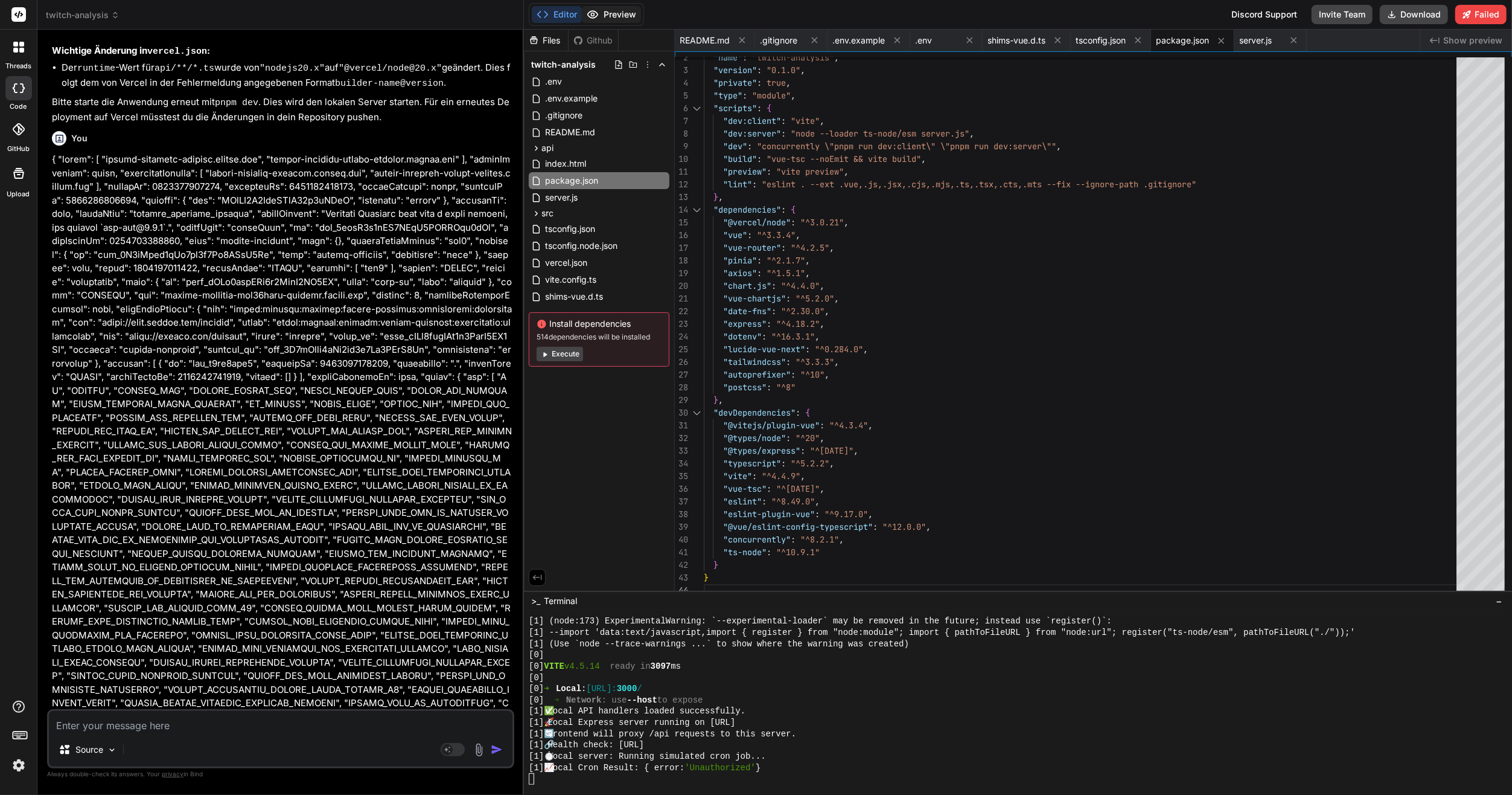
click at [626, 21] on button "Preview" at bounding box center [611, 15] width 59 height 17
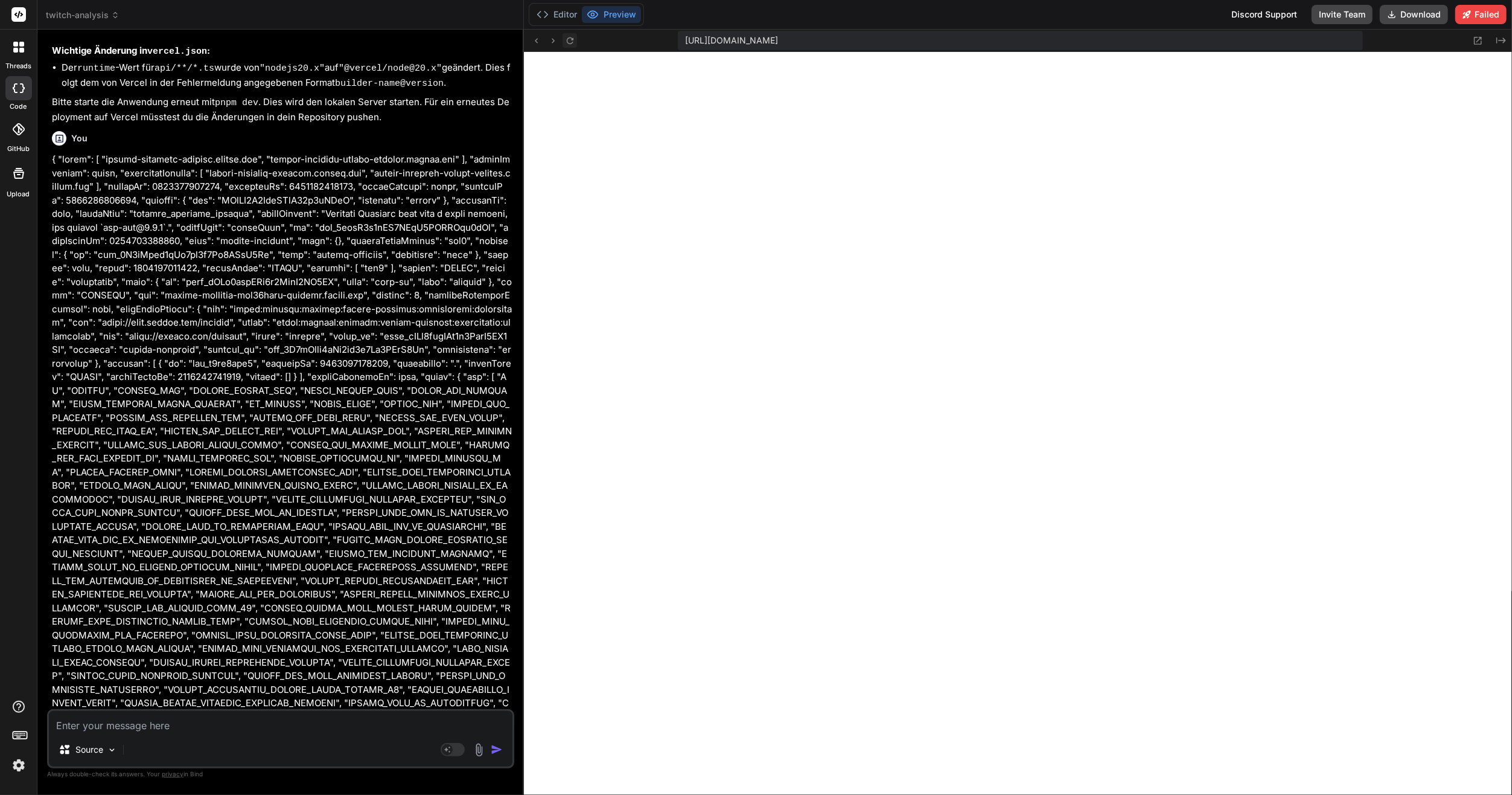
click at [571, 38] on icon at bounding box center [570, 40] width 6 height 6
click at [550, 13] on button "Editor" at bounding box center [557, 15] width 50 height 17
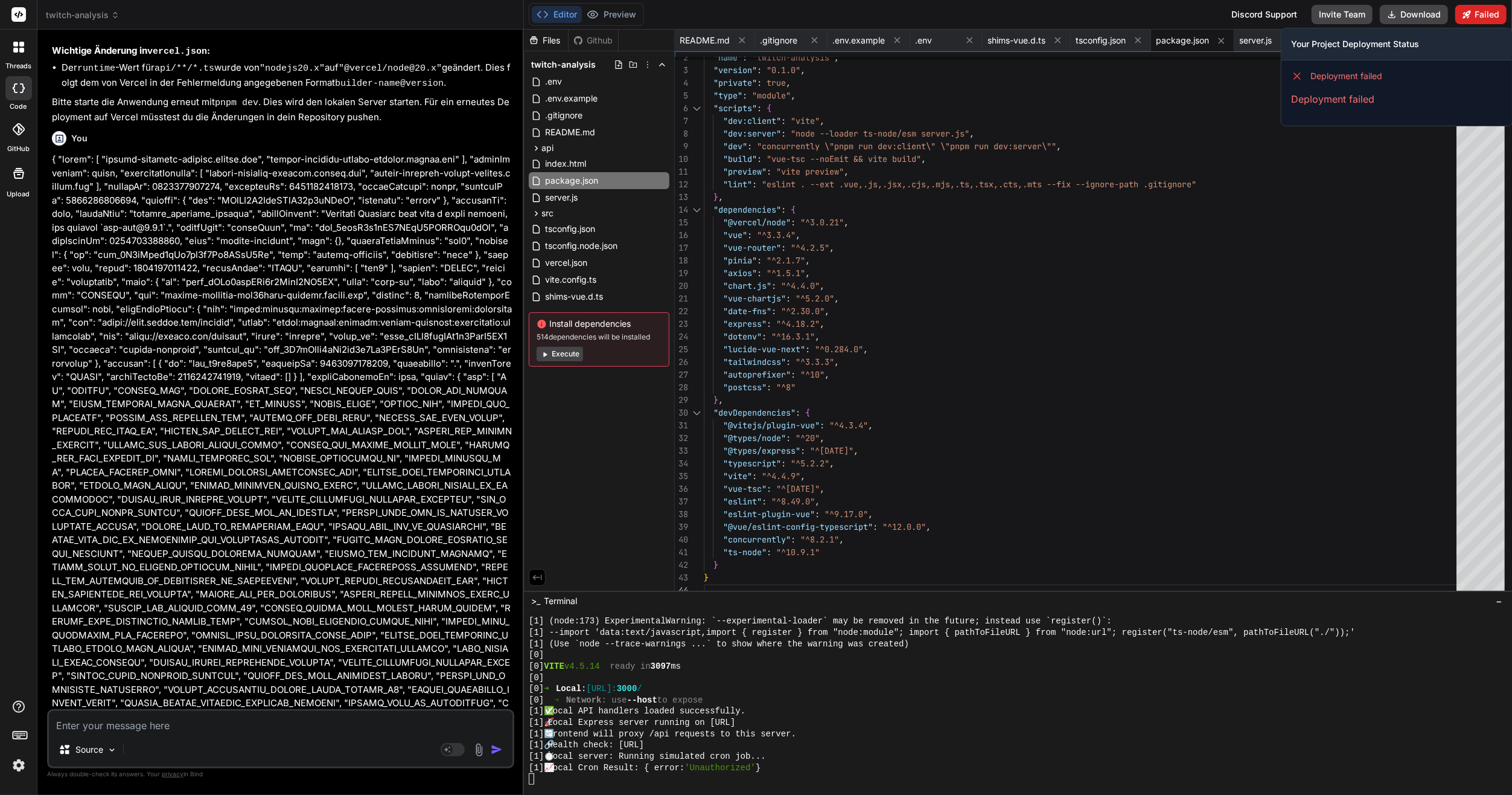
click at [1485, 14] on button "Failed" at bounding box center [1480, 14] width 51 height 20
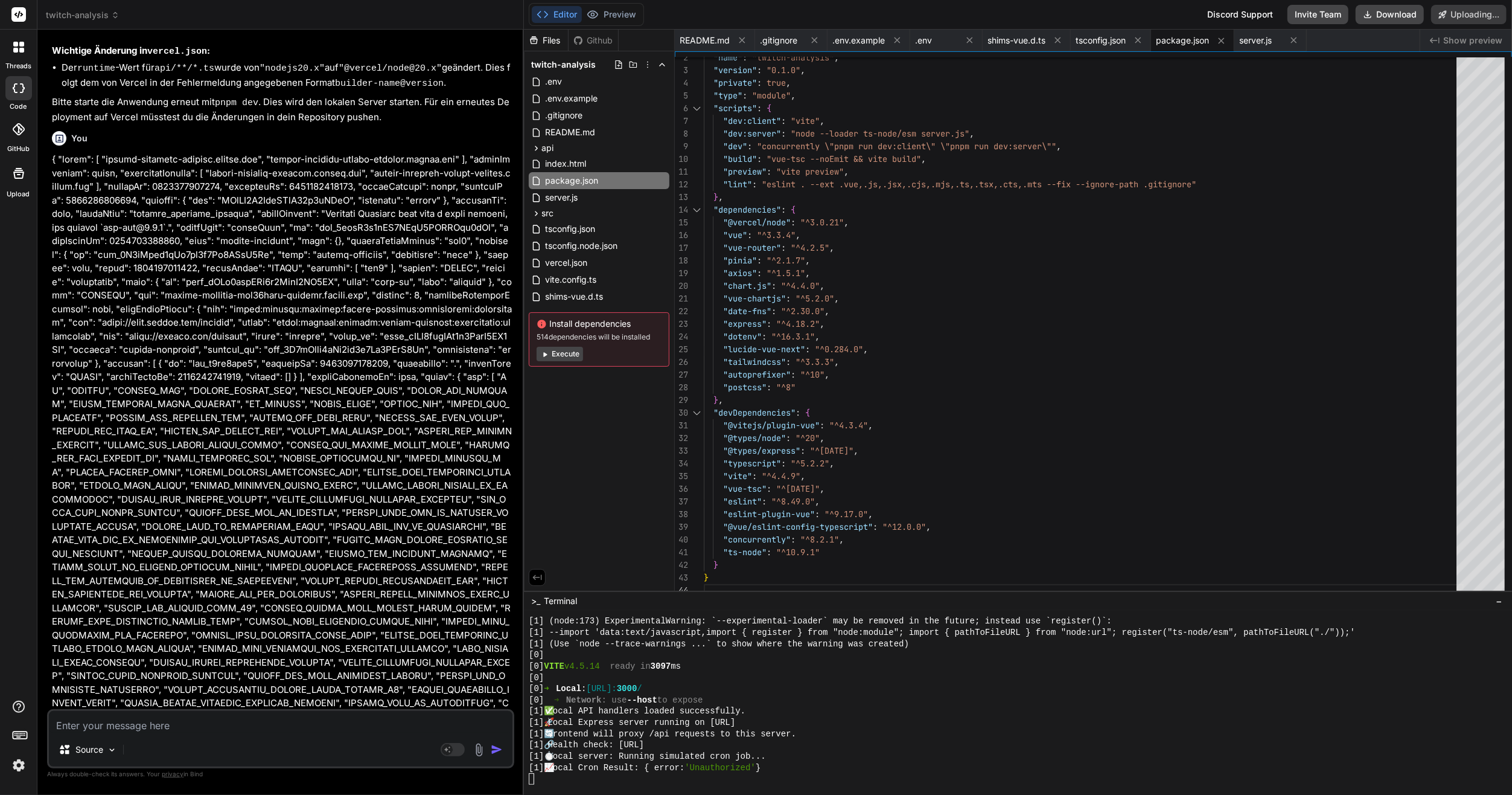
click at [791, 683] on div "[0] ➜ Local : [URL]: 3000 /" at bounding box center [1013, 688] width 968 height 12
click at [802, 776] on div at bounding box center [1013, 778] width 968 height 12
click at [626, 6] on button "Preview" at bounding box center [611, 15] width 59 height 17
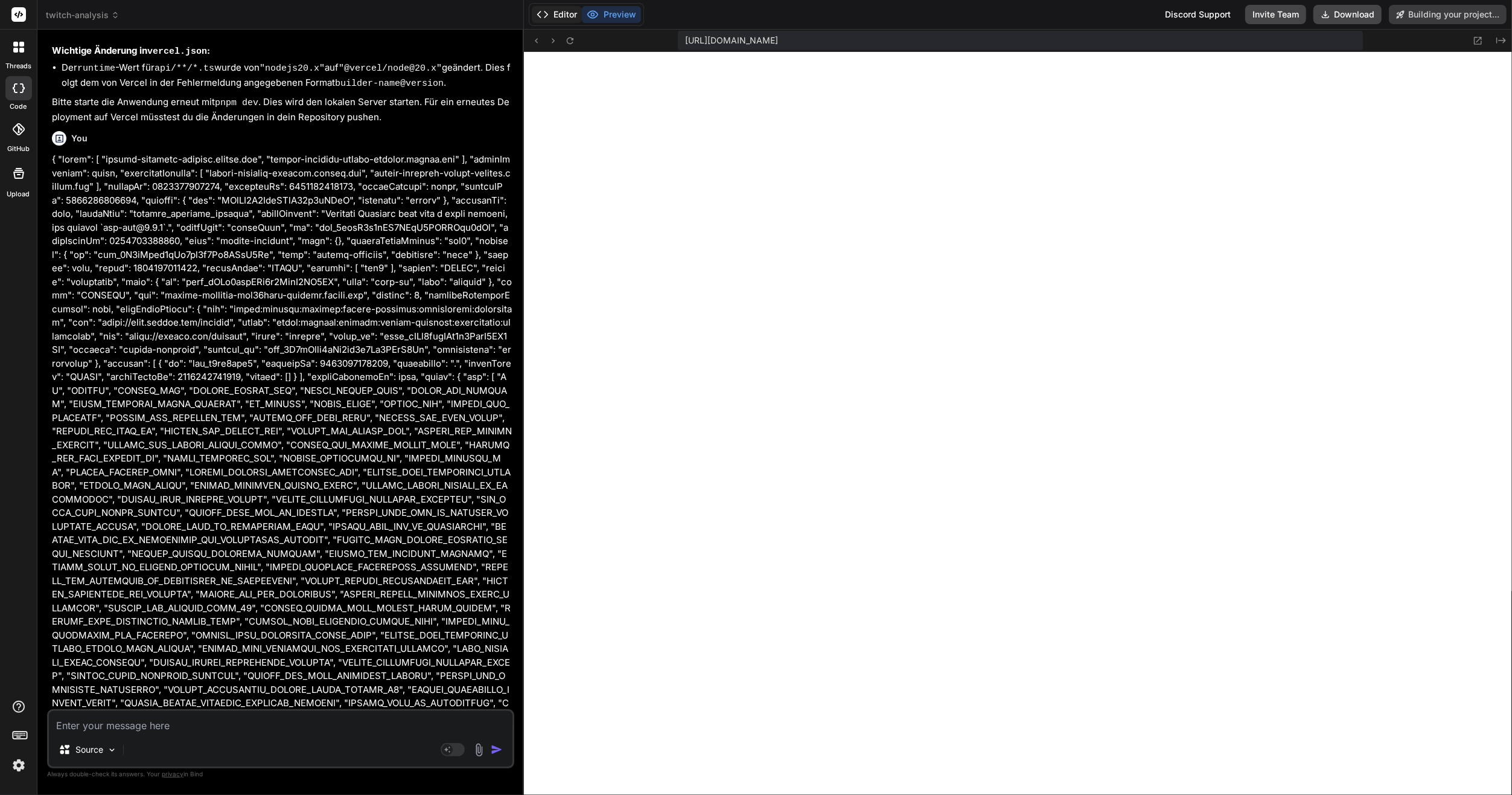
click at [555, 18] on button "Editor" at bounding box center [557, 15] width 50 height 17
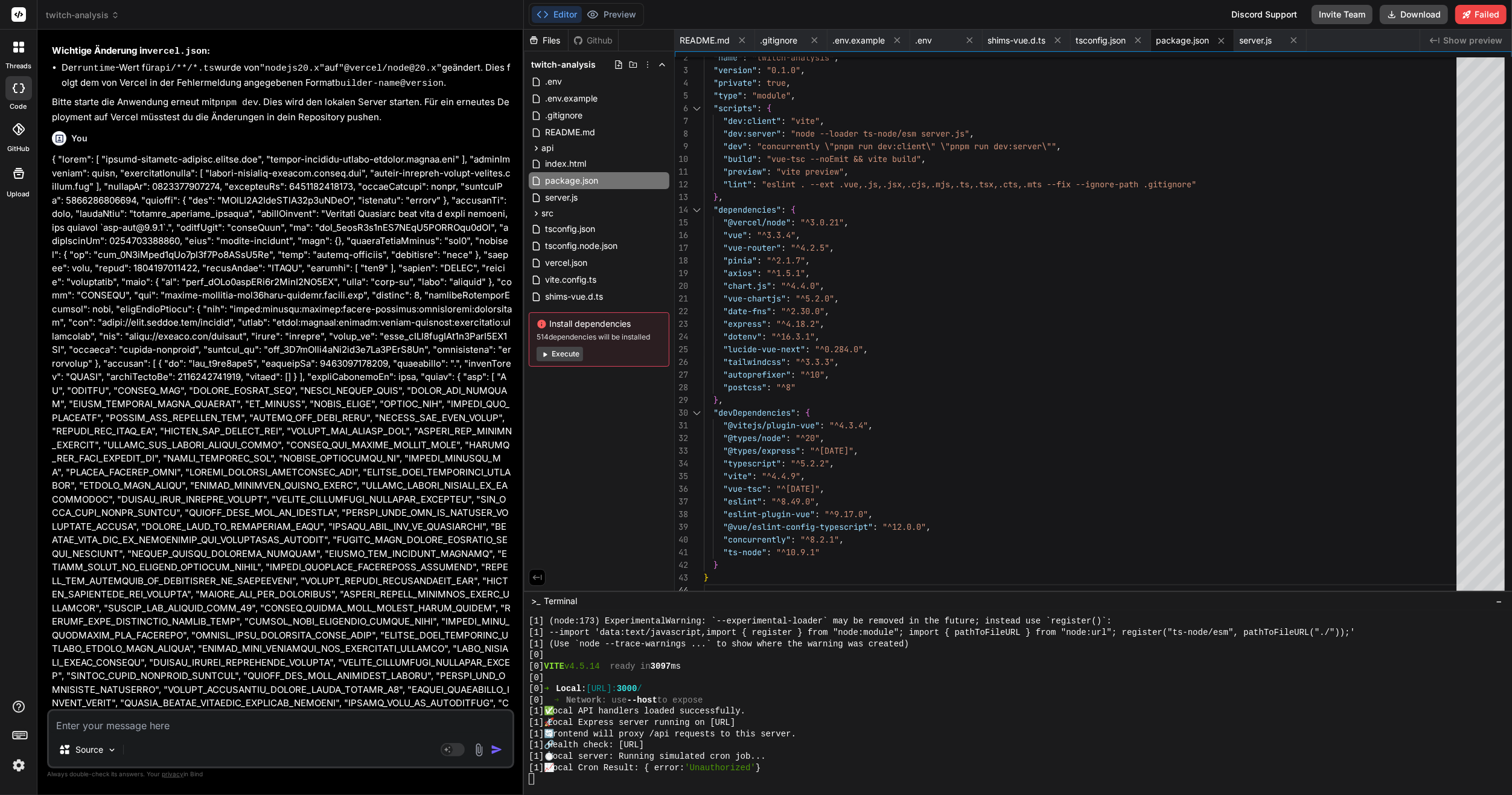
click at [303, 723] on textarea at bounding box center [281, 722] width 464 height 22
paste textarea "Cannot GET /"
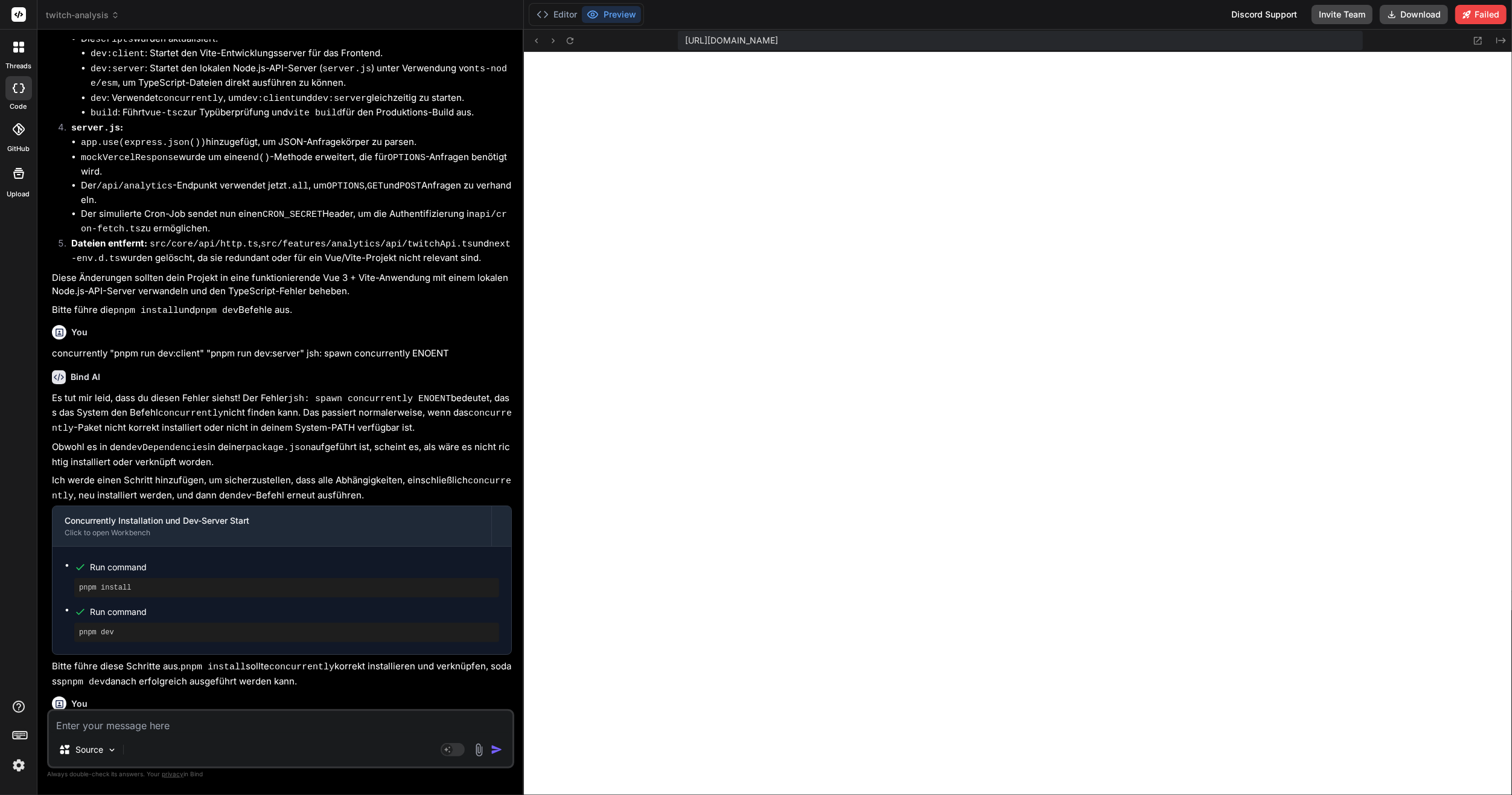
scroll to position [6456, 0]
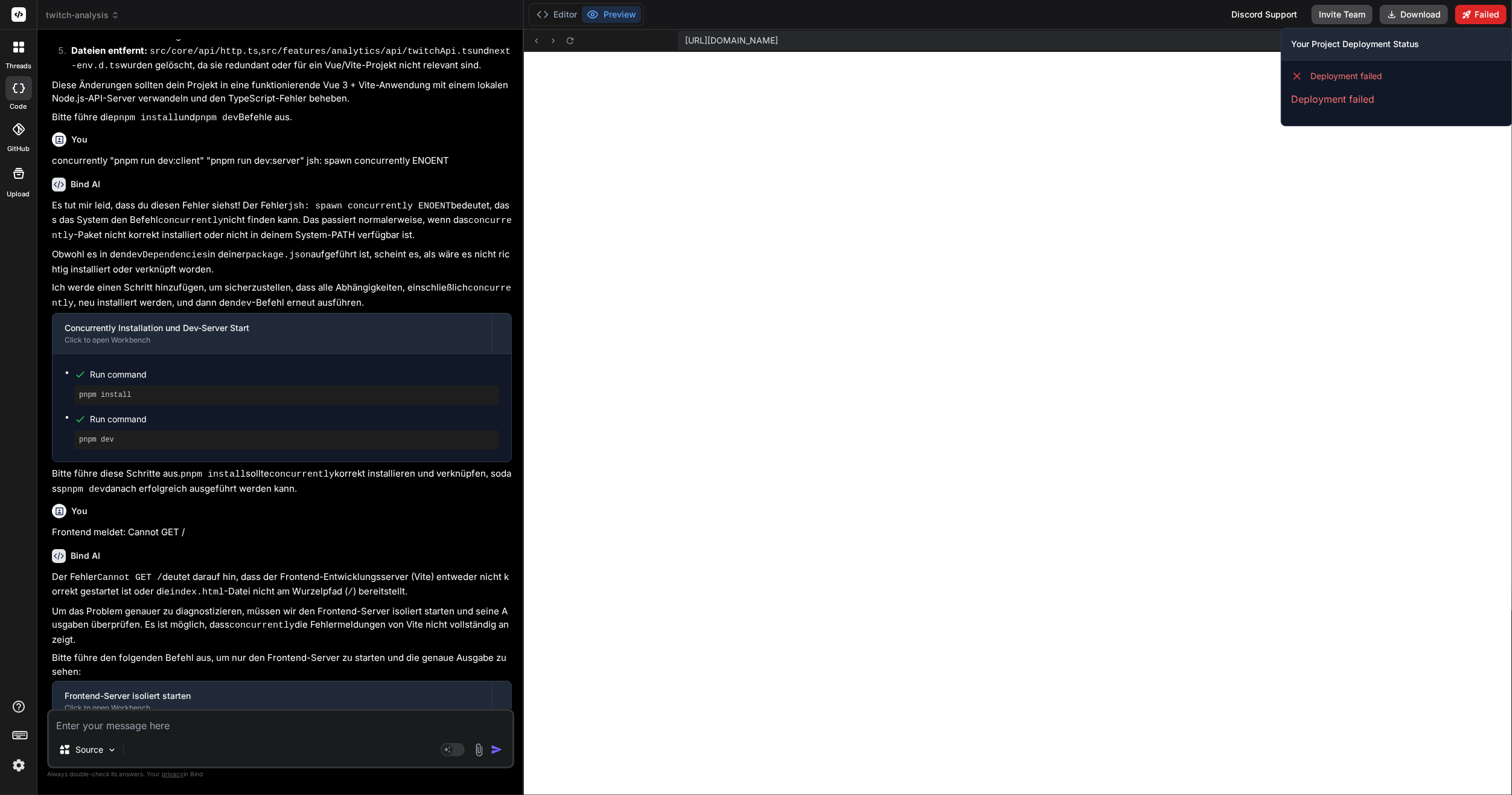
click at [1473, 20] on button "Failed" at bounding box center [1480, 14] width 51 height 20
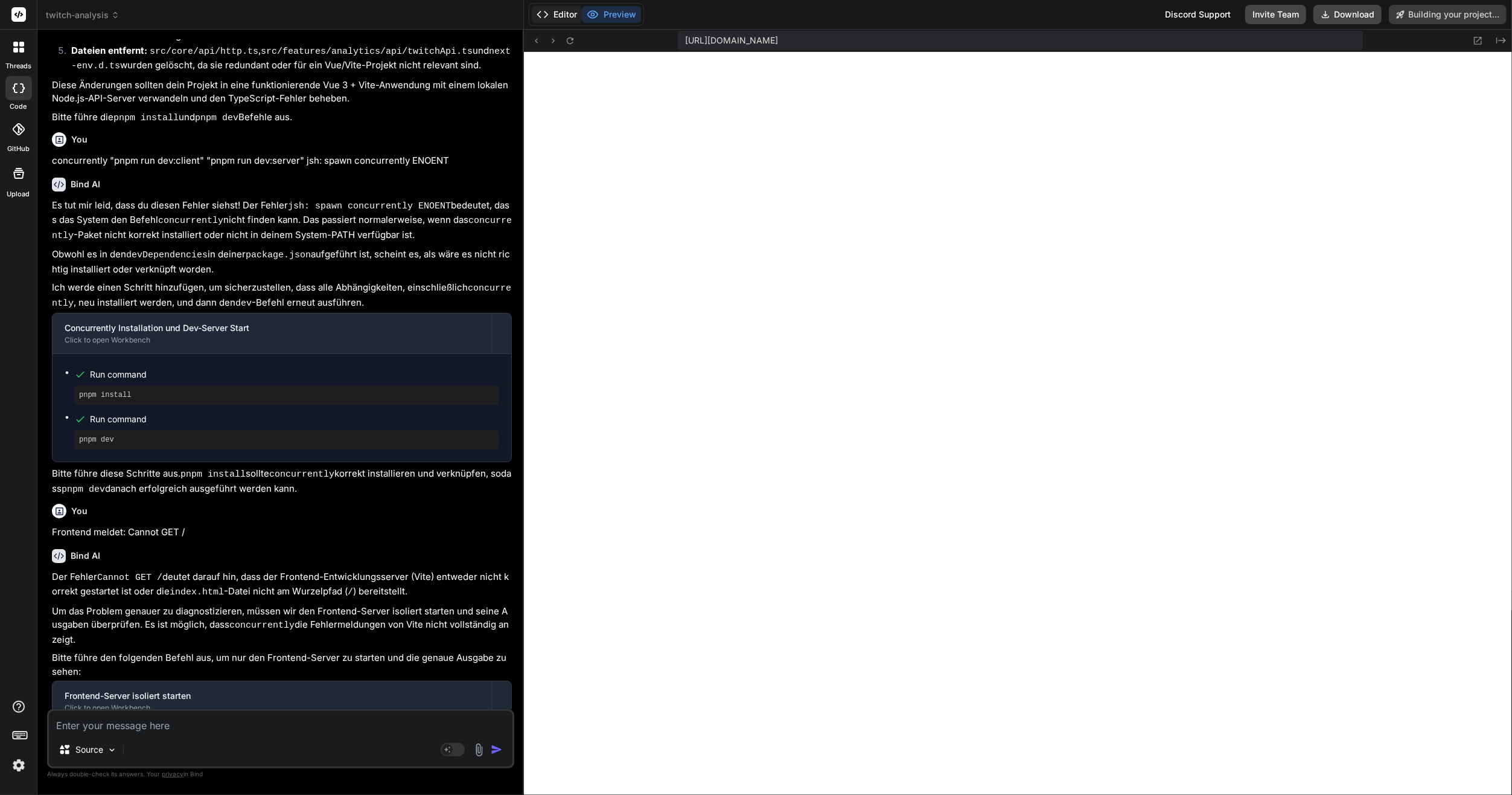
click at [568, 8] on button "Editor" at bounding box center [557, 15] width 50 height 17
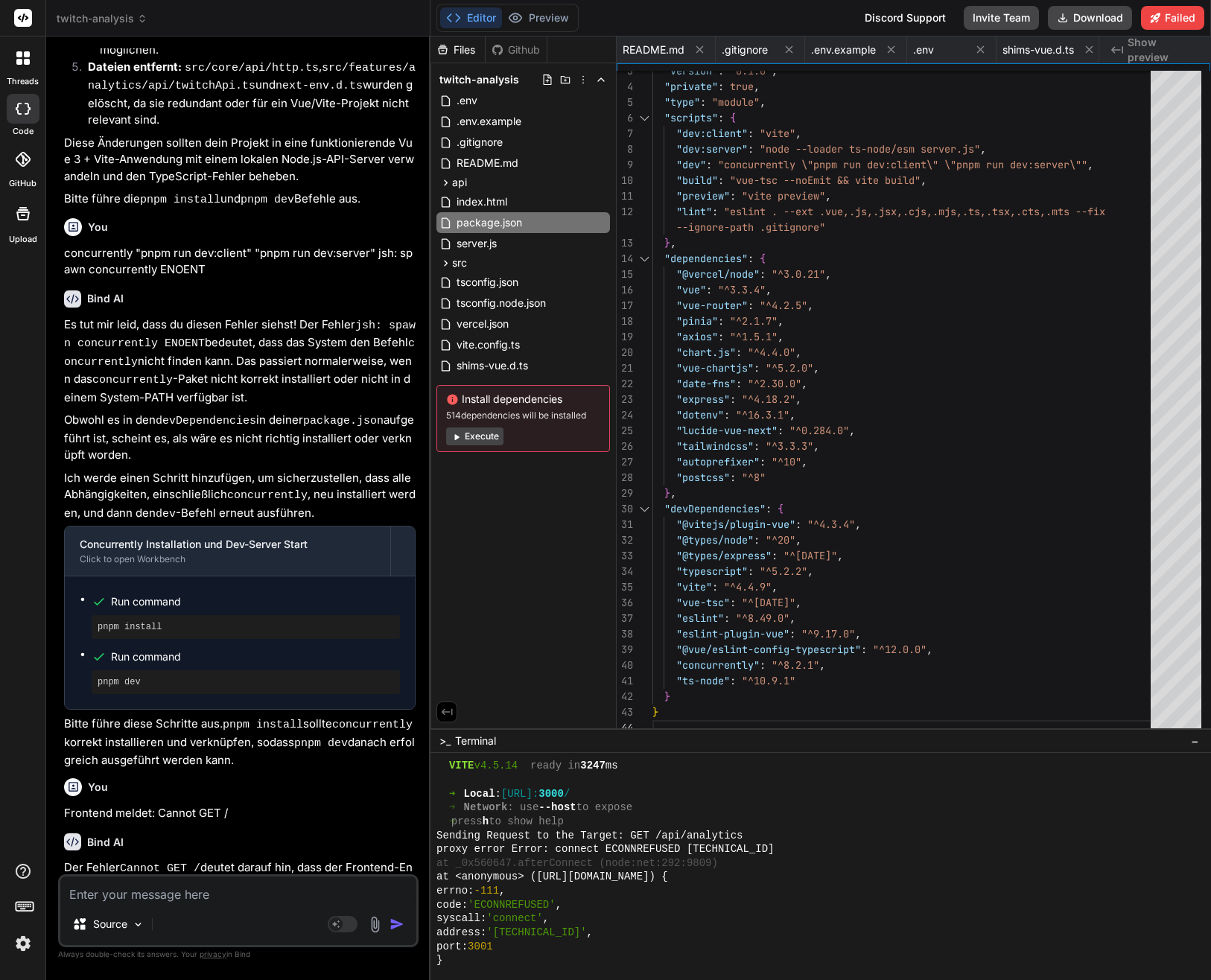
scroll to position [8378, 0]
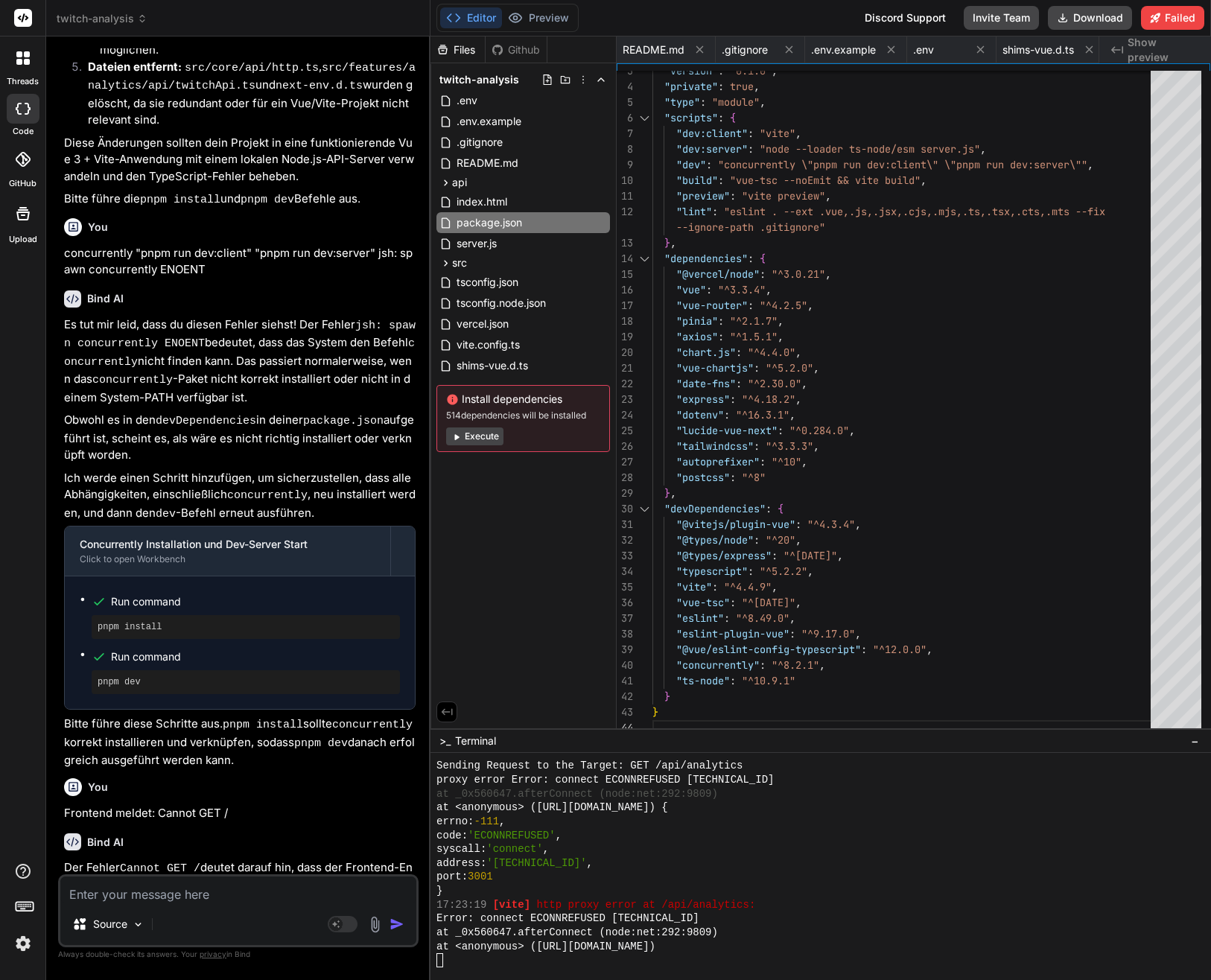
click at [935, 775] on div "proxy error Error: connect ECONNREFUSED [TECHNICAL_ID]" at bounding box center [812, 779] width 750 height 15
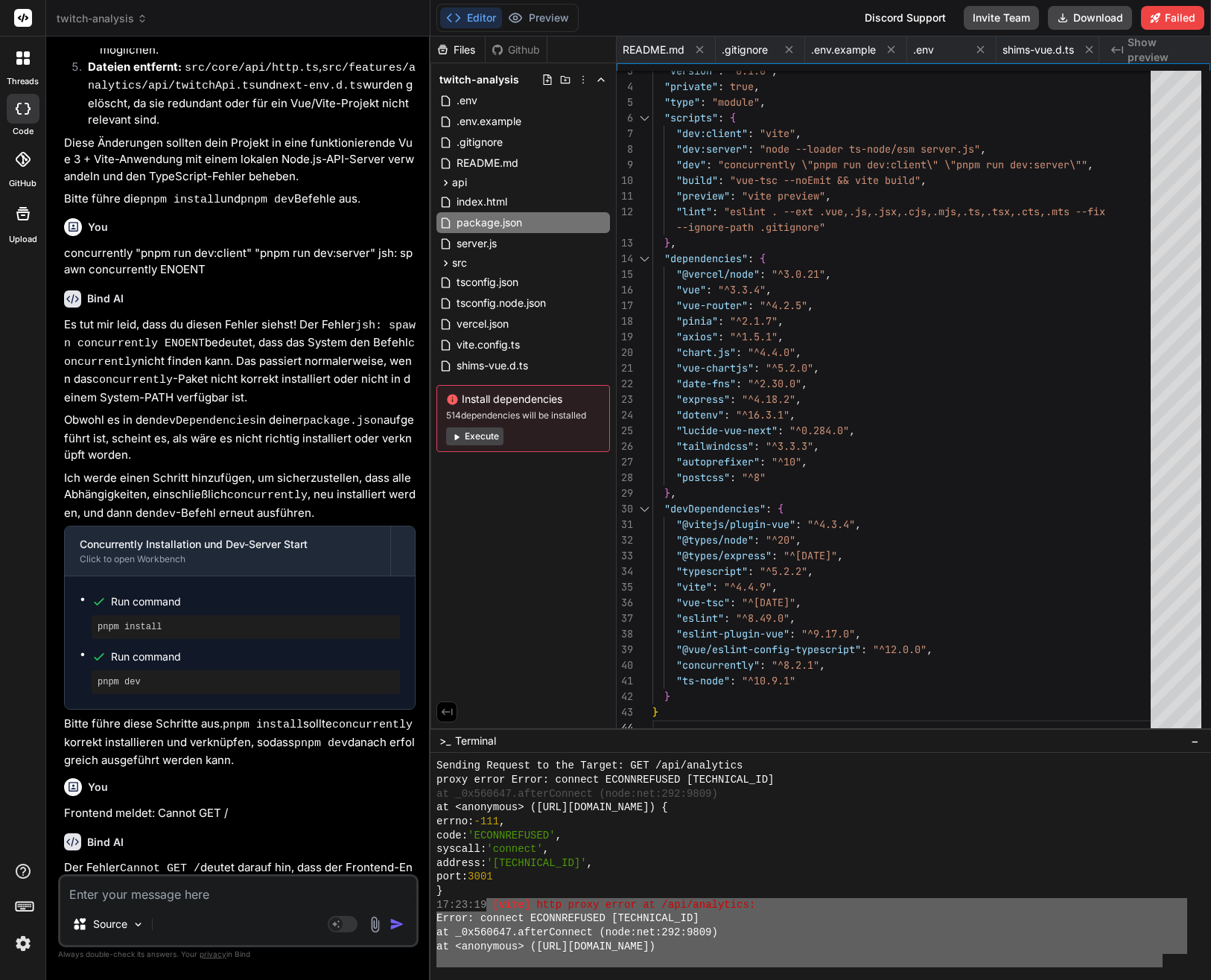
drag, startPoint x: 486, startPoint y: 902, endPoint x: 1154, endPoint y: 959, distance: 670.4
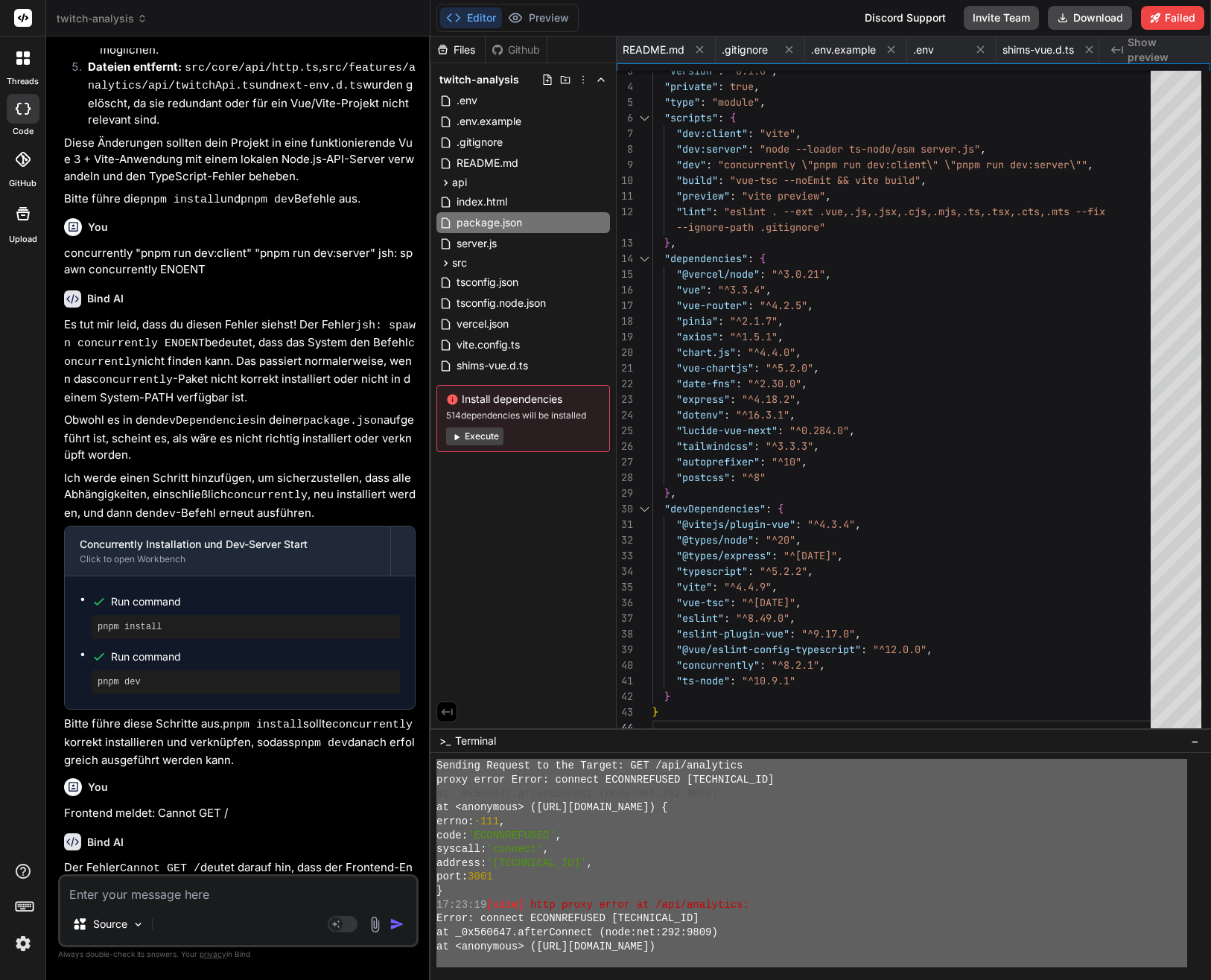
drag, startPoint x: 438, startPoint y: 831, endPoint x: 1102, endPoint y: 990, distance: 682.8
click at [260, 889] on textarea at bounding box center [238, 890] width 356 height 27
paste textarea "Sending Request to the Target: GET /api/analytics proxy error Error: connect EC…"
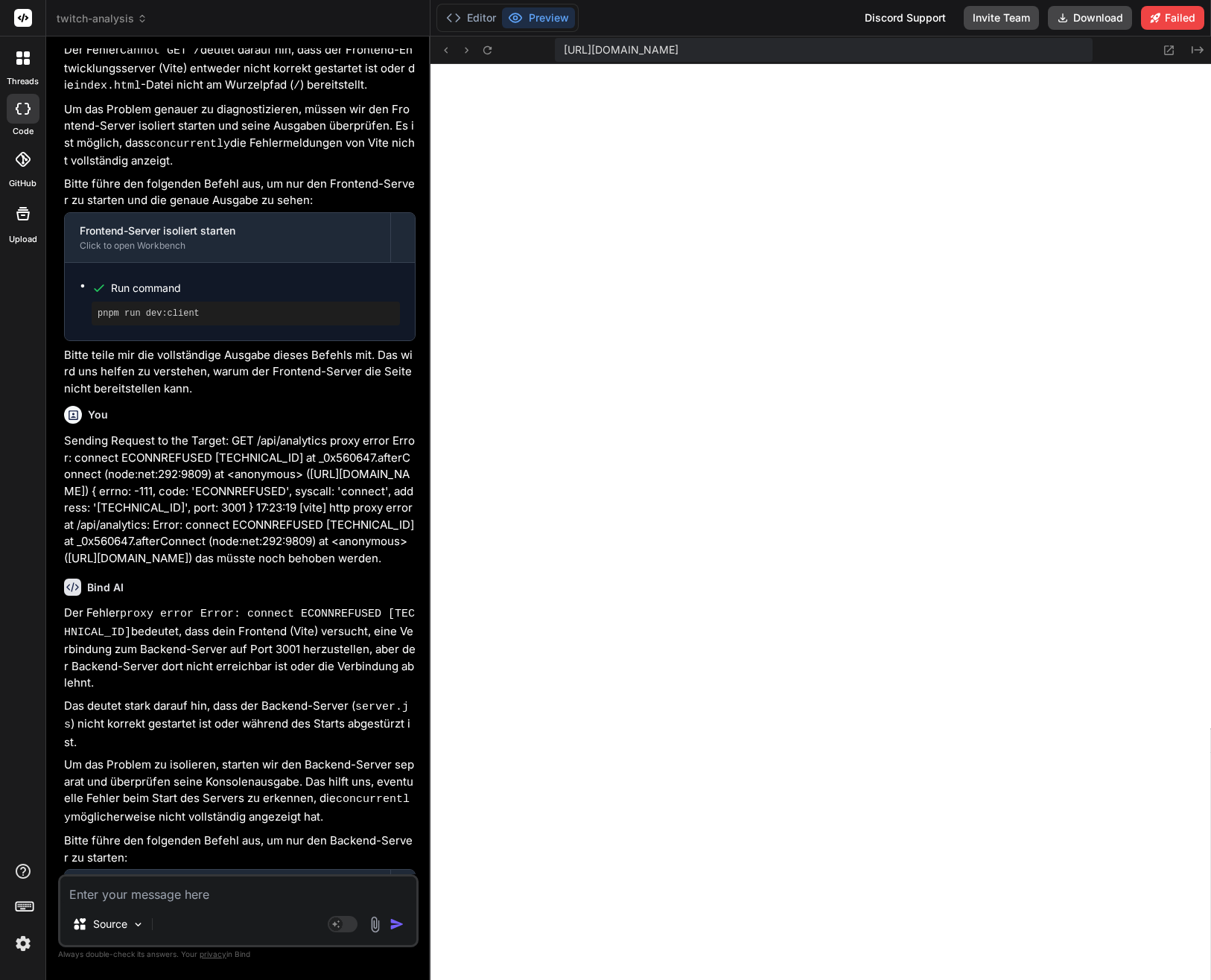
scroll to position [8656, 0]
click at [294, 869] on div "Backend-Server isoliert starten Click to open Workbench" at bounding box center [228, 894] width 326 height 49
click at [477, 22] on button "Editor" at bounding box center [471, 18] width 62 height 21
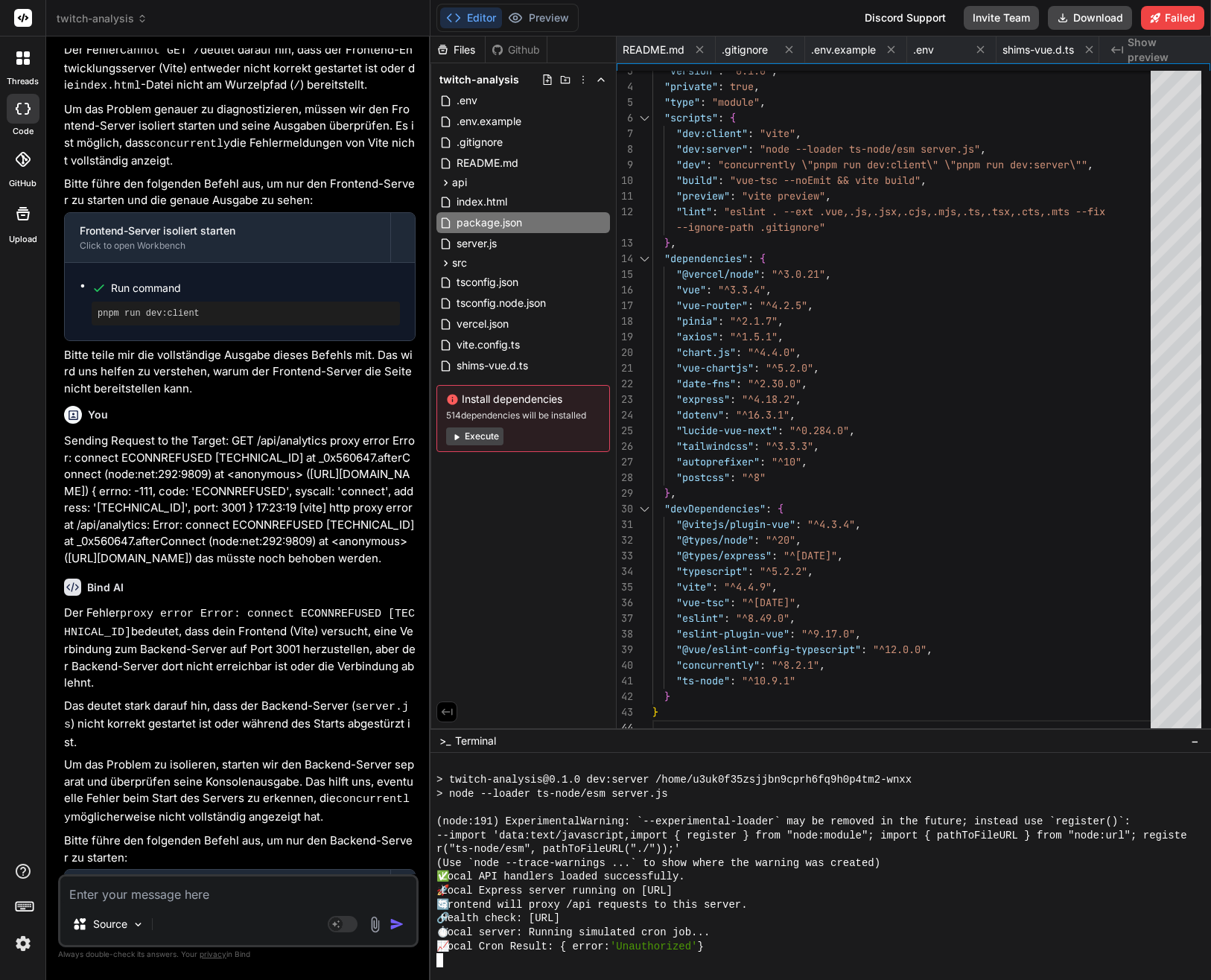
click at [735, 948] on div "📈 Local Cron Result: { error: 'Unauthorized' }" at bounding box center [812, 946] width 750 height 15
click at [564, 17] on button "Preview" at bounding box center [538, 18] width 73 height 21
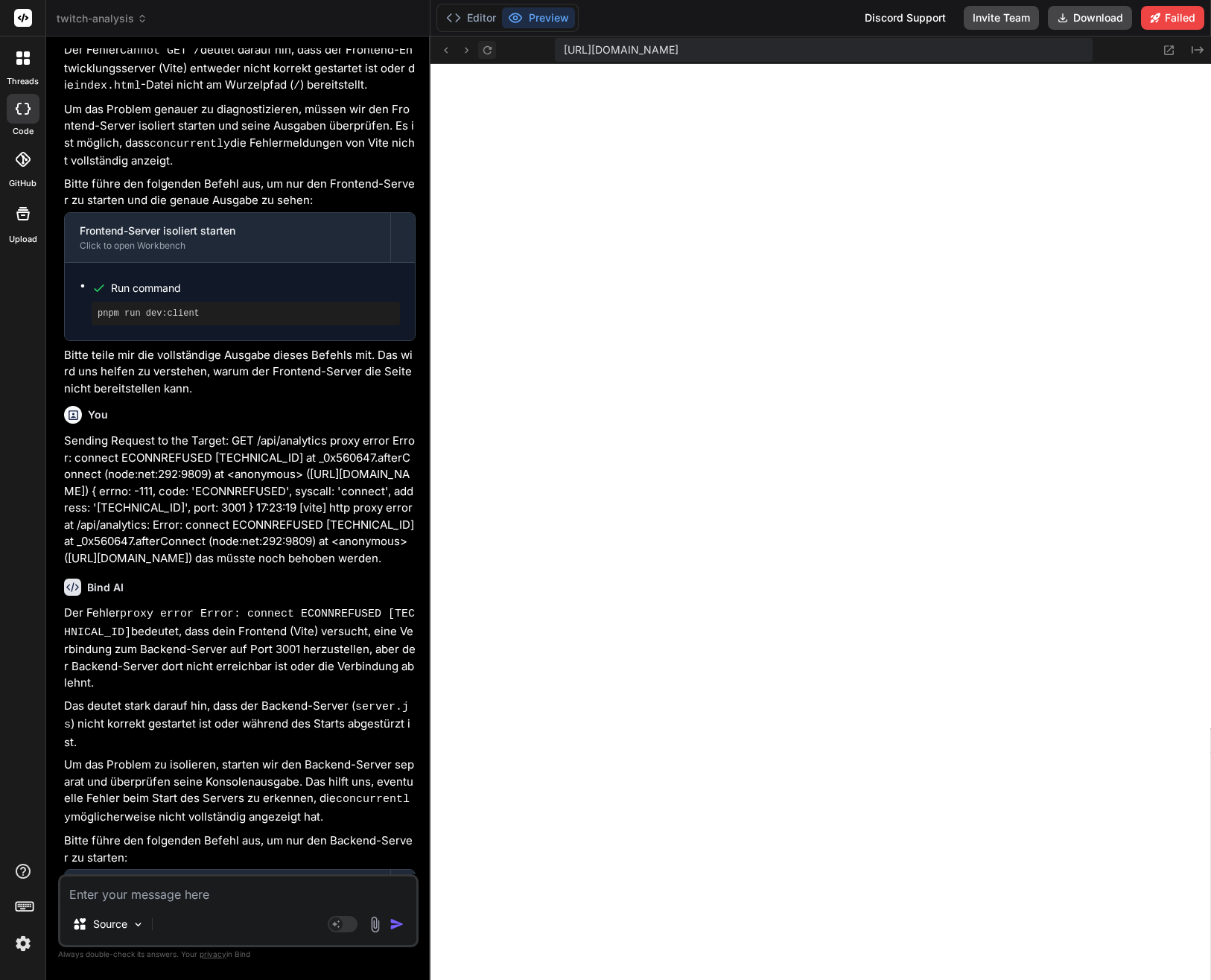
click at [482, 50] on icon at bounding box center [487, 49] width 13 height 13
click at [462, 21] on button "Editor" at bounding box center [471, 18] width 62 height 21
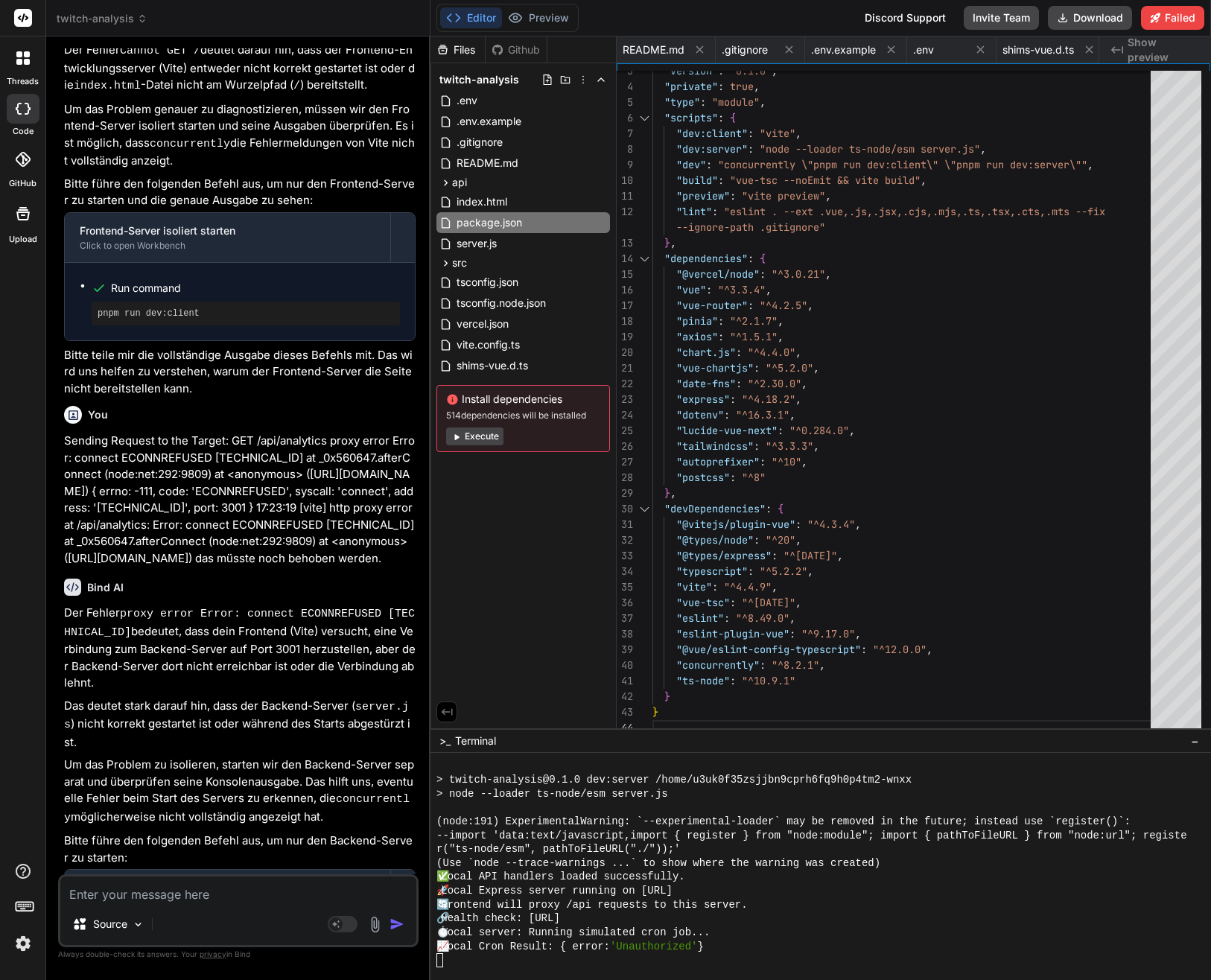
click at [285, 895] on textarea at bounding box center [238, 890] width 356 height 27
paste textarea "Cannot GET /"
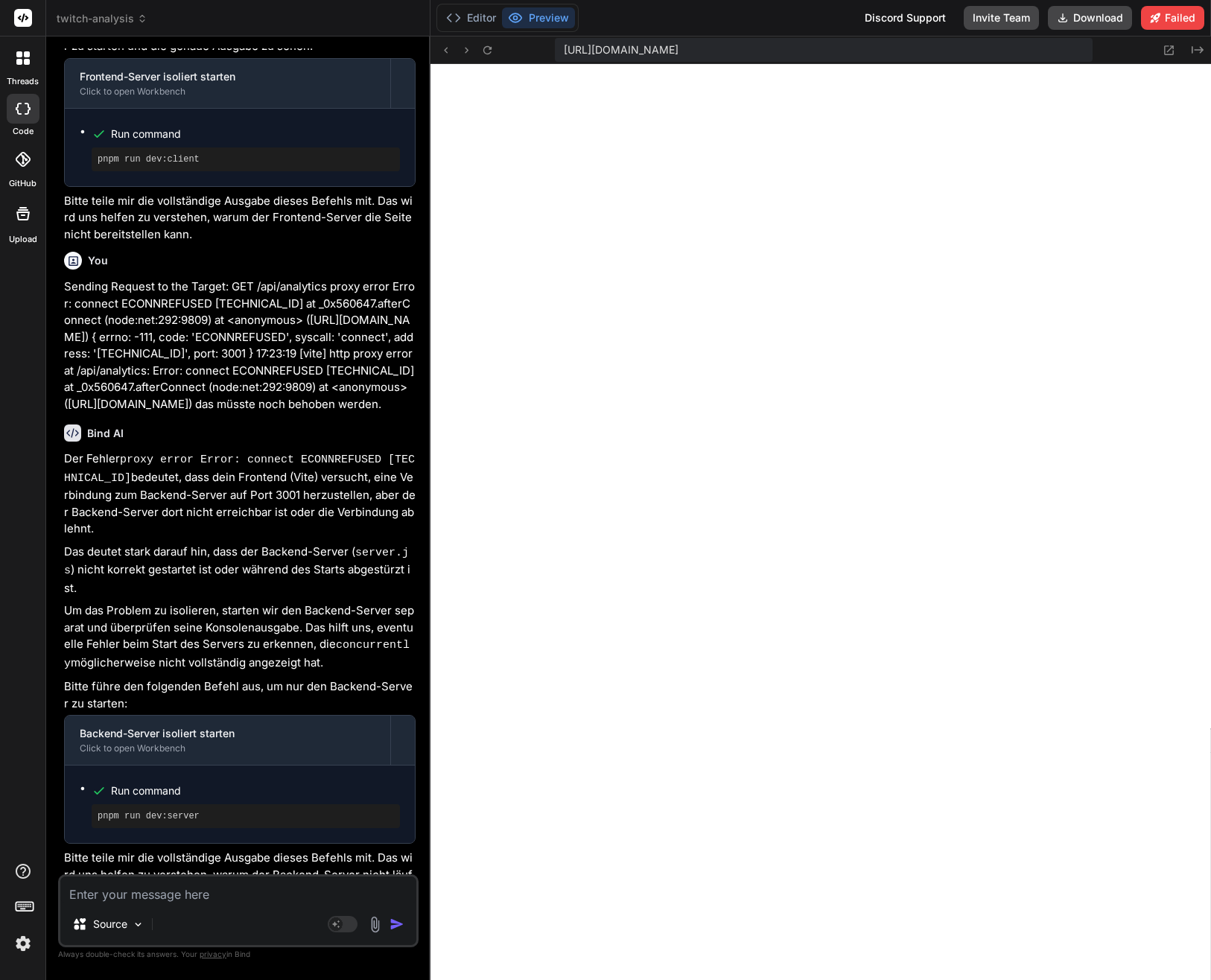
scroll to position [9100, 0]
click at [472, 19] on button "Editor" at bounding box center [471, 18] width 62 height 21
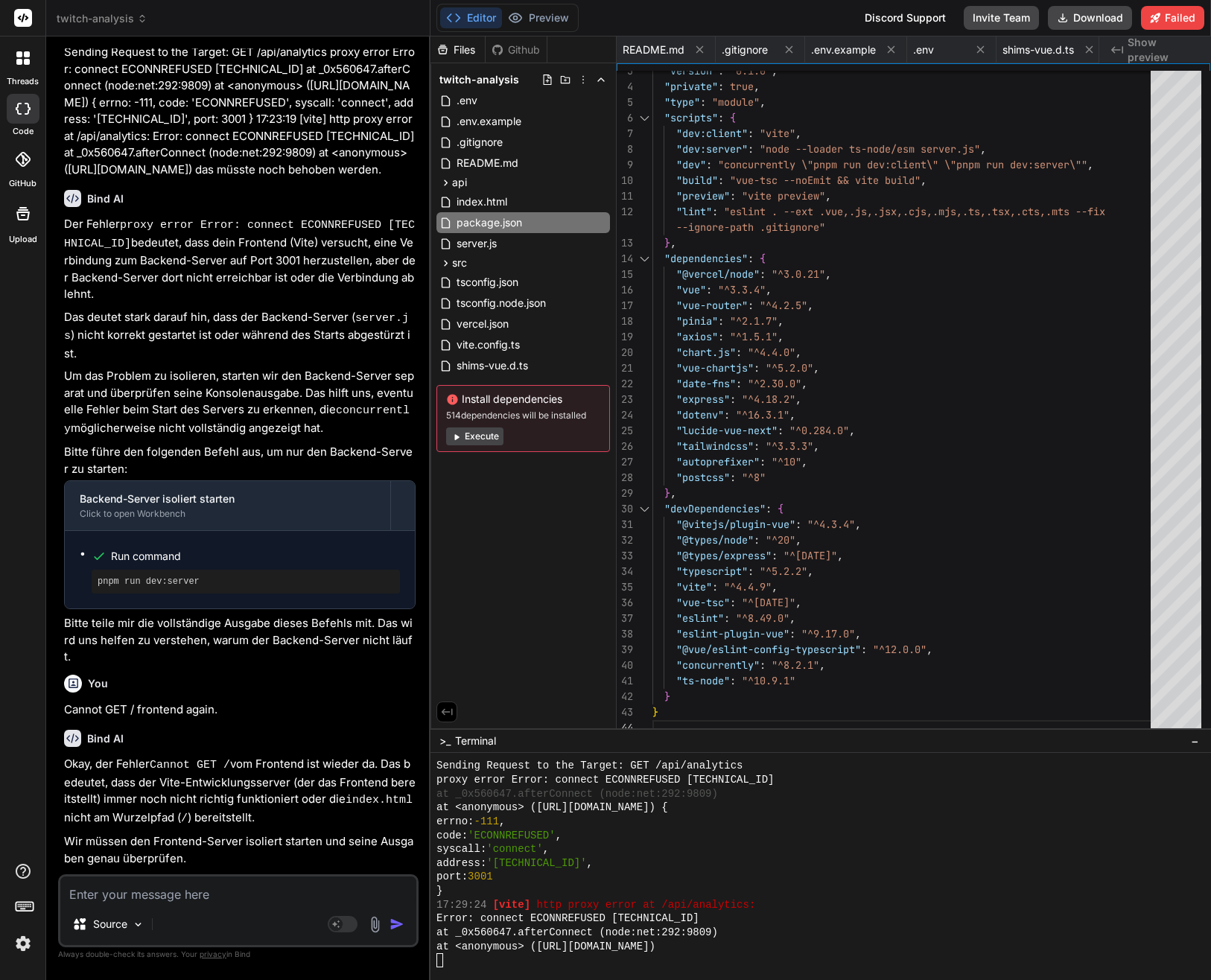
scroll to position [11776, 0]
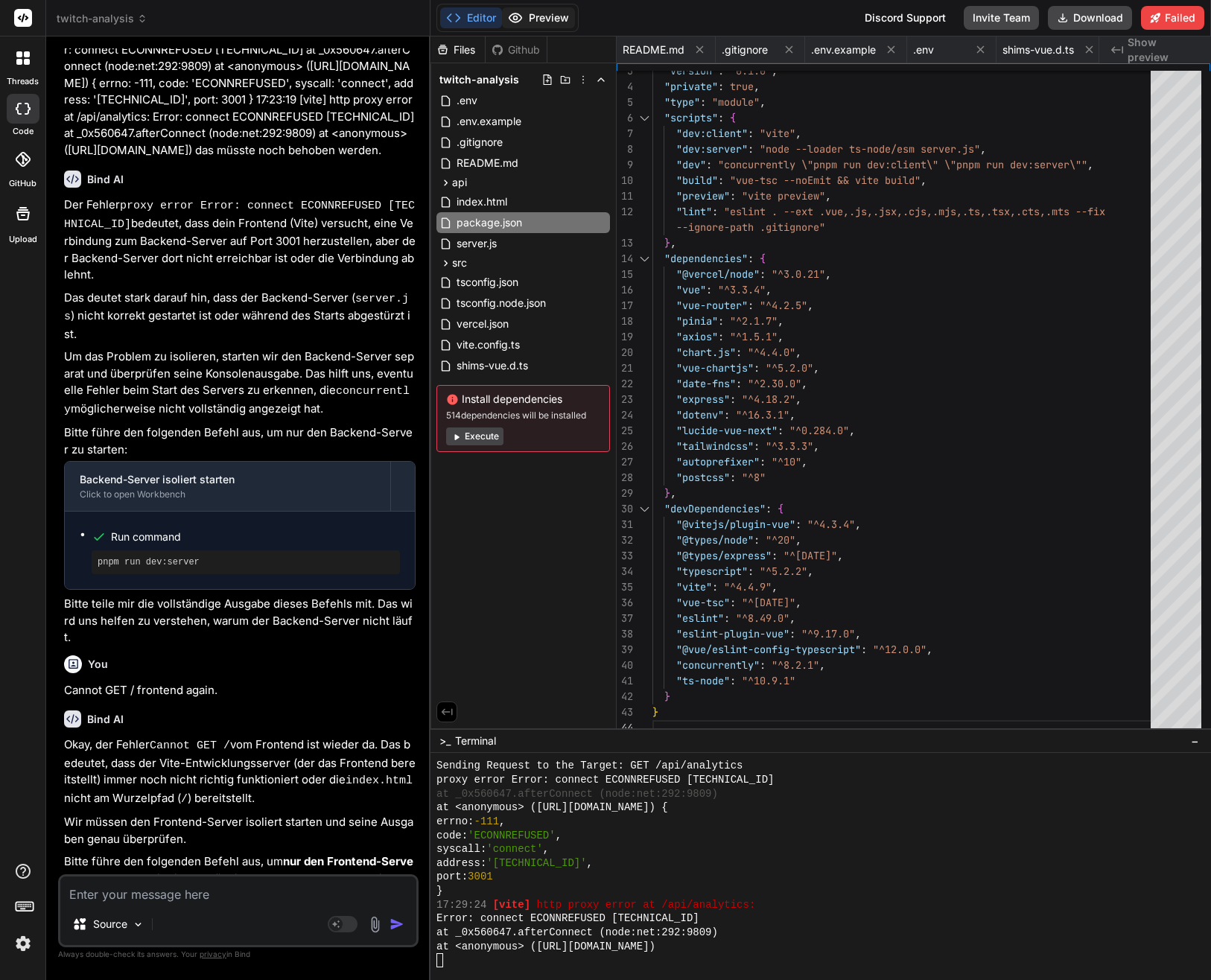
click at [546, 20] on button "Preview" at bounding box center [538, 18] width 73 height 21
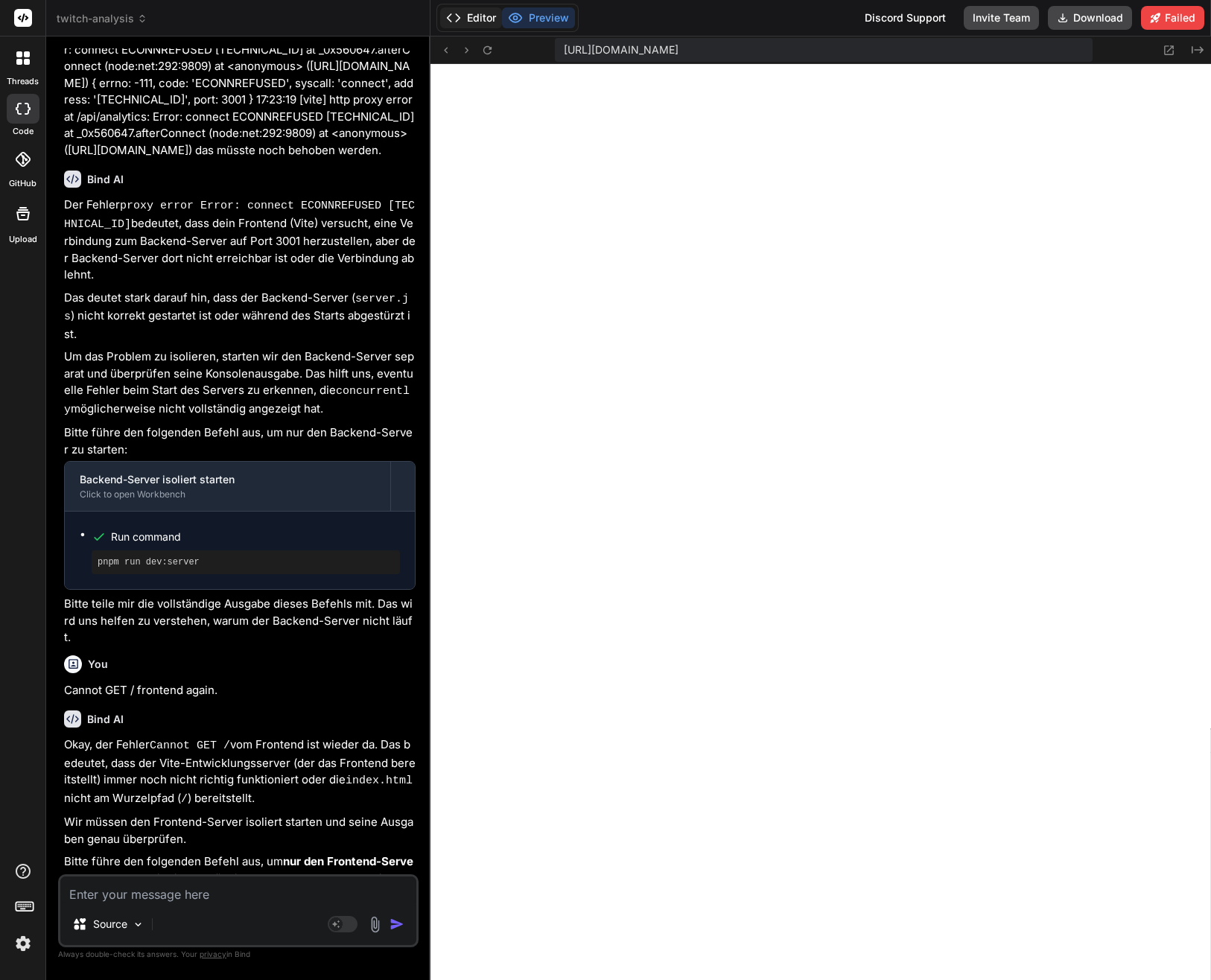
click at [493, 20] on button "Editor" at bounding box center [471, 18] width 62 height 21
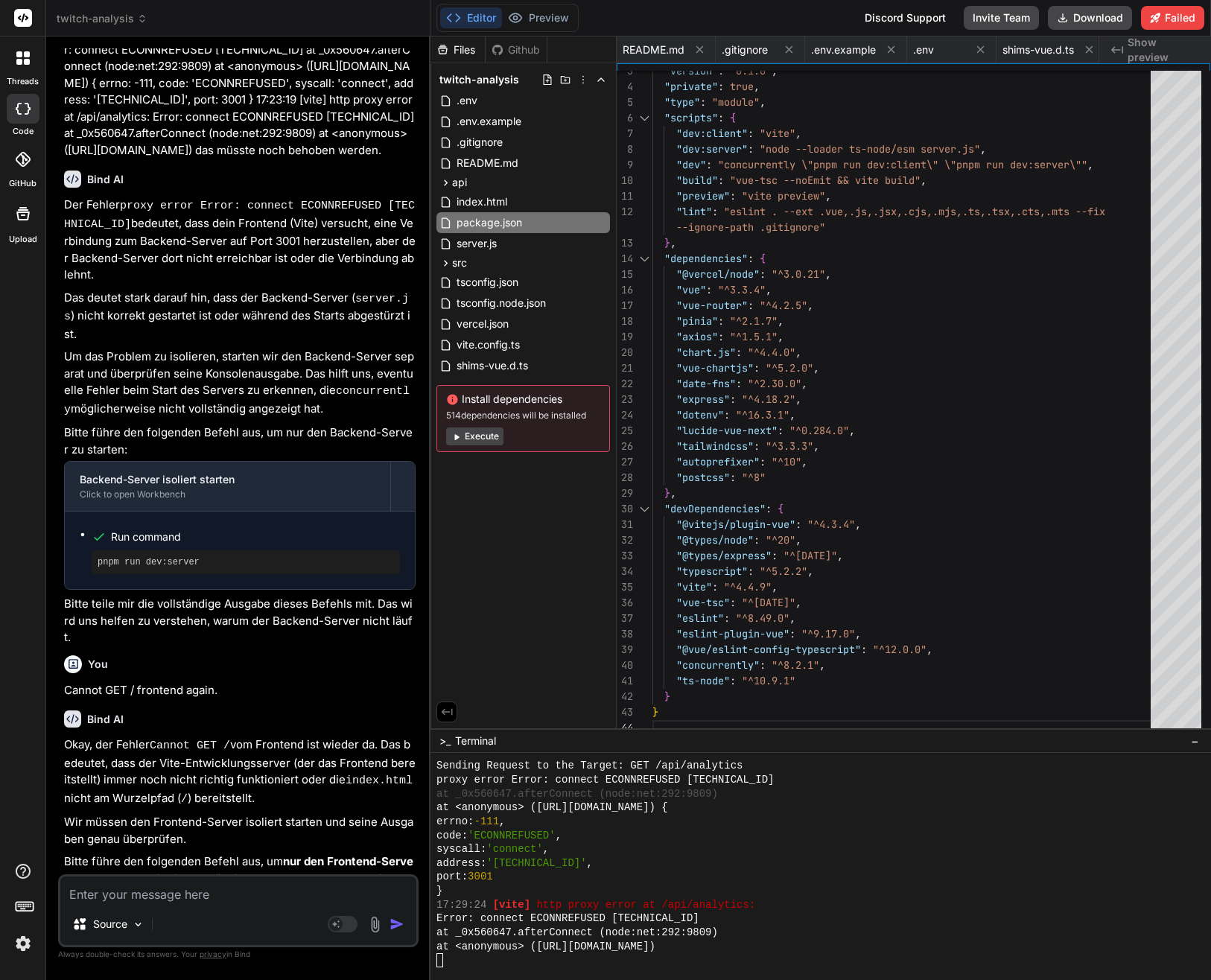
click at [293, 888] on textarea at bounding box center [238, 890] width 356 height 27
click at [174, 979] on pre "pnpm run dev:client" at bounding box center [246, 991] width 297 height 12
click at [224, 888] on textarea at bounding box center [238, 890] width 356 height 27
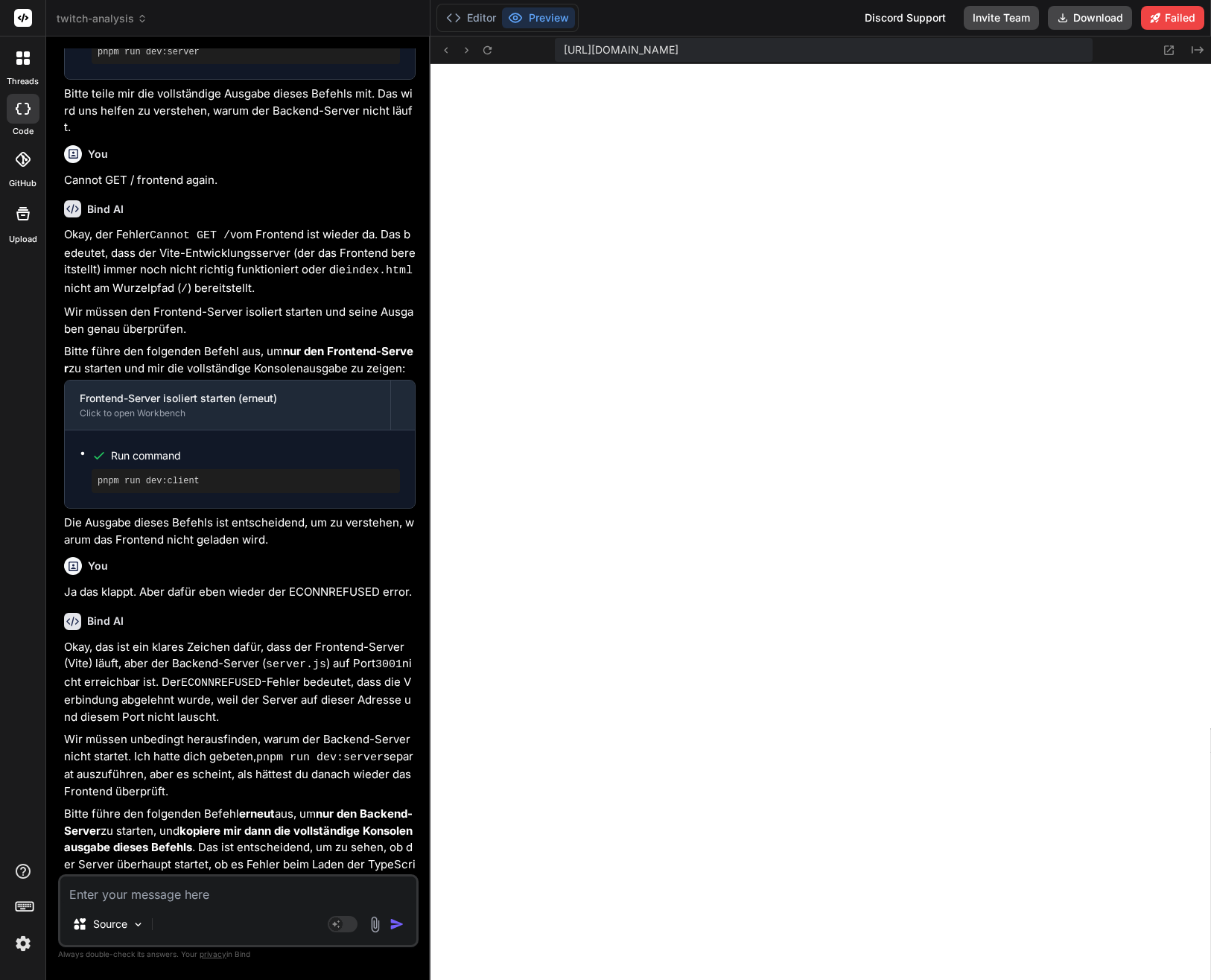
scroll to position [9378, 0]
click at [466, 17] on button "Editor" at bounding box center [471, 18] width 62 height 21
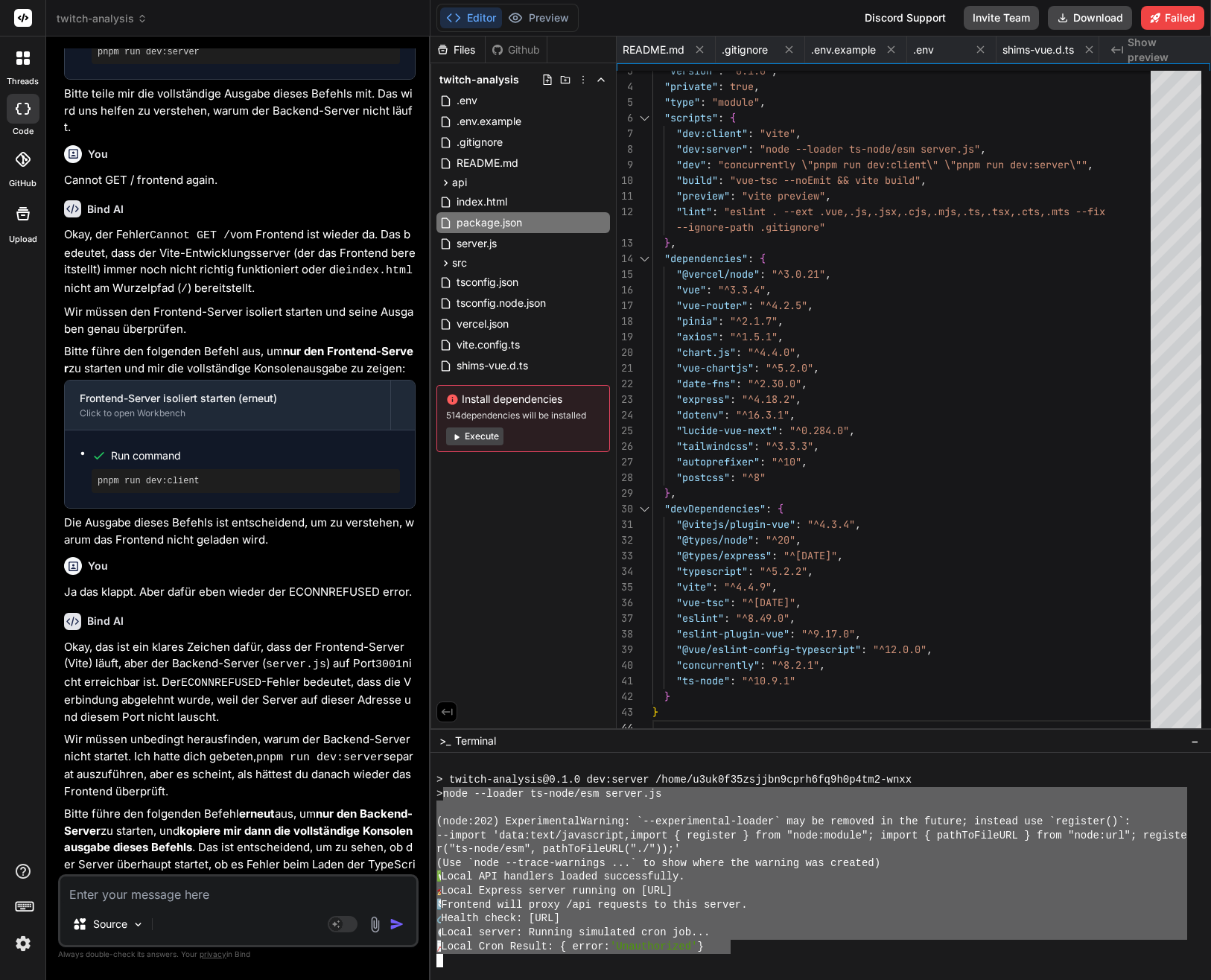
drag, startPoint x: 723, startPoint y: 950, endPoint x: 446, endPoint y: 798, distance: 316.0
click at [446, 798] on div "> twitch-analysis@0.1.0 dev:server /home/u3uk0f35zsjjbn9cprh6fq9h0p4tm2-wnxx > …" at bounding box center [812, 862] width 750 height 208
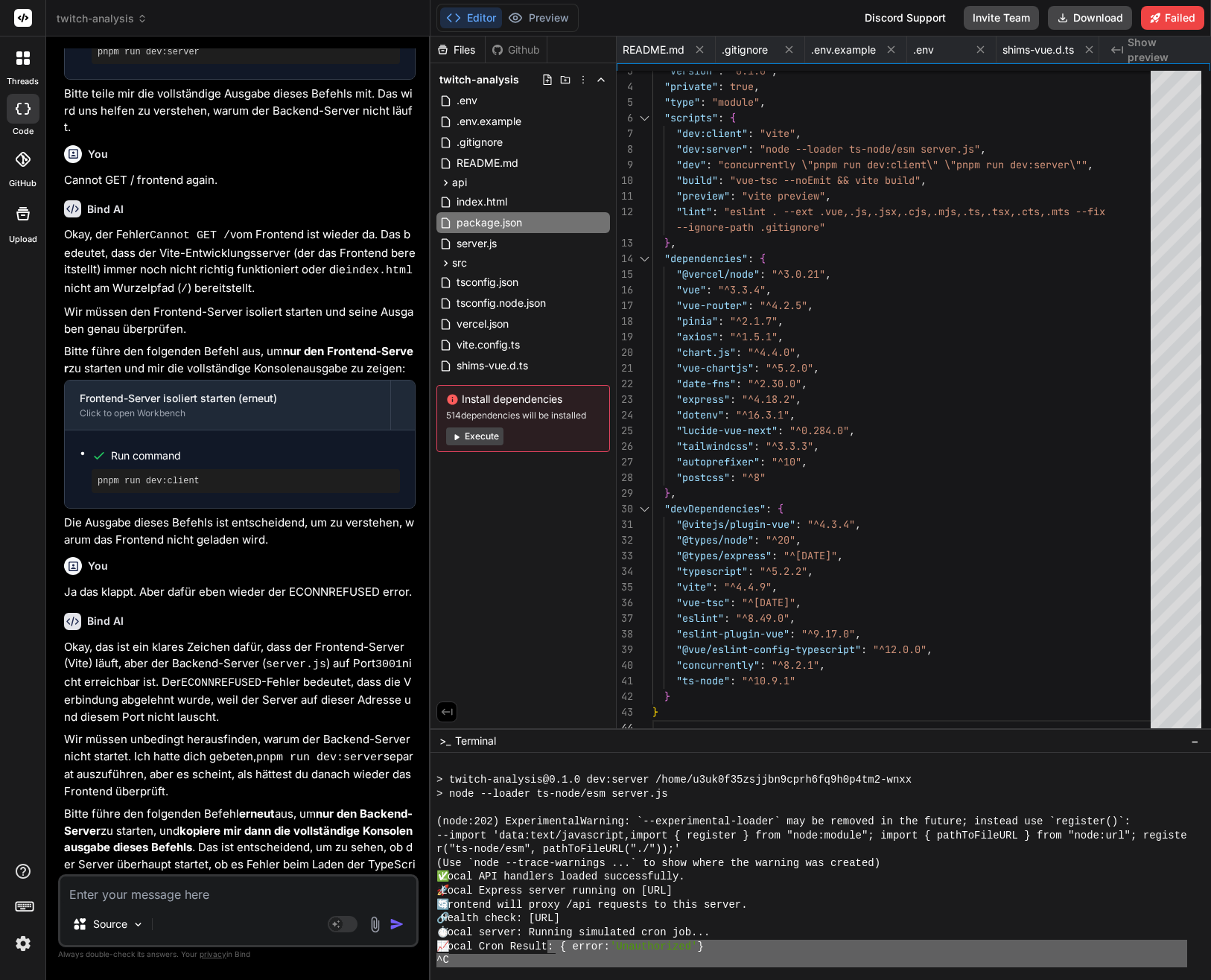
scroll to position [9373, 0]
click at [551, 880] on div "> twitch-analysis@0.1.0 dev:server /home/u3uk0f35zsjjbn9cprh6fq9h0p4tm2-wnxx > …" at bounding box center [812, 862] width 750 height 208
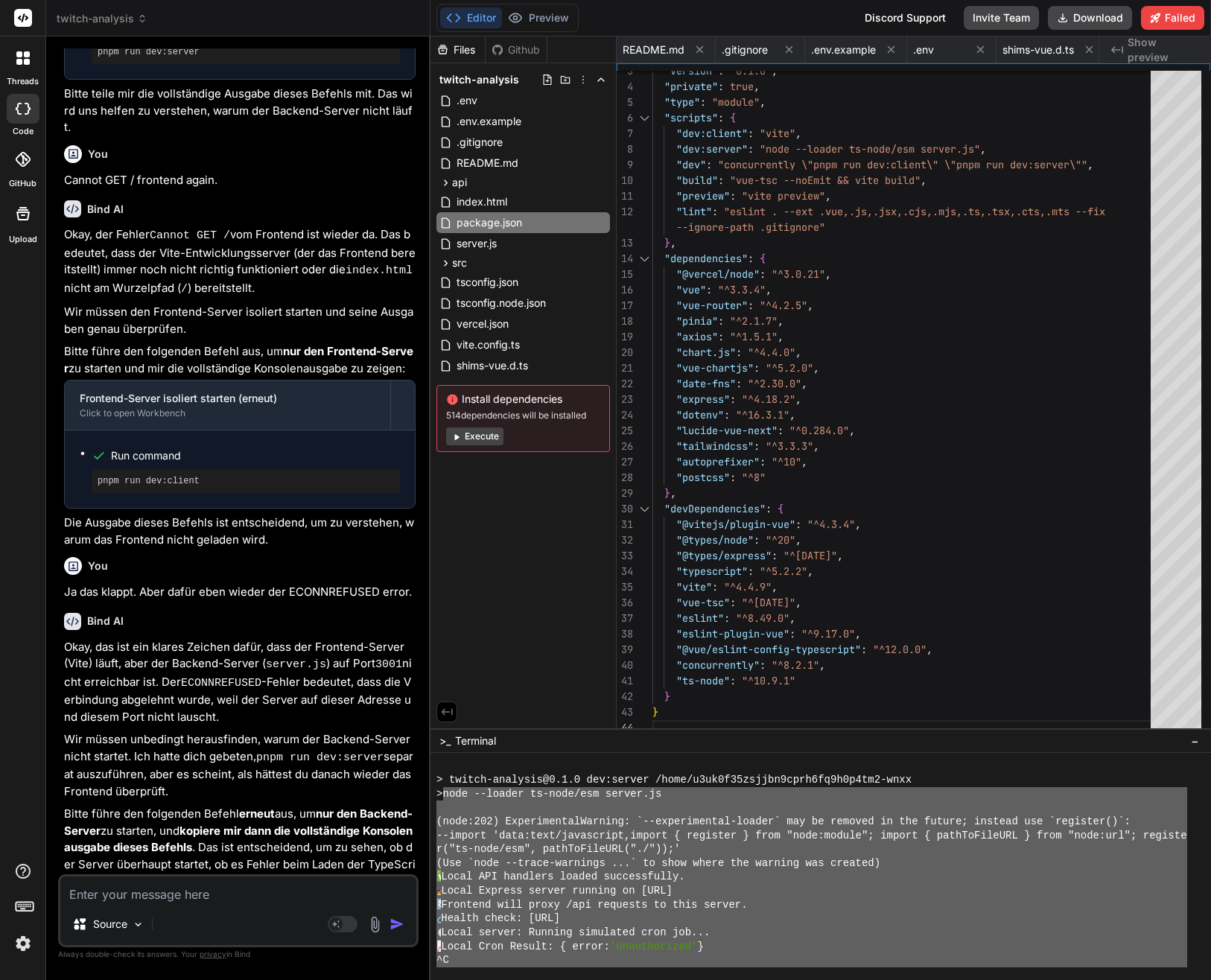
drag, startPoint x: 569, startPoint y: 914, endPoint x: 444, endPoint y: 800, distance: 169.2
click at [449, 797] on div "> twitch-analysis@0.1.0 dev:server /home/u3uk0f35zsjjbn9cprh6fq9h0p4tm2-wnxx > …" at bounding box center [812, 862] width 750 height 208
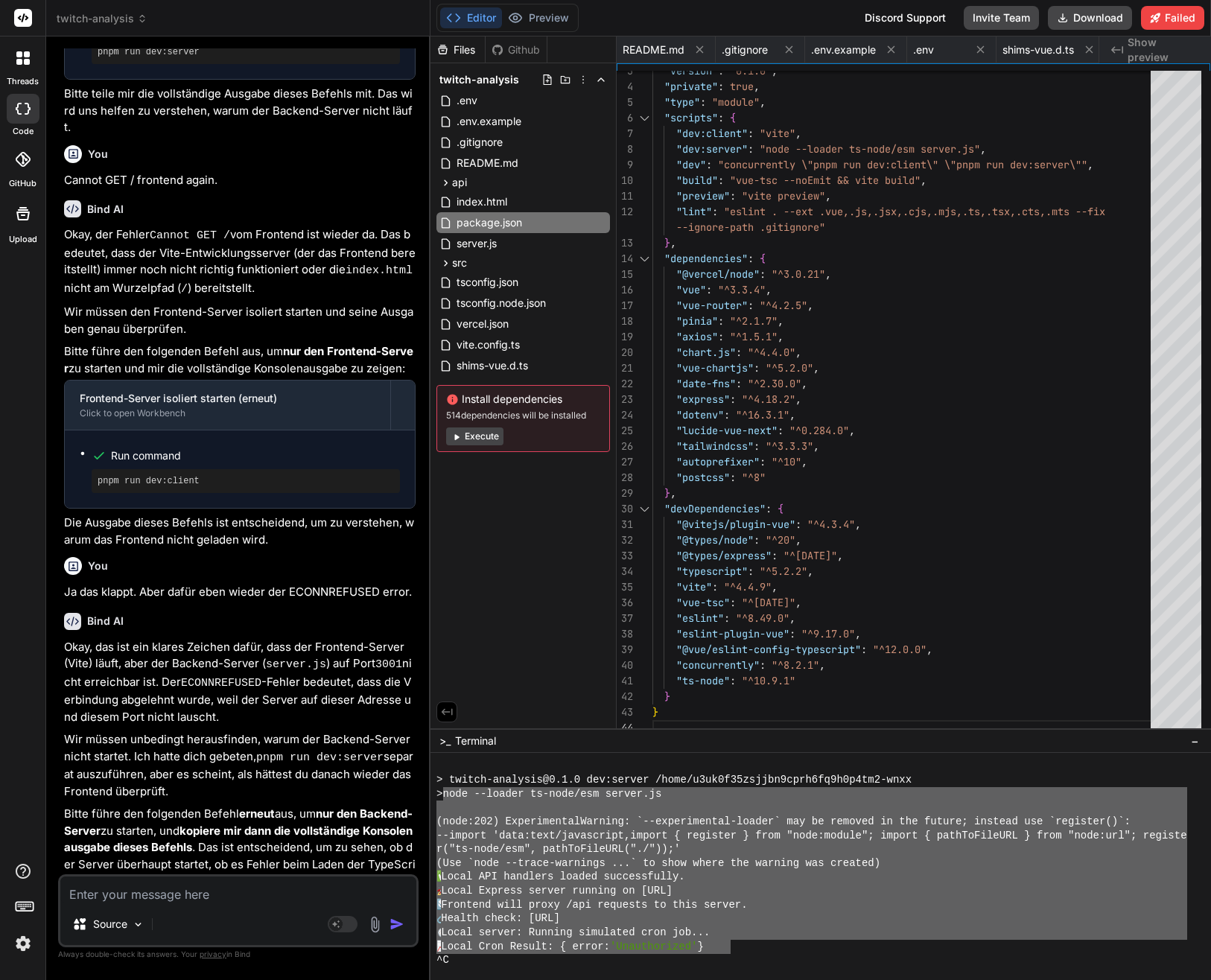
drag, startPoint x: 723, startPoint y: 877, endPoint x: 447, endPoint y: 792, distance: 288.8
click at [447, 792] on div "> twitch-analysis@0.1.0 dev:server /home/u3uk0f35zsjjbn9cprh6fq9h0p4tm2-wnxx > …" at bounding box center [812, 862] width 750 height 208
click at [191, 899] on textarea at bounding box center [238, 890] width 356 height 27
paste textarea "node --loader ts-node/esm server.js (node:202) ExperimentalWarning: `--experime…"
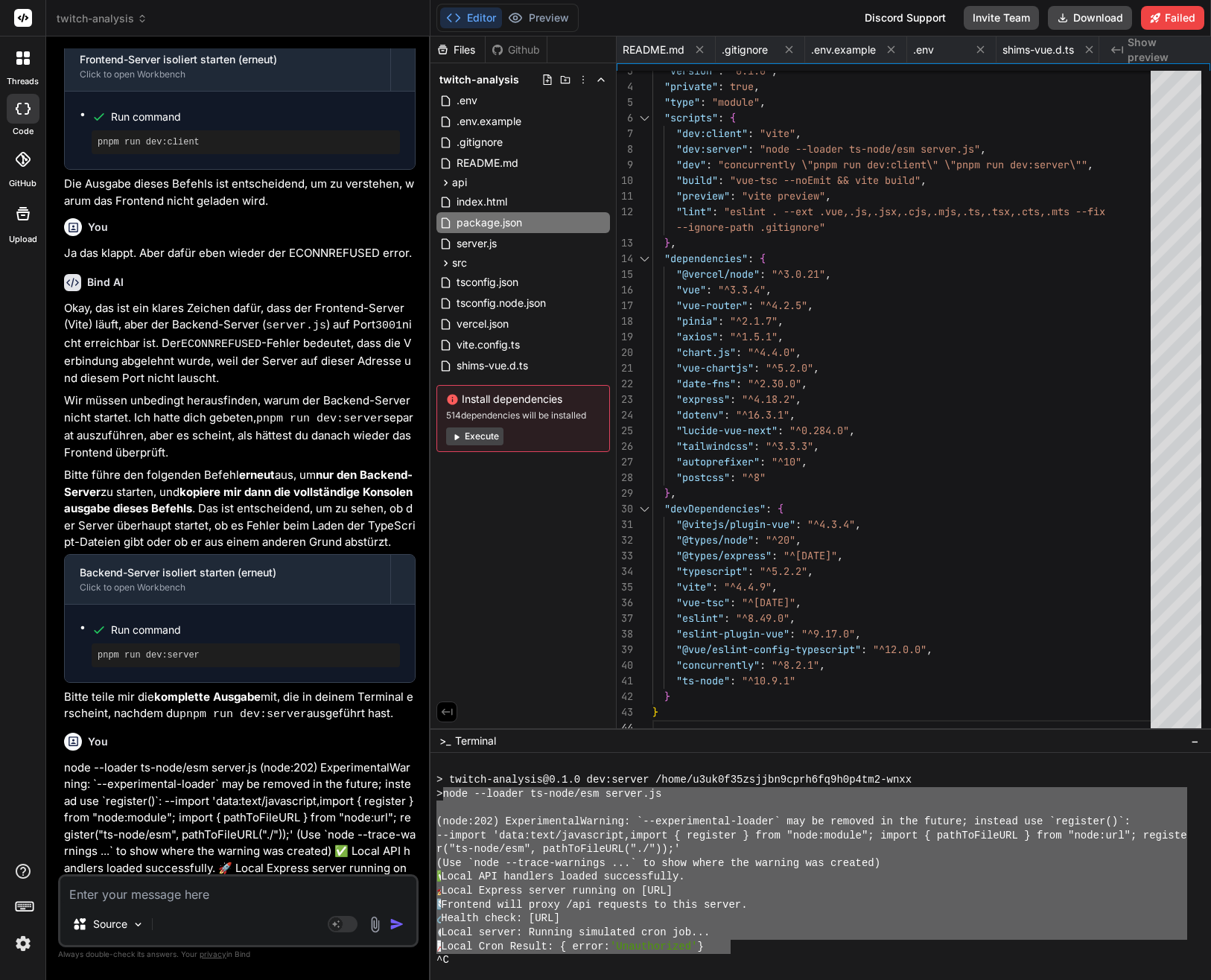
scroll to position [9448, 0]
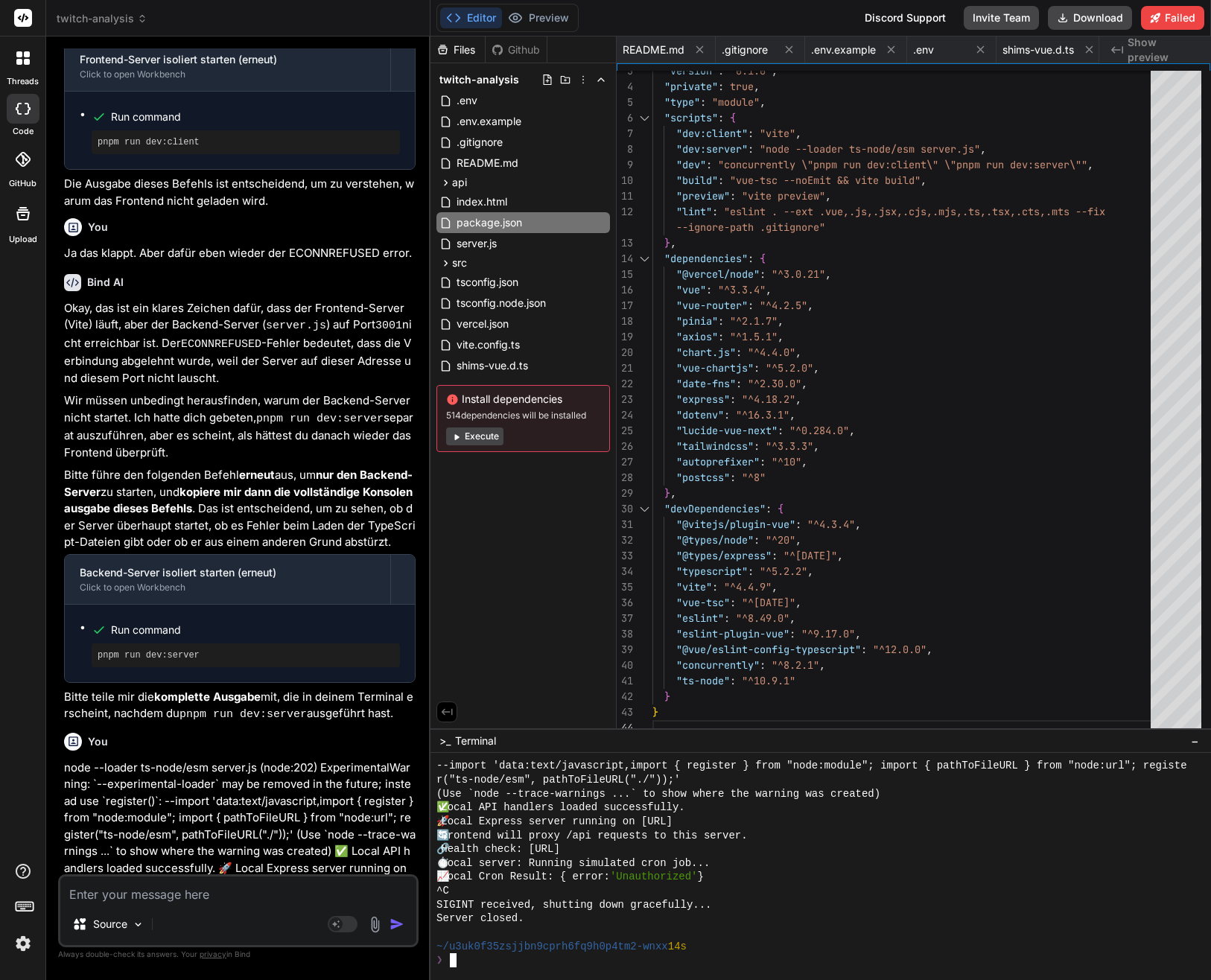
click at [906, 915] on div "Server closed." at bounding box center [812, 918] width 750 height 15
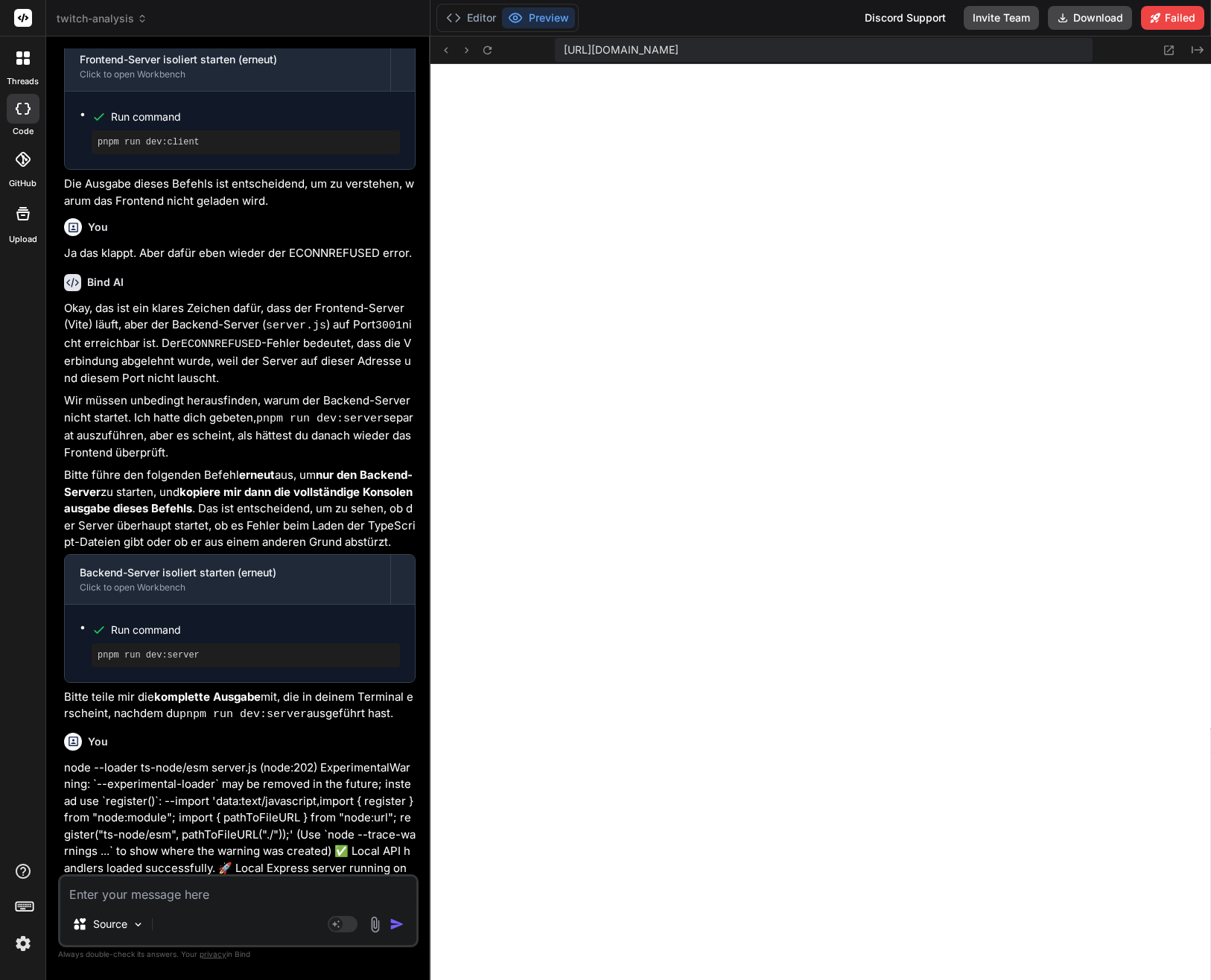
scroll to position [9740, 0]
click at [461, 18] on button "Editor" at bounding box center [471, 18] width 62 height 21
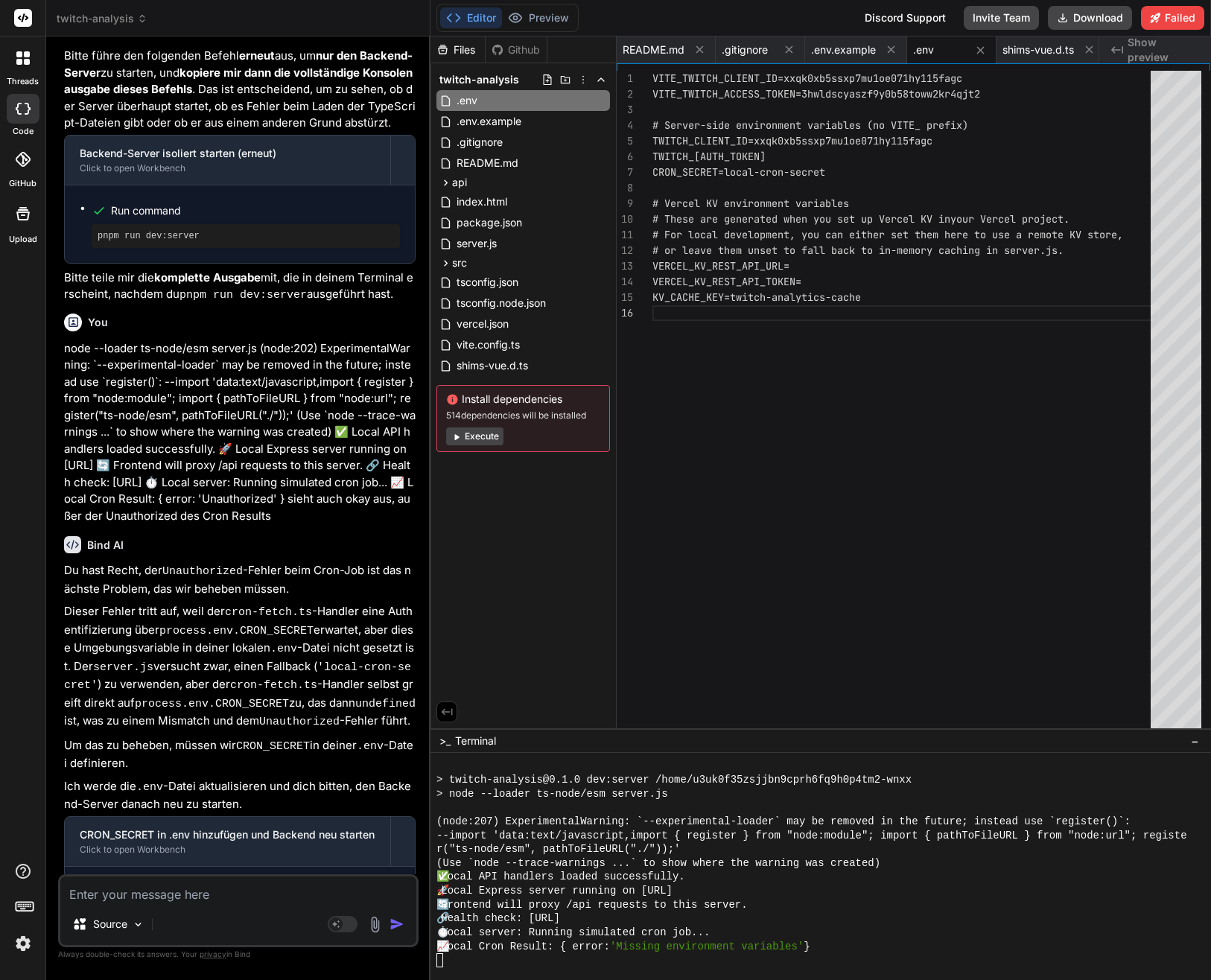
scroll to position [13043, 0]
click at [476, 113] on span ".env.example" at bounding box center [489, 121] width 68 height 17
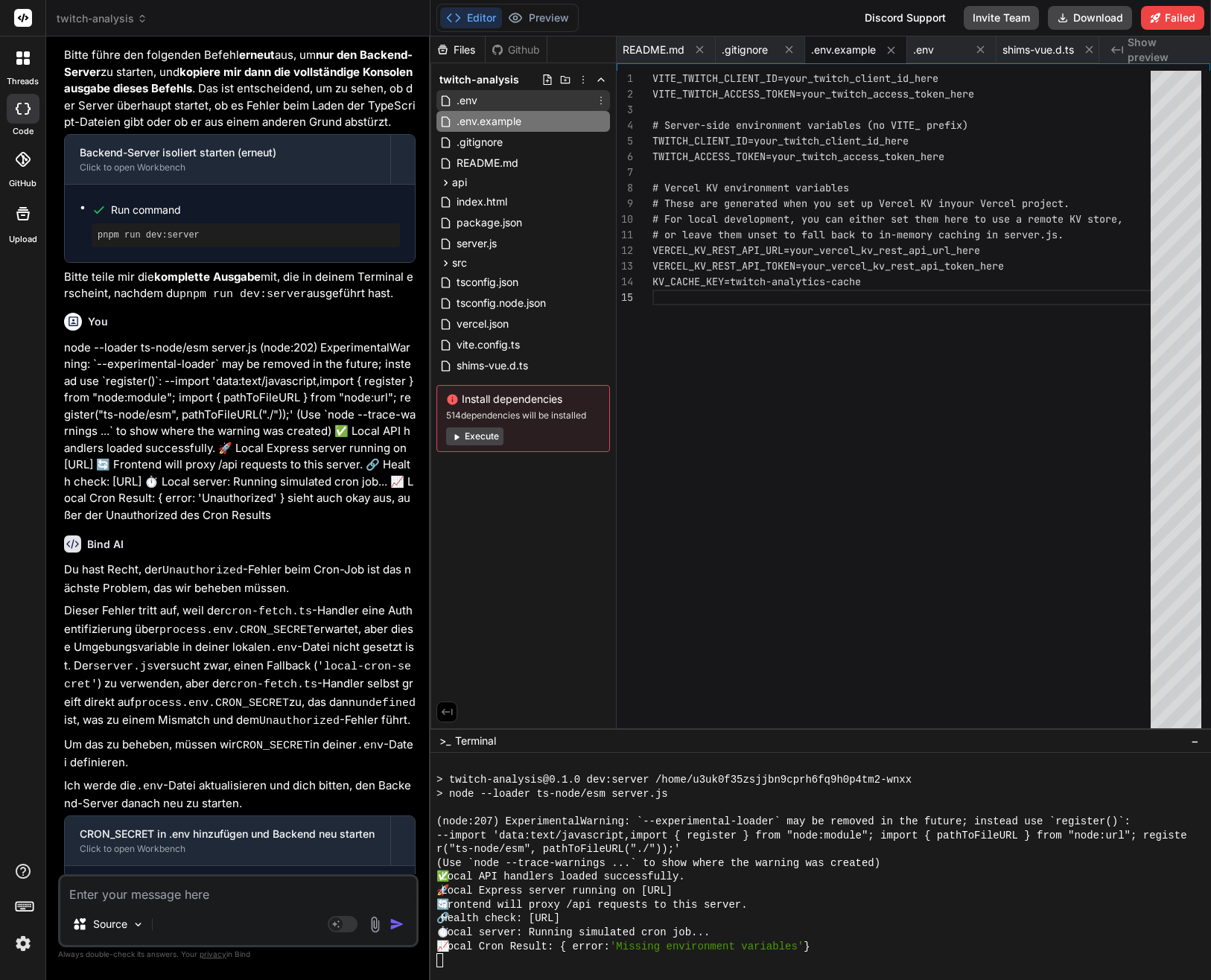
click at [476, 103] on span ".env" at bounding box center [466, 100] width 24 height 17
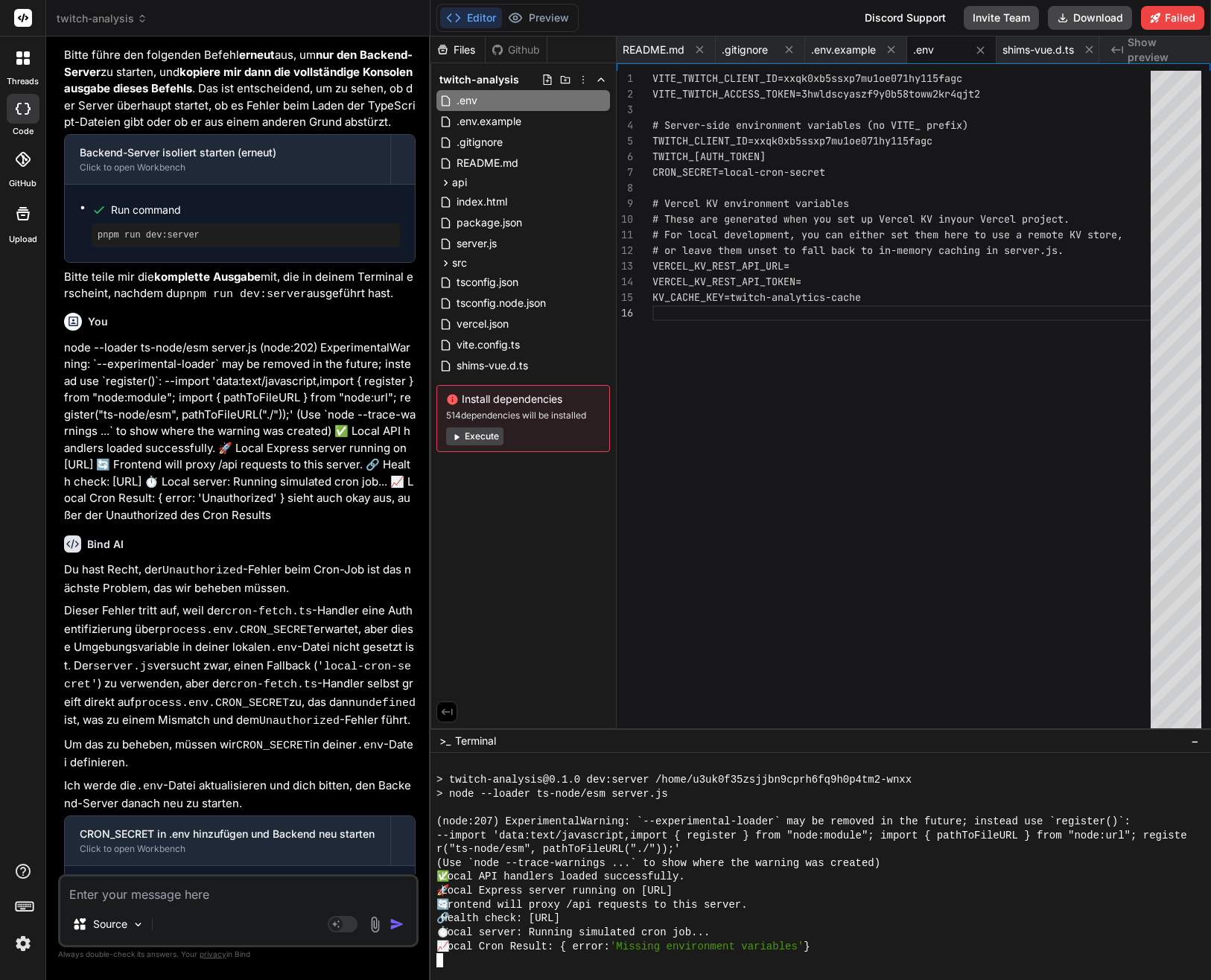
click at [761, 934] on div "⏱️ Local server: Running simulated cron job..." at bounding box center [812, 932] width 750 height 15
drag, startPoint x: 830, startPoint y: 945, endPoint x: 411, endPoint y: 942, distance: 419.0
click at [411, 942] on div "twitch-analysis Created with Pixso. Bind AI Web Search Created with Pixso. Code…" at bounding box center [628, 490] width 1164 height 980
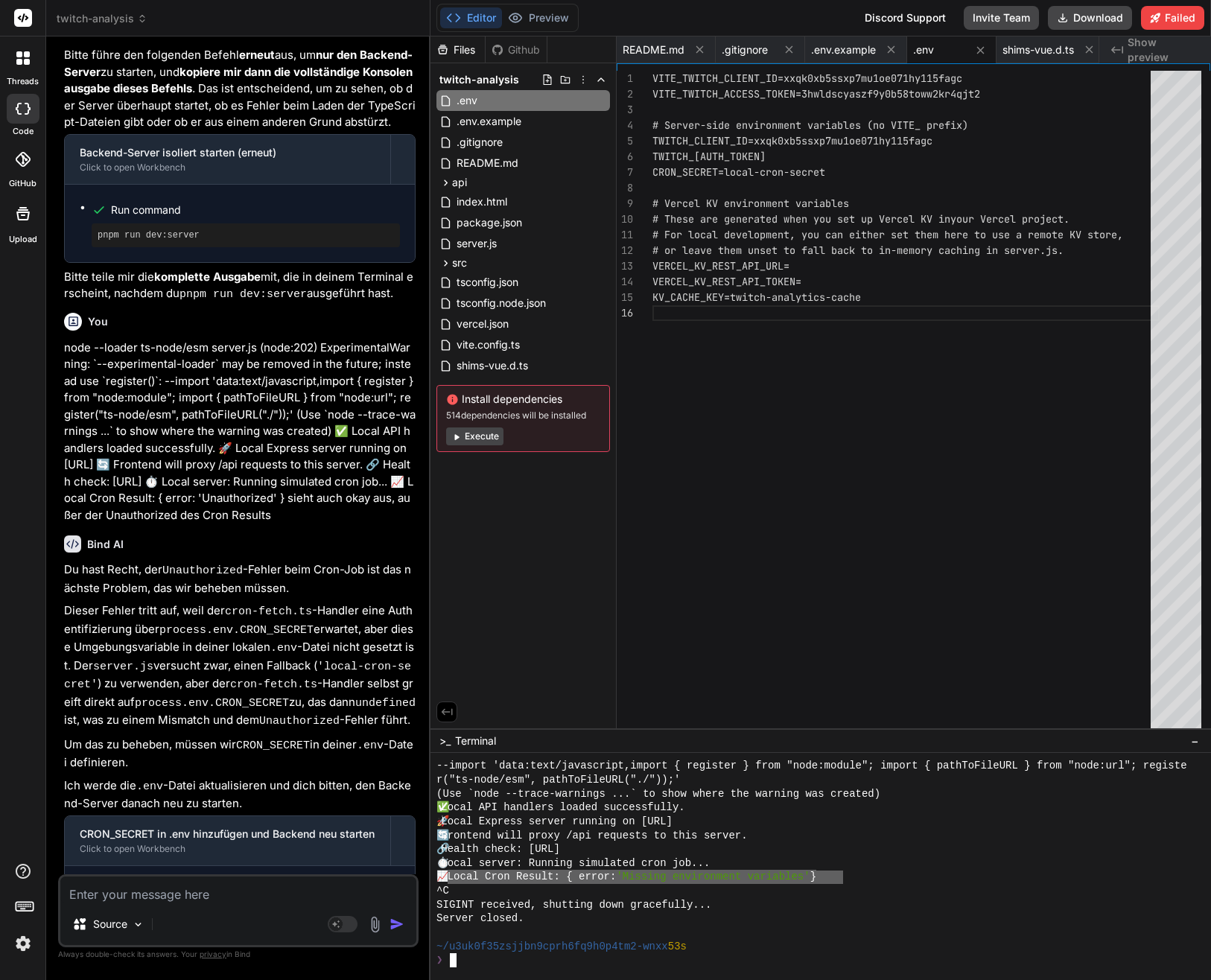
drag, startPoint x: 844, startPoint y: 875, endPoint x: 446, endPoint y: 873, distance: 398.0
click at [446, 873] on div "📈 Local Cron Result: { error: 'Missing environment variables' }" at bounding box center [812, 876] width 750 height 15
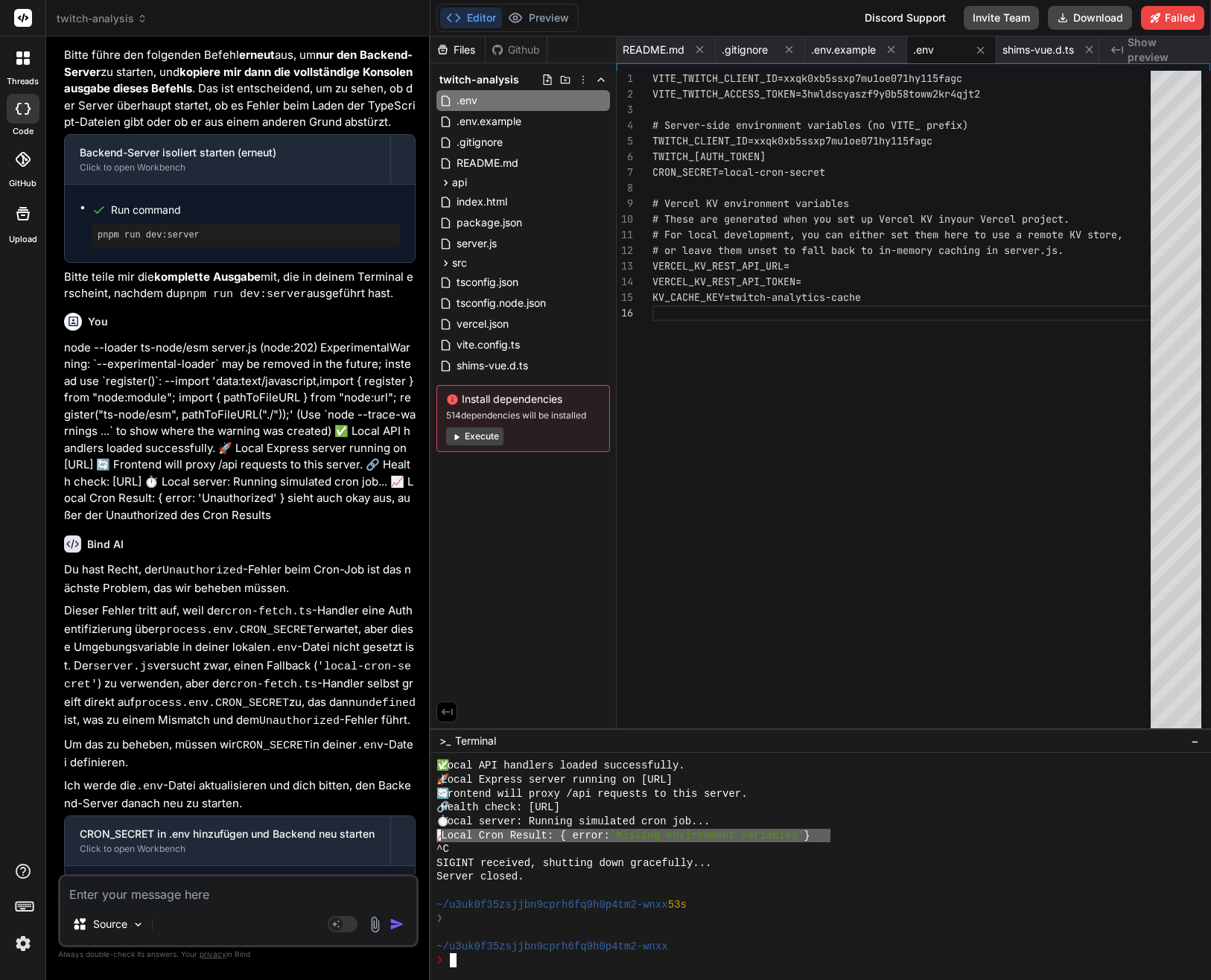
drag, startPoint x: 831, startPoint y: 836, endPoint x: 431, endPoint y: 838, distance: 400.0
click at [431, 838] on div "OOOOOOOOOOOOOOOOOOOOOOOOOOOOOOOO 22222222222222222222222222222222 ✅ Local API h…" at bounding box center [820, 866] width 781 height 227
click at [188, 903] on div "Source Agent Mode. When this toggle is activated, AI automatically makes decisi…" at bounding box center [239, 909] width 361 height 73
click at [190, 898] on textarea at bounding box center [238, 890] width 356 height 27
paste textarea "📈 Local Cron Result: { error: 'Missing environment variables' }"
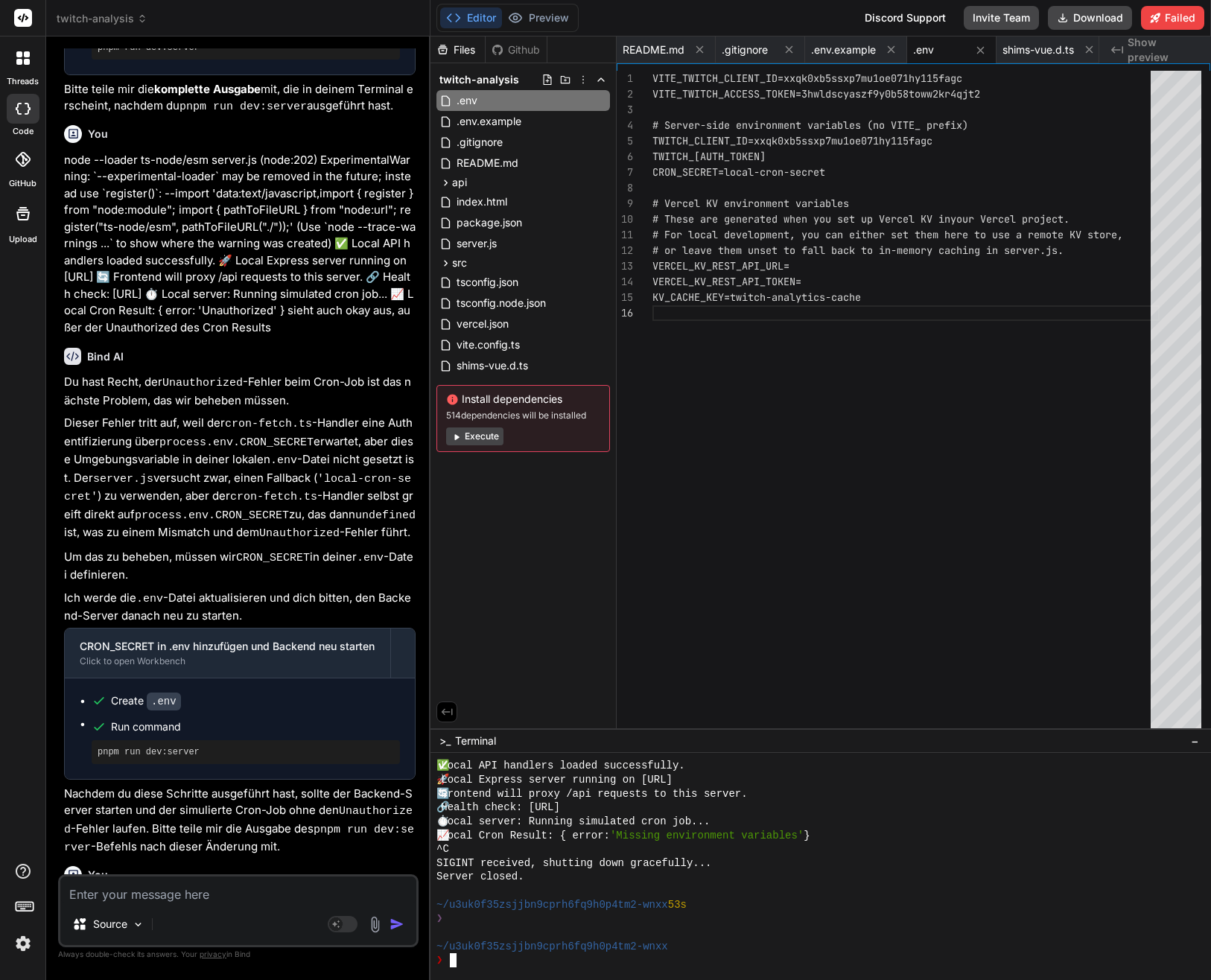
scroll to position [9851, 0]
click at [788, 901] on div "~/u3uk0f35zsjjbn9cprh6fq9h0p4tm2-wnxx 53s" at bounding box center [812, 904] width 750 height 15
click at [1025, 876] on div "Server closed." at bounding box center [812, 876] width 750 height 15
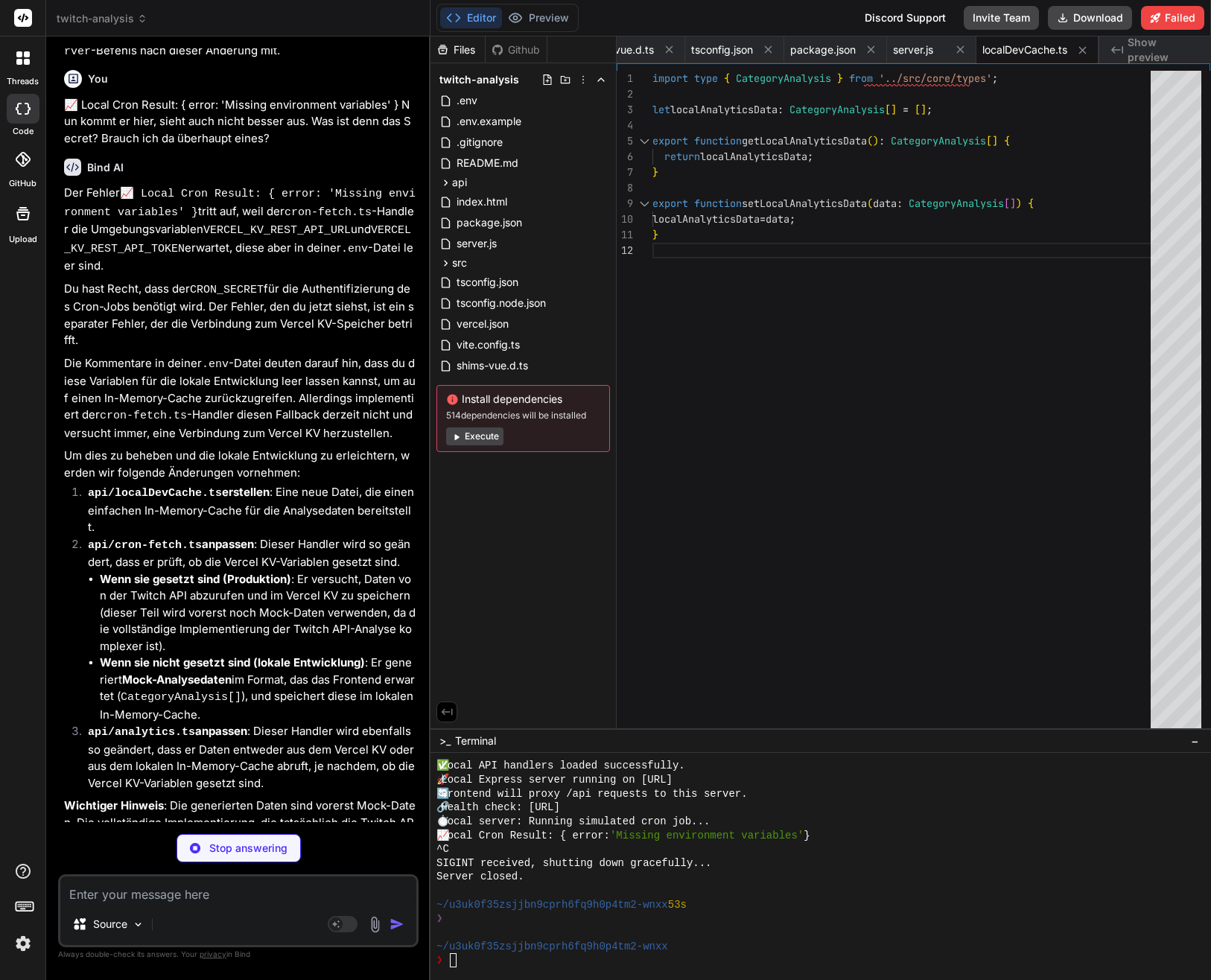
scroll to position [0, 524]
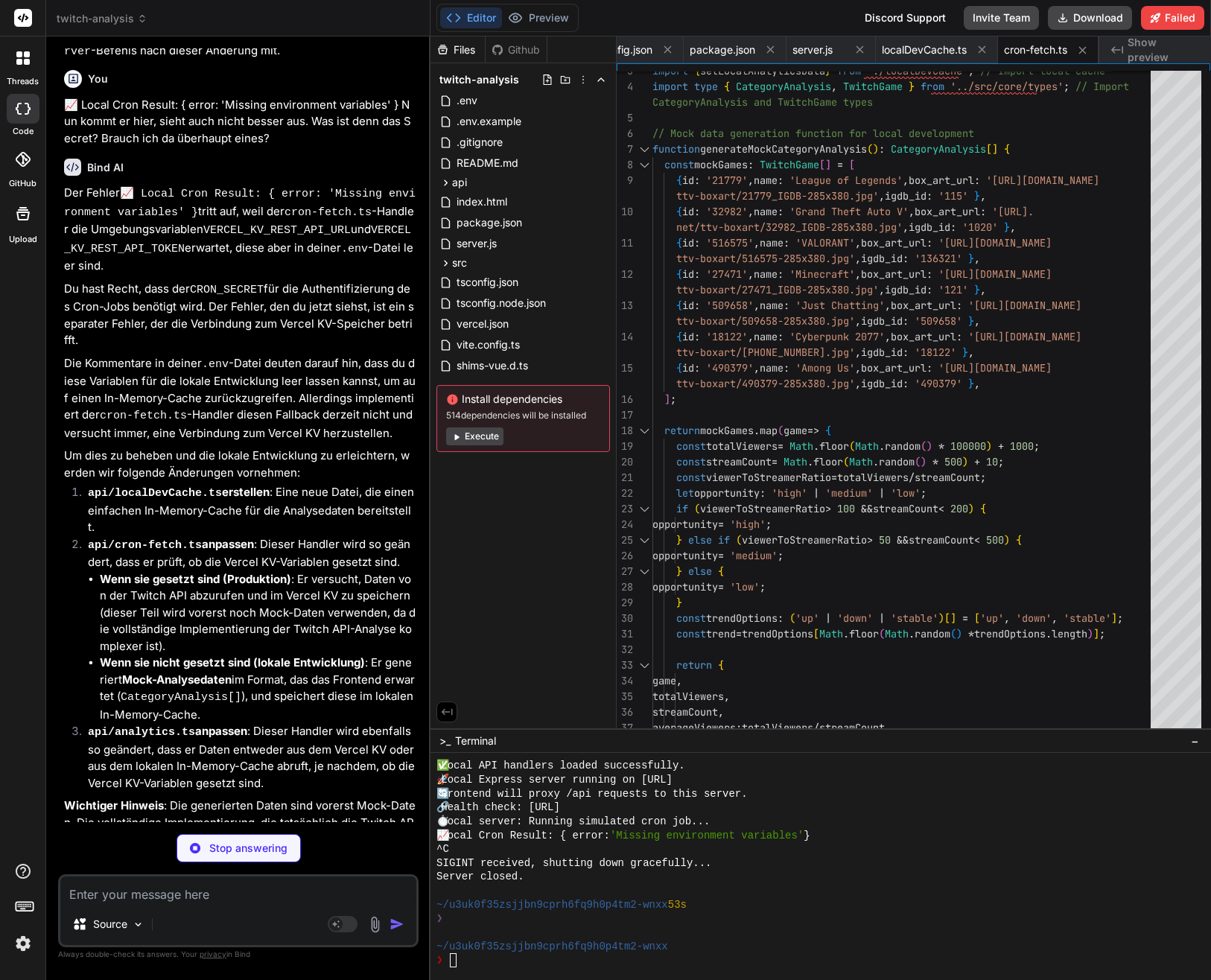
click at [736, 957] on div "❯" at bounding box center [812, 960] width 750 height 15
click at [1002, 816] on div "⏱️ Local server: Running simulated cron job..." at bounding box center [812, 821] width 750 height 15
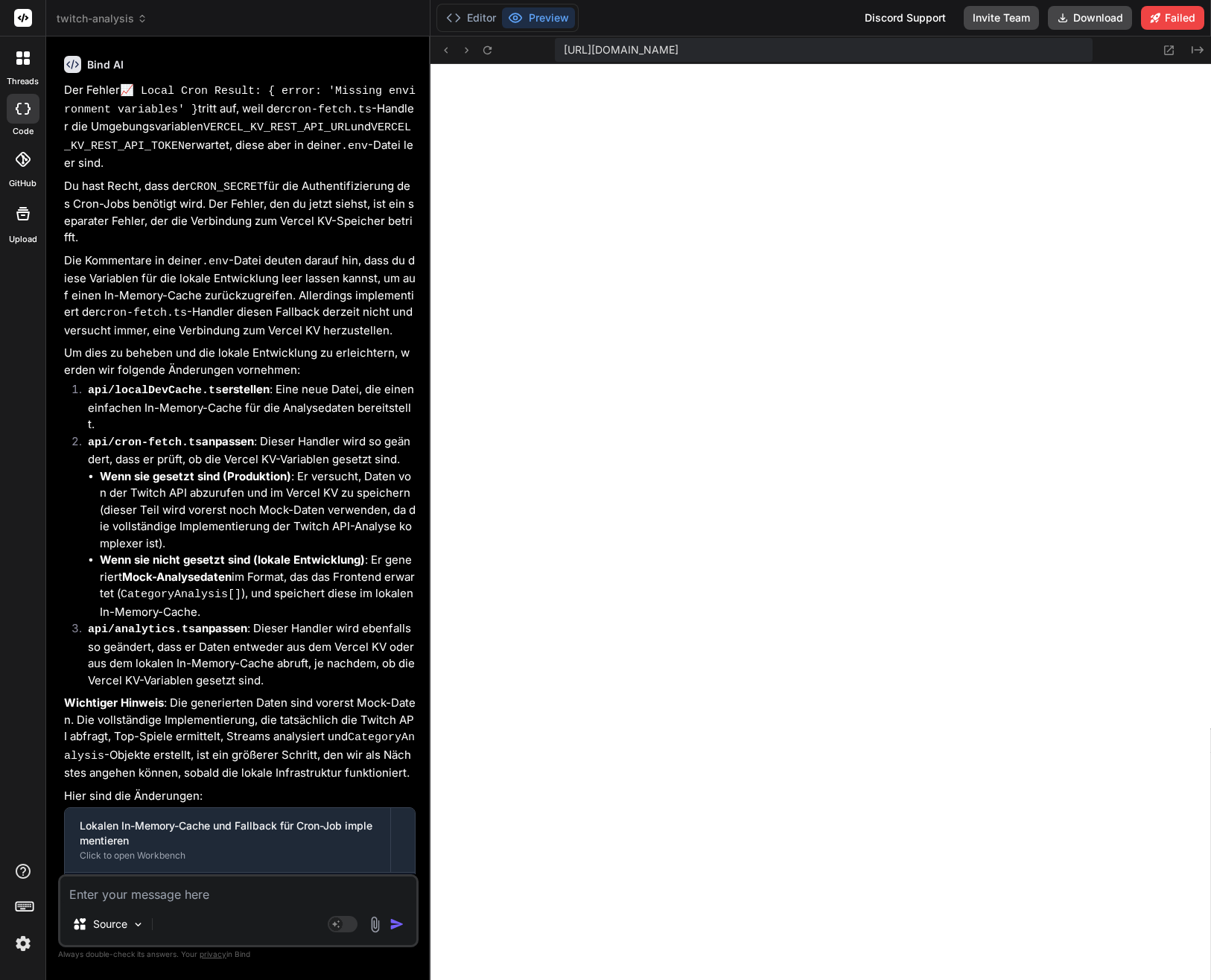
scroll to position [10129, 0]
click at [483, 19] on button "Editor" at bounding box center [471, 18] width 62 height 21
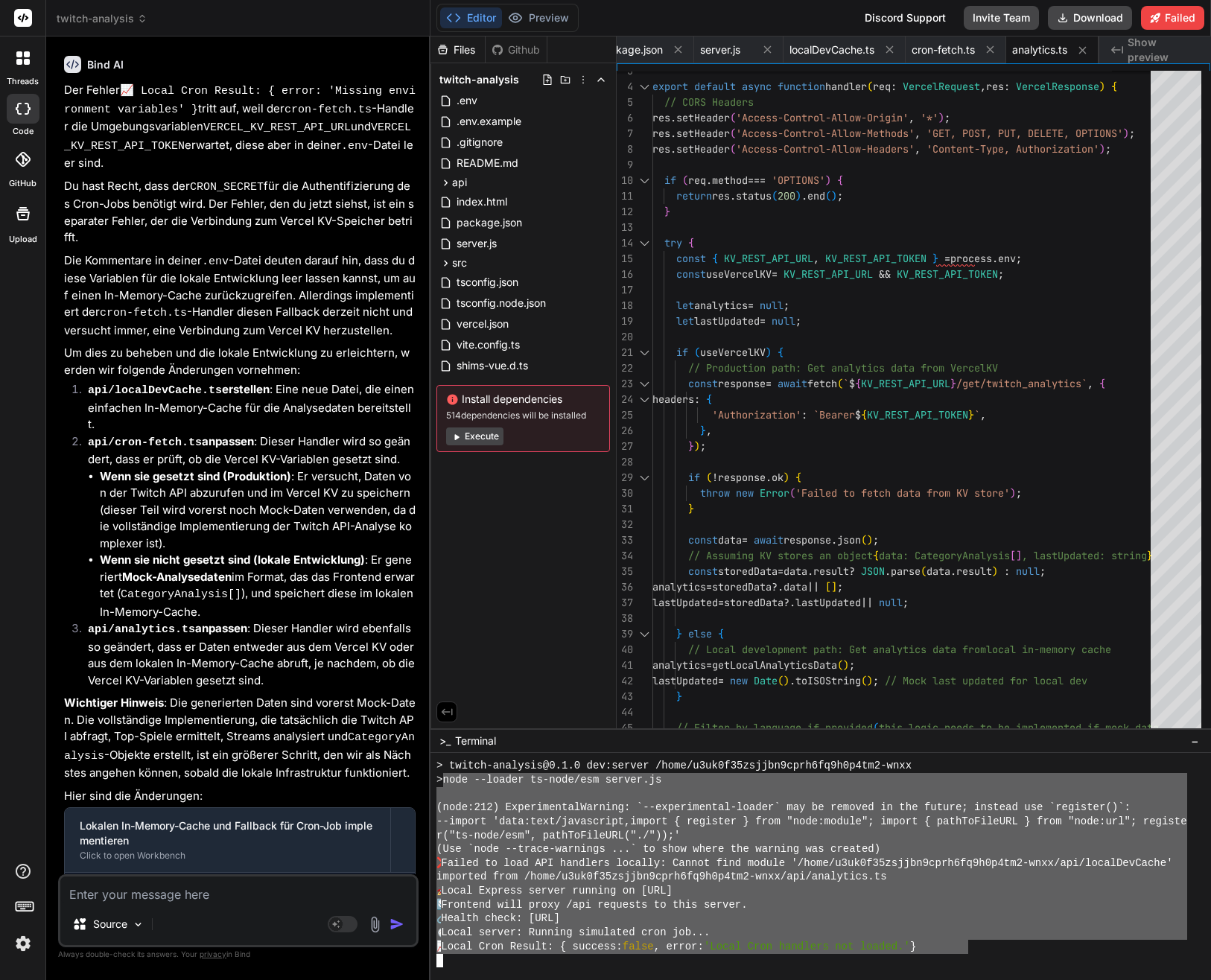
drag, startPoint x: 966, startPoint y: 944, endPoint x: 475, endPoint y: 786, distance: 515.8
click at [451, 778] on div "> twitch-analysis@0.1.0 dev:server /home/u3uk0f35zsjjbn9cprh6fq9h0p4tm2-wnxx > …" at bounding box center [812, 862] width 750 height 208
click at [175, 901] on textarea at bounding box center [238, 890] width 356 height 27
paste textarea "node --loader ts-node/esm server.js (node:212) ExperimentalWarning: `--experime…"
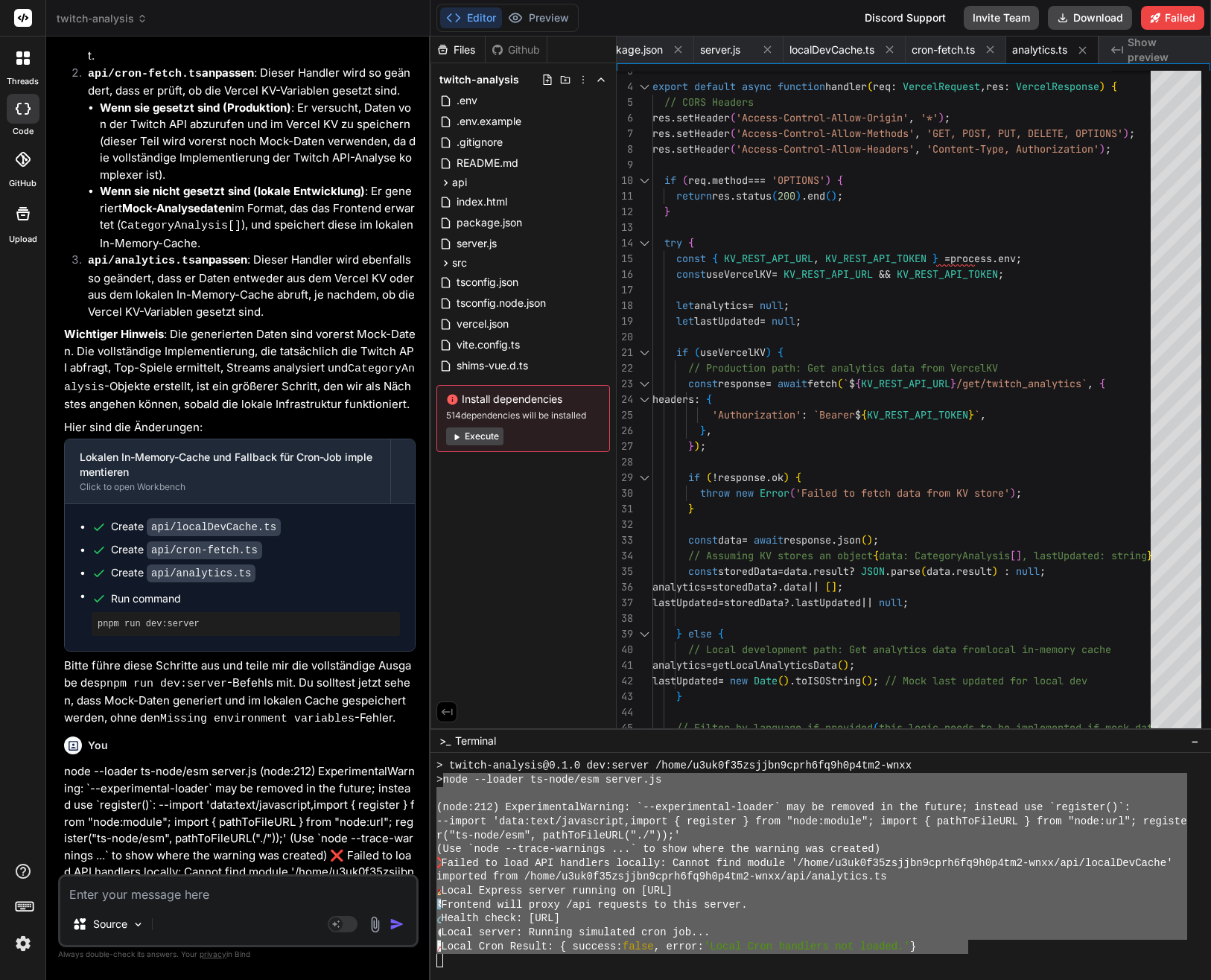
scroll to position [14502, 0]
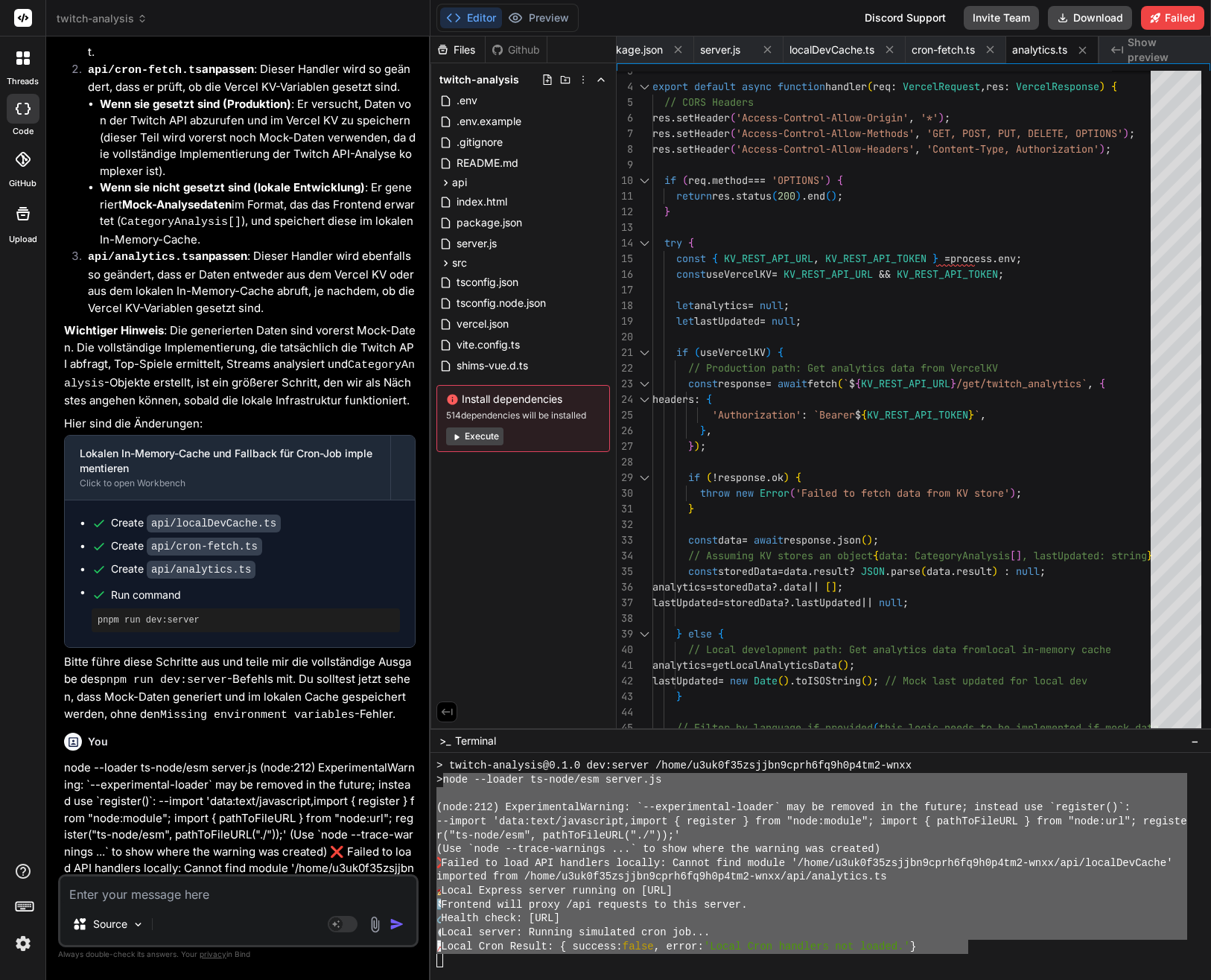
click at [796, 923] on div "🔗 Health check: [URL]" at bounding box center [812, 918] width 750 height 15
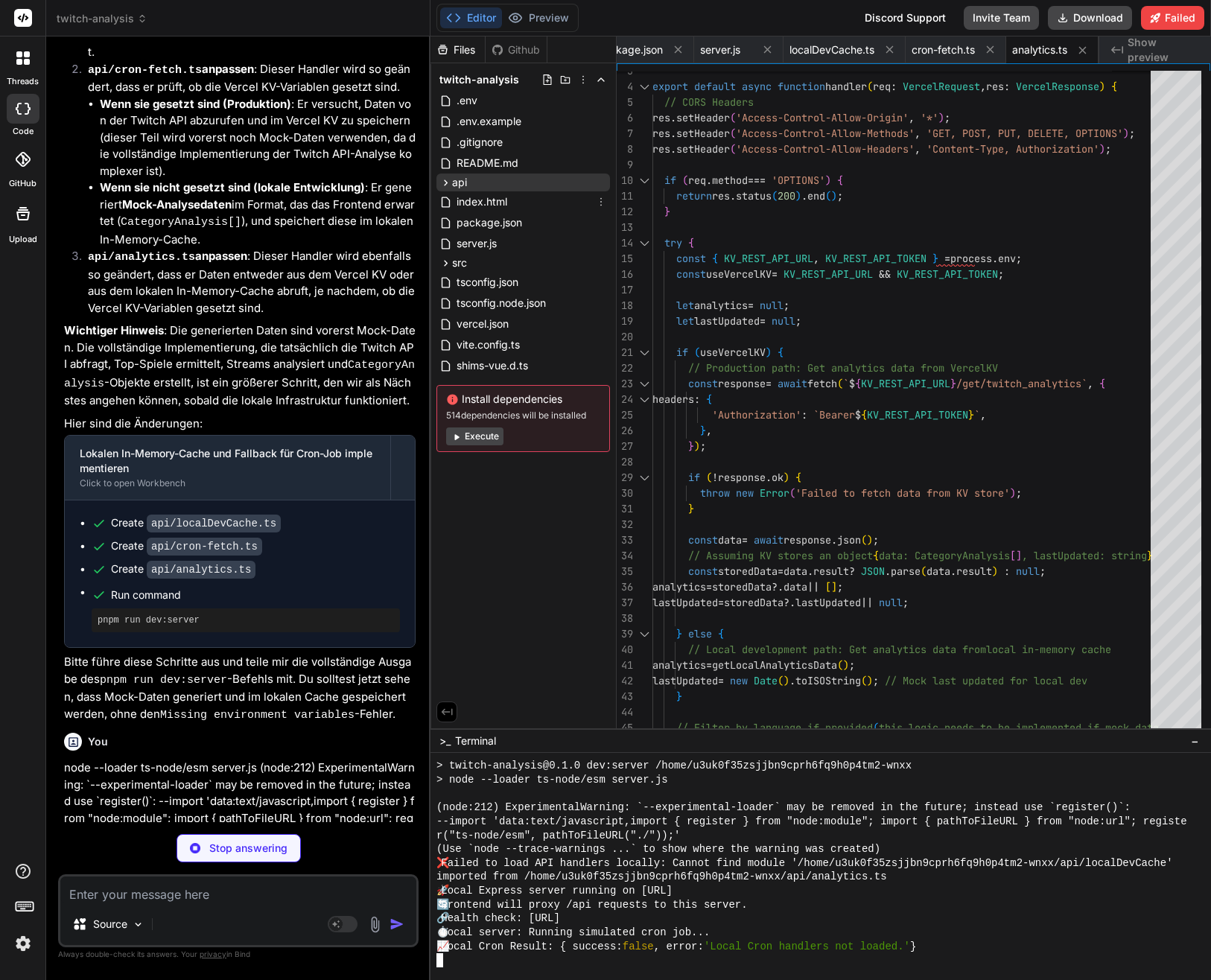
click at [455, 182] on span "api" at bounding box center [459, 181] width 15 height 15
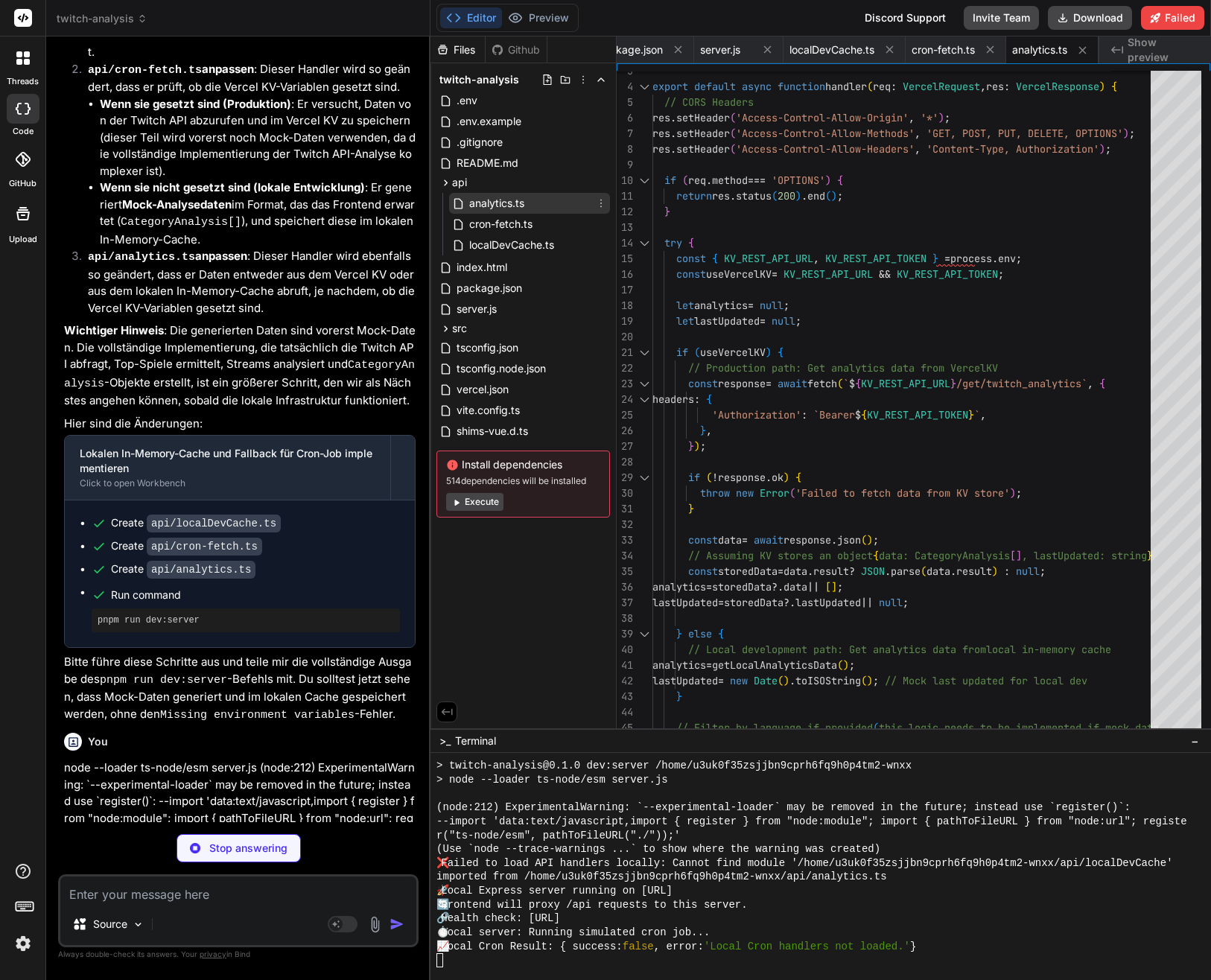
click at [502, 204] on span "analytics.ts" at bounding box center [496, 203] width 58 height 17
click at [505, 217] on span "cron-fetch.ts" at bounding box center [500, 224] width 66 height 17
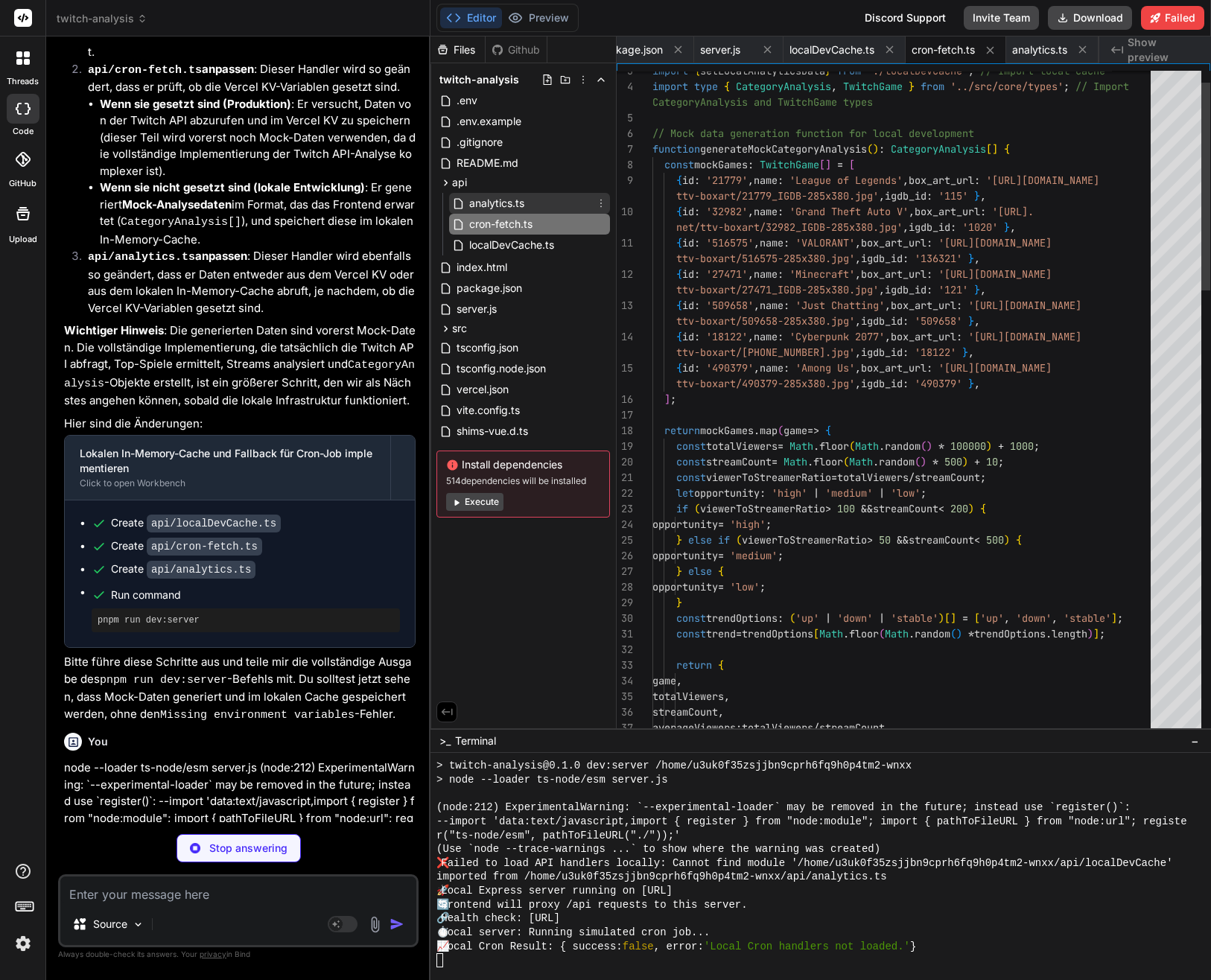
click at [500, 207] on span "analytics.ts" at bounding box center [496, 203] width 58 height 17
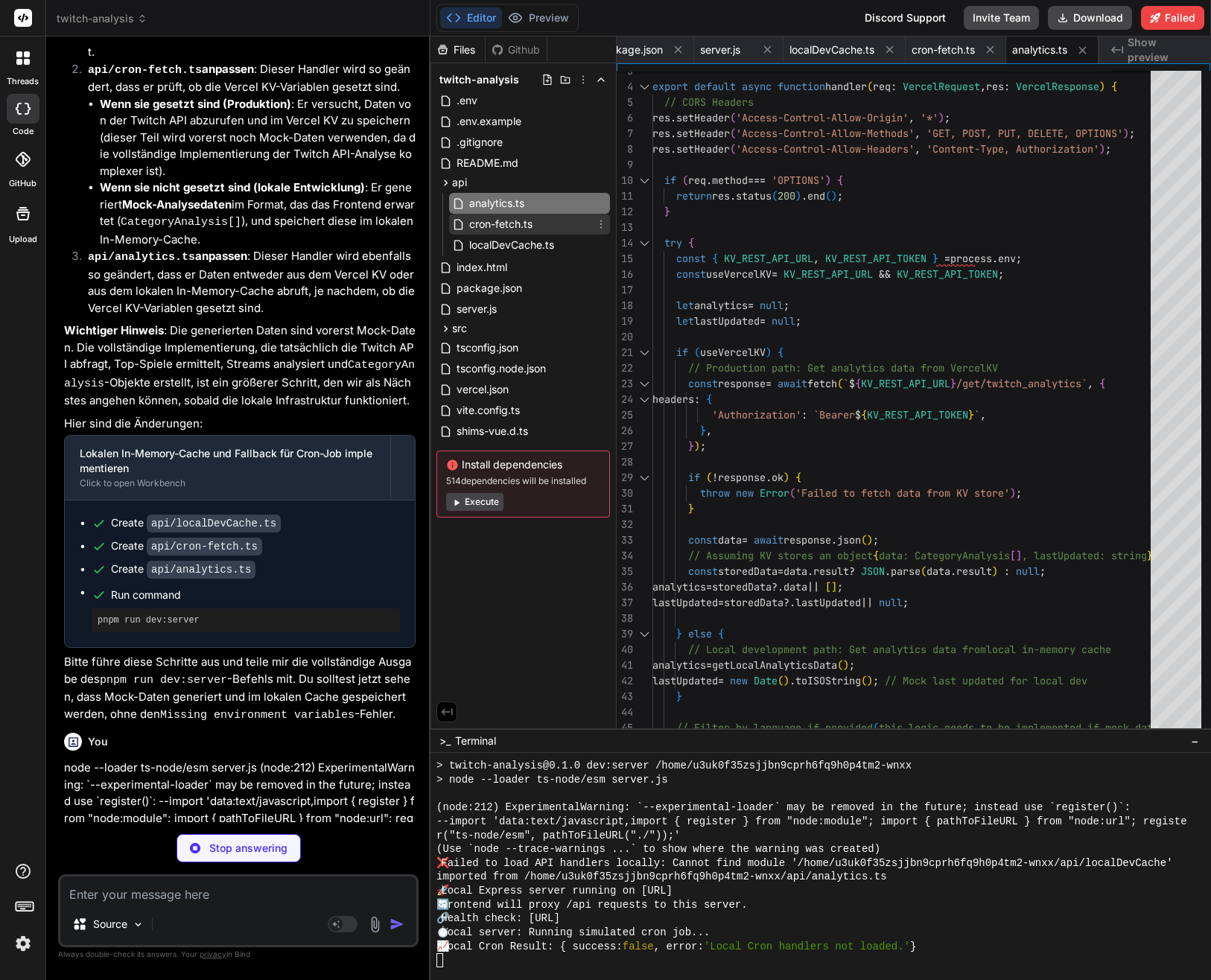
click at [498, 225] on span "cron-fetch.ts" at bounding box center [500, 224] width 66 height 17
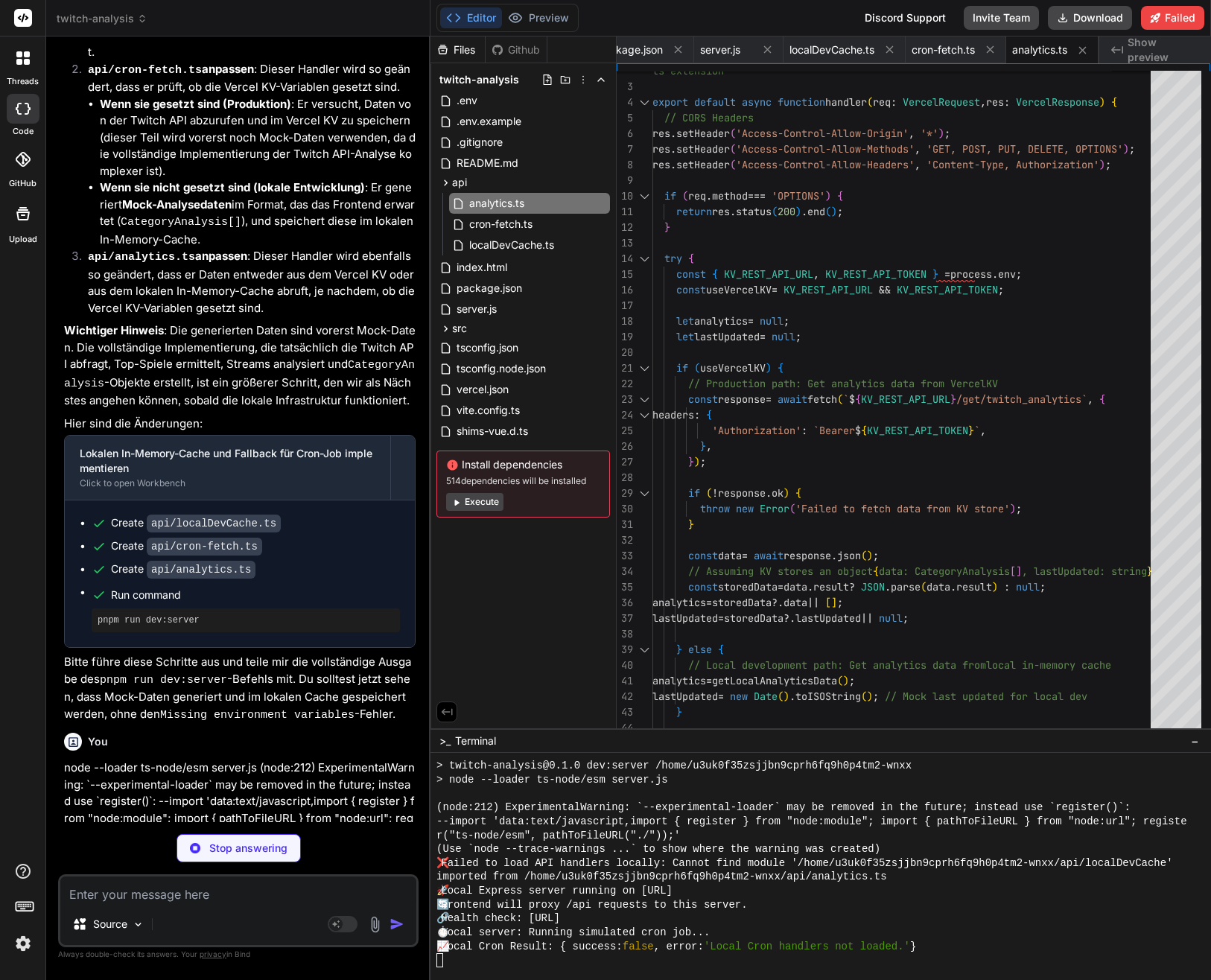
scroll to position [14808, 0]
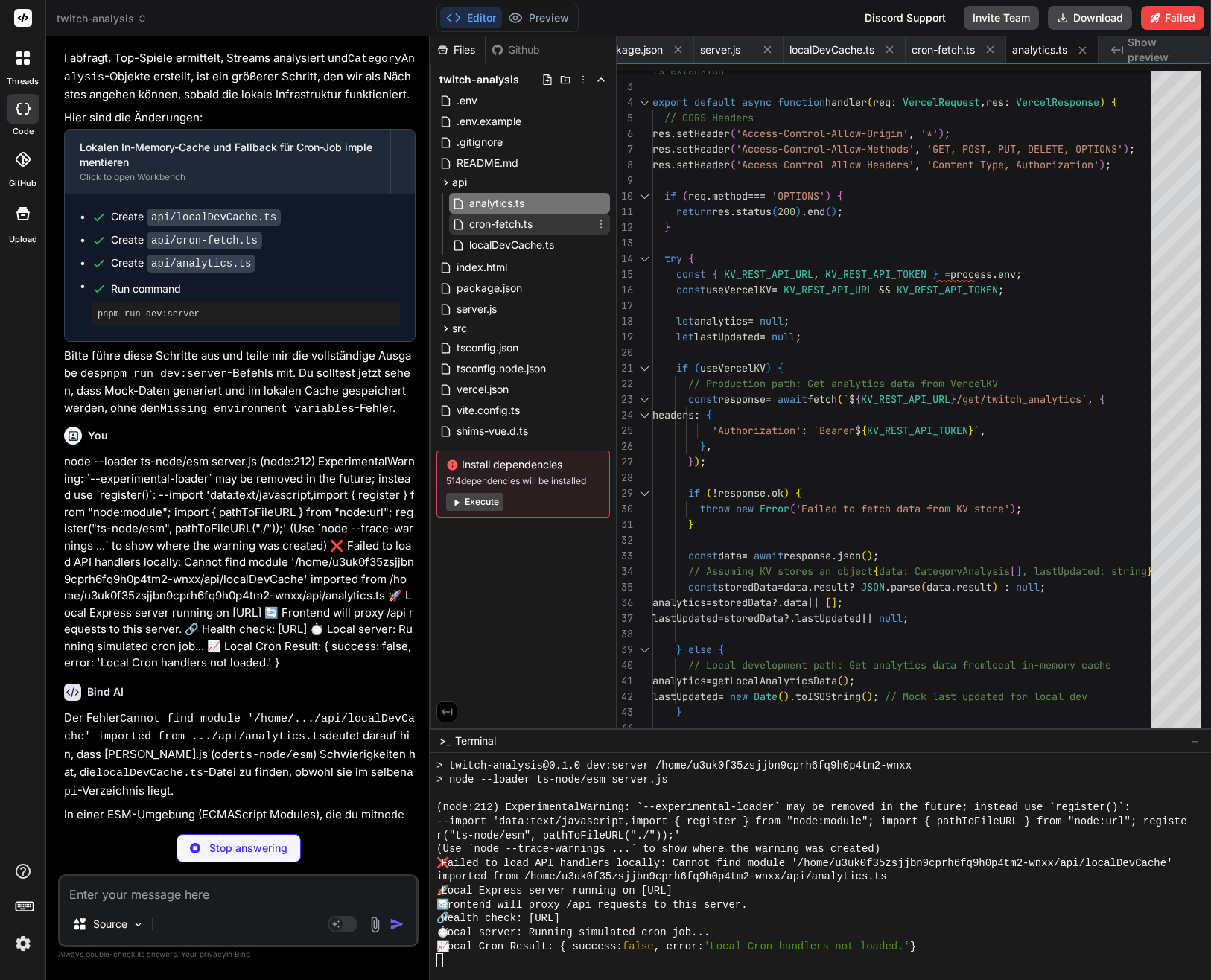
click at [494, 232] on span "cron-fetch.ts" at bounding box center [500, 224] width 66 height 17
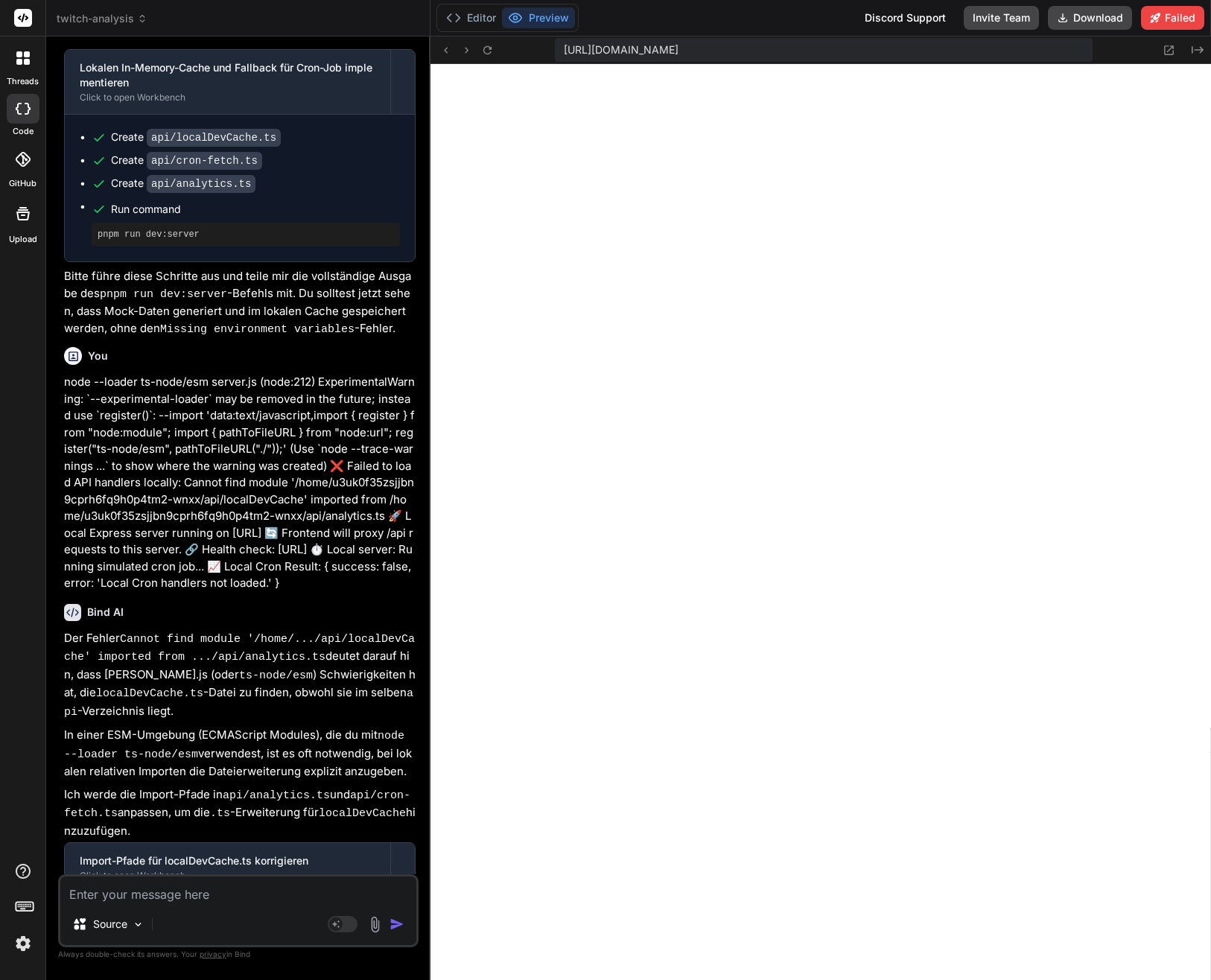
scroll to position [10434, 0]
click at [480, 17] on button "Editor" at bounding box center [471, 18] width 62 height 21
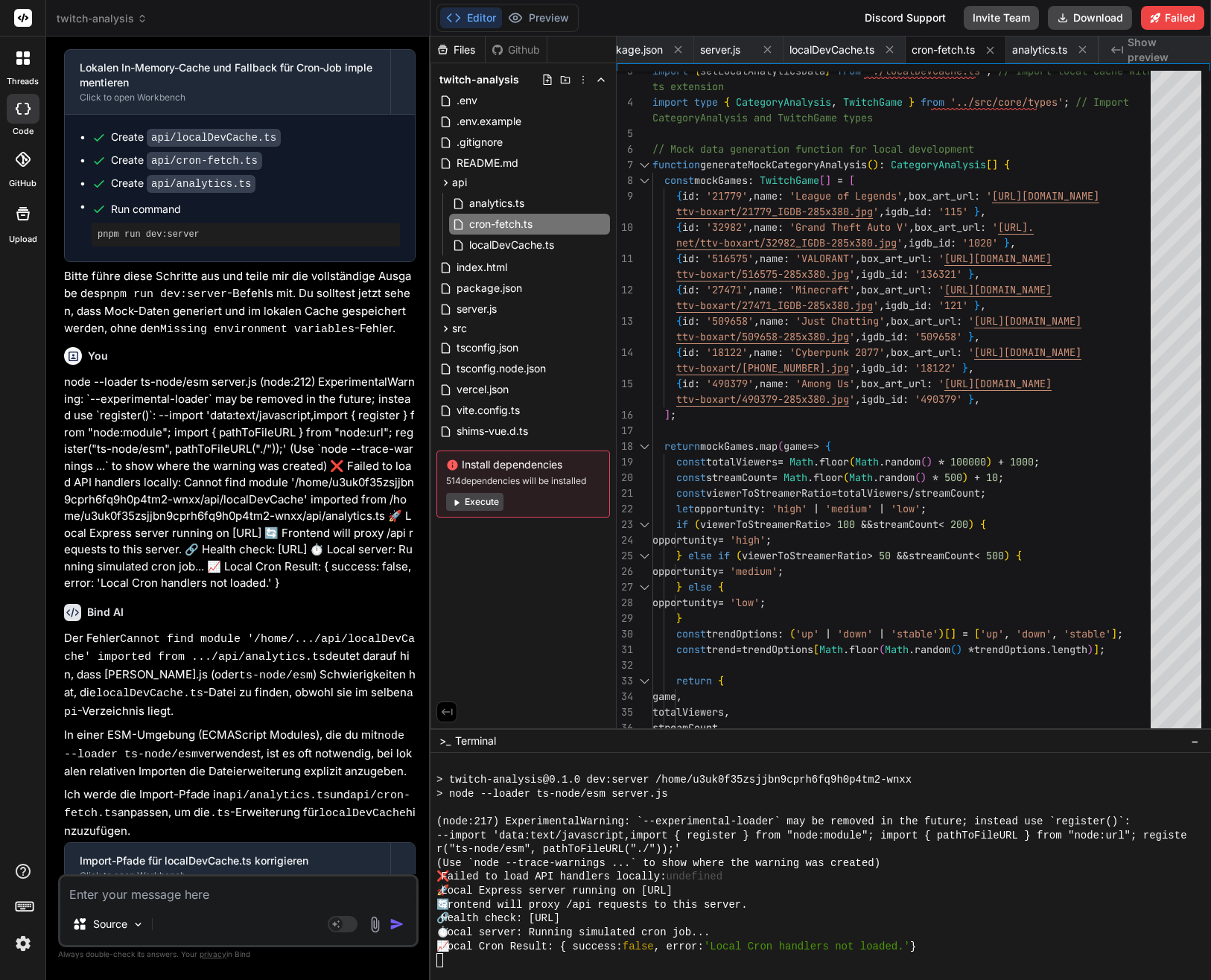
scroll to position [10435, 0]
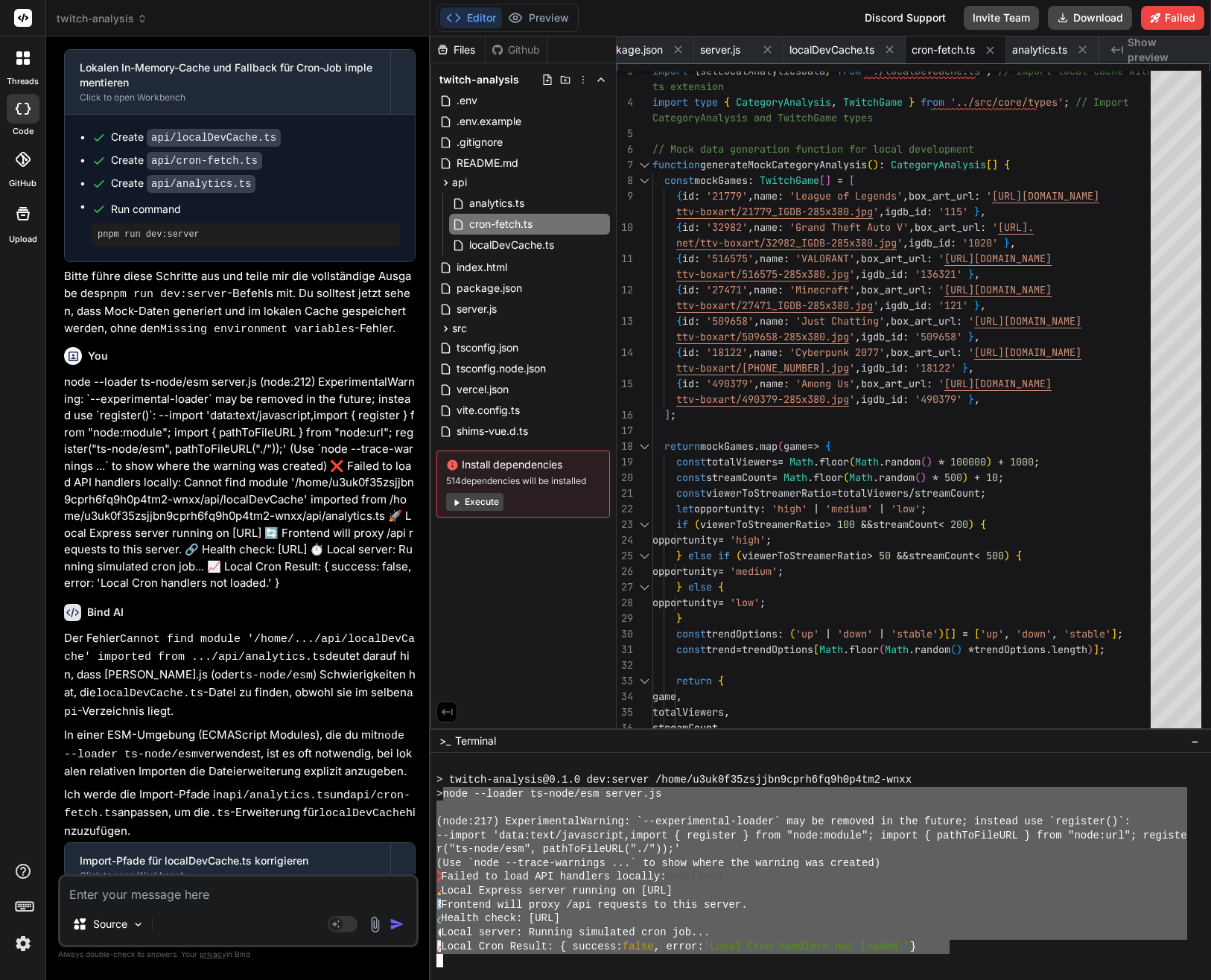
drag, startPoint x: 448, startPoint y: 790, endPoint x: 951, endPoint y: 948, distance: 527.2
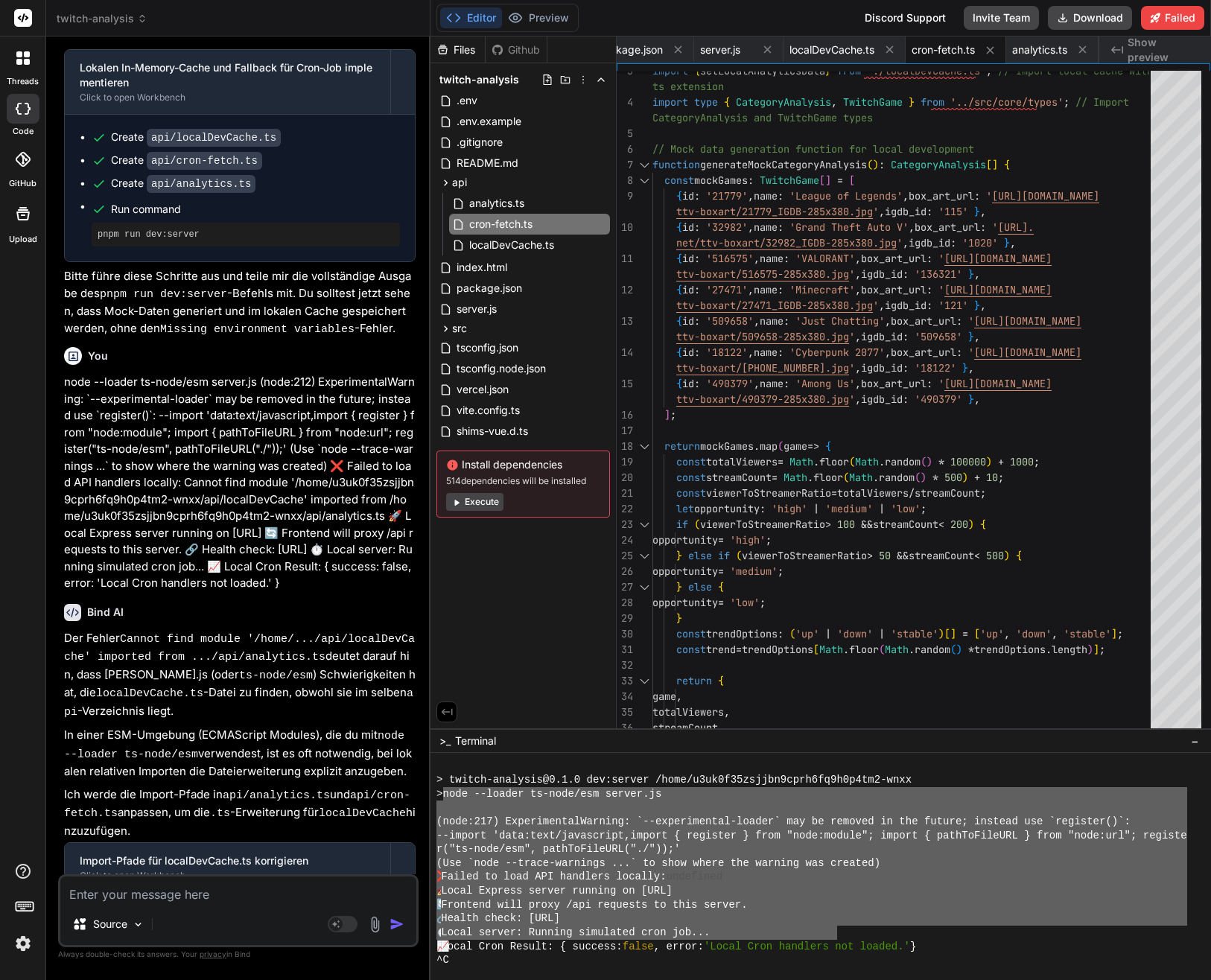
scroll to position [10504, 0]
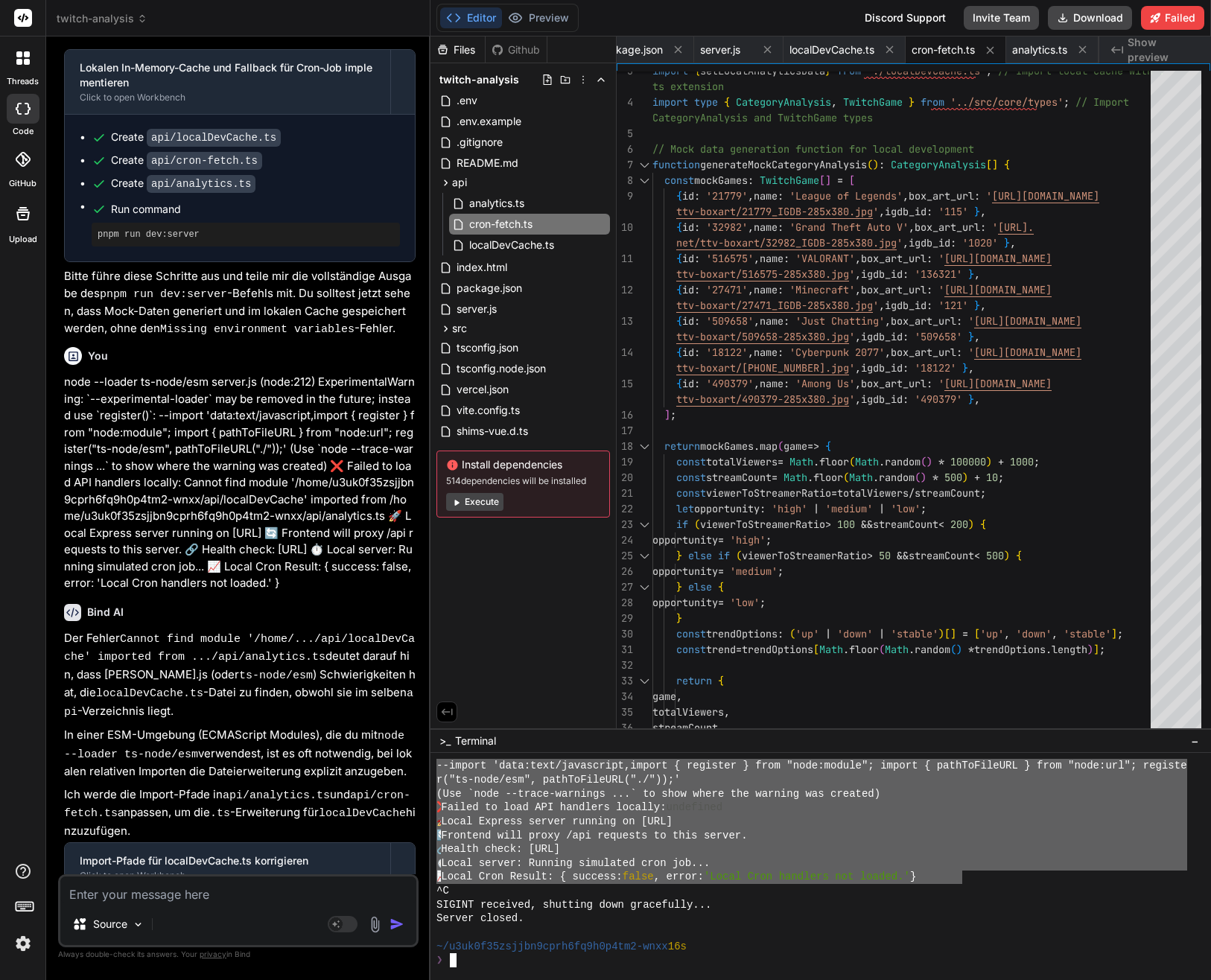
drag, startPoint x: 449, startPoint y: 790, endPoint x: 964, endPoint y: 875, distance: 522.0
click at [230, 883] on textarea at bounding box center [238, 890] width 356 height 27
paste textarea "node --loader ts-node/esm server.js (node:217) ExperimentalWarning: `--experime…"
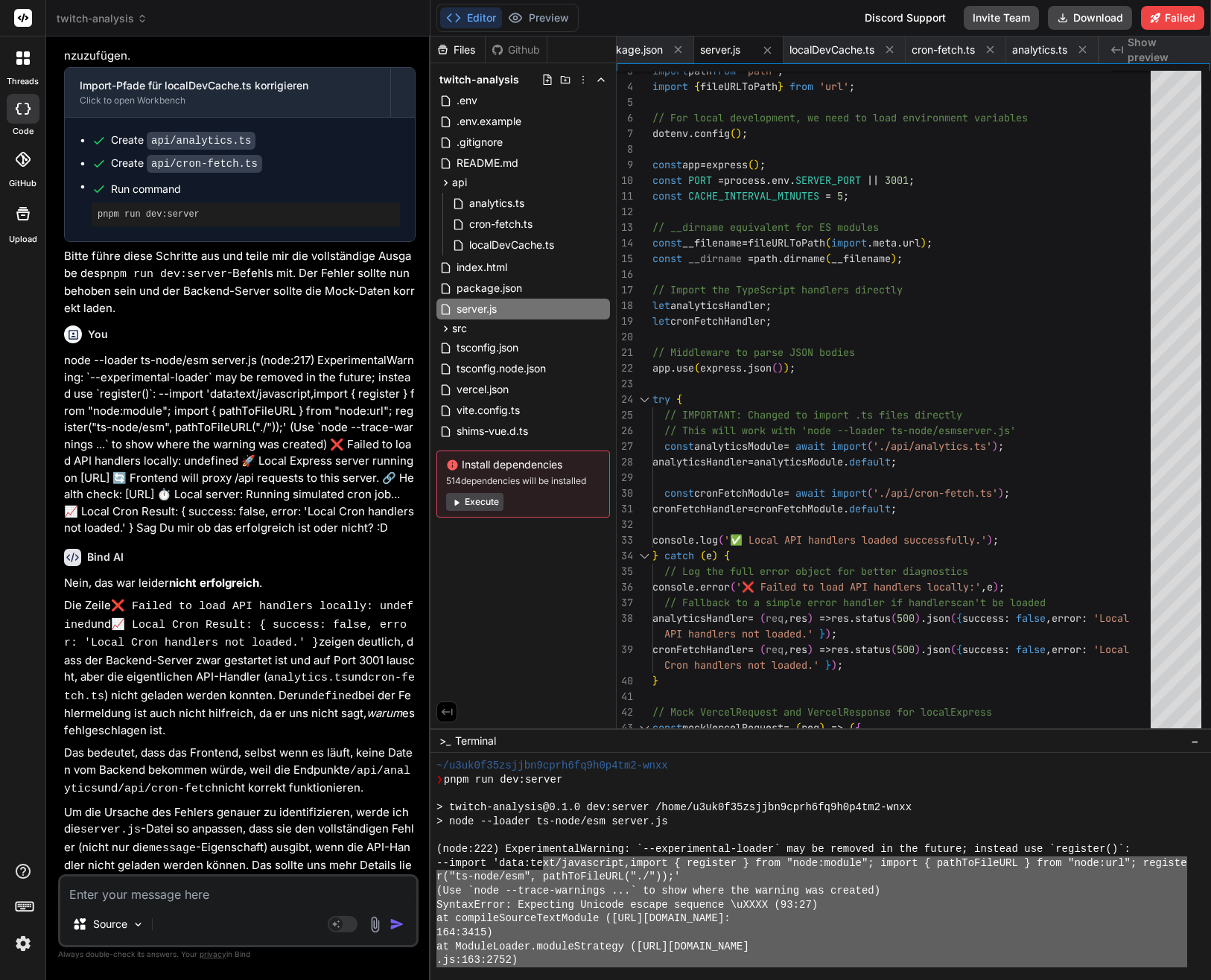
scroll to position [10744, 0]
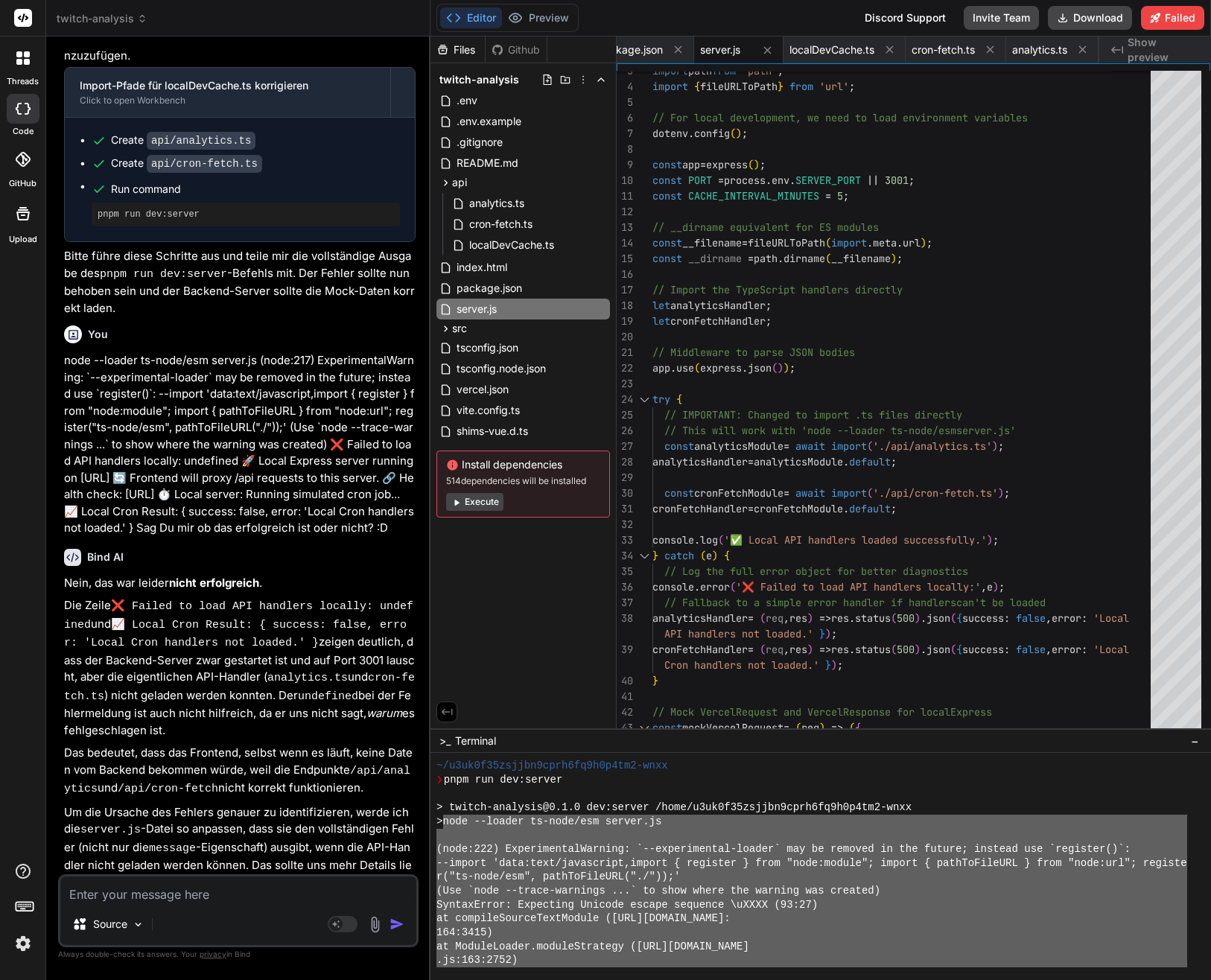
drag, startPoint x: 723, startPoint y: 919, endPoint x: 446, endPoint y: 820, distance: 294.2
click at [447, 820] on div "~/u3uk0f35zsjjbn9cprh6fq9h0p4tm2-wnxx ❯ pnpm run dev:server > twitch-analysis@0…" at bounding box center [812, 862] width 750 height 208
click at [151, 884] on textarea at bounding box center [238, 890] width 356 height 27
paste textarea "node --loader ts-node/esm server.js (node:222) ExperimentalWarning: `--experime…"
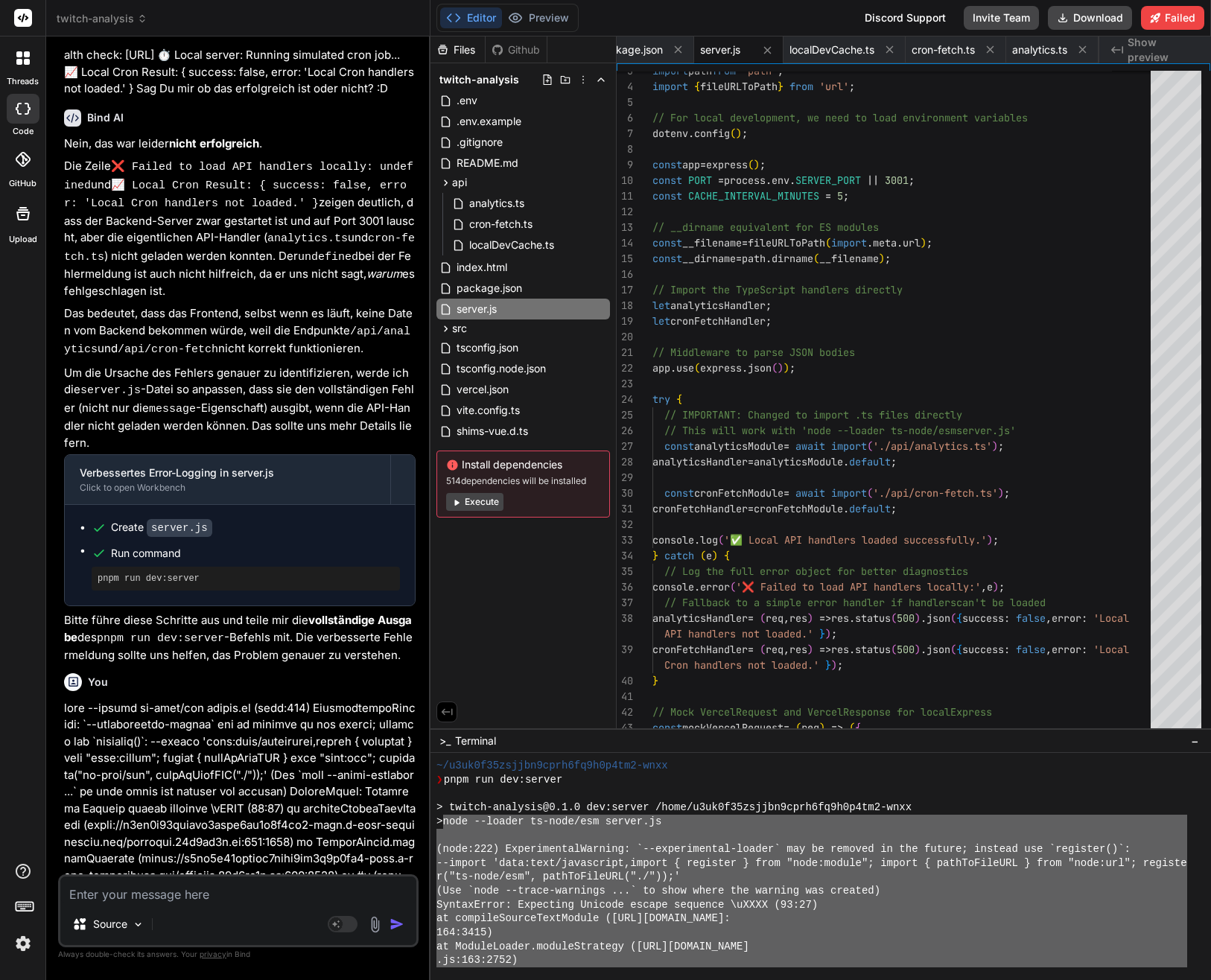
scroll to position [10740, 0]
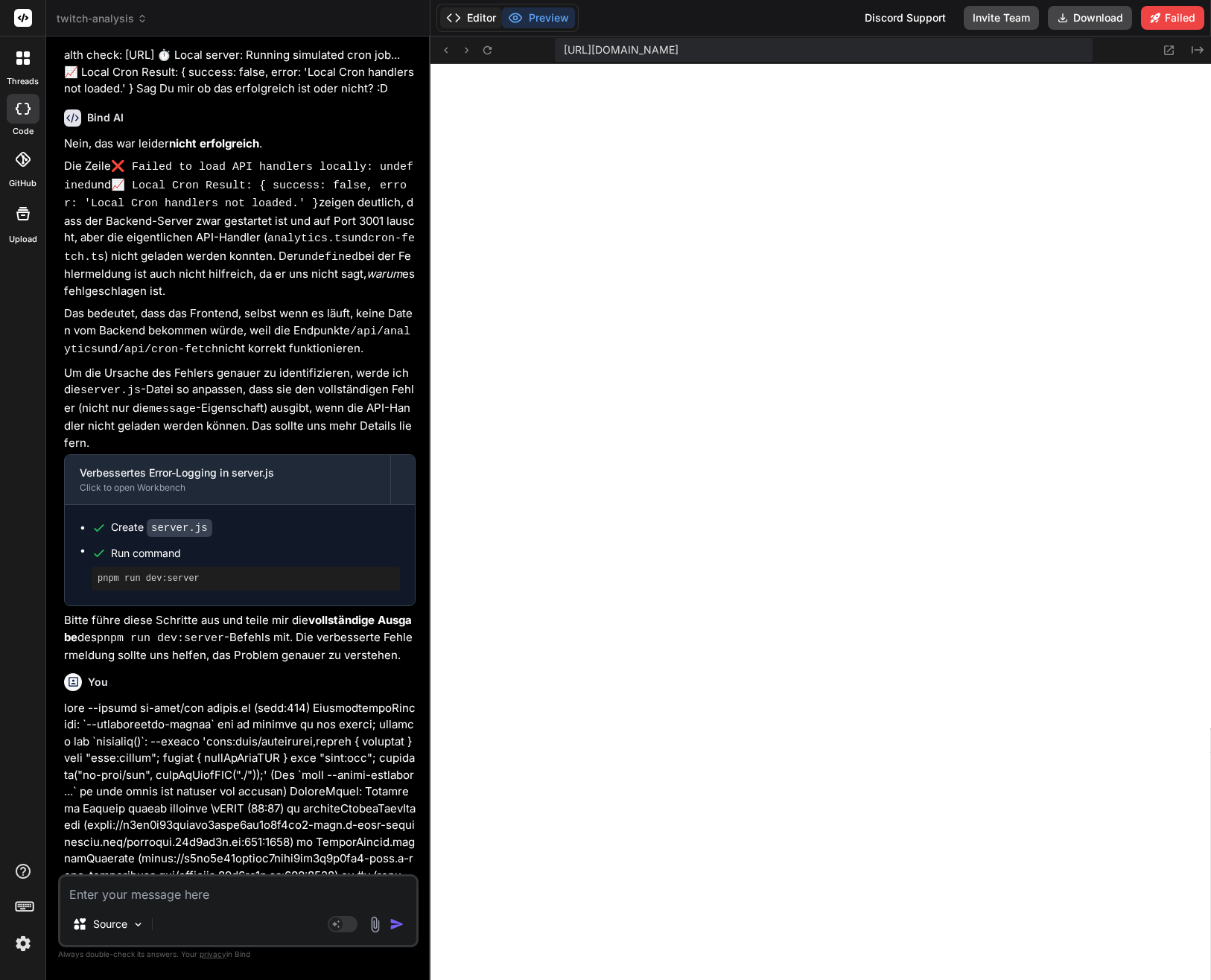
click at [462, 20] on button "Editor" at bounding box center [471, 18] width 62 height 21
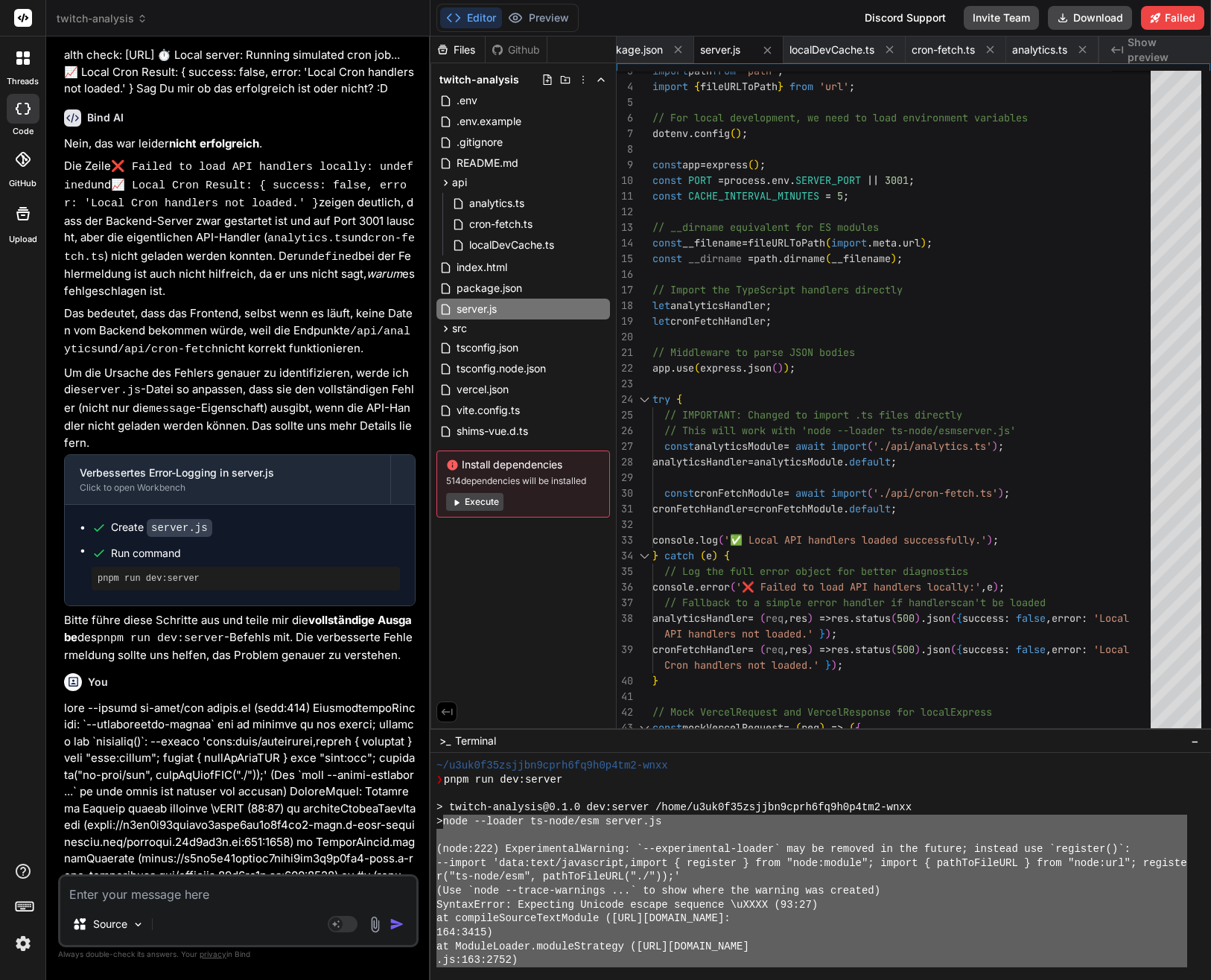
click at [607, 838] on div at bounding box center [812, 836] width 750 height 15
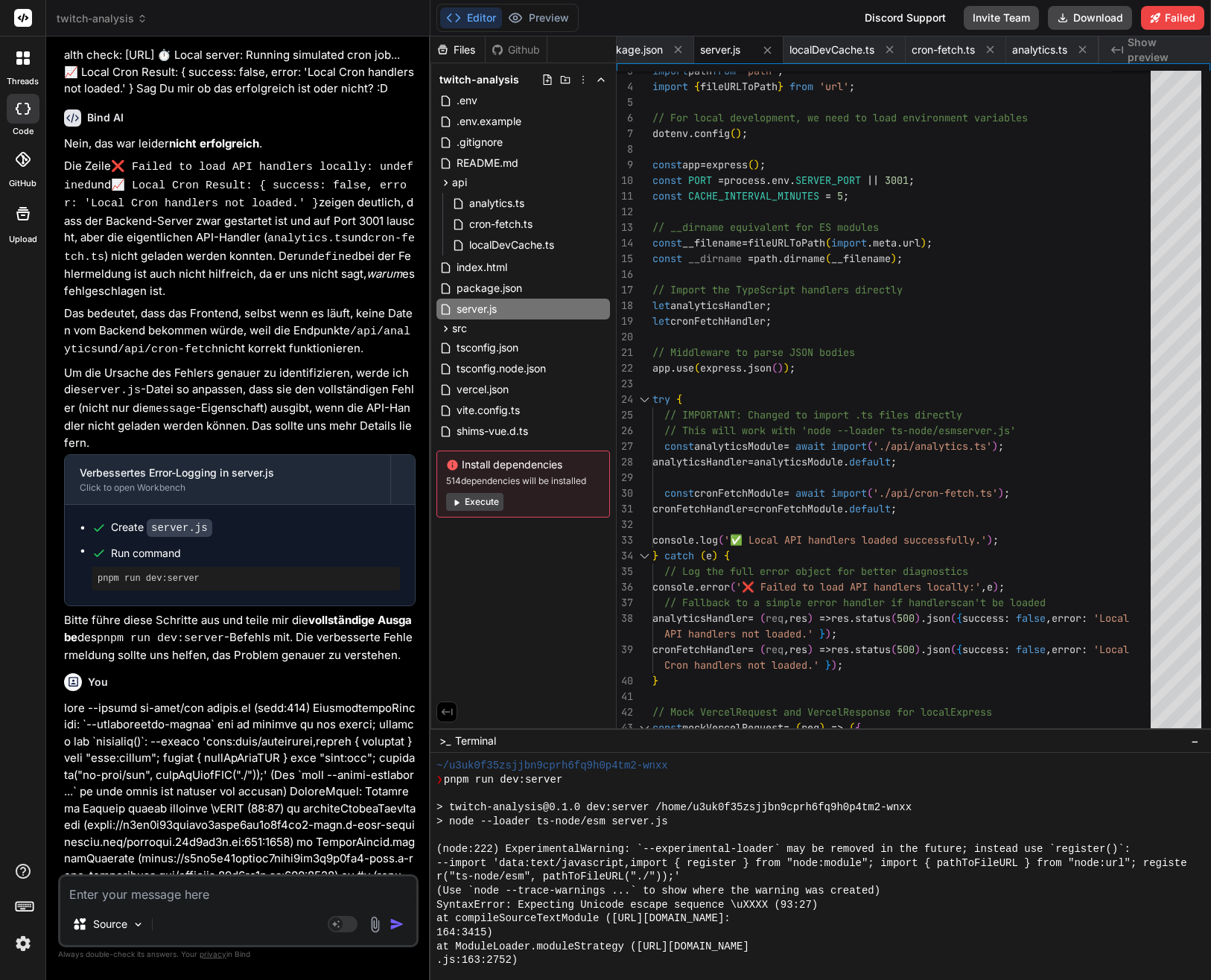
scroll to position [11185, 0]
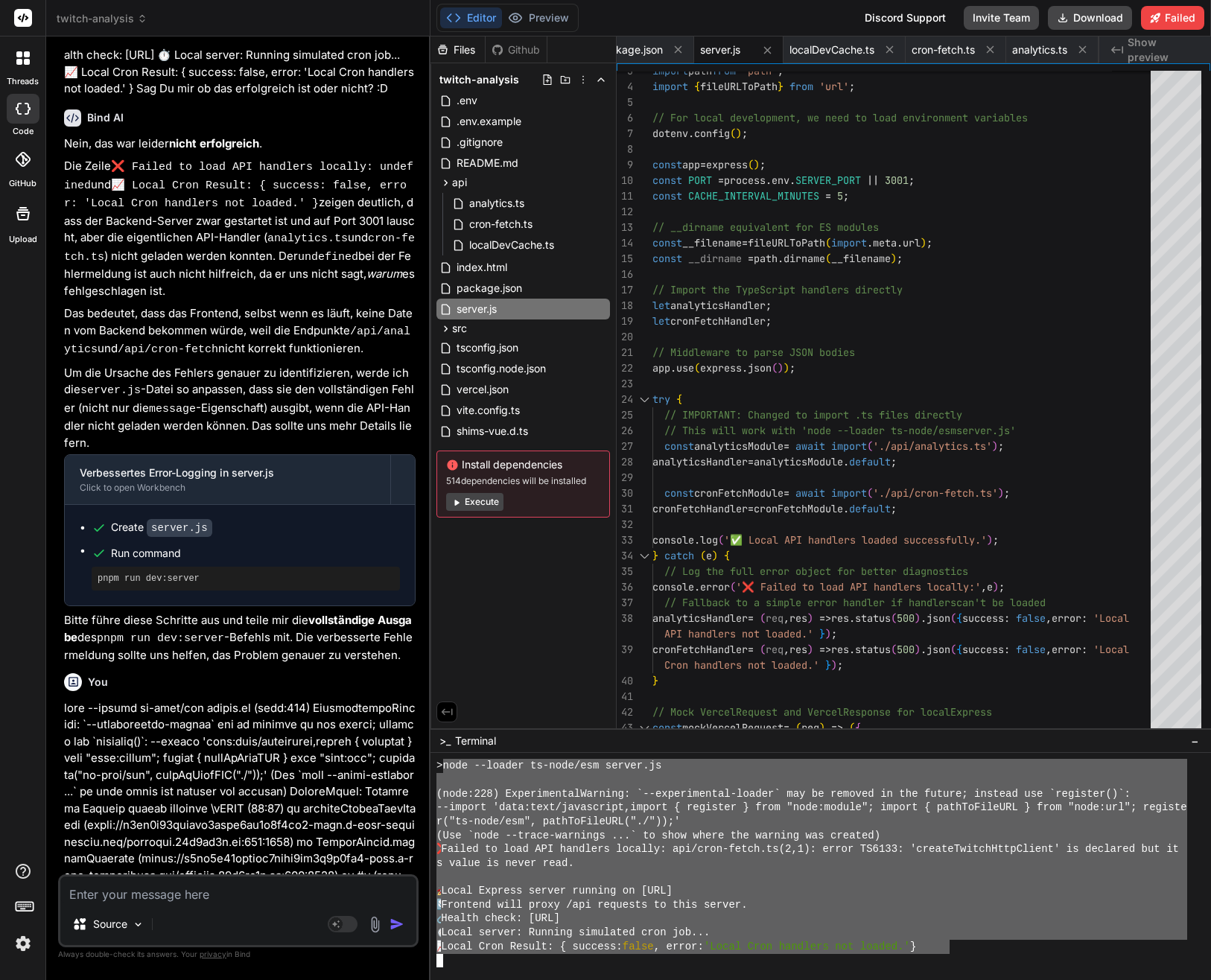
drag, startPoint x: 951, startPoint y: 947, endPoint x: 451, endPoint y: 764, distance: 532.4
click at [447, 764] on div "> node --loader ts-node/esm server.js (node:228) ExperimentalWarning: `--experi…" at bounding box center [812, 862] width 750 height 208
click at [257, 899] on textarea at bounding box center [238, 890] width 356 height 27
paste textarea "node --loader ts-node/esm server.js (node:228) ExperimentalWarning: `--experime…"
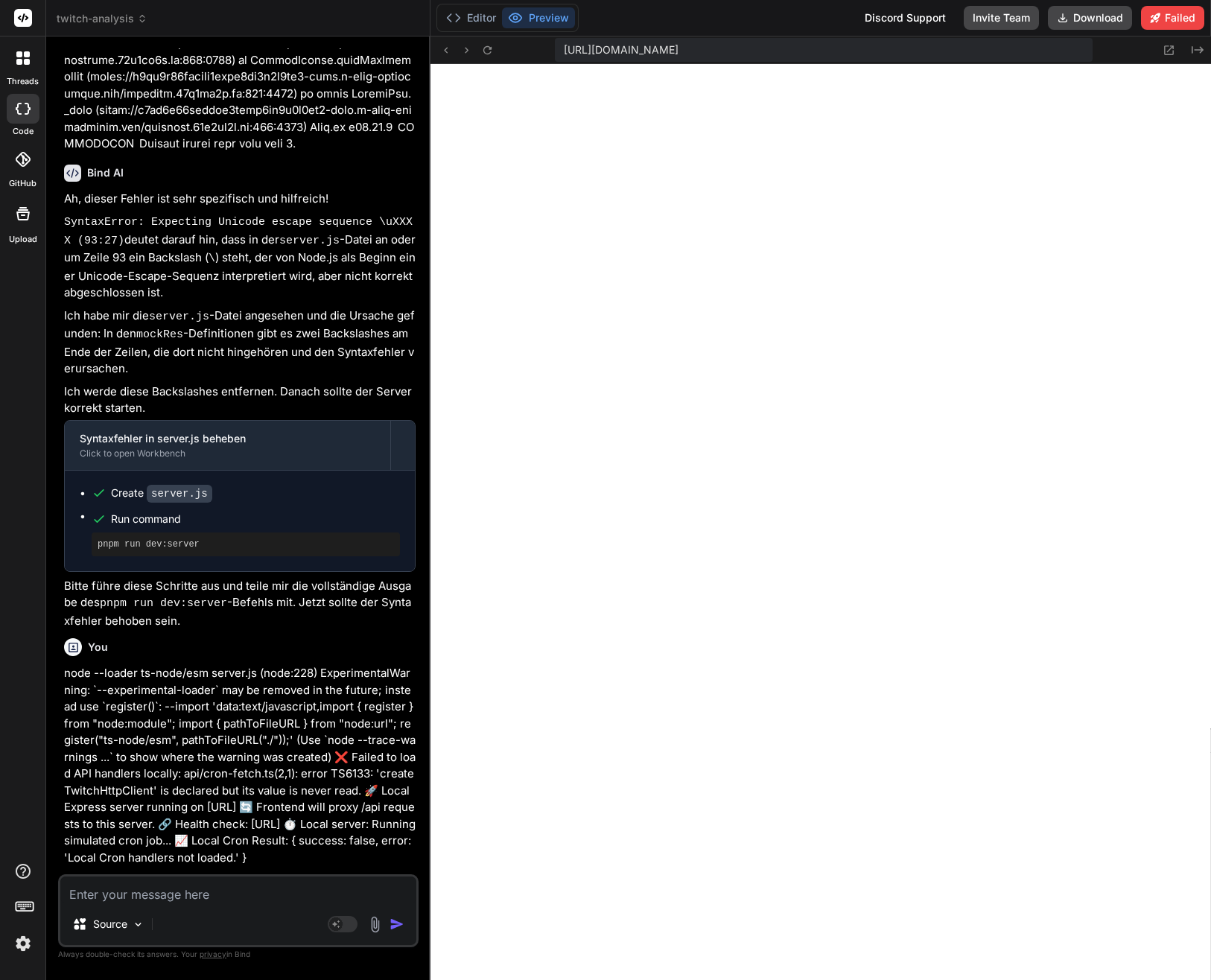
scroll to position [17230, 0]
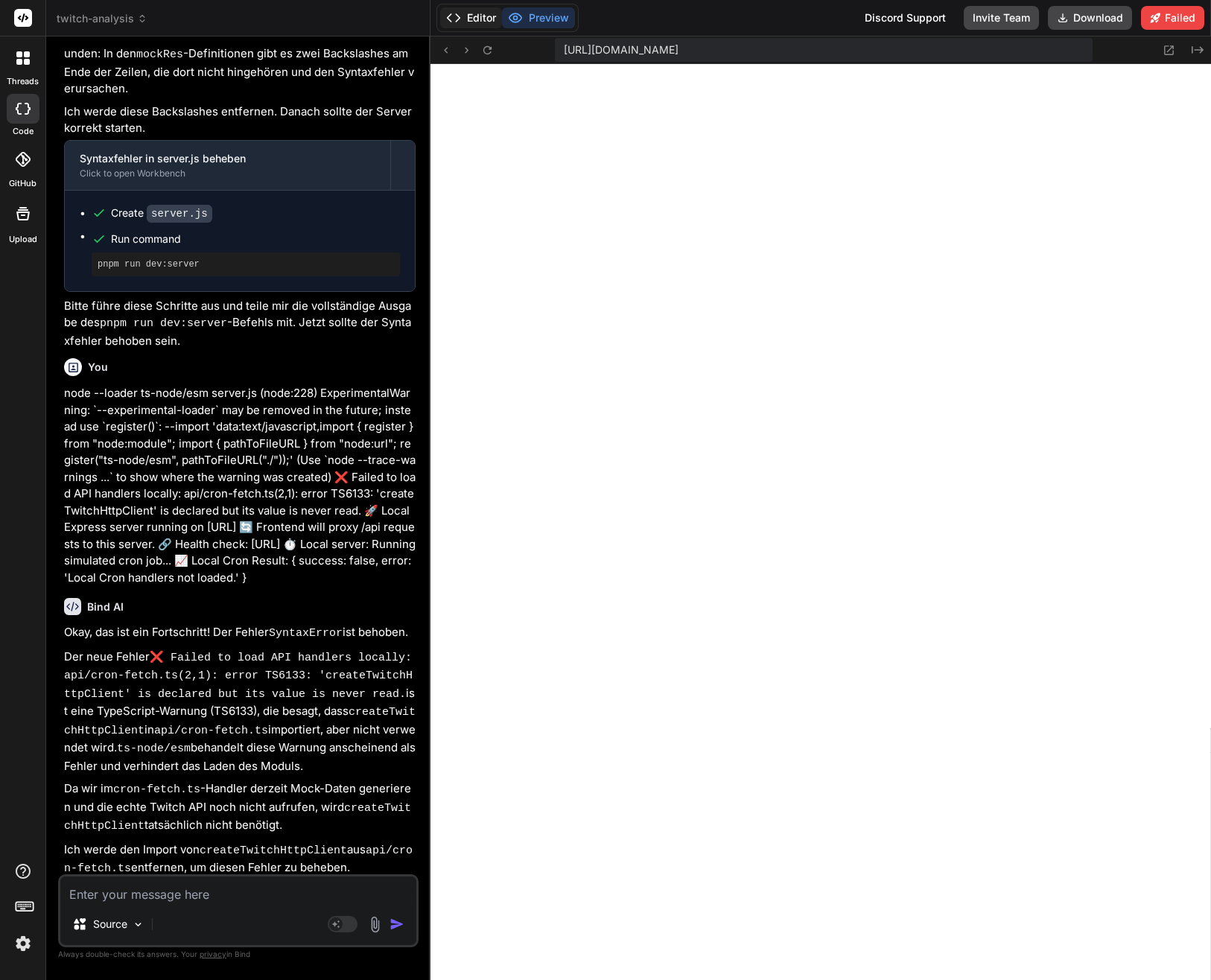
drag, startPoint x: 489, startPoint y: 16, endPoint x: 490, endPoint y: 23, distance: 7.1
click at [489, 16] on button "Editor" at bounding box center [471, 18] width 62 height 21
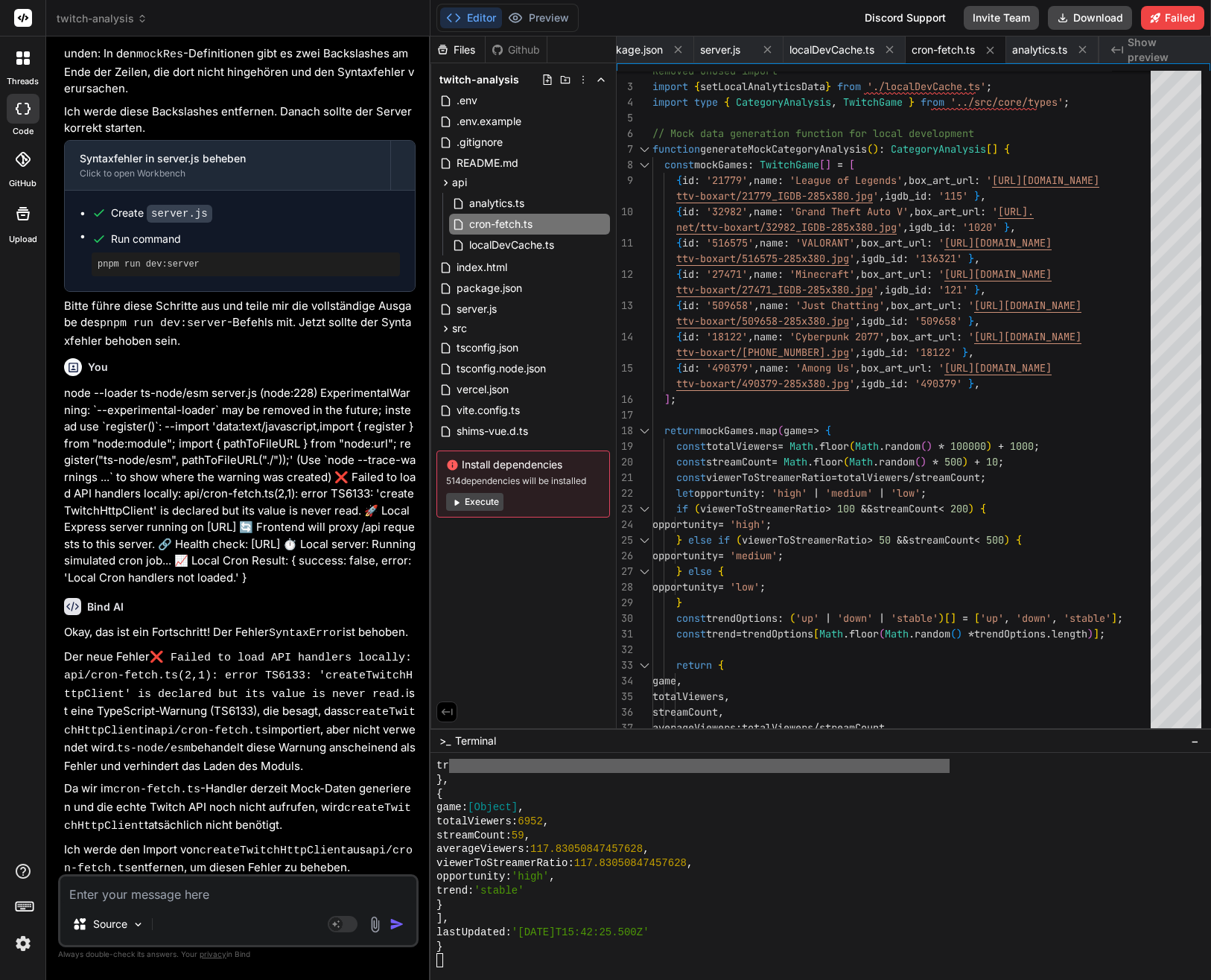
scroll to position [12463, 0]
click at [300, 876] on div "Source Agent Mode. When this toggle is activated, AI automatically makes decisi…" at bounding box center [239, 909] width 361 height 73
click at [294, 883] on textarea at bounding box center [238, 890] width 356 height 27
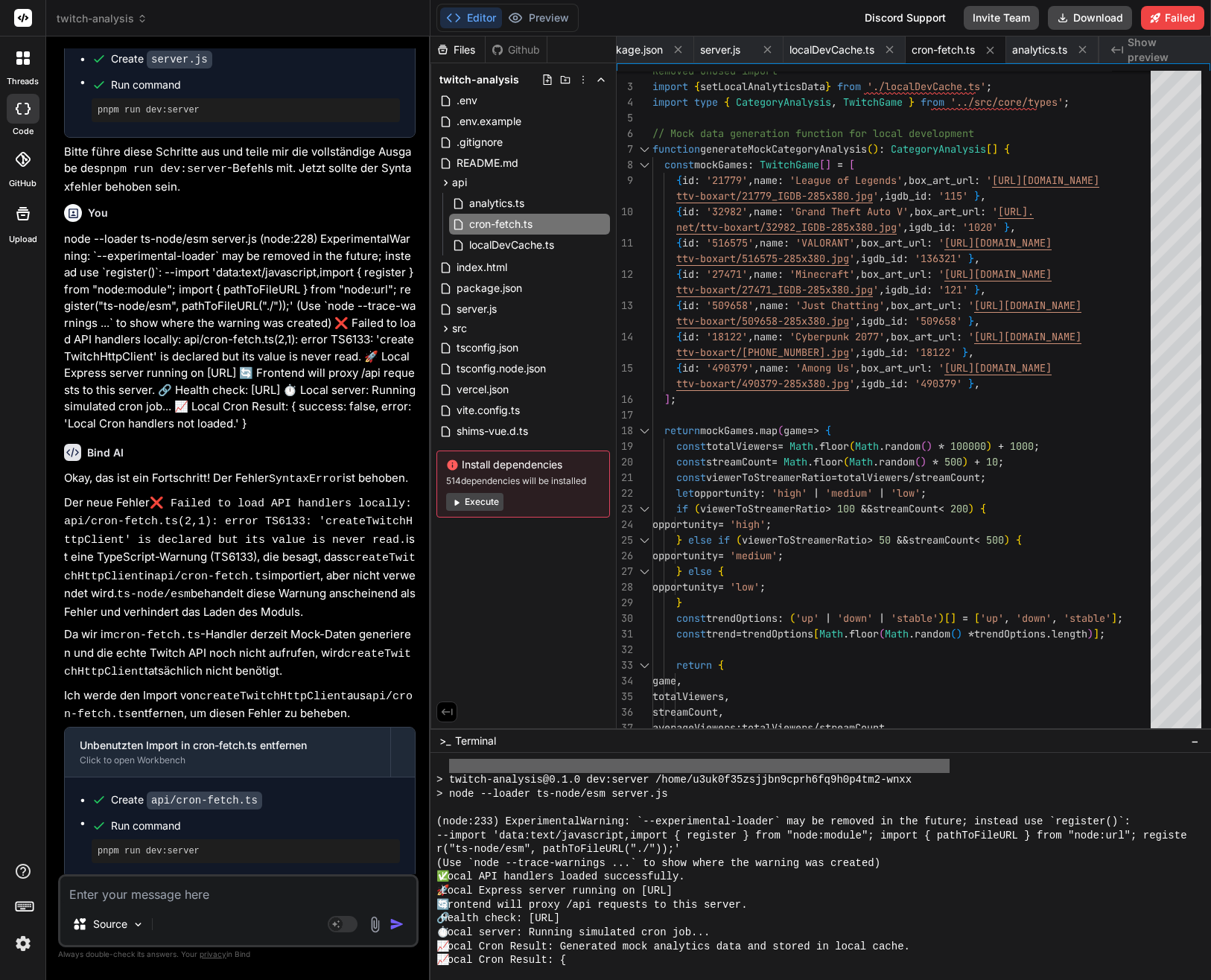
scroll to position [11495, 0]
click at [239, 892] on textarea at bounding box center [238, 890] width 356 height 27
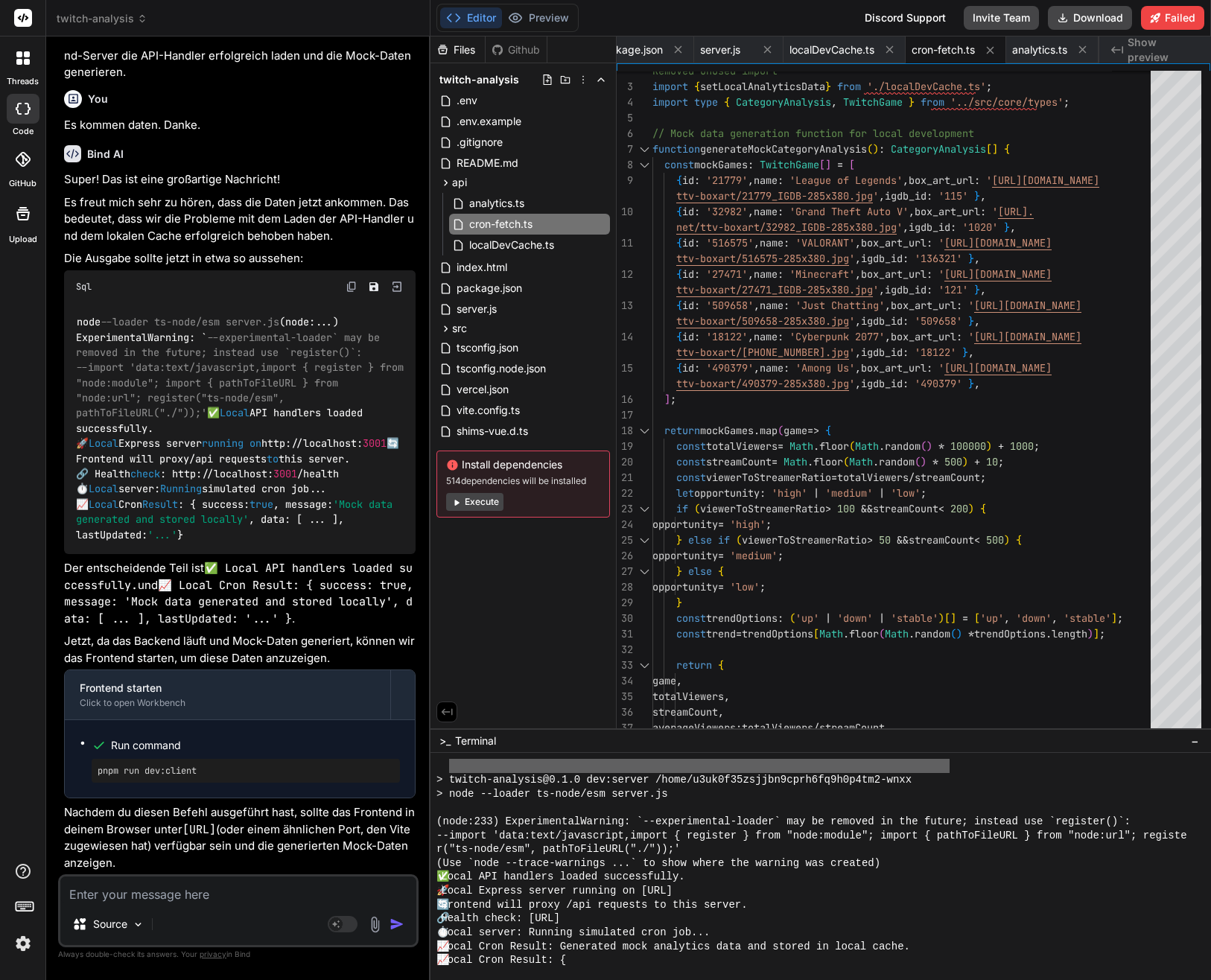
scroll to position [18203, 0]
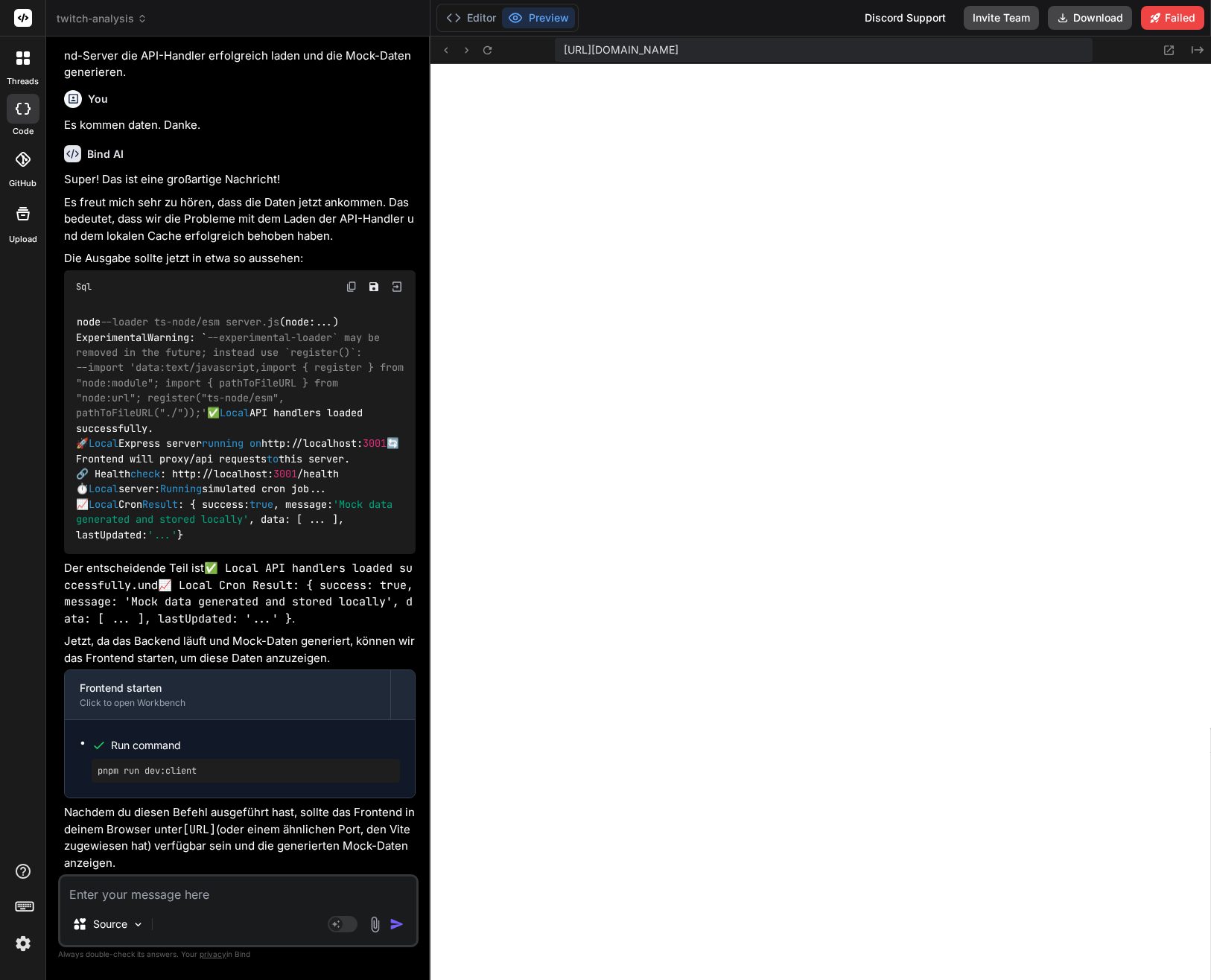
click at [235, 893] on textarea at bounding box center [238, 890] width 356 height 27
click at [473, 15] on button "Editor" at bounding box center [471, 18] width 62 height 21
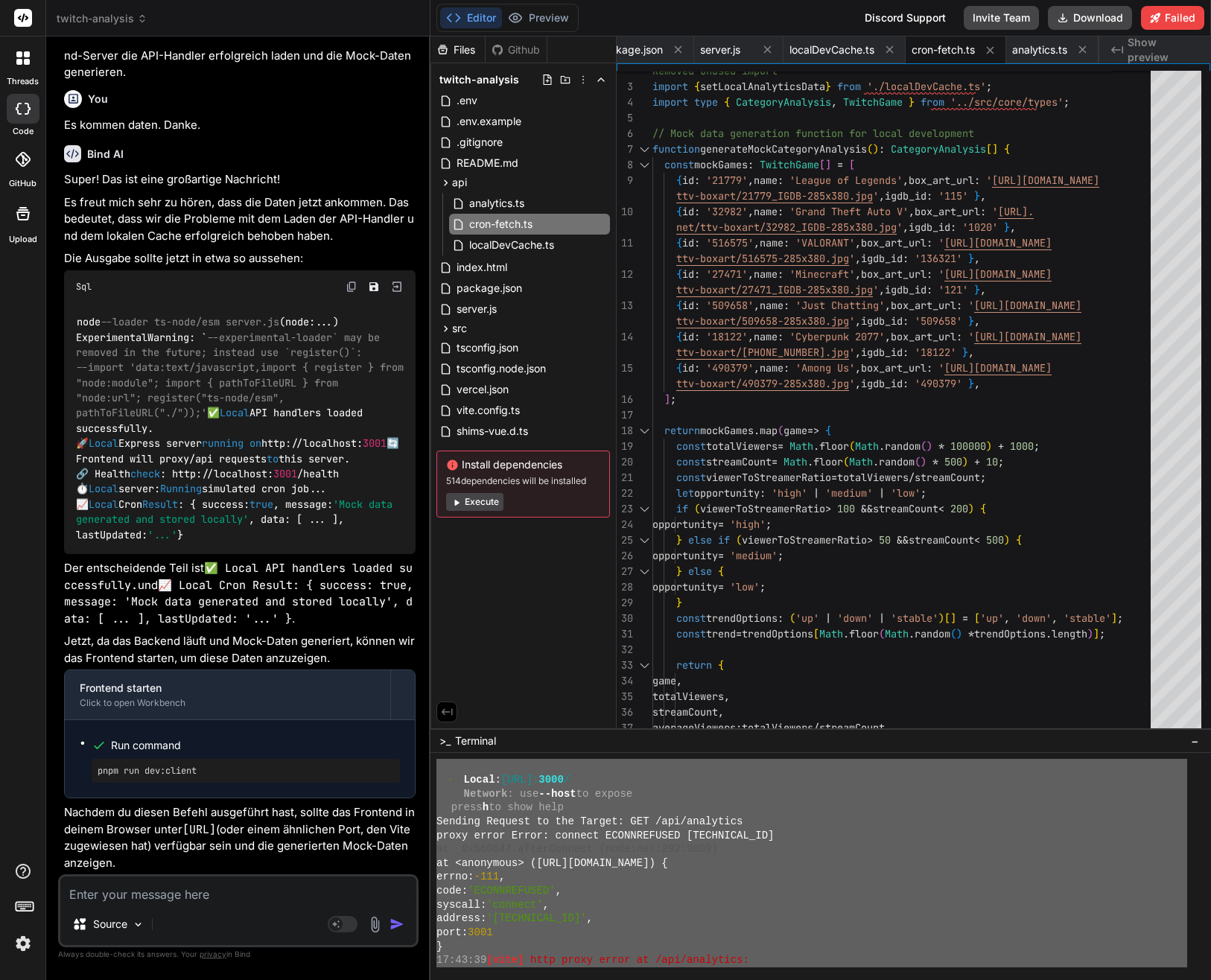
scroll to position [13435, 0]
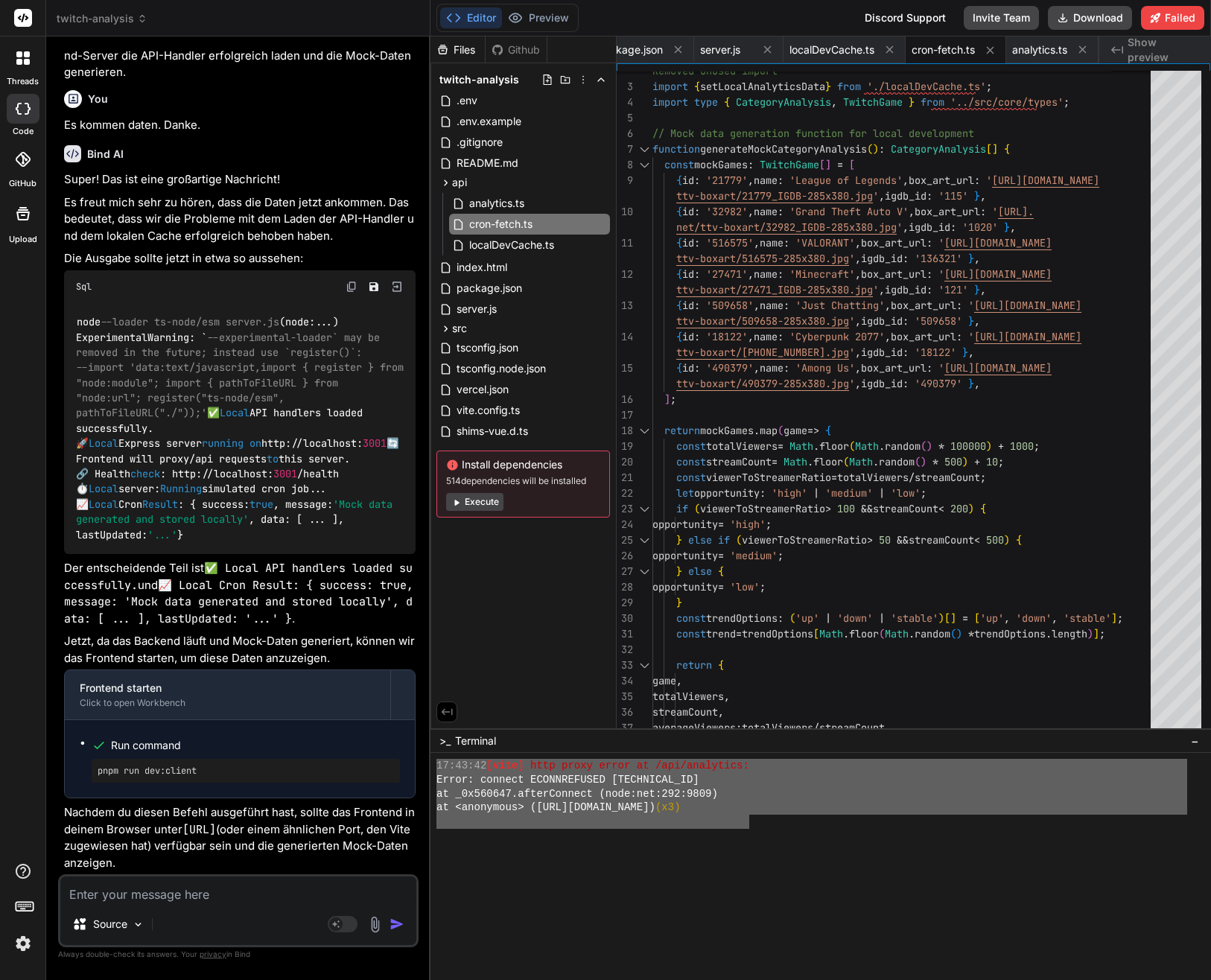
drag, startPoint x: 449, startPoint y: 789, endPoint x: 749, endPoint y: 825, distance: 302.2
click at [284, 880] on textarea at bounding box center [238, 890] width 356 height 27
paste textarea "lore IPSU d9.1.64 sitam co 4976 ad ➜ Elits: doei://temporinc:3349/ ➜ Utlabor: e…"
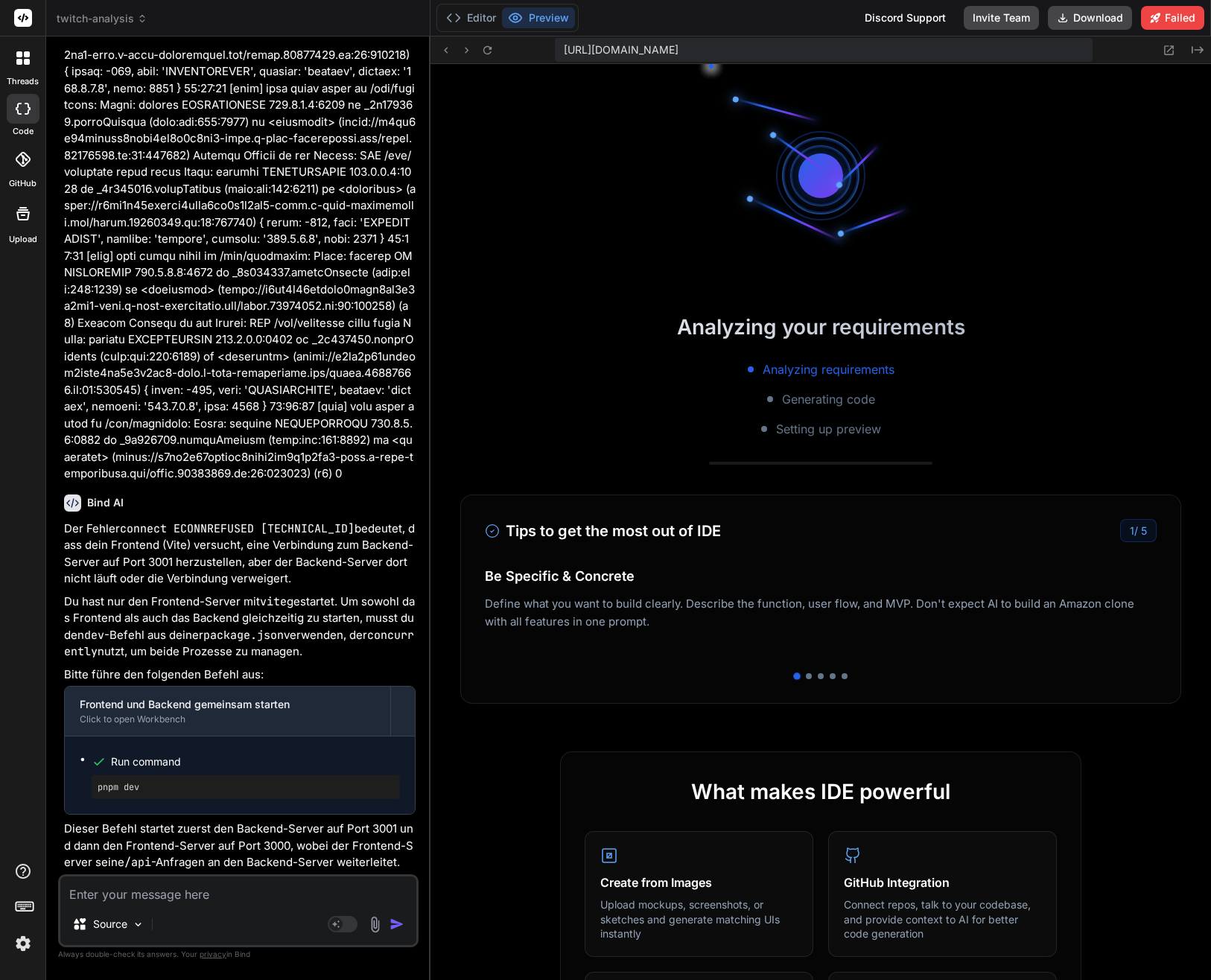
scroll to position [13894, 0]
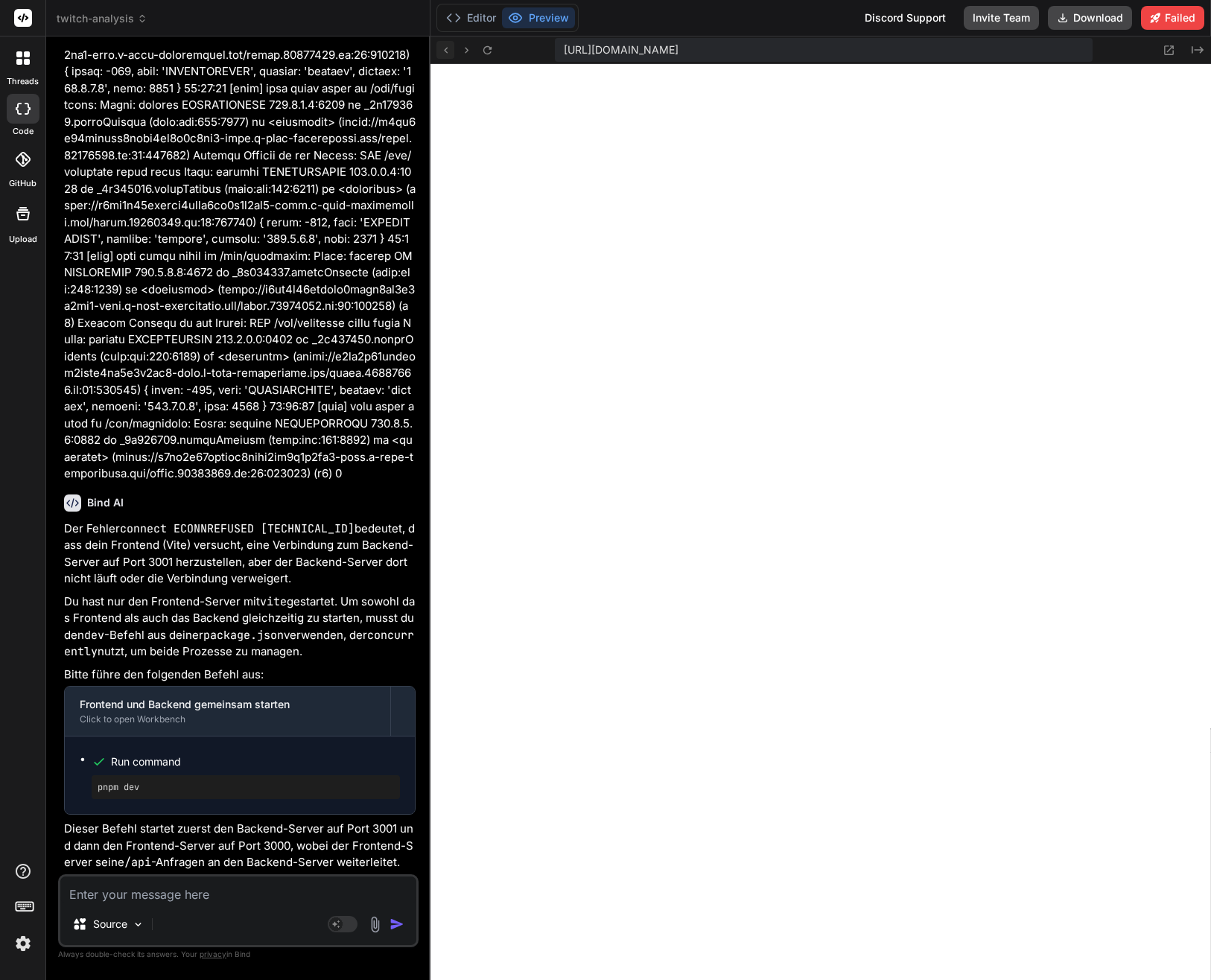
click at [445, 50] on icon at bounding box center [446, 49] width 4 height 6
click at [497, 53] on div "[URL][DOMAIN_NAME] Created with Pixso." at bounding box center [820, 50] width 781 height 27
click at [492, 53] on icon at bounding box center [487, 49] width 13 height 13
click at [489, 52] on icon at bounding box center [487, 49] width 8 height 8
click at [493, 45] on icon at bounding box center [487, 49] width 13 height 13
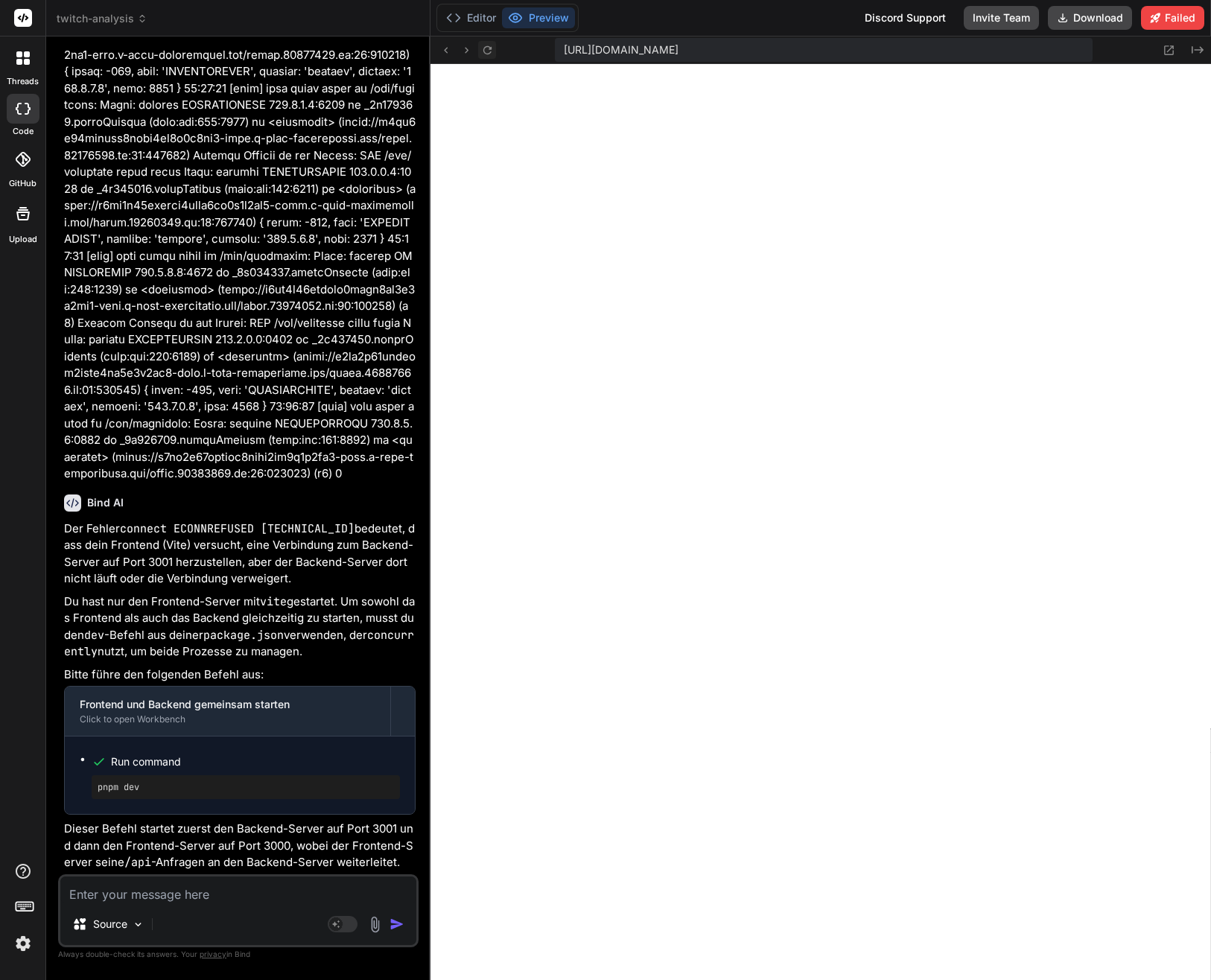
click at [493, 45] on icon at bounding box center [487, 49] width 13 height 13
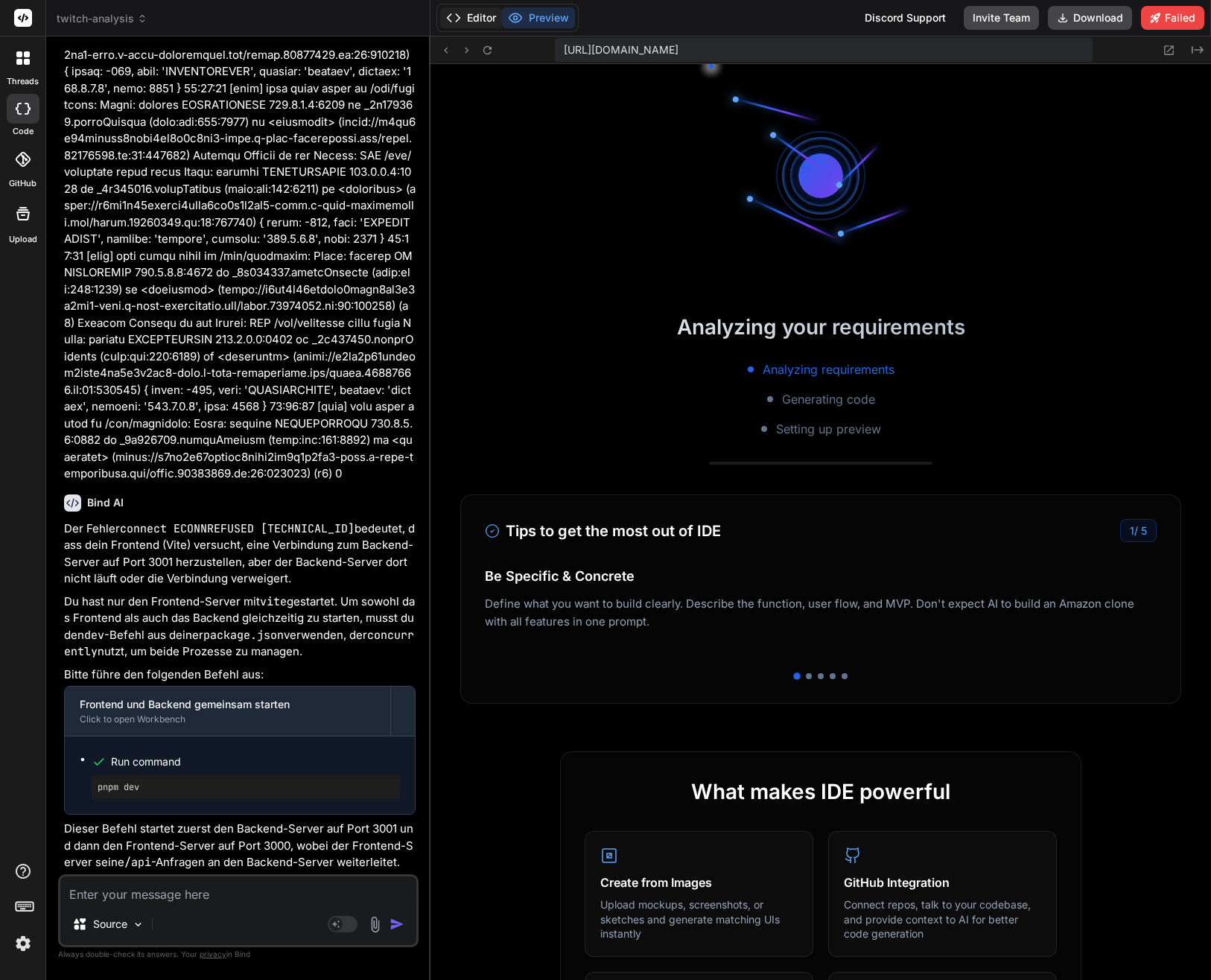
click at [487, 22] on button "Editor" at bounding box center [471, 18] width 62 height 21
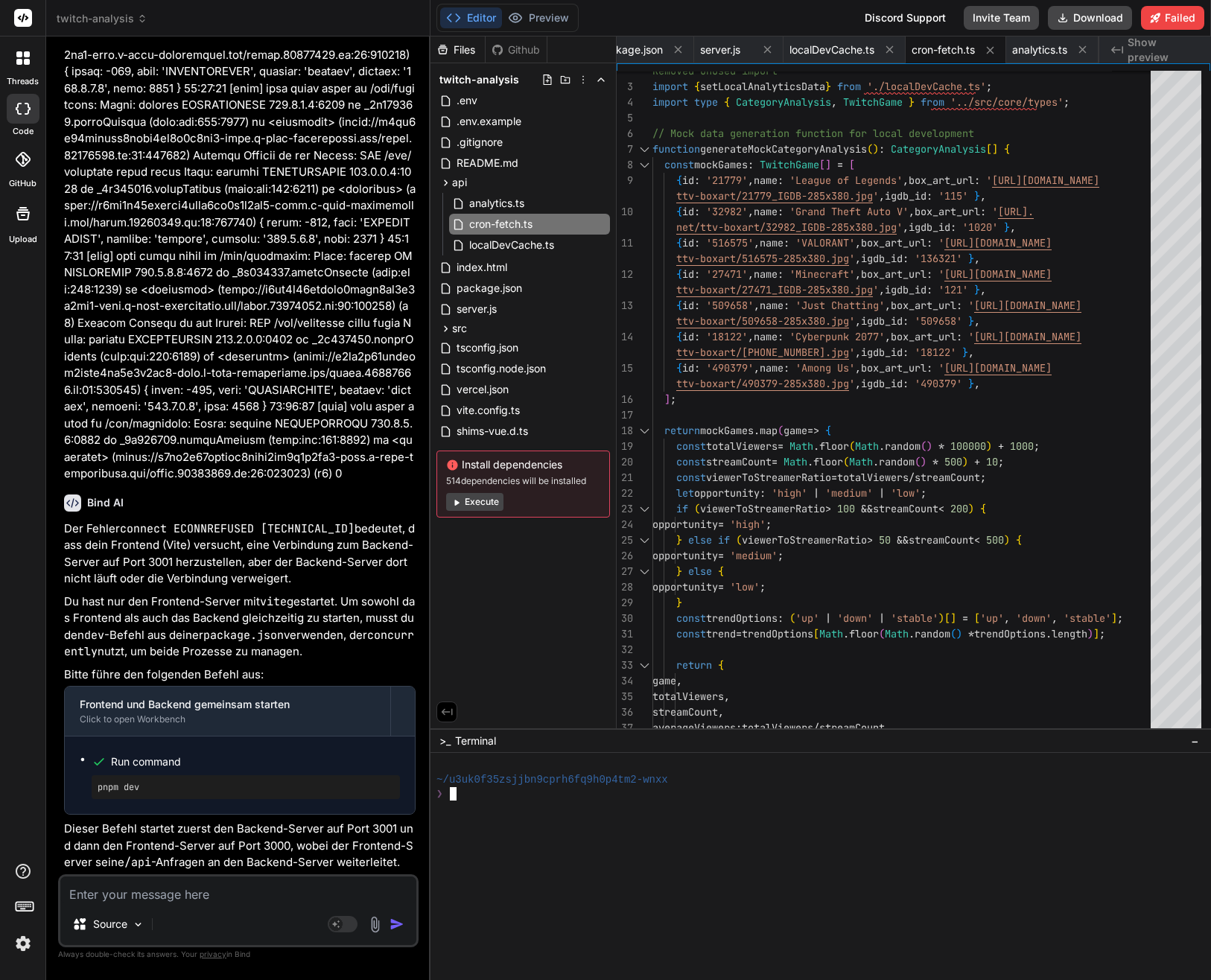
scroll to position [0, 0]
click at [522, 841] on div at bounding box center [812, 848] width 750 height 15
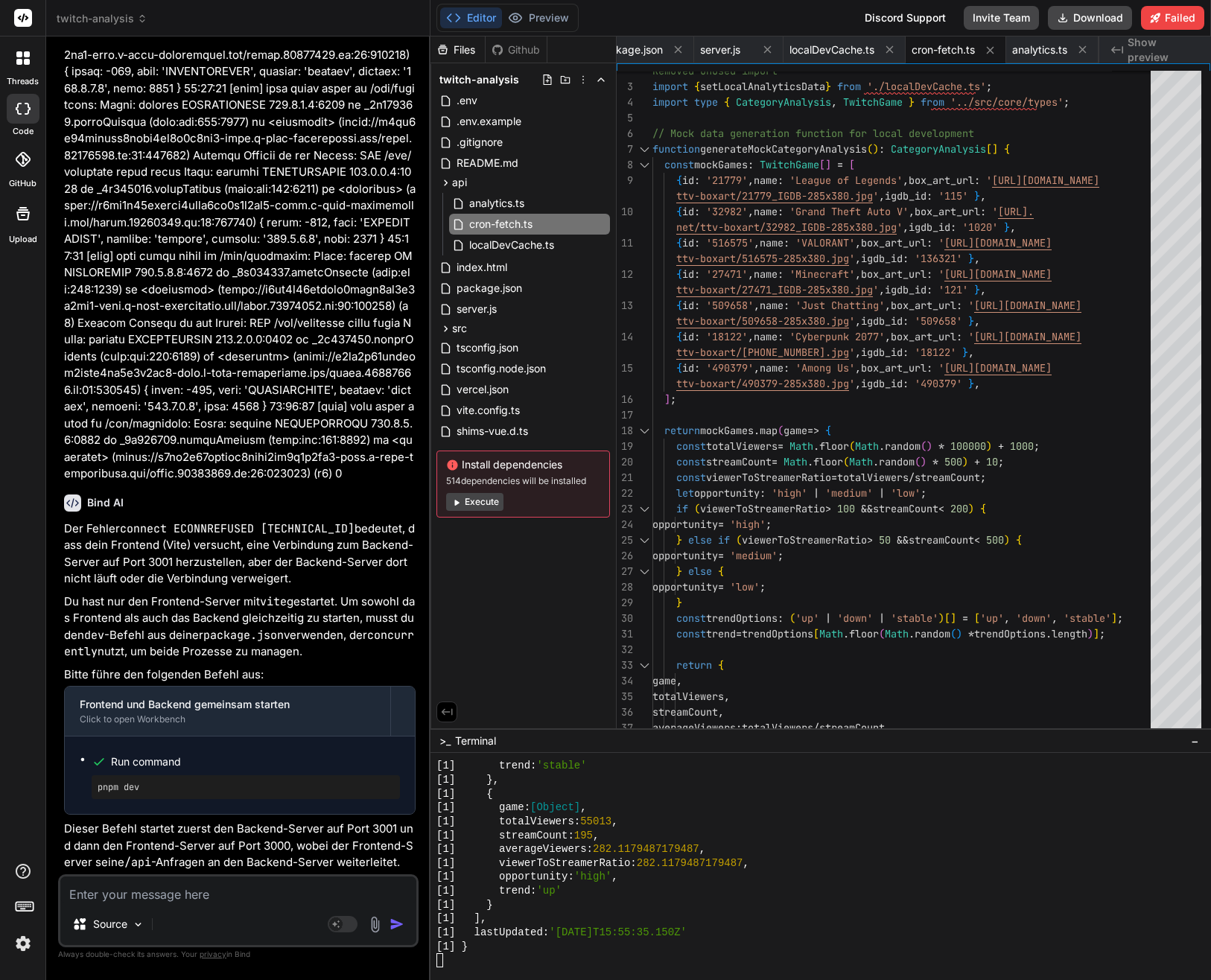
scroll to position [4405, 0]
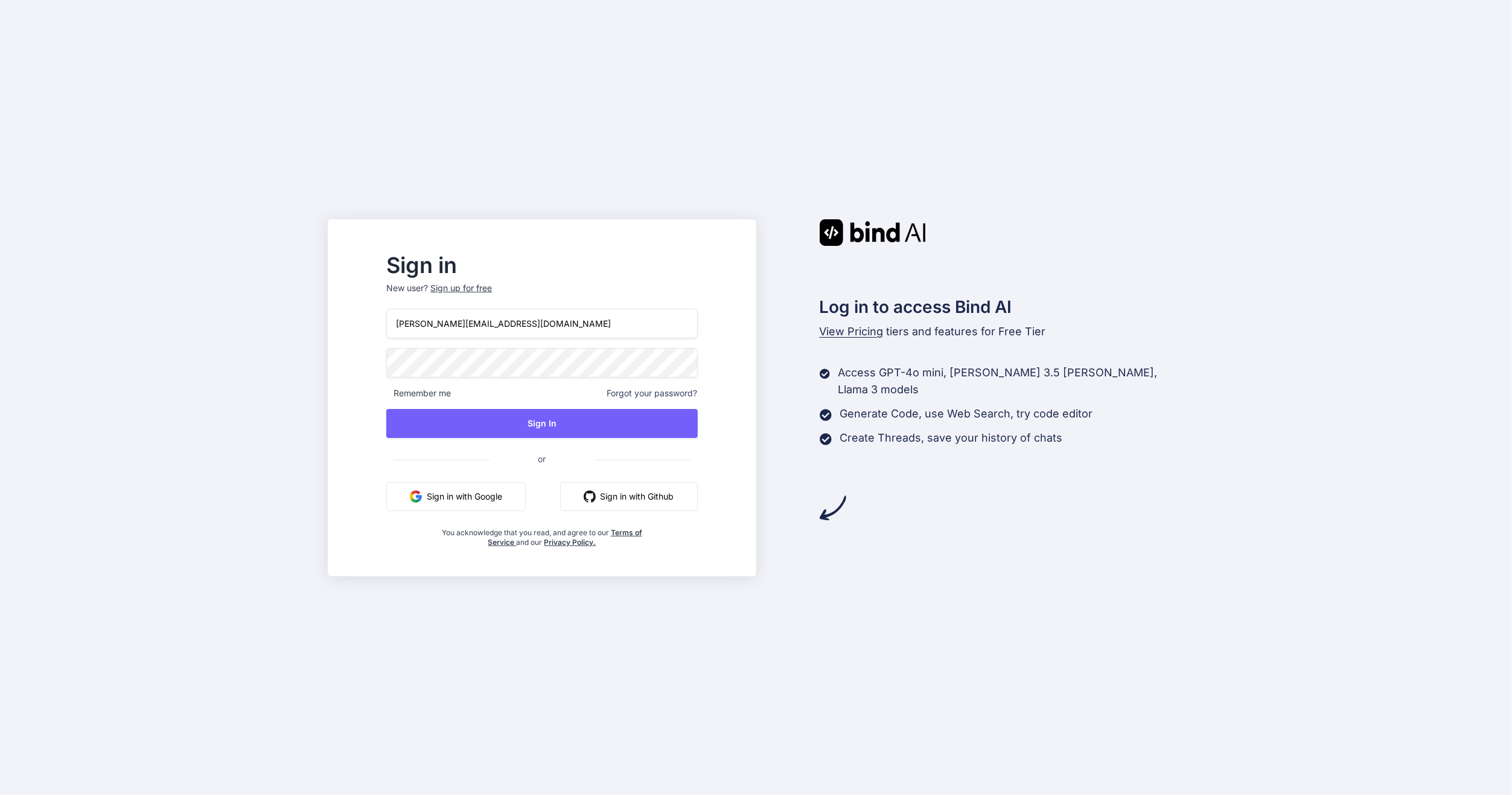
type input "[PERSON_NAME][EMAIL_ADDRESS][DOMAIN_NAME]"
click at [551, 403] on div "[PERSON_NAME][EMAIL_ADDRESS][DOMAIN_NAME] Remember me Forgot your password? Sig…" at bounding box center [541, 427] width 310 height 238
click at [549, 427] on button "Sign In" at bounding box center [541, 423] width 310 height 29
